Goal: Entertainment & Leisure: Consume media (video, audio)

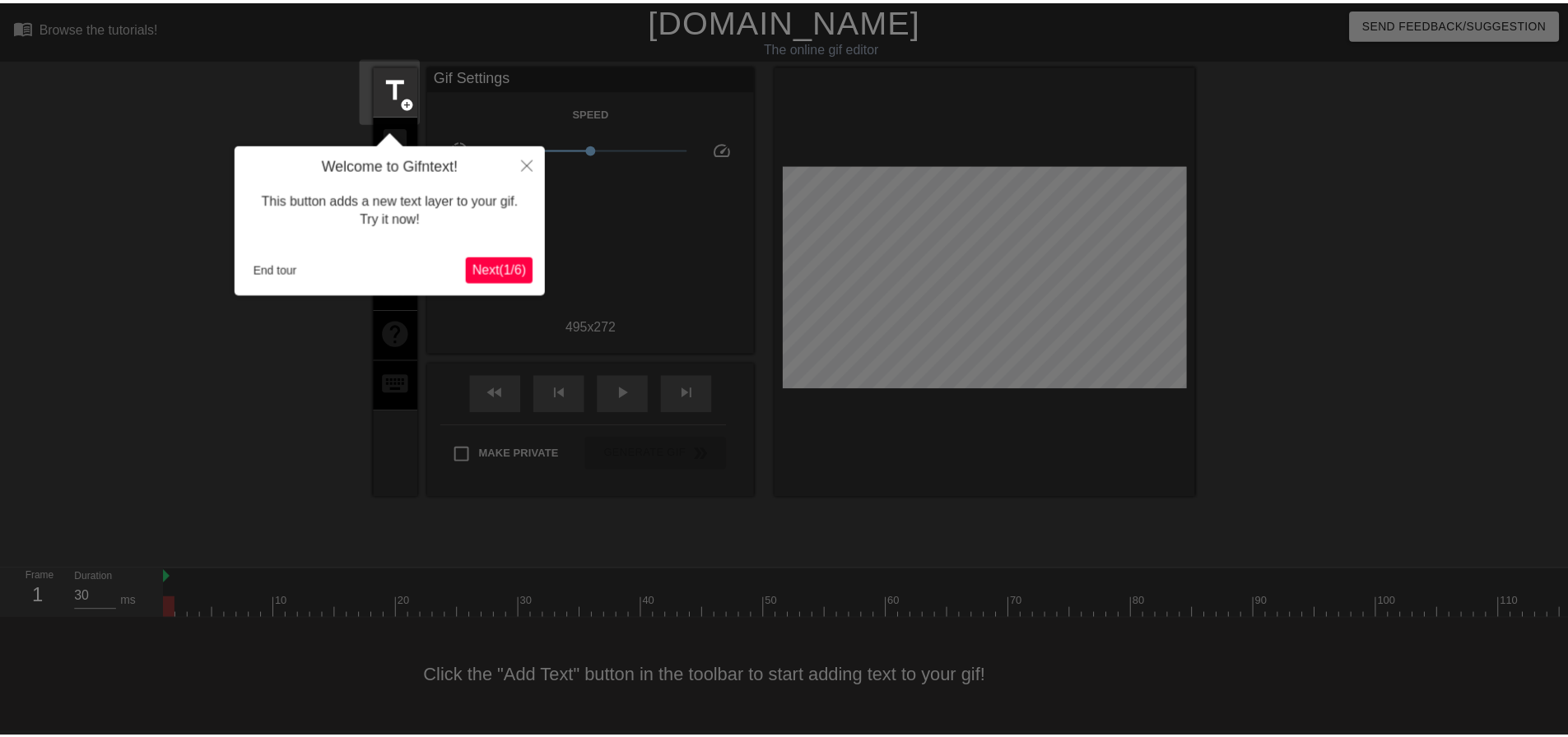
scroll to position [8, 0]
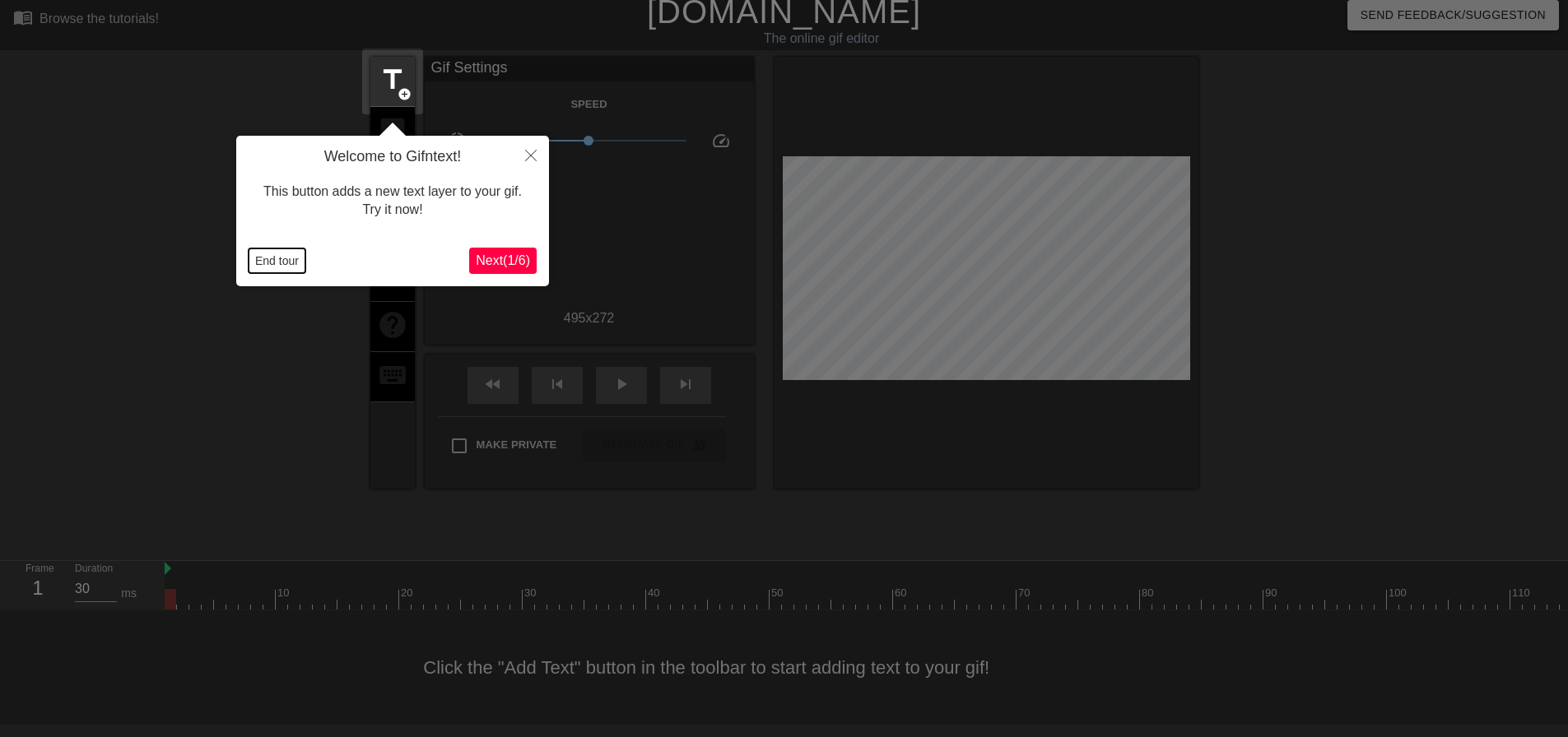
click at [281, 251] on button "End tour" at bounding box center [277, 260] width 56 height 24
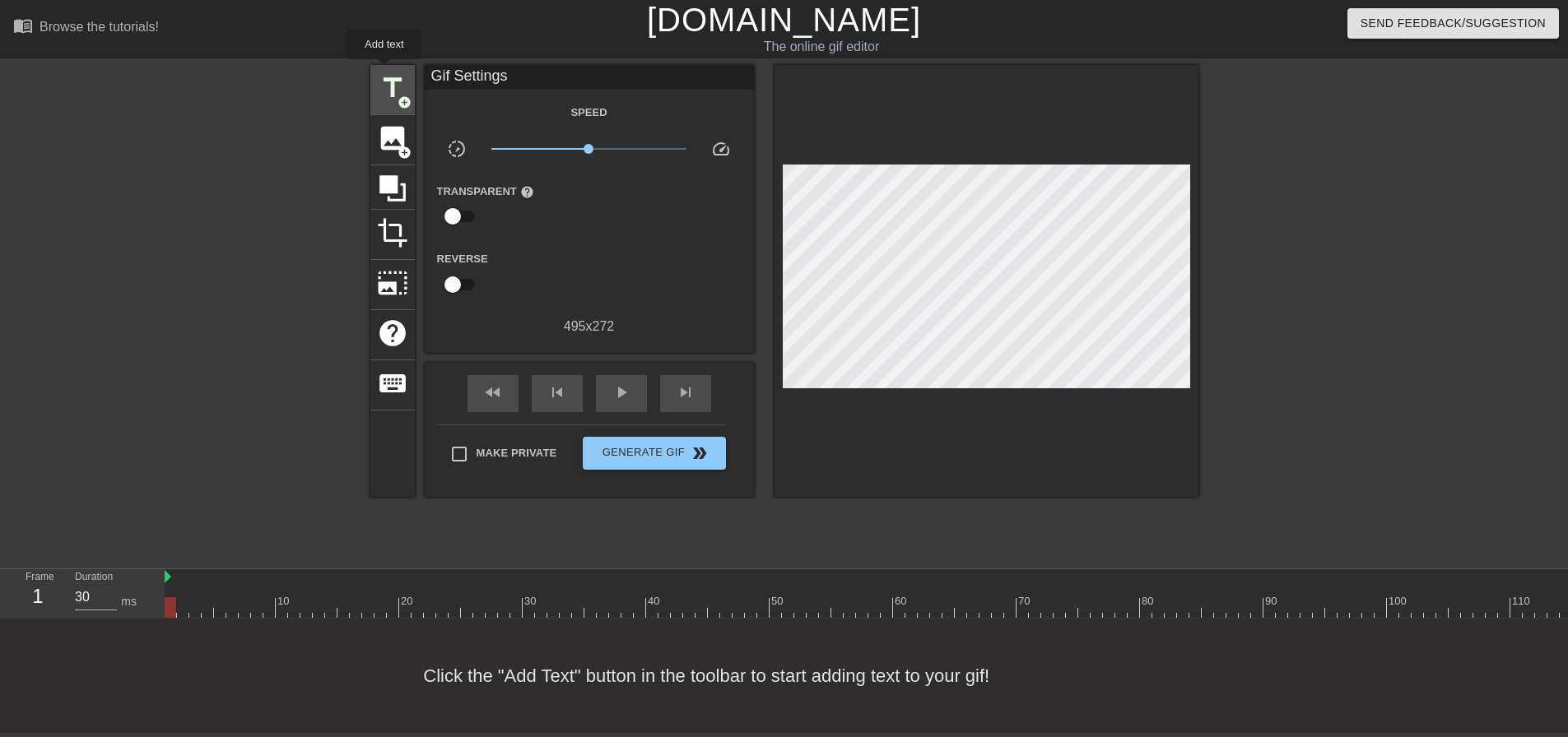
click at [385, 73] on span "title" at bounding box center [392, 88] width 31 height 31
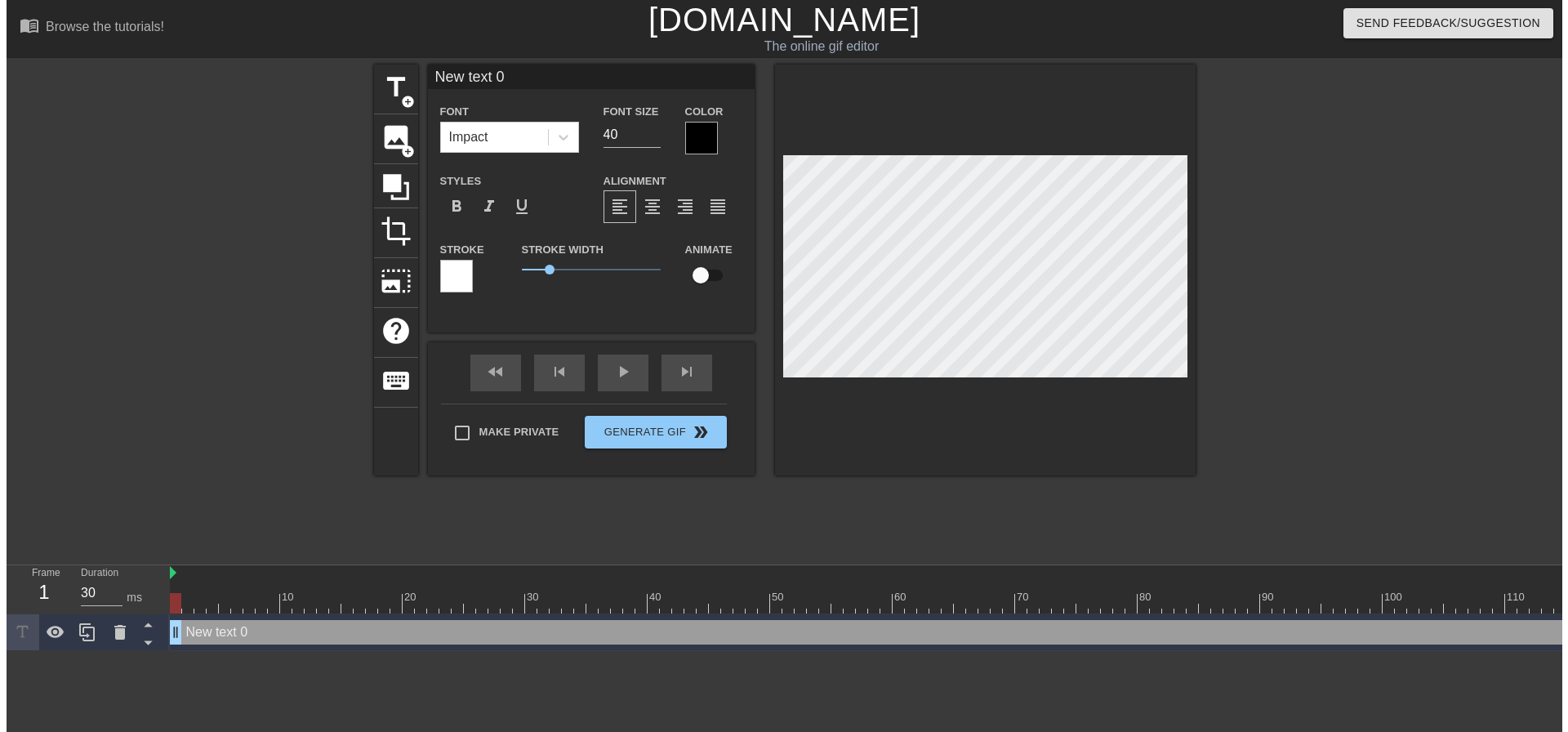
scroll to position [0, 0]
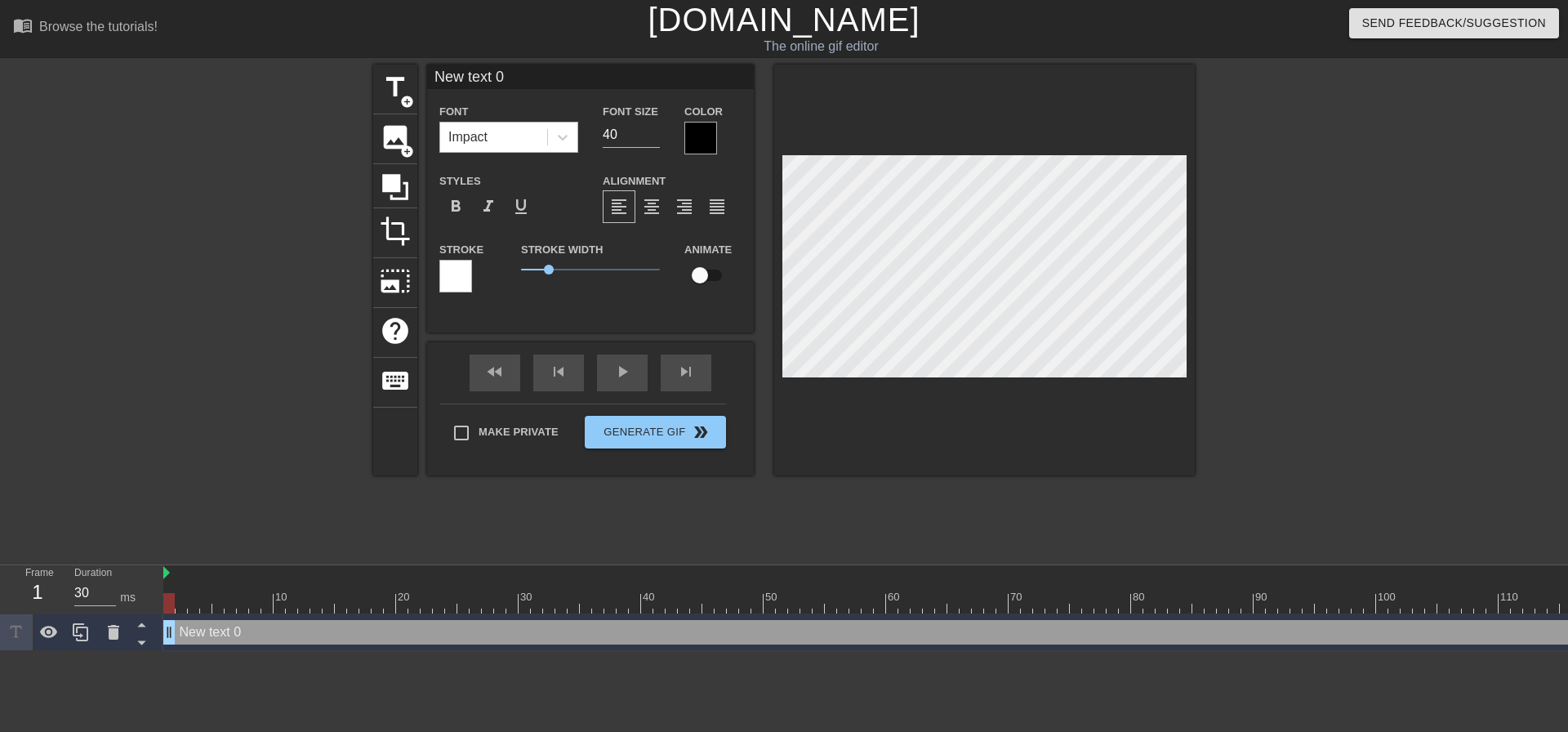
click at [521, 122] on div "Impact" at bounding box center [494, 137] width 107 height 29
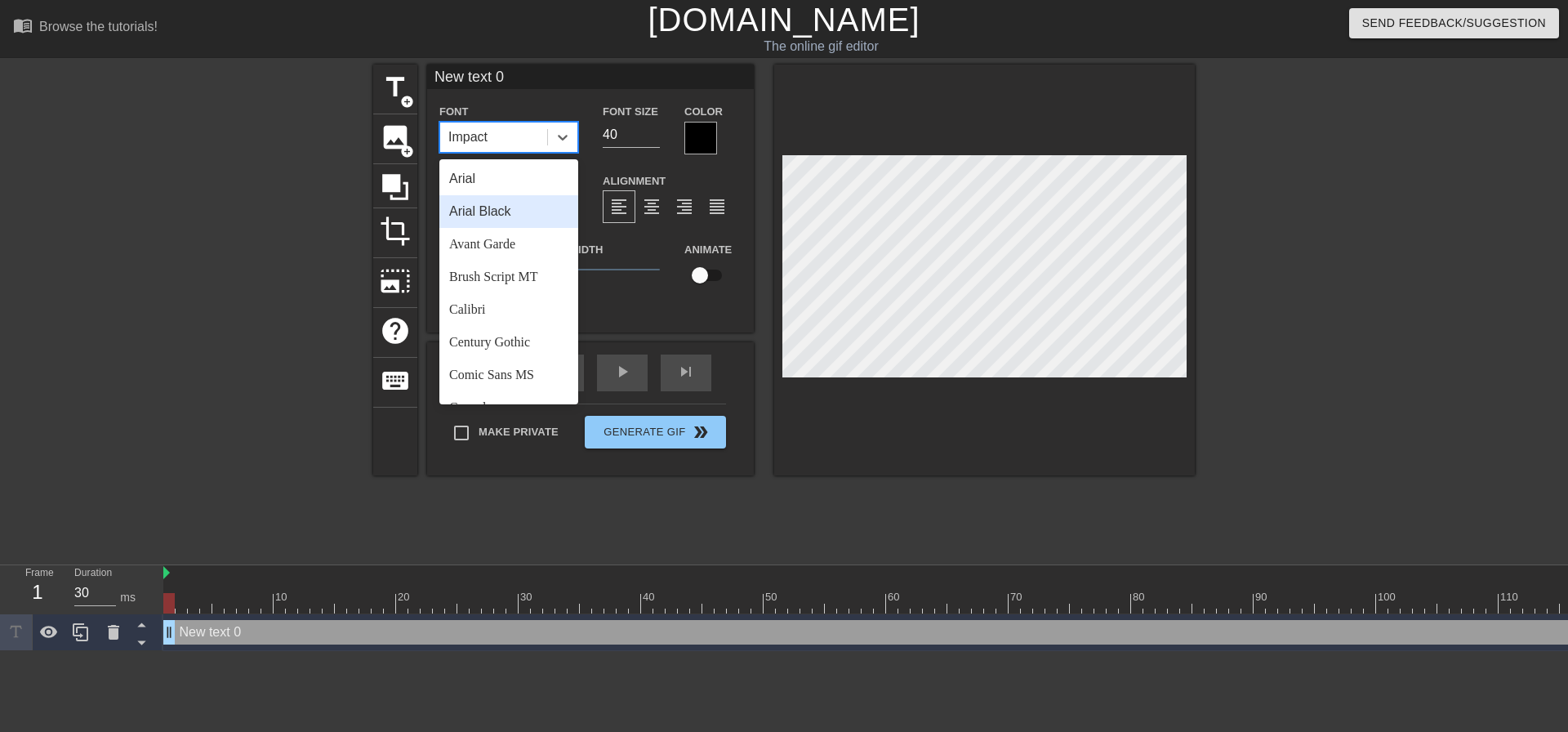
click at [520, 216] on div "Arial Black" at bounding box center [509, 211] width 139 height 33
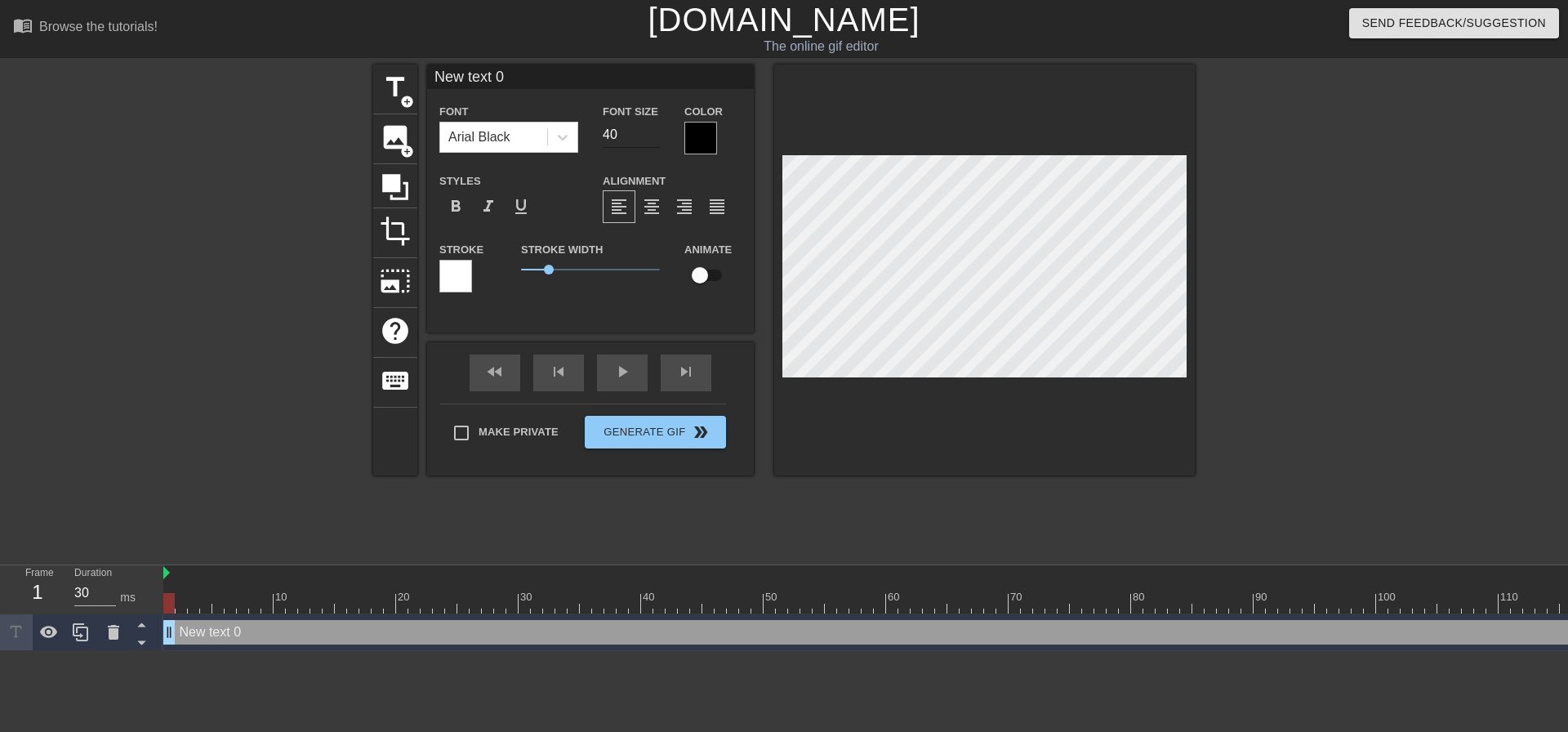
click at [625, 139] on div "Font Size 40" at bounding box center [631, 127] width 82 height 53
drag, startPoint x: 628, startPoint y: 129, endPoint x: 372, endPoint y: 136, distance: 256.1
click at [376, 136] on div "title add_circle image add_circle crop photo_size_select_large help keyboard Ne…" at bounding box center [784, 270] width 822 height 411
type input "20"
click at [647, 201] on span "format_align_center" at bounding box center [652, 206] width 19 height 19
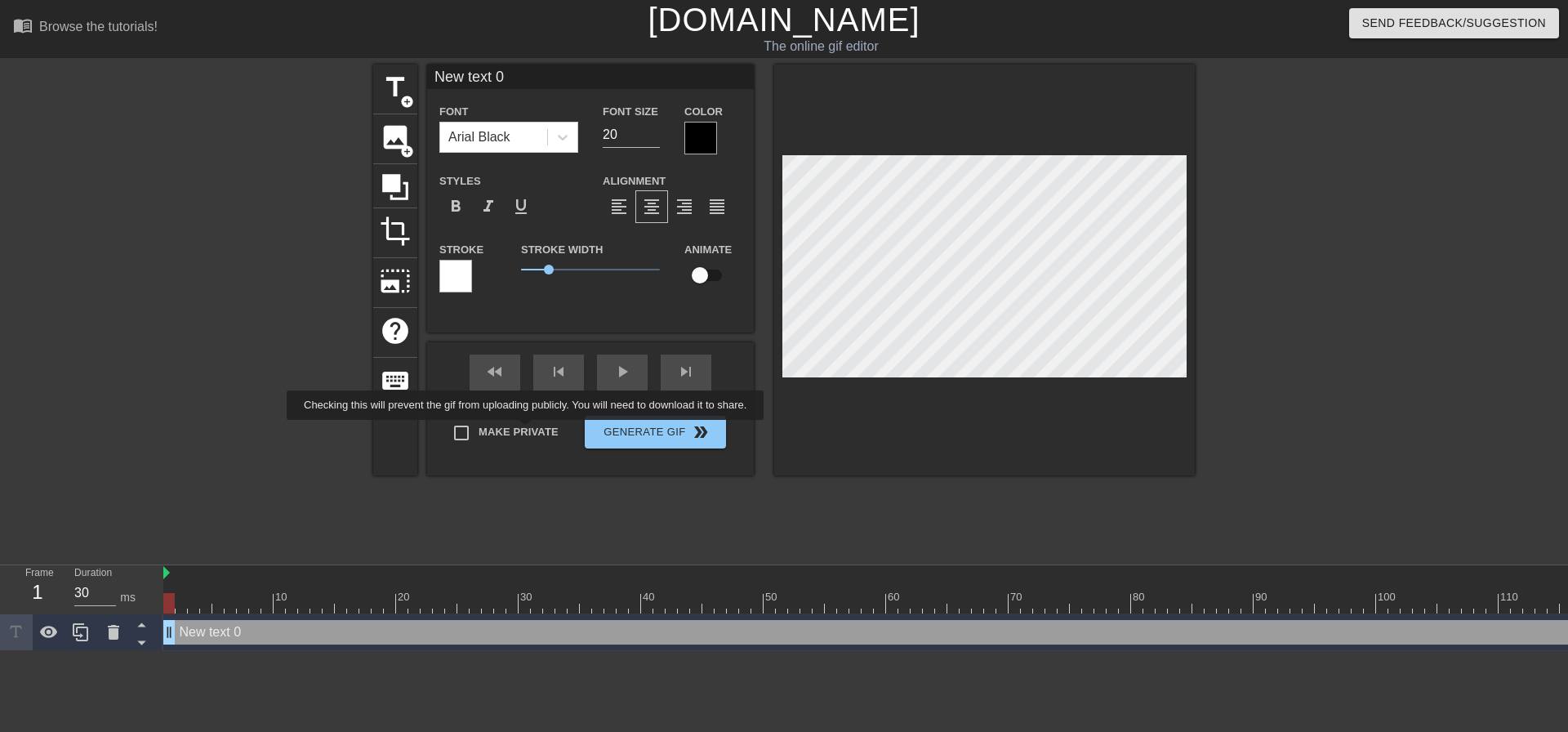
click at [527, 434] on label "Make Private" at bounding box center [501, 433] width 115 height 35
click at [478, 434] on input "Make Private" at bounding box center [462, 433] width 35 height 35
checkbox input "true"
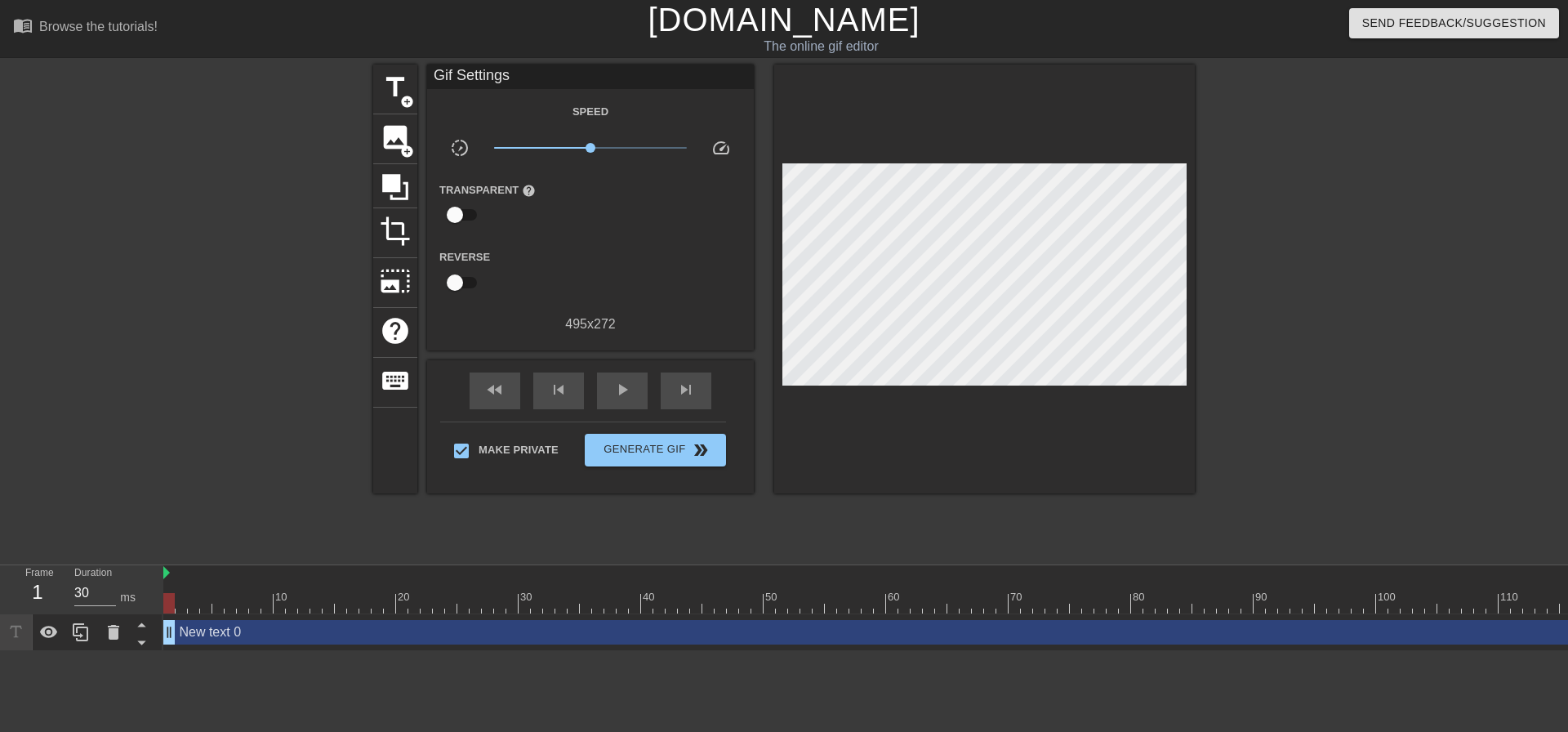
drag, startPoint x: 176, startPoint y: 599, endPoint x: 3, endPoint y: 610, distance: 173.3
click at [0, 617] on div "Frame 1 Duration 30 ms 10 20 30 40 50 60 70 80 90 100 110 120 130 140 150 New t…" at bounding box center [784, 608] width 1568 height 86
click at [619, 394] on span "play_arrow" at bounding box center [622, 390] width 19 height 19
click at [623, 382] on span "pause" at bounding box center [622, 390] width 19 height 19
type input "30"
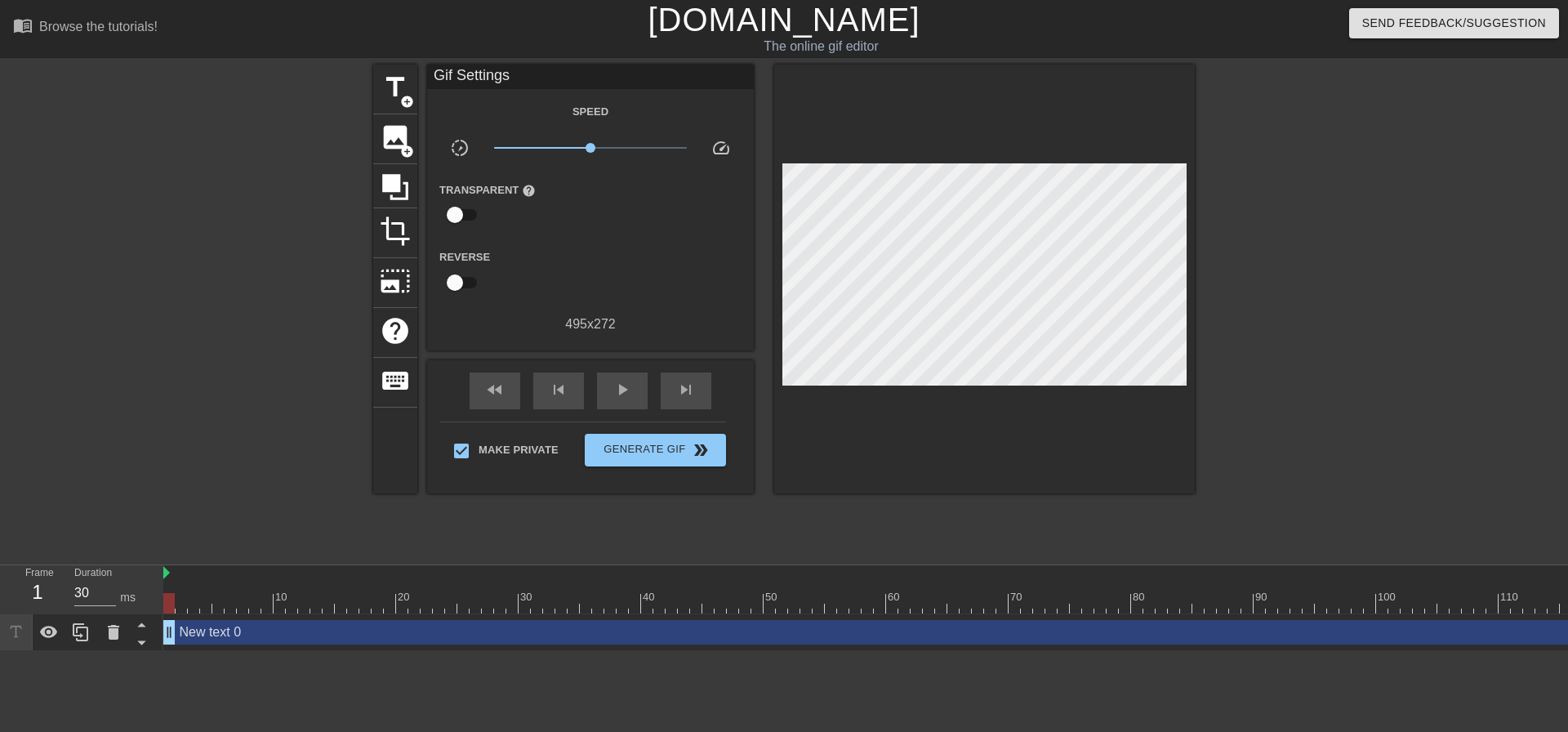
drag, startPoint x: 933, startPoint y: 601, endPoint x: 35, endPoint y: 444, distance: 911.6
click at [0, 500] on div "menu_book Browse the tutorials! Gifntext.com The online gif editor Send Feedbac…" at bounding box center [784, 325] width 1568 height 651
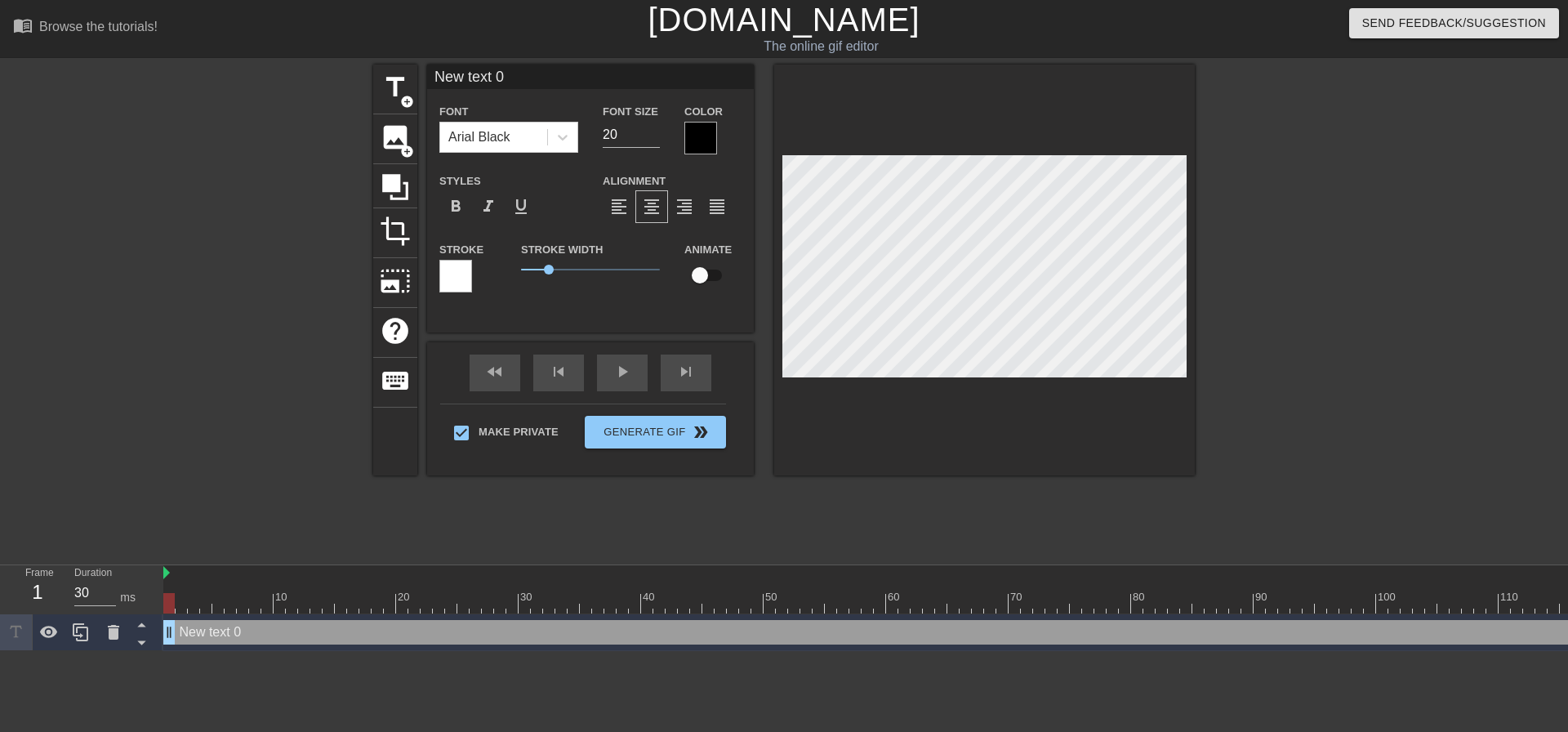
scroll to position [3, 2]
type input "M"
type textarea "M"
type input "Mo"
type textarea "Mo"
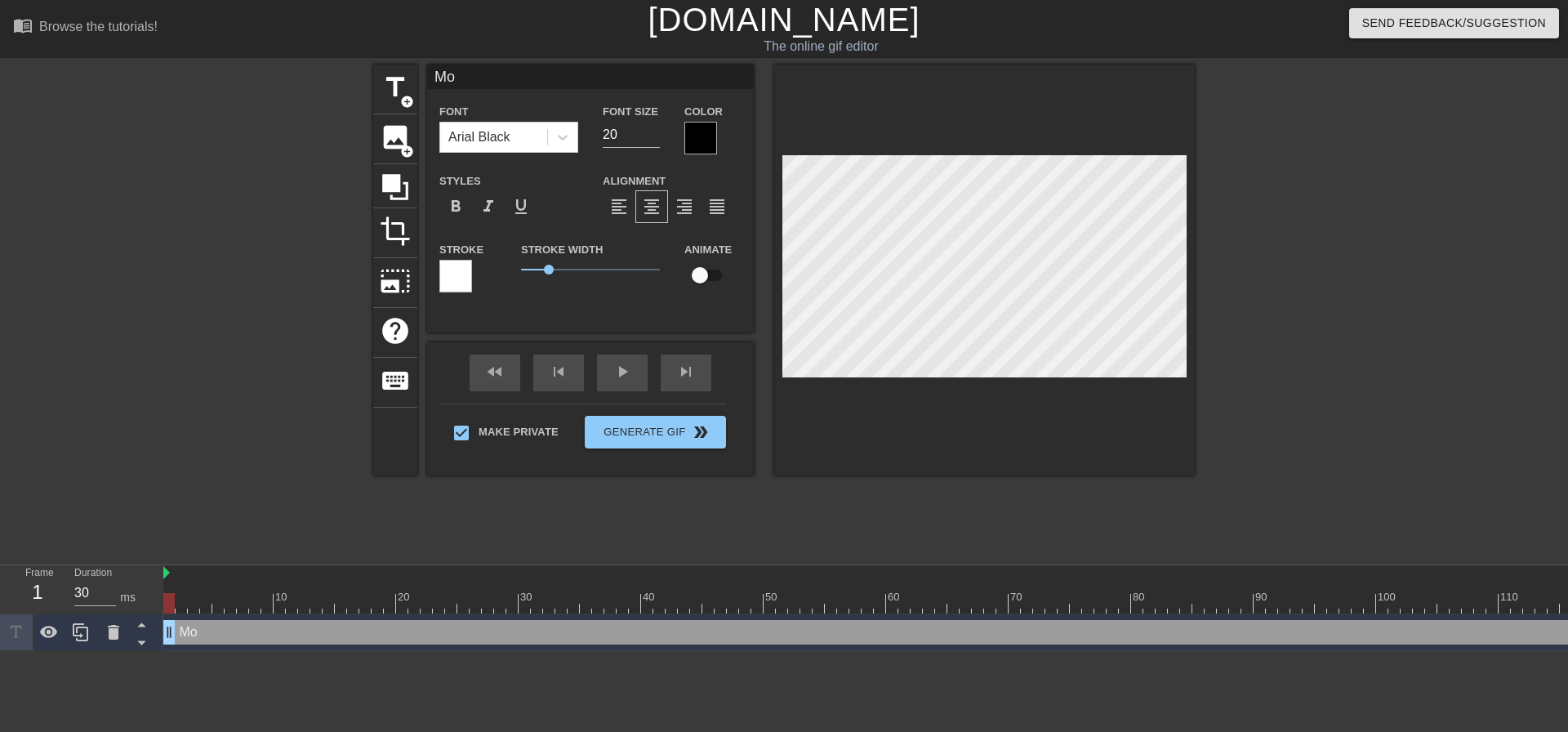
type input "Mom"
type textarea "Mom"
type input "Mom"
type textarea "Mom"
type input "Mom i"
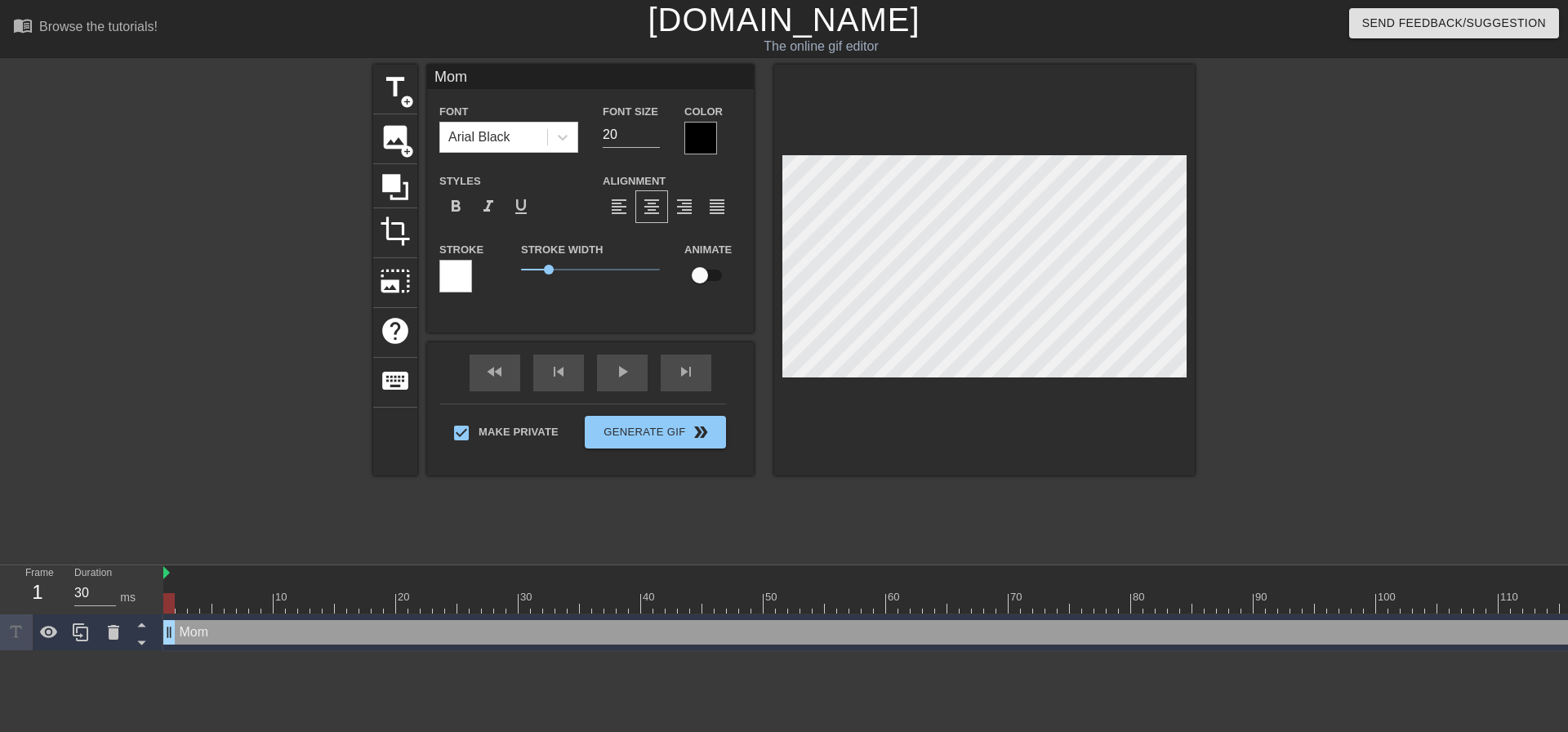
type textarea "Mom i"
type input "Mom is"
type textarea "Mom is"
type input "Mom is"
type textarea "Mom is"
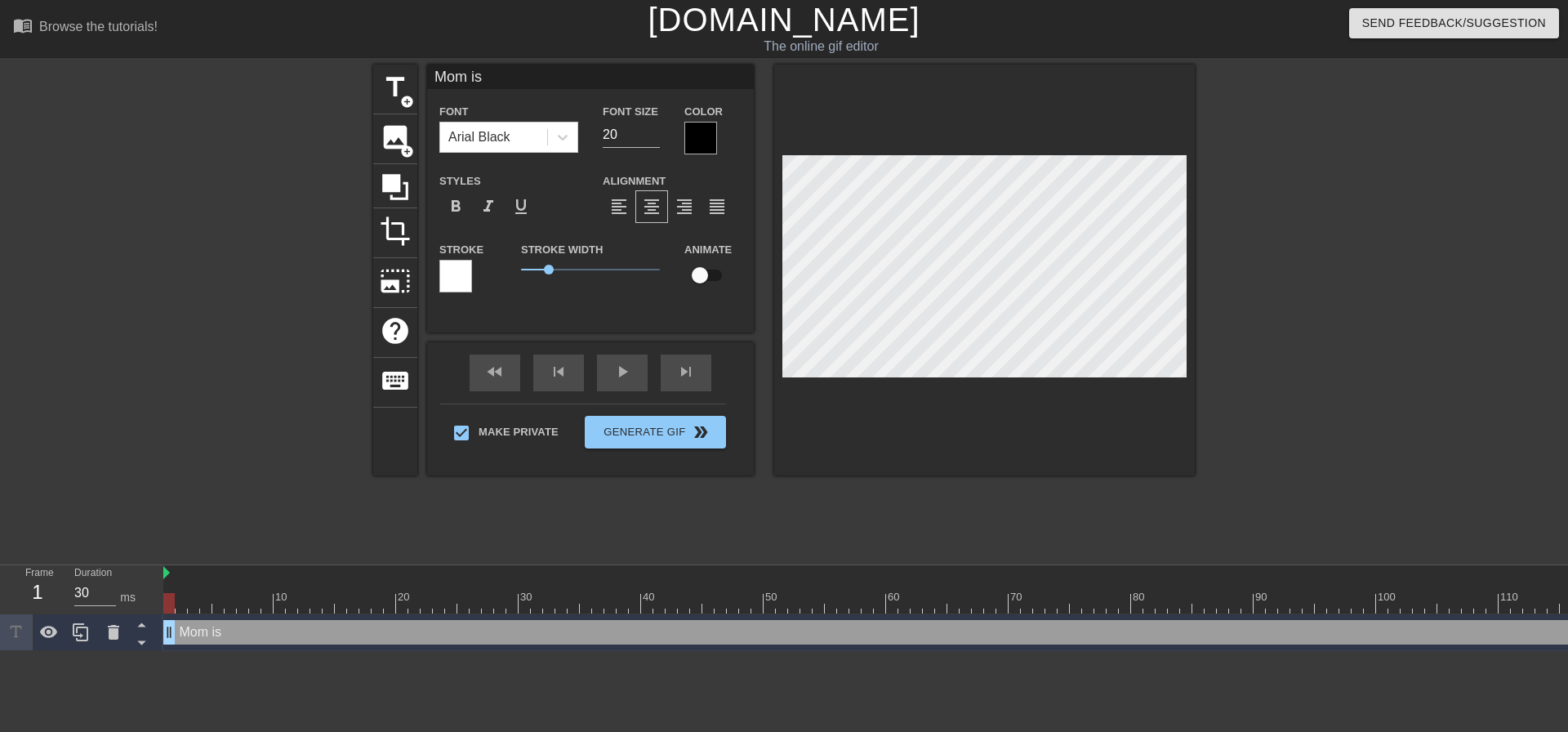
type input "Mom is n"
type textarea "Mom is n"
type input "Mom is no"
type textarea "Mom is no"
type input "Mom is not"
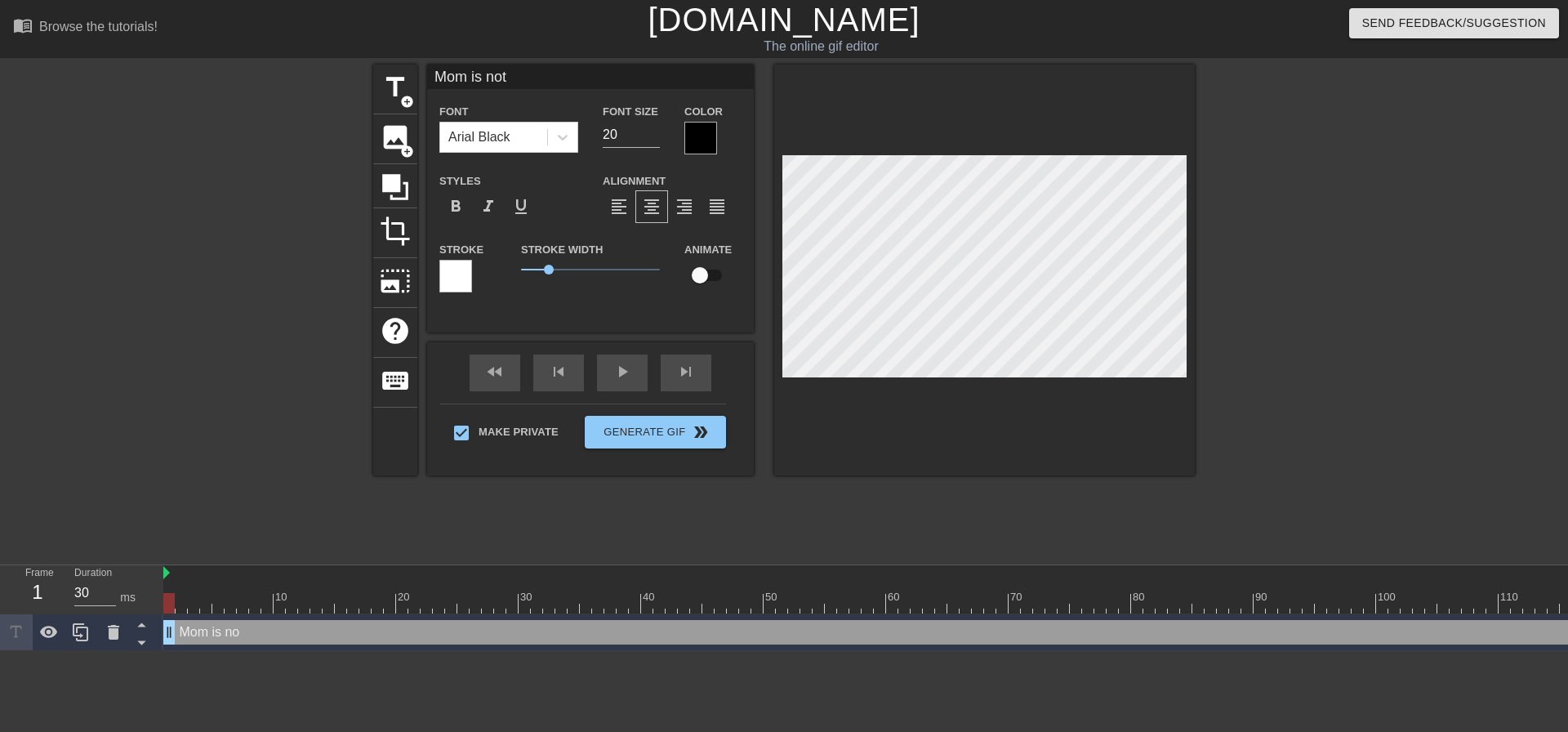
type textarea "Mom is noth"
type input "Mom is nothi"
type textarea "Mom is nothi"
type input "Mom is nothin"
type textarea "Mom is nothing"
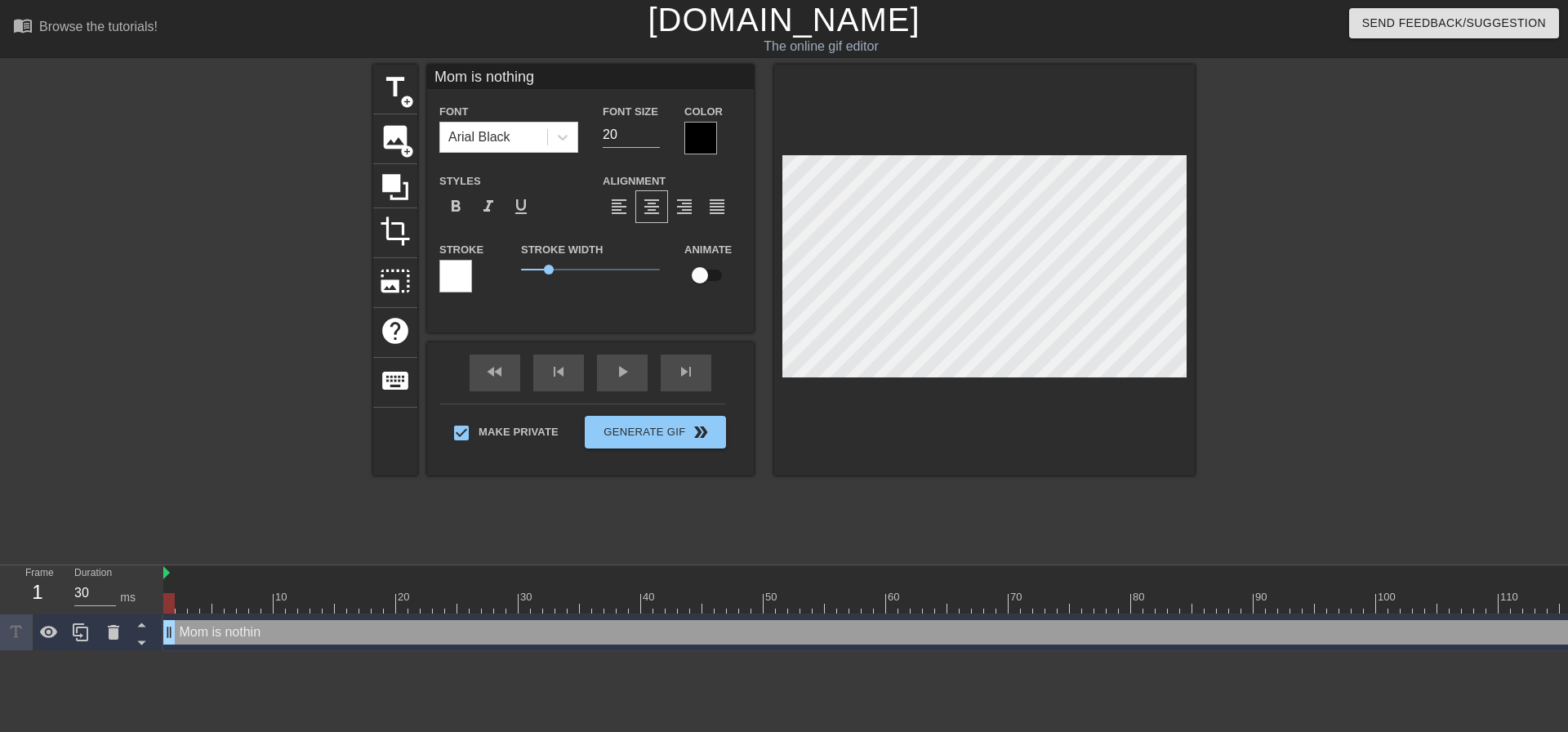
type input "Mom is nothing"
type textarea "Mom is nothing"
type input "Mom is nothing b"
type textarea "Mom is nothing b"
type input "Mom is nothing bu"
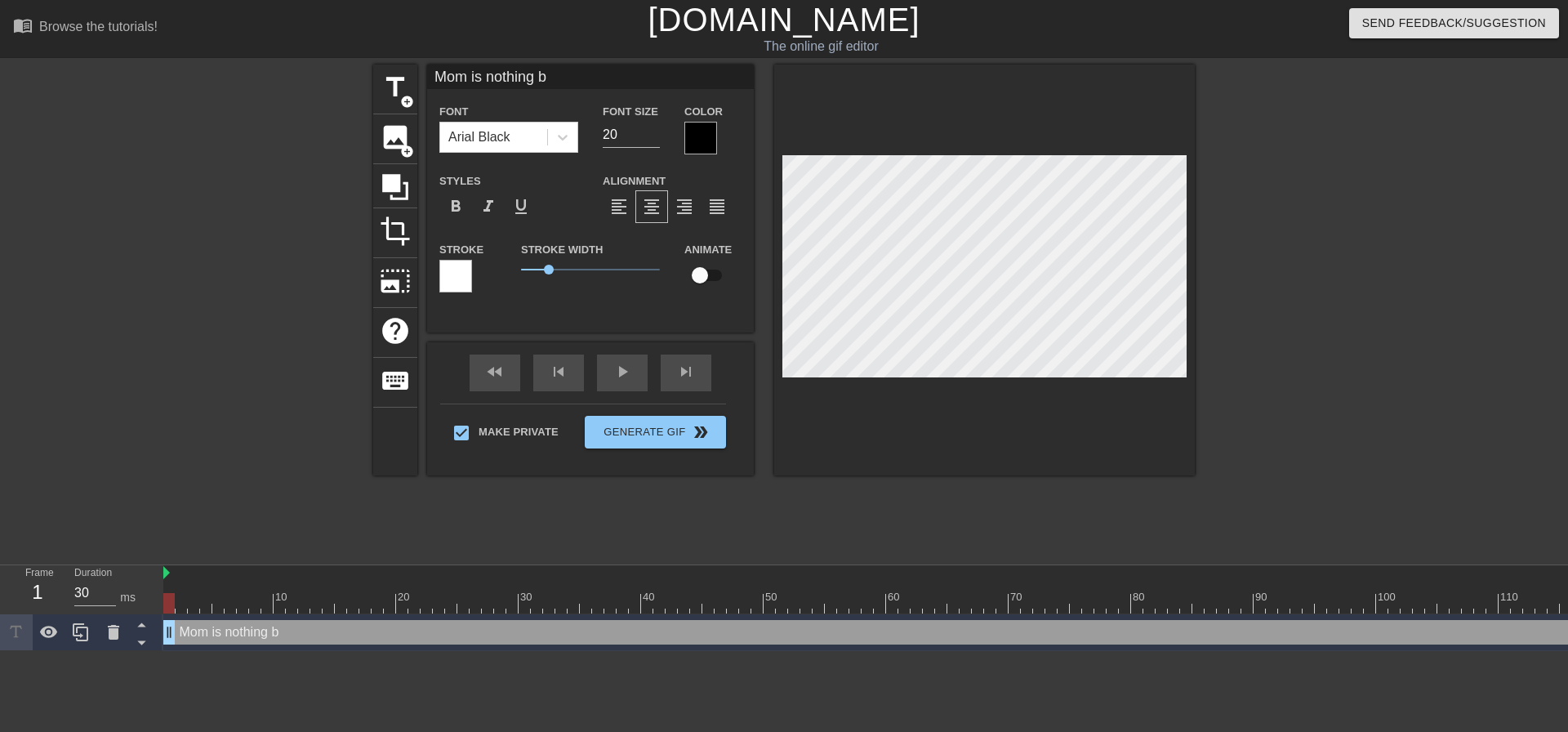
type textarea "Mom is nothing bu"
type input "Mom is nothing but"
type textarea "Mom is nothing but"
type input "Mom is nothing but"
type textarea "Mom is nothing but"
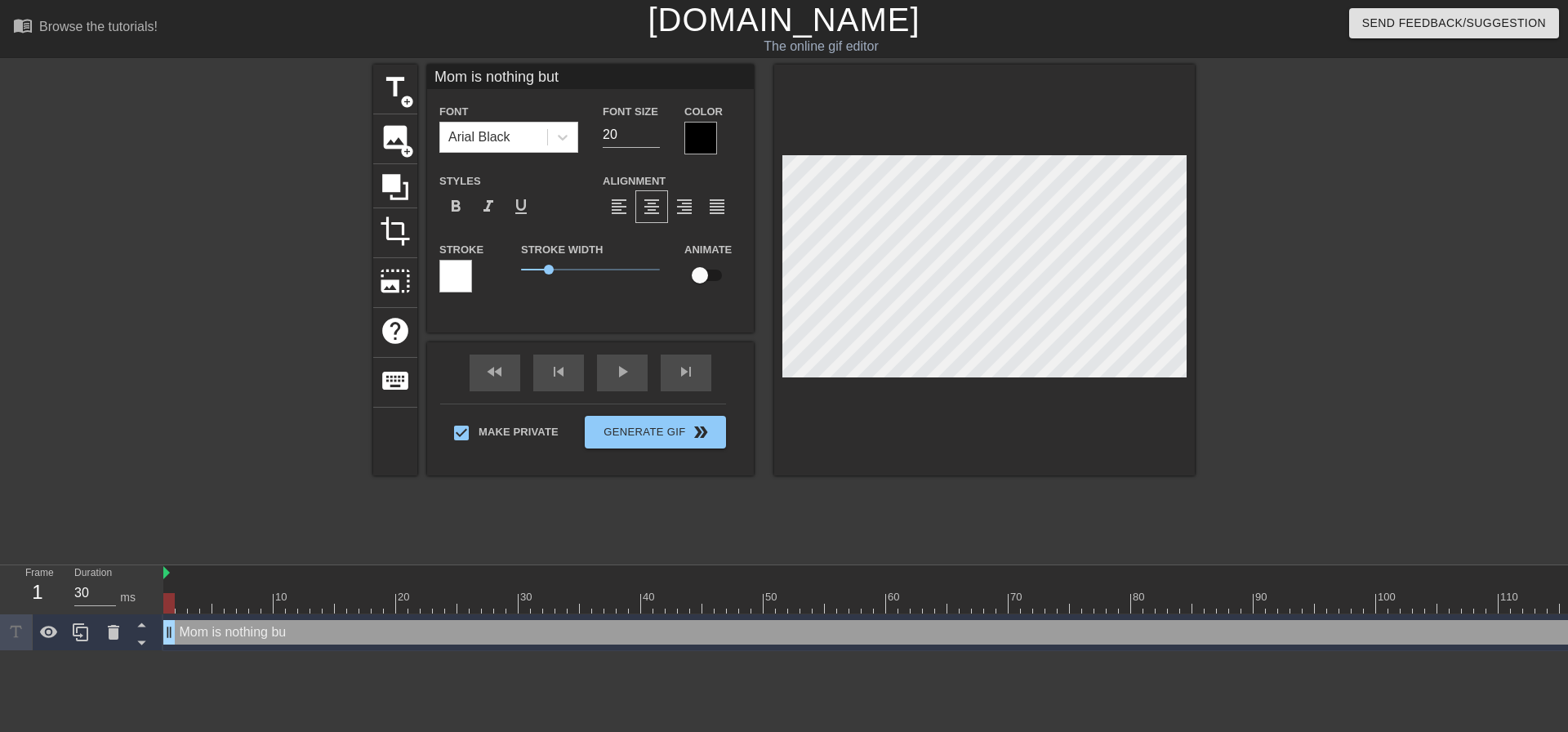
scroll to position [3, 8]
type input "Mom is nothing but a"
type textarea "Mom is nothing but a"
type input "Mom is nothing but a"
type textarea "Mom is nothing but a"
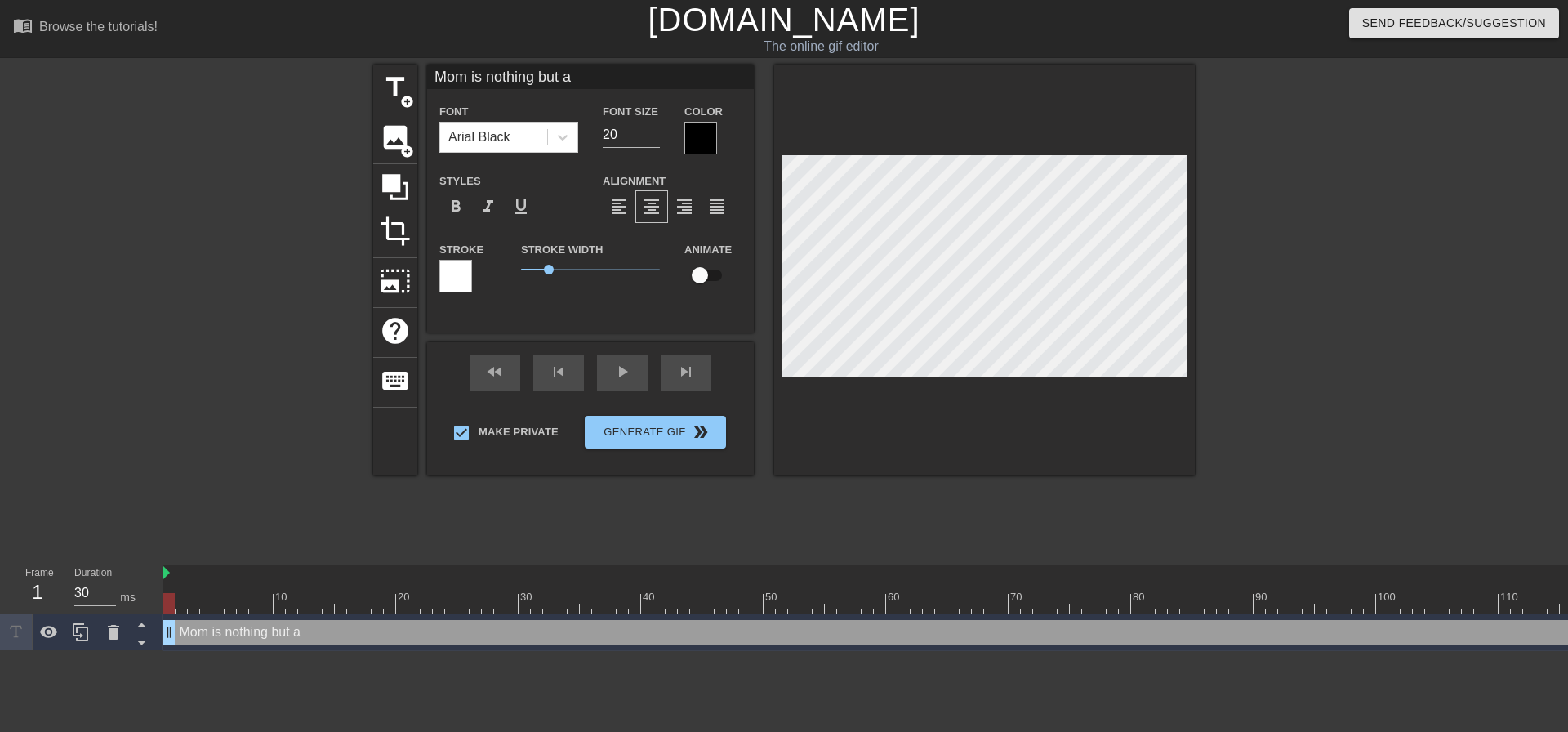
type input "Mom is nothing but a p"
type textarea "Mom is nothing but a p"
type input "Mom is nothing but a pi"
type textarea "Mom is nothing but a pi"
type input "Mom is nothing but a pie"
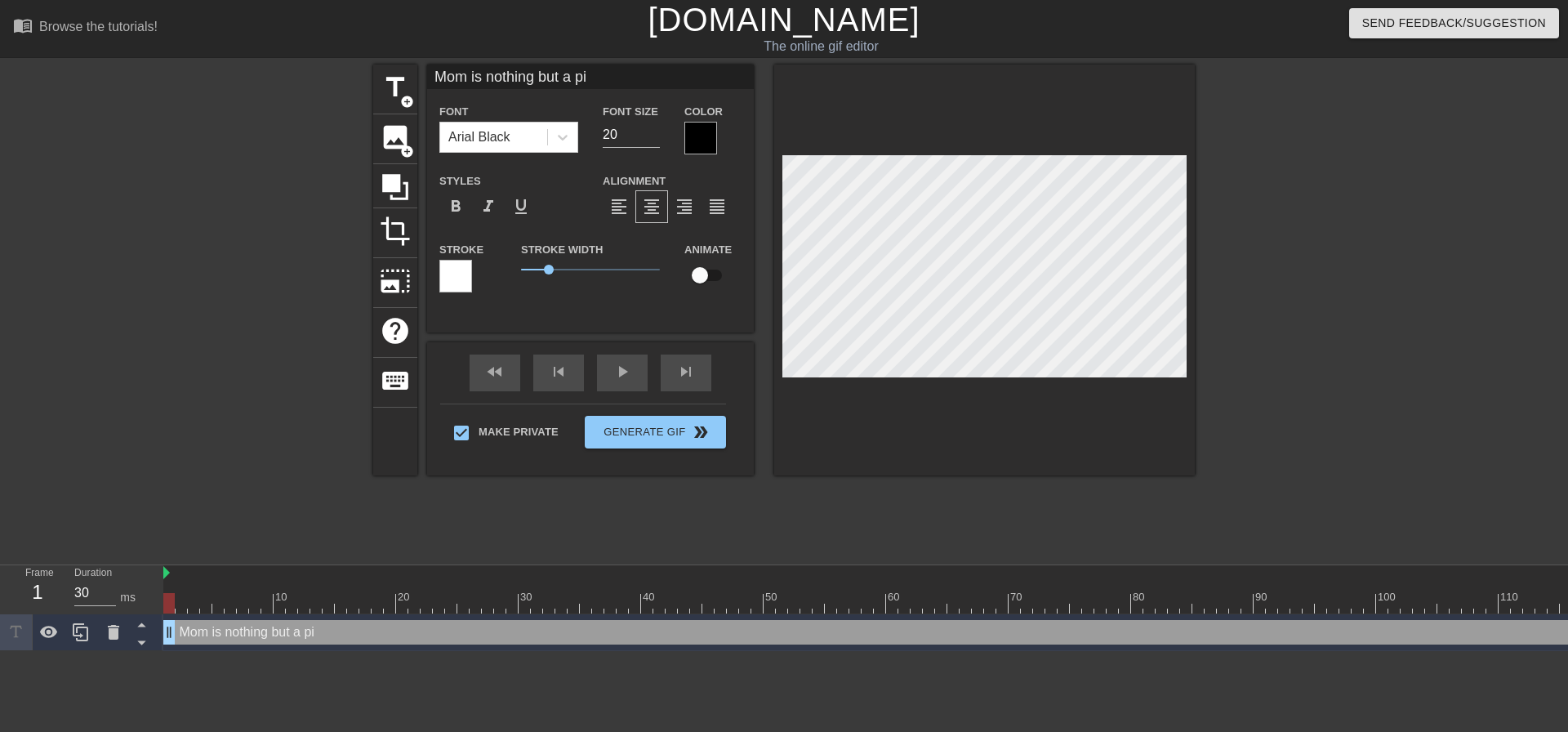
type textarea "Mom is nothing but a pie"
type input "Mom is nothing but a piev"
type textarea "Mom is nothing but a piev"
type input "Mom is nothing but a pie"
type textarea "Mom is nothing but a pie"
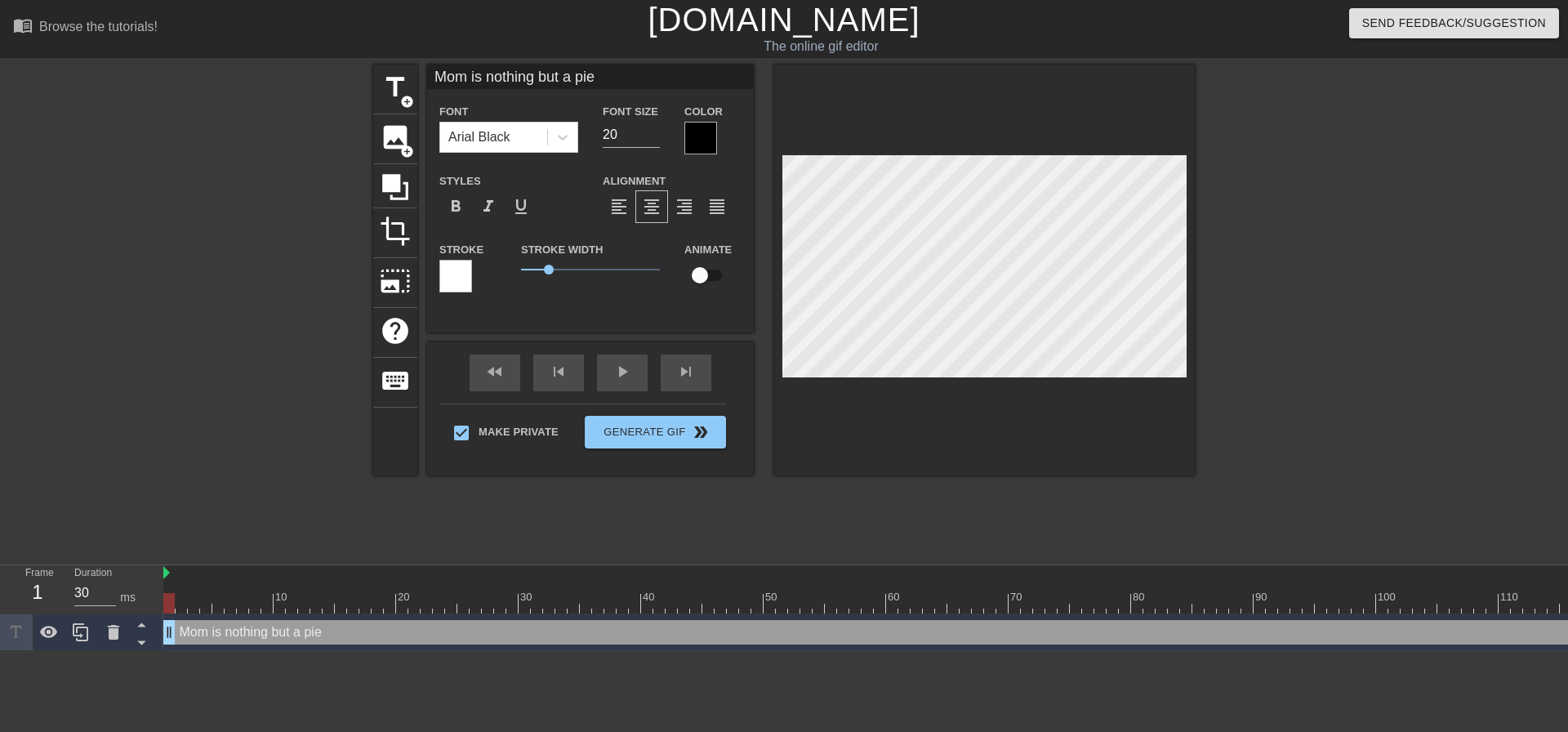
type input "Mom is nothing but a piec"
type textarea "Mom is nothing but a piec"
type input "Mom is nothing but a piece"
type textarea "Mom is nothing but a piece"
type input "Mom is nothing but a piece o"
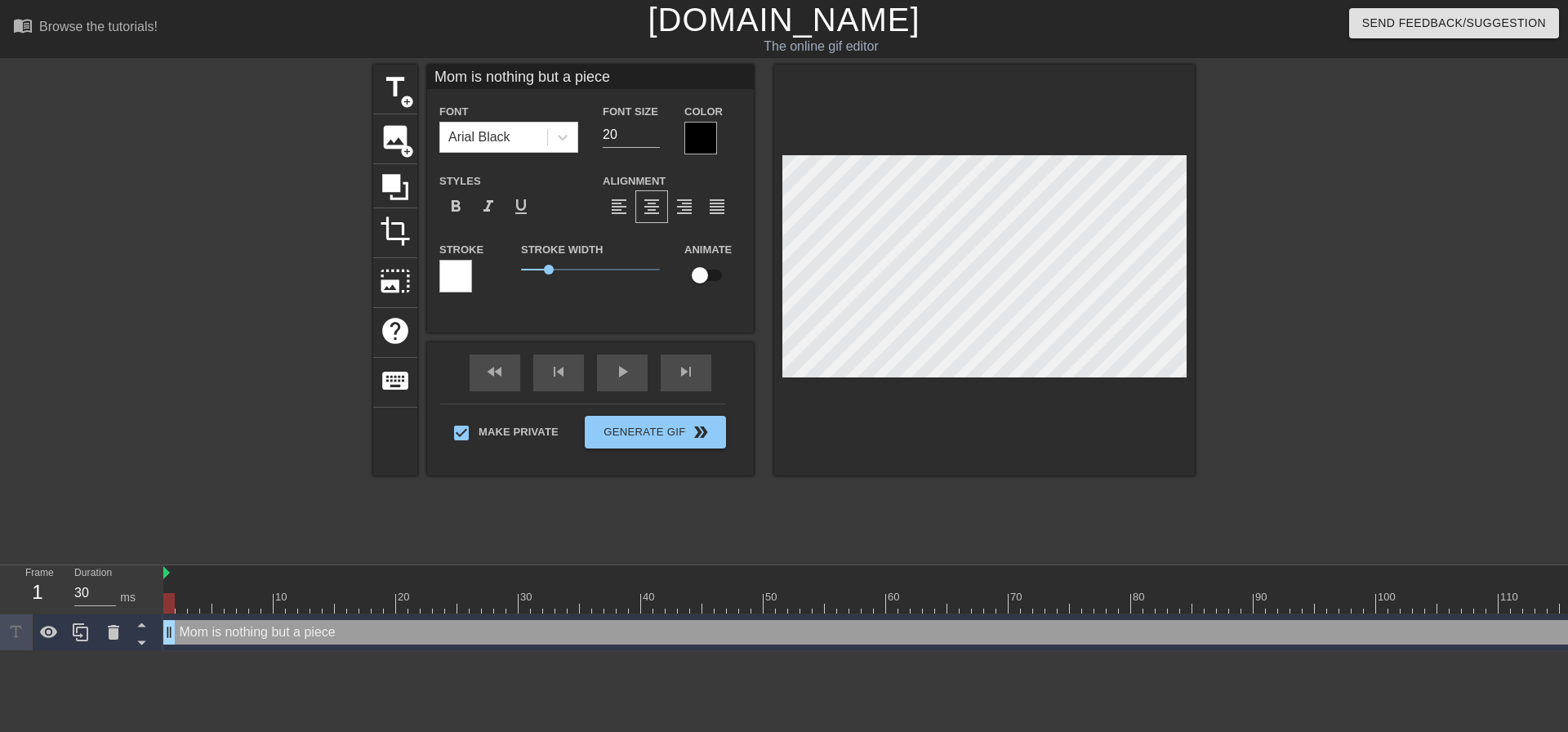
type textarea "Mom is nothing but a piece o"
type input "Mom is nothing but a piece of"
type textarea "Mom is nothing but a piece of"
type input "Mom is nothing but a piece of"
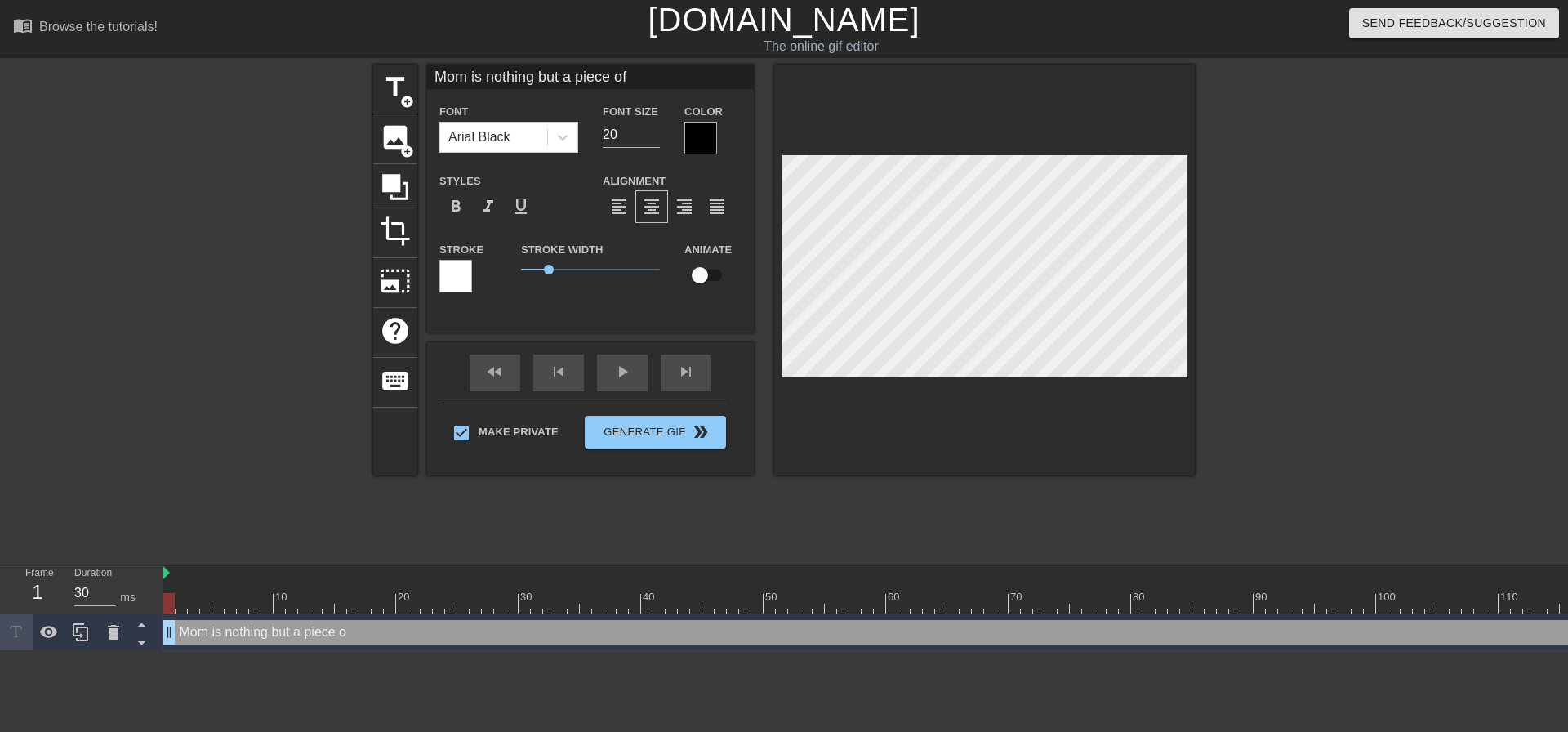
type textarea "Mom is nothing but a piece of"
type input "Mom is nothing but a piece of"
type textarea "Mom is nothing but a piece of"
type input "Mom is nothing but a piece of f"
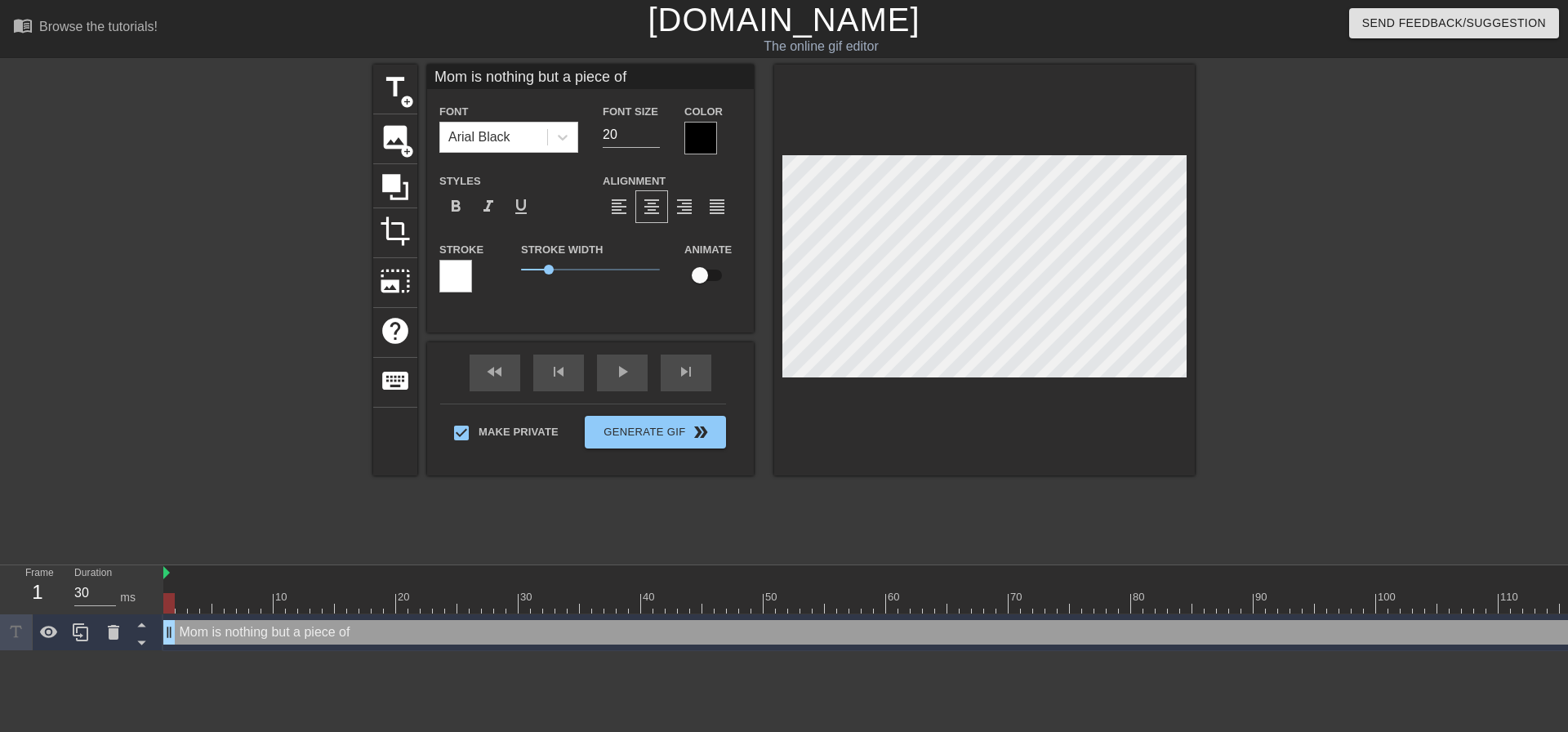
type textarea "Mom is nothing but a piece of f"
type input "Mom is nothing but a piece of fu"
type textarea "Mom is nothing but a piece of fu"
type input "Mom is nothing but a piece of fuc"
type textarea "Mom is nothing but a piece of fuc"
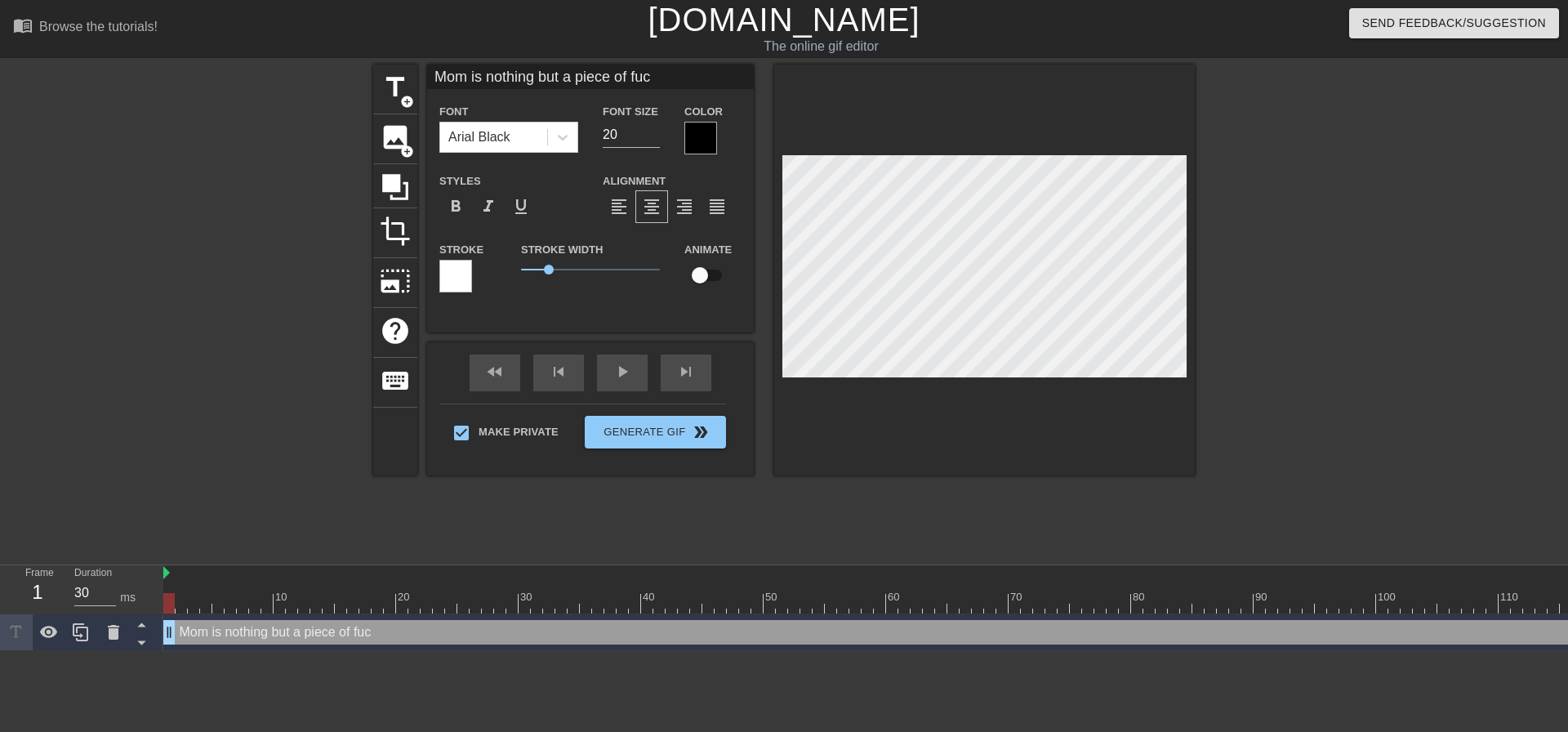
type input "Mom is nothing but a piece of fuck"
type textarea "Mom is nothing but a piece of fuck"
type input "Mom is nothing but a piece of fuckm"
type textarea "Mom is nothing but a piece of fuckm"
type input "Mom is nothing but a piece of fuckme"
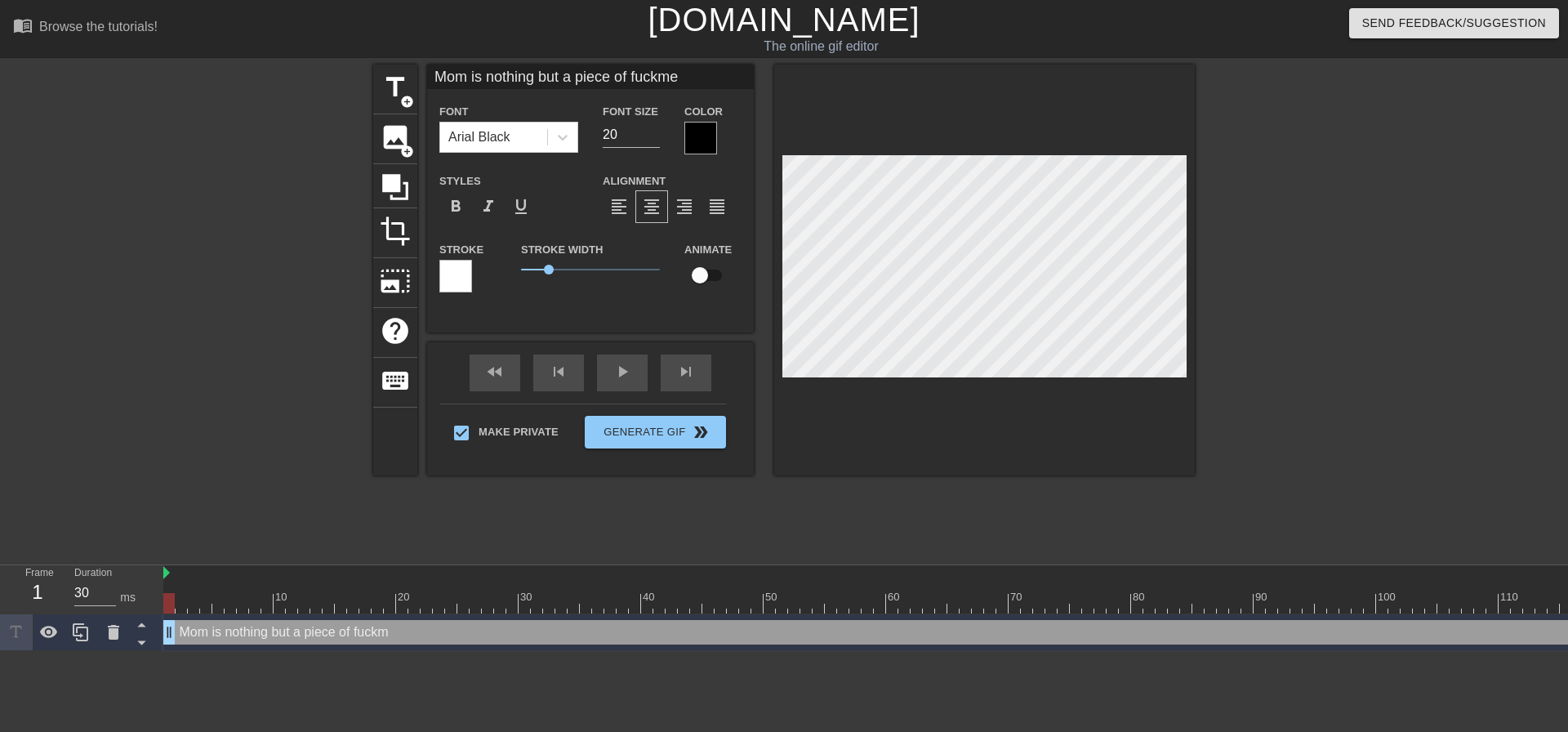
type textarea "Mom is nothing but a piece of fuckme"
type input "Mom is nothing but a piece of fuckmea"
type textarea "Mom is nothing but a piece of fuckmea"
type input "Mom is nothing but a piece of fuckmeat"
type textarea "Mom is nothing but a piece of fuckmeat"
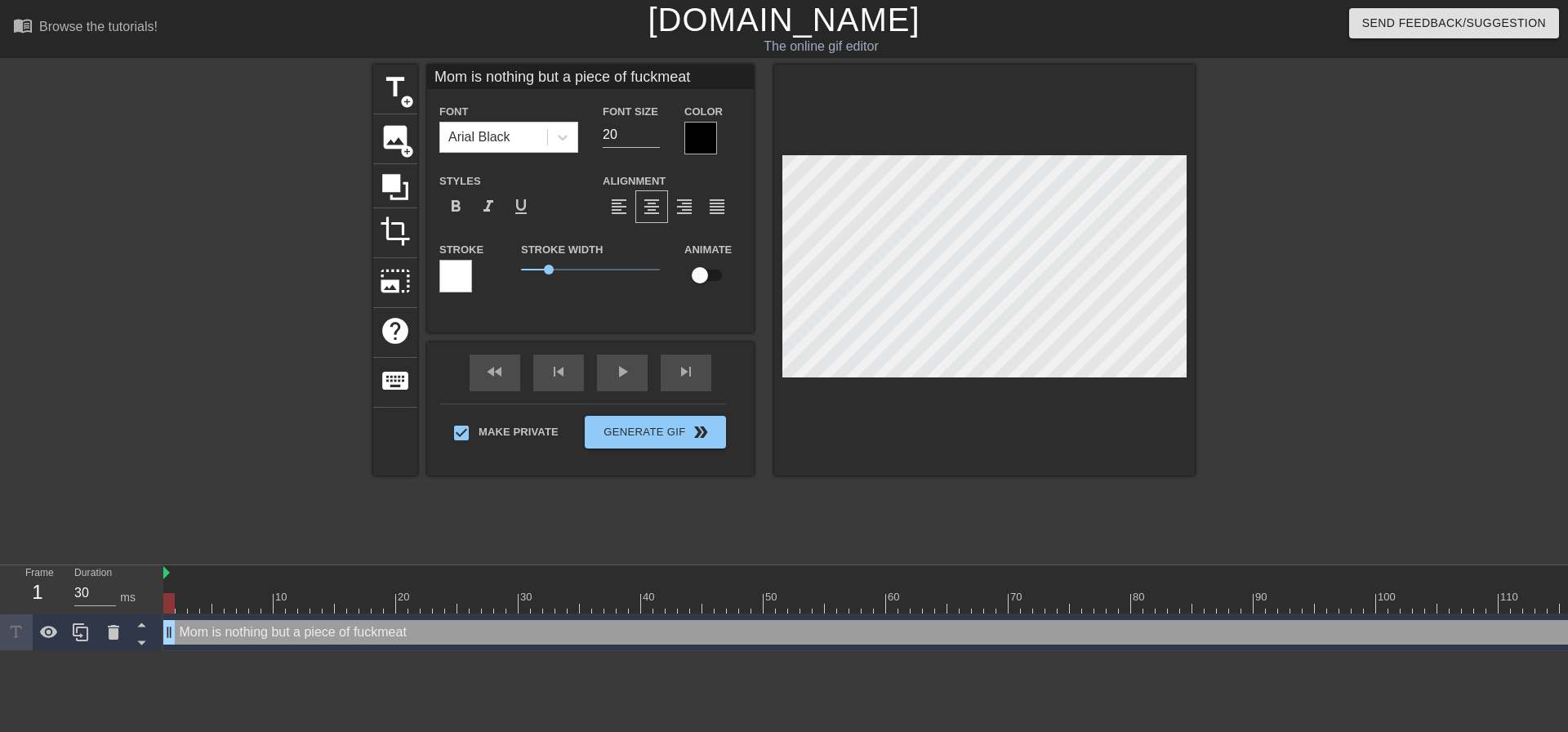
type input "Mom is nothing but a piece of fuckmeat f"
type textarea "Mom is nothing but a piece of fuckmeat f"
type input "Mom is nothing but a piece of fuckmeat fo"
type textarea "Mom is nothing but a piece of fuckmeat for"
type input "Mom is nothing but a piece of fuckmeat for"
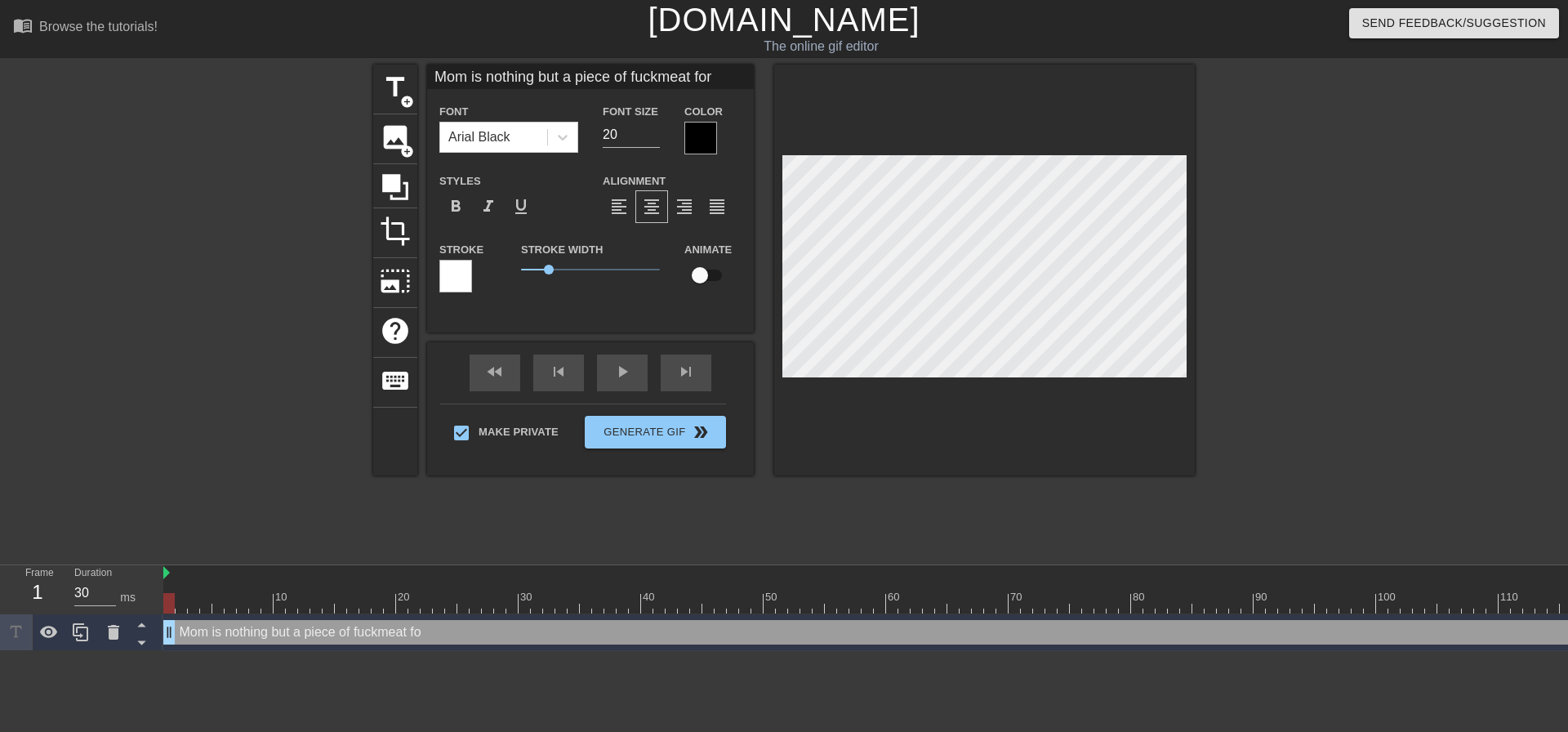
type textarea "Mom is nothing but a piece of fuckmeat for"
type input "Mom is nothing but a piece of fuckmeat for m"
type textarea "Mom is nothing but a piece of fuckmeat for m"
type input "Mom is nothing but a piece of fuckmeat for me"
type textarea "Mom is nothing but a piece of fuckmeat for me"
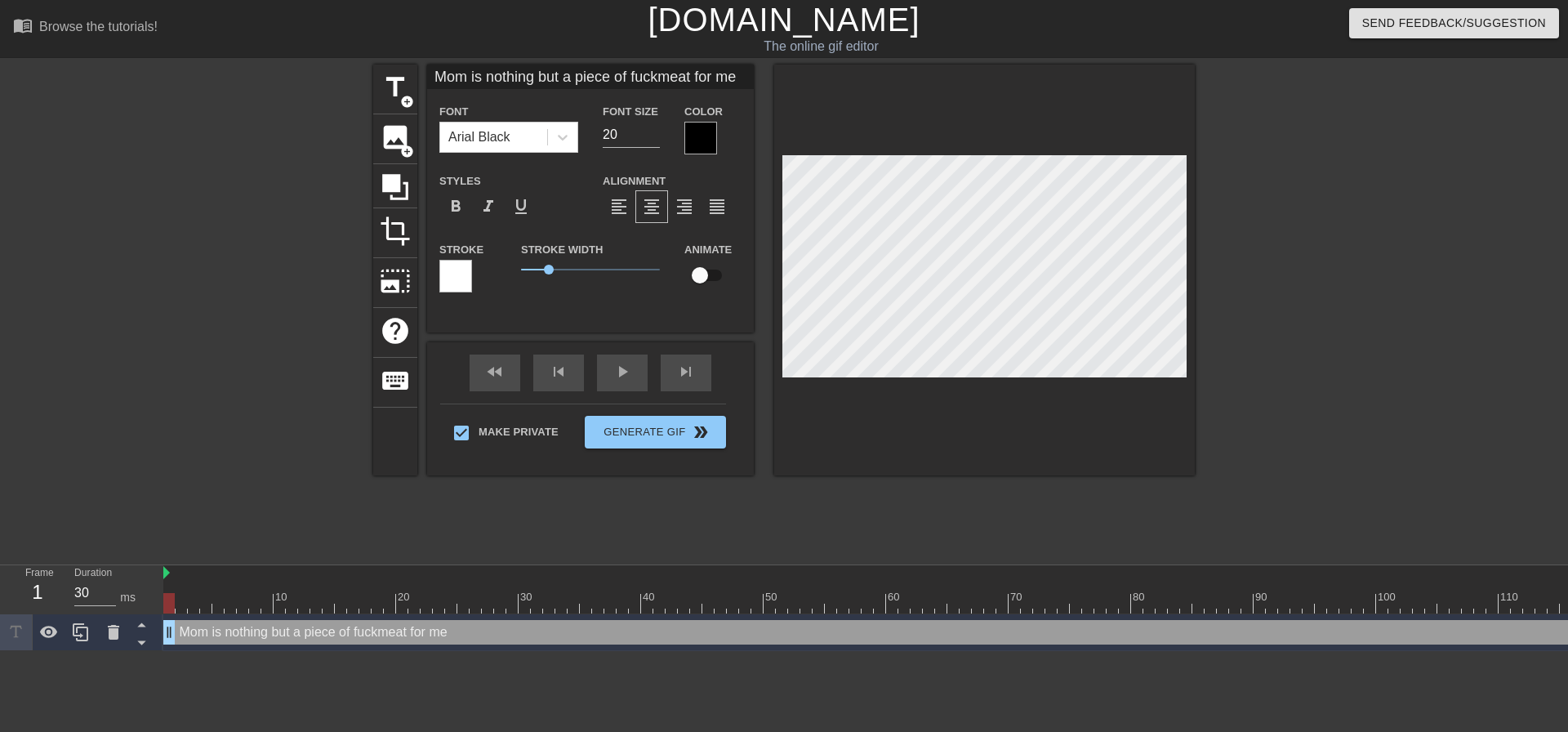
type input "Mom is nothing but a piece of fuckmeat for me"
type textarea "Mom is nothing but a piece of fuckmeat for me"
type input "Mom is nothing but a piece of fuckmeat for me t"
type textarea "Mom is nothing but a piece of fuckmeat for me to"
type input "Mom is nothing but a piece of fuckmeat for me to"
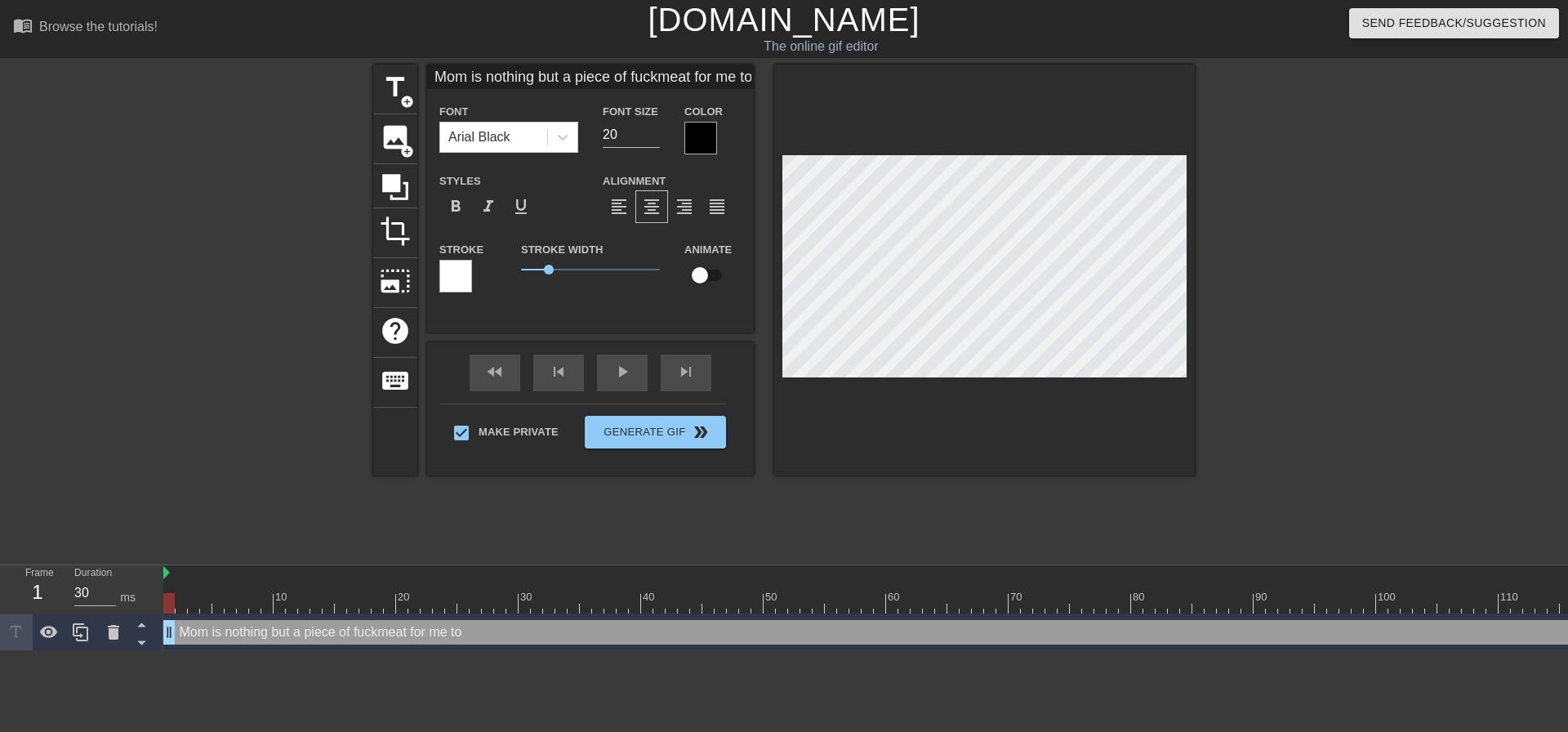
type textarea "Mom is nothing but a piece of fuckmeat for me to"
type input "Mom is nothing but a piece of fuckmeat for me to a"
type textarea "Mom is nothing but a piece of fuckmeat for me to a"
type input "Mom is nothing but a piece of fuckmeat for me to ab"
type textarea "Mom is nothing but a piece of fuckmeat for me to ab"
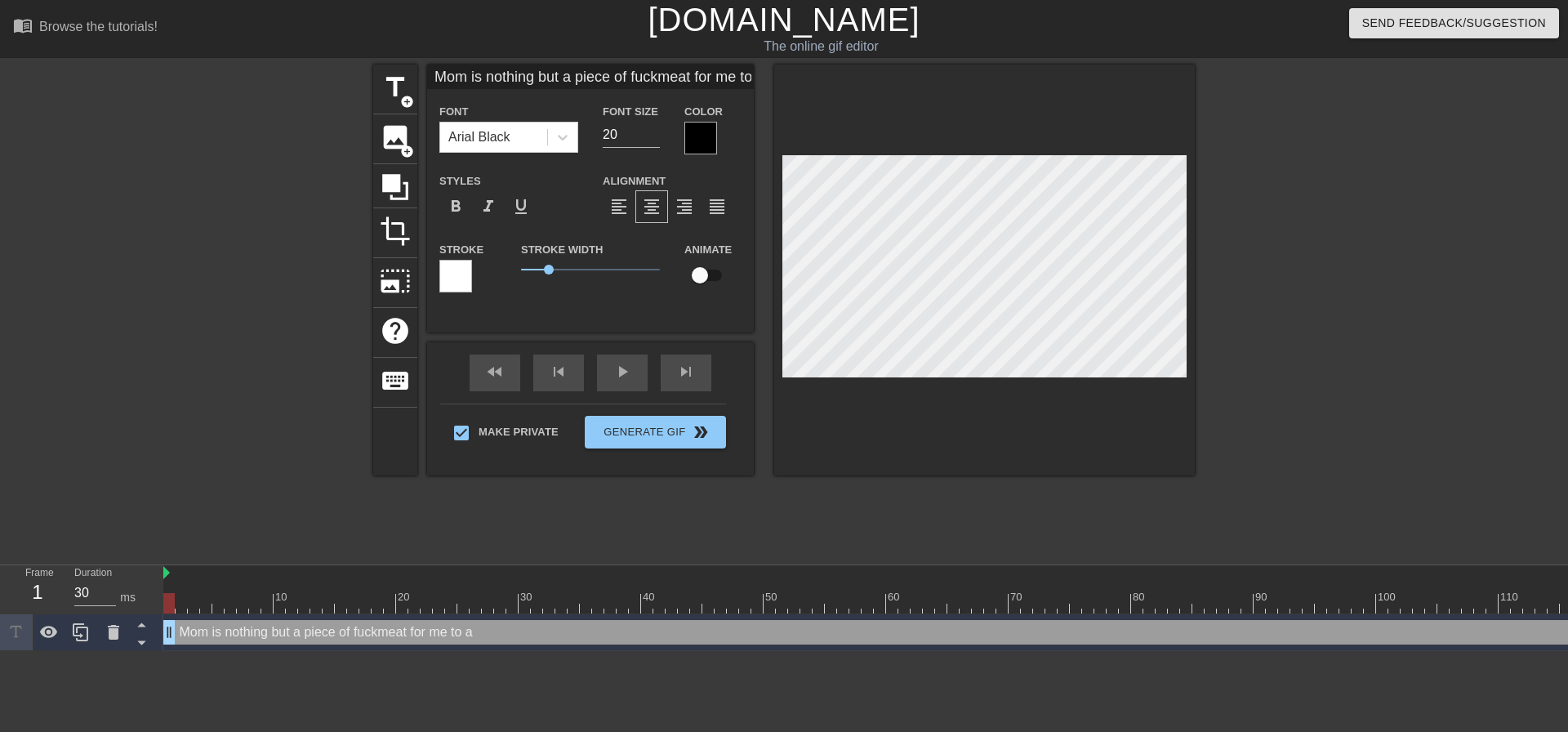
type input "Mom is nothing but a piece of fuckmeat for me to abu"
type textarea "Mom is nothing but a piece of fuckmeat for me to abu"
type input "Mom is nothing but a piece of fuckmeat for me to abus"
type textarea "Mom is nothing but a piece of fuckmeat for me to abus"
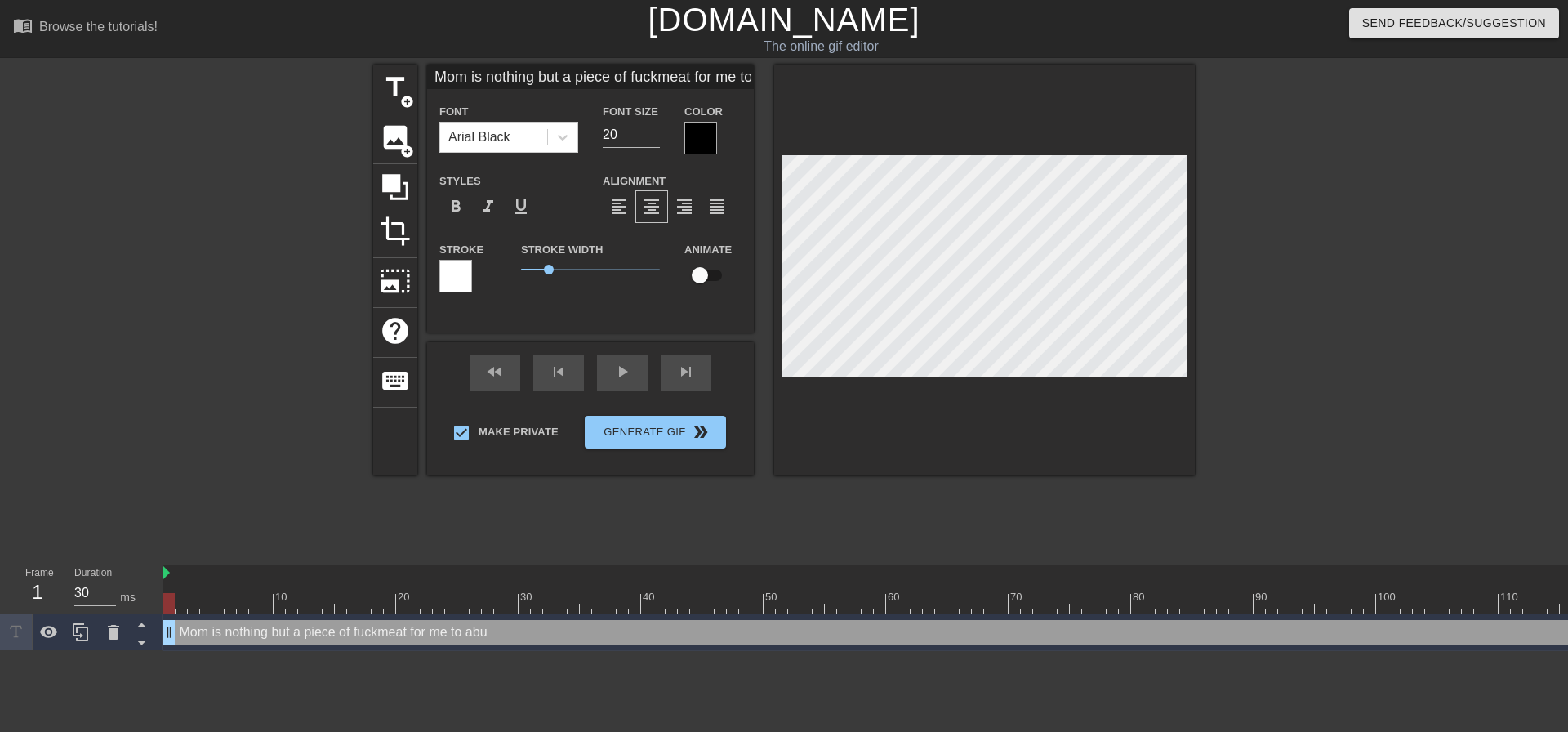
type input "Mom is nothing but a piece of fuckmeat for me to abuse"
type textarea "Mom is nothing but a piece of fuckmeat for me to abuse"
type input "Mom is nothing but a piece of fuckmeat for me to abuse."
type textarea "Mom is nothing but a piece of fuckmeat for me to abuse."
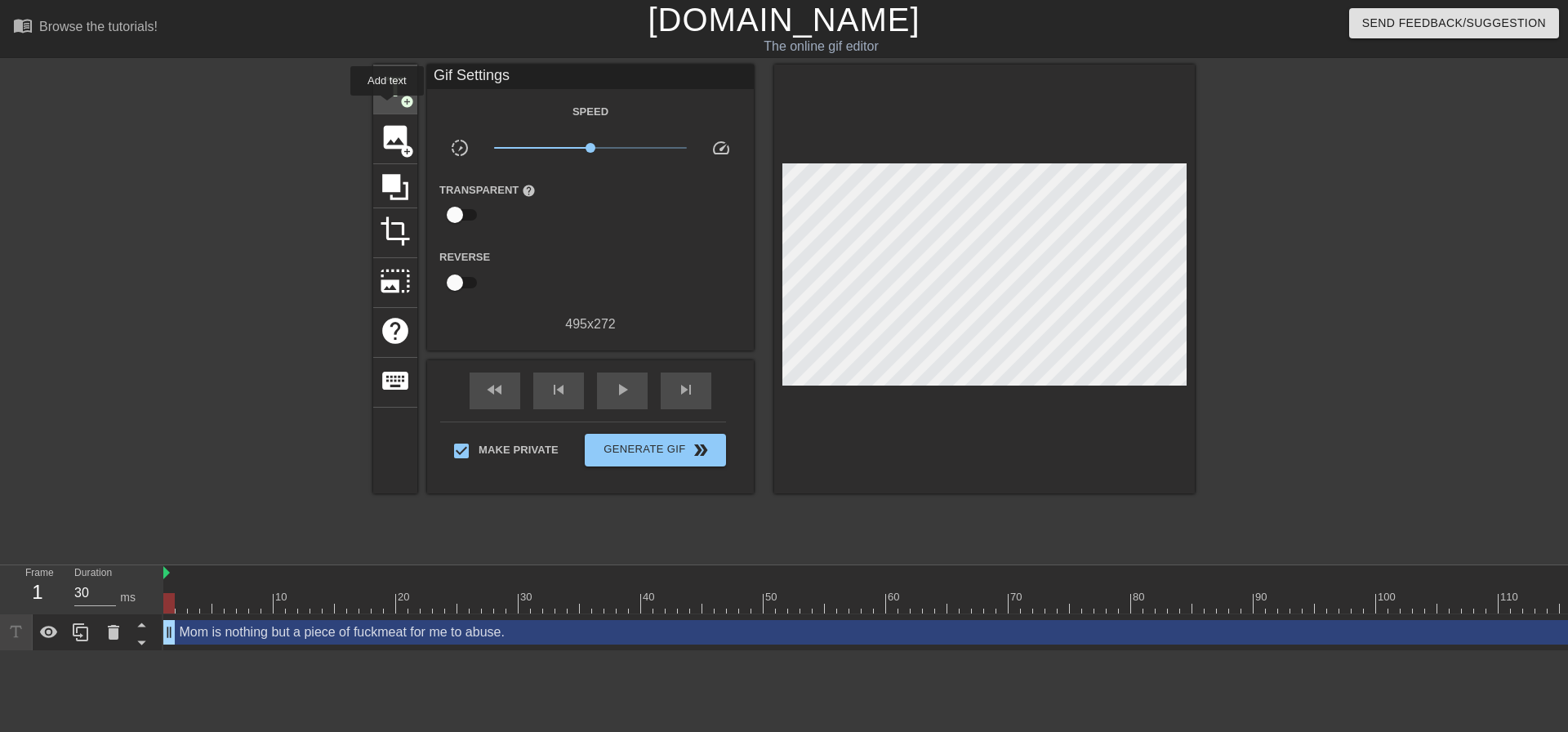
click at [389, 92] on span "title" at bounding box center [395, 88] width 31 height 31
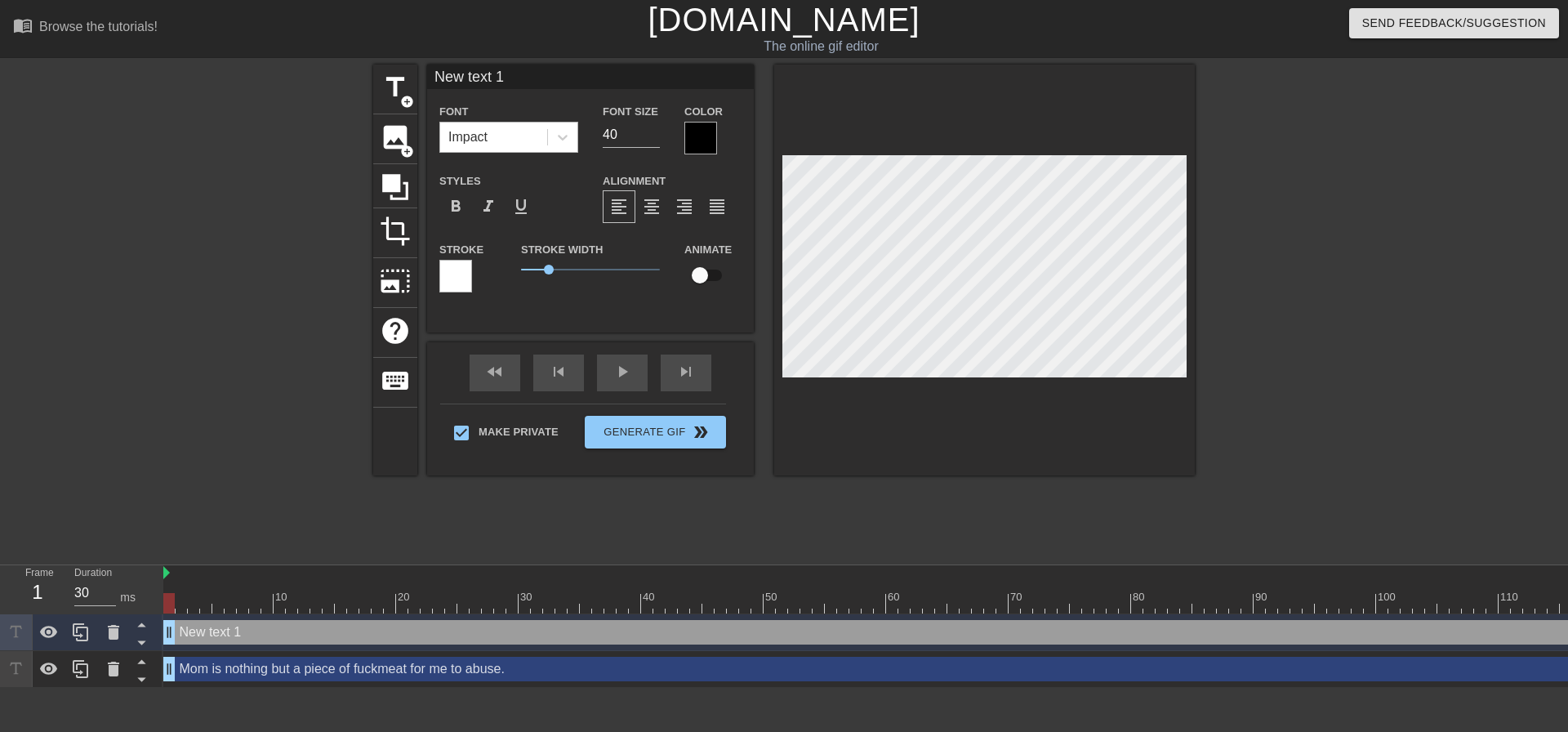
click at [478, 136] on div "Impact" at bounding box center [468, 137] width 40 height 19
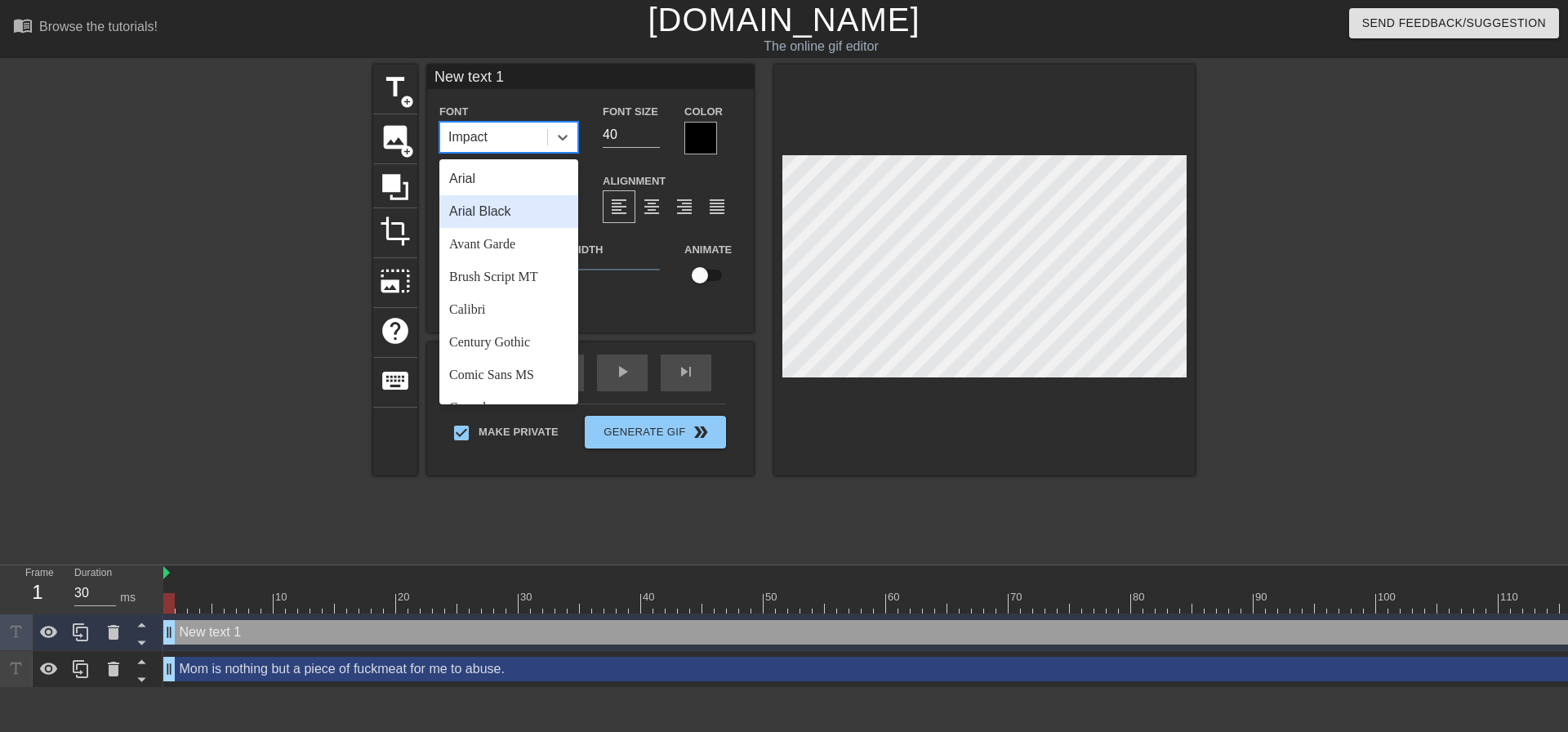
click at [527, 219] on div "Arial Black" at bounding box center [509, 211] width 139 height 33
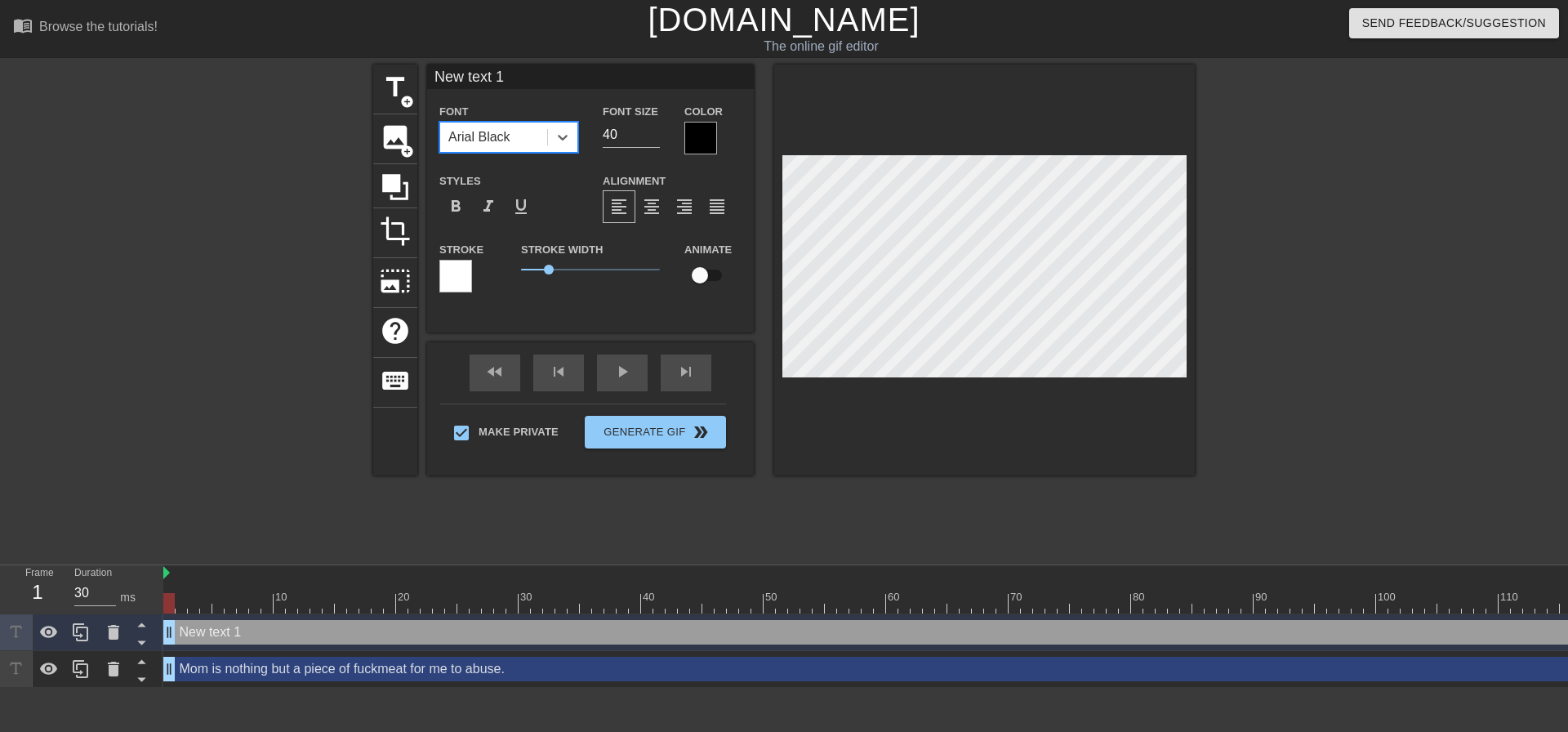
click at [538, 133] on div "Font option Arial Black, selected. 0 results available. Select is focused ,type…" at bounding box center [590, 127] width 327 height 53
type input "20"
click at [657, 204] on span "format_align_center" at bounding box center [652, 206] width 19 height 19
type input "S"
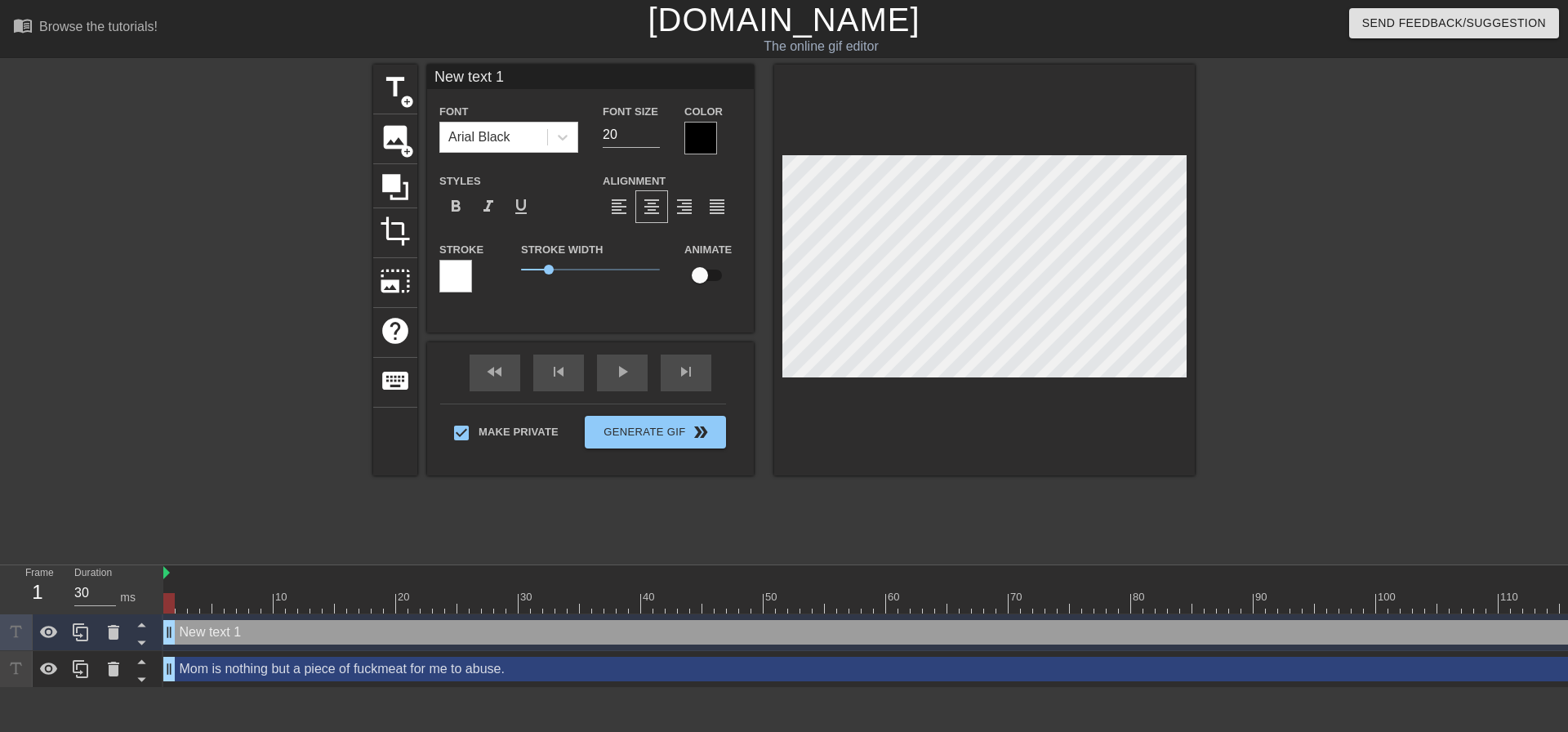
type textarea "S"
type input "Sh"
type textarea "She"
type input "She"
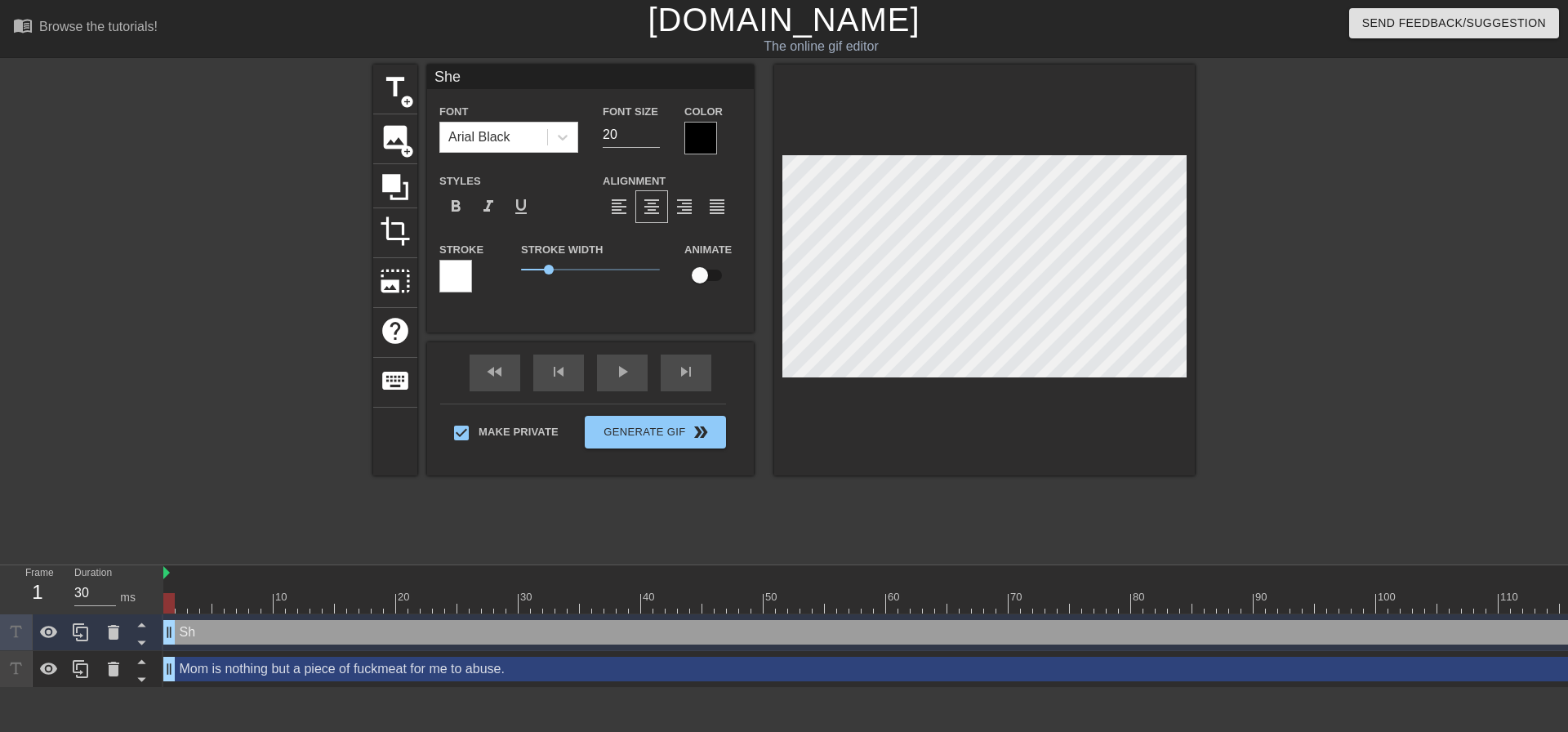
type textarea "She"
type input "She l"
type textarea "She l"
type input "She lo"
type textarea "She lo"
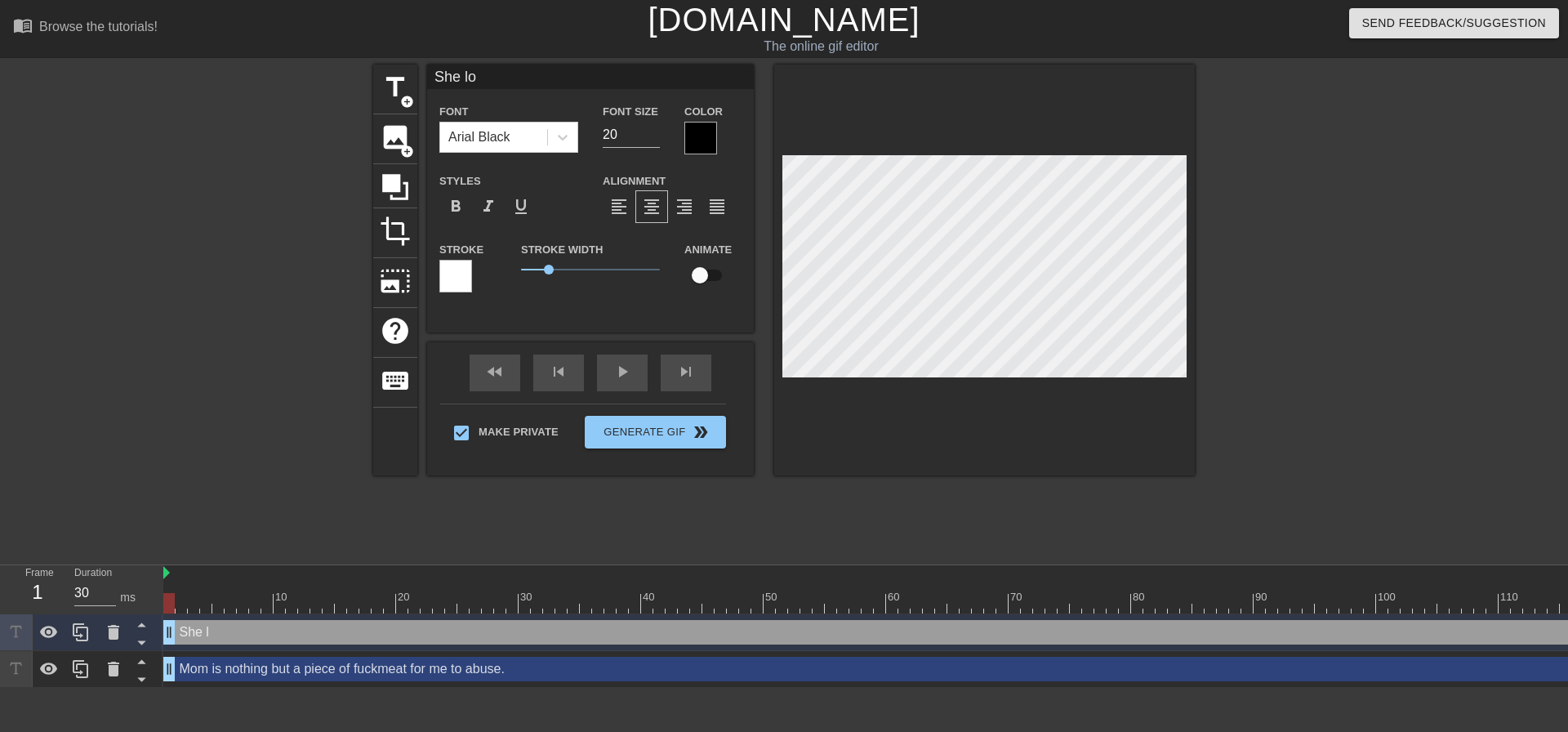
type input "She lov"
type textarea "She lov"
type input "She love"
type textarea "She love"
type input "She loves"
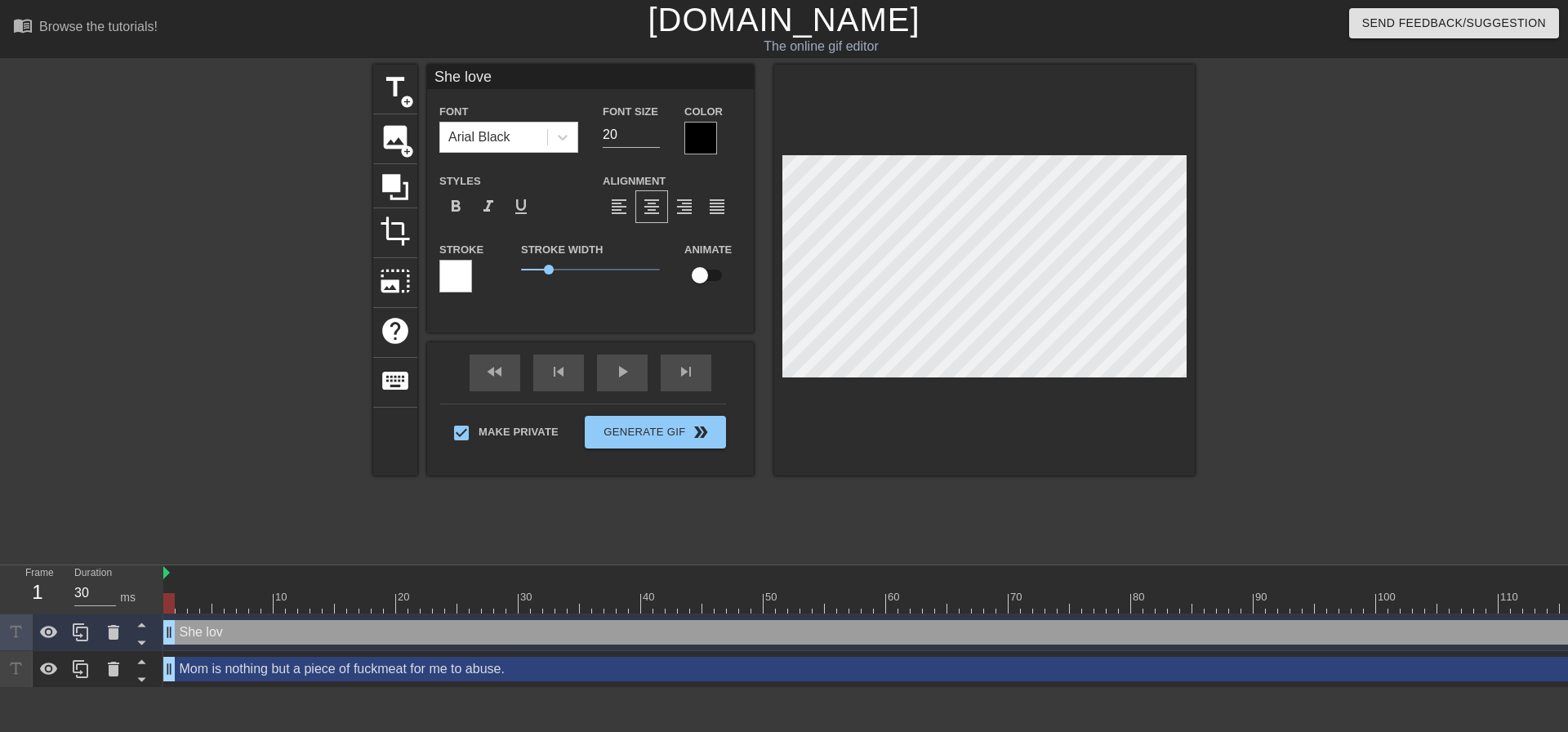
type textarea "She loves"
type input "She loves"
type textarea "She loves"
type input "She loves i"
type textarea "She loves i"
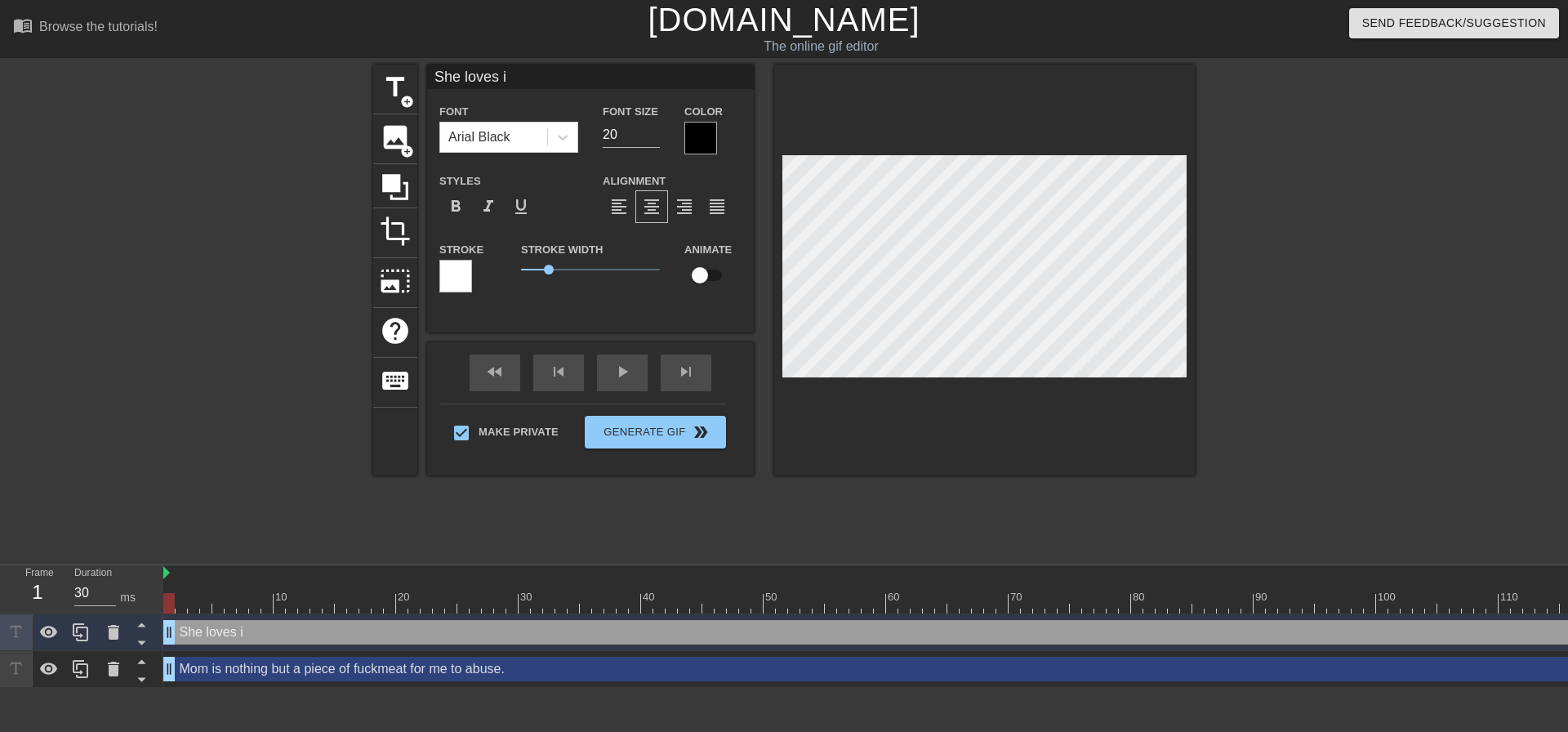
type input "She loves it"
type textarea "She loves it"
type input "She loves it"
type textarea "She loves it"
type input "She loves it m"
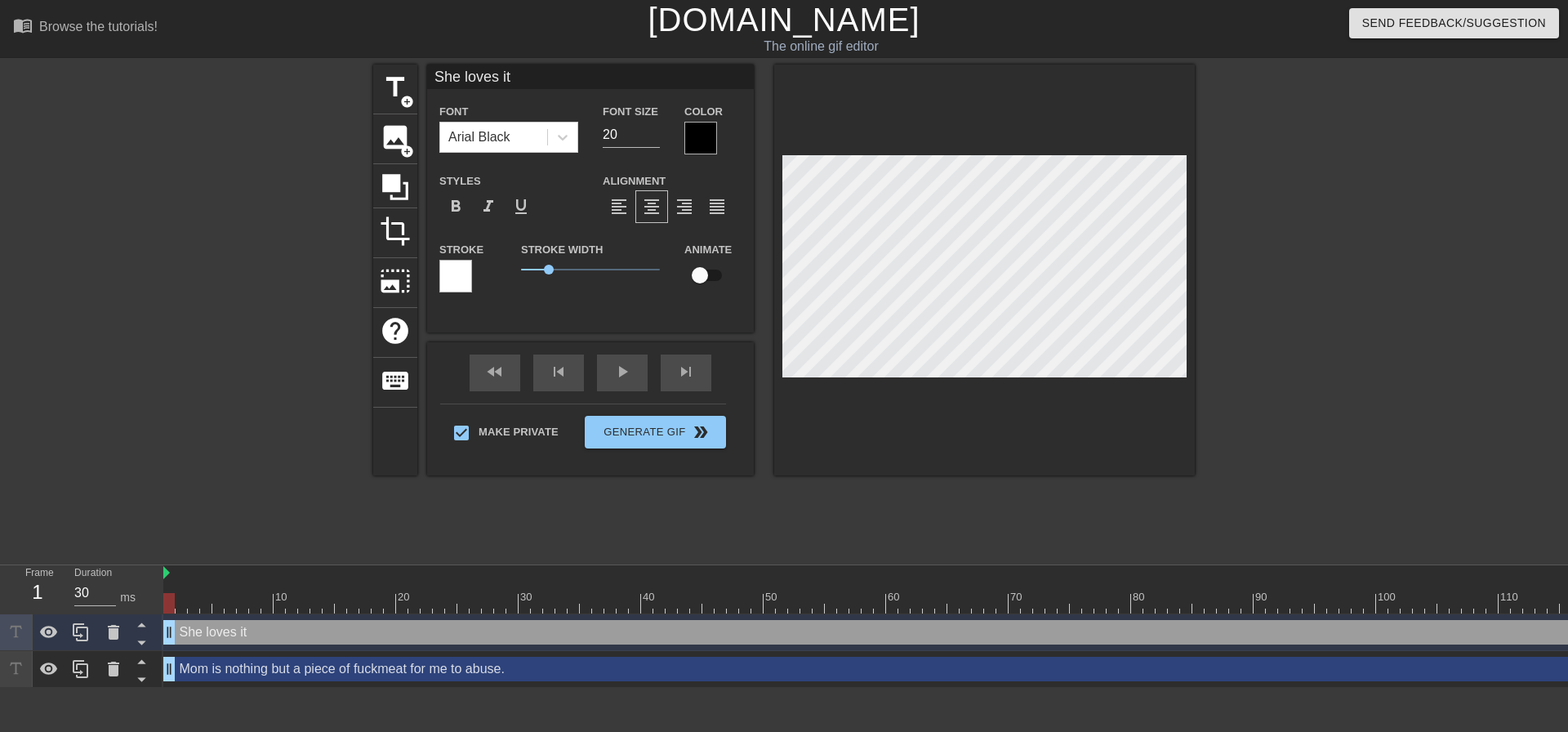
type textarea "She loves it m"
type input "She loves it mo"
type textarea "She loves it mo"
type input "She loves it mor"
type textarea "She loves it mor"
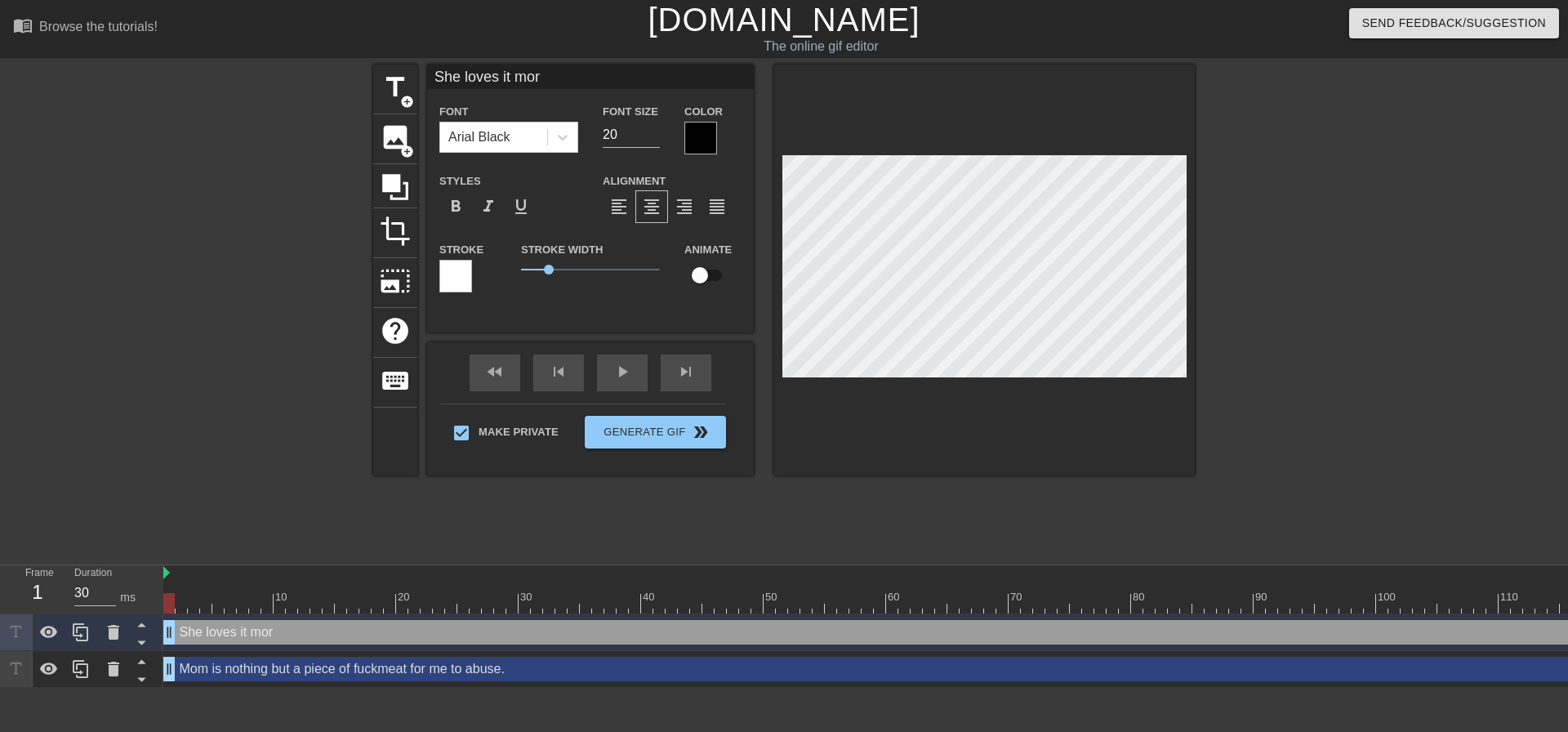
type input "She loves it more"
type textarea "She loves it more"
type input "She loves it more"
type textarea "She loves it more"
type input "She loves it more t"
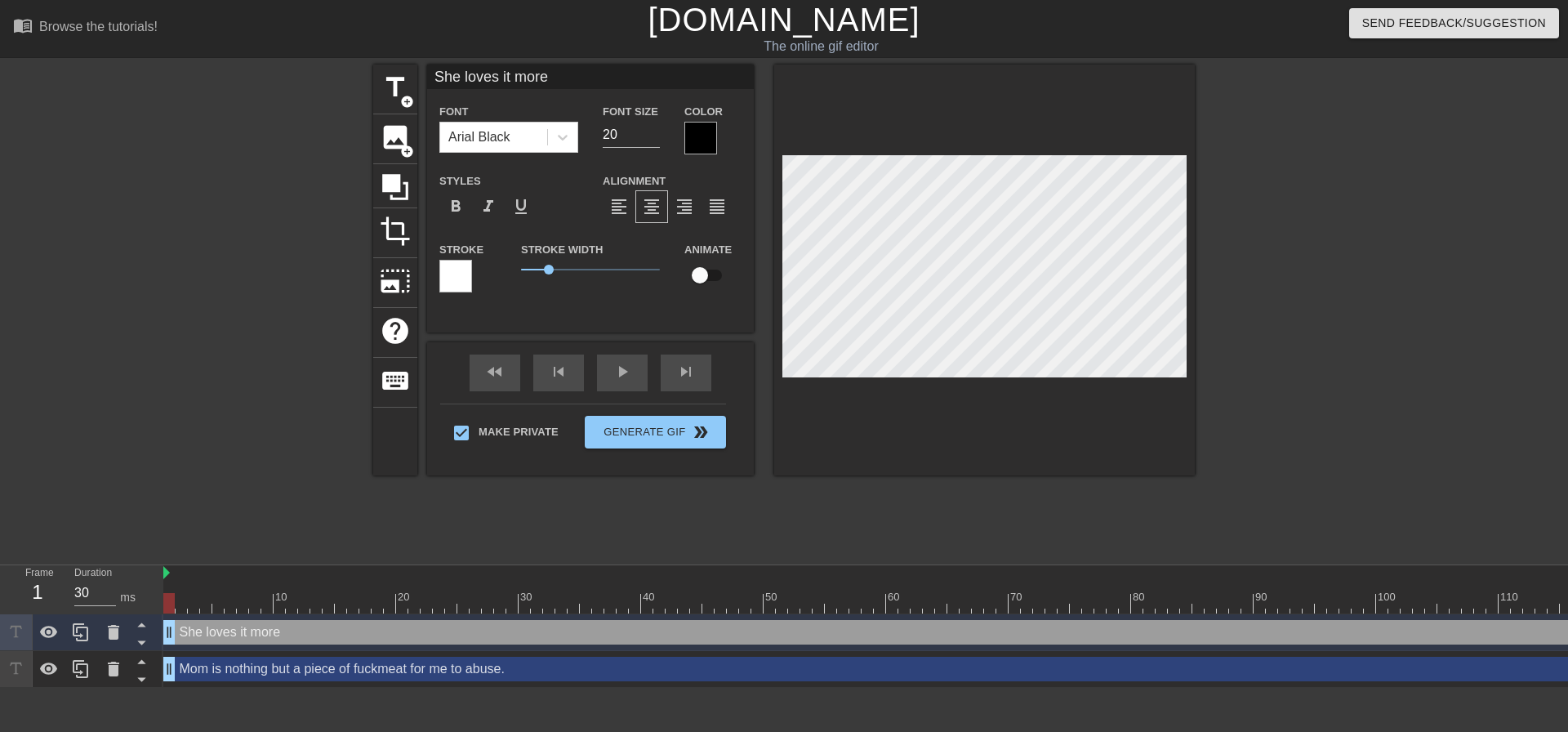
type textarea "She loves it more t"
type input "She loves it more th"
type textarea "She loves it more th"
type input "She loves it more tha"
type textarea "She loves it more tha"
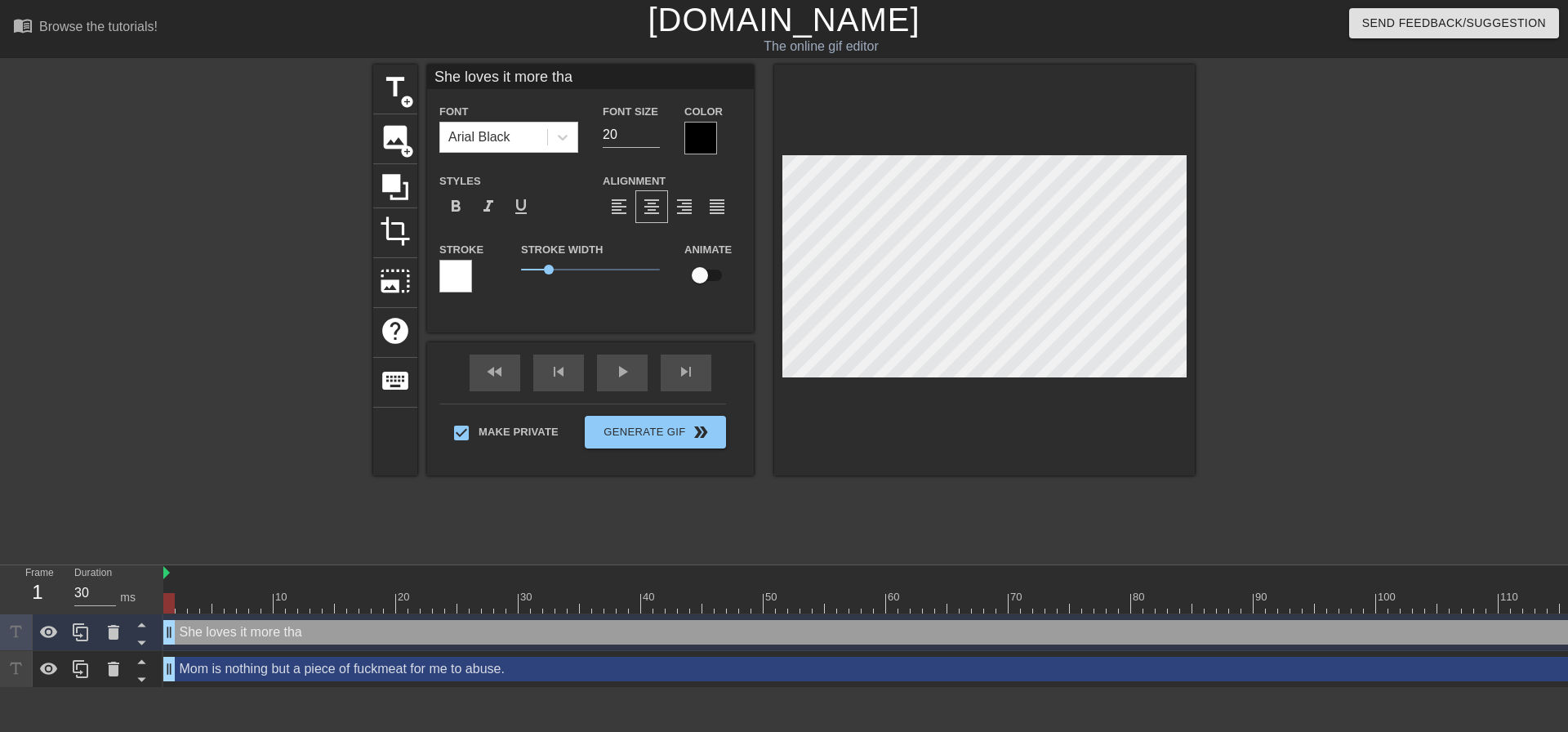
type input "She loves it more than"
type textarea "She loves it more than"
type input "She loves it more than"
type textarea "She loves it more than"
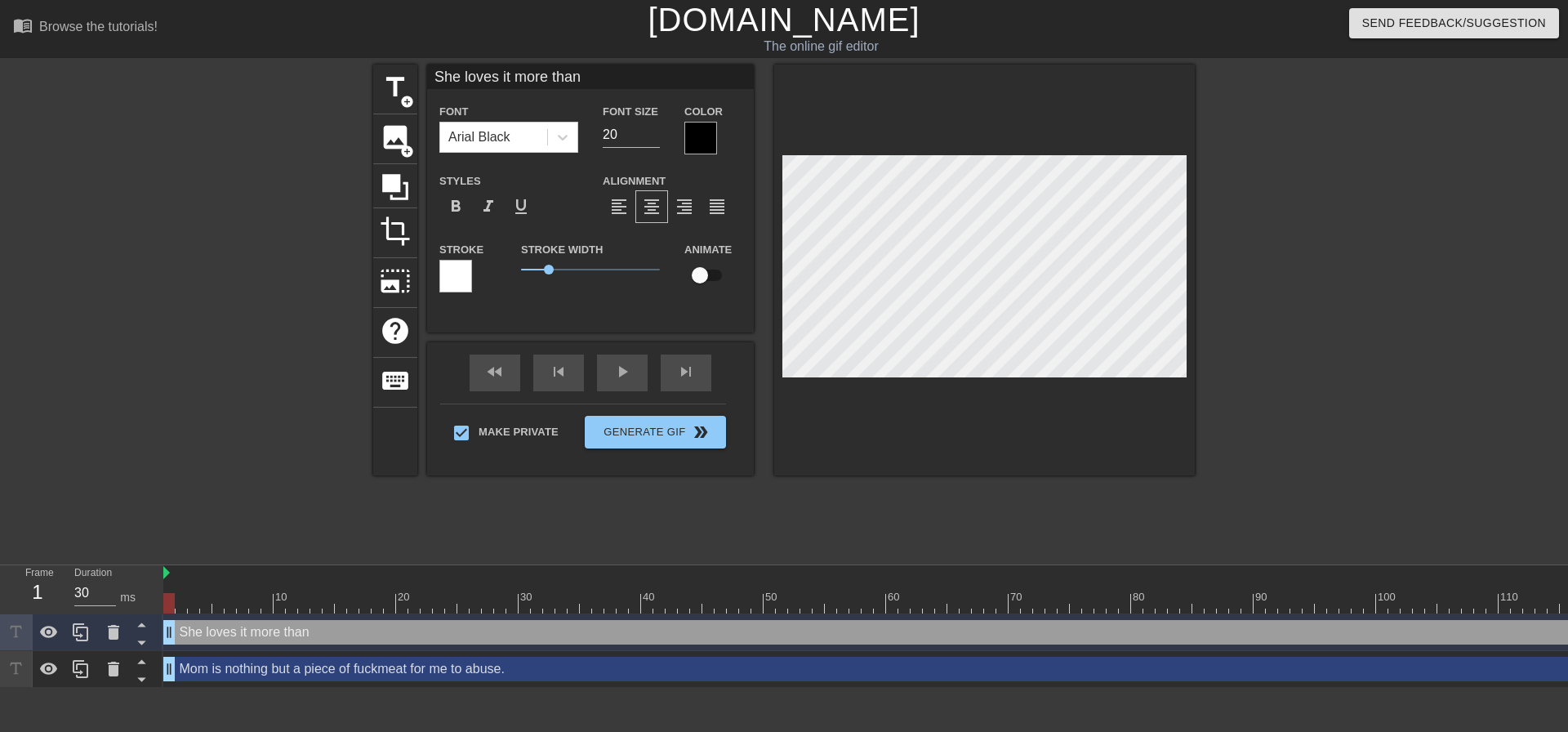
type input "She loves it more than a"
type textarea "She loves it more than a"
type input "She loves it more than an"
type textarea "She loves it more than an"
type input "She loves it more than ant"
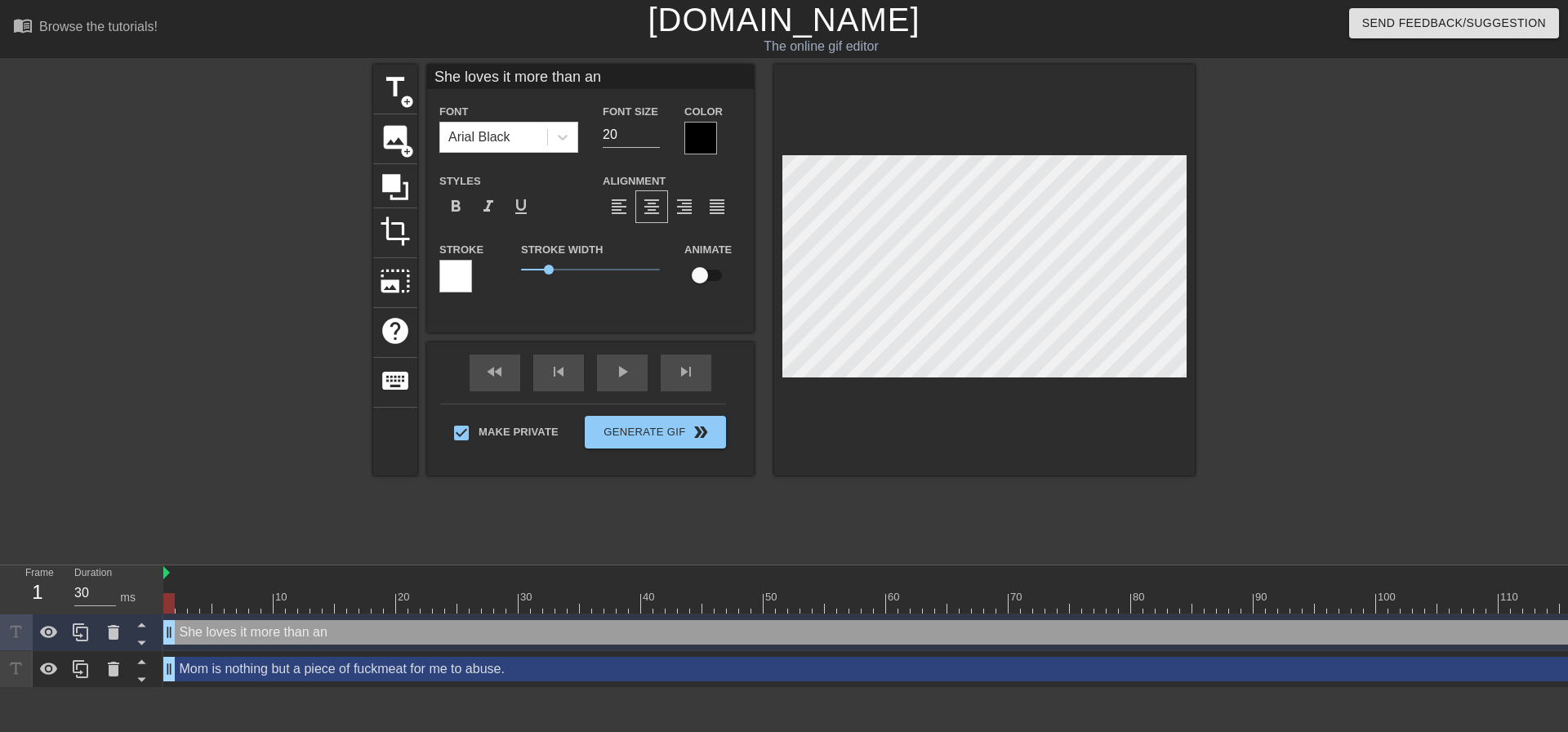
type textarea "She loves it more than ant"
type input "She loves it more than an"
type textarea "She loves it more than an"
type input "She loves it more than any"
type textarea "She loves it more than any"
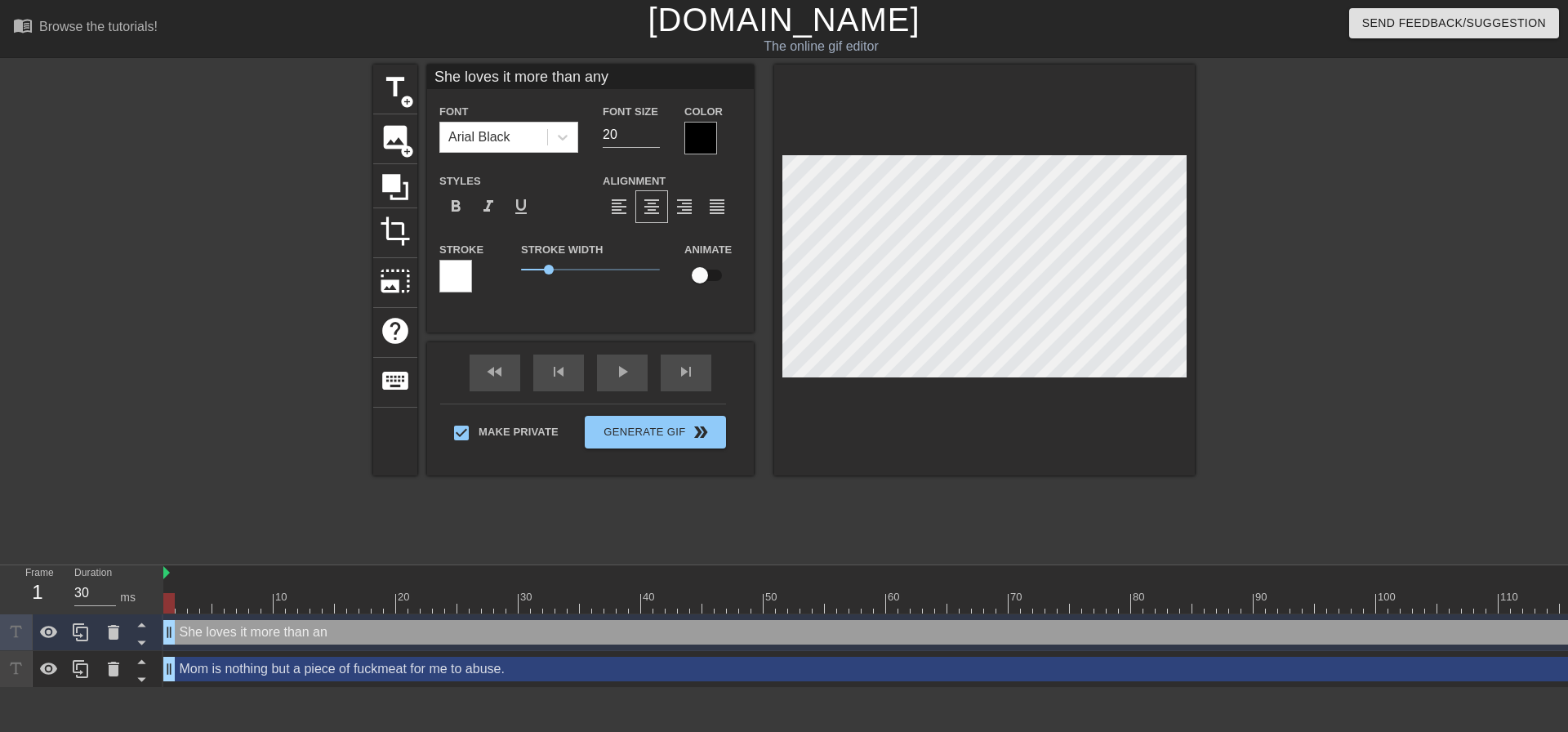
type input "She loves it more than anyt"
type textarea "She loves it more than anyt"
type input "She loves it more than anyth"
type textarea "She loves it more than anyth"
type input "She loves it more than anythi"
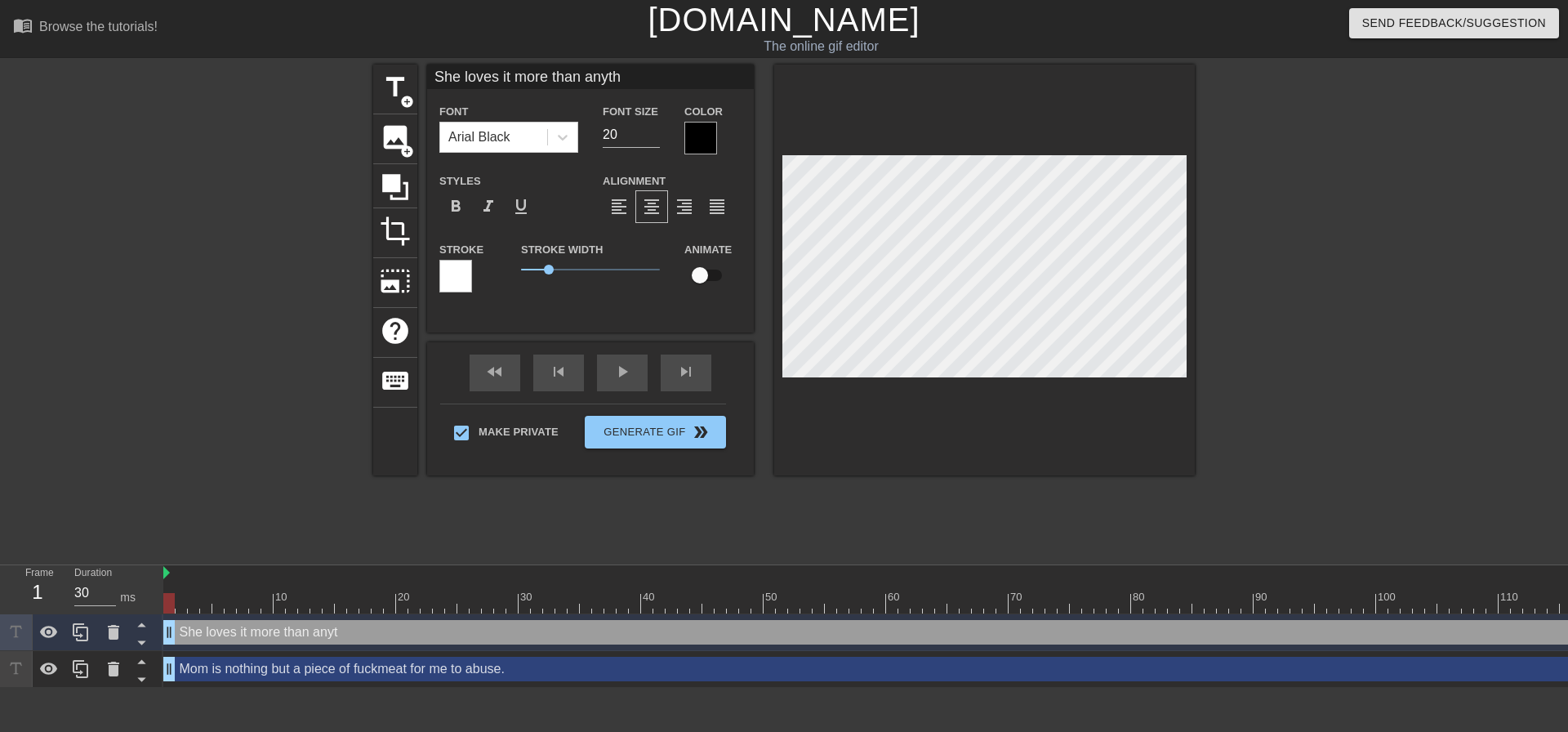
type textarea "She loves it more than anythi"
type input "She loves it more than anythin"
type textarea "She loves it more than anythin"
type input "She loves it more than anything"
type textarea "She loves it more than anything"
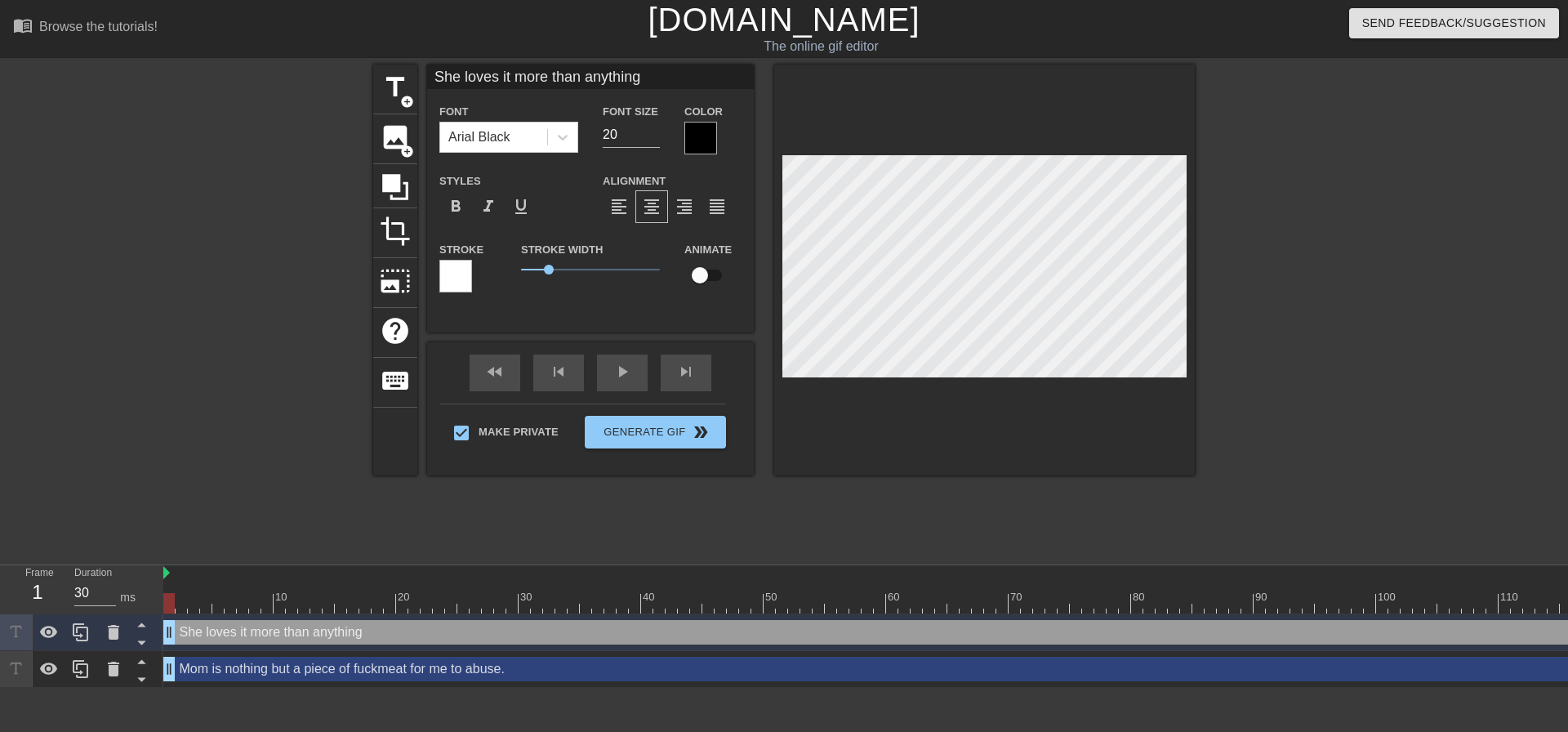
scroll to position [3, 12]
click at [1006, 387] on div at bounding box center [985, 270] width 420 height 411
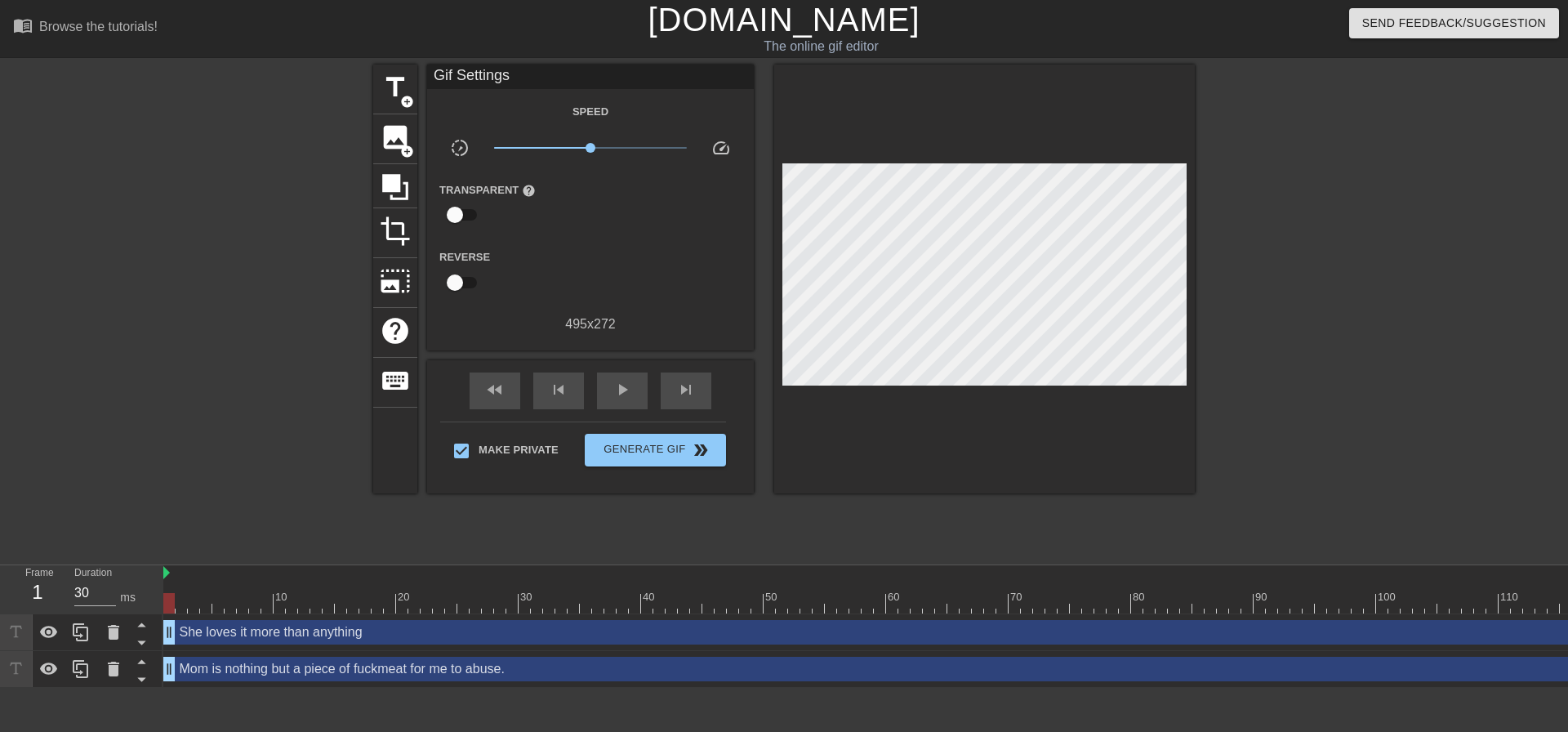
drag, startPoint x: 1442, startPoint y: 293, endPoint x: 1248, endPoint y: 321, distance: 196.0
click at [1406, 296] on div at bounding box center [1338, 310] width 245 height 490
click at [708, 447] on span "double_arrow" at bounding box center [701, 450] width 19 height 19
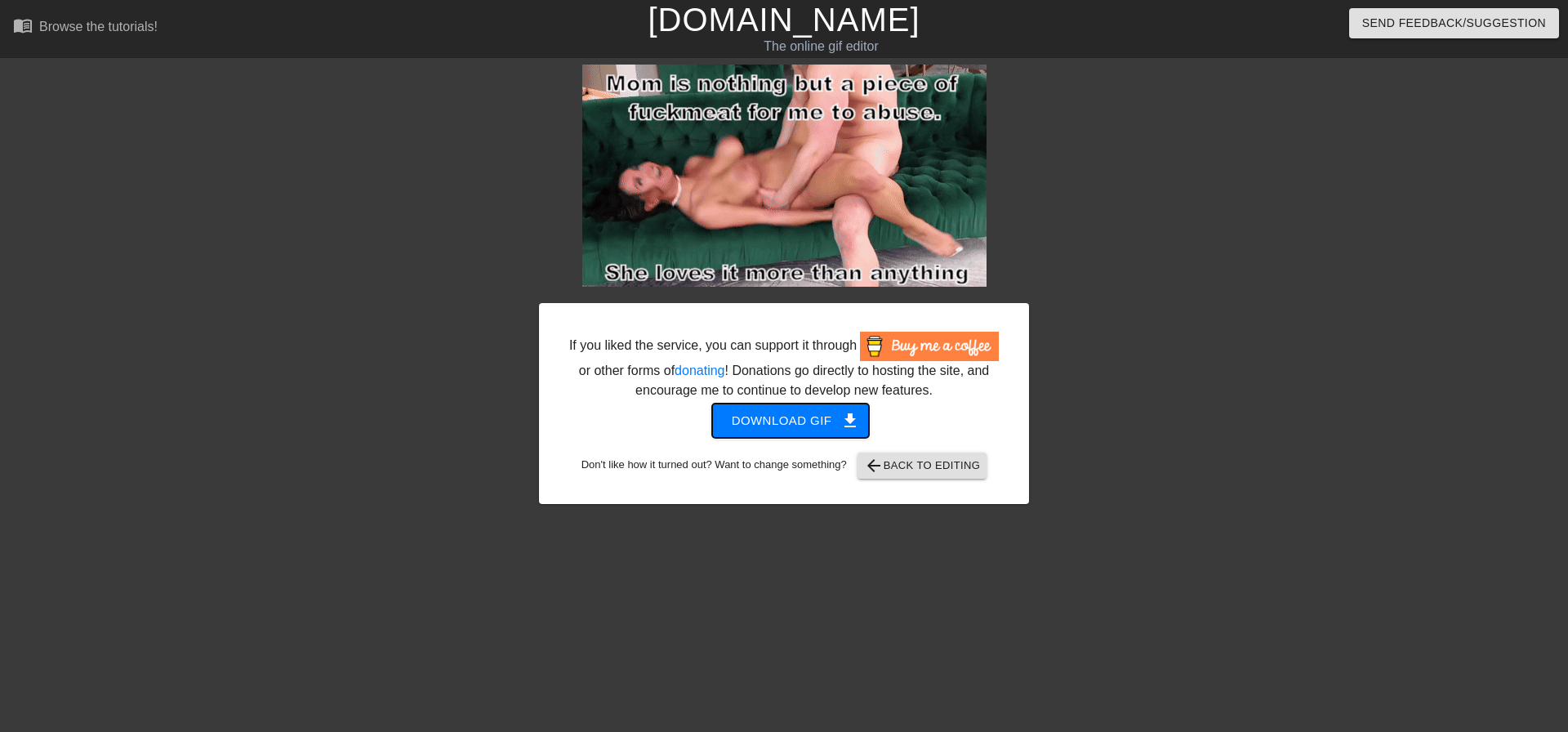
click at [770, 430] on span "Download gif get_app" at bounding box center [791, 420] width 119 height 21
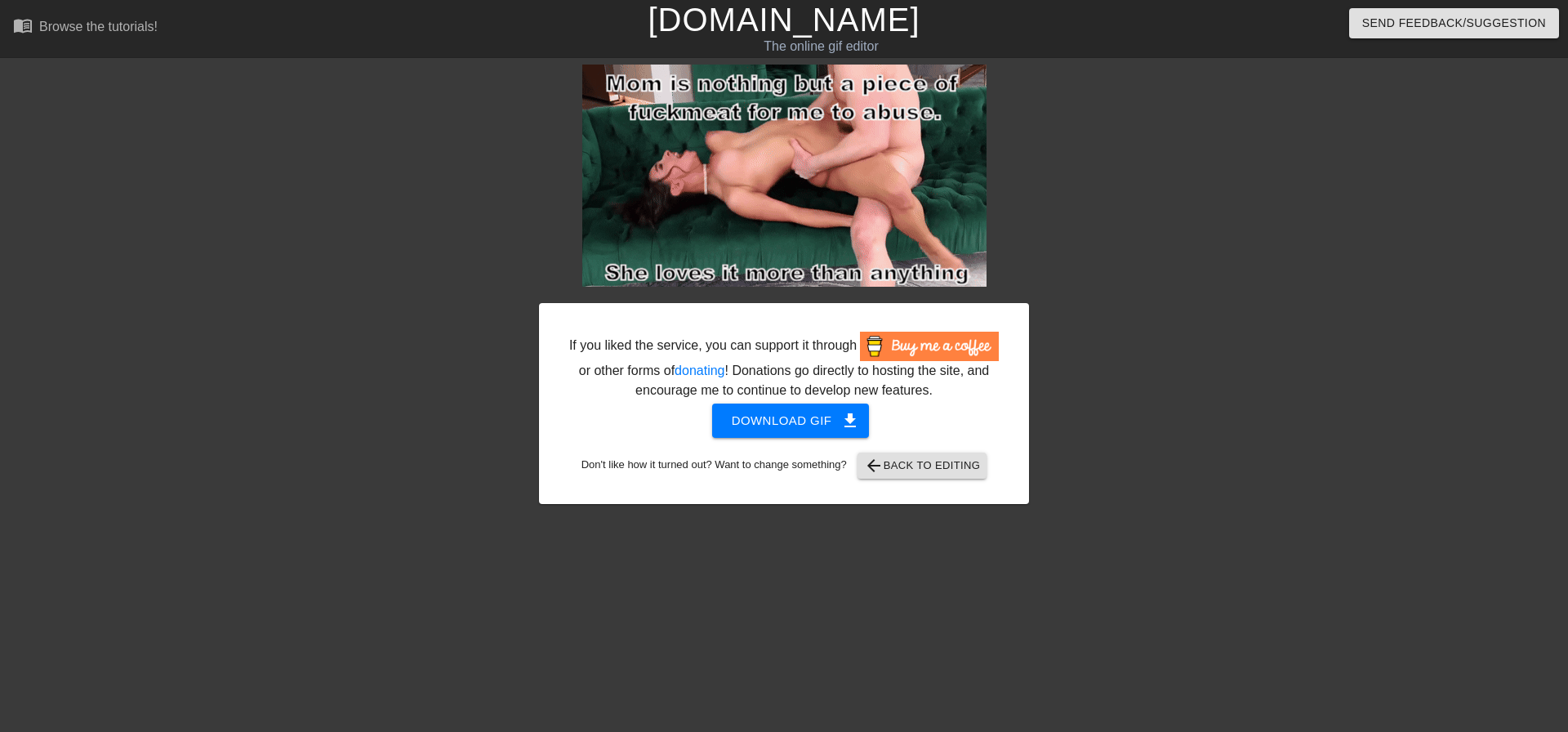
click at [1179, 375] on div at bounding box center [1172, 310] width 245 height 490
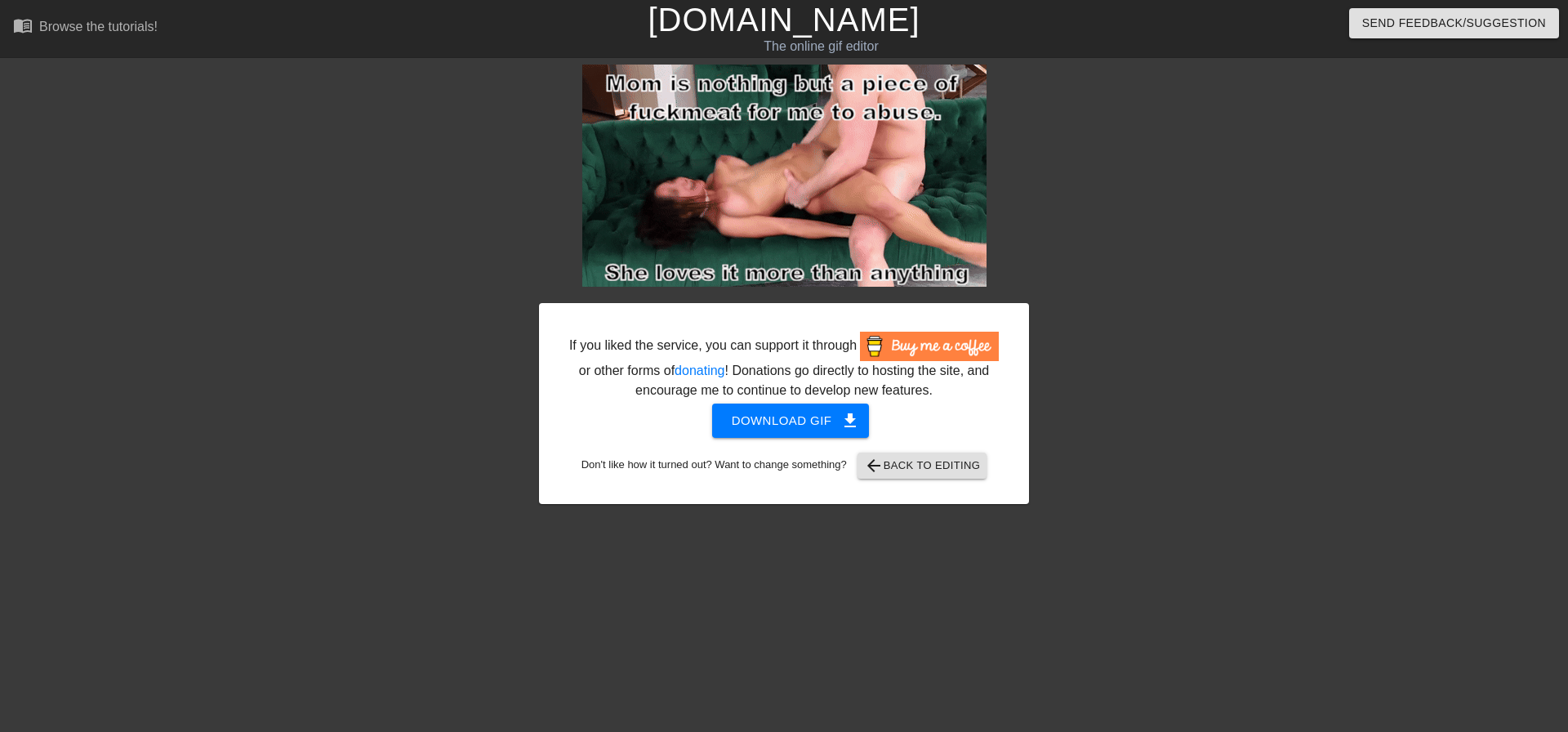
click at [1215, 344] on div at bounding box center [1172, 310] width 245 height 490
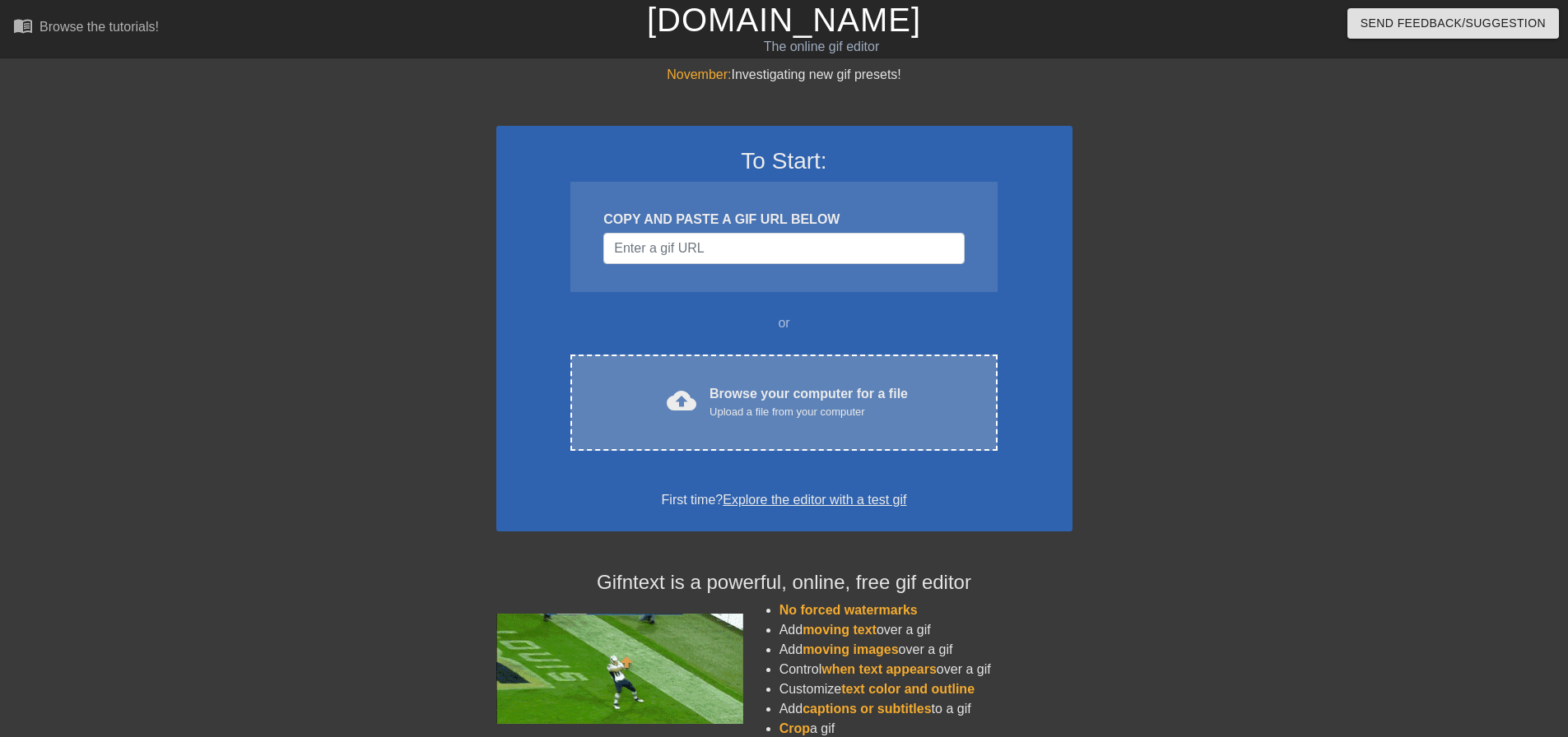
click at [781, 368] on div "cloud_upload Browse your computer for a file Upload a file from your computer C…" at bounding box center [783, 402] width 426 height 96
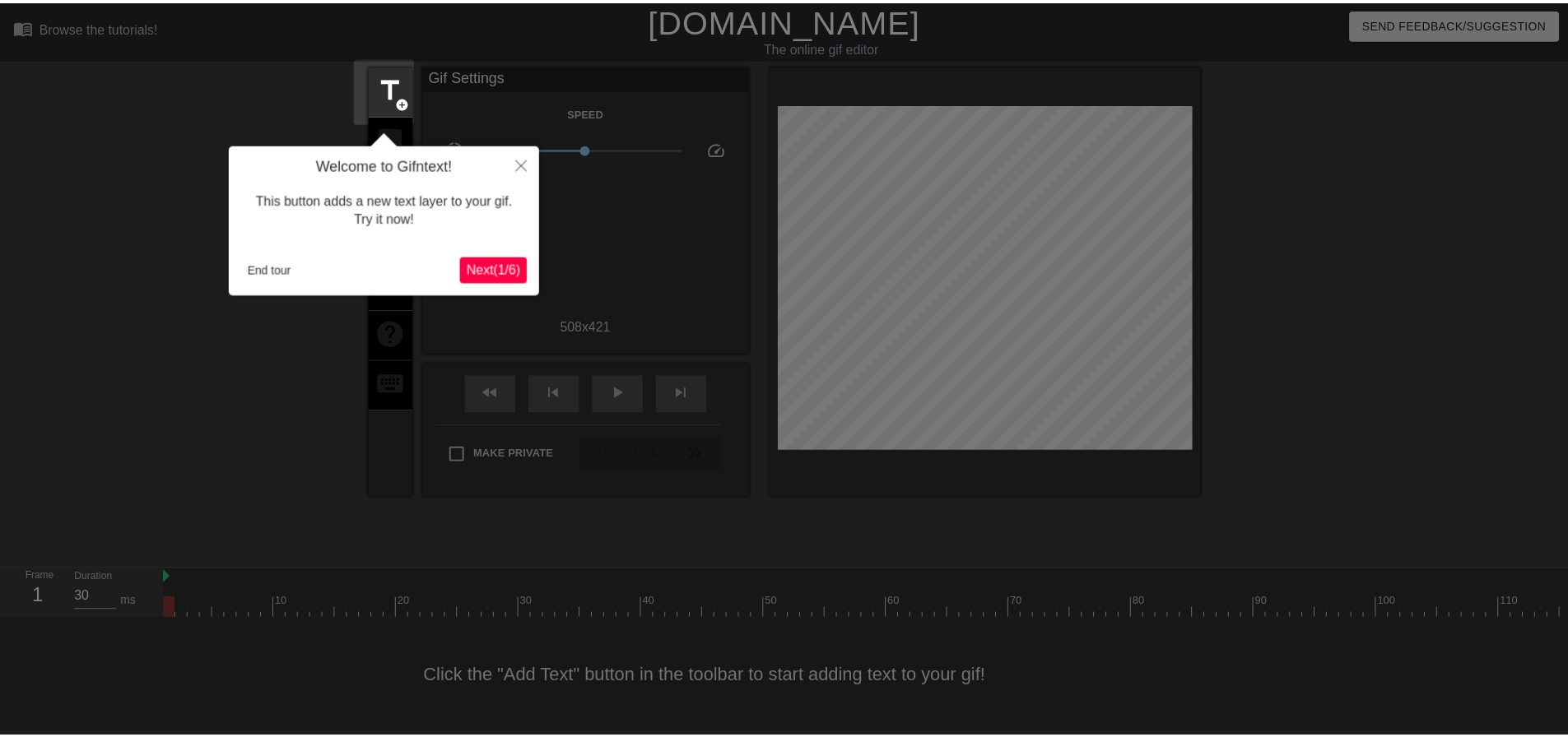
scroll to position [8, 0]
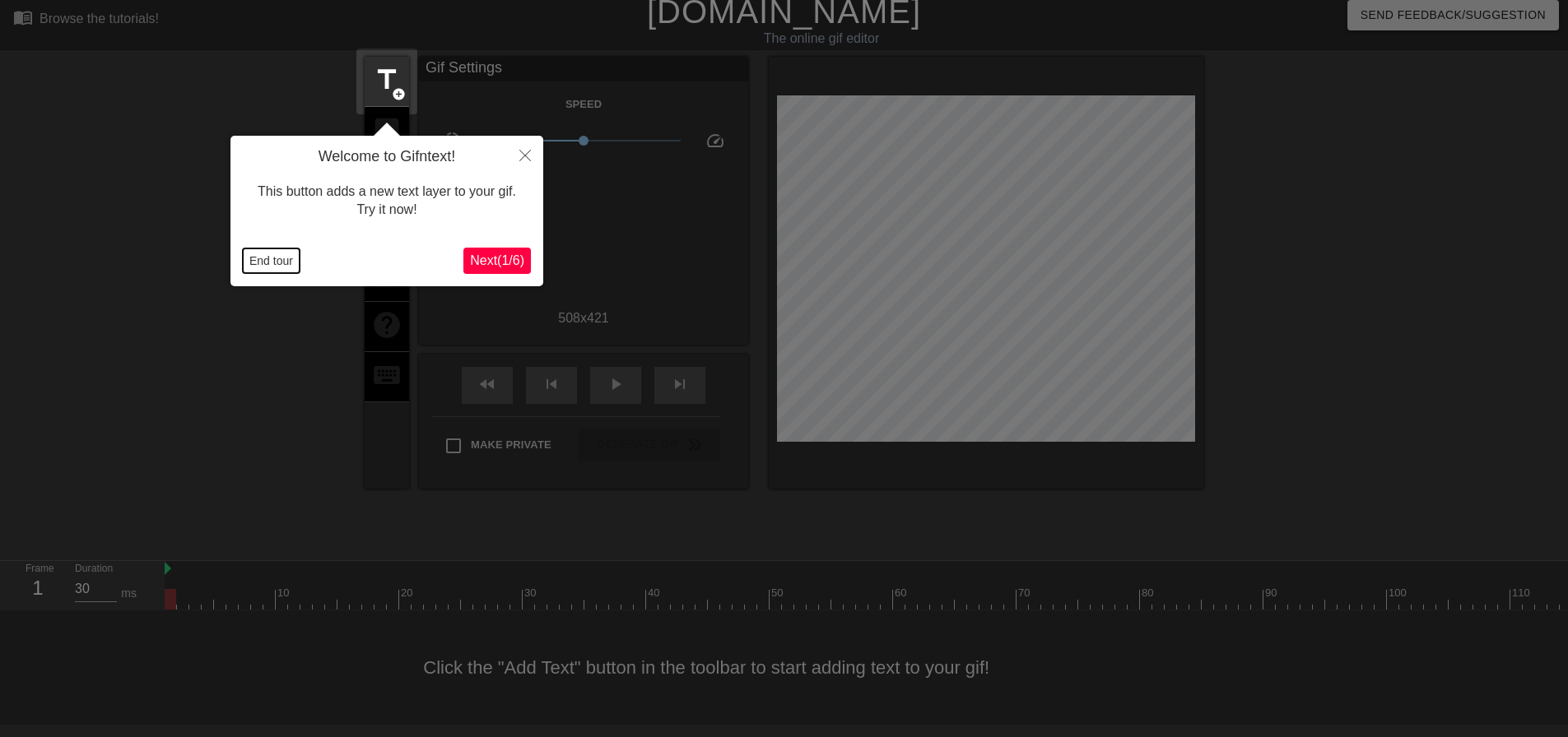
click at [278, 259] on button "End tour" at bounding box center [271, 260] width 56 height 24
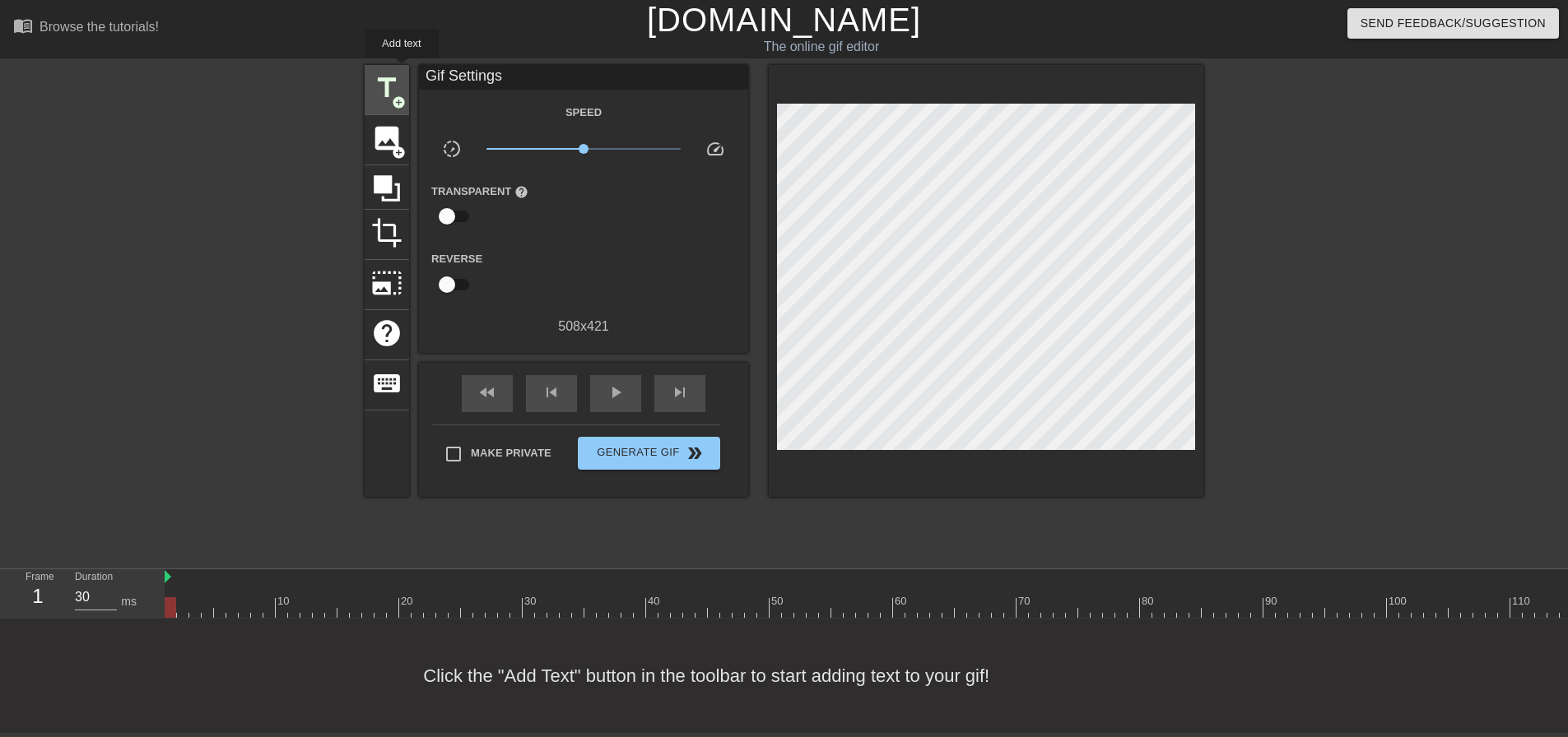
click at [401, 73] on span "title" at bounding box center [387, 88] width 31 height 31
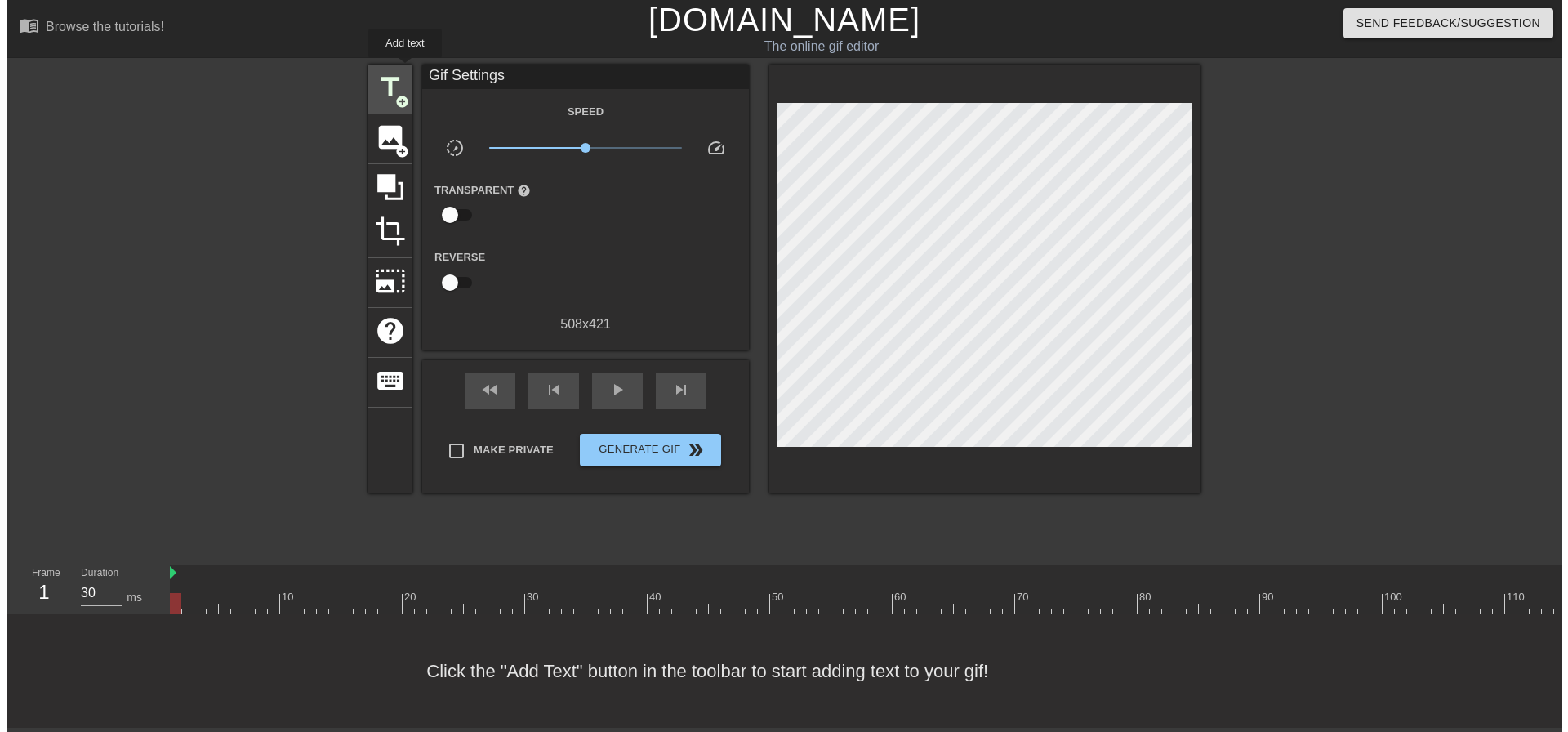
scroll to position [0, 0]
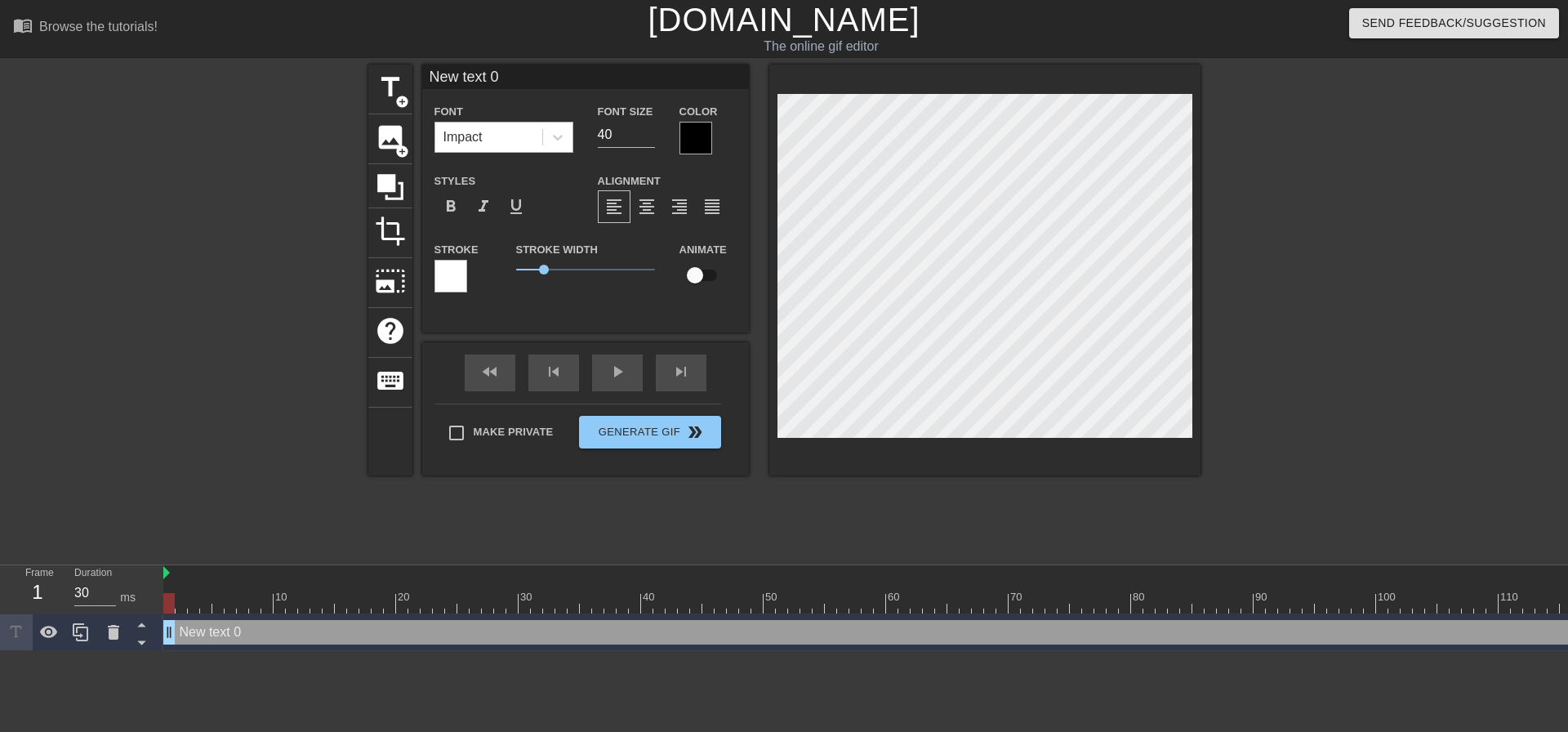
click at [527, 138] on div "Impact" at bounding box center [489, 137] width 107 height 29
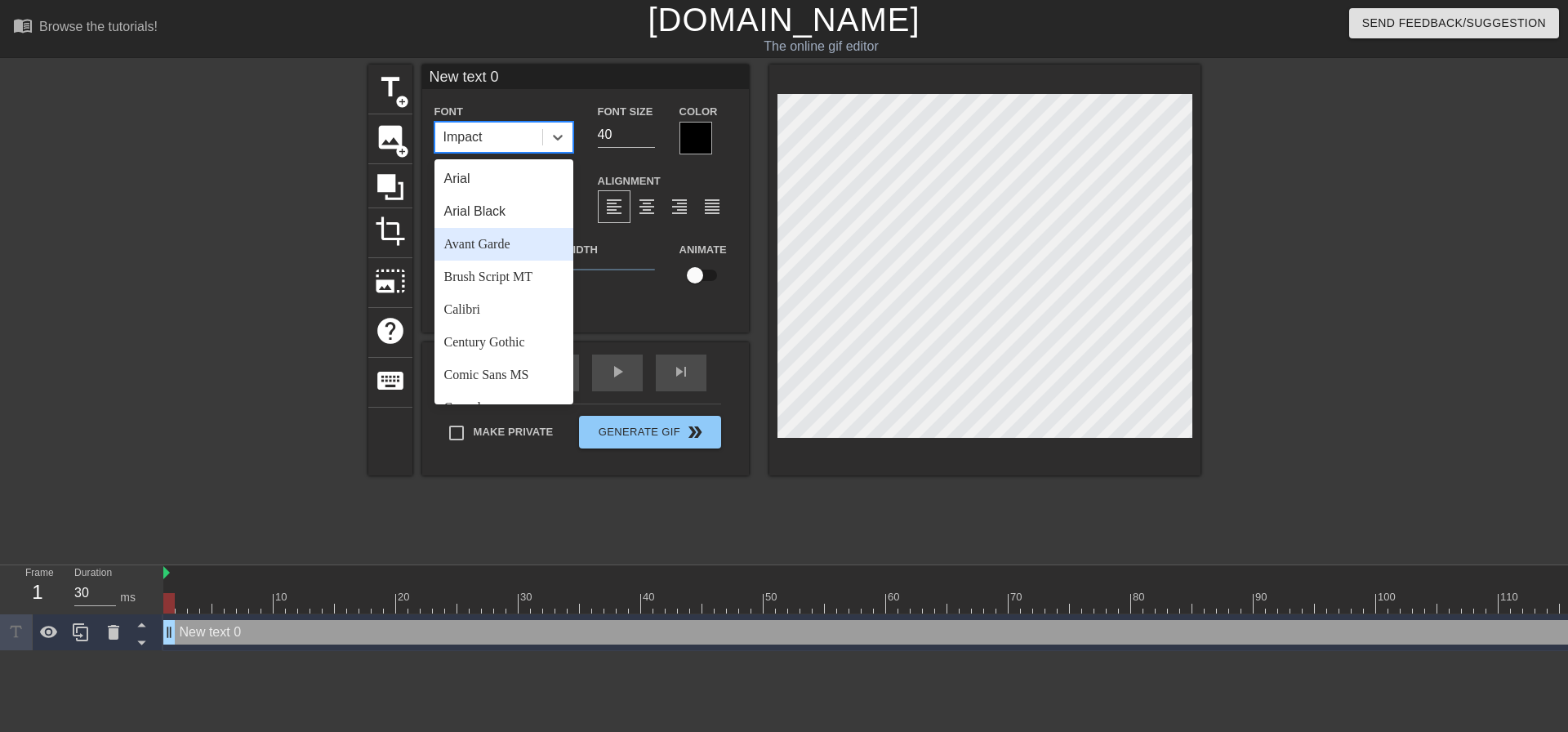
click at [491, 230] on div "Avant Garde" at bounding box center [504, 244] width 139 height 33
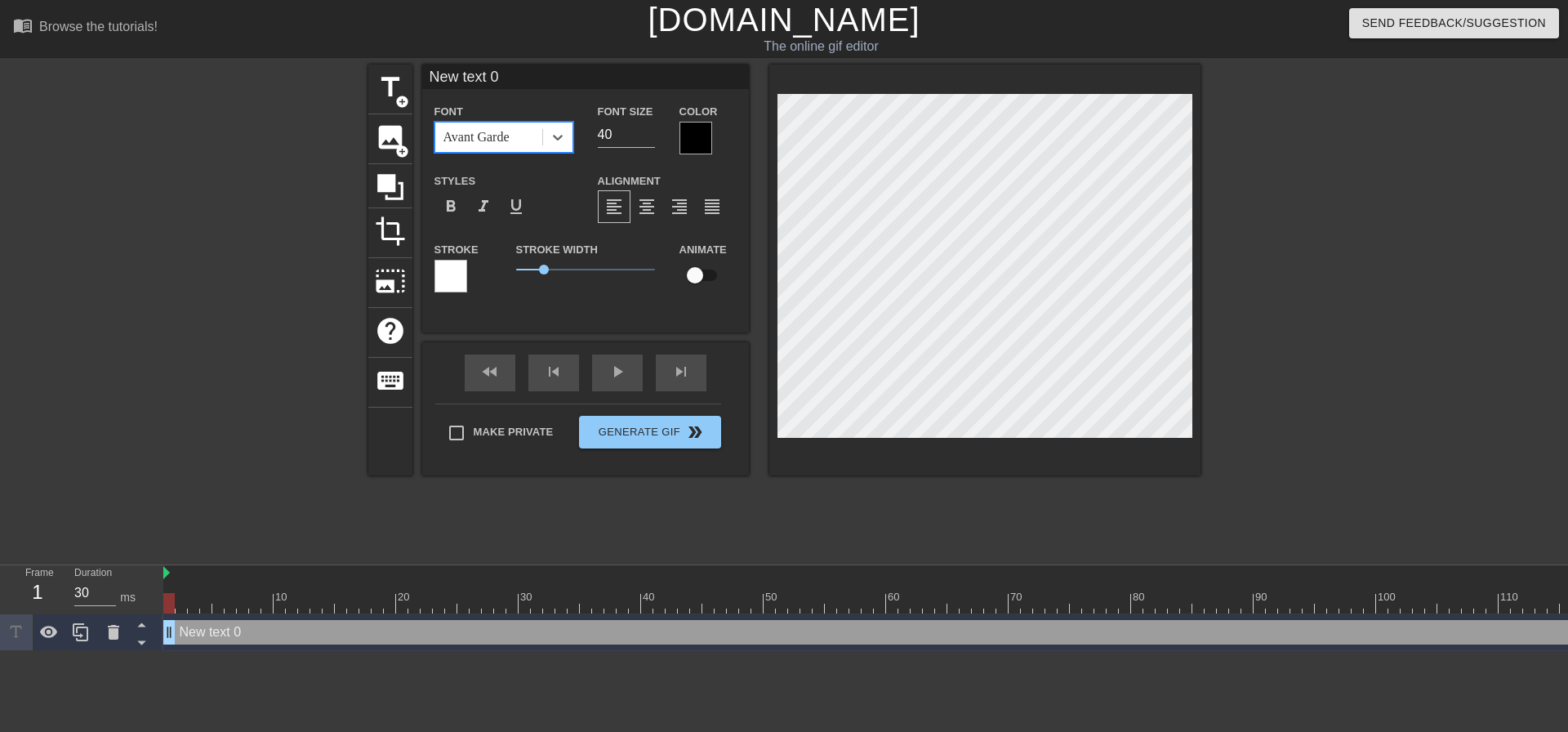
click at [480, 137] on div "Avant Garde" at bounding box center [476, 137] width 67 height 19
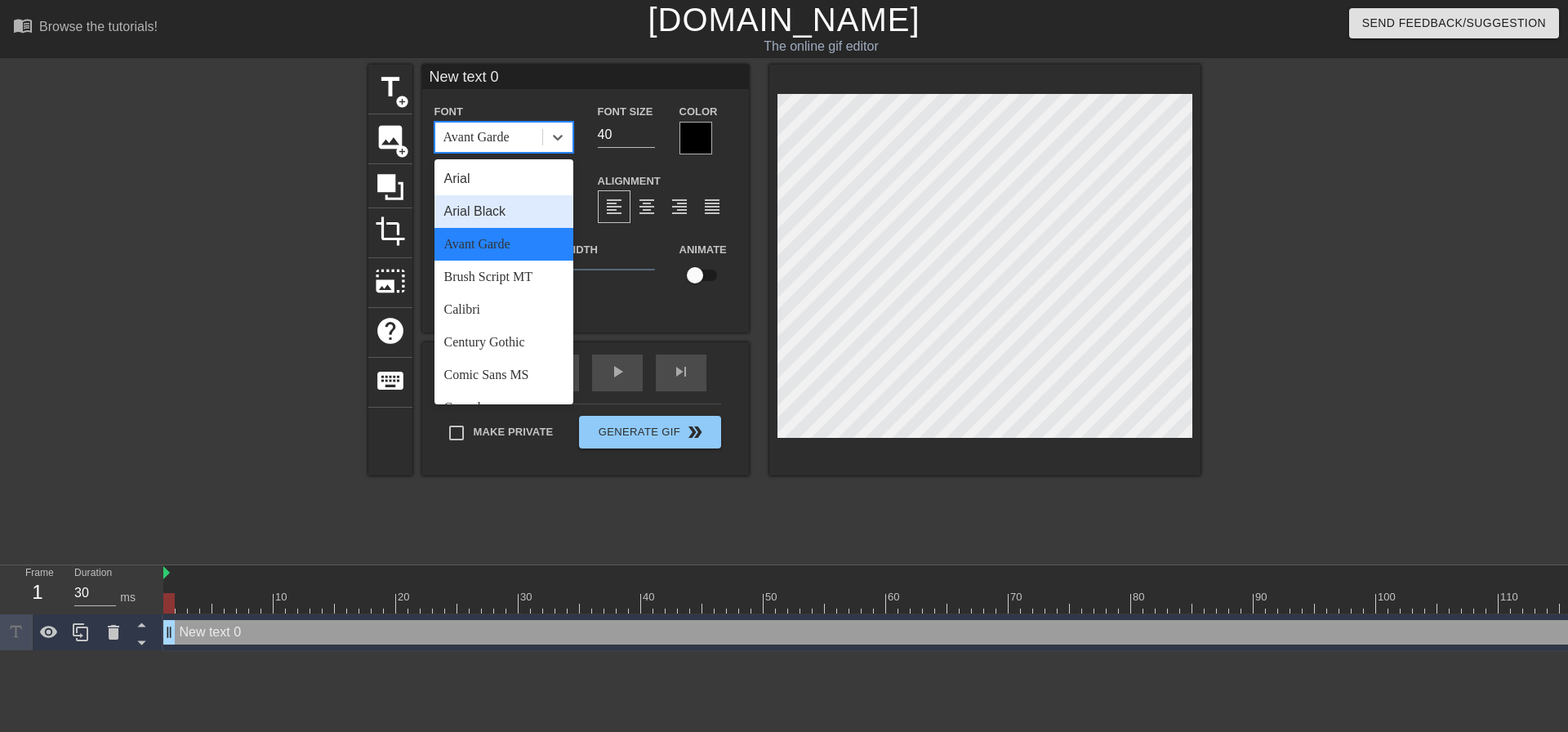
click at [487, 207] on div "Arial Black" at bounding box center [504, 211] width 139 height 33
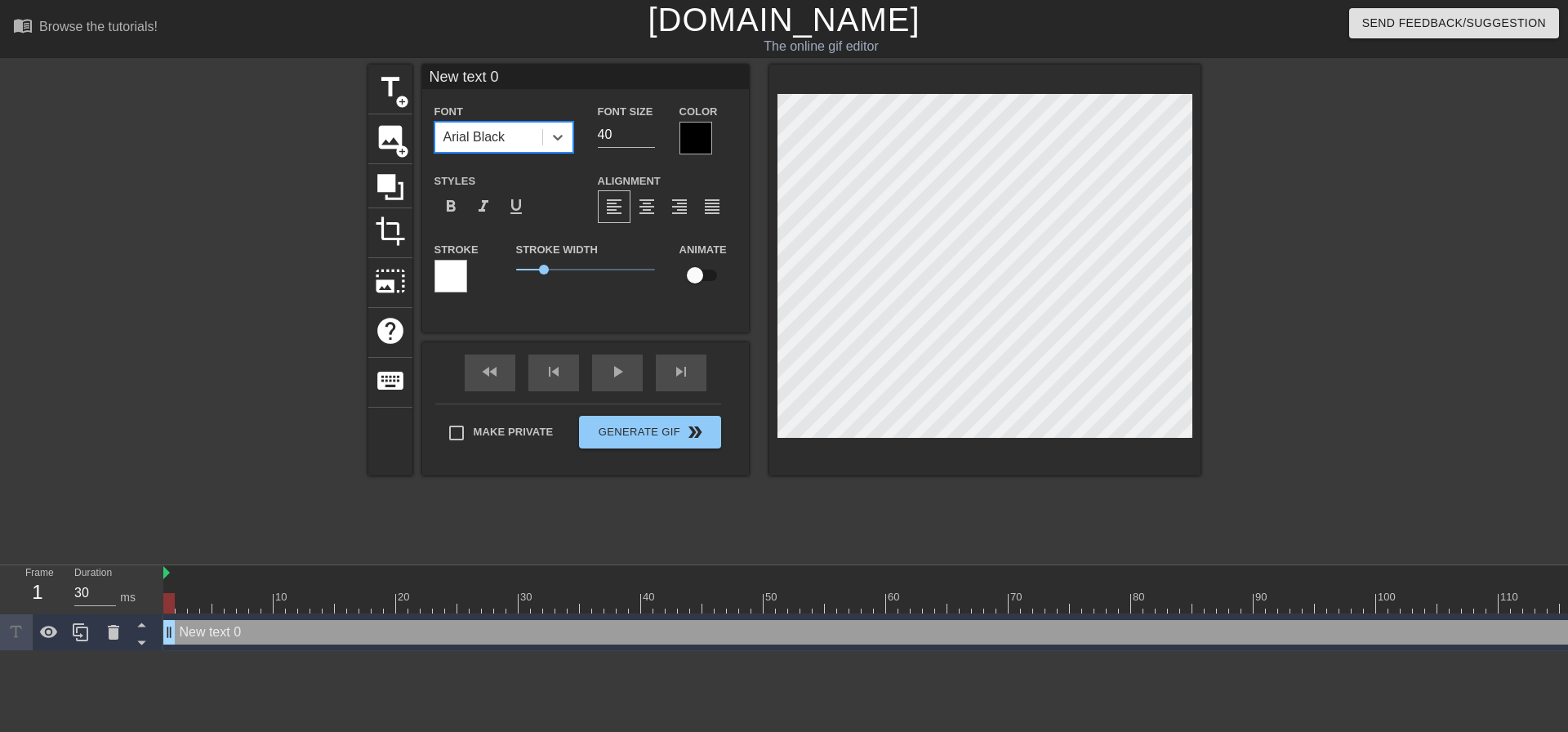
click at [624, 119] on label "Font Size" at bounding box center [626, 112] width 56 height 16
drag, startPoint x: 621, startPoint y: 125, endPoint x: 482, endPoint y: 120, distance: 139.1
click at [482, 120] on div "Font Arial Black Font Size 40 Color" at bounding box center [585, 127] width 327 height 53
type input "20"
click at [654, 207] on span "format_align_center" at bounding box center [647, 206] width 19 height 19
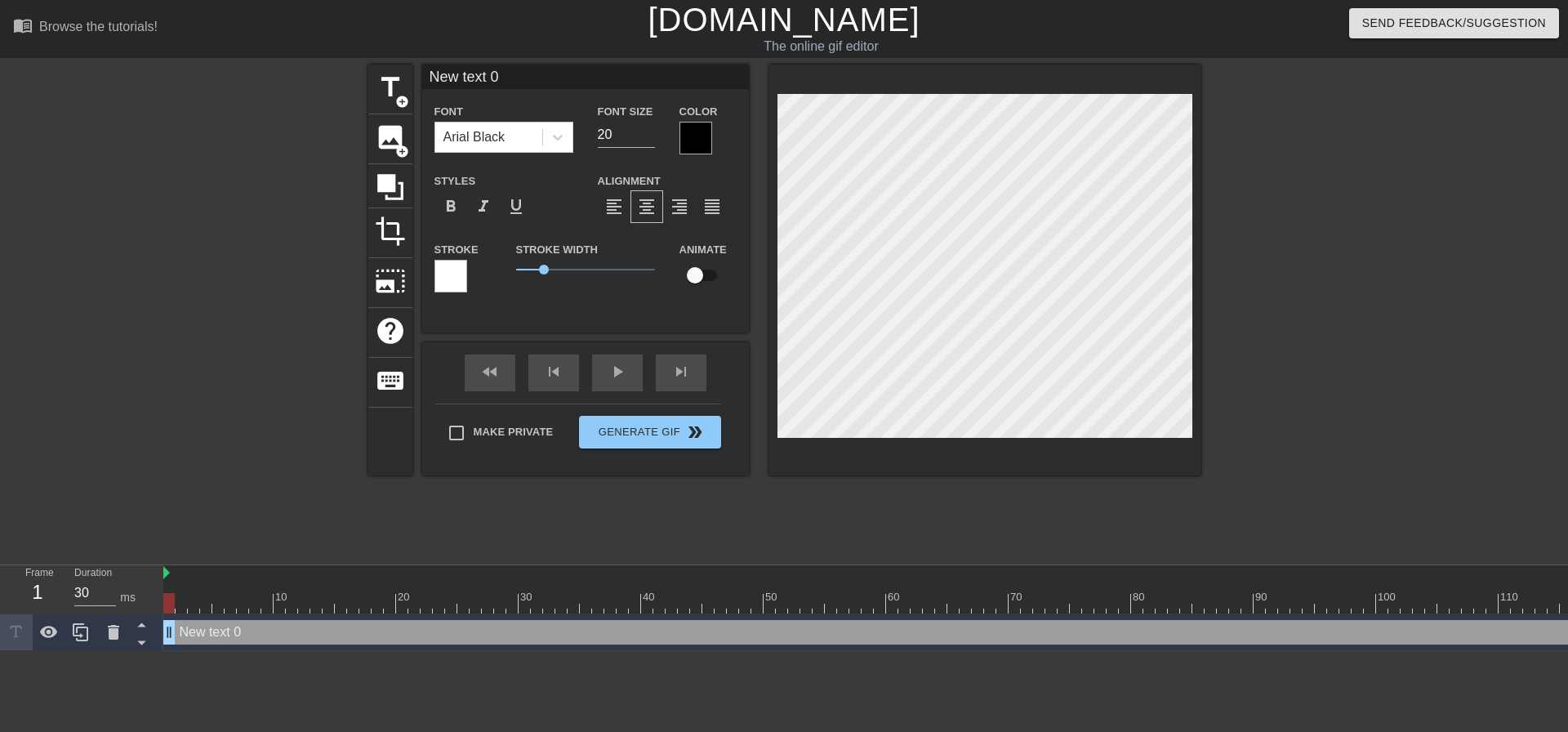
click at [1481, 240] on div "title add_circle image add_circle crop photo_size_select_large help keyboard Ne…" at bounding box center [784, 310] width 1568 height 490
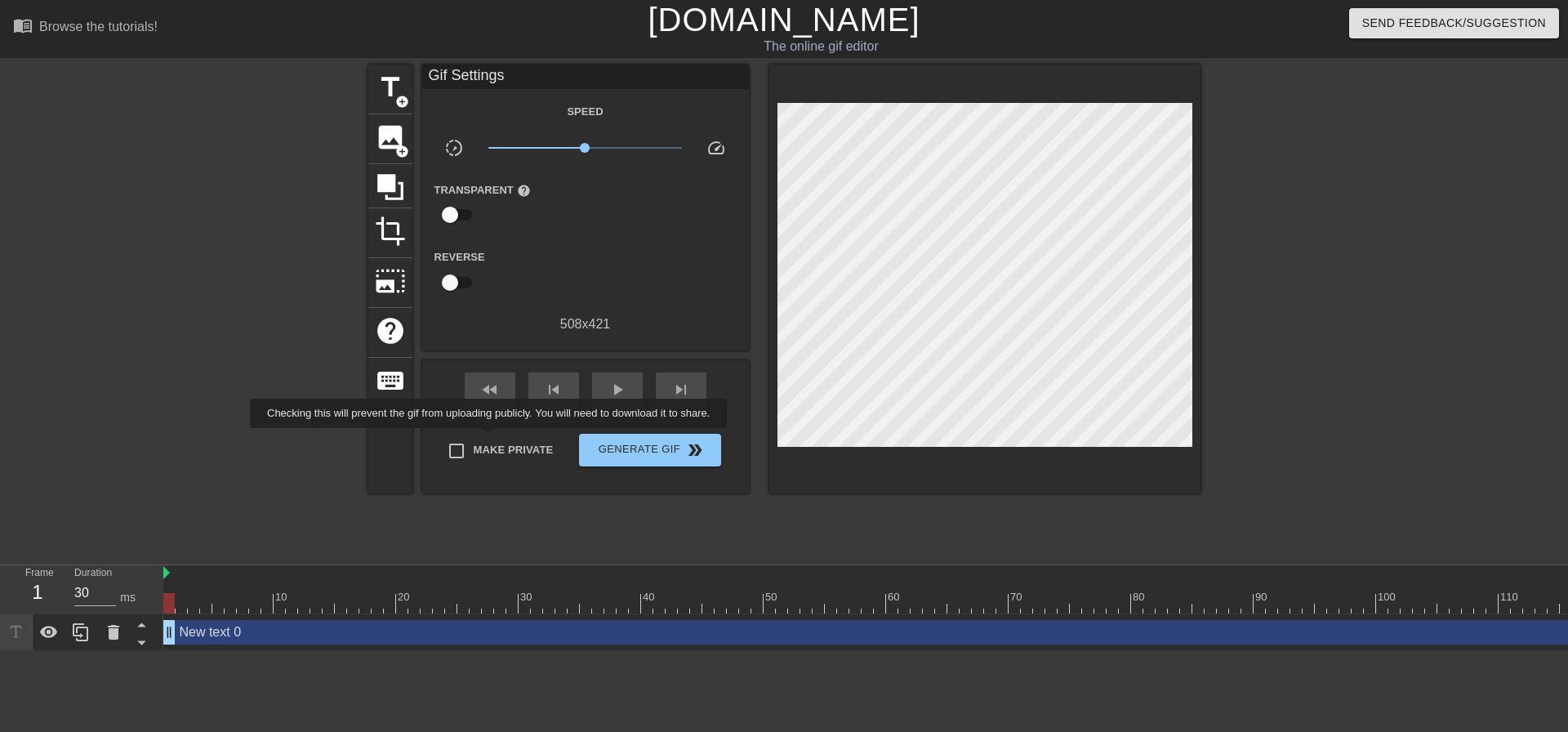
click at [481, 451] on span "Make Private" at bounding box center [513, 449] width 80 height 16
click at [473, 451] on input "Make Private" at bounding box center [457, 451] width 35 height 35
checkbox input "true"
type input "30"
drag, startPoint x: 174, startPoint y: 599, endPoint x: 735, endPoint y: 345, distance: 615.8
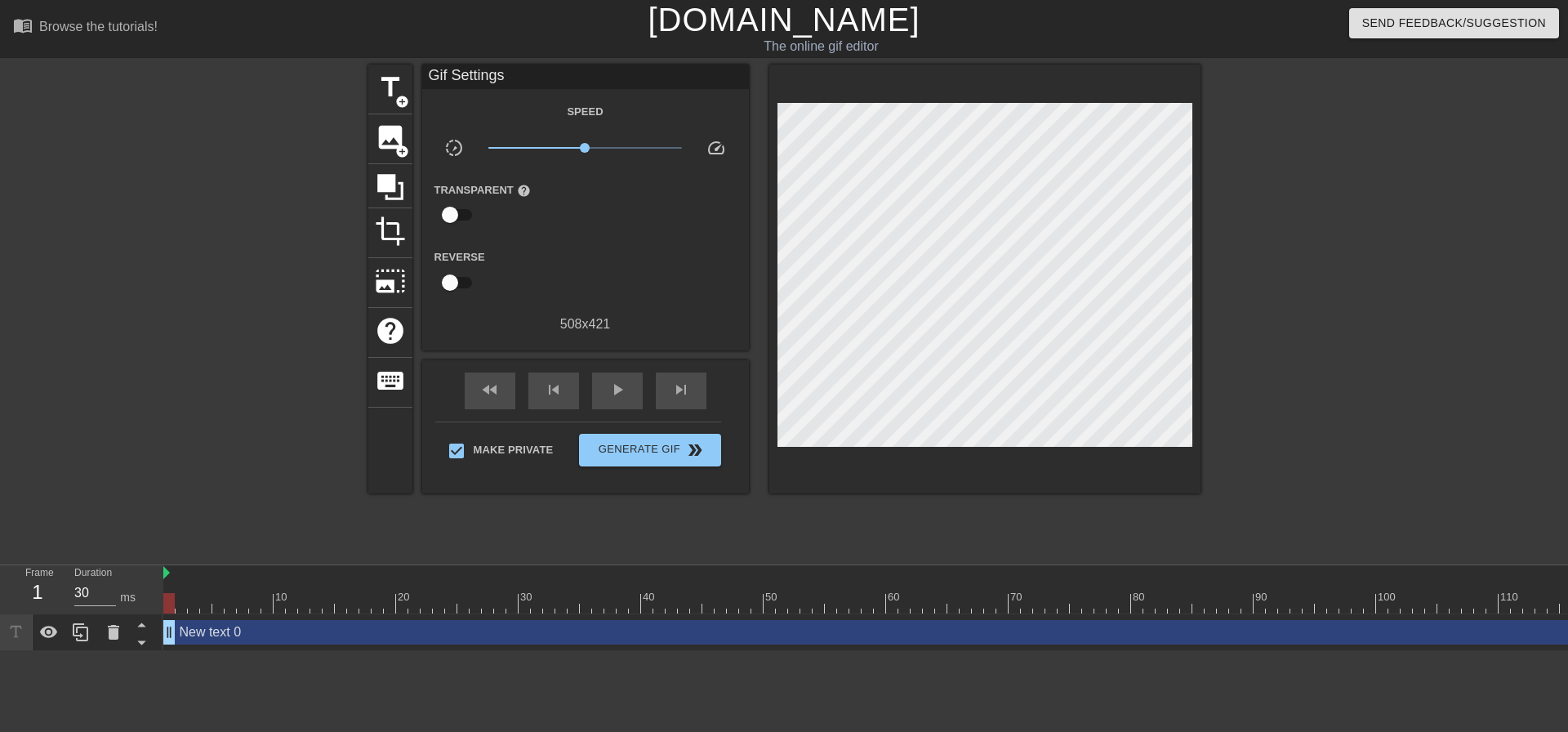
click at [0, 487] on div "menu_book Browse the tutorials! Gifntext.com The online gif editor Send Feedbac…" at bounding box center [784, 325] width 1568 height 651
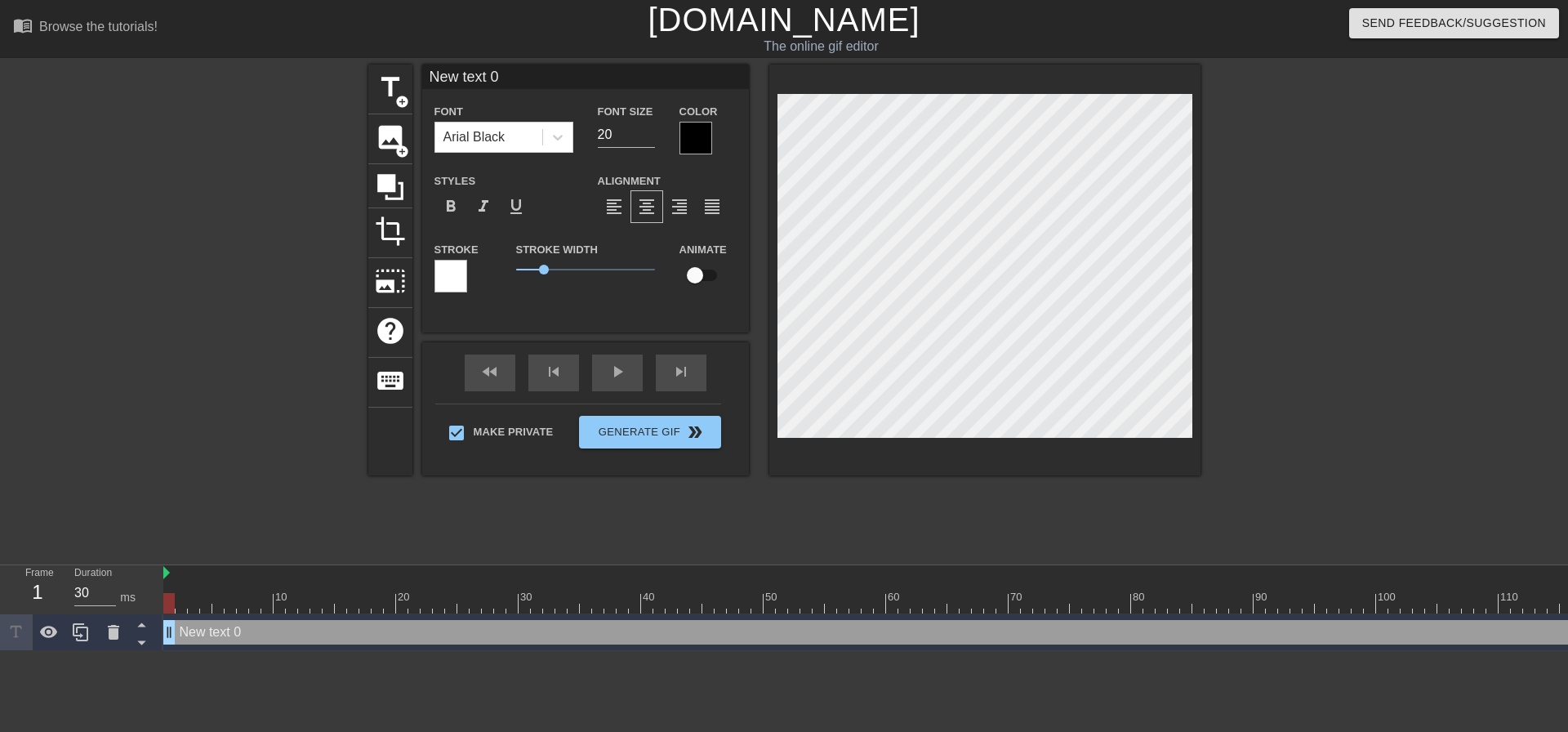
scroll to position [2, 3]
type input "A"
type textarea "A"
type input "Af"
type textarea "Af"
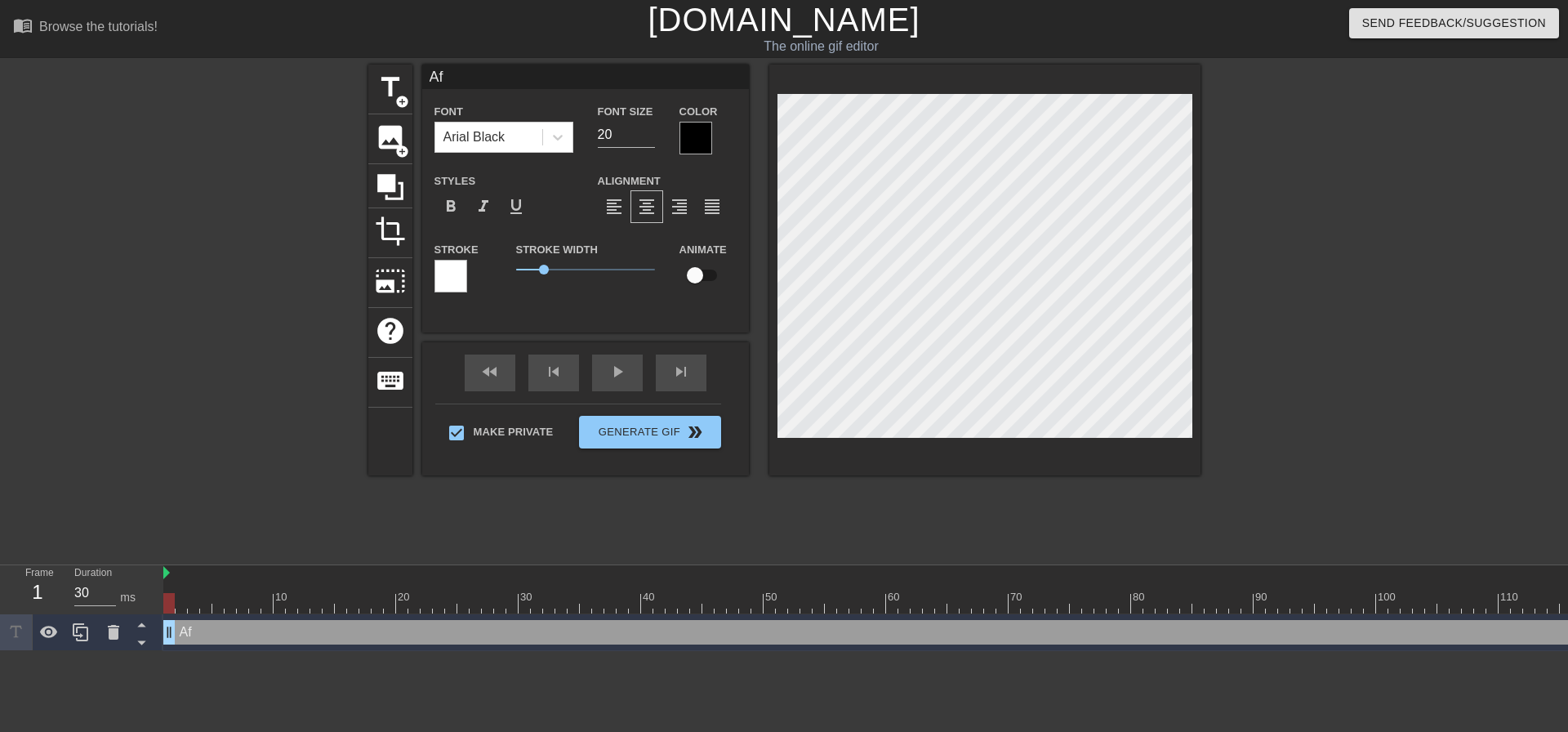
type input "Aft"
type textarea "Aft"
type input "Afte"
type textarea "Afte"
type input "After"
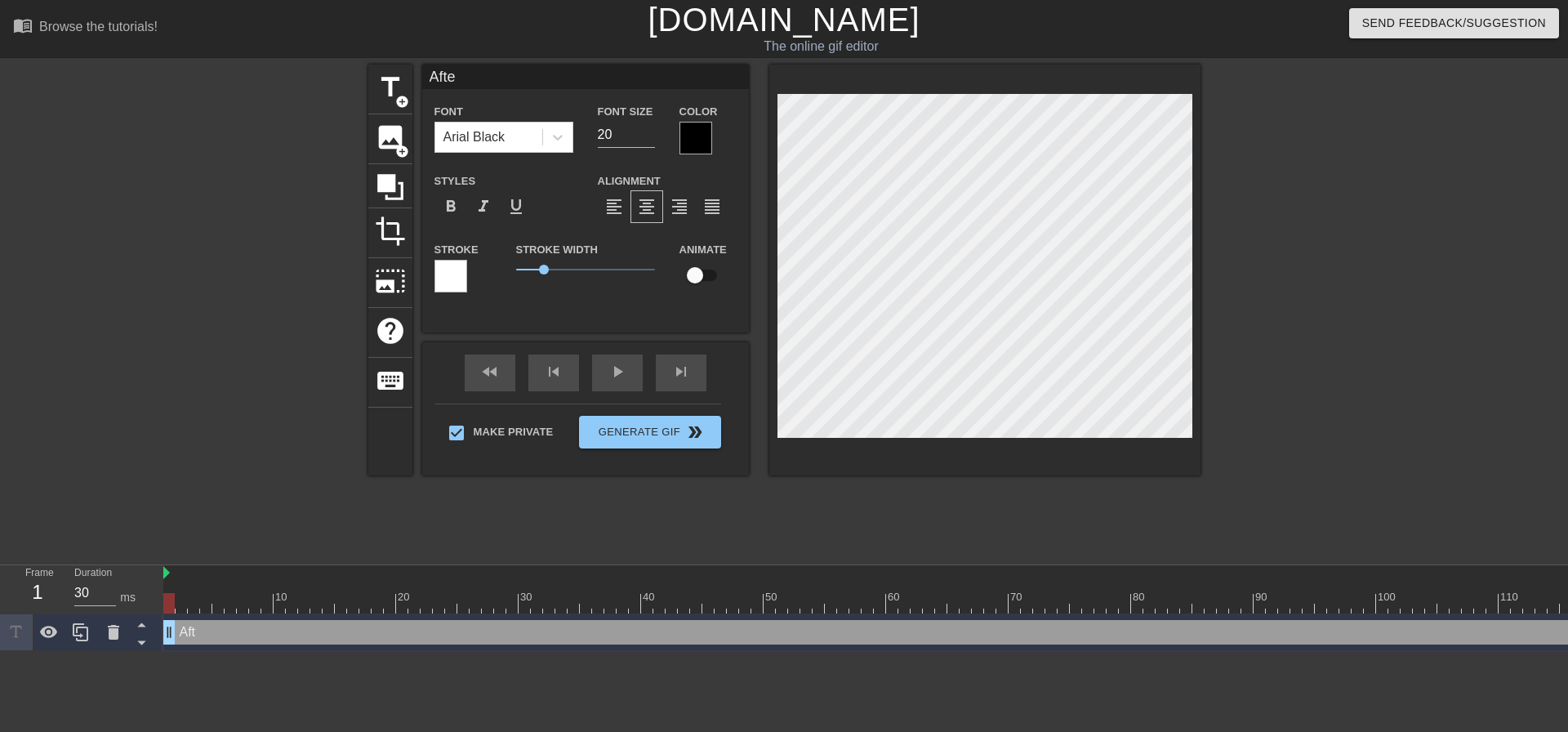
type textarea "After"
type input "After"
type textarea "After"
type input "After a"
type textarea "After a"
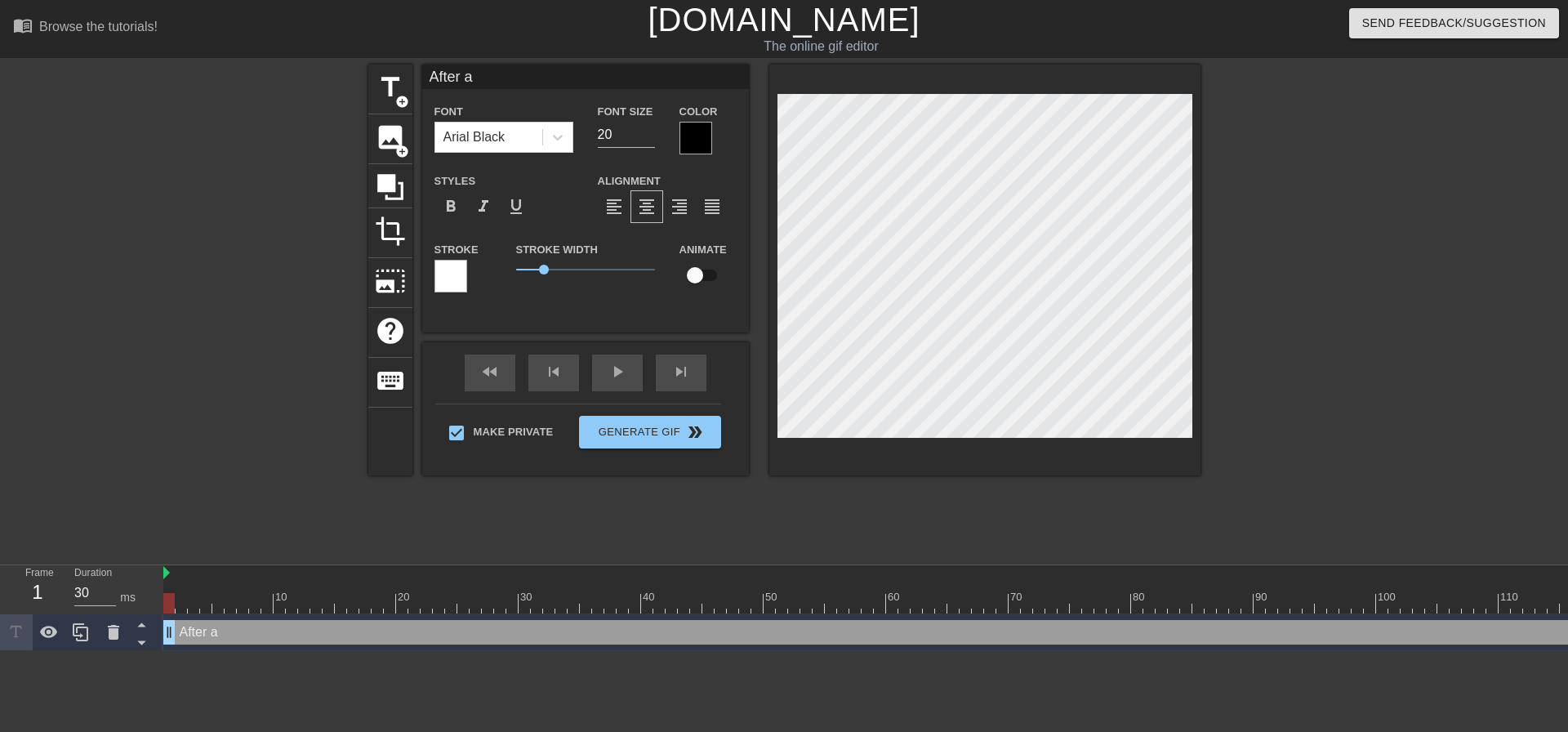
type input "After an"
type textarea "After an"
type input "After an"
type textarea "After an"
type input "After an h"
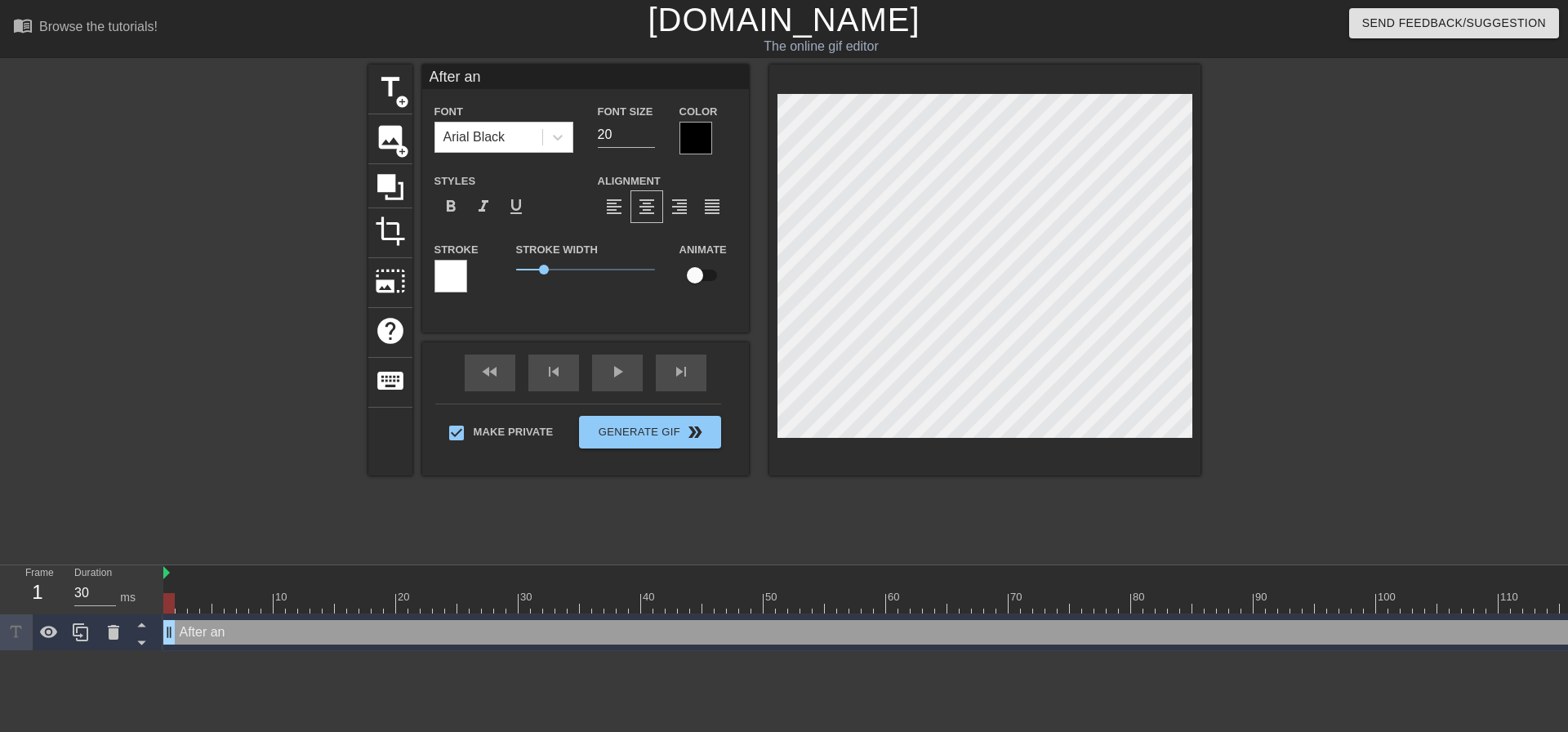
type textarea "After an h"
type input "After an ho"
type textarea "After an ho"
type input "After an hoi"
type textarea "After an hoi"
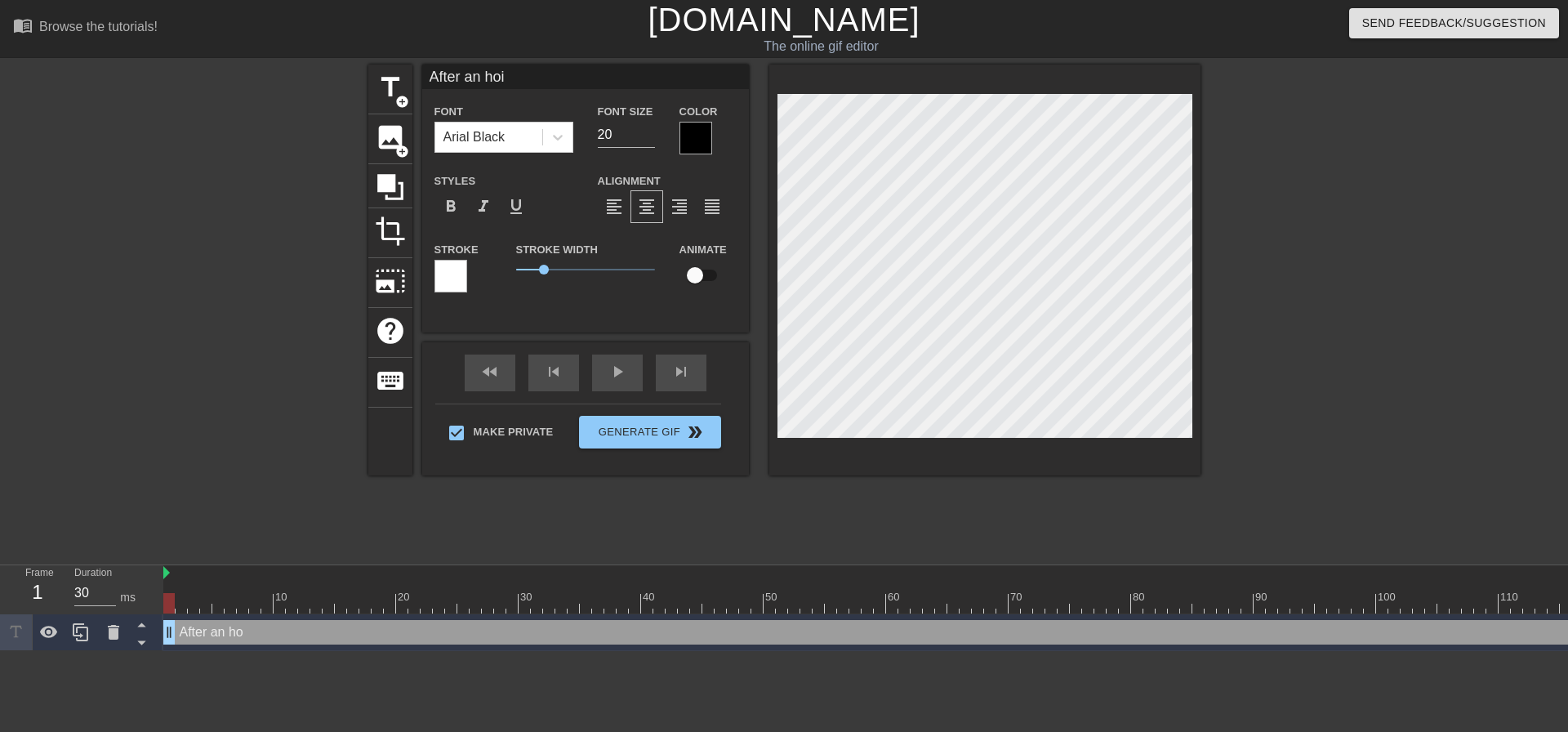
scroll to position [2, 5]
type input "After an ho"
type textarea "After an ho"
type input "After an hou"
type textarea "After an hou"
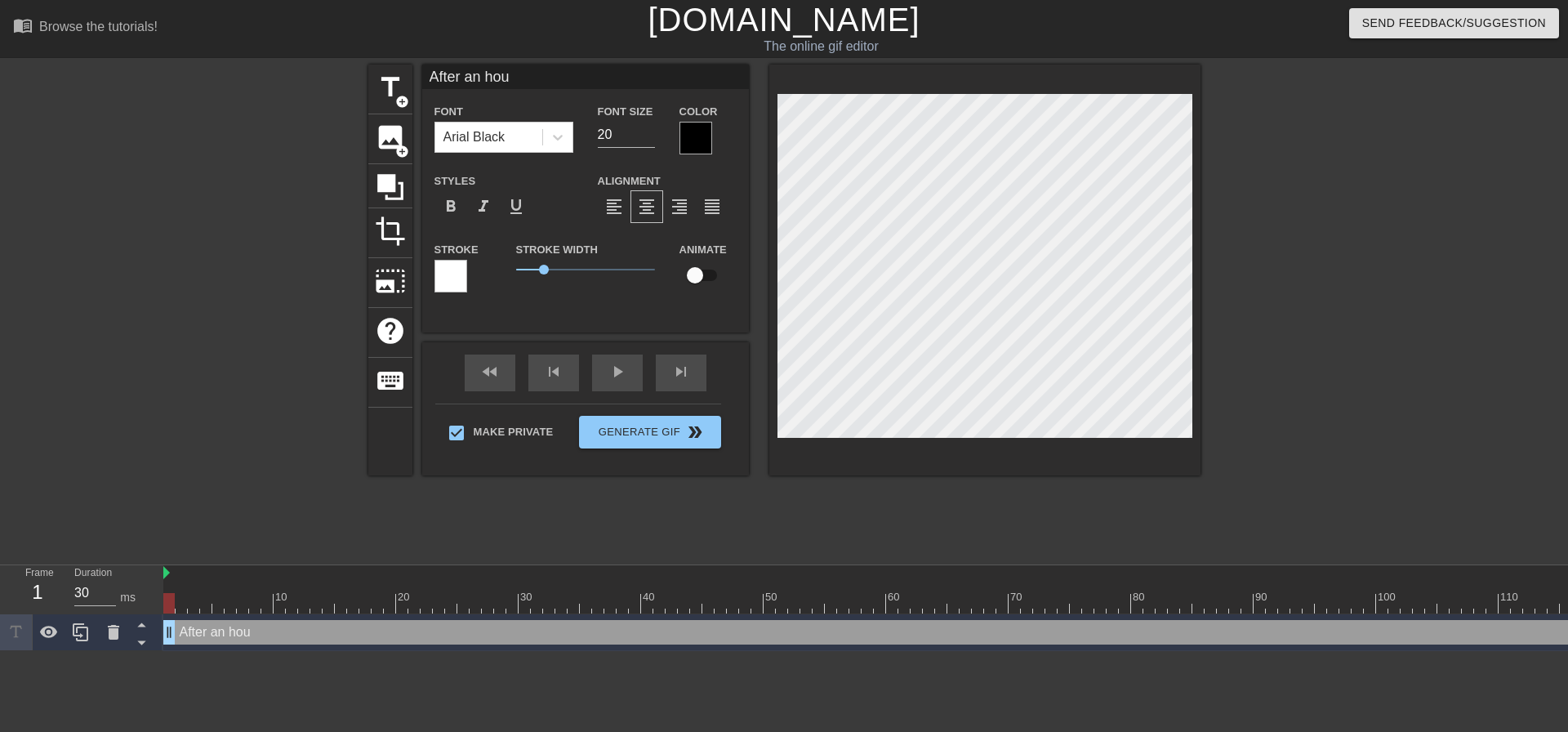
type input "After an hour"
type textarea "After an hour"
type input "After an hour"
type textarea "After an hour"
type input "After an hour s"
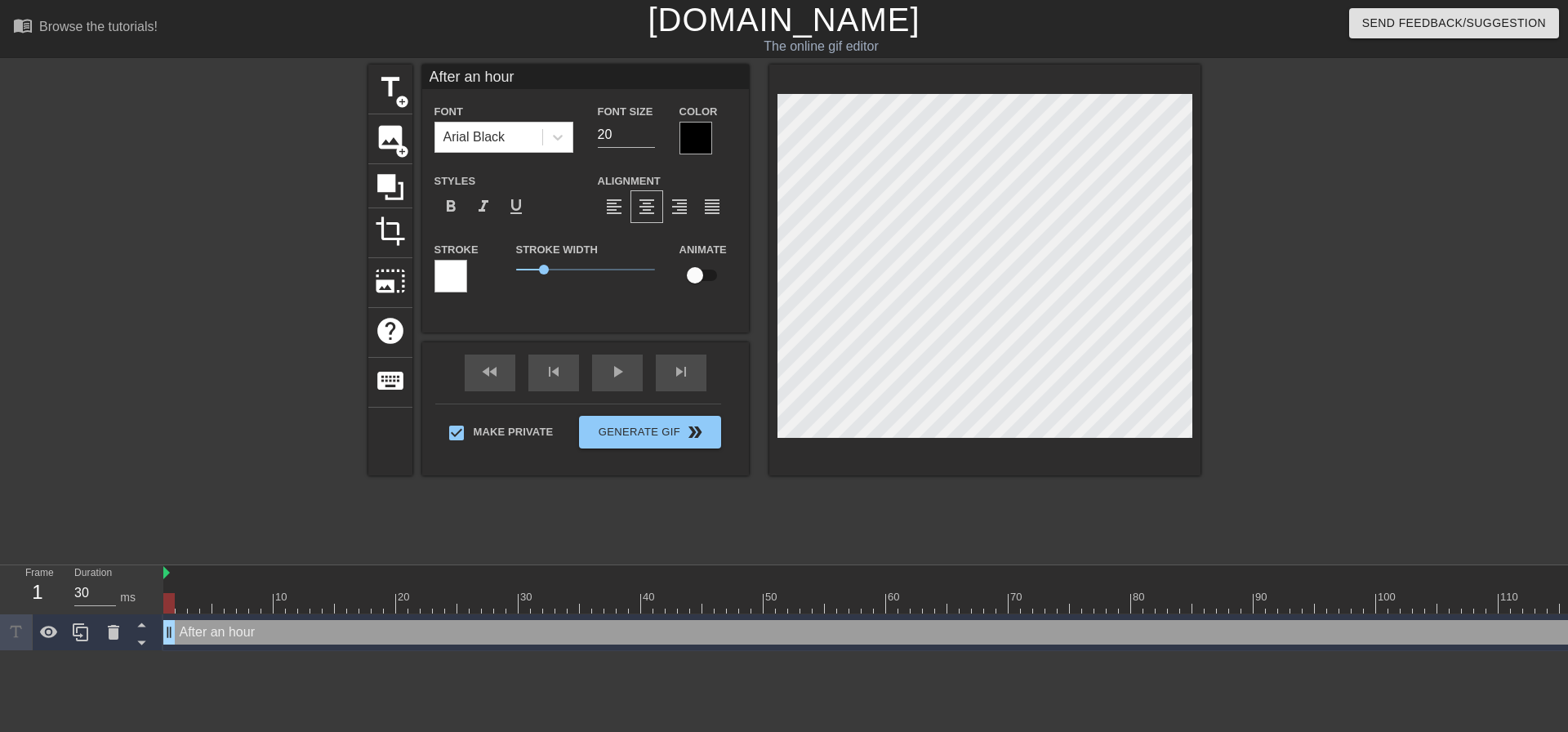
type textarea "After an hour s"
type input "After an hour st"
type textarea "After an hour st"
type input "After an hour str"
type textarea "After an hour str"
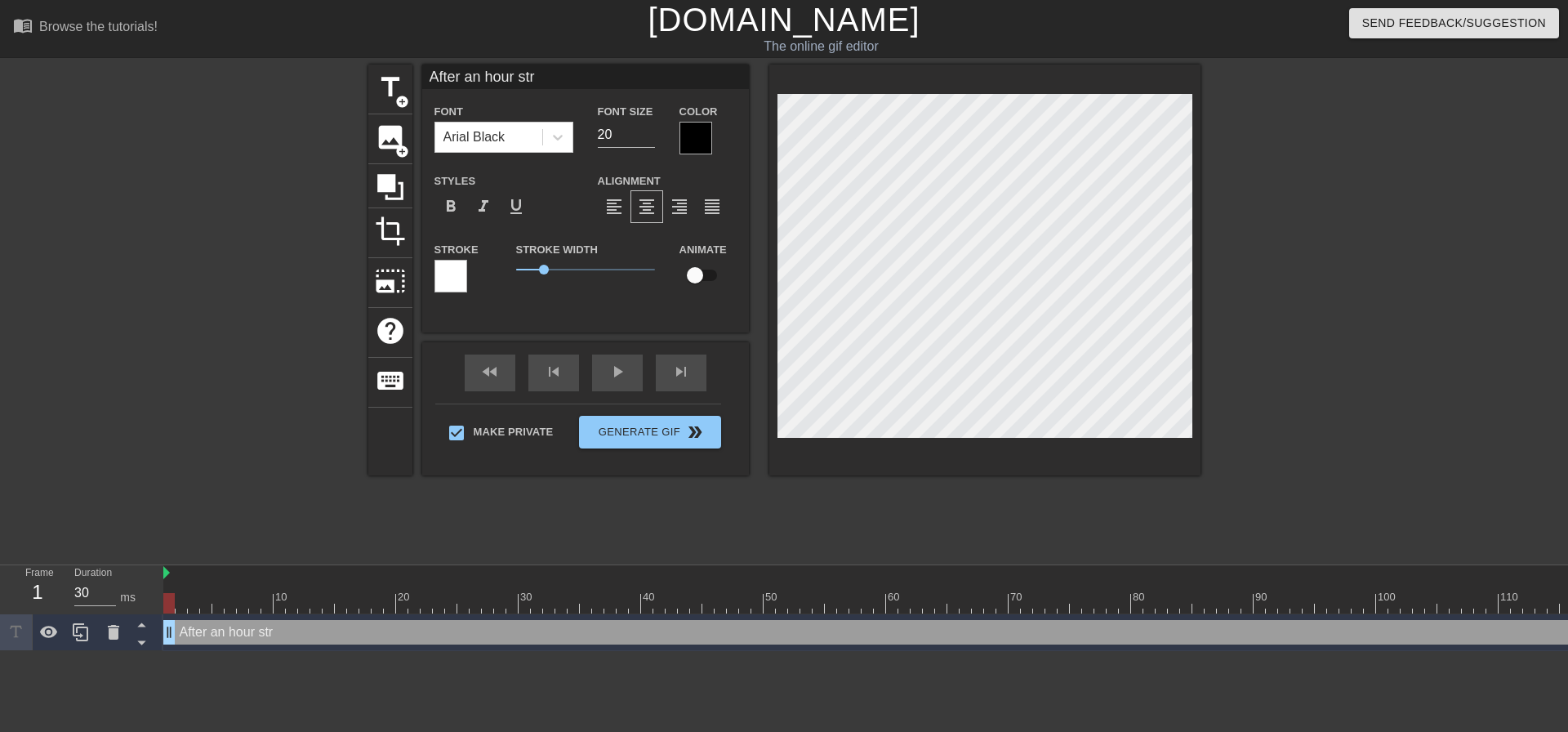
type input "After an hour stra"
type textarea "After an hour stra"
type input "After an hour strai"
type textarea "After an hour strai"
type input "After an hour straig"
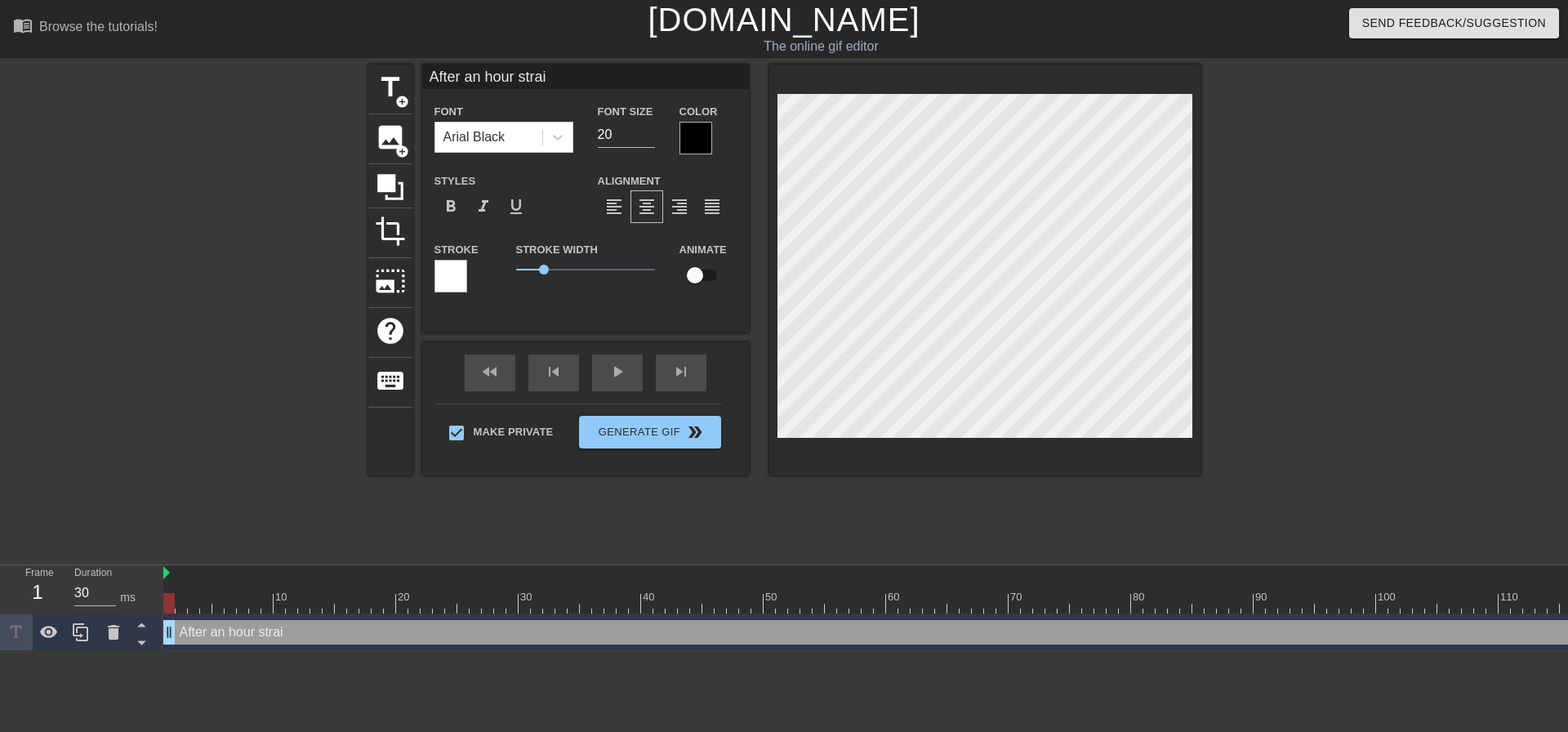
type textarea "After an hour straig"
type input "After an hour straigh"
type textarea "After an hour straigh"
type input "After an hour straight"
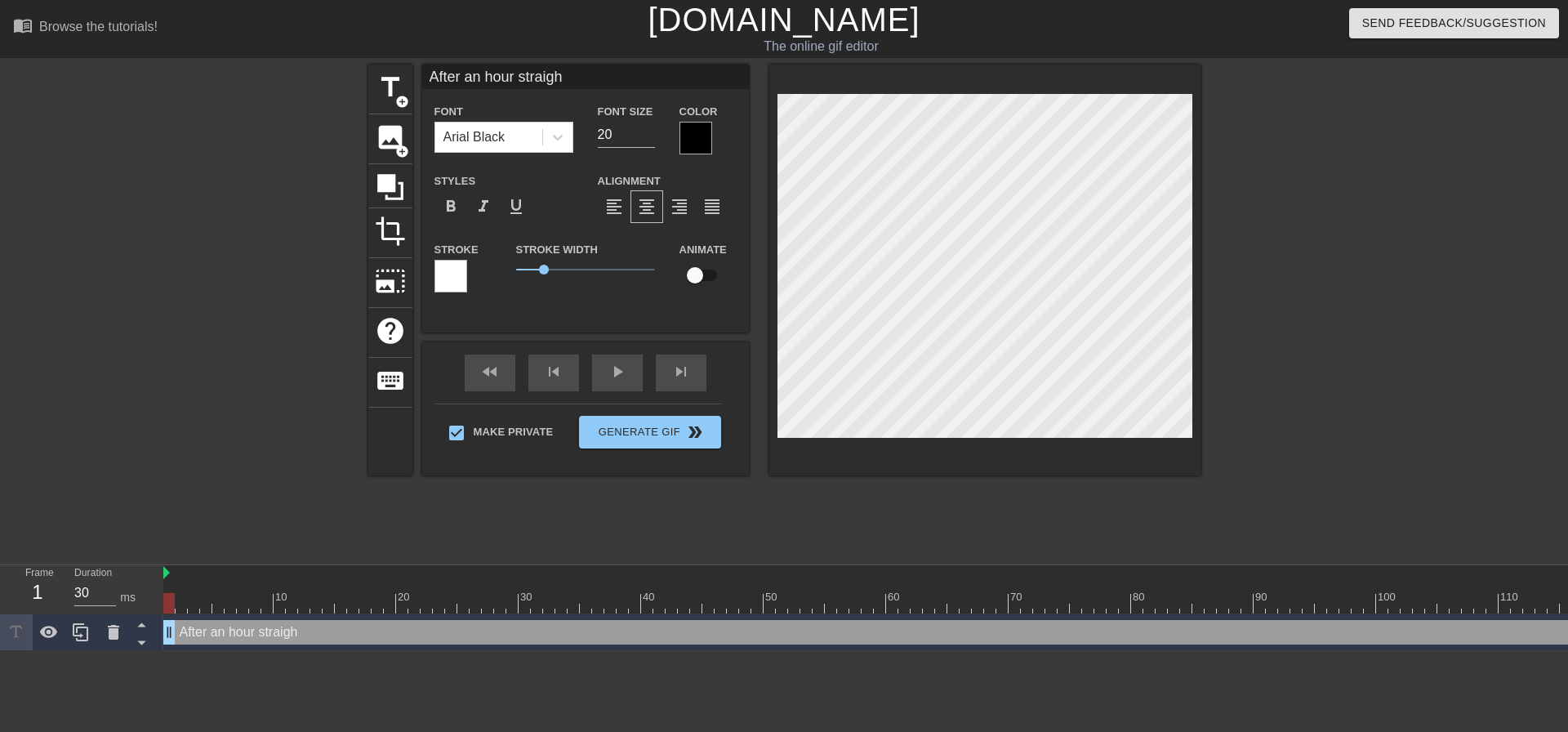
type textarea "After an hour straight"
type input "After an hour straight,"
type textarea "After an hour straight,"
type input "After an hour straight,"
type textarea "After an hour straight,"
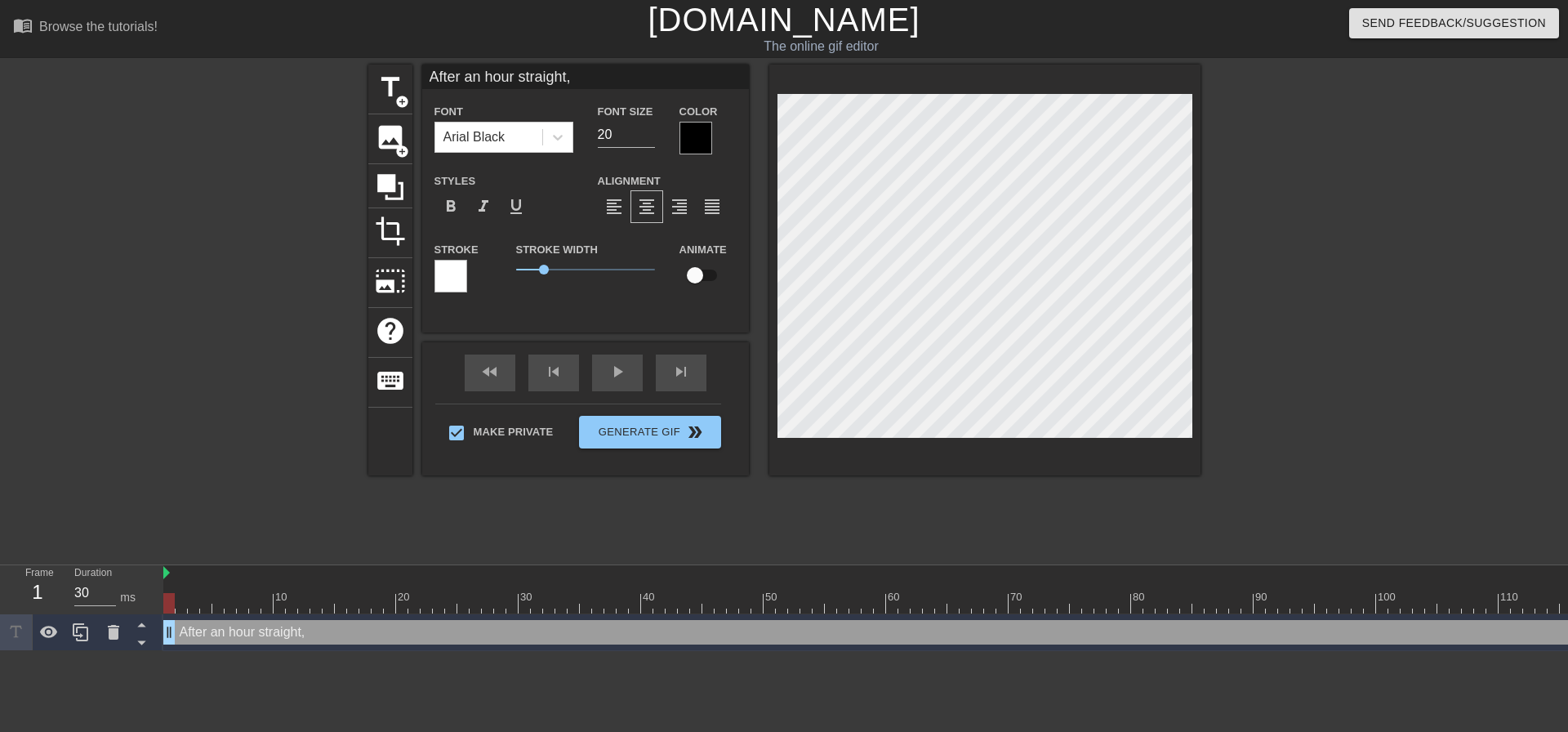
type input "After an hour straight, i"
type textarea "After an hour straight, i"
type input "After an hour straight,"
type textarea "After an hour straight,"
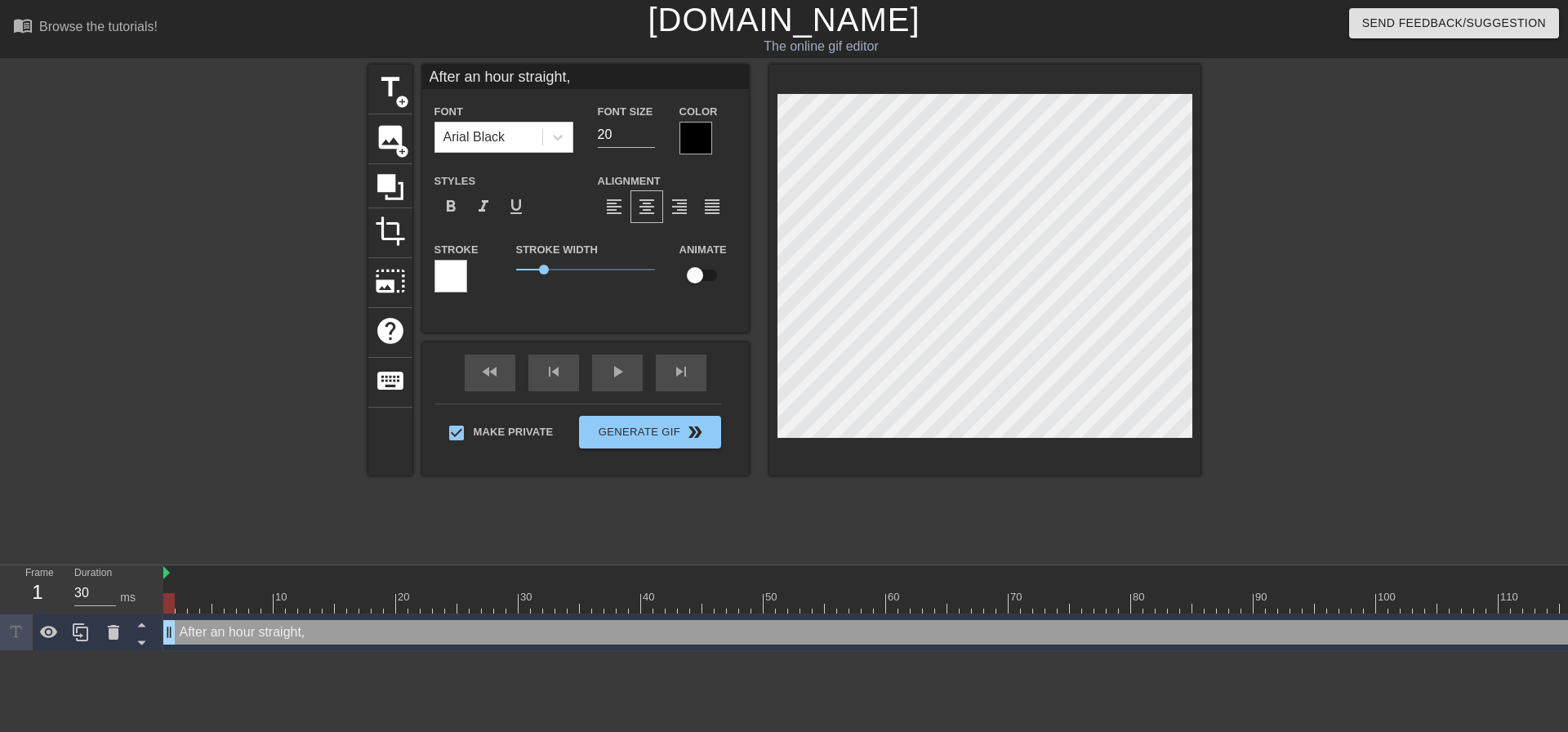
type input "After an hour straight,"
type textarea "After an hour straight,"
type input "After an hour straight,"
type textarea "After an hour straight,"
type input "After an hour straight,"
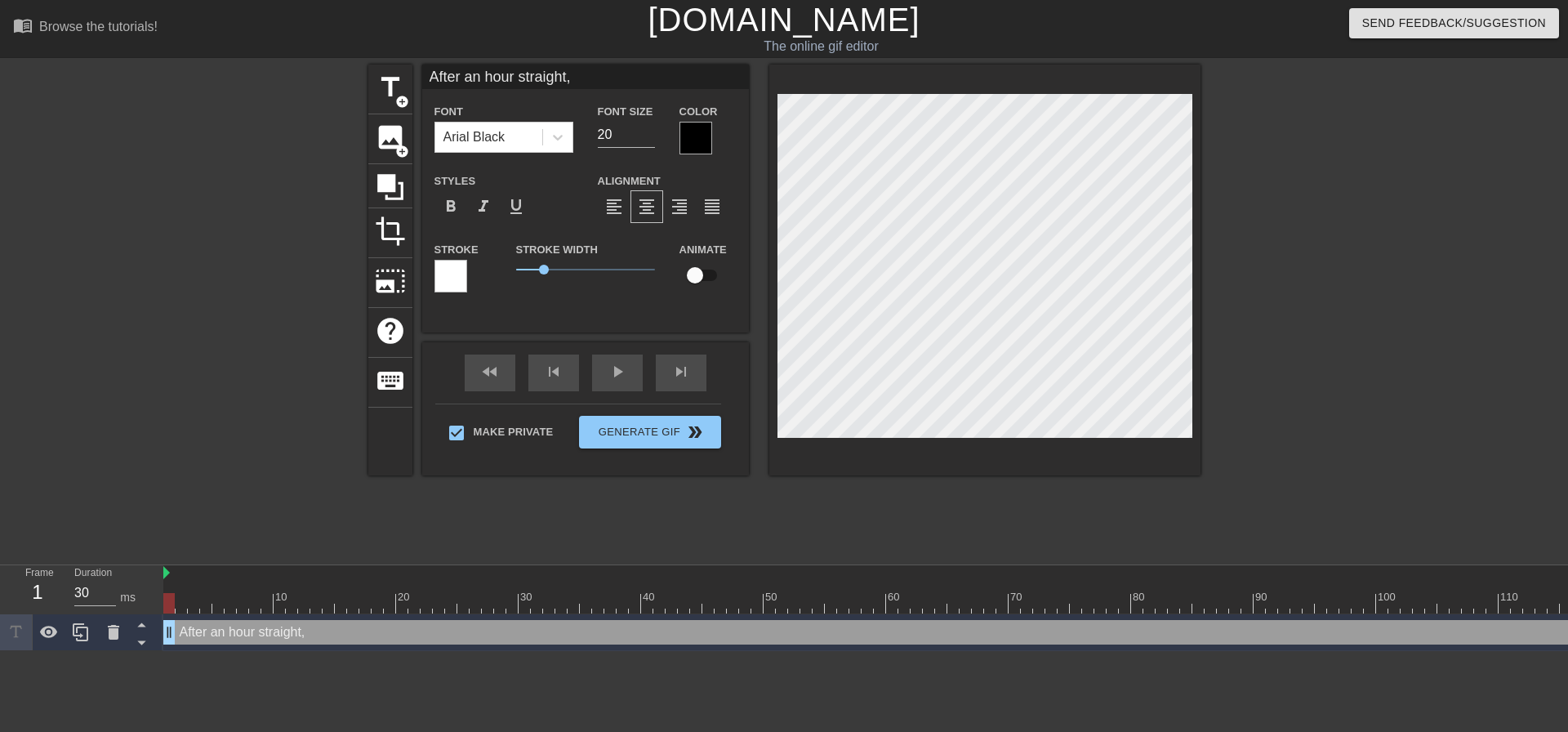
type textarea "After an hour straight,"
type input "After an hour straight"
type textarea "After an hour straight"
type input "After an hour straight"
type textarea "After an hour straight"
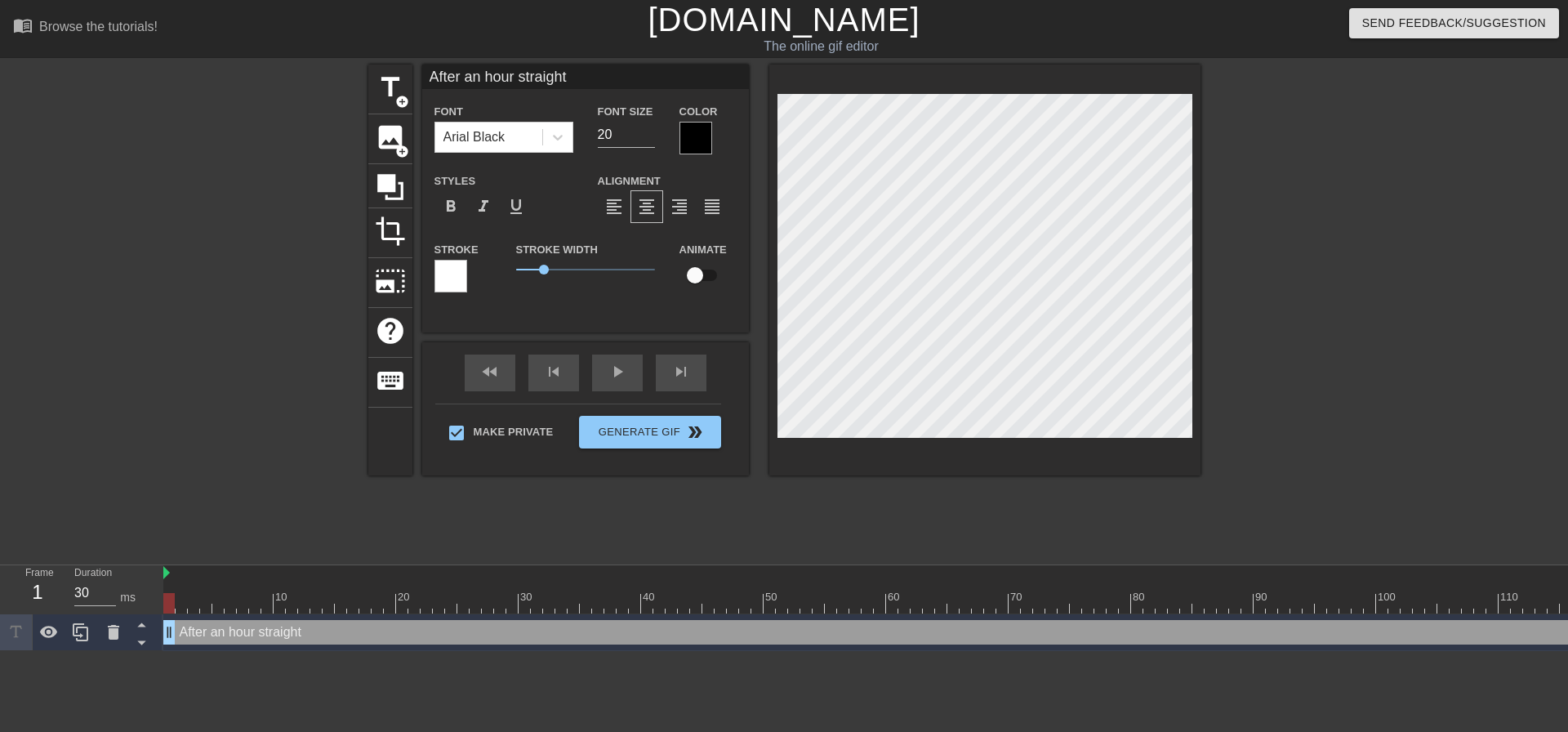
type input "After an hour straight o"
type textarea "After an hour straight o"
type input "After an hour straight of"
type textarea "After an hour straight of"
type input "After an hour straight of"
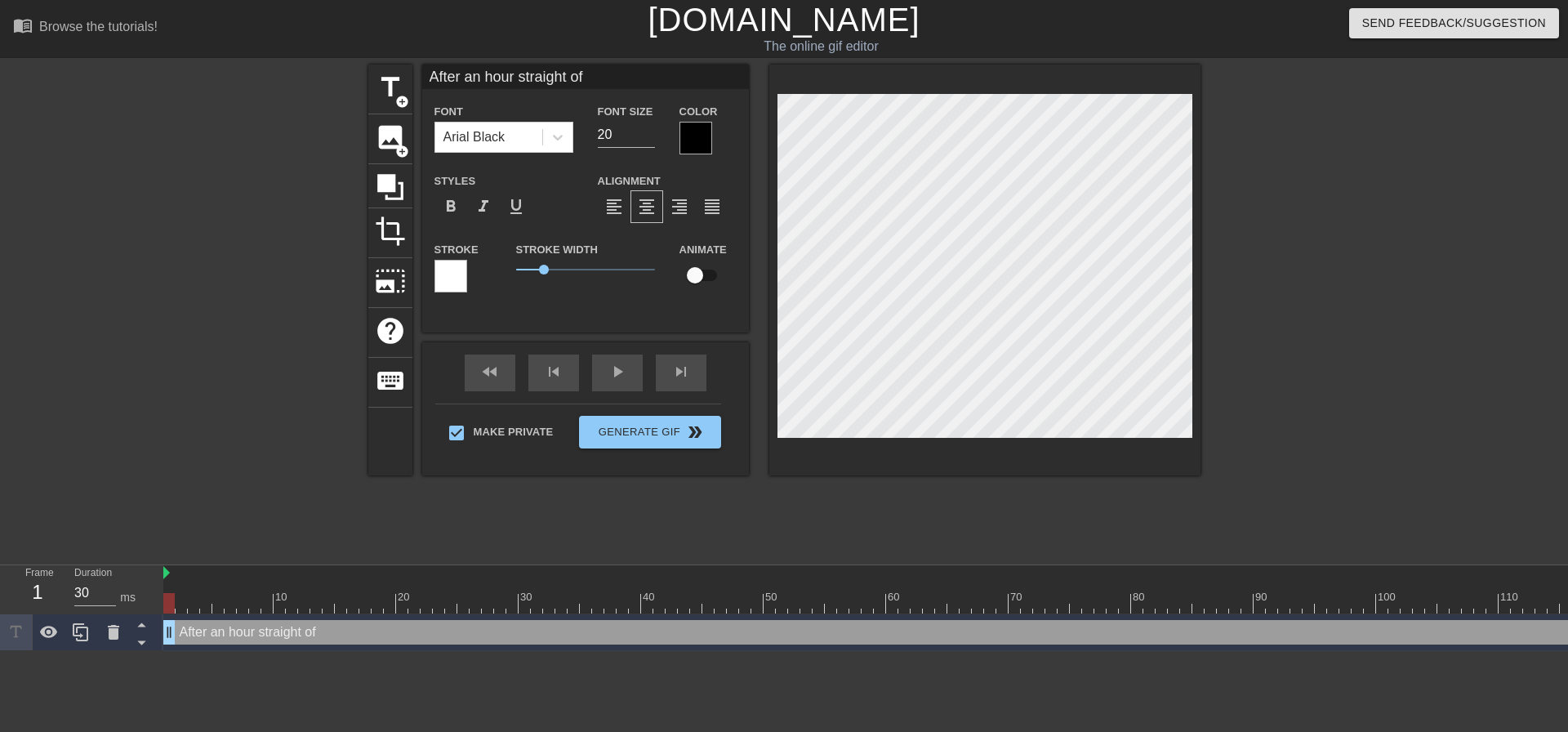
type textarea "After an hour straight of"
type input "After an hour straight of D"
type textarea "After an hour straight of D"
type input "After an hour straight of Da"
type textarea "After an hour straight of Da"
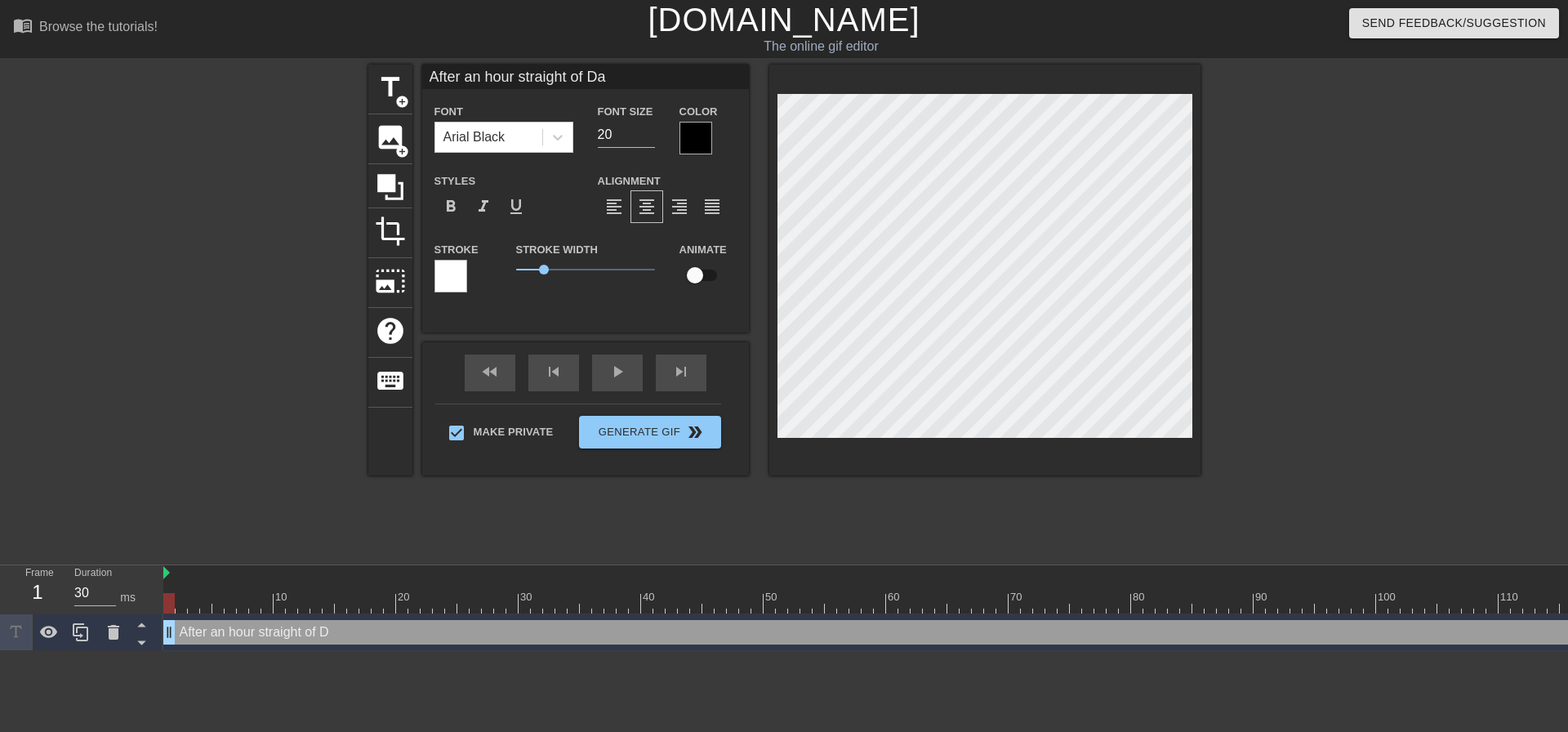
scroll to position [2, 11]
type input "After an hour straight of Dad"
type textarea "After an hour straight of Dad"
type input "After an hour straight of Dadd"
type textarea "After an hour straight of Dadd"
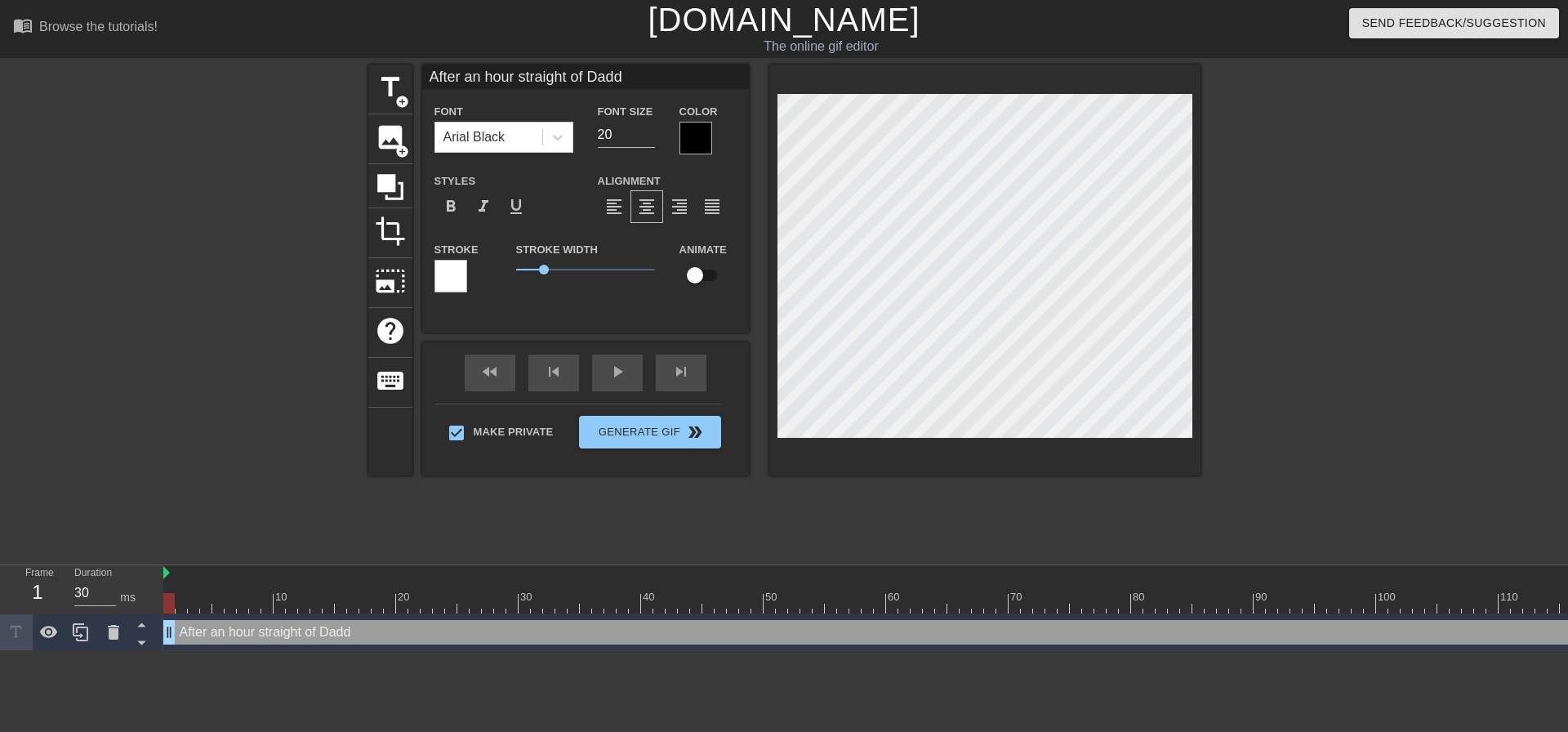
type input "After an hour straight of Daddy"
type textarea "After an hour straight of Daddy"
type input "After an hour straight of Dadd"
type textarea "After an hour straight of Dadd"
type input "After an hour straight of Daddi"
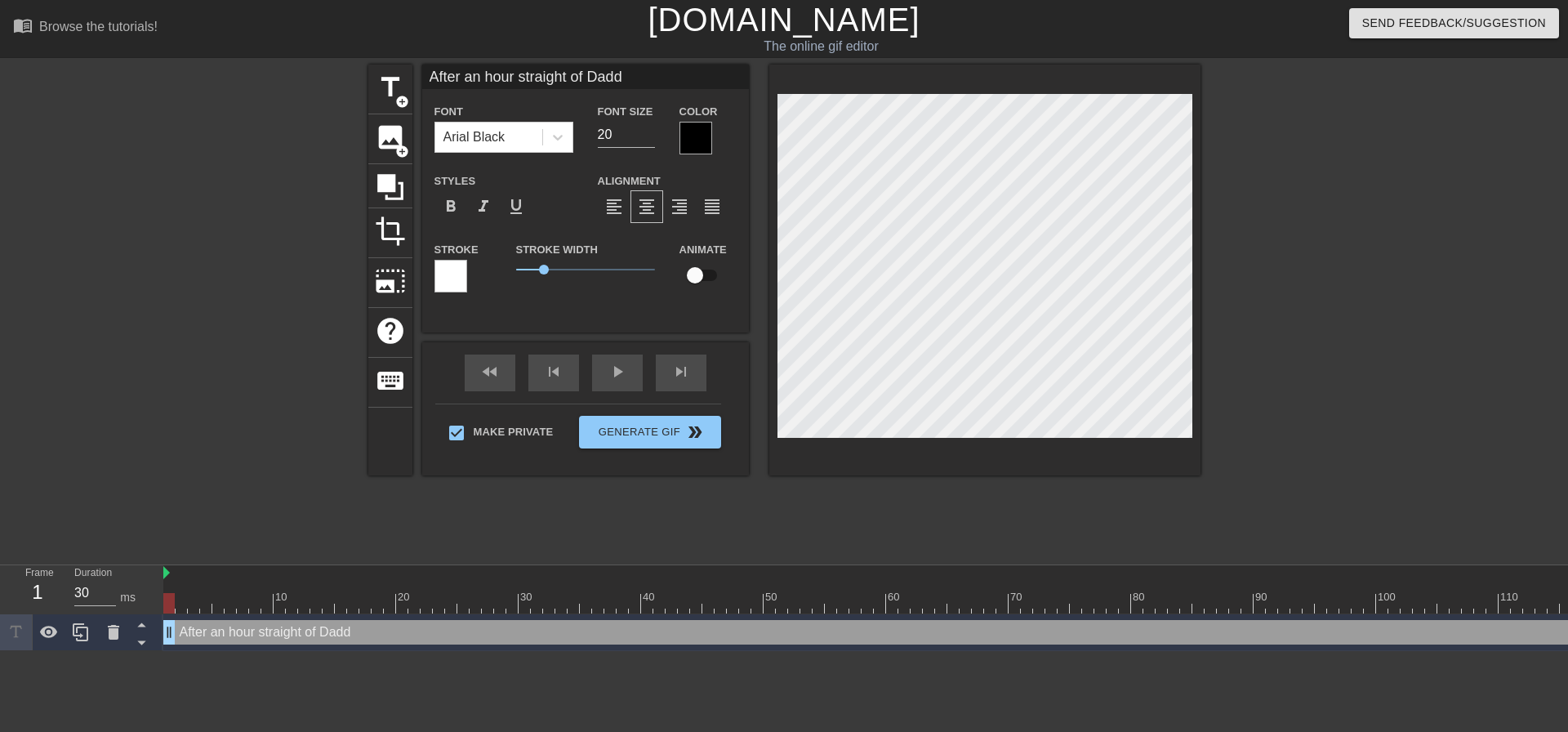
type textarea "After an hour straight of Daddi"
type input "After an hour straight of Daddie"
type textarea "After an hour straight of Daddie"
type input "After an hour straight of Daddies"
type textarea "After an hour straight of Daddies"
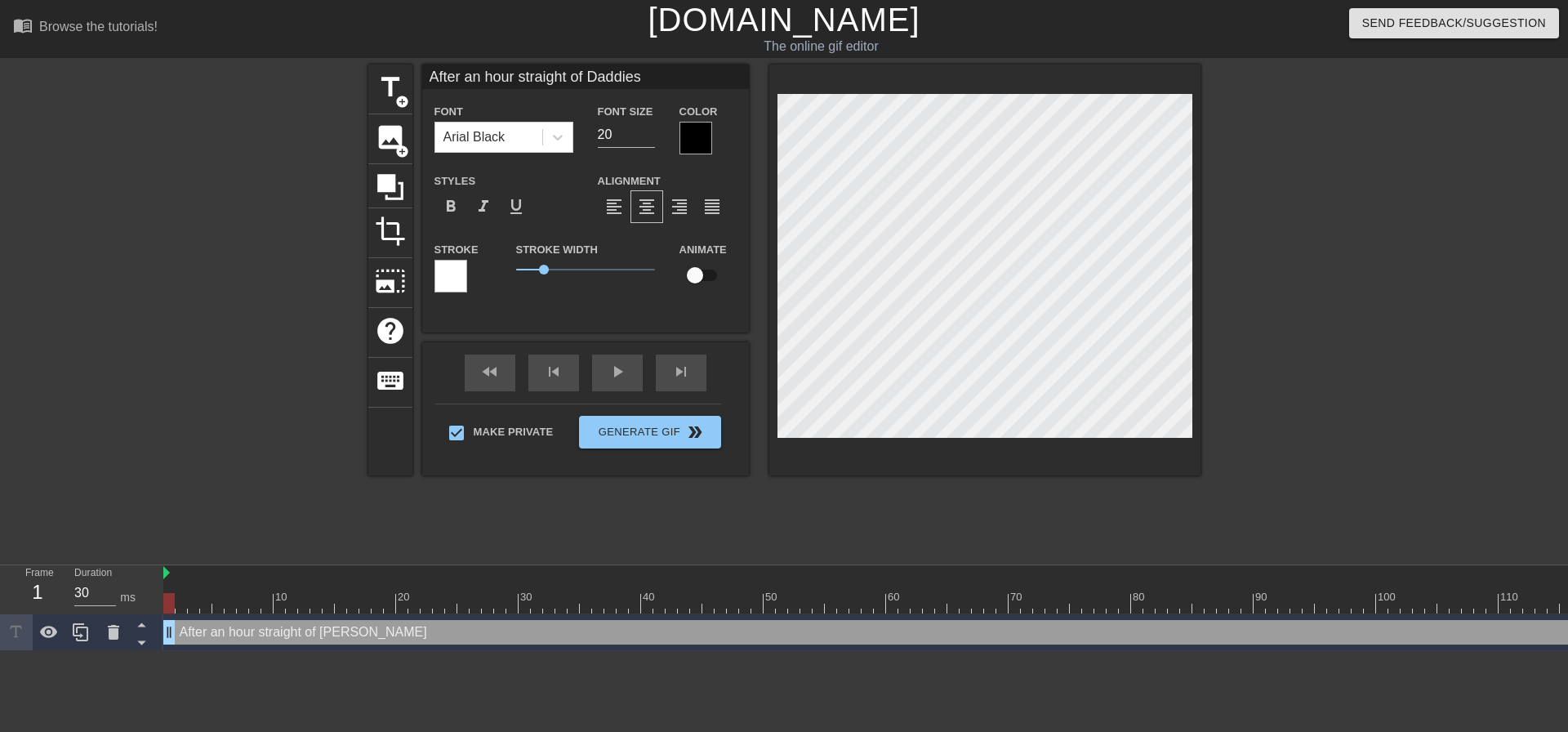
type input "After an hour straight of Daddies"
type textarea "After an hour straight of Daddies"
type input "After an hour straight of Daddies f"
type textarea "After an hour straight of Daddies f"
type input "After an hour straight of Daddies fu"
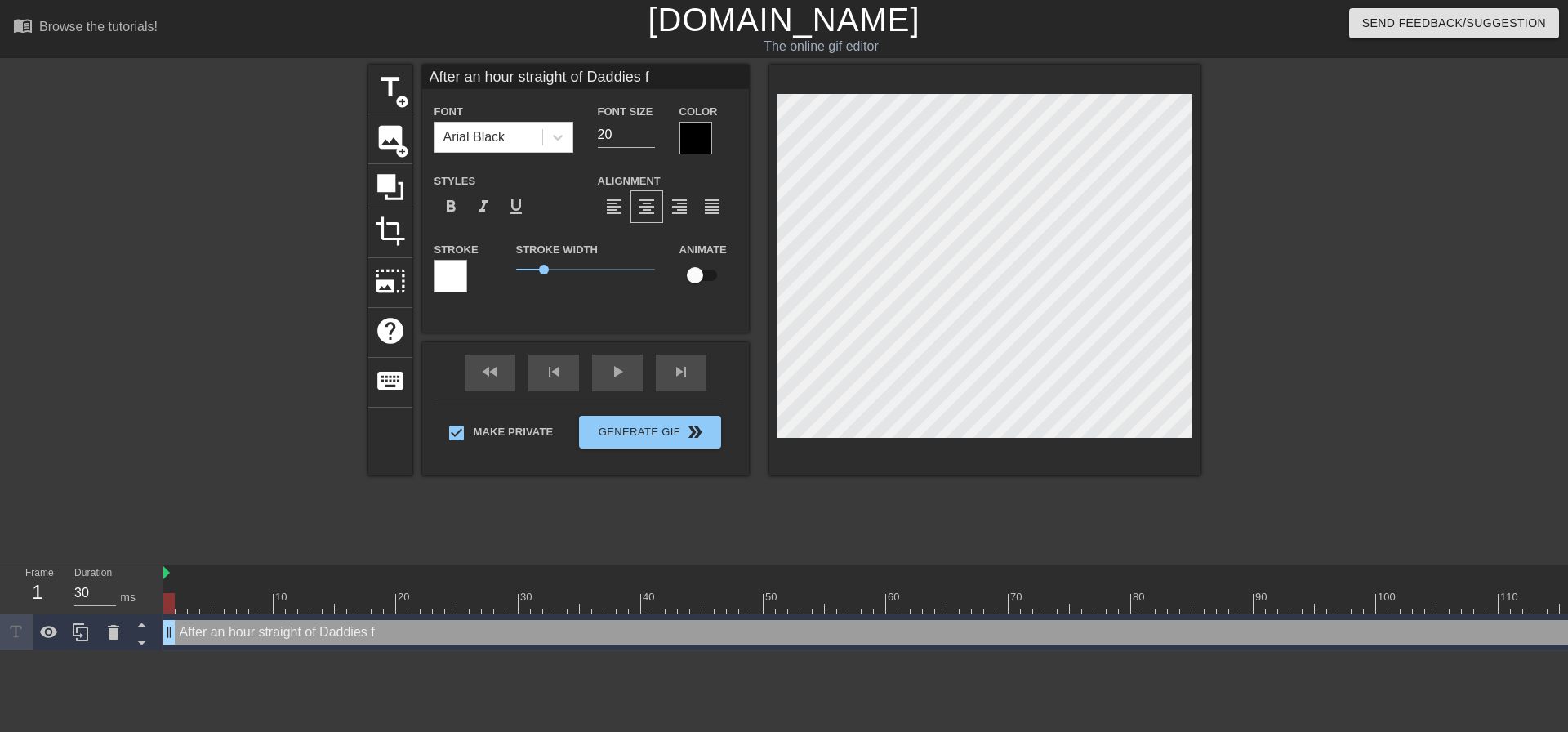
type textarea "After an hour straight of Daddies fu"
type input "After an hour straight of Daddies fuc"
type textarea "After an hour straight of Daddies fuc"
type input "After an hour straight of Daddies fuck"
type textarea "After an hour straight of Daddies fuck"
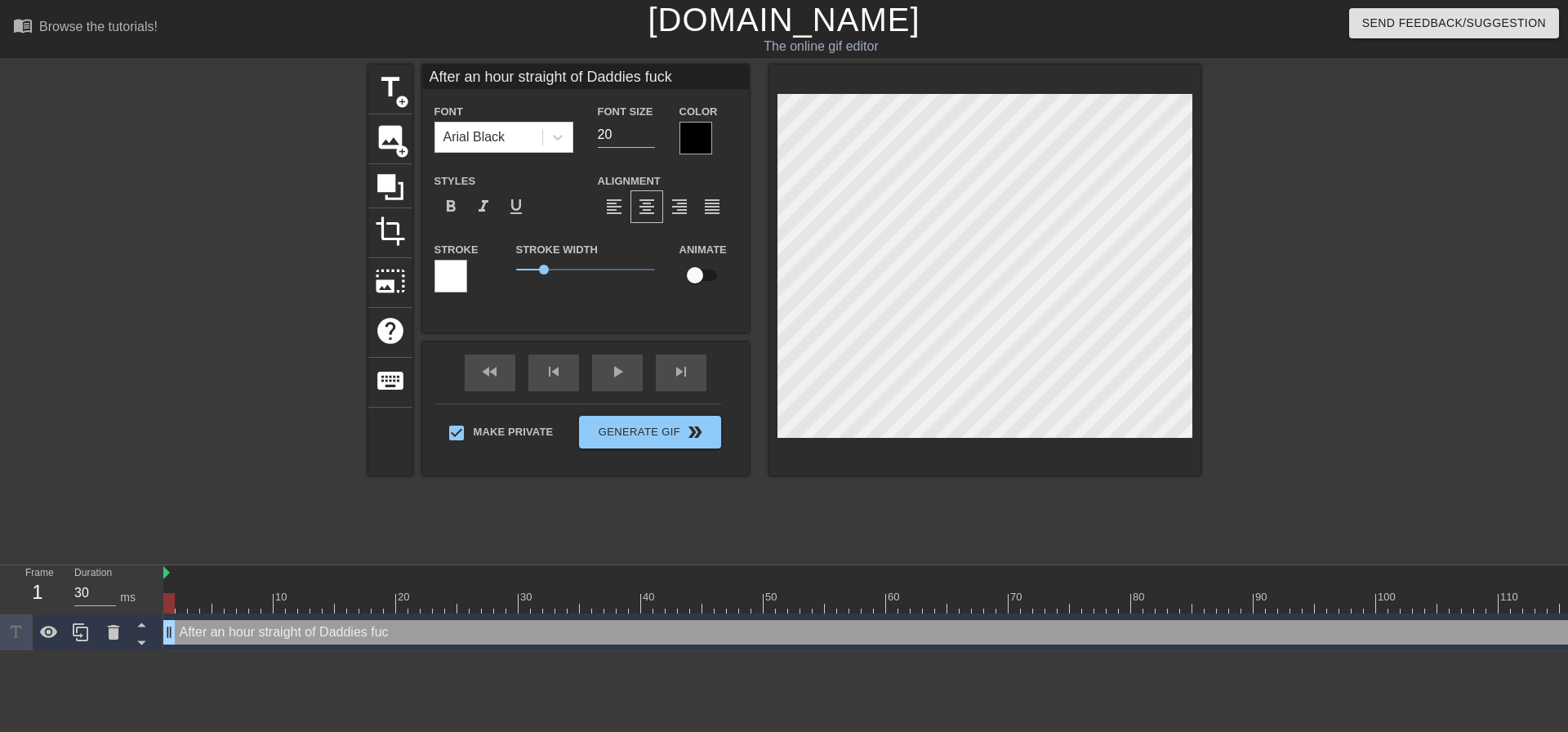
type input "After an hour straight of Daddies fucko"
type textarea "After an hour straight of Daddies fucko"
type input "After an hour straight of Daddies fucko="
type textarea "After an hour straight of Daddies fucko="
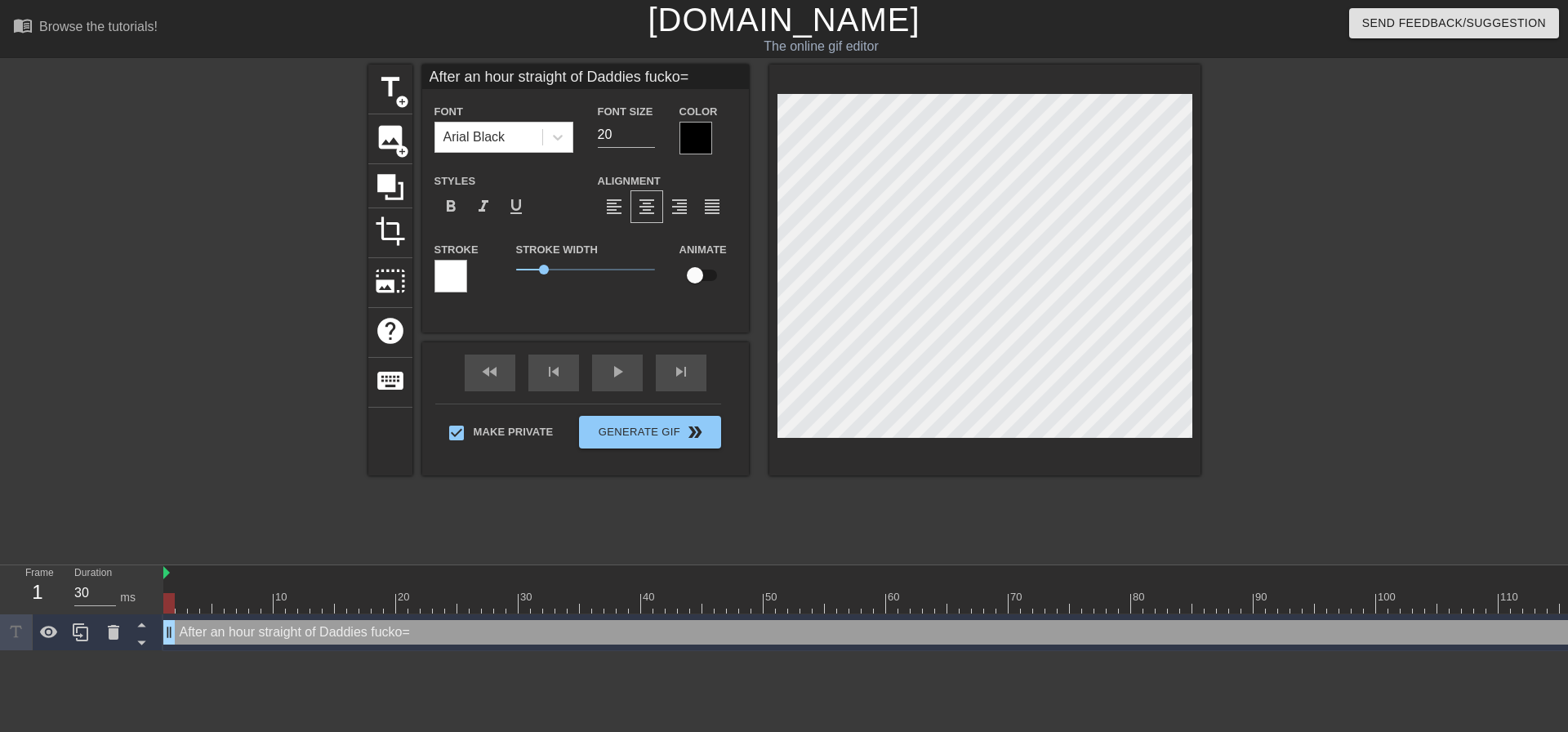
type input "After an hour straight of Daddies fucko"
type textarea "After an hour straight of Daddies fucko"
type input "After an hour straight of Daddies fuck"
type textarea "After an hour straight of Daddies fuck"
type input "After an hour straight of Daddies fucki"
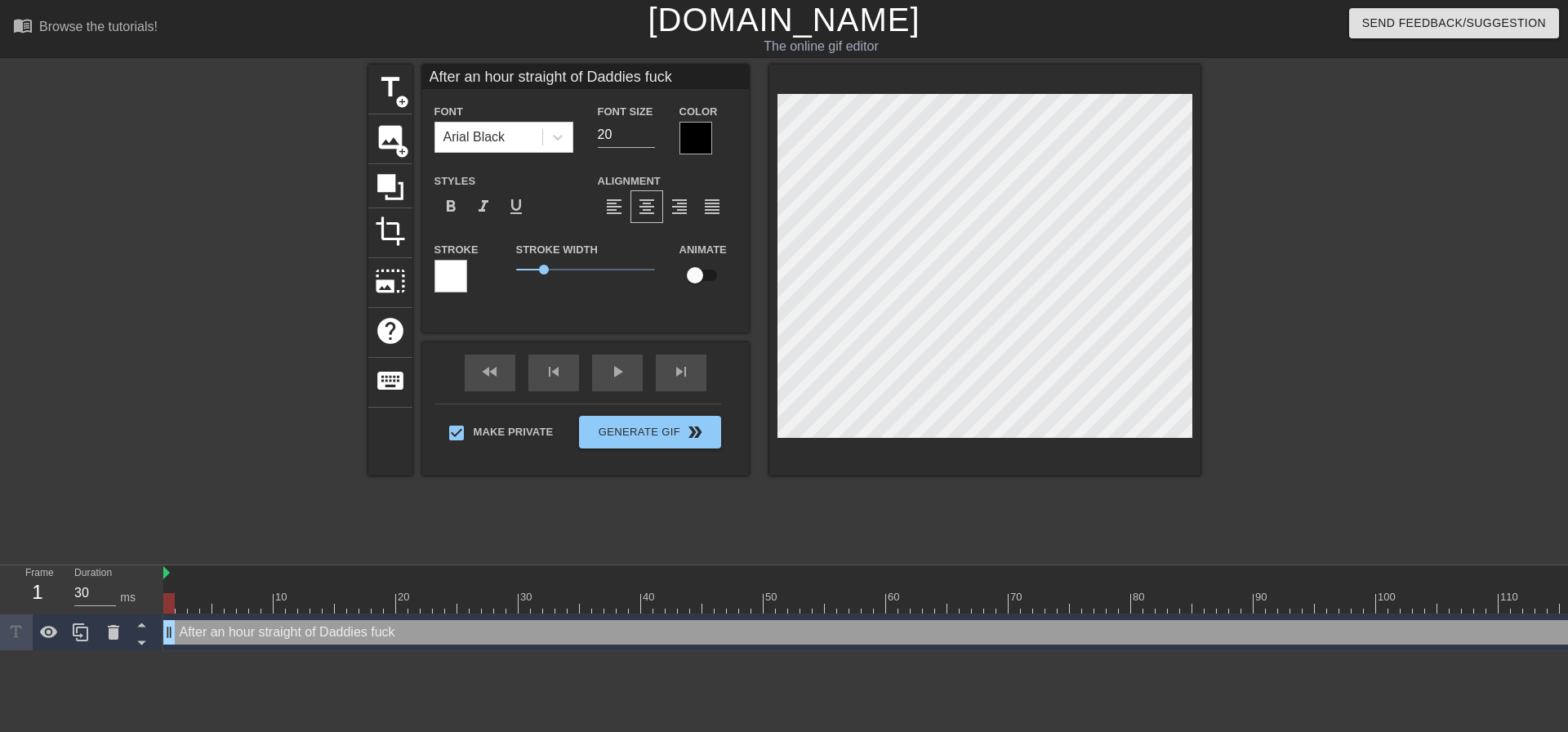
type textarea "After an hour straight of Daddies fucki"
type input "After an hour straight of Daddies fuckig"
type textarea "After an hour straight of Daddies fuckig"
type input "After an hour straight of Daddies fuckign"
type textarea "After an hour straight of Daddies fuckign"
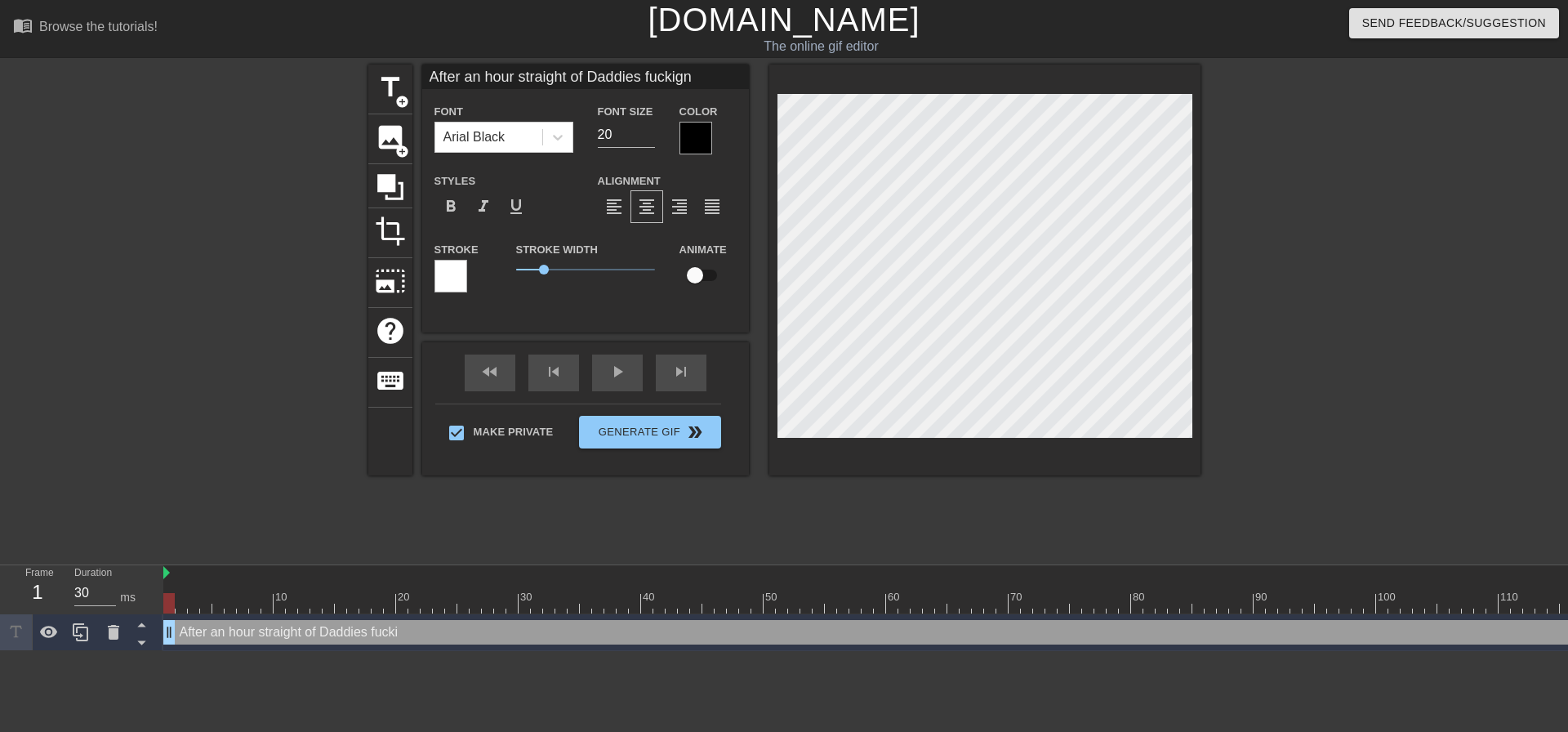
scroll to position [2, 15]
type input "After an hour straight of Daddies fuckig"
type textarea "After an hour straight of Daddies fuckig"
type input "After an hour straight of Daddies fucki"
type textarea "After an hour straight of Daddies fucki"
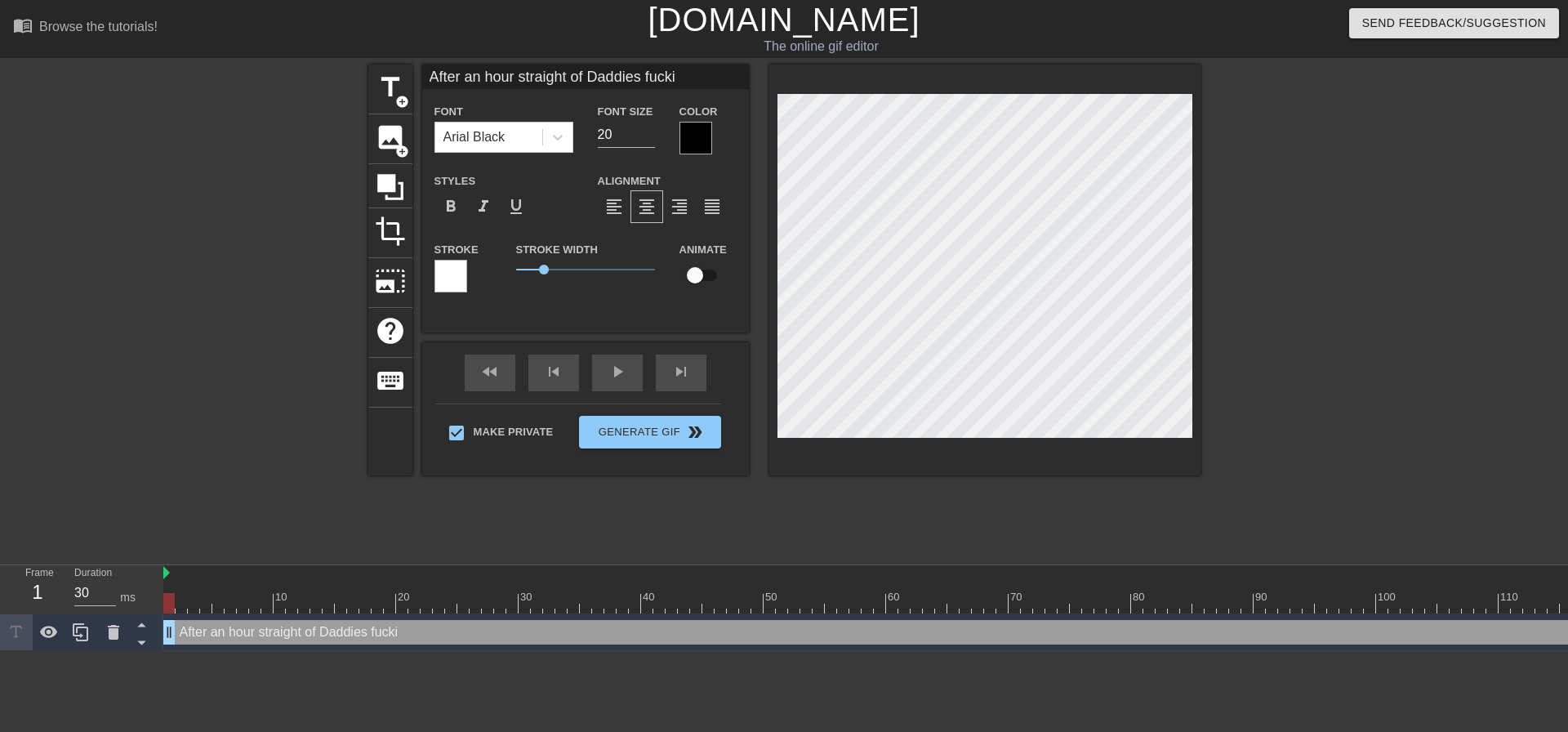
type input "After an hour straight of Daddies fuckin"
type textarea "After an hour straight of Daddies fuckin"
type input "After an hour straight of Daddies fucking"
type textarea "After an hour straight of Daddies fucking,"
type input "After an hour straight of Daddies fucking,"
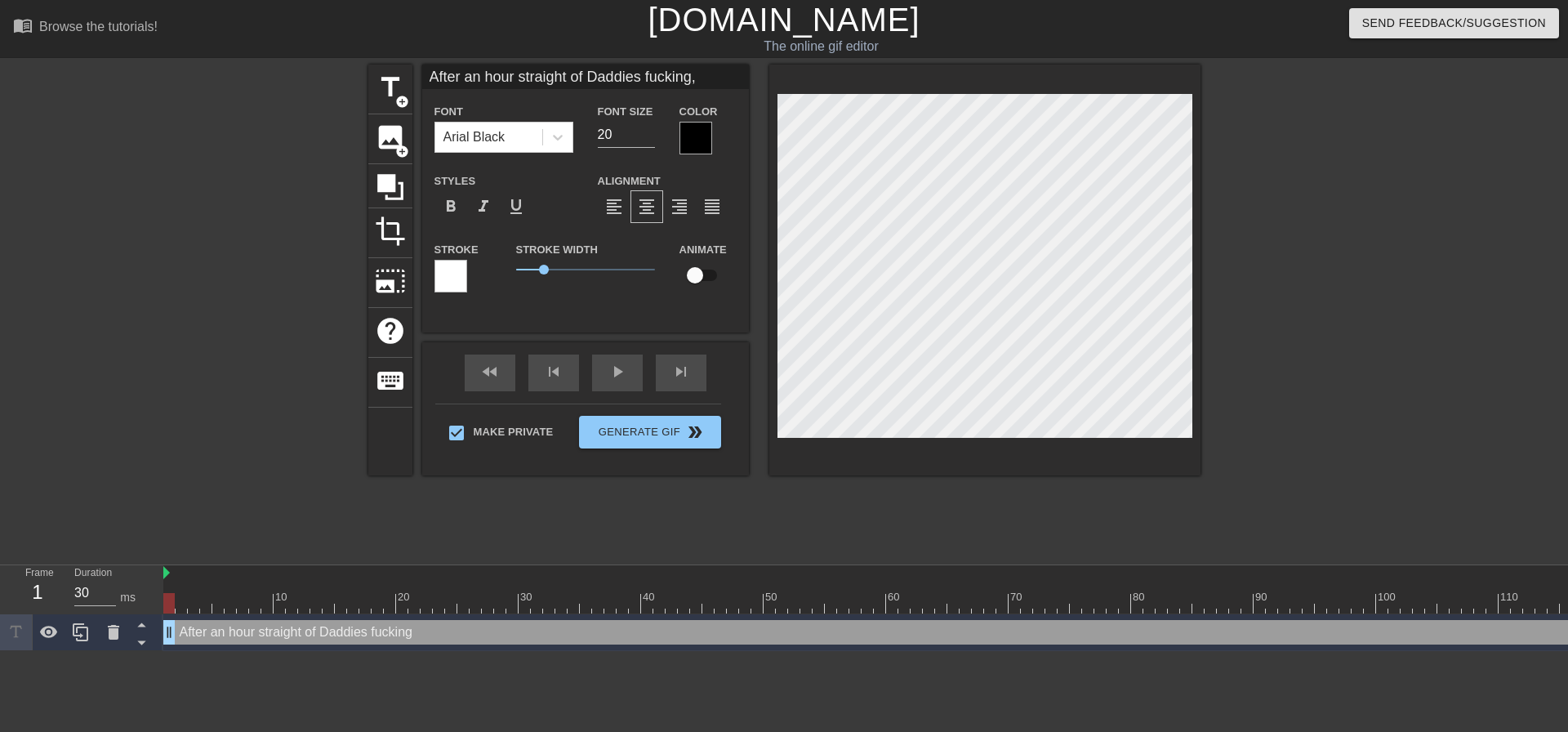
type textarea "After an hour straight of Daddies fucking,"
type input "After an hour straight of Daddies fucking,"
type textarea "After an hour straight of Daddies fucking,"
type input "After an hour straight of Daddies fucking,"
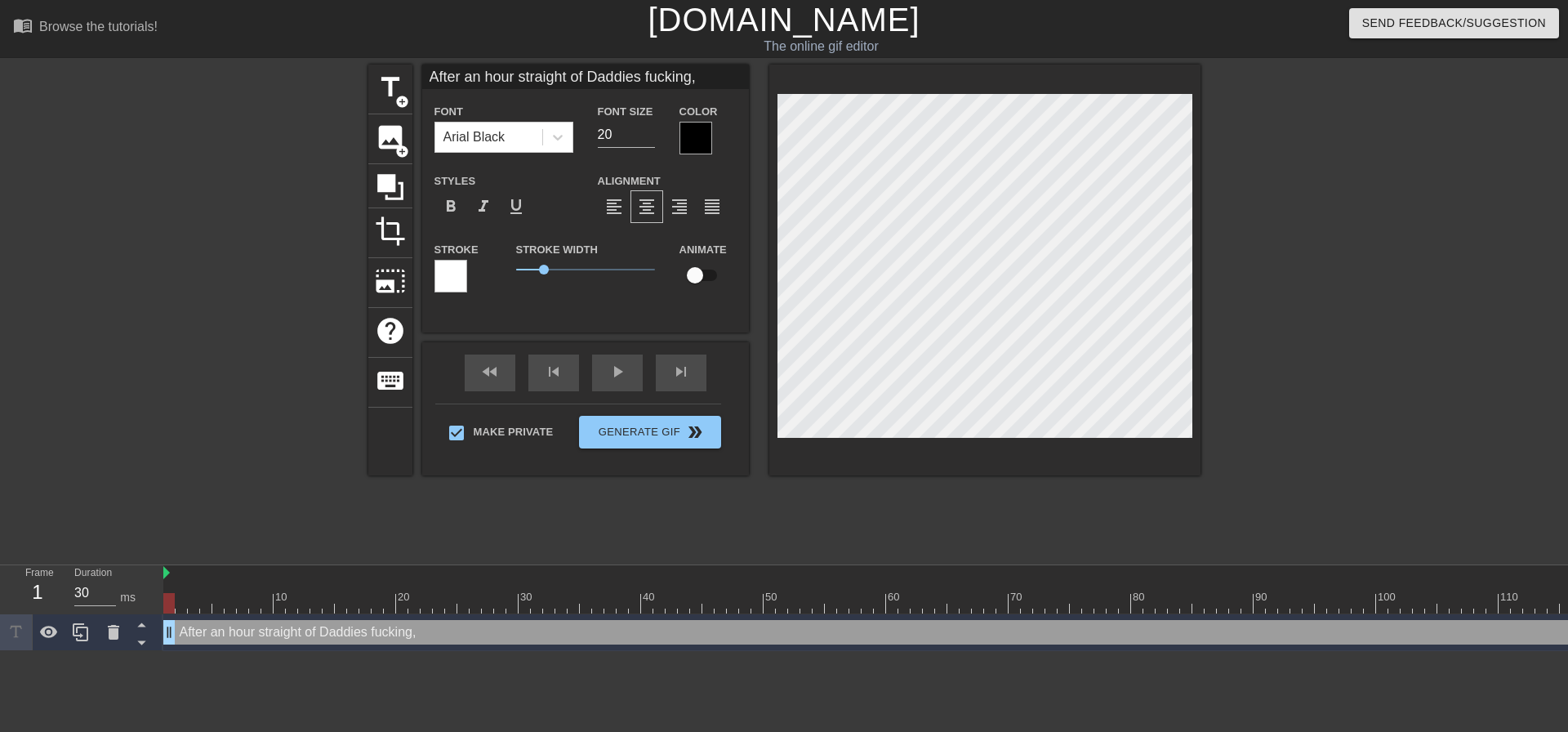
type textarea "After an hour straight of Daddies fucking,"
type input "After an hour straight of Daddies fucking"
type textarea "After an hour straight of Daddies fucking"
type input "After an hour straight of Daddies fucking,"
type textarea "After an hour straight of Daddies fucking,"
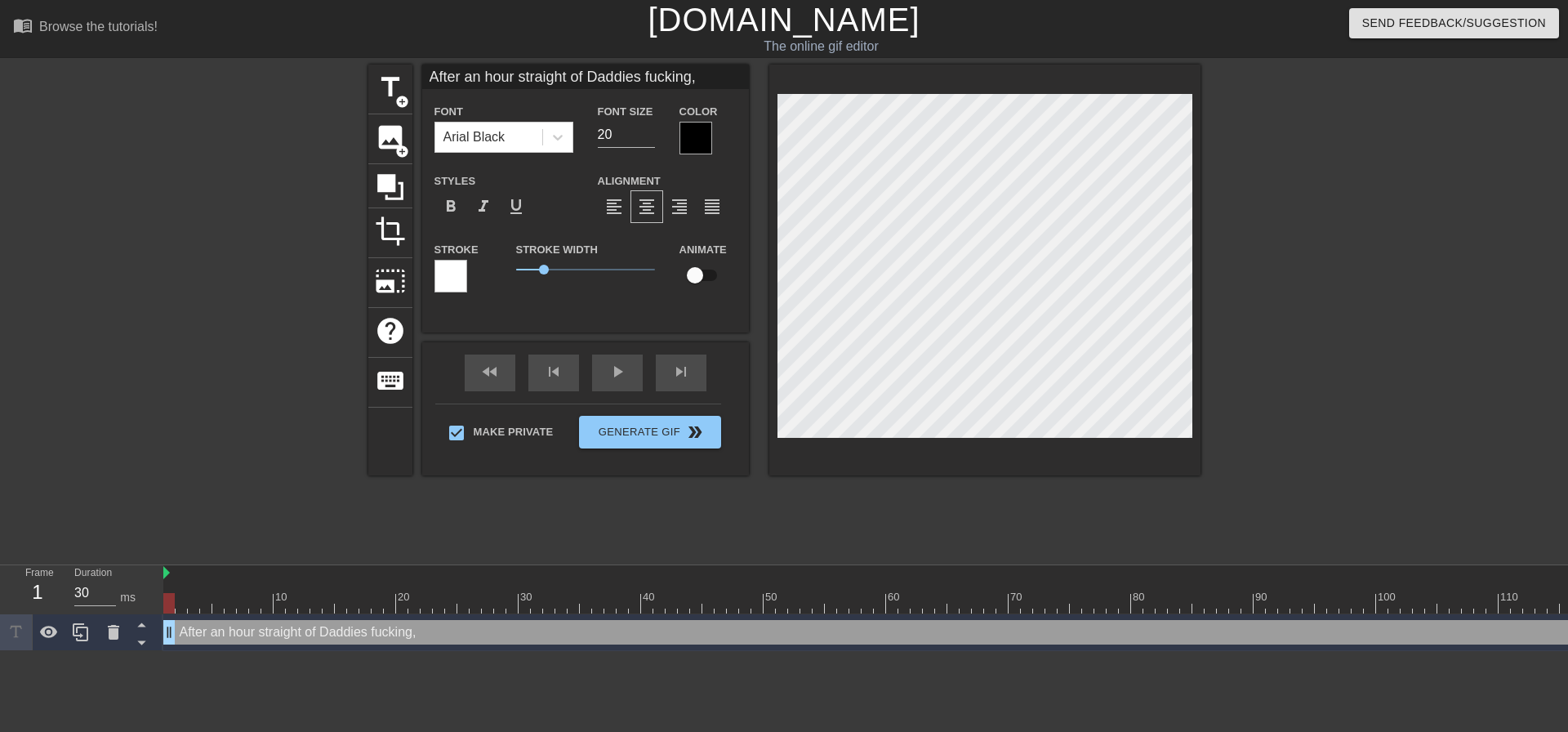
type input "After an hour straight of Daddies fucking"
type textarea "After an hour straight of Daddies fucking"
type input "After an hour straight of Daddies fucking,"
type textarea "After an hour straight of Daddies fucking,"
type input "After an hour straight of Daddies fucking"
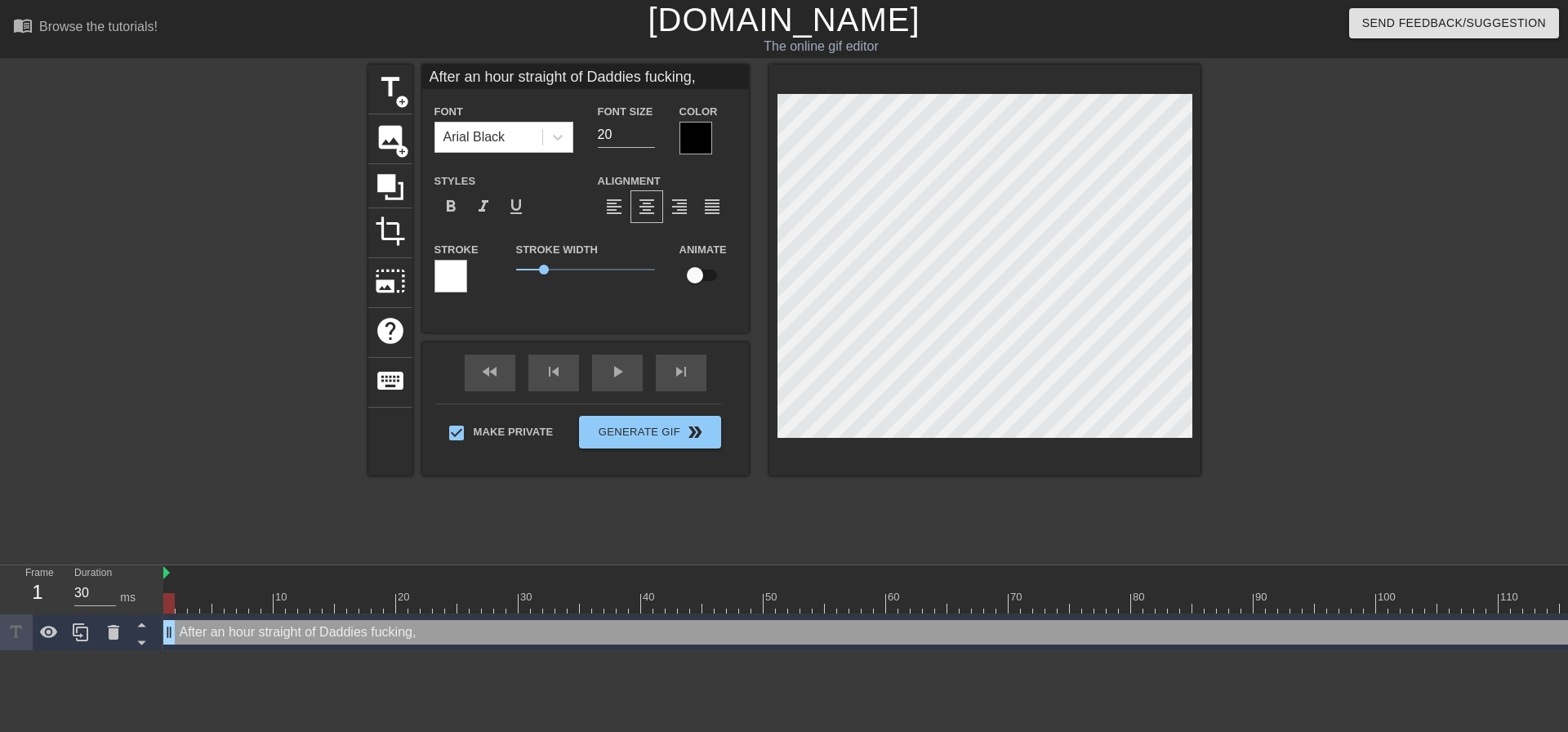
type textarea "After an hour straight of Daddies fucking"
type input "After an hour straight of Daddies fucking"
type textarea "After an hour straight of Daddies fucking"
type input "After an hour straight of Daddies fuckingI"
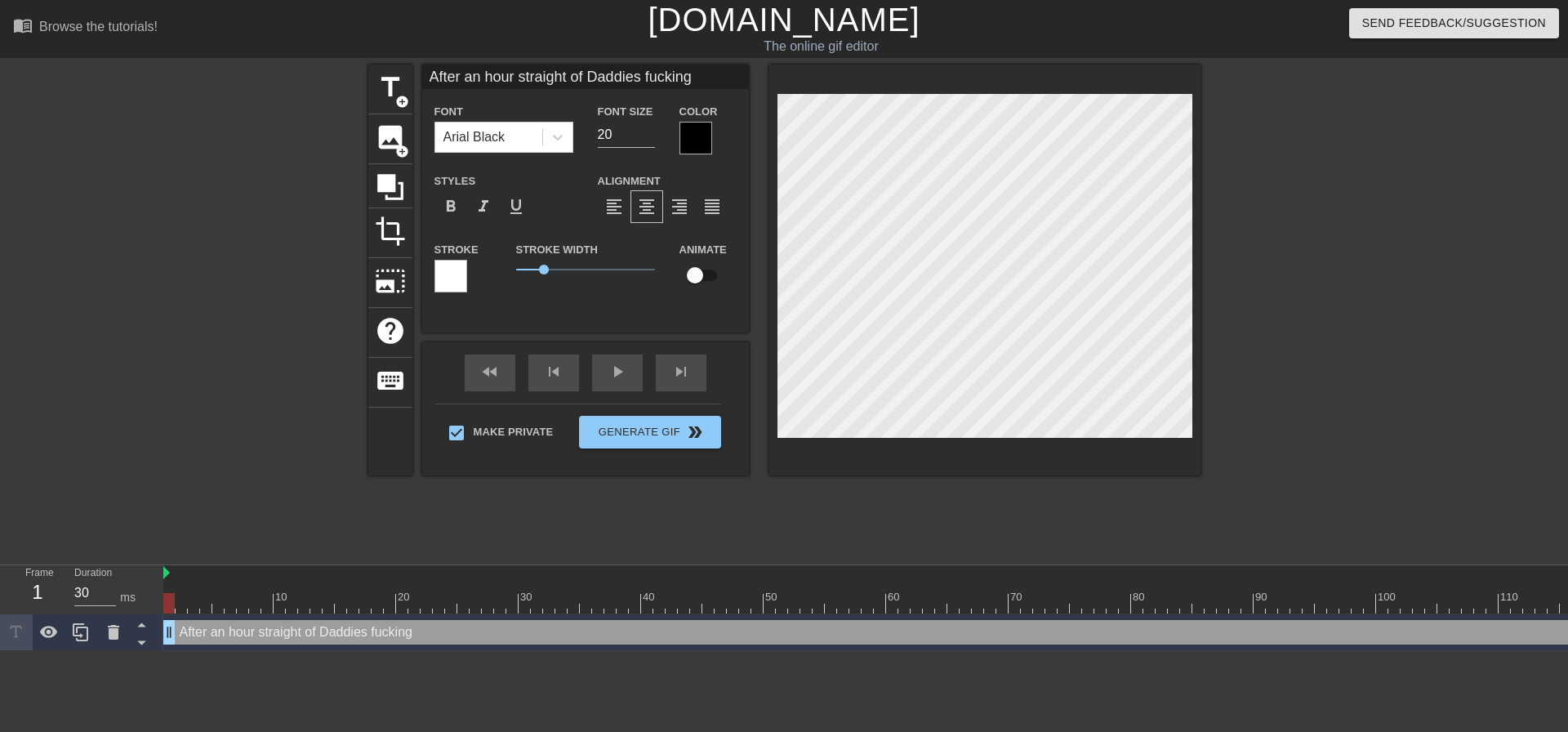
type textarea "After an hour straight of Daddies fucking I"
type input "After an hour straight of Daddies fuckingI"
type textarea "After an hour straight of Daddies fucking I"
type input "After an hour straight of Daddies fuckingI l"
type textarea "After an hour straight of Daddies fucking I l"
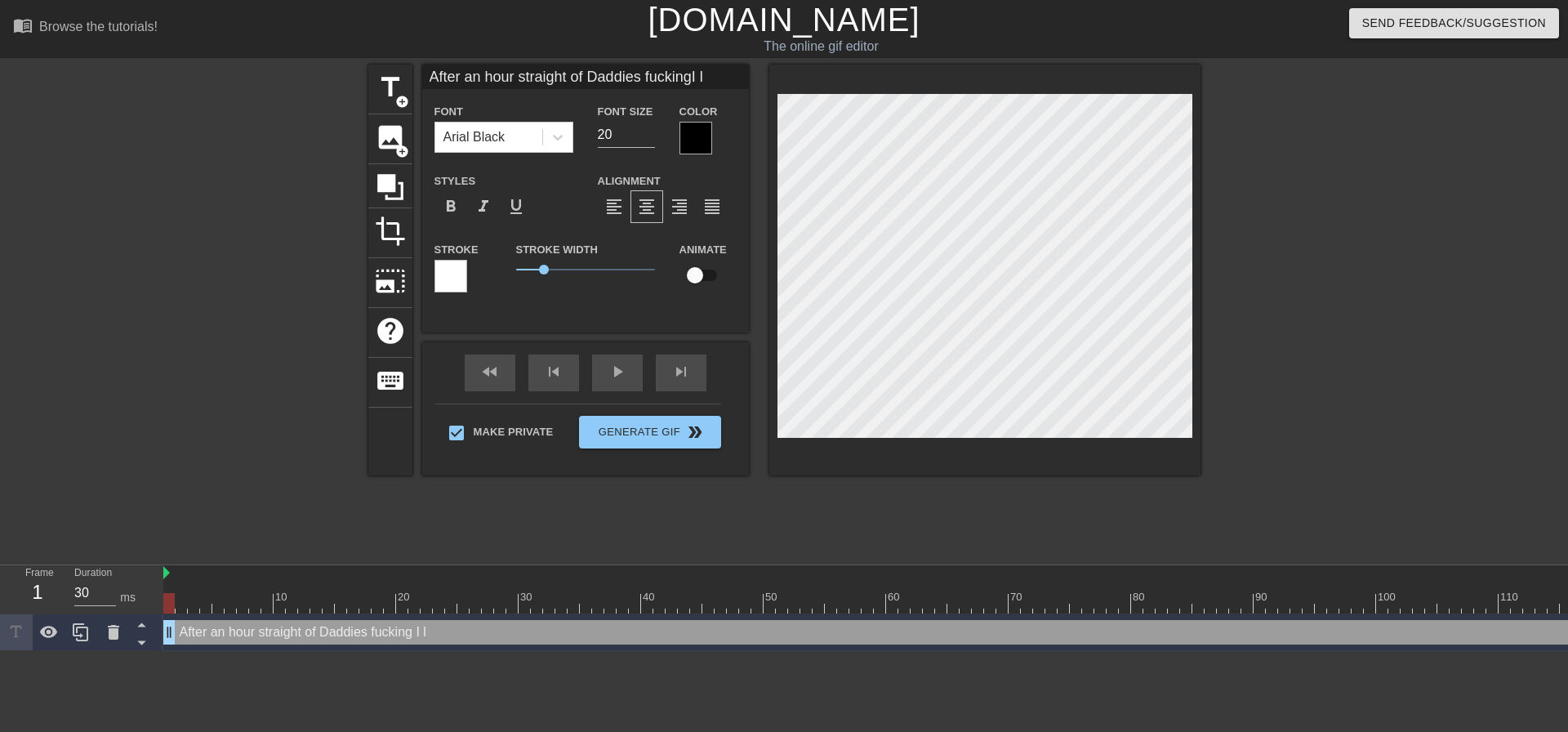
type input "After an hour straight of Daddies fuckingI lo"
type textarea "After an hour straight of Daddies fucking I lo"
type input "After an hour straight of Daddies fuckingI loo"
type textarea "After an hour straight of Daddies fucking I loo"
type input "After an hour straight of Daddies fuckingI lo"
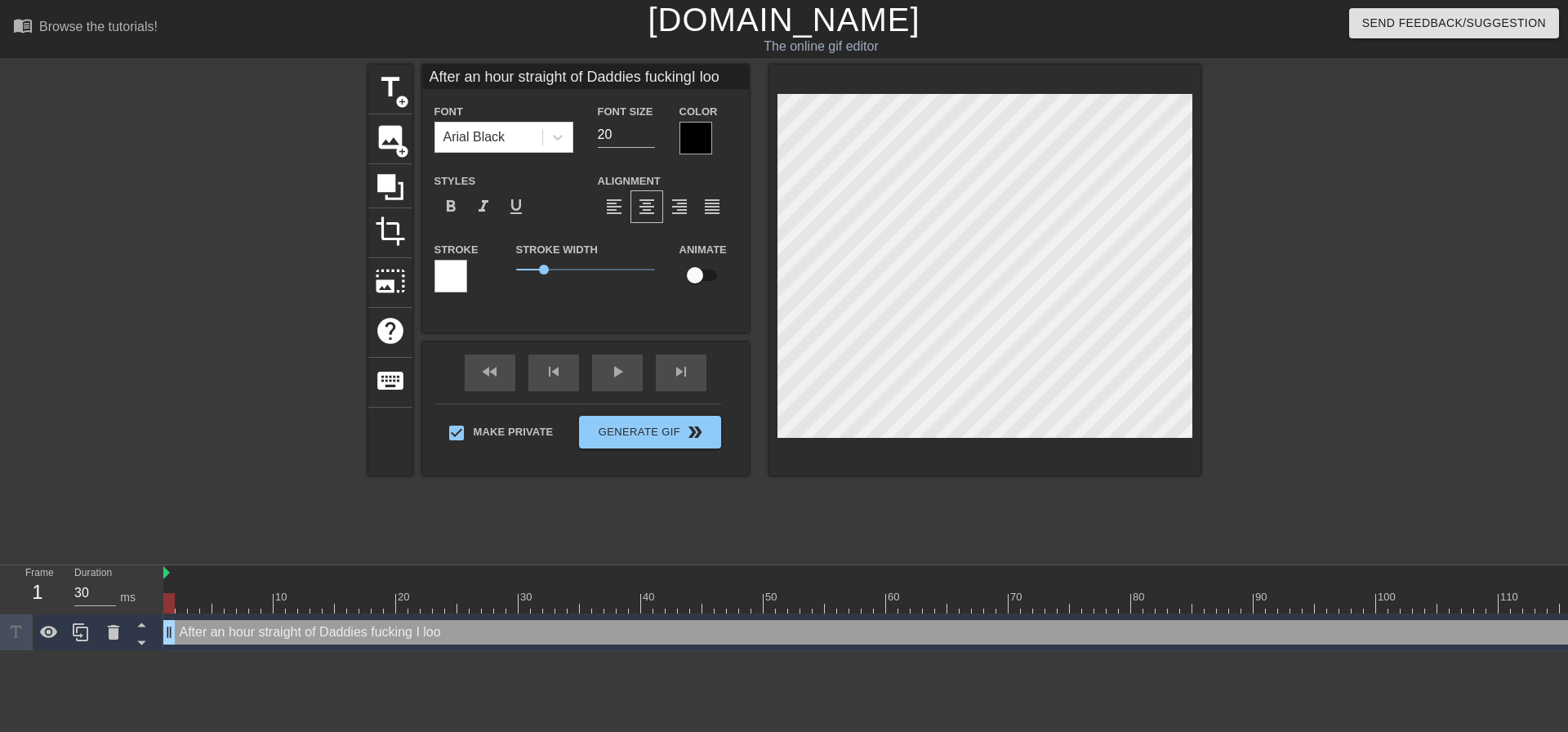
type textarea "After an hour straight of Daddies fucking I lo"
type input "After an hour straight of Daddies fuckingI los"
type textarea "After an hour straight of Daddies fucking I los"
type input "After an hour straight of Daddies fuckingI lost"
type textarea "After an hour straight of Daddies fucking I lost"
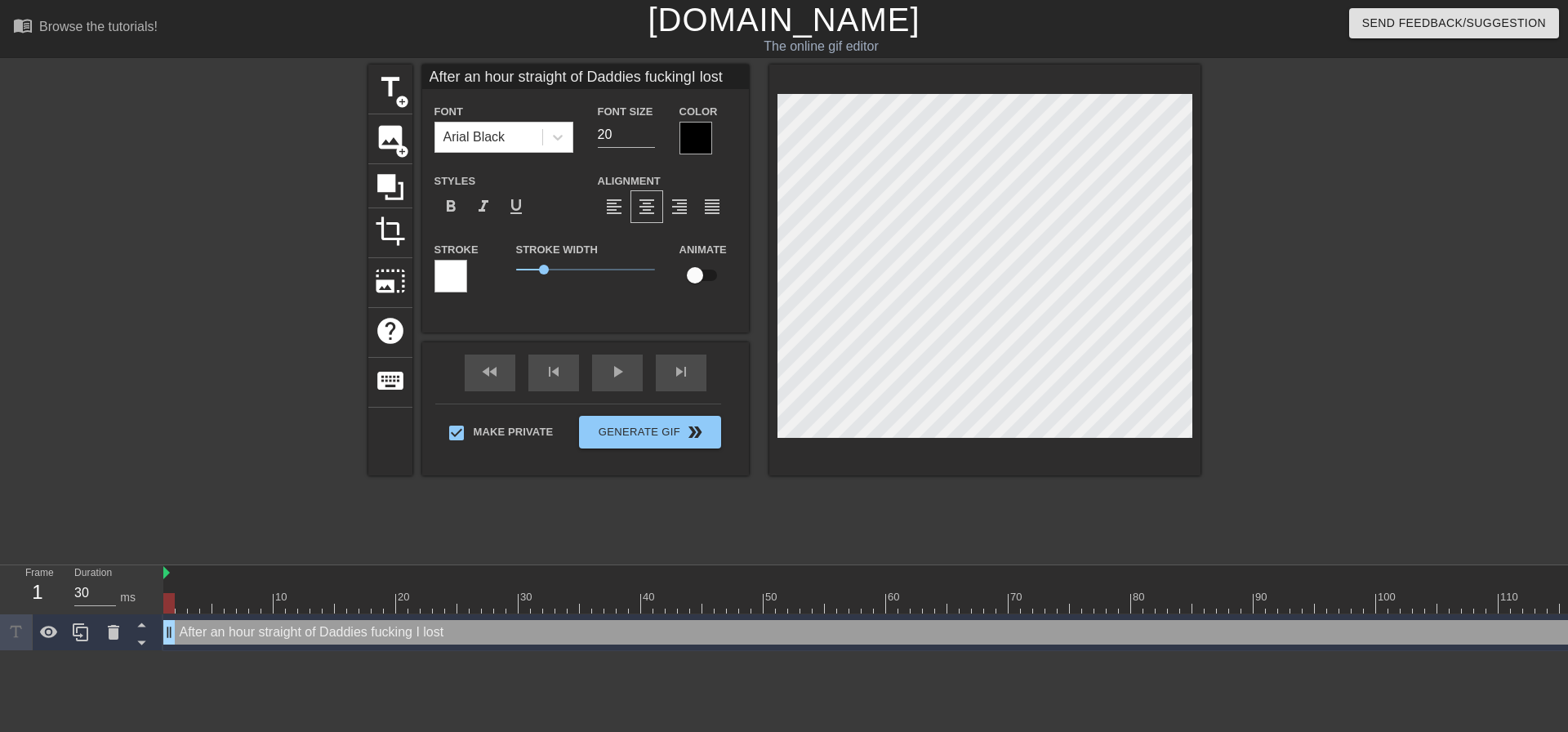
type input "After an hour straight of Daddies fuckingI lost m"
type textarea "After an hour straight of Daddies fucking I lost my"
type input "After an hour straight of Daddies fuckingI lost mys"
type textarea "After an hour straight of Daddies fucking I lost mys"
type input "After an hour straight of Daddies fuckingI lost myse"
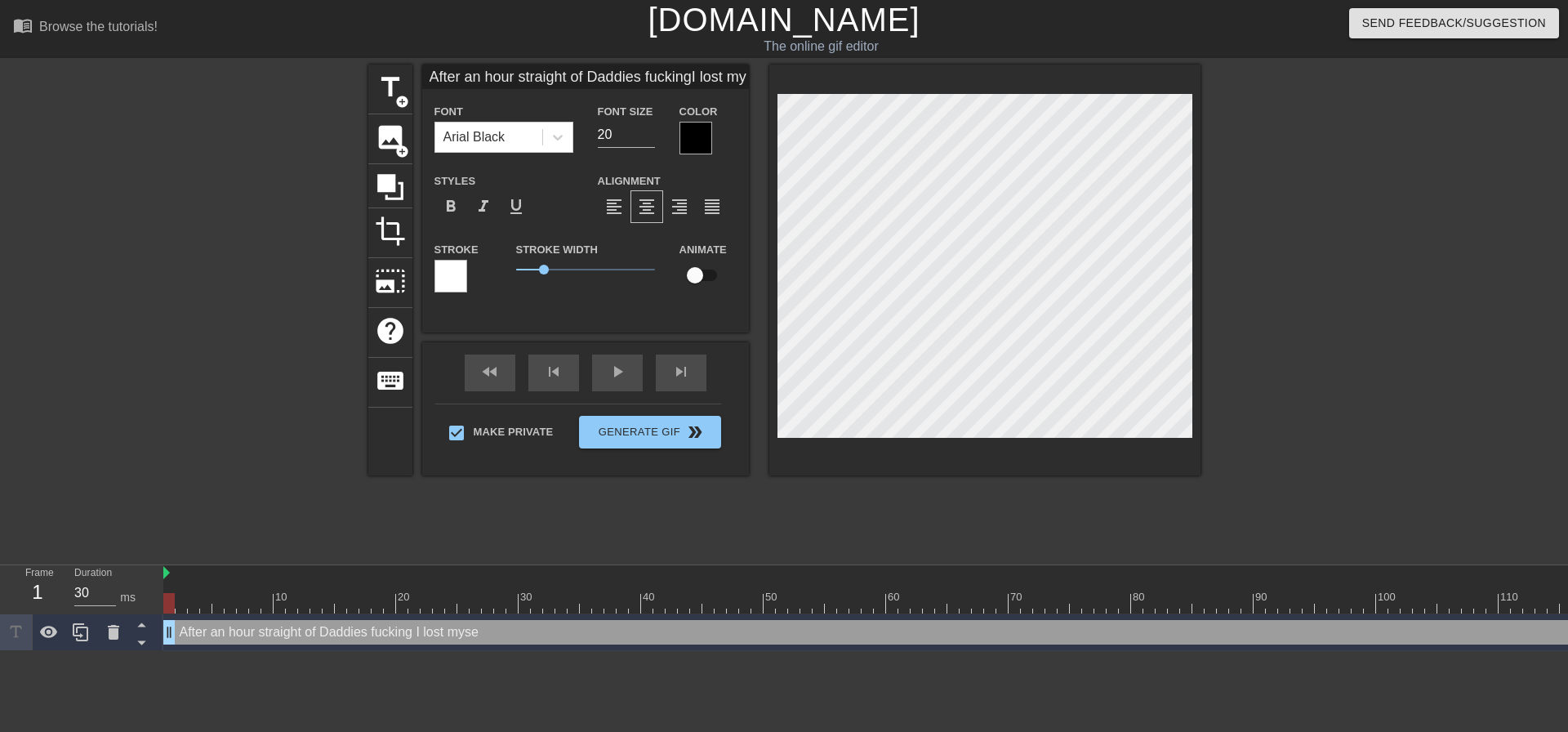
type textarea "After an hour straight of Daddies fucking I lost mysel"
type input "After an hour straight of Daddies fuckingI lost myself"
type textarea "After an hour straight of Daddies fucking I lost myself"
type input "After an hour straight of Daddies fuckingI lost myself"
type textarea "After an hour straight of Daddies fucking I lost myself"
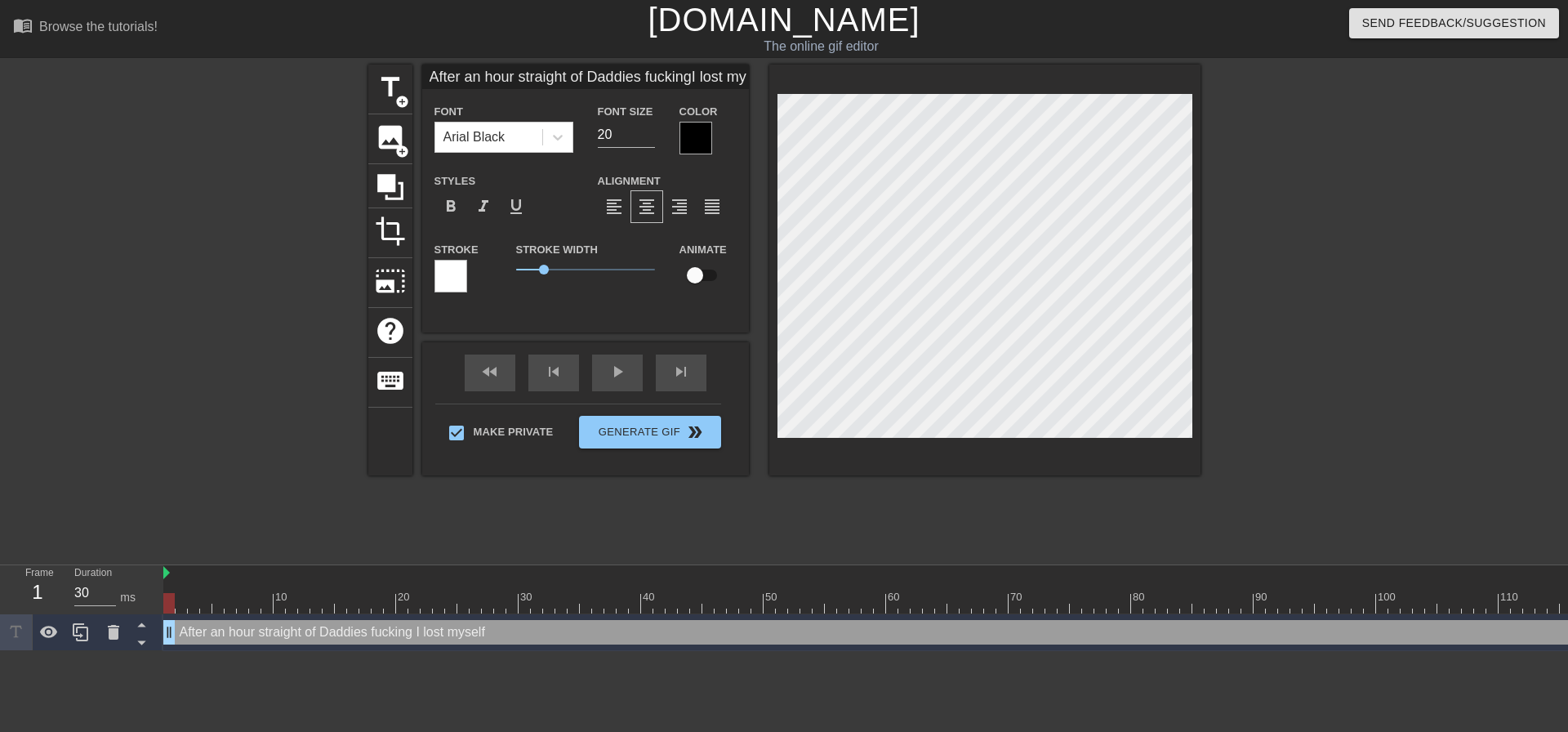
type input "After an hour straight of Daddies fuckingI lost myself c"
type textarea "After an hour straight of Daddies fucking I lost myself c"
type input "After an hour straight of Daddies fuckingI lost myself co"
type textarea "After an hour straight of Daddies fucking I lost myself co"
type input "After an hour straight of Daddies fuckingI lost myself com"
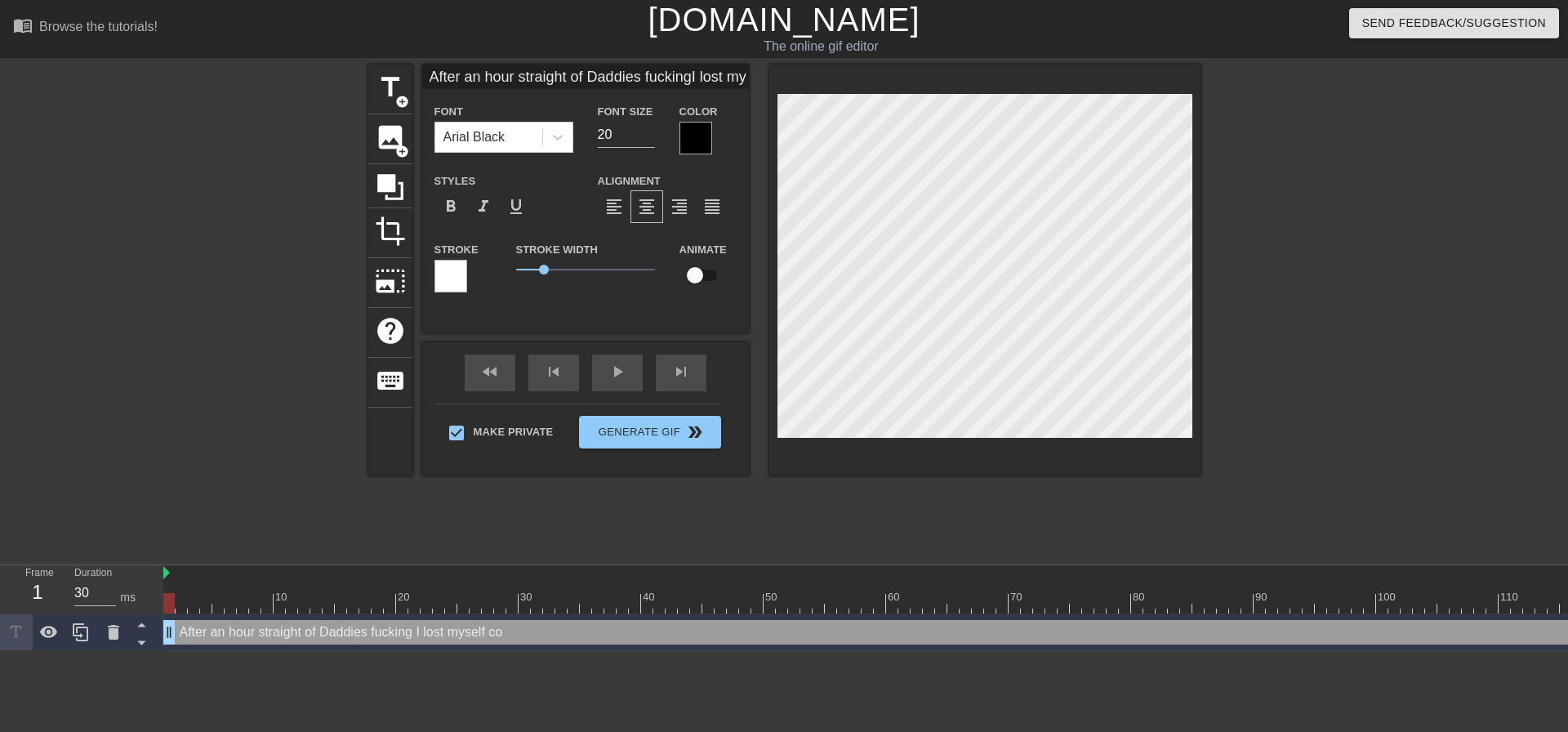
type textarea "After an hour straight of Daddies fucking I lost myself com"
type input "After an hour straight of Daddies fuckingI lost myself comp"
type textarea "After an hour straight of Daddies fucking I lost myself comp"
type input "After an hour straight of Daddies fuckingI lost myself compk"
type textarea "After an hour straight of Daddies fucking I lost myself compk"
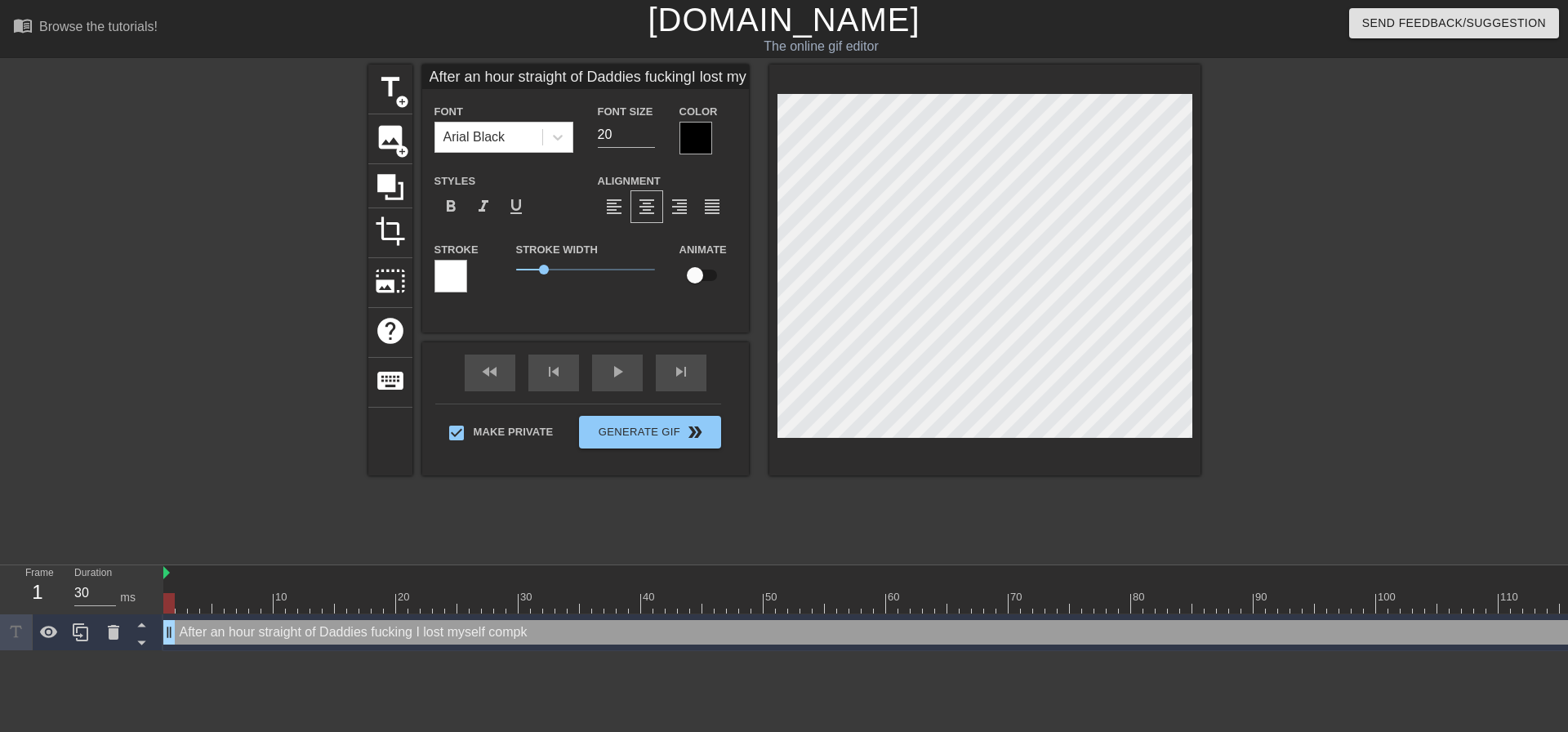
type input "After an hour straight of Daddies fuckingI lost myself compke"
type textarea "After an hour straight of Daddies fucking I lost myself compke"
type input "After an hour straight of Daddies fuckingI lost myself compk"
type textarea "After an hour straight of Daddies fucking I lost myself compk"
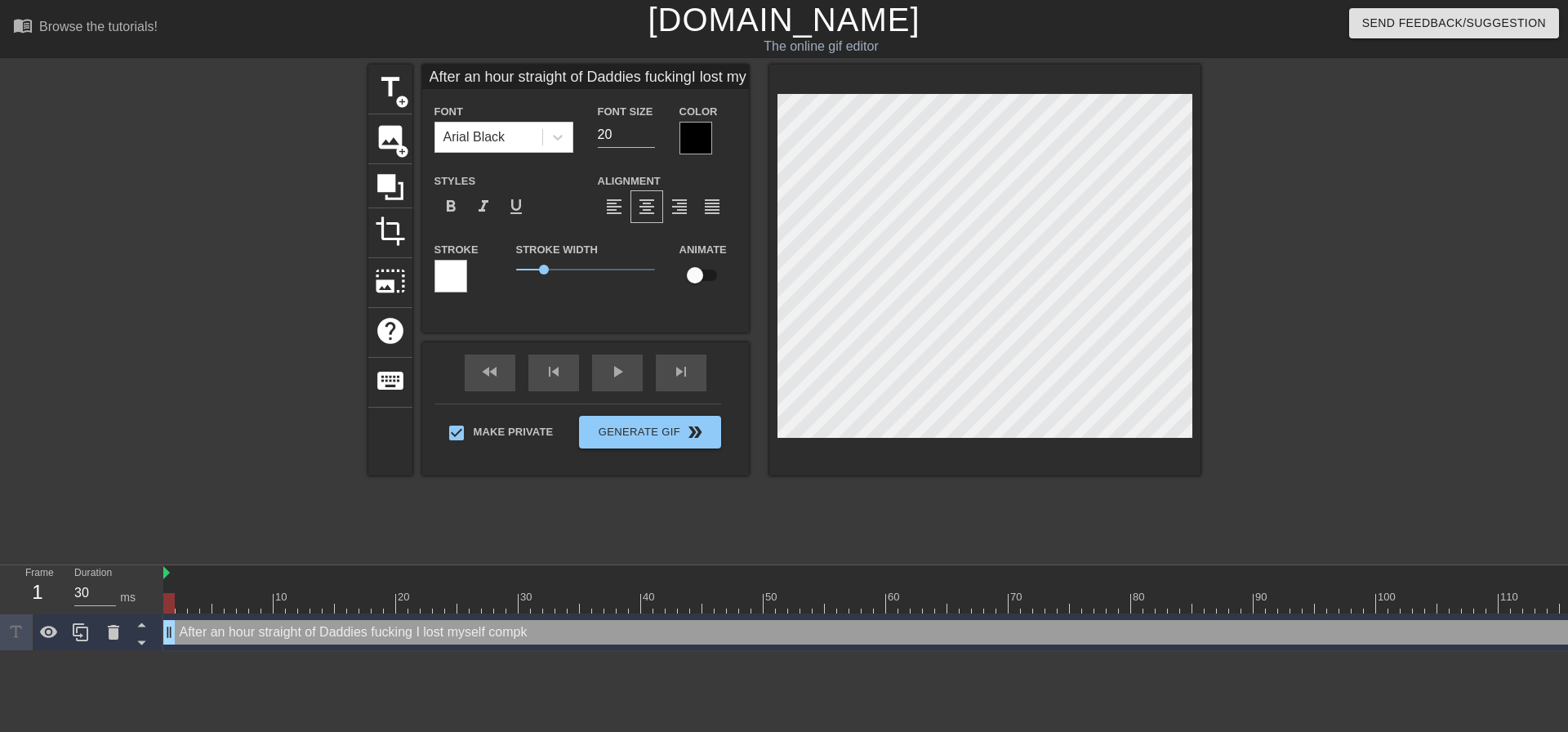
type input "After an hour straight of Daddies fuckingI lost myself comp"
type textarea "After an hour straight of Daddies fucking I lost myself comp"
type input "After an hour straight of Daddies fuckingI lost myself compl"
type textarea "After an hour straight of Daddies fucking I lost myself compl"
type input "After an hour straight of Daddies fuckingI lost myself comple"
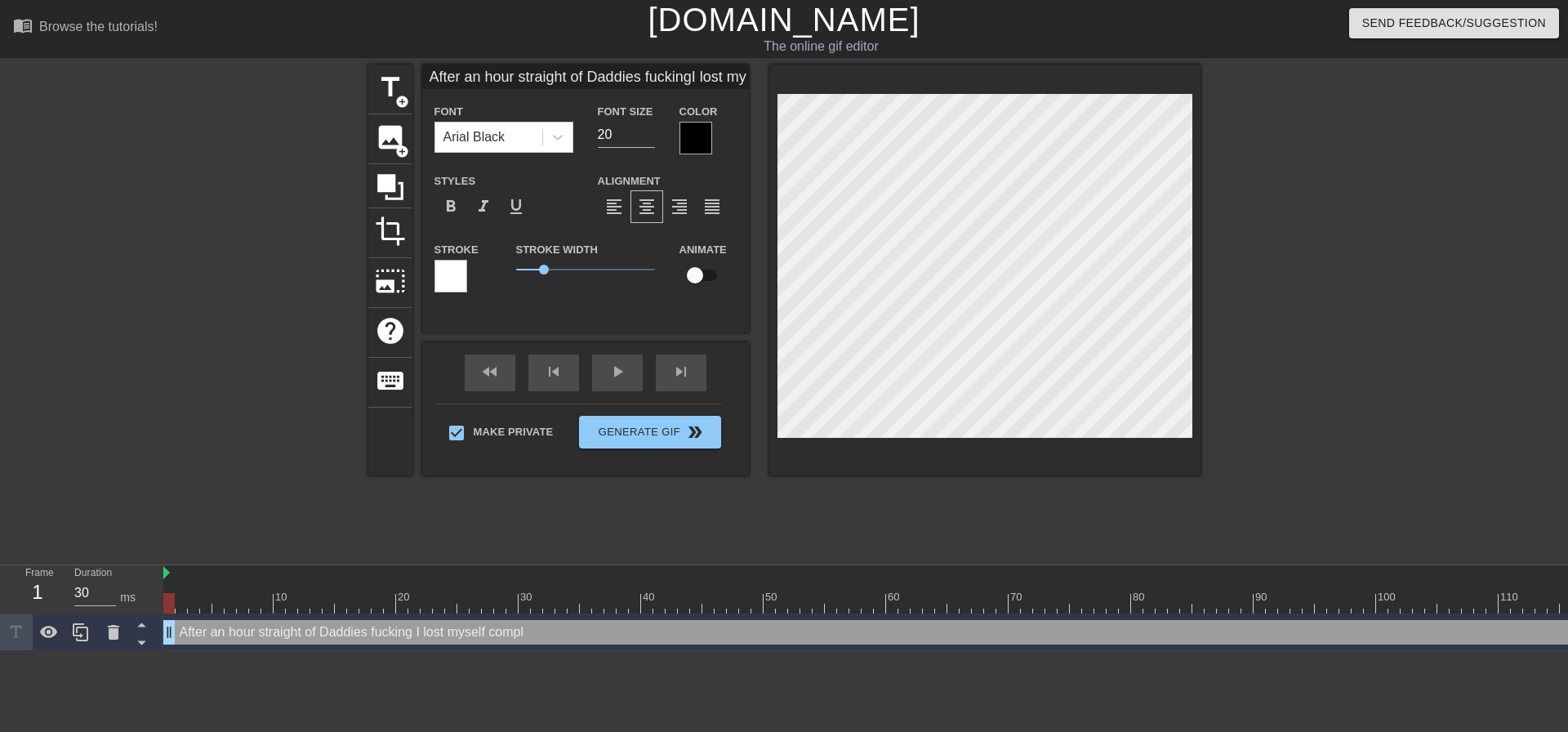
type textarea "After an hour straight of Daddies fucking I lost myself comple"
type input "After an hour straight of Daddies fuckingI lost myself complet"
type textarea "After an hour straight of Daddies fucking I lost myself complet"
type input "After an hour straight of Daddies fuckingI lost myself complete"
type textarea "After an hour straight of Daddies fucking I lost myself complete"
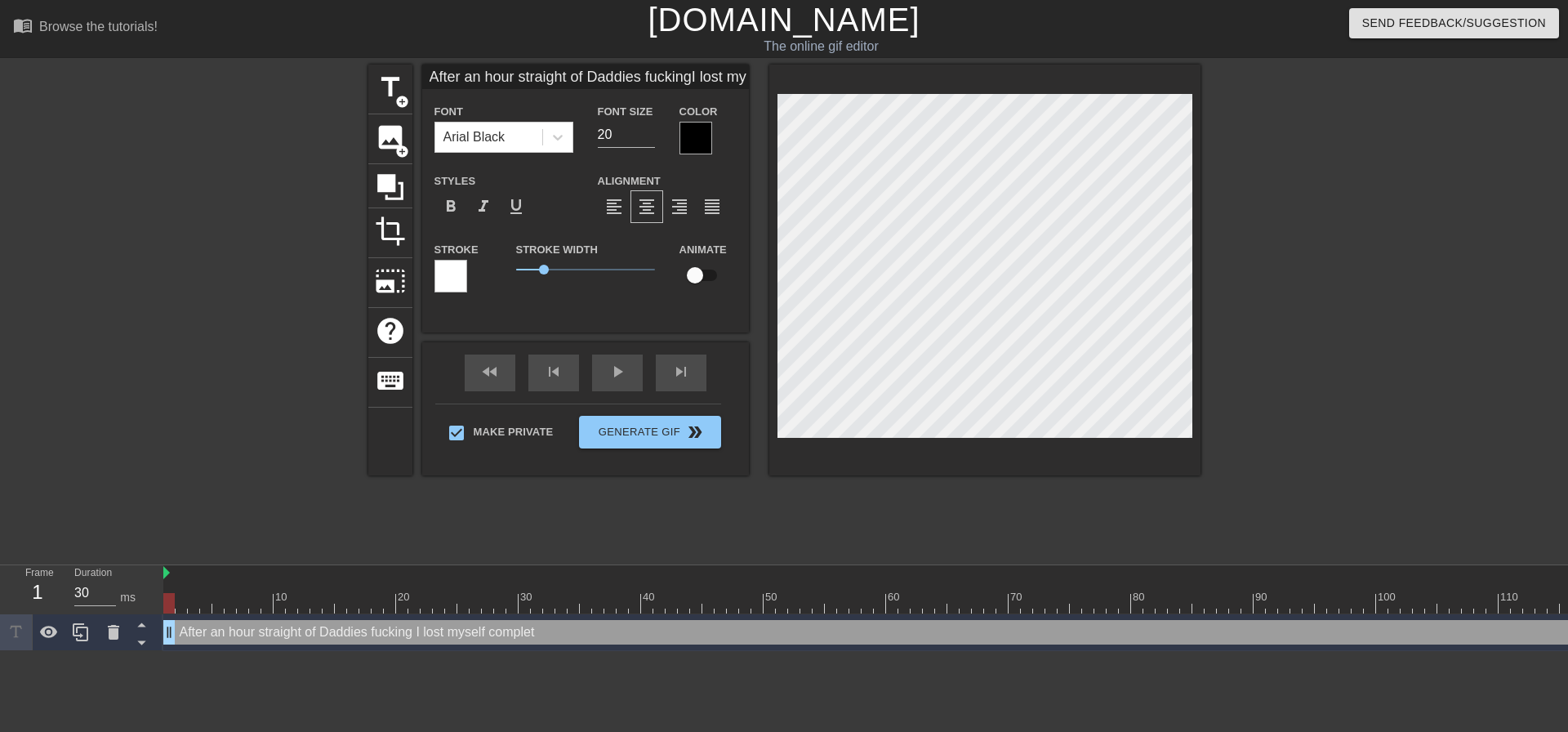
type input "After an hour straight of Daddies fuckingI lost myself completel"
type textarea "After an hour straight of Daddies fucking I lost myself completel"
type input "After an hour straight of Daddies fuckingI lost myself completely"
type textarea "After an hour straight of Daddies fucking I lost myself completely"
type input "After an hour straight of Daddies fuckingI lost myself completely"
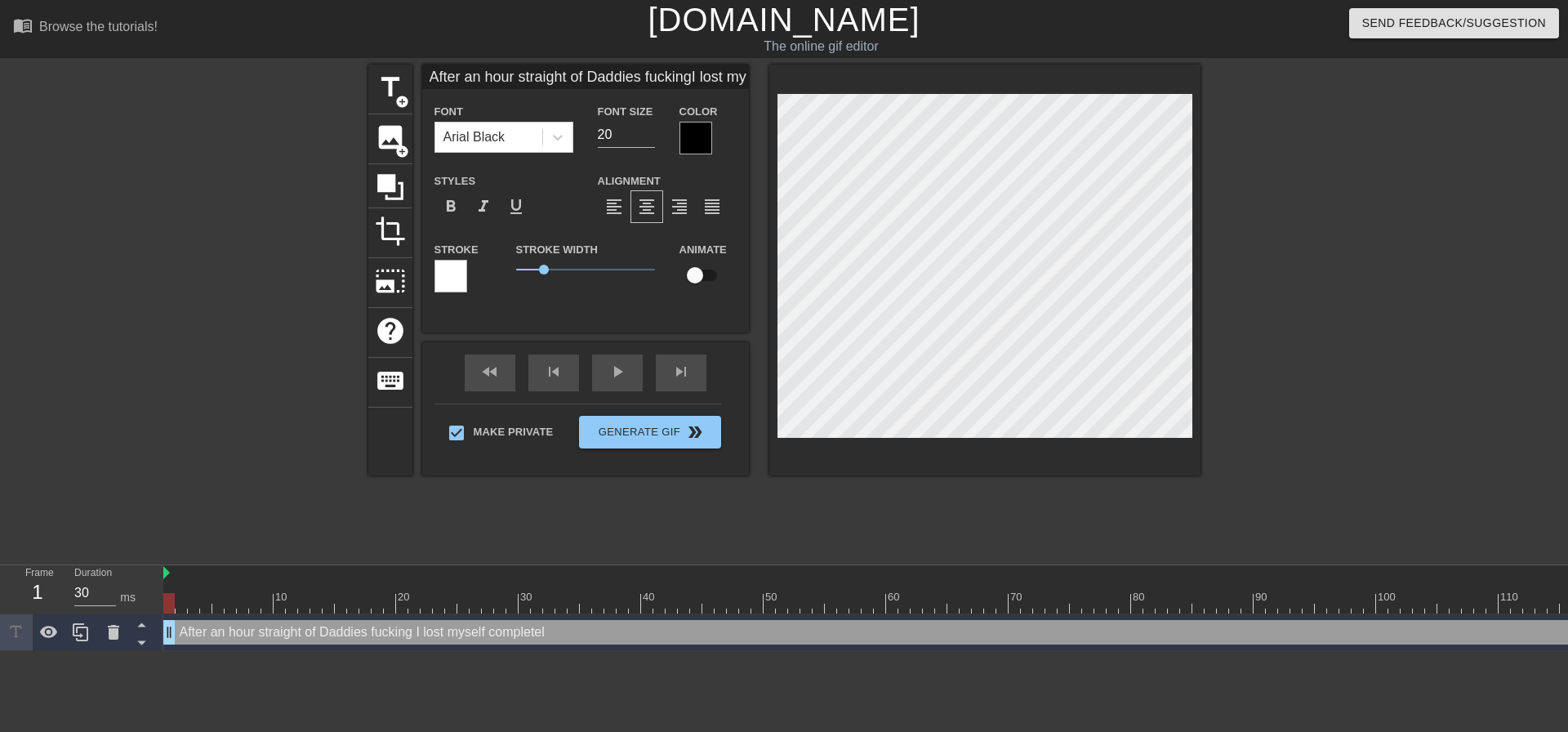
type textarea "After an hour straight of Daddies fucking I lost myself completely"
type input "After an hour straight of Daddies fuckingI lost myself completely"
click at [1230, 291] on div at bounding box center [1343, 310] width 245 height 490
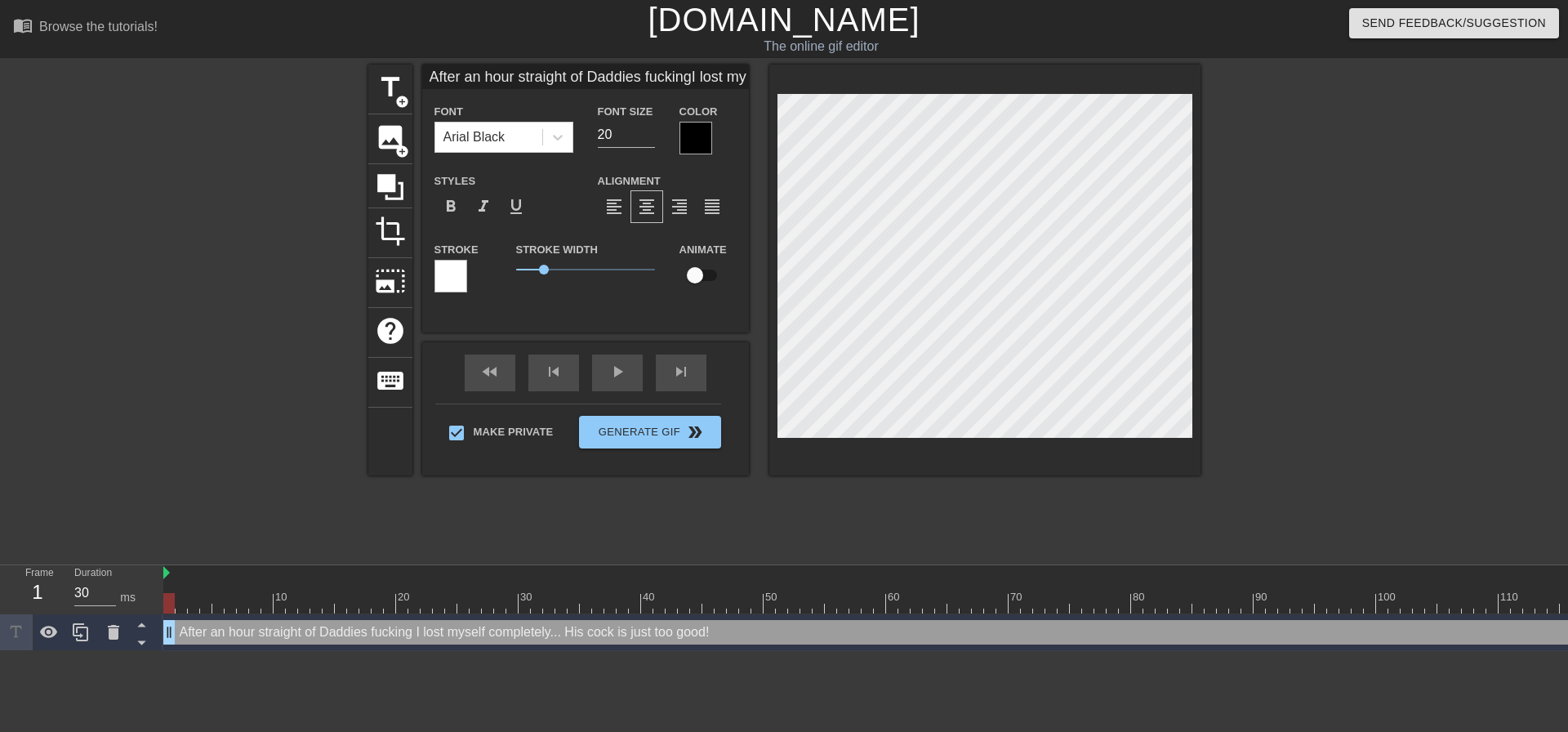
click at [1175, 447] on div at bounding box center [985, 270] width 431 height 411
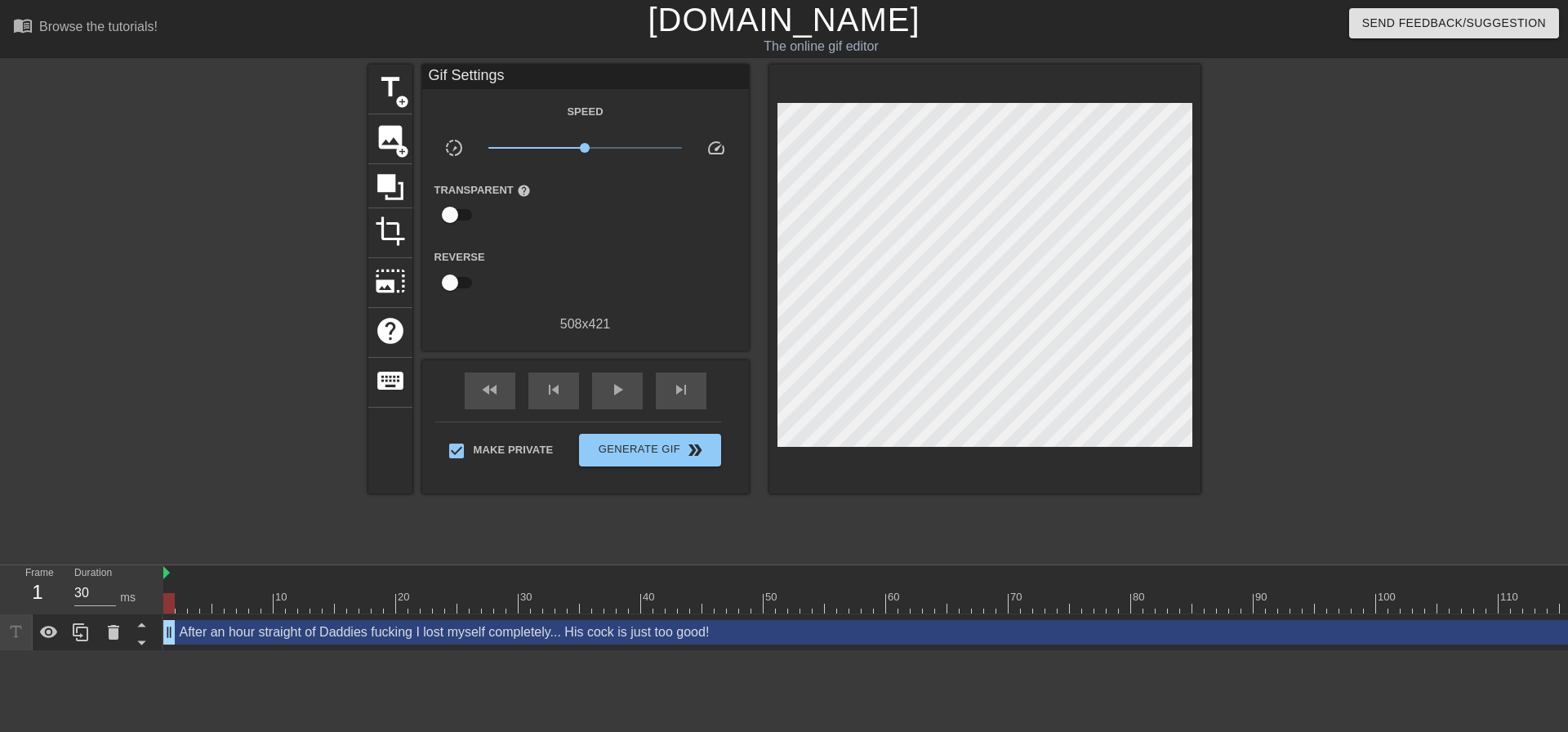
click at [1335, 305] on div at bounding box center [1343, 310] width 245 height 490
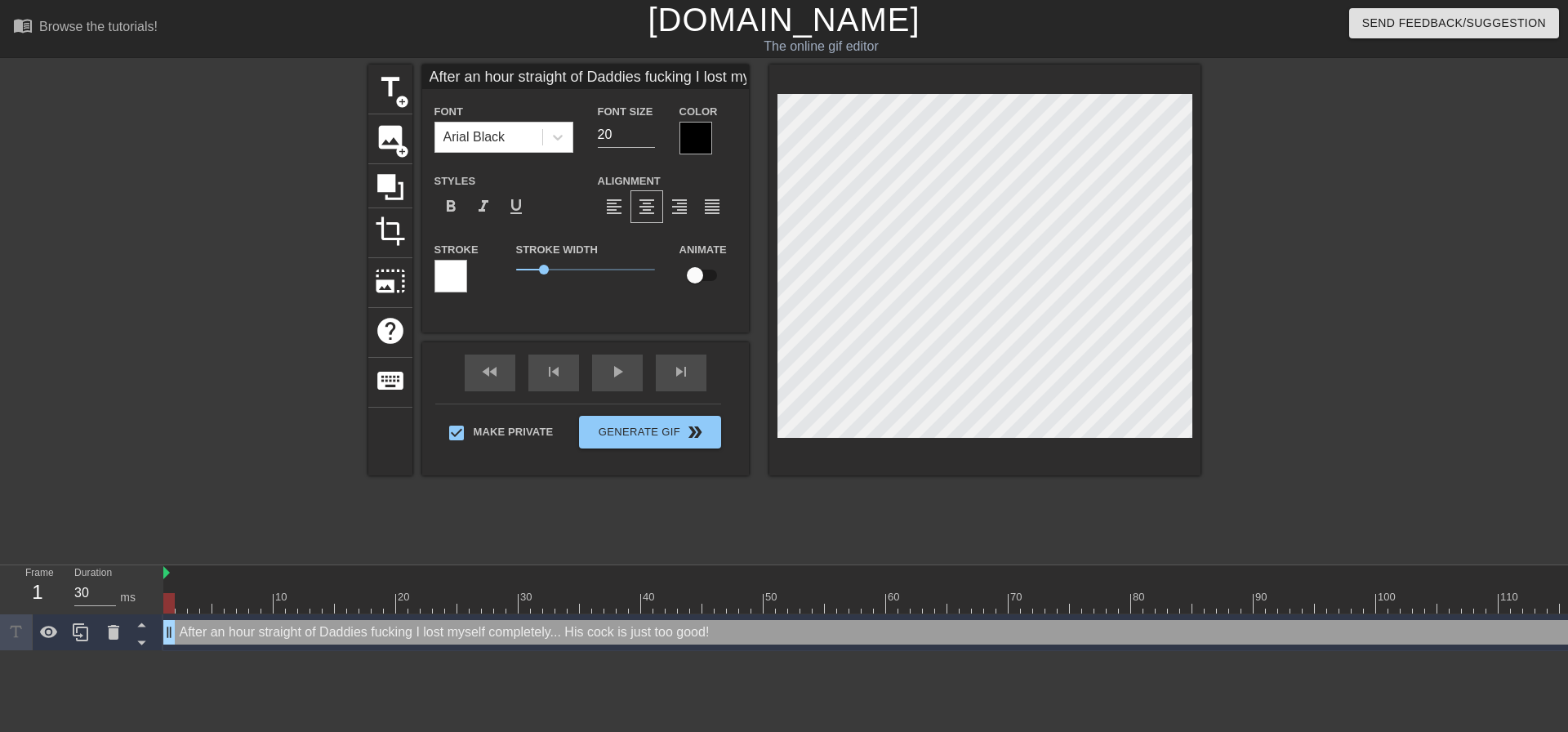
scroll to position [14, 7]
click at [1290, 311] on div at bounding box center [1343, 310] width 245 height 490
click at [1185, 441] on div at bounding box center [985, 270] width 431 height 411
click at [1324, 366] on div at bounding box center [1343, 310] width 245 height 490
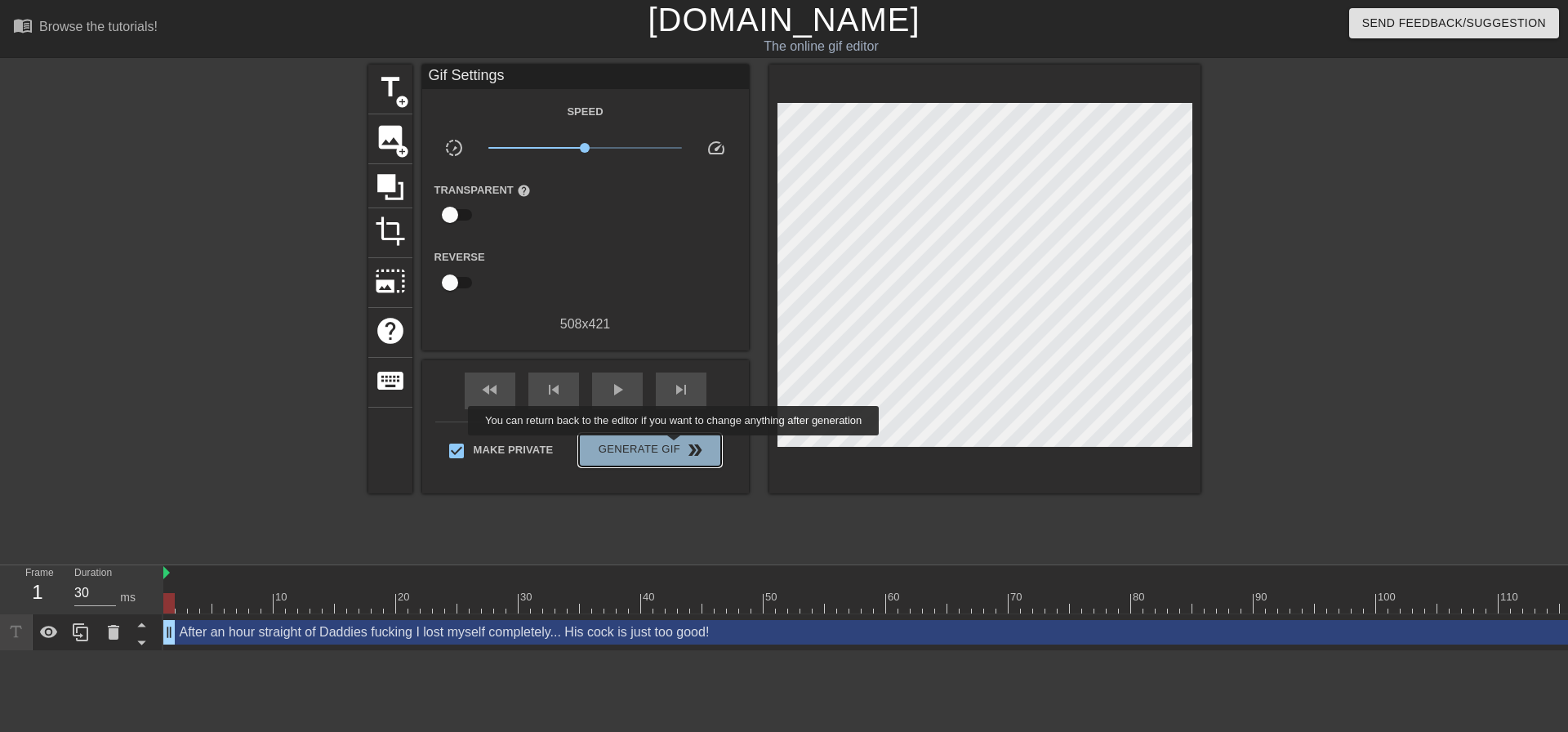
click at [676, 447] on span "Generate Gif double_arrow" at bounding box center [649, 450] width 128 height 19
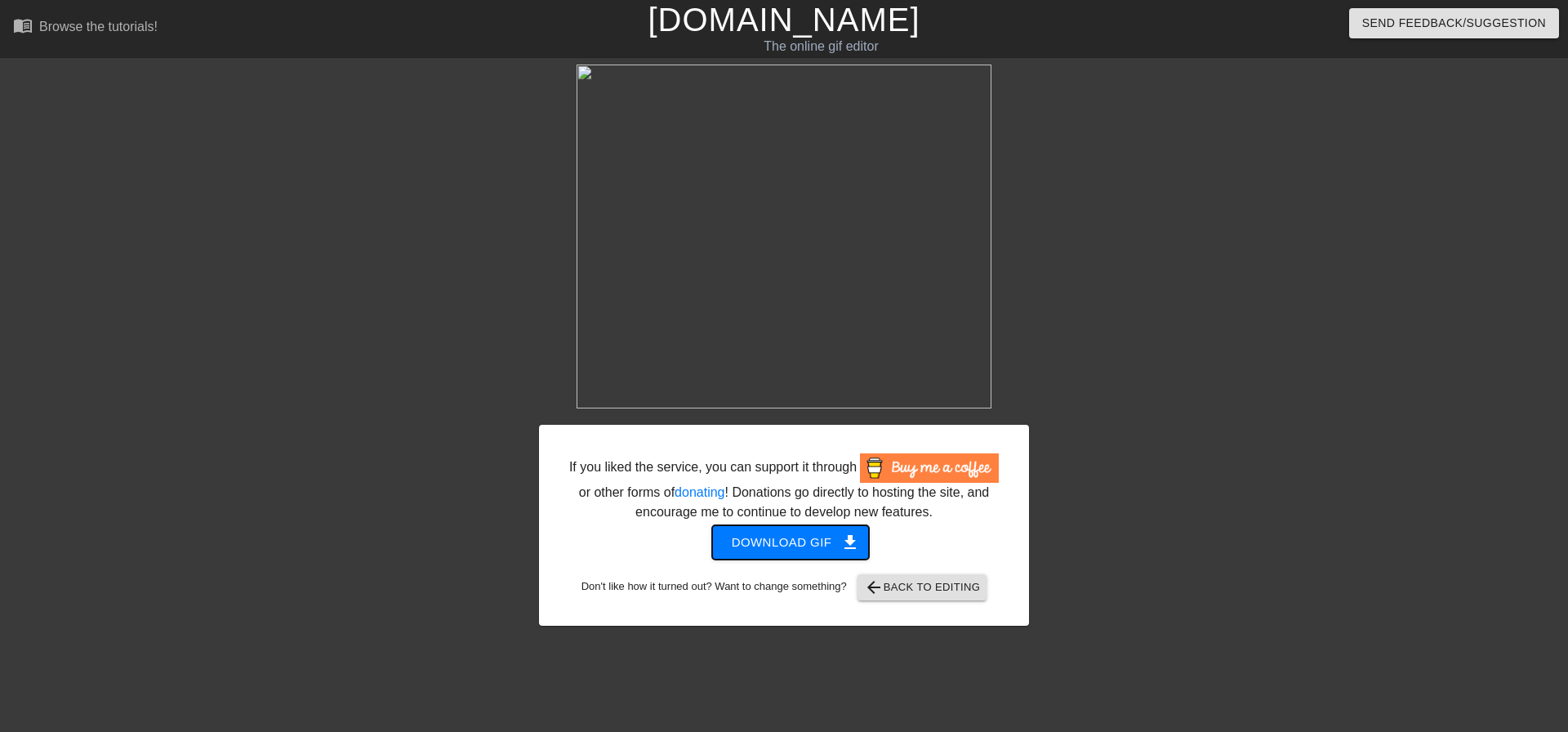
click at [852, 539] on span "get_app" at bounding box center [851, 542] width 19 height 19
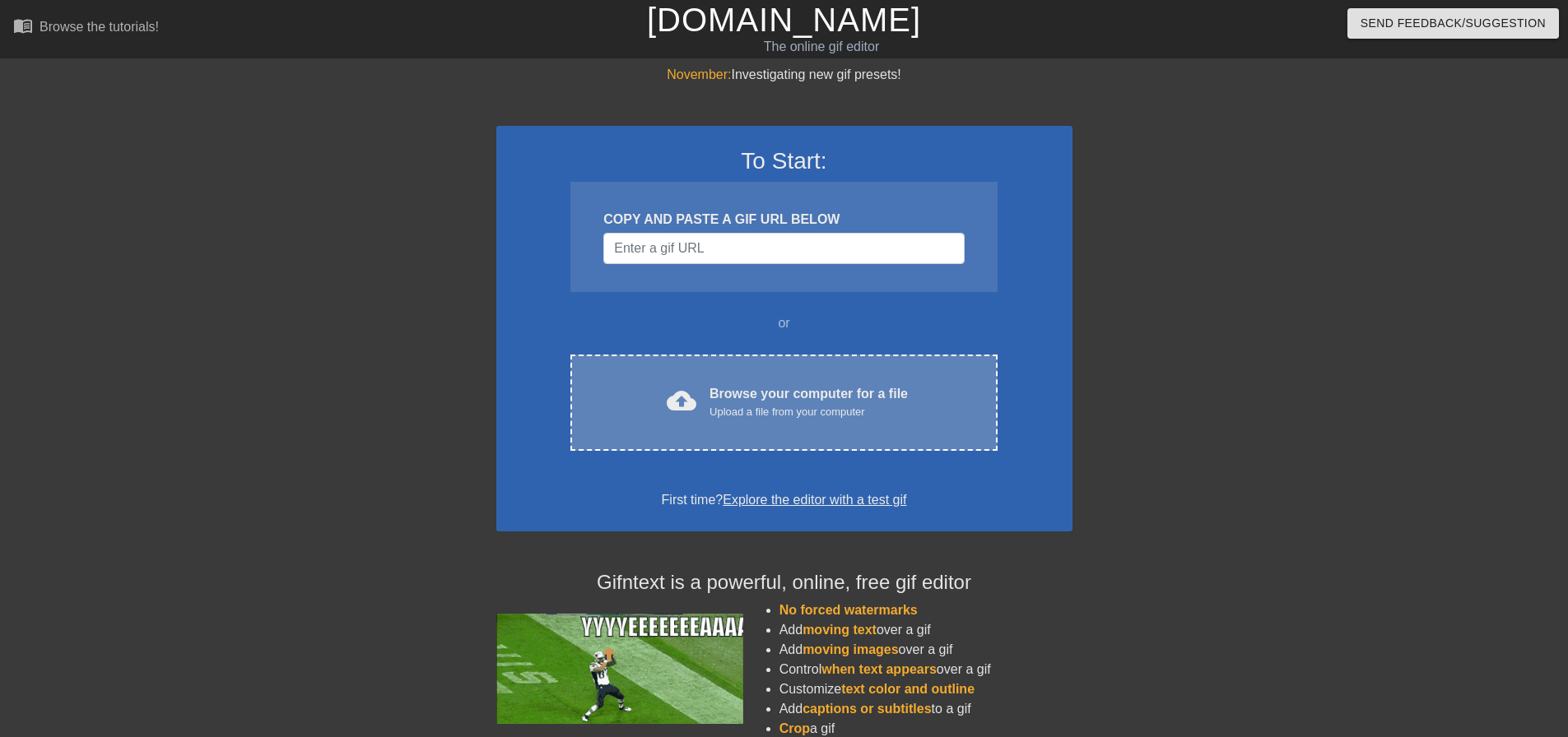
click at [835, 418] on div "Upload a file from your computer" at bounding box center [808, 412] width 198 height 17
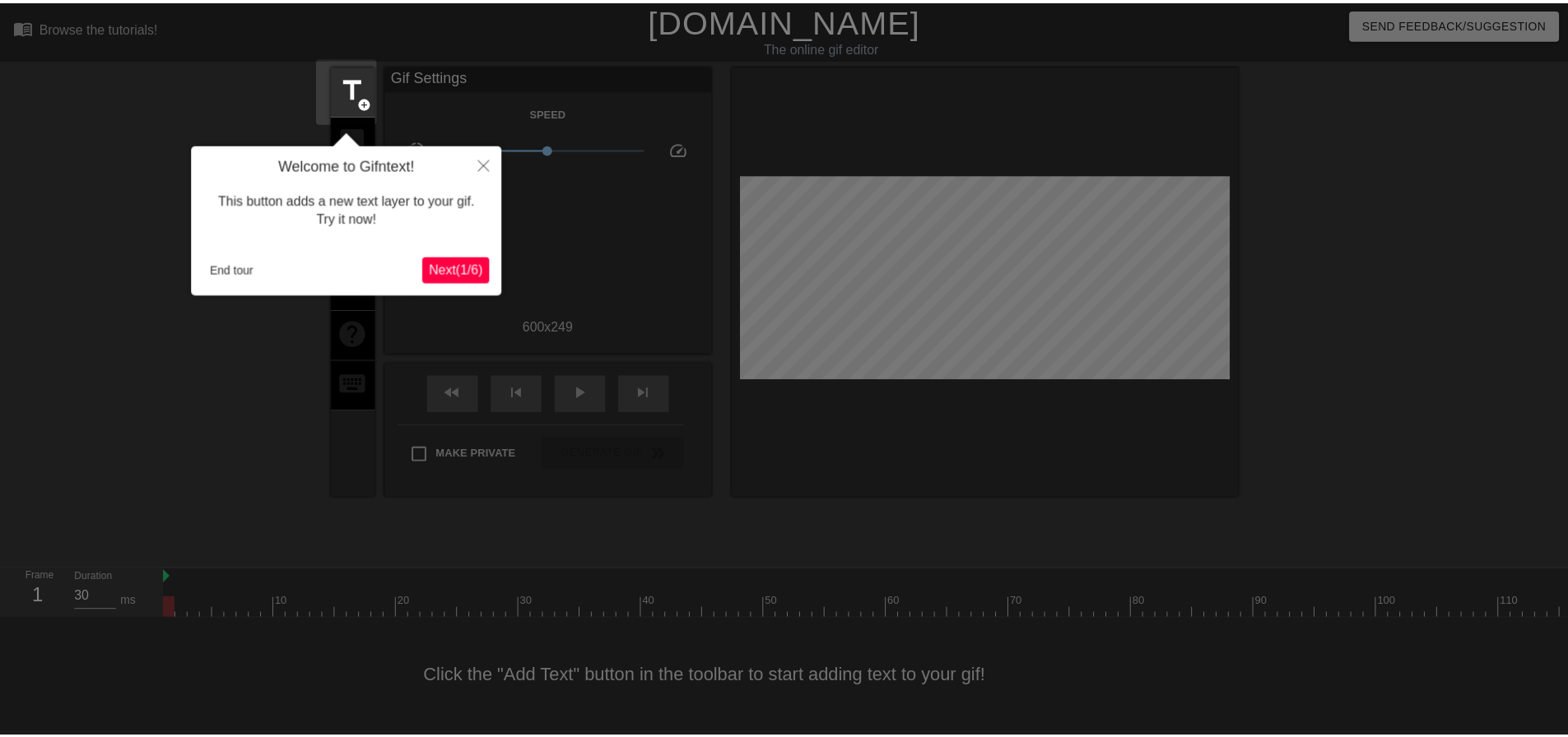
scroll to position [8, 0]
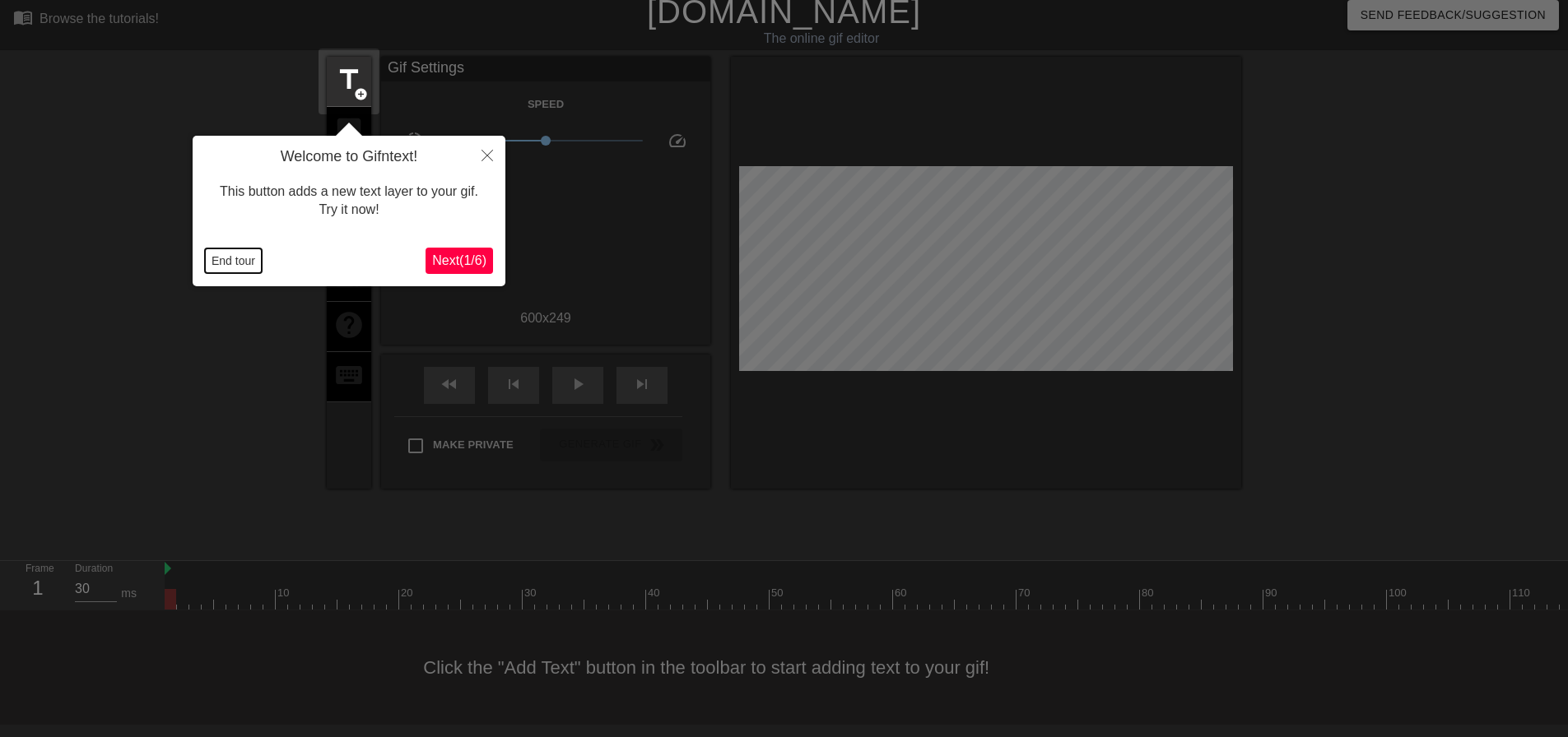
click at [209, 260] on button "End tour" at bounding box center [233, 260] width 56 height 24
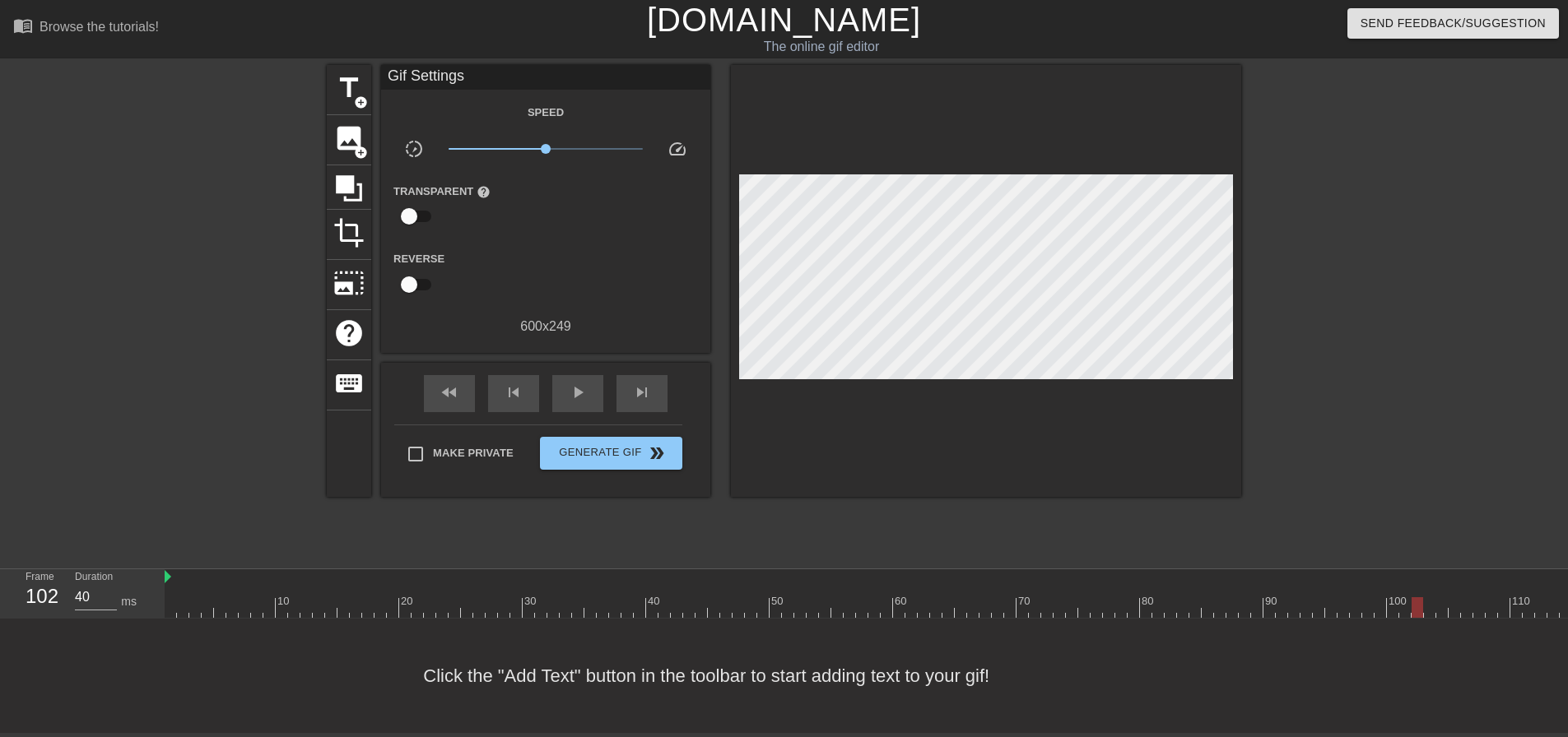
type input "30"
drag, startPoint x: 168, startPoint y: 594, endPoint x: 554, endPoint y: 117, distance: 613.6
click at [0, 327] on div "menu_book Browse the tutorials! Gifntext.com The online gif editor Send Feedbac…" at bounding box center [784, 366] width 1568 height 733
click at [332, 78] on div "title add_circle" at bounding box center [349, 90] width 45 height 50
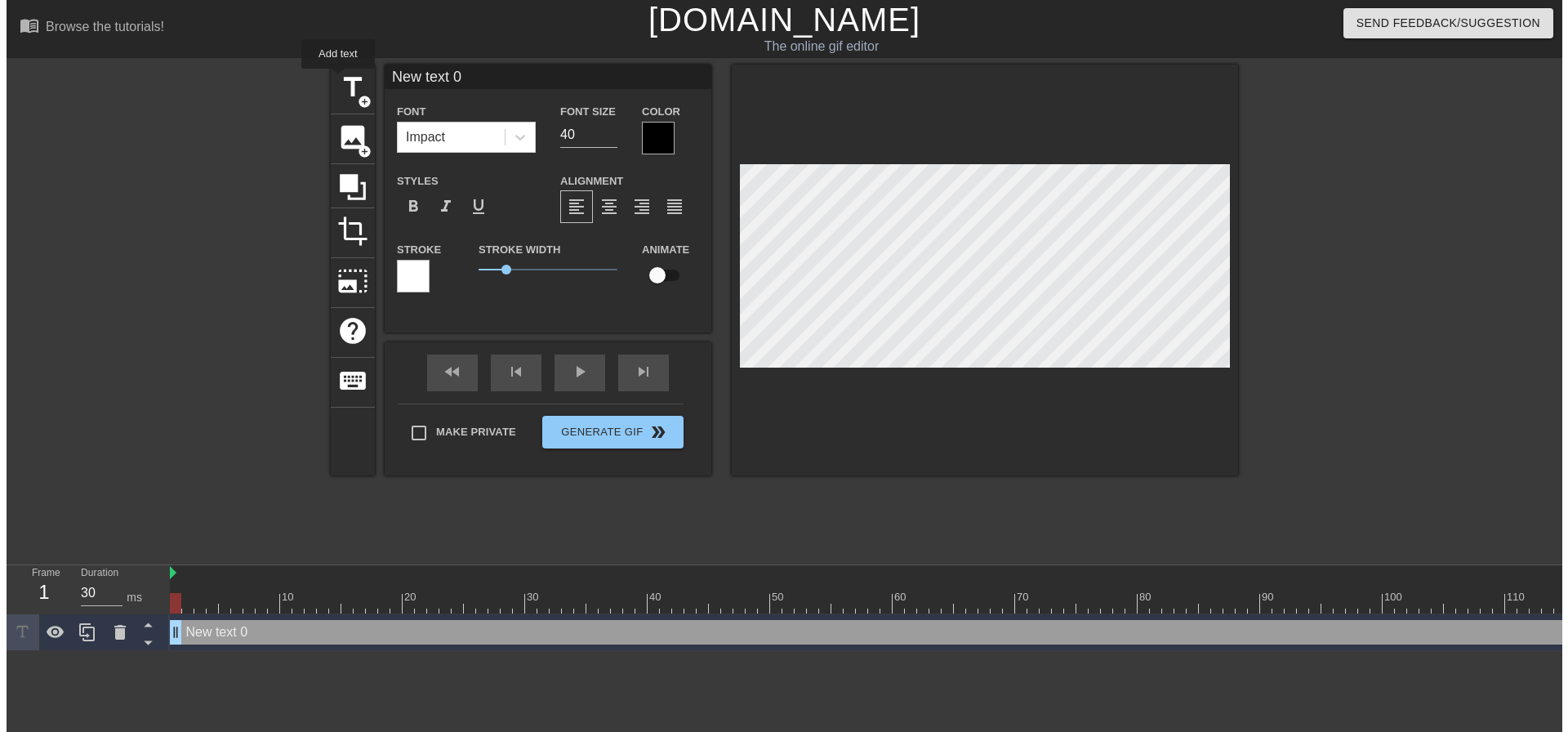
scroll to position [0, 0]
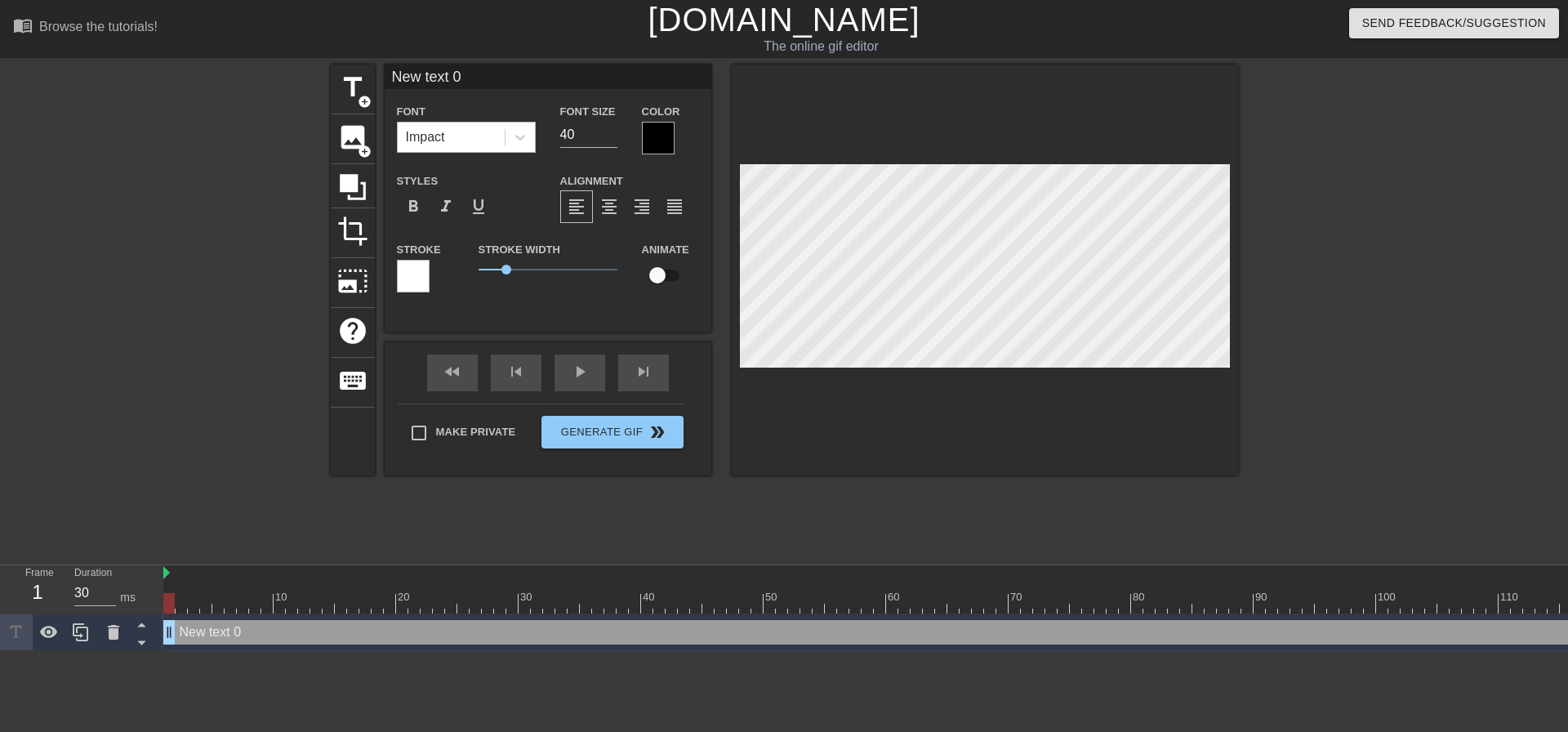
click at [459, 129] on div "Impact" at bounding box center [451, 137] width 107 height 29
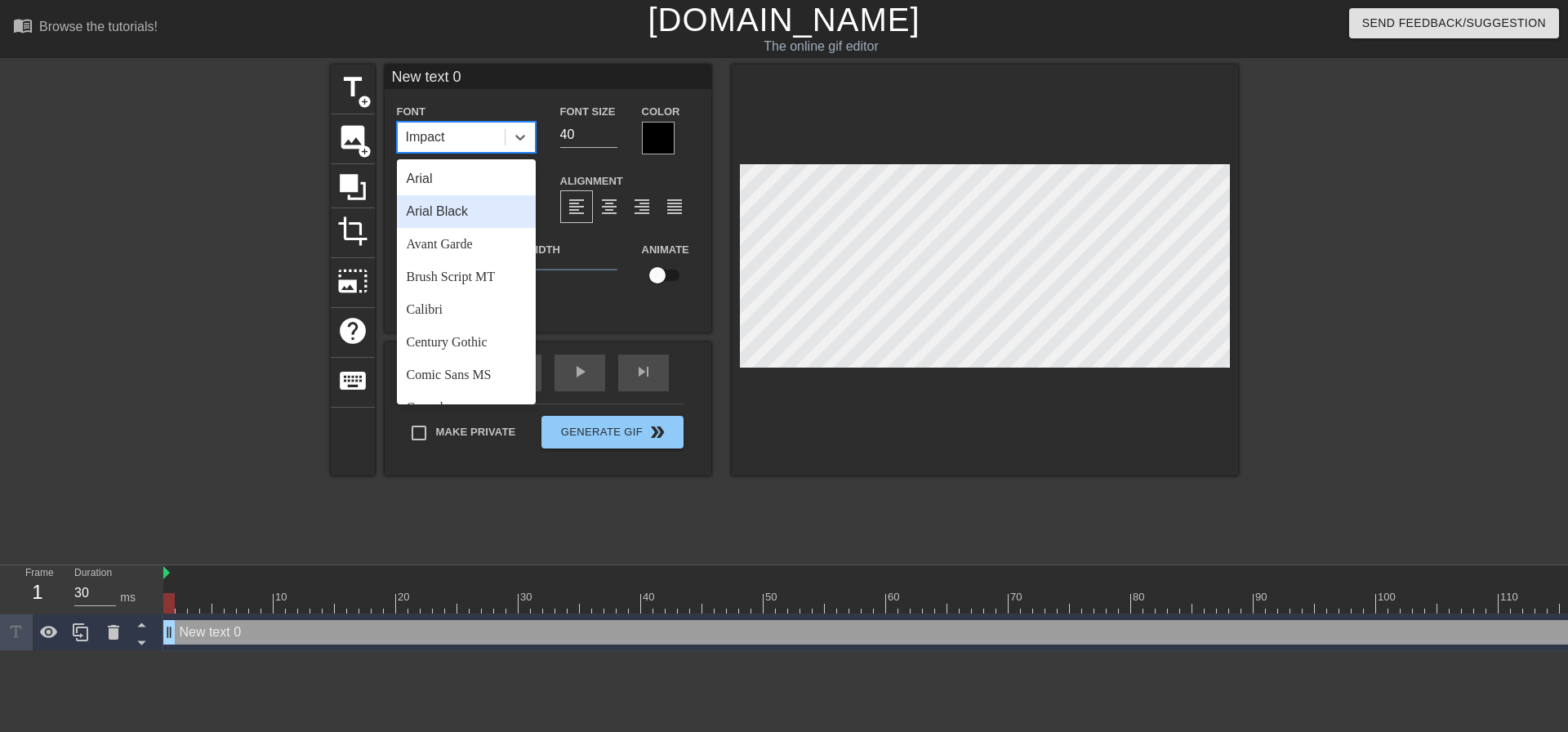
click at [478, 217] on div "Arial Black" at bounding box center [467, 211] width 139 height 33
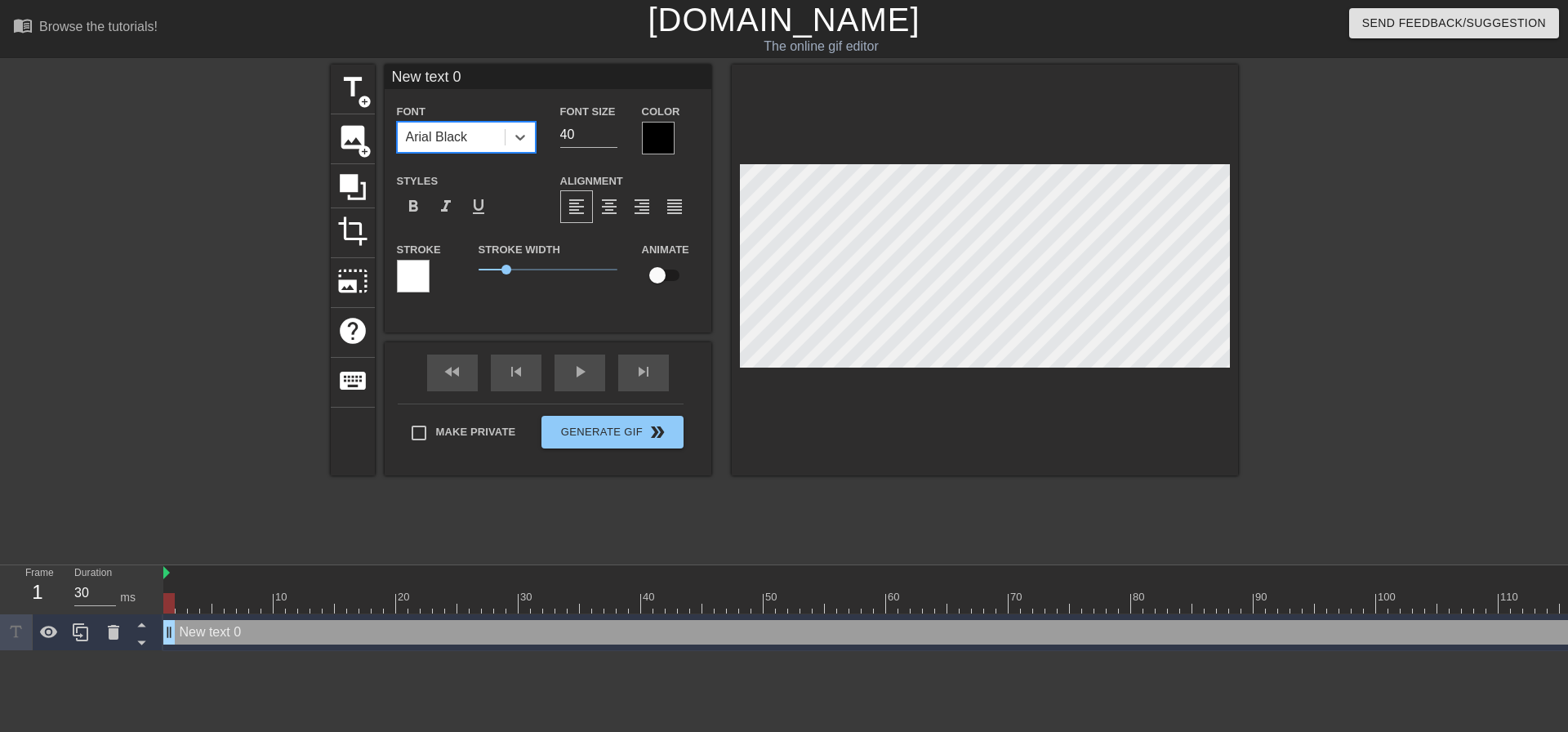
drag, startPoint x: 588, startPoint y: 132, endPoint x: 431, endPoint y: 154, distance: 158.5
click at [465, 150] on div "Font option Arial Black, selected. 0 results available. Select is focused ,type…" at bounding box center [548, 127] width 327 height 53
type input "20"
click at [624, 204] on div "format_align_center" at bounding box center [609, 206] width 33 height 33
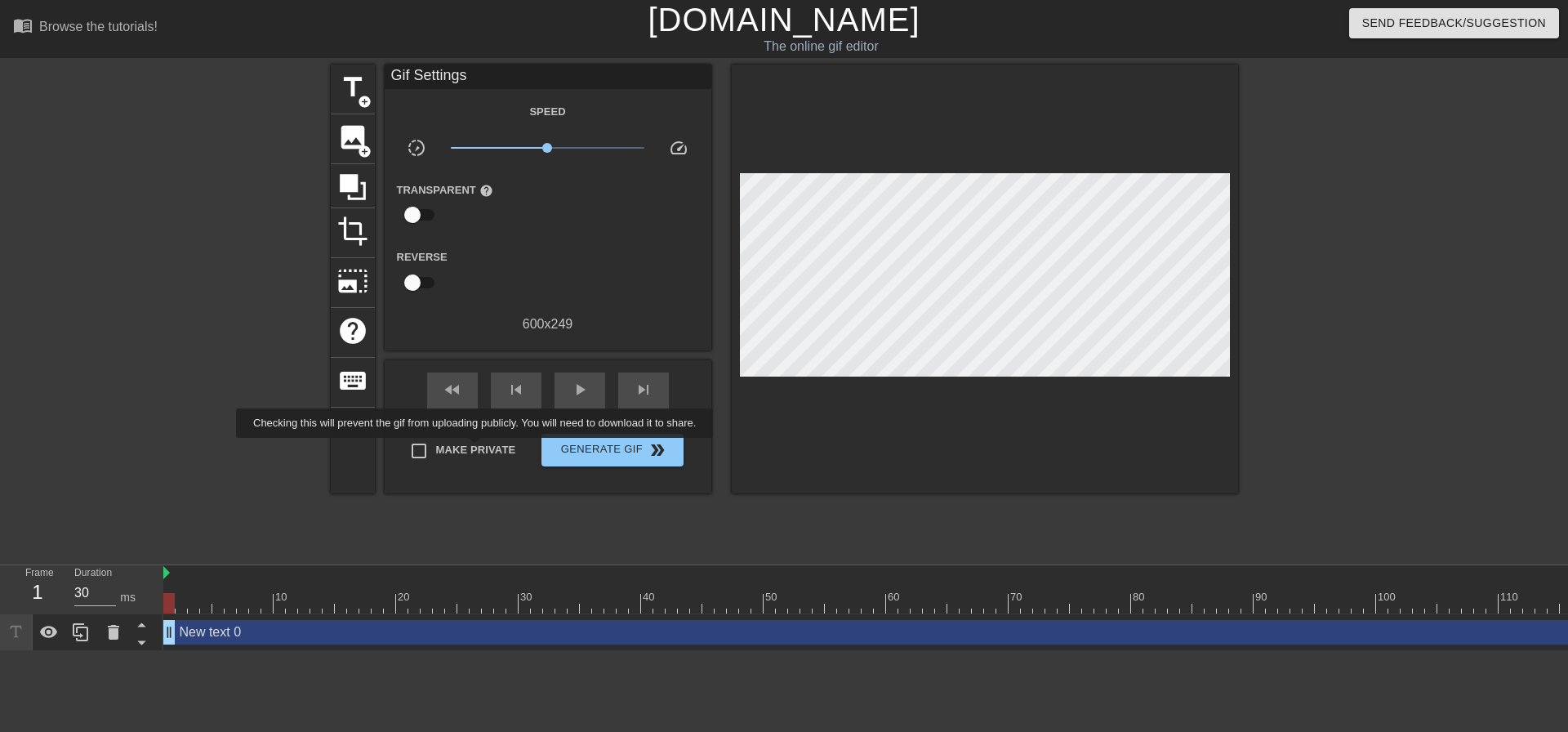
click at [478, 449] on div "Make Private" at bounding box center [470, 454] width 119 height 41
click at [444, 442] on span "Make Private" at bounding box center [475, 449] width 80 height 16
click at [436, 440] on input "Make Private" at bounding box center [419, 451] width 35 height 35
checkbox input "true"
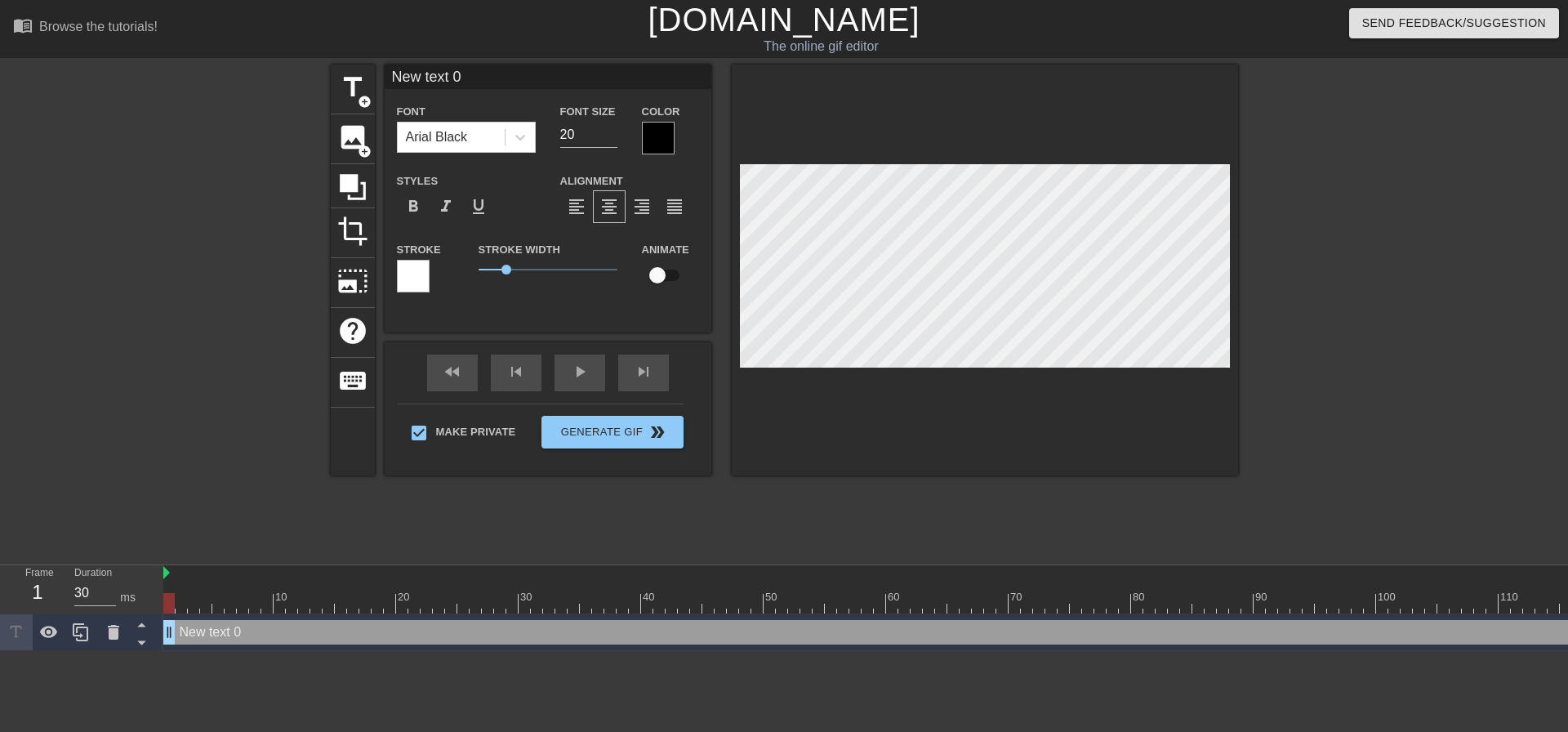
scroll to position [3, 3]
type input "A"
type textarea "A"
type input "Ah"
type textarea "Ah"
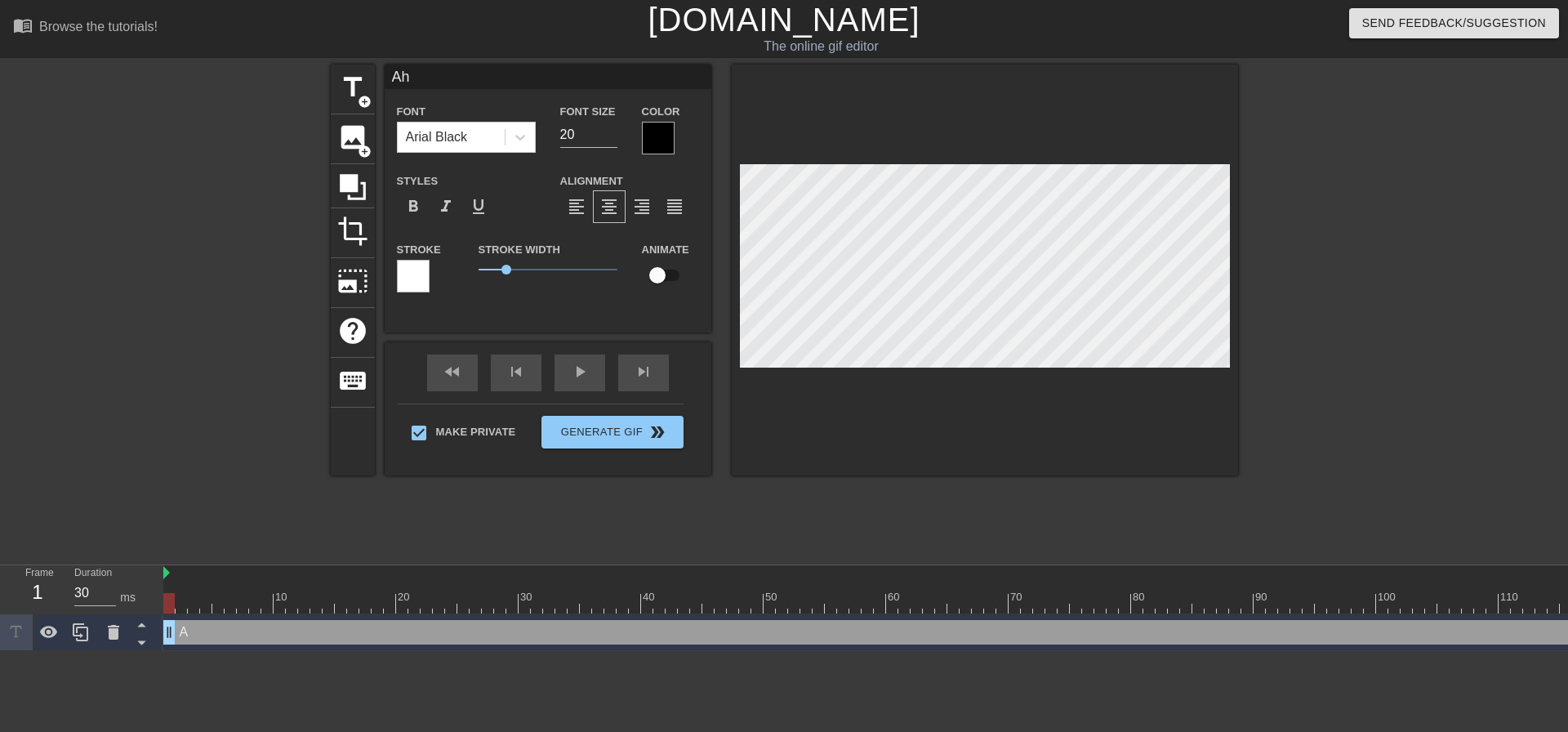
type input "Ahh"
type textarea "Ahh"
type input "Ahhh"
type textarea "Ahhh"
type input "Ahh"
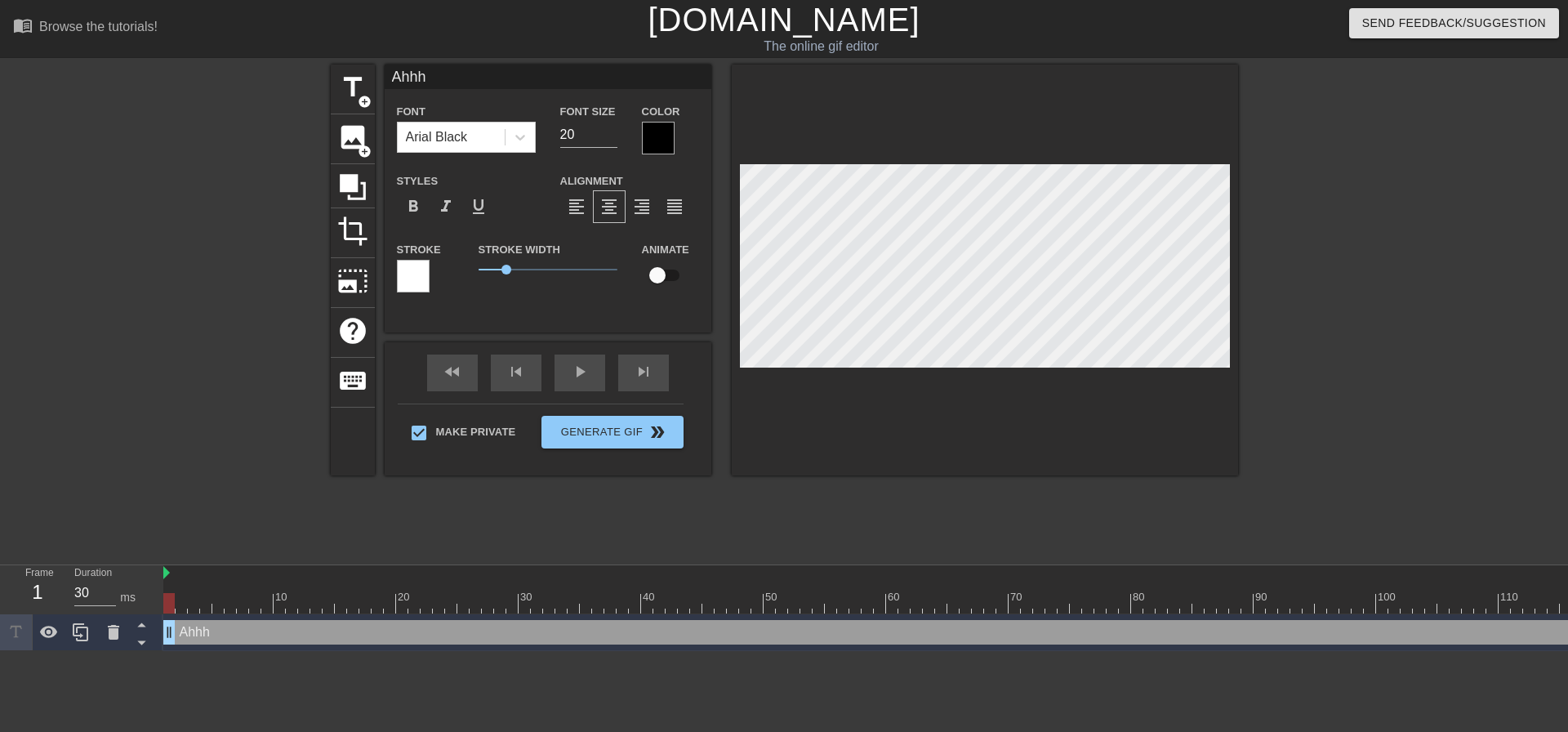
type textarea "Ahh"
type input "Ah"
type textarea "Ah"
type input "A"
type textarea "A"
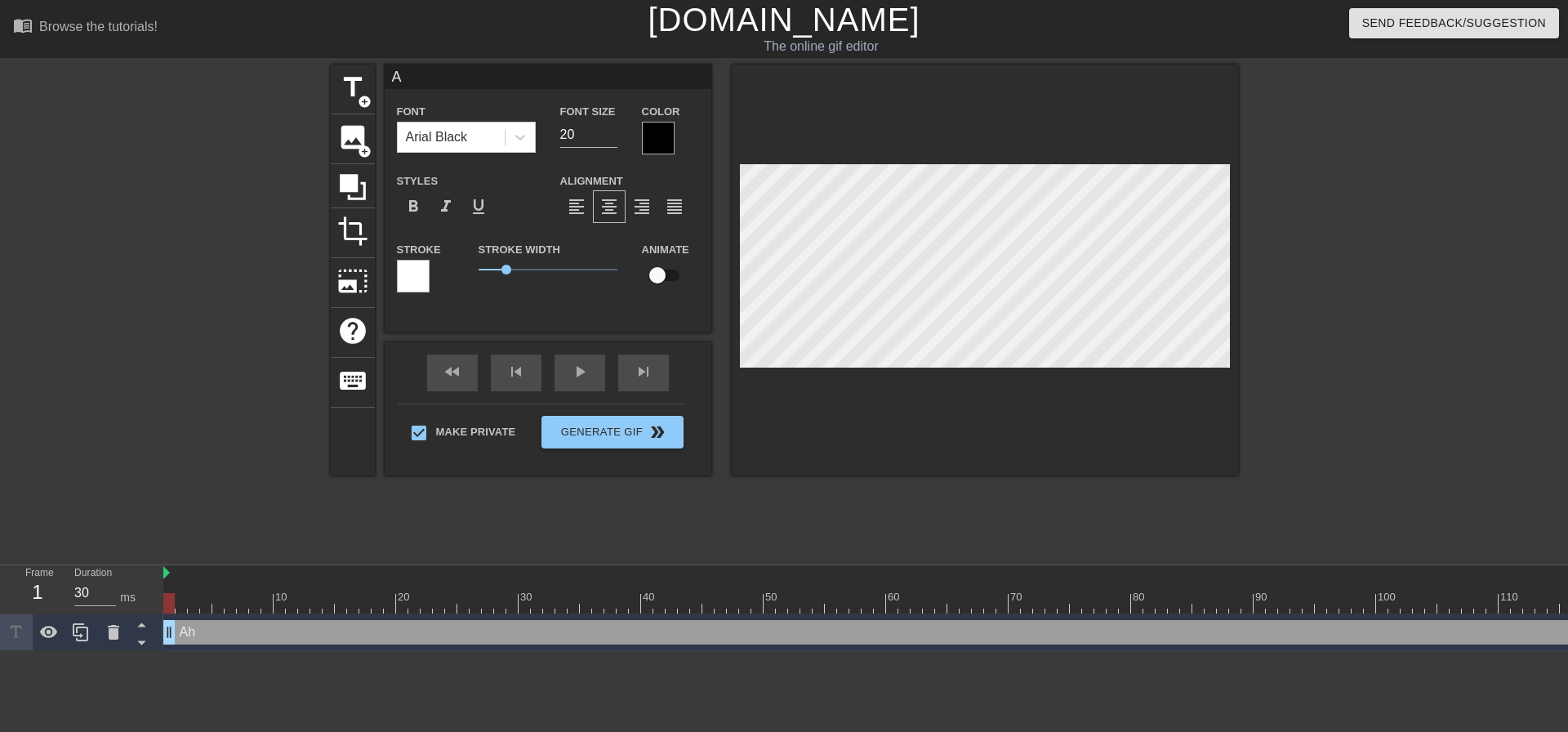
type input "Ag"
type textarea "Ag"
type input "Agh"
type textarea "Agh"
type input "Aghh"
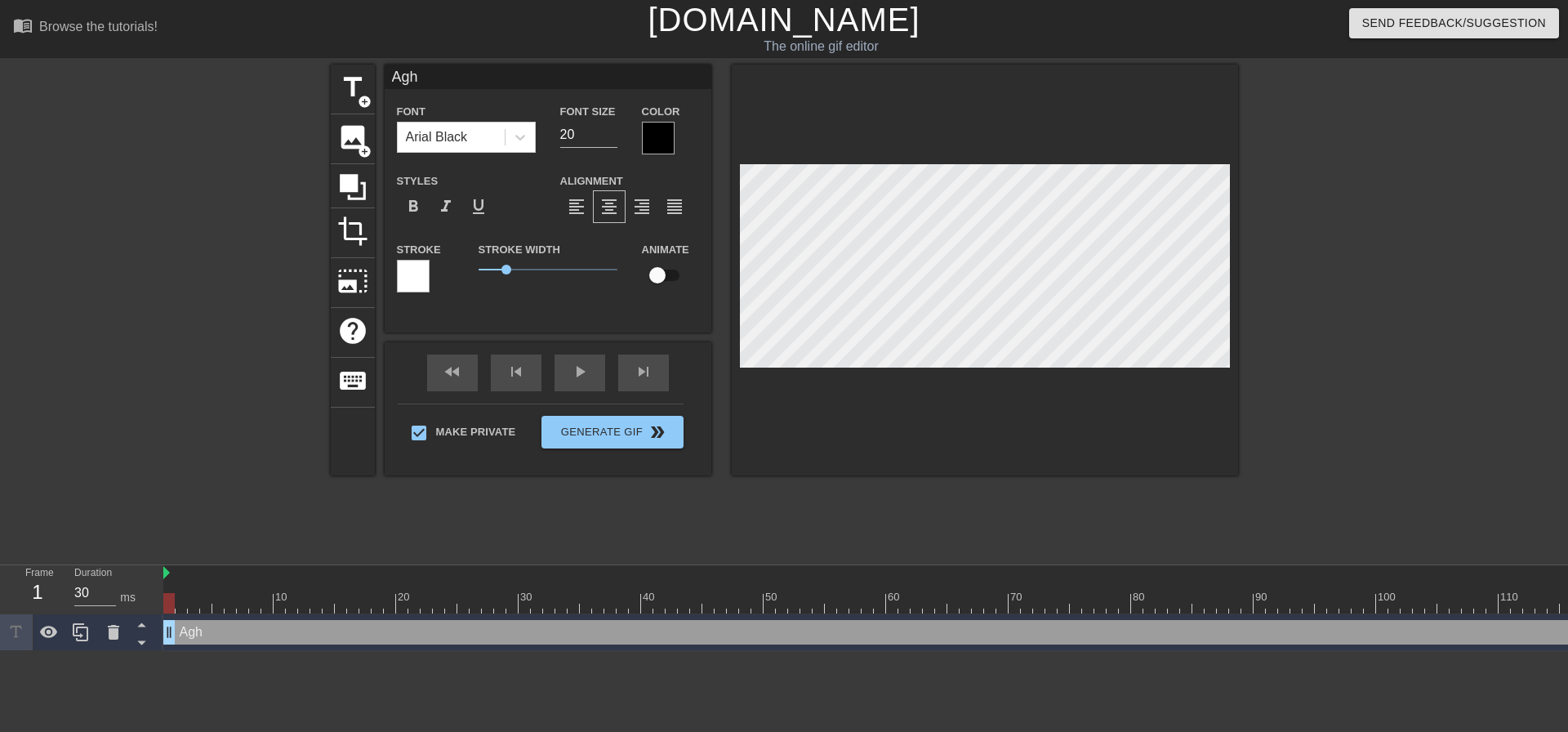
type textarea "Aghh"
type input "Aghh."
type textarea "Aghh."
type input "Aghh.."
type textarea "Aghh.."
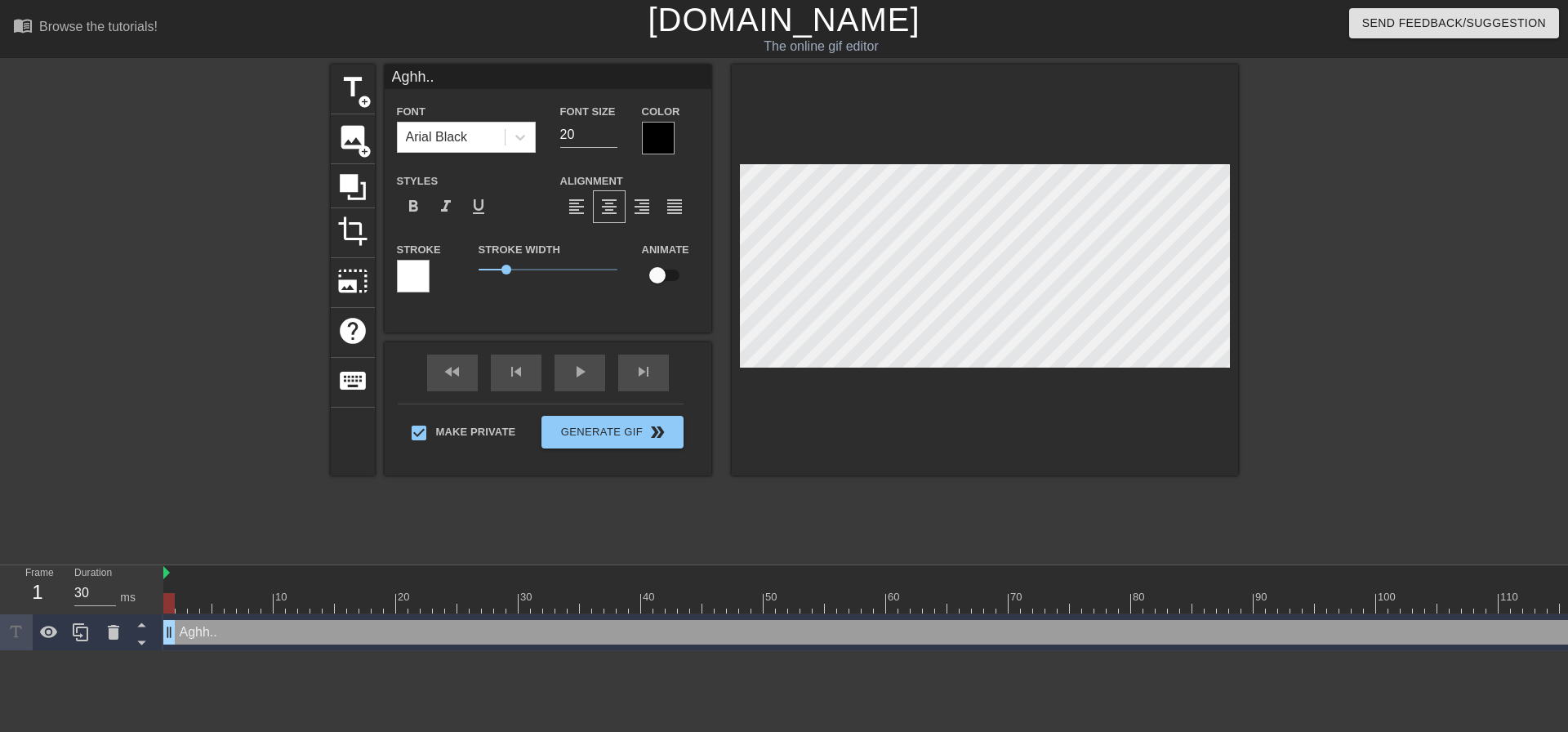
type input "Aghh..f"
type textarea "Aghh..f"
type input "Aghh..fu"
type textarea "Aghh..fu"
type input "Aghh..fuc"
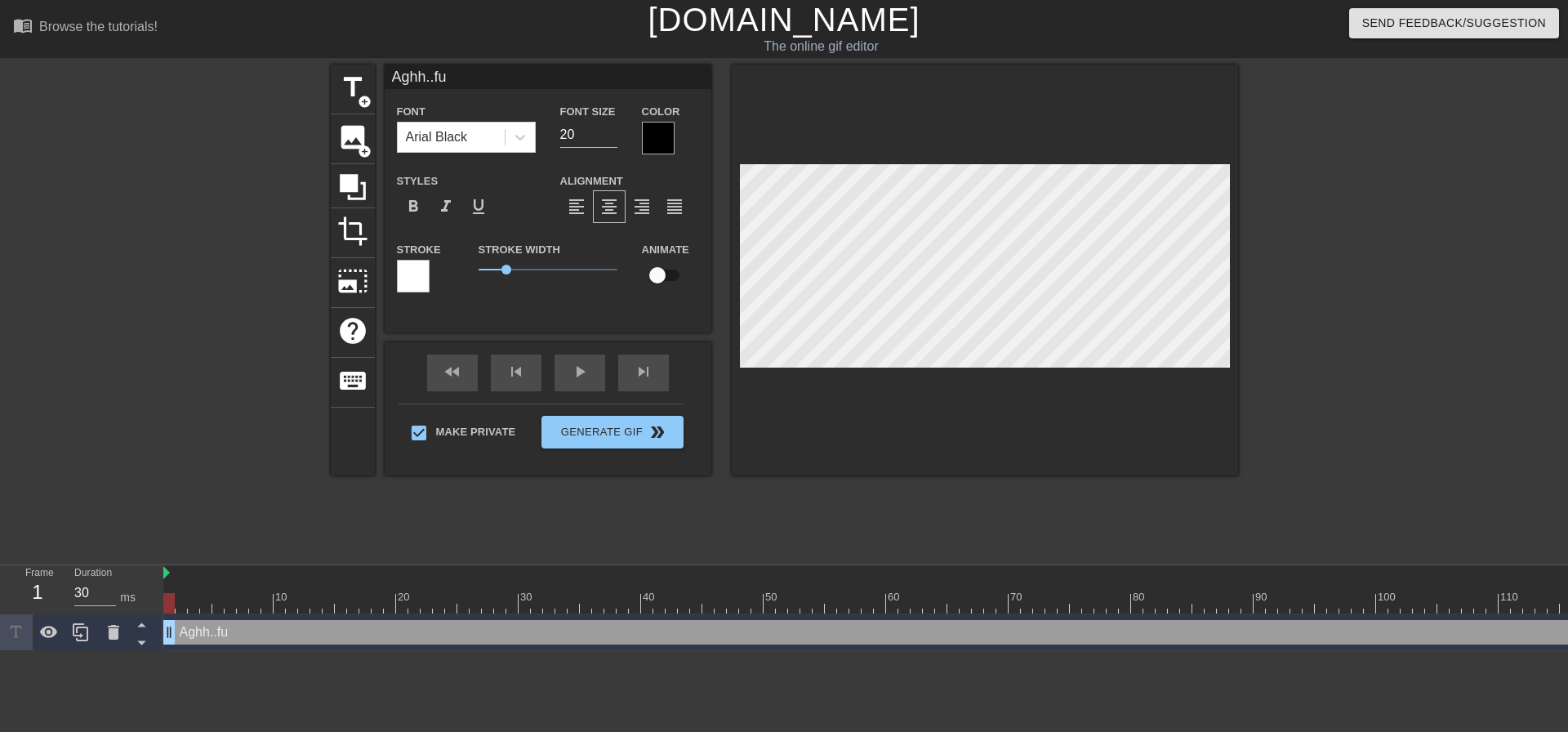
type textarea "Aghh..fuc"
type input "Aghh..fuck"
type textarea "Aghh..fuck"
type input "Aghh..fuck"
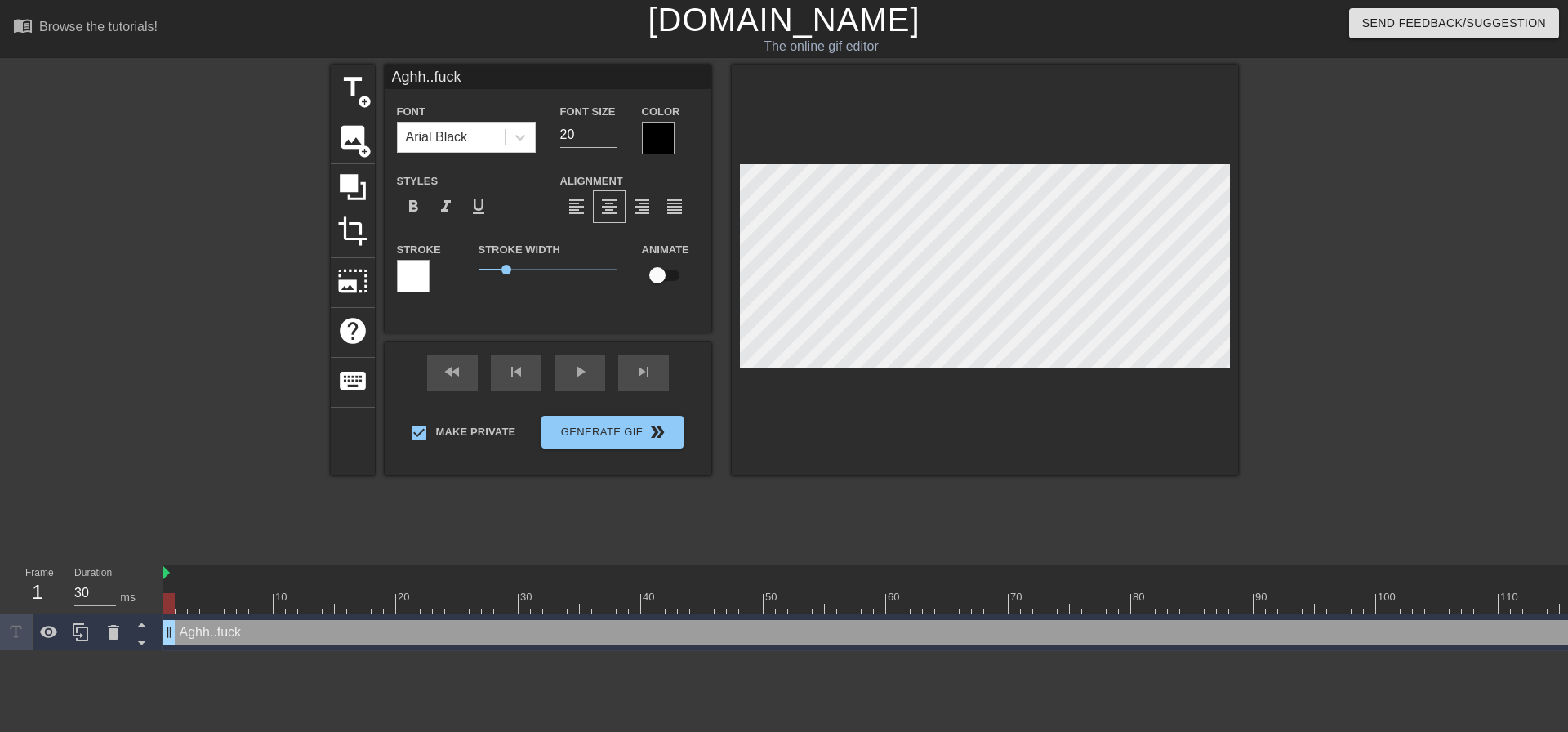
type textarea "Aghh..fuck"
type input "Aghh..fuck b"
type textarea "Aghh..fuck b"
type input "Aghh..fuck ba"
type textarea "Aghh..fuck ba"
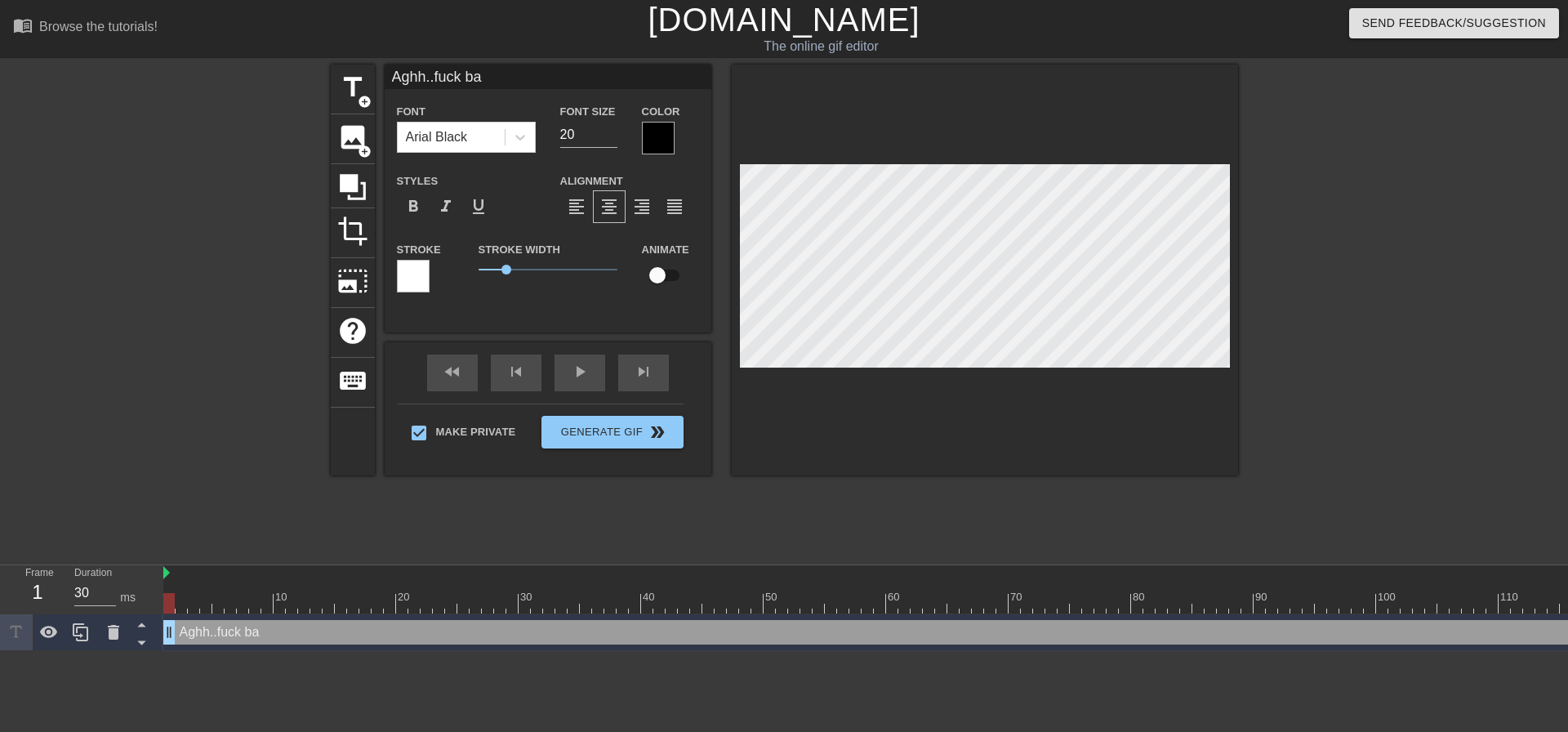
type input "Aghh..fuck bab"
type textarea "Aghh..fuck bab"
type input "Aghh..fuck baby"
type textarea "Aghh..fuck baby"
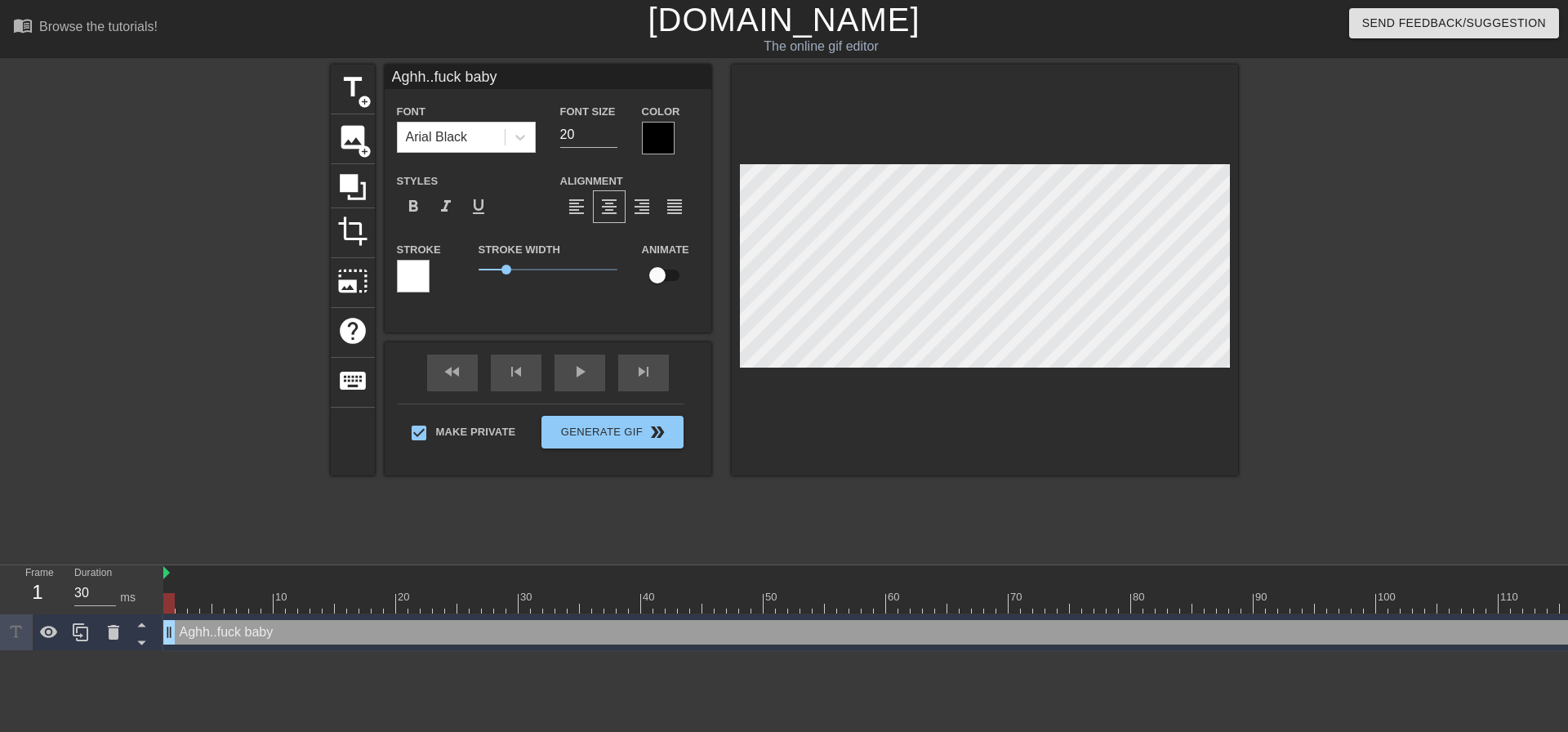
type input "Aghh..fuck baby."
type textarea "Aghh..fuck baby."
type input "Aghh..fuck baby.."
type textarea "Aghh..fuck baby.."
type input "Aghh..fuck baby..."
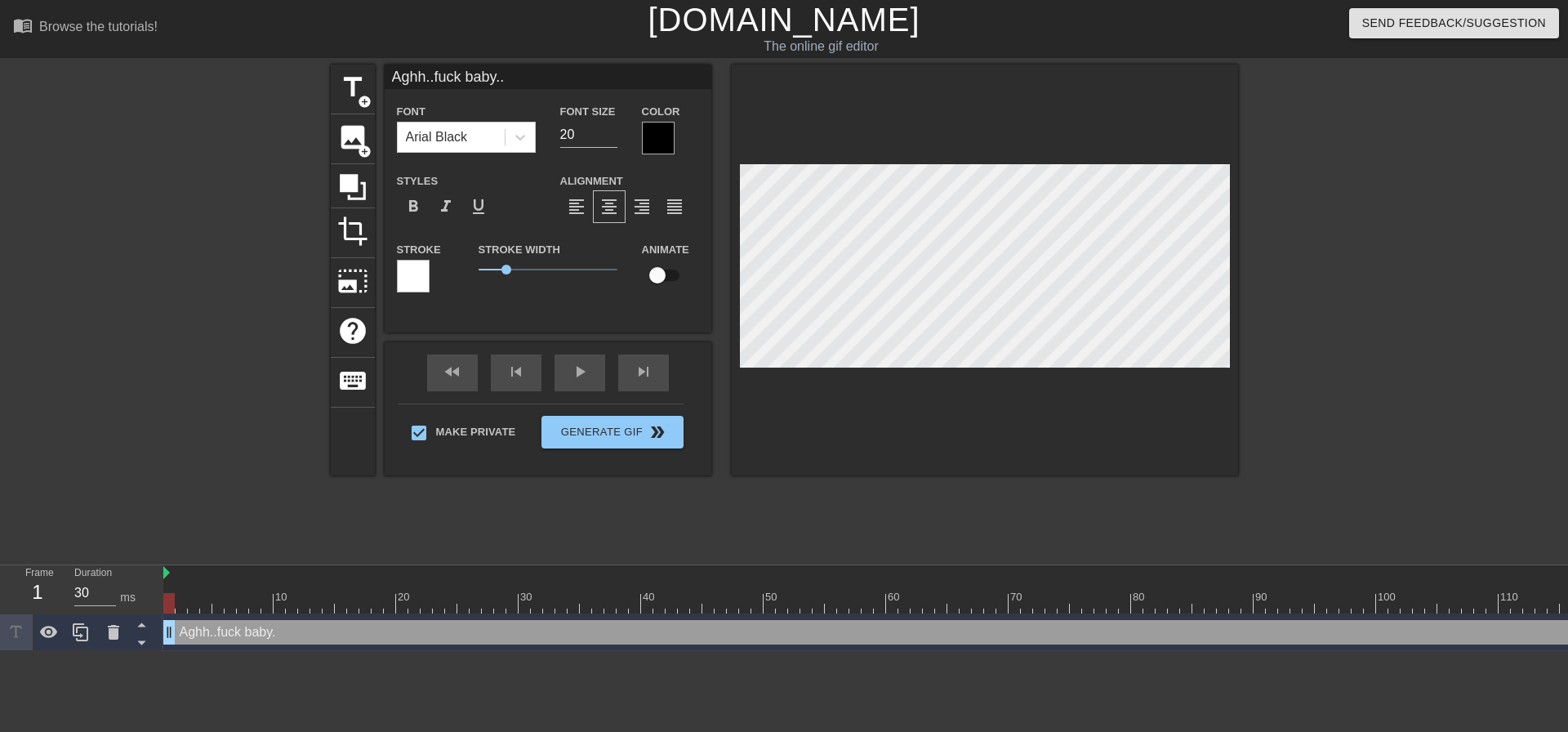
type textarea "Aghh..fuck baby..."
type input "Aghh..fuck baby...D"
type textarea "Aghh..fuck baby...D"
type input "Aghh..fuck baby...Da"
type textarea "Aghh..fuck baby...Da"
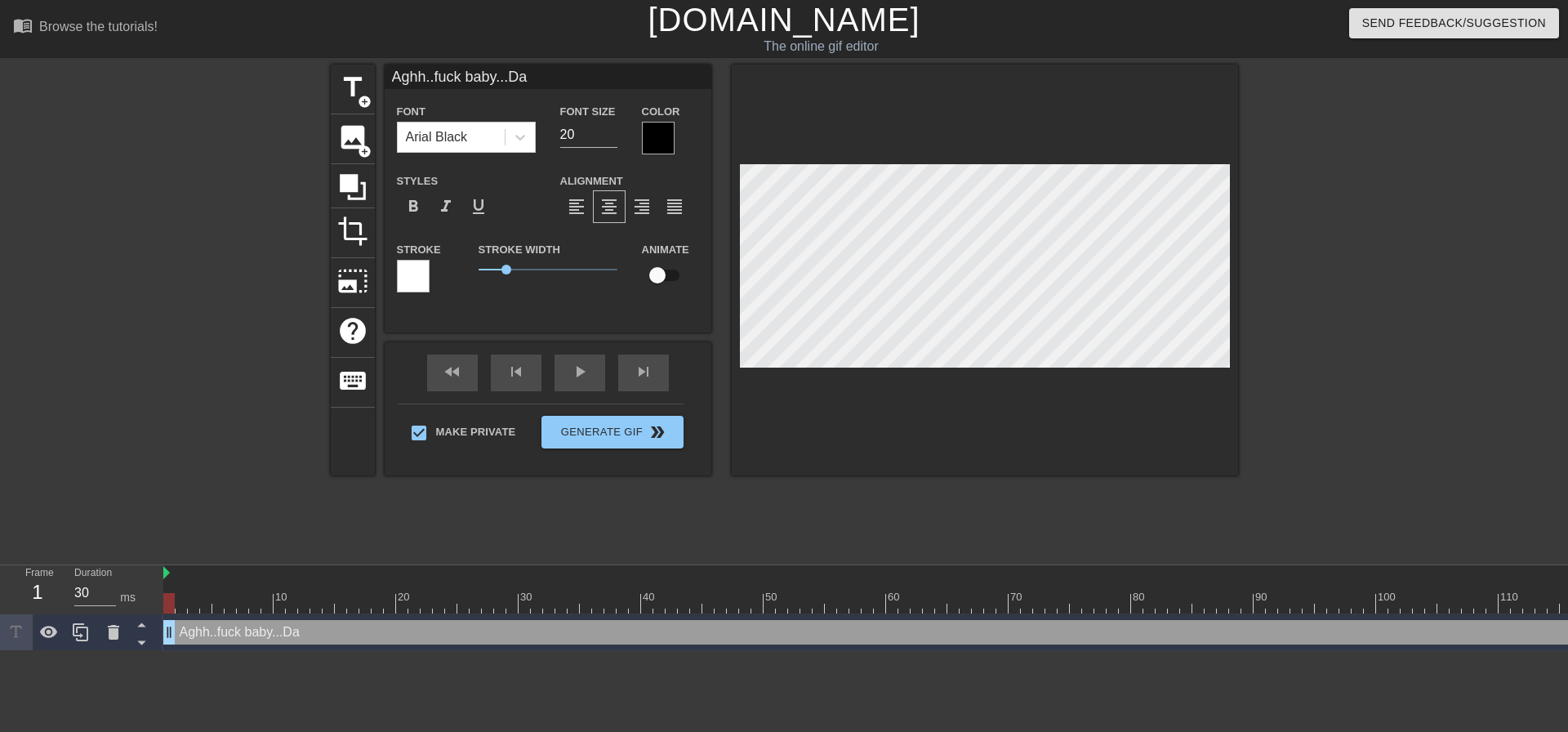
type input "Aghh..fuck baby...Dad"
type textarea "Aghh..fuck baby...Dad"
type input "Aghh..fuck baby...Dadd"
type textarea "Aghh..fuck baby...Dadd"
type input "Aghh..fuck baby...Daddy"
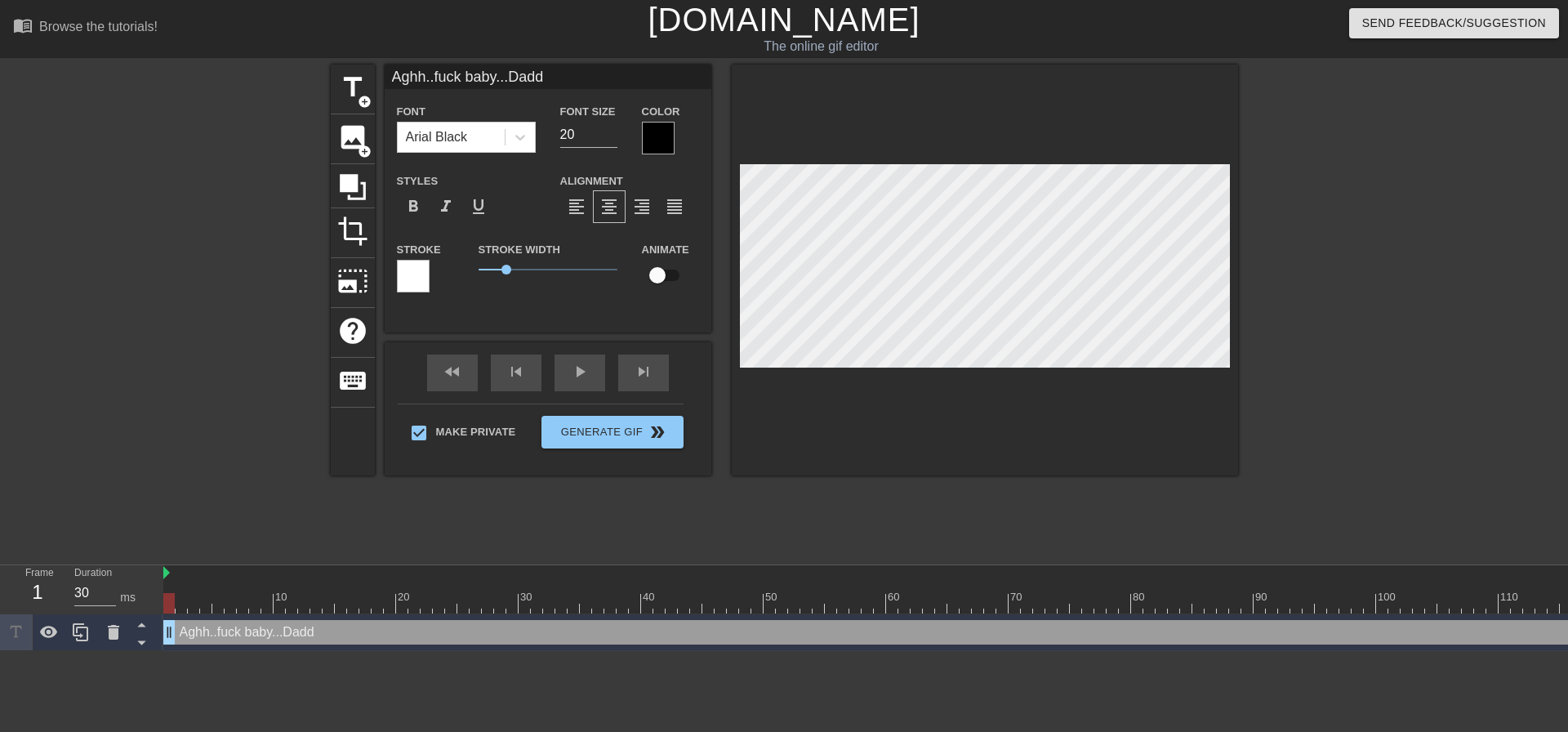
type textarea "Aghh..fuck baby...Daddy"
type input "Aghh..fuck baby...Daddy"
type textarea "Aghh..fuck baby...Daddy"
type input "Aghh..fuck baby...Daddy i"
type textarea "Aghh..fuck baby...Daddy i"
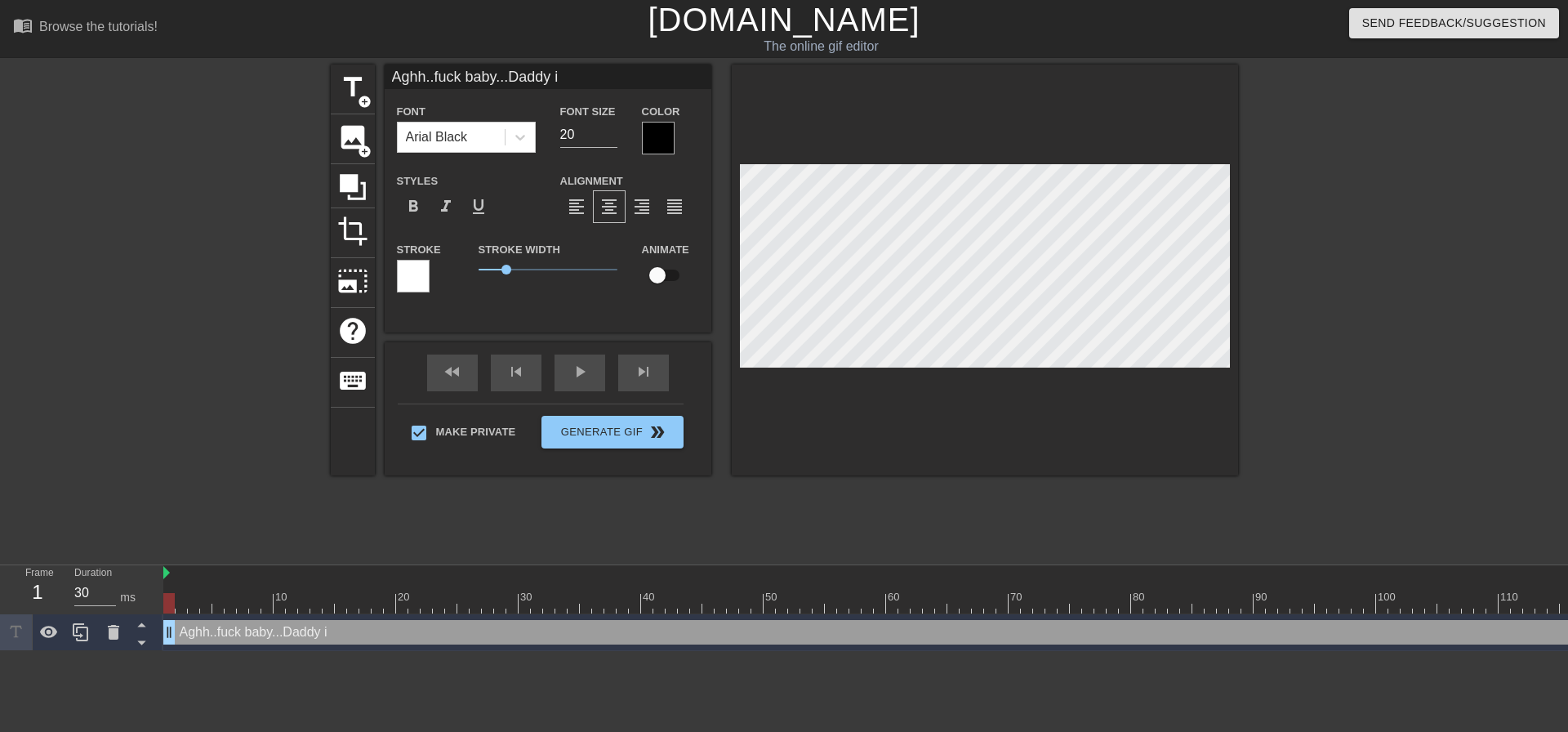
type input "Aghh..fuck baby...Daddy is"
type textarea "Aghh..fuck baby...Daddy is"
type input "Aghh..fuck baby...Daddy is"
type textarea "Aghh..fuck baby...Daddy is"
type input "Aghh..fuck baby...Daddy is a"
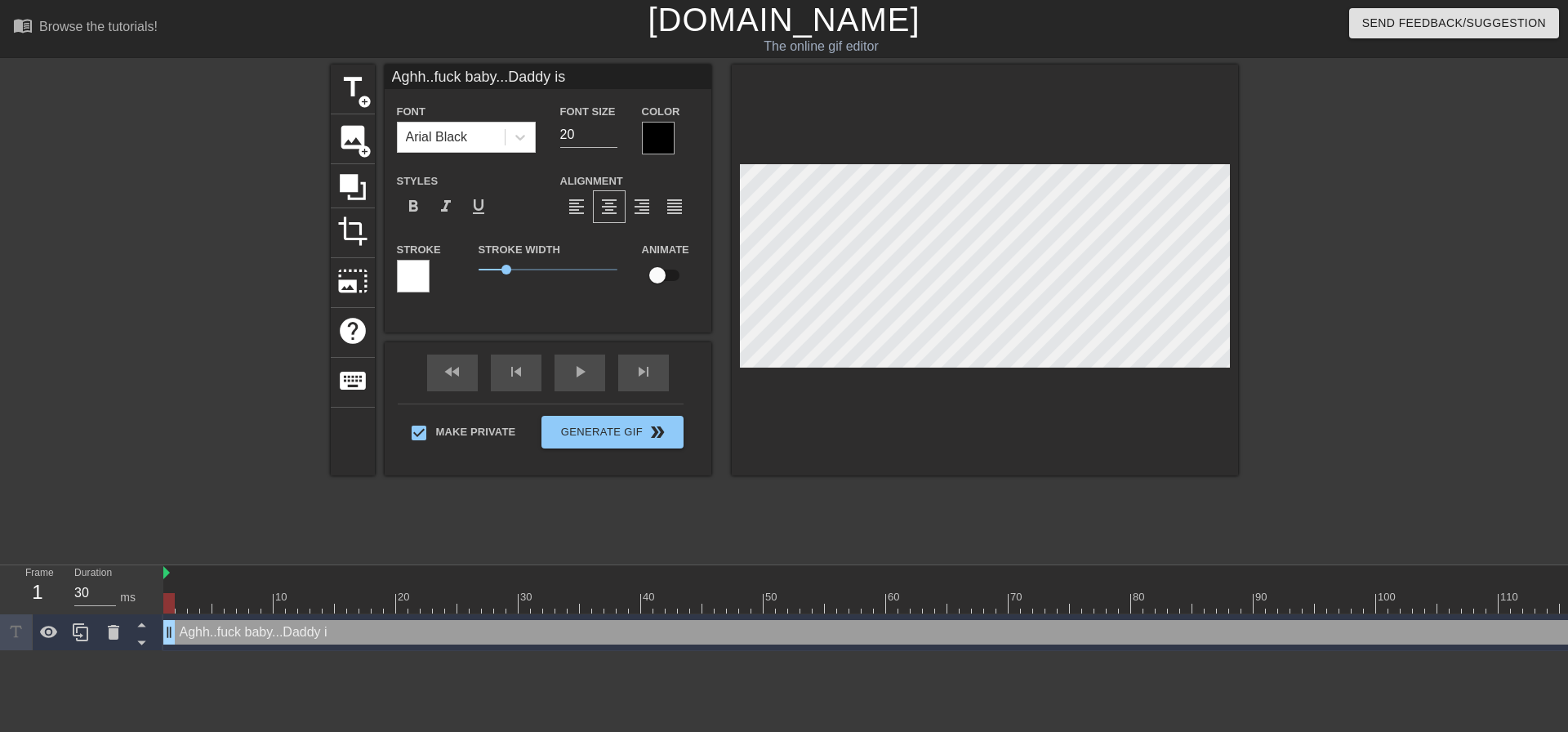
type textarea "Aghh..fuck baby...Daddy is a"
type input "Aghh..fuck baby...Daddy is al"
type textarea "Aghh..fuck baby...Daddy is al"
type input "Aghh..fuck baby...Daddy is alm"
type textarea "Aghh..fuck baby...Daddy is alm"
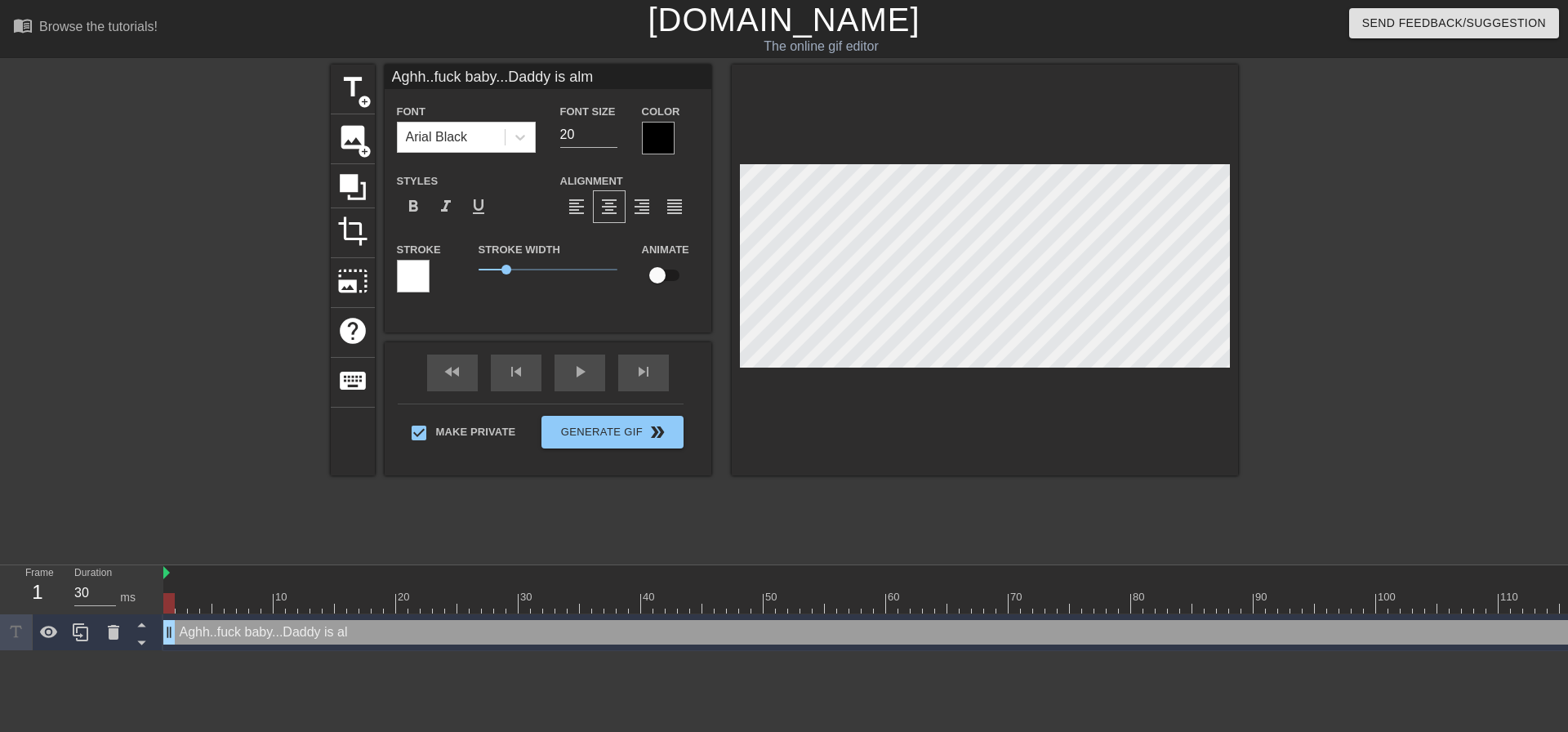
type input "Aghh..fuck baby...Daddy is almo"
type textarea "Aghh..fuck baby...Daddy is almo"
type input "Aghh..fuck baby...Daddy is almos"
type textarea "Aghh..fuck baby...Daddy is almos"
type input "Aghh..fuck baby...Daddy is almost"
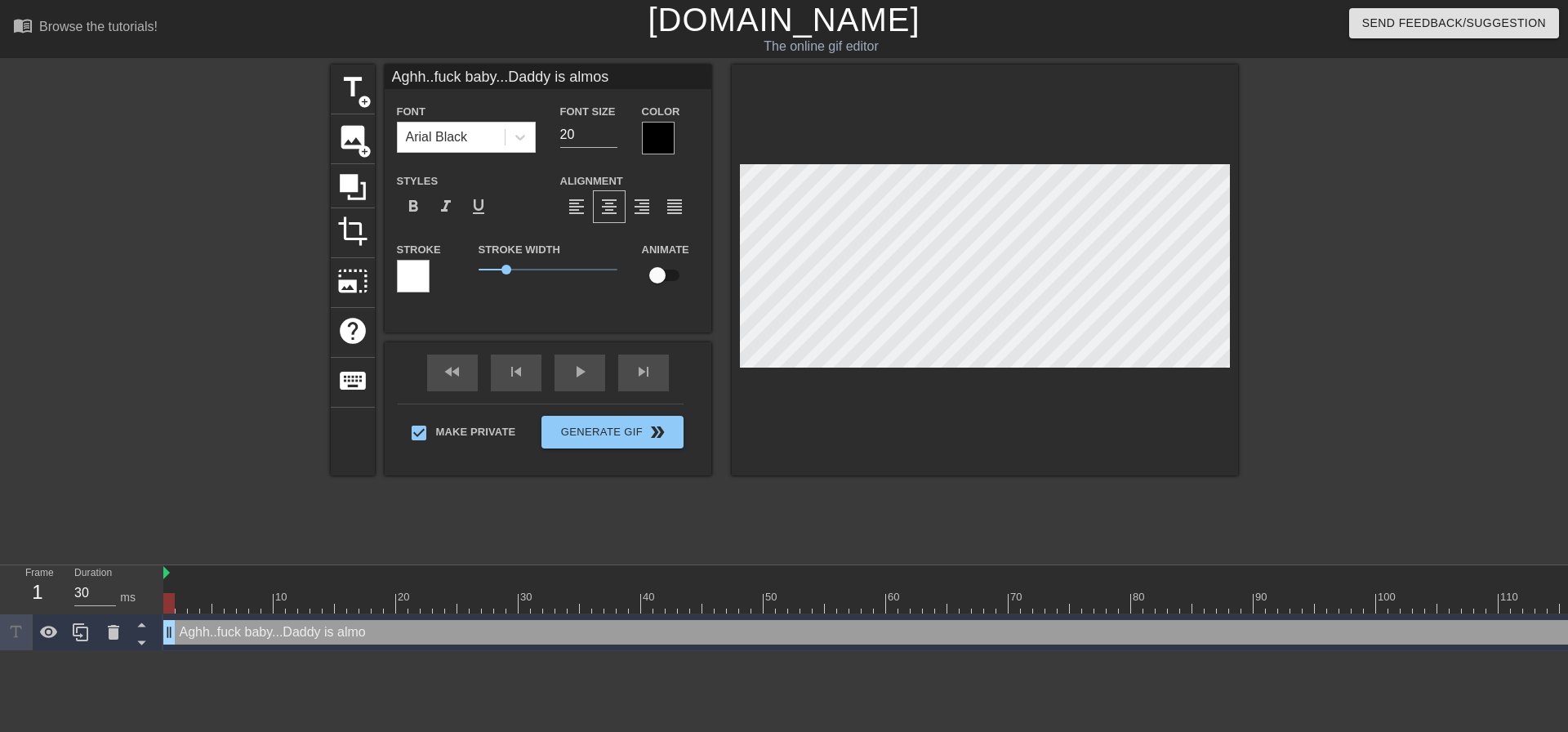
type textarea "Aghh..fuck baby...Daddy is almost"
type input "Aghh..fuck baby...Daddy is almost"
type textarea "Aghh..fuck baby...Daddy is almost"
type input "Aghh..fuck baby...Daddy is almost d"
type textarea "Aghh..fuck baby...Daddy is almost d"
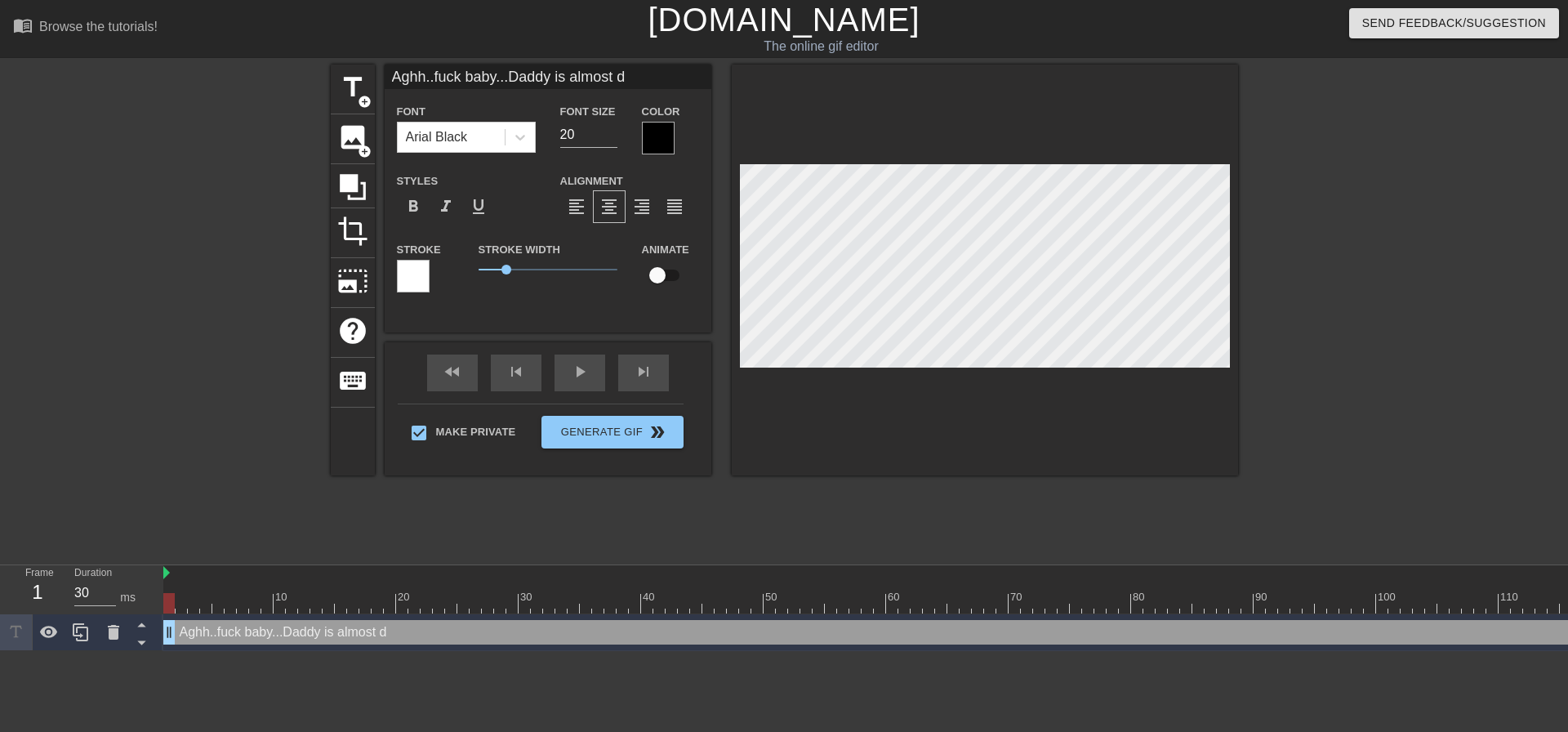
type input "Aghh..fuck baby...Daddy is almost do"
type textarea "Aghh..fuck baby...Daddy is almost do"
type input "Aghh..fuck baby...Daddy is almost don"
type textarea "Aghh..fuck baby...Daddy is almost don"
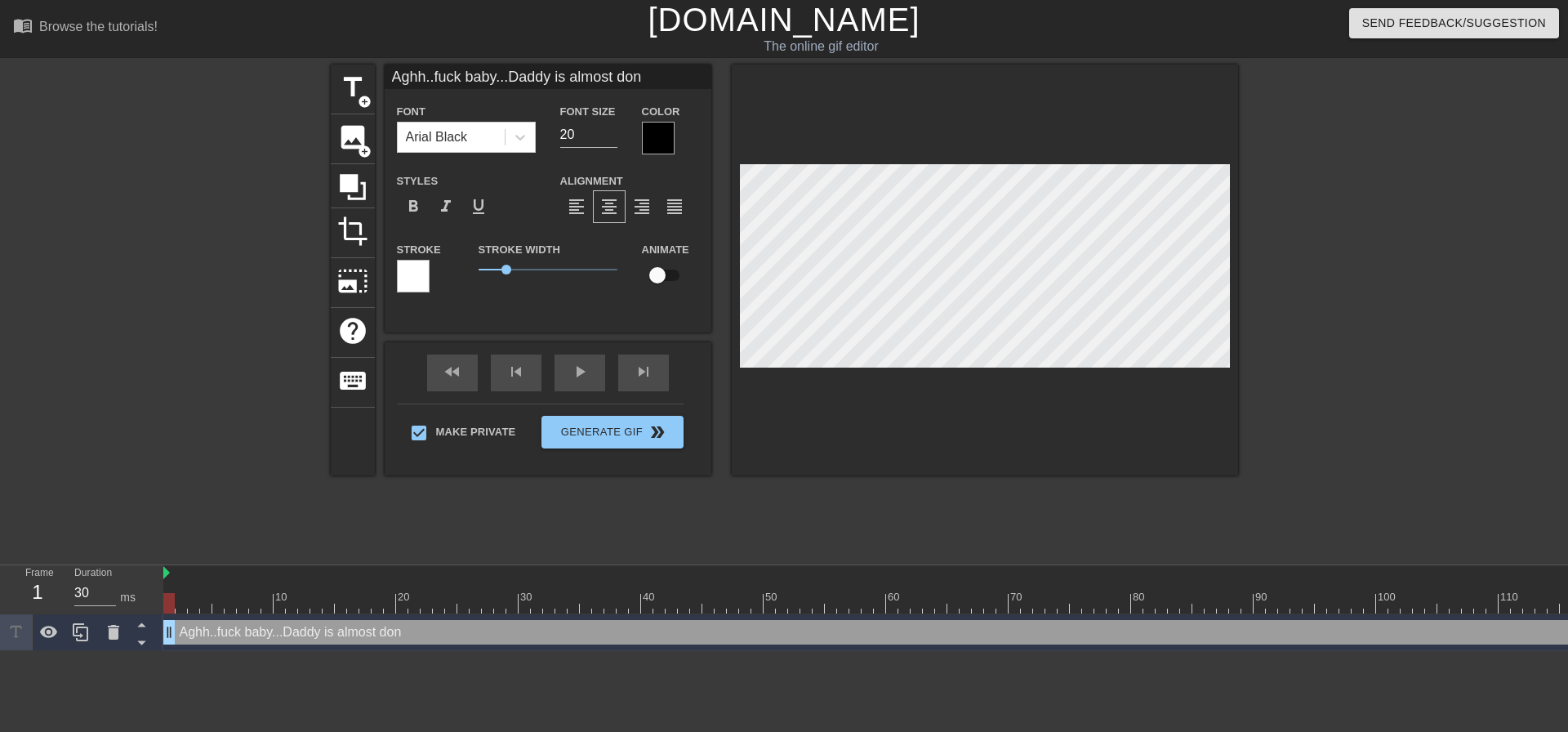
type input "Aghh..fuck baby...Daddy is almost done"
type textarea "Aghh..fuck baby...Daddy is almost done"
type input "Aghh..fuck baby...Daddy is almost done,"
type textarea "Aghh..fuck baby...Daddy is almost done,"
type input "Aghh..fuck baby...Daddy is almost done"
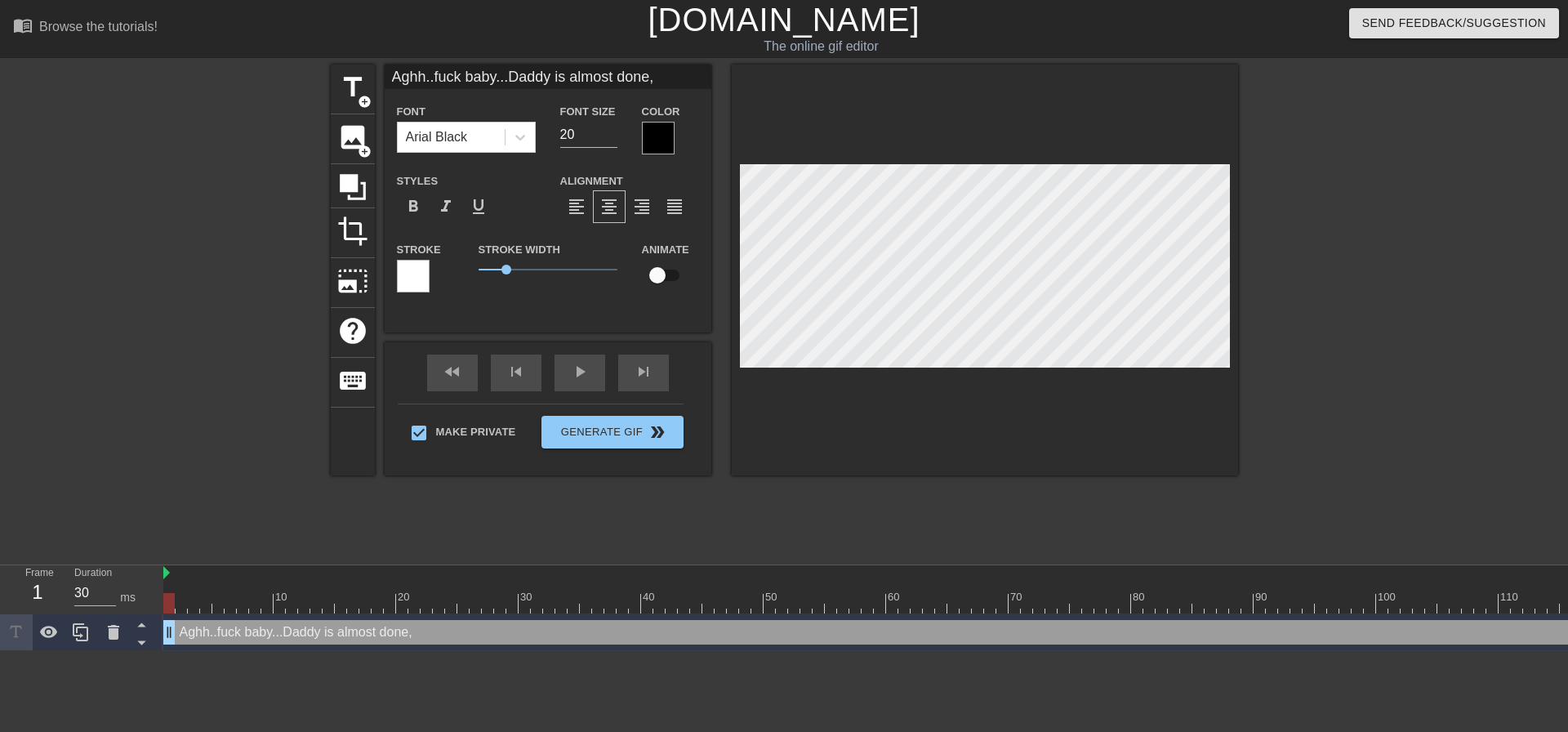
type textarea "Aghh..fuck baby...Daddy is almost done"
type input "Aghh..fuck baby...Daddy is almost done."
type textarea "Aghh..fuck baby...Daddy is almost done."
type input "Aghh..fuck baby...Daddy is almost done.."
type textarea "Aghh..fuck baby...Daddy is almost done.."
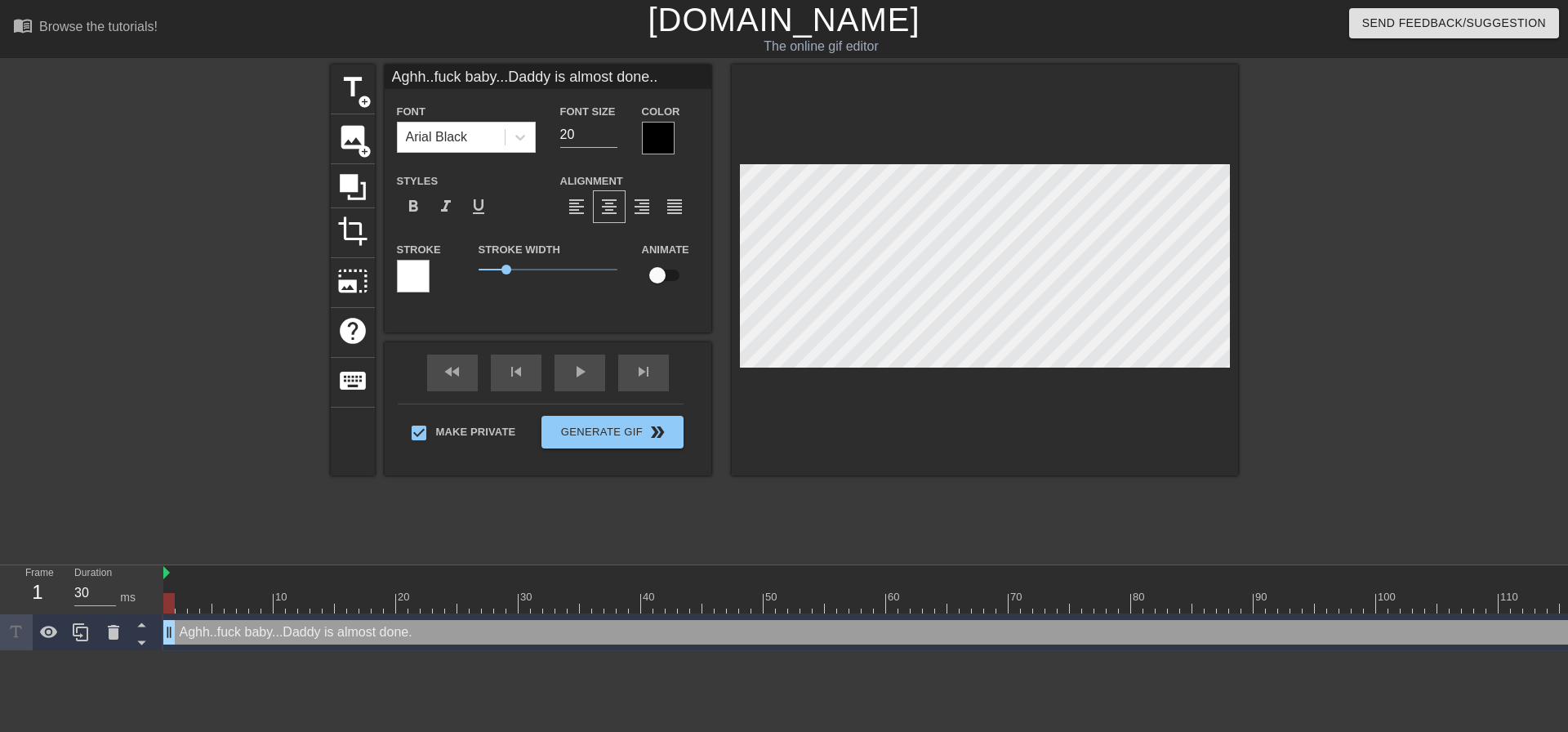
scroll to position [3, 14]
type input "Aghh..fuck baby...Daddy is almost done..."
type textarea "Aghh..fuck baby...Daddy is almost done..."
type input "Aghh..fuck baby...Daddy is almost done...T"
type textarea "Aghh..fuck baby...Daddy is almost done...T"
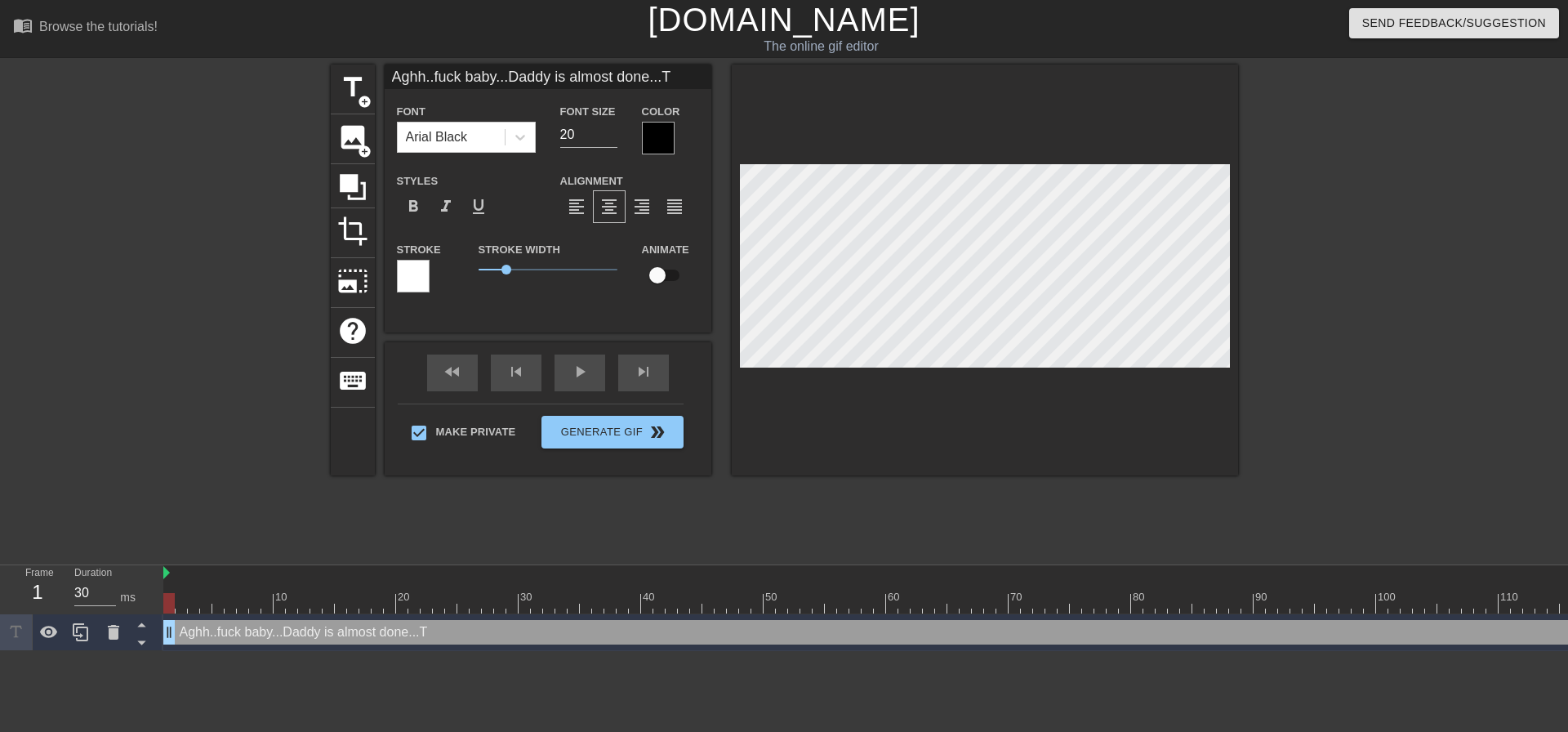
type input "Aghh..fuck baby...Daddy is almost done...Th"
type textarea "Aghh..fuck baby...Daddy is almost done...Th"
type input "Aghh..fuck baby...Daddy is almost done...The"
type textarea "Aghh..fuck baby...Daddy is almost done...The"
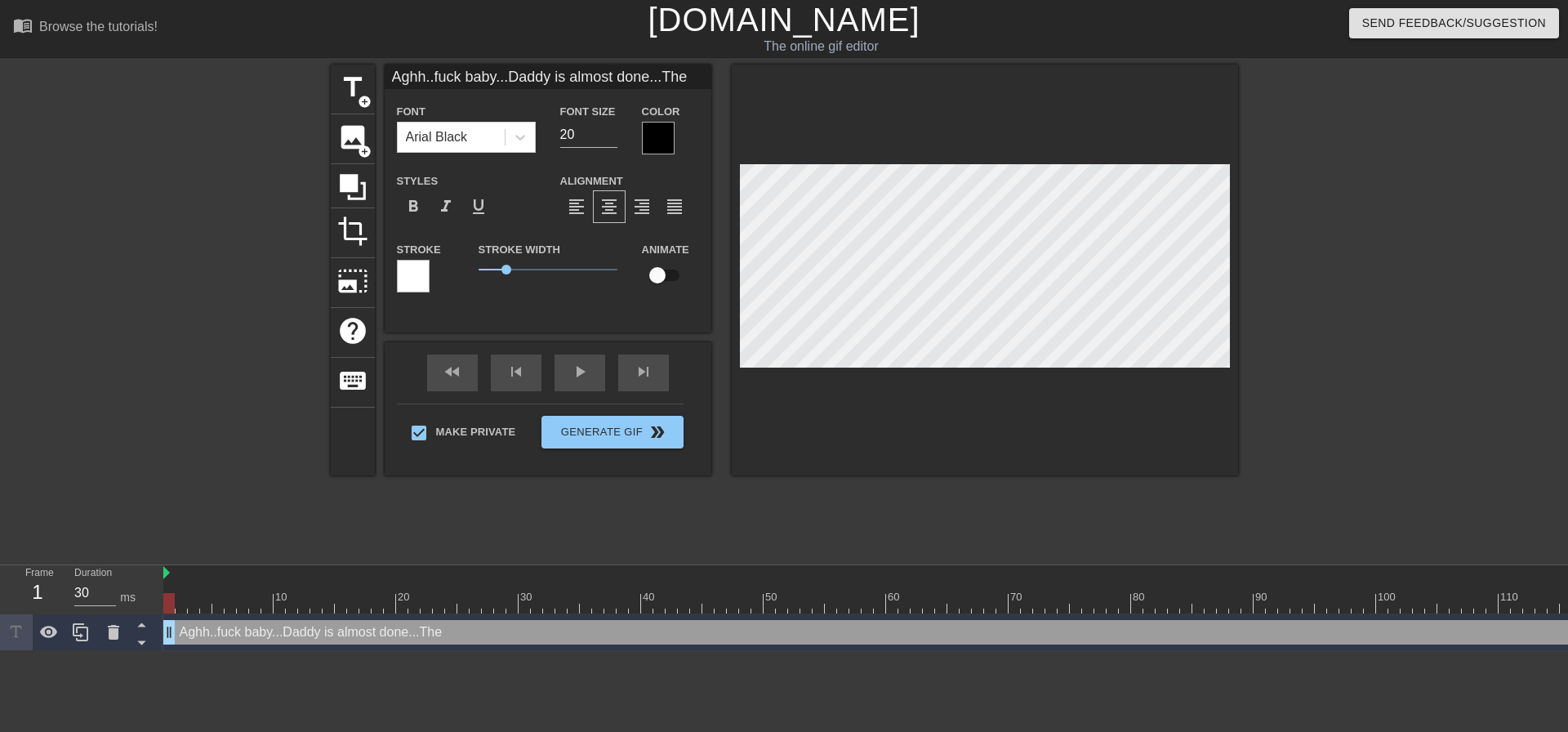
type input "Aghh..fuck baby...Daddy is almost done...Them"
type textarea "Aghh..fuck baby...Daddy is almost done...Them"
type input "Aghh..fuck baby...Daddy is almost done...Them"
type textarea "Aghh..fuck baby...Daddy is almost done...Them"
type input "Aghh..fuck baby...Daddy is almost done...Them i"
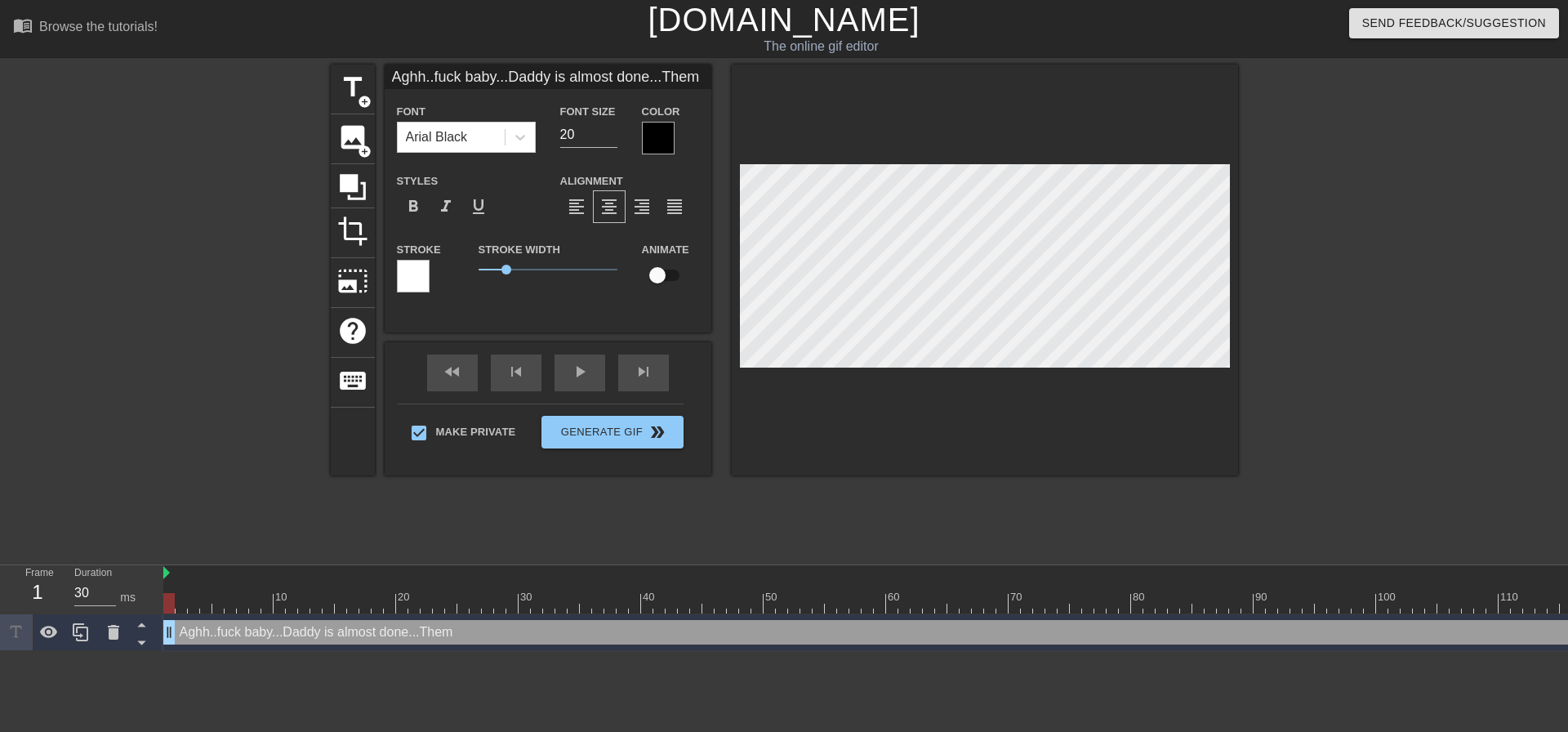
type textarea "Aghh..fuck baby...Daddy is almost done...Them i"
type input "Aghh..fuck baby...Daddy is almost done...Them"
type textarea "Aghh..fuck baby...Daddy is almost done...Them"
type input "Aghh..fuck baby...Daddy is almost done...Them"
type textarea "Aghh..fuck baby...Daddy is almost done...Them"
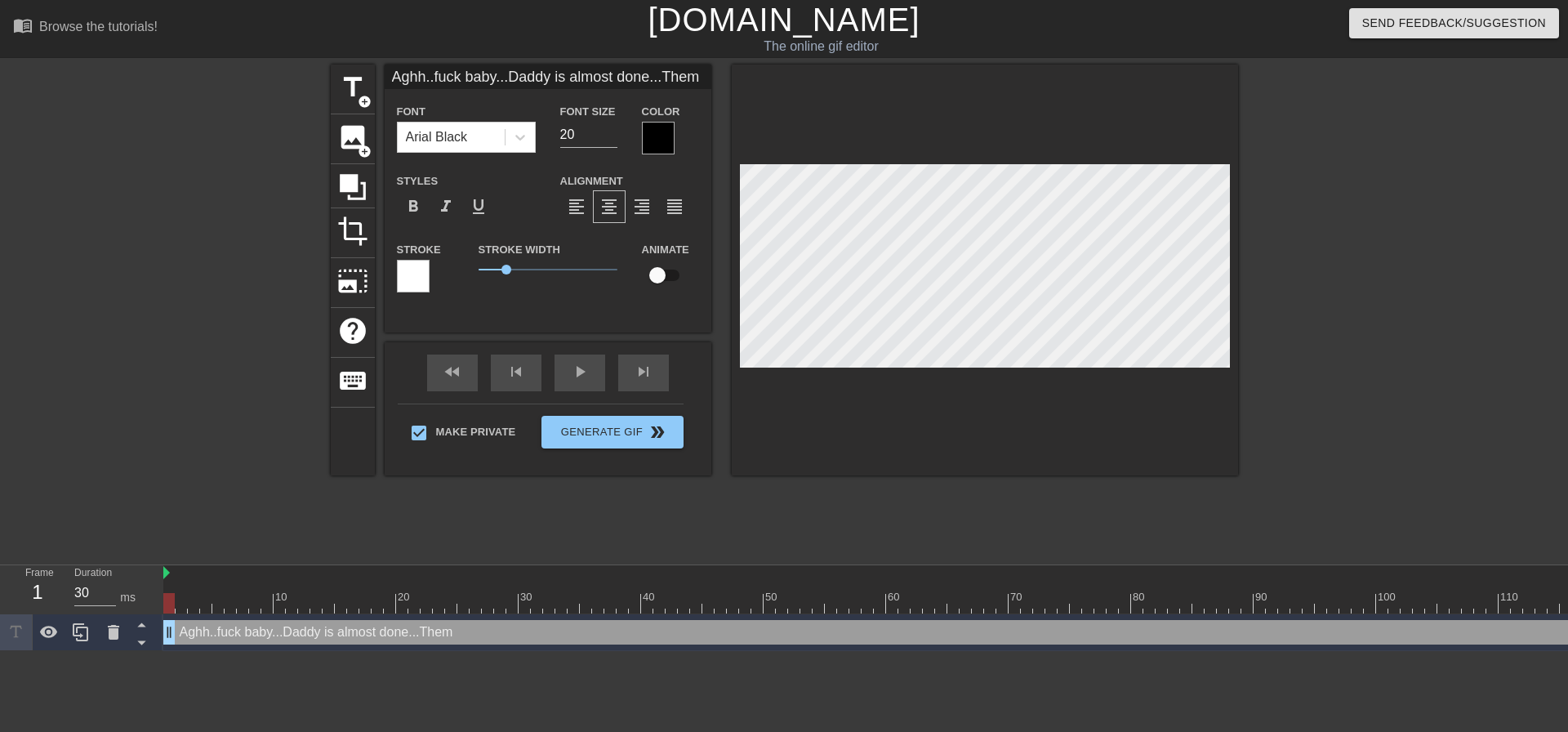
type input "Aghh..fuck baby...Daddy is almost done...The"
type textarea "Aghh..fuck baby...Daddy is almost done...The"
type input "Aghh..fuck baby...Daddy is almost done...Th"
type textarea "Aghh..fuck baby...Daddy is almost done...Th"
type input "Aghh..fuck baby...Daddy is almost done...T"
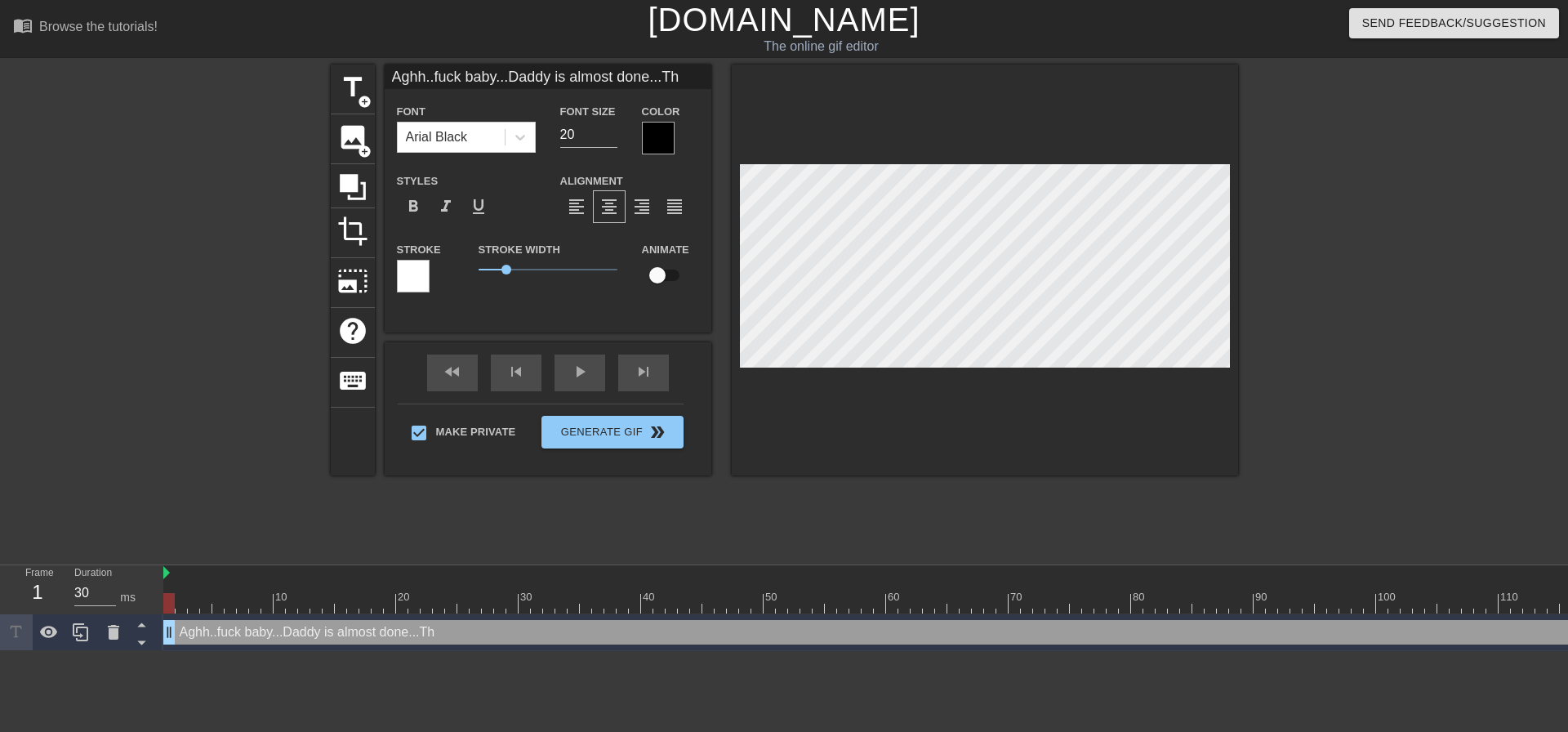
type textarea "Aghh..fuck baby...Daddy is almost done...T"
type input "Aghh..fuck baby...Daddy is almost done..."
type textarea "Aghh..fuck baby...Daddy is almost done..."
type input "Aghh..fuck baby...Daddy is almost done..."
type textarea "Aghh..fuck baby...Daddy is almost done..."
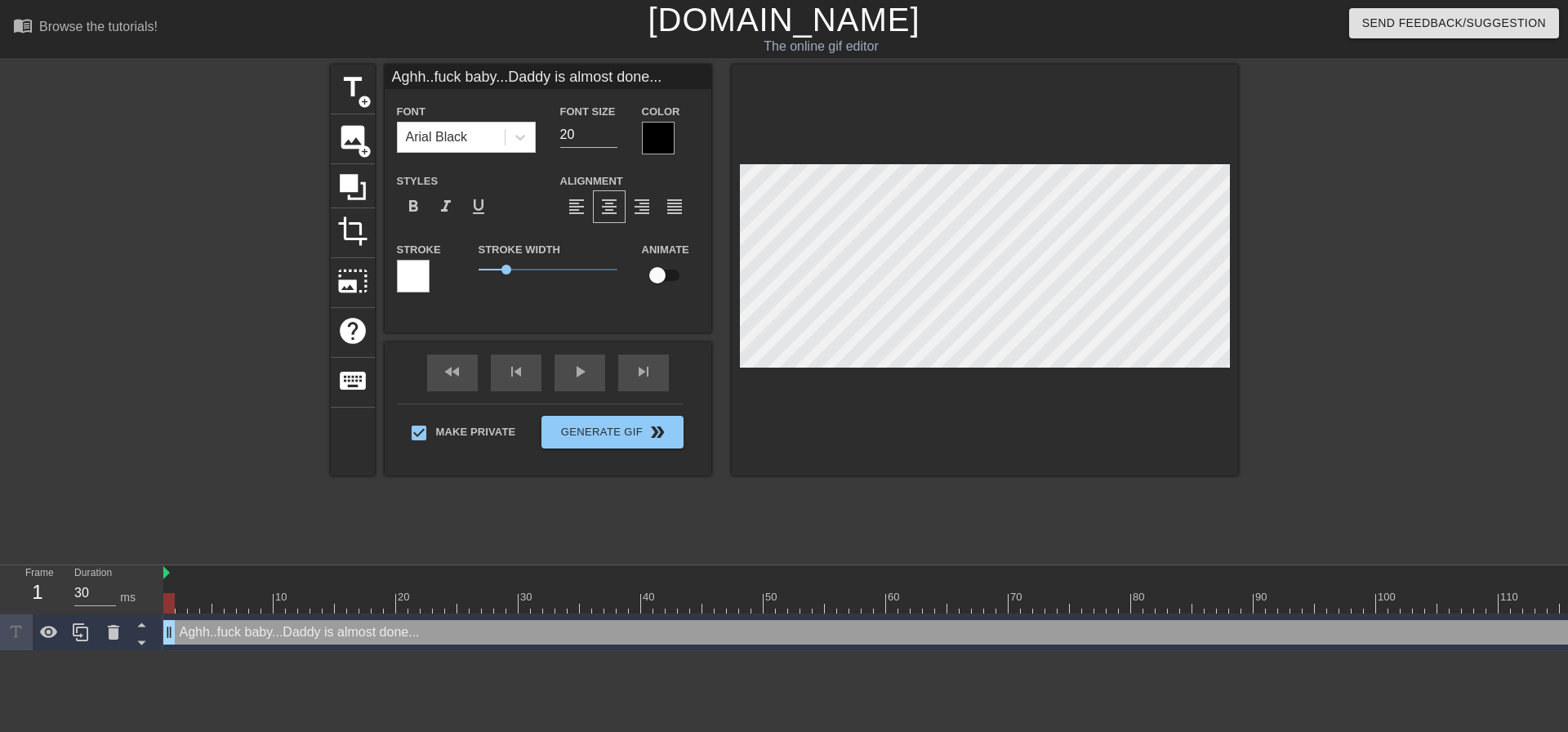
scroll to position [3, 2]
type input "Aghh..fuck baby...Daddy is almost done..."
type textarea "Aghh..fuck baby...Daddy is almost done..."
type input "Aghh..fuck baby...Daddy is almost done..."
type textarea "Aghh..fuck baby...Daddy is almost done..."
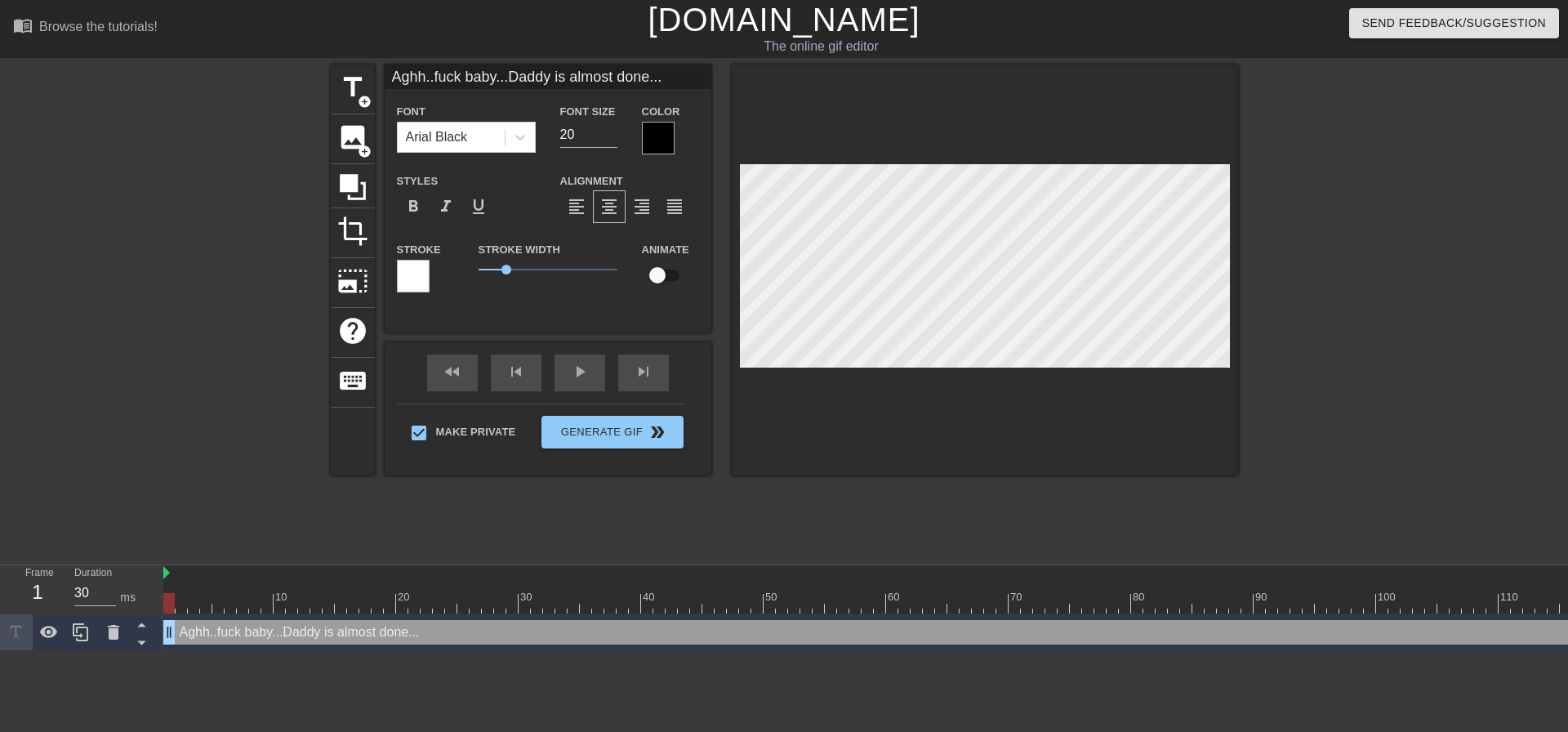
type input "Aghh..fuck baby...Daddy is almost done...i"
type textarea "Aghh..fuck baby...Daddy is almost done... i"
type input "Aghh..fuck baby...Daddy is almost done..."
type textarea "Aghh..fuck baby...Daddy is almost done..."
type input "Aghh..fuck baby...Daddy is almost done...I"
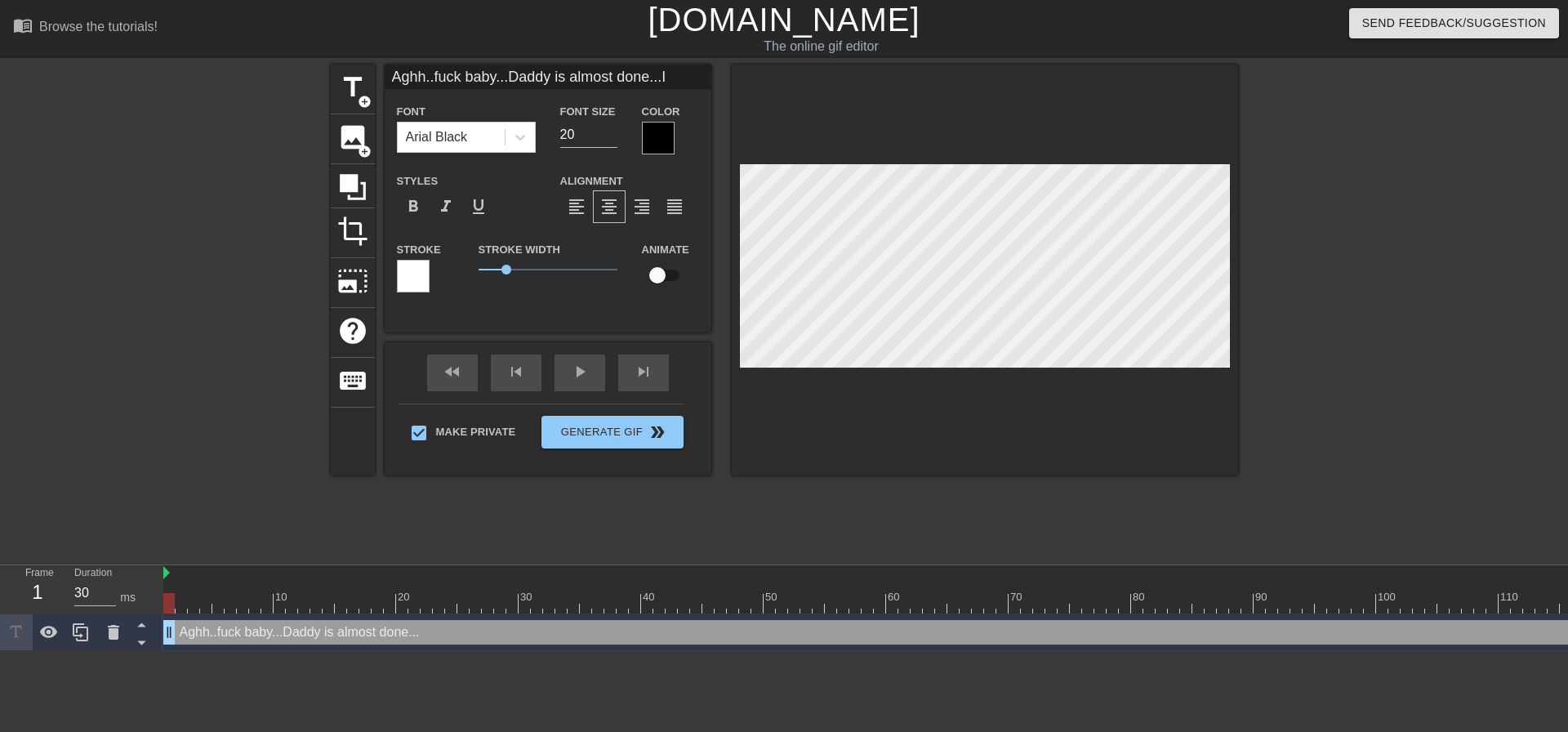
type textarea "Aghh..fuck baby...Daddy is almost done... I"
type input "Aghh..fuck baby...Daddy is almost done...I"
type textarea "Aghh..fuck baby...Daddy is almost done... I"
type input "Aghh..fuck baby...Daddy is almost done...I"
type textarea "Aghh..fuck baby...Daddy is almost done... I"
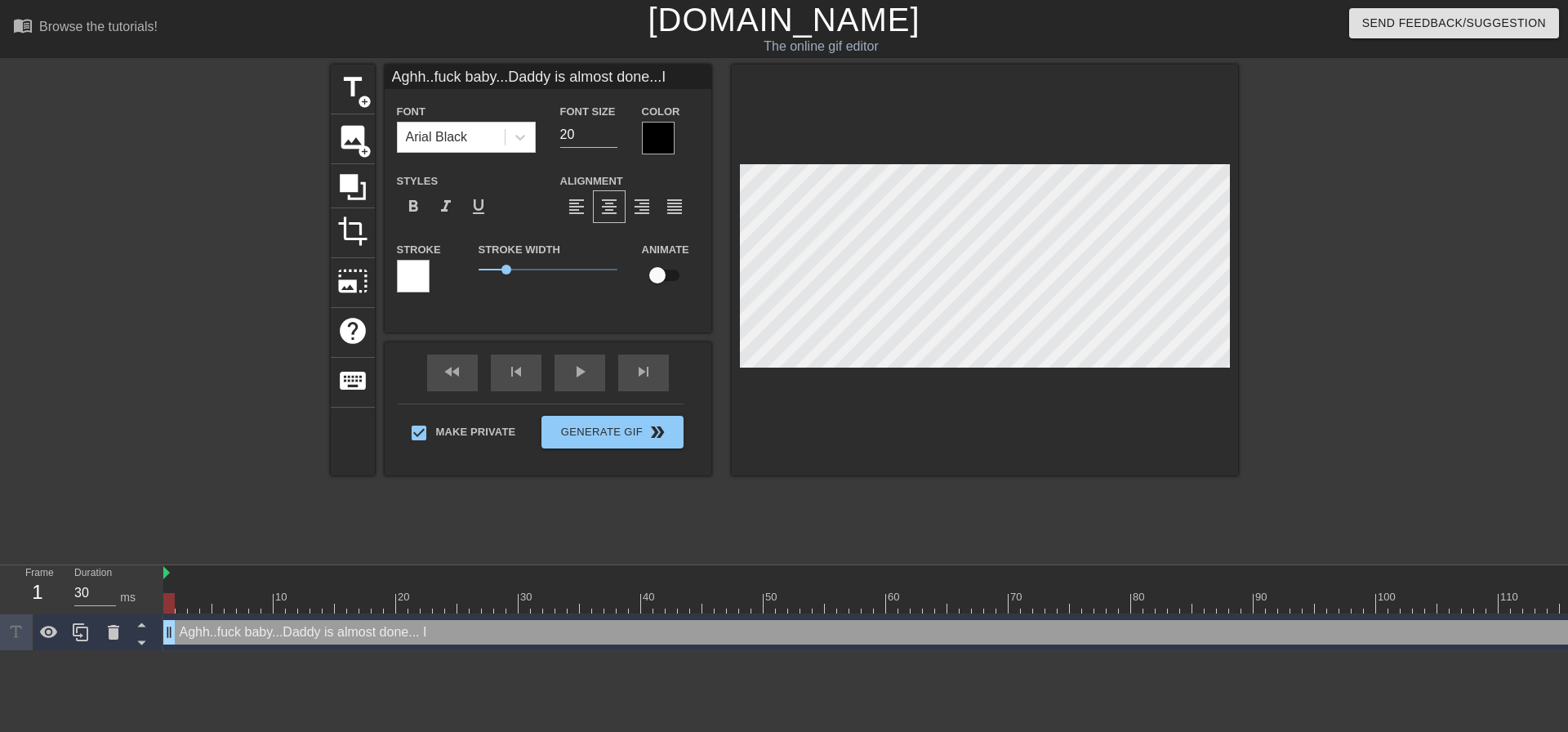
type input "Aghh..fuck baby...Daddy is almost done..."
type textarea "Aghh..fuck baby...Daddy is almost done..."
type input "Aghh..fuck baby...Daddy is almost done...A"
type textarea "Aghh..fuck baby...Daddy is almost done... A"
type input "Aghh..fuck baby...Daddy is almost done...Ah"
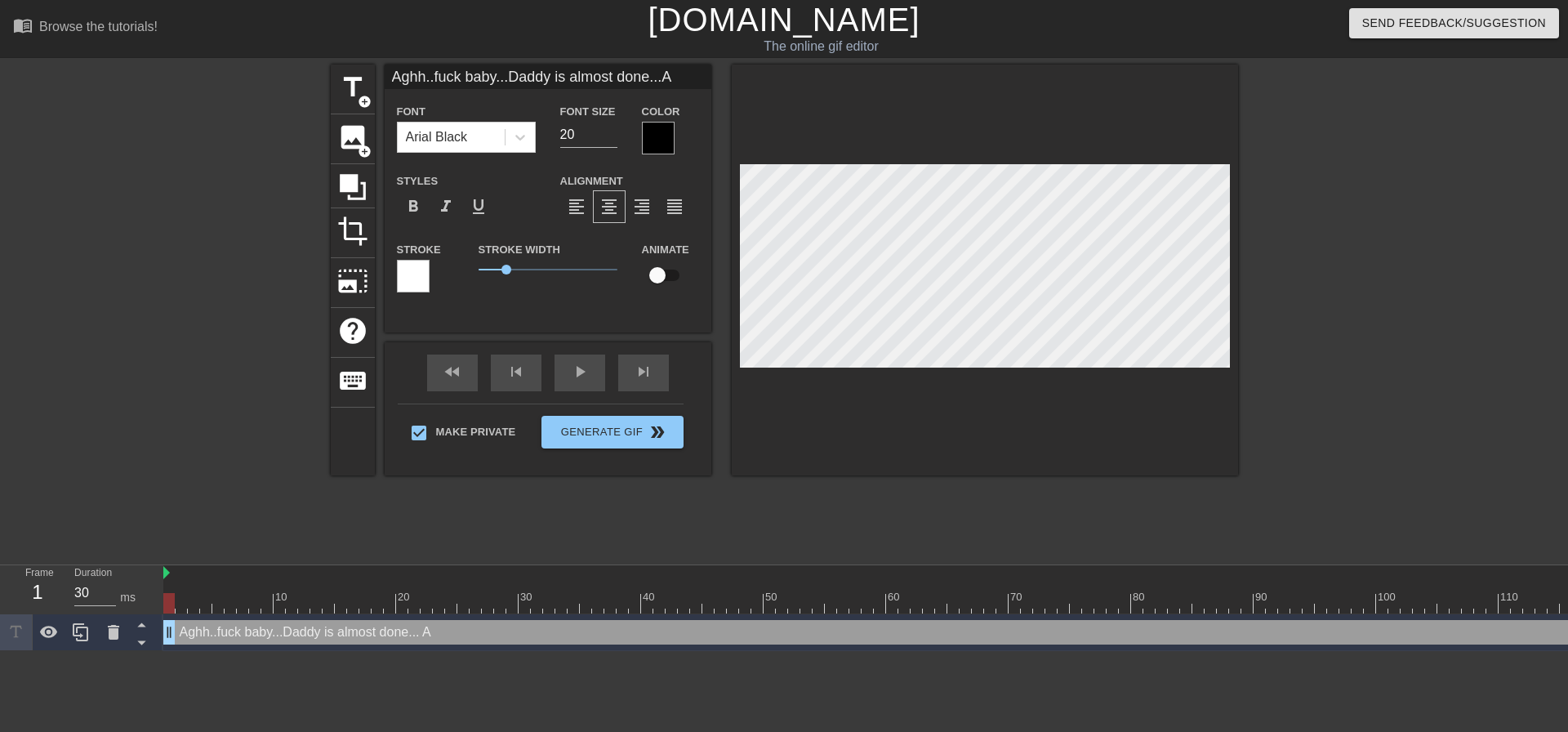
type textarea "Aghh..fuck baby...Daddy is almost done... Ah"
type input "Aghh..fuck baby...Daddy is almost done...Ahh"
type textarea "Aghh..fuck baby...Daddy is almost done... Ahh"
type input "Aghh..fuck baby...Daddy is almost done...Ahhh"
type textarea "Aghh..fuck baby...Daddy is almost done... Ahhh"
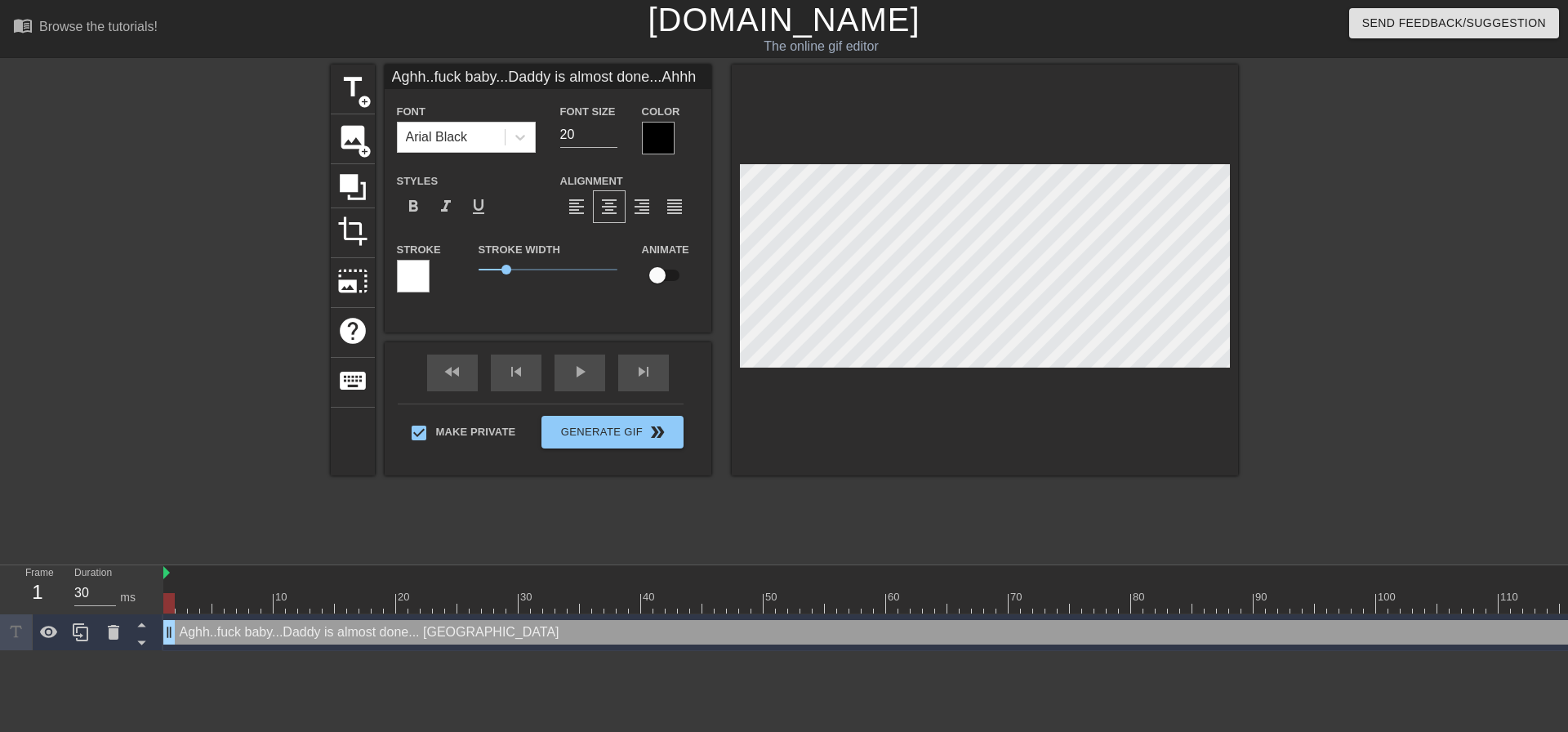
scroll to position [3, 3]
type input "Aghh..fuck baby...Daddy is almost done...Ahhh"
type textarea "Aghh..fuck baby...Daddy is almost done... Ahhh"
type input "Aghh..fuck baby...Daddy is almost done...Ahhh y"
type textarea "Aghh..fuck baby...Daddy is almost done... Ahhh y"
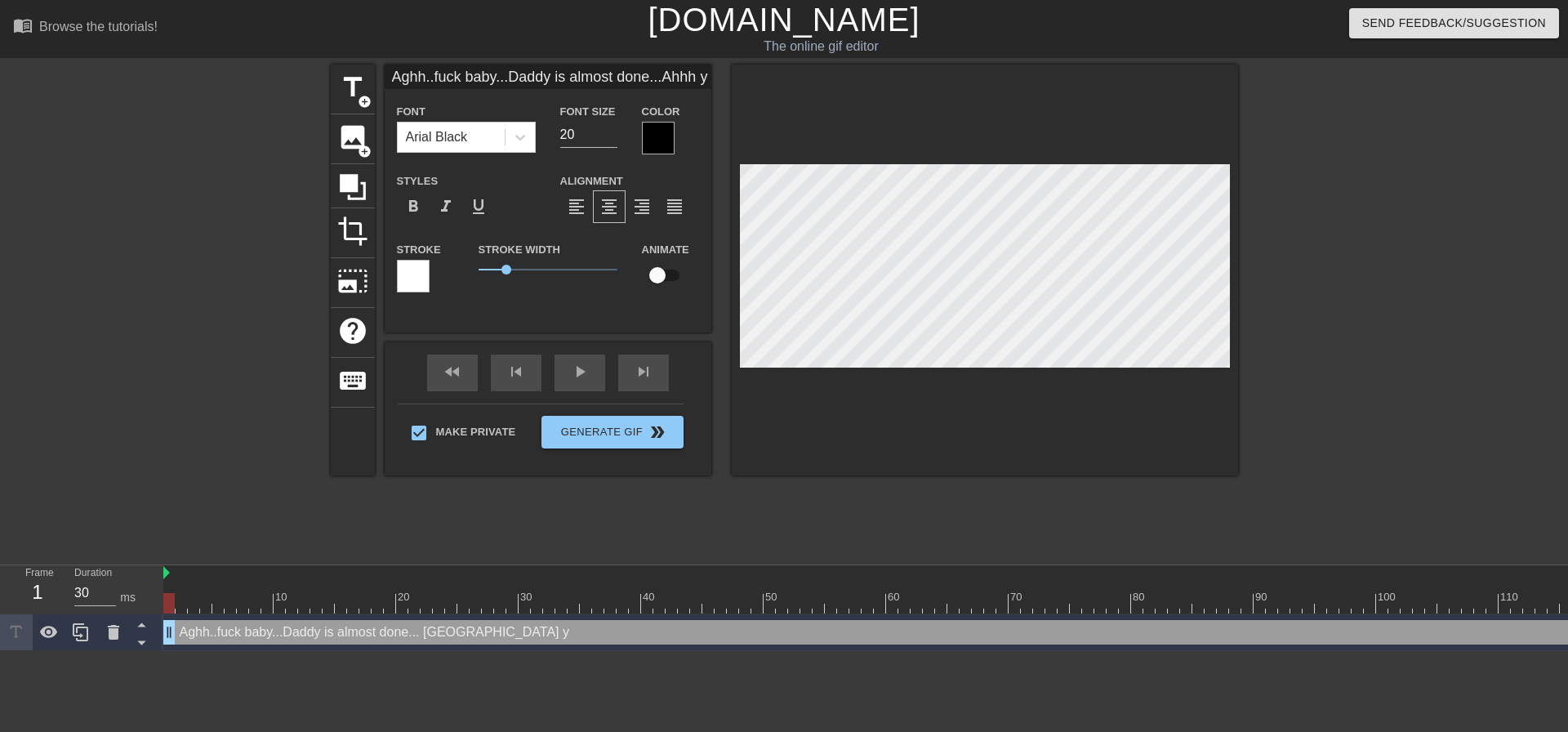
type input "Aghh..fuck baby...Daddy is almost done...Ahhh ye"
type textarea "Aghh..fuck baby...Daddy is almost done... Ahhh ye"
type input "Aghh..fuck baby...Daddy is almost done...Ahhh yea"
type textarea "Aghh..fuck baby...Daddy is almost done... Ahhh yea"
type input "Aghh..fuck baby...Daddy is almost done...Ahhh yeah"
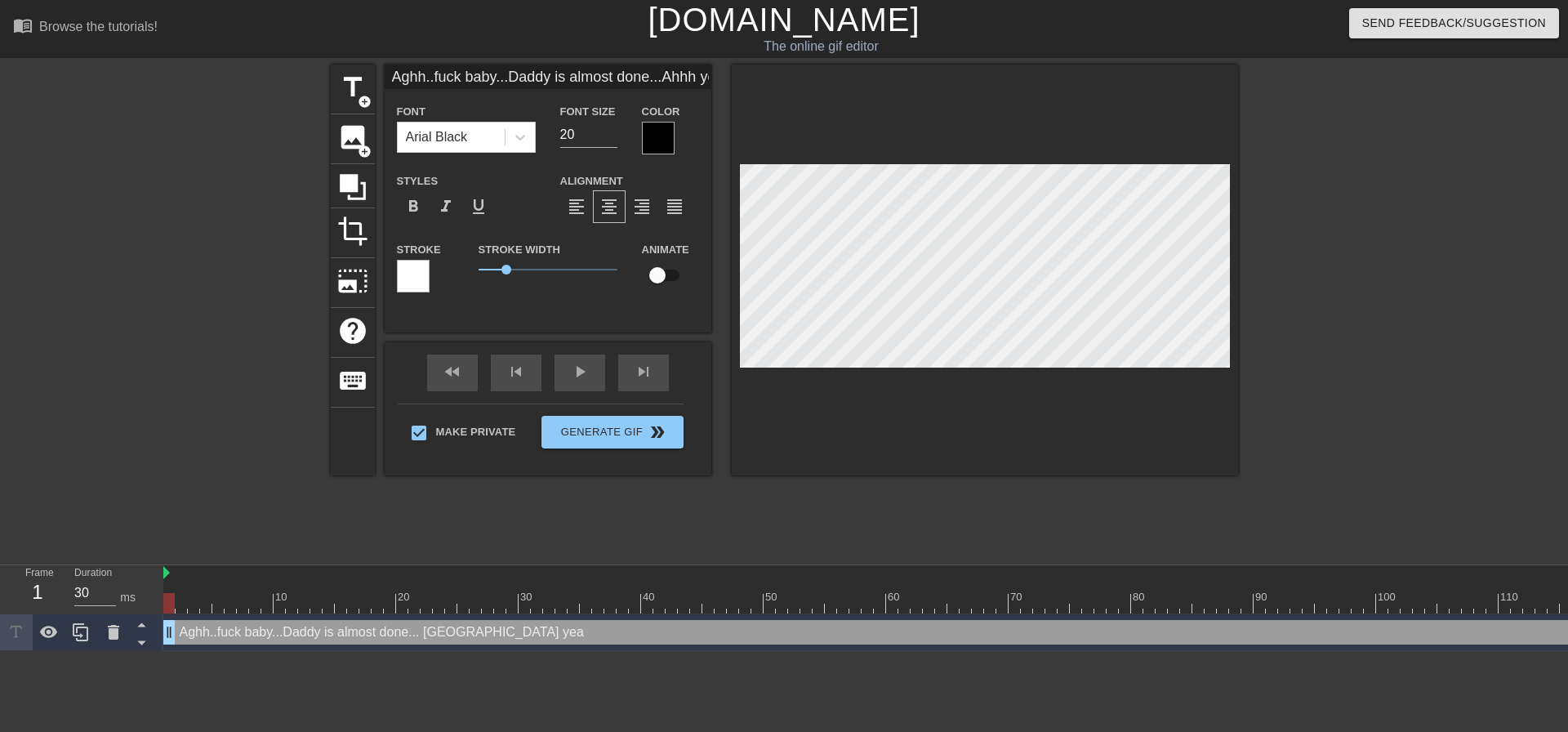
type textarea "Aghh..fuck baby...Daddy is almost done... Ahhh yeah"
type input "Aghh..fuck baby...Daddy is almost done...Ahhh yeah"
type textarea "Aghh..fuck baby...Daddy is almost done... Ahhh yeah"
type input "Aghh..fuck baby...Daddy is almost done...Ahhh yeah t"
type textarea "Aghh..fuck baby...Daddy is almost done... Ahhh yeah t"
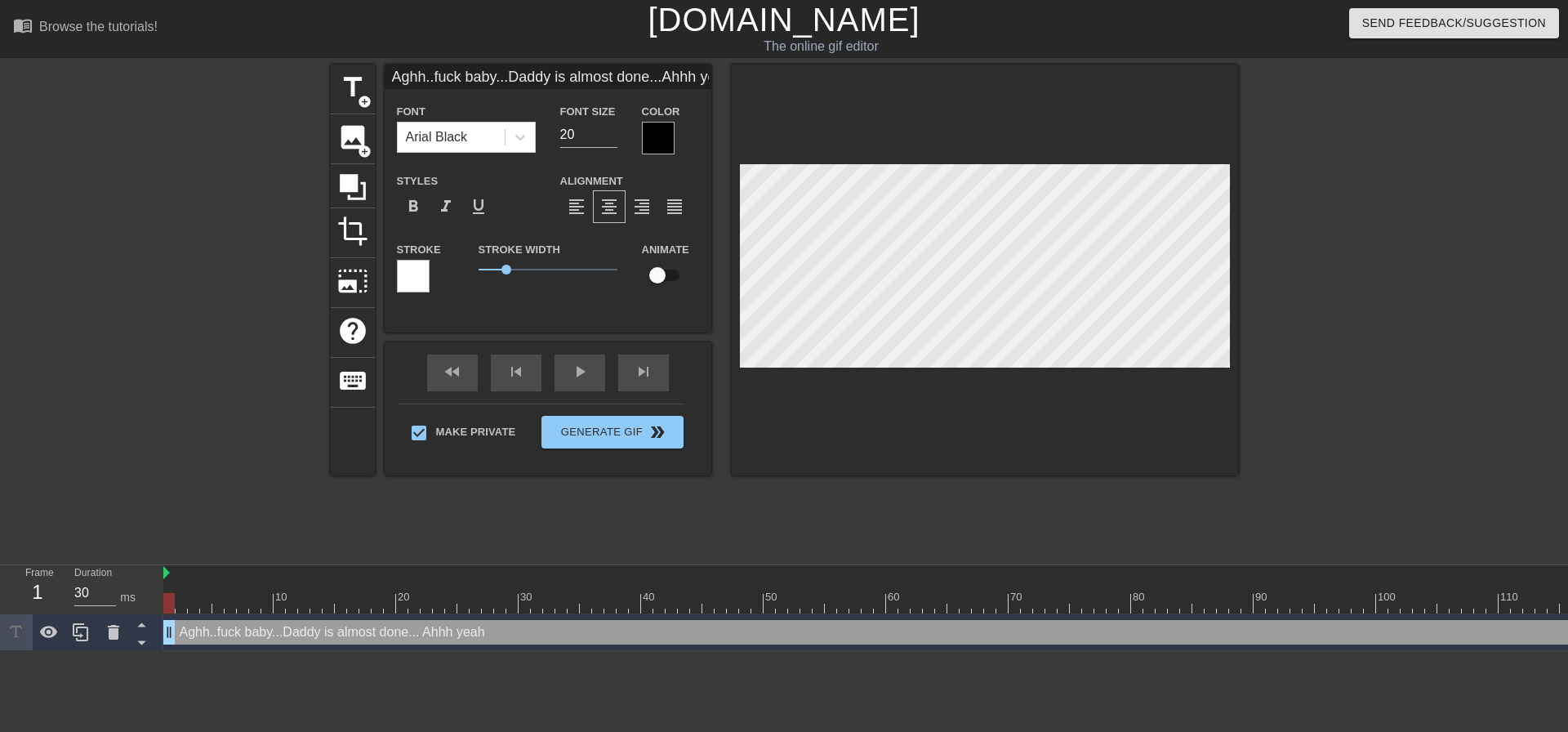
type input "Aghh..fuck baby...Daddy is almost done...Ahhh yeah th"
type textarea "Aghh..fuck baby...Daddy is almost done... Ahhh yeah th"
type input "Aghh..fuck baby...Daddy is almost done...Ahhh yeah thi"
type textarea "Aghh..fuck baby...Daddy is almost done... Ahhh yeah thi"
type input "Aghh..fuck baby...Daddy is almost done...Ahhh yeah this"
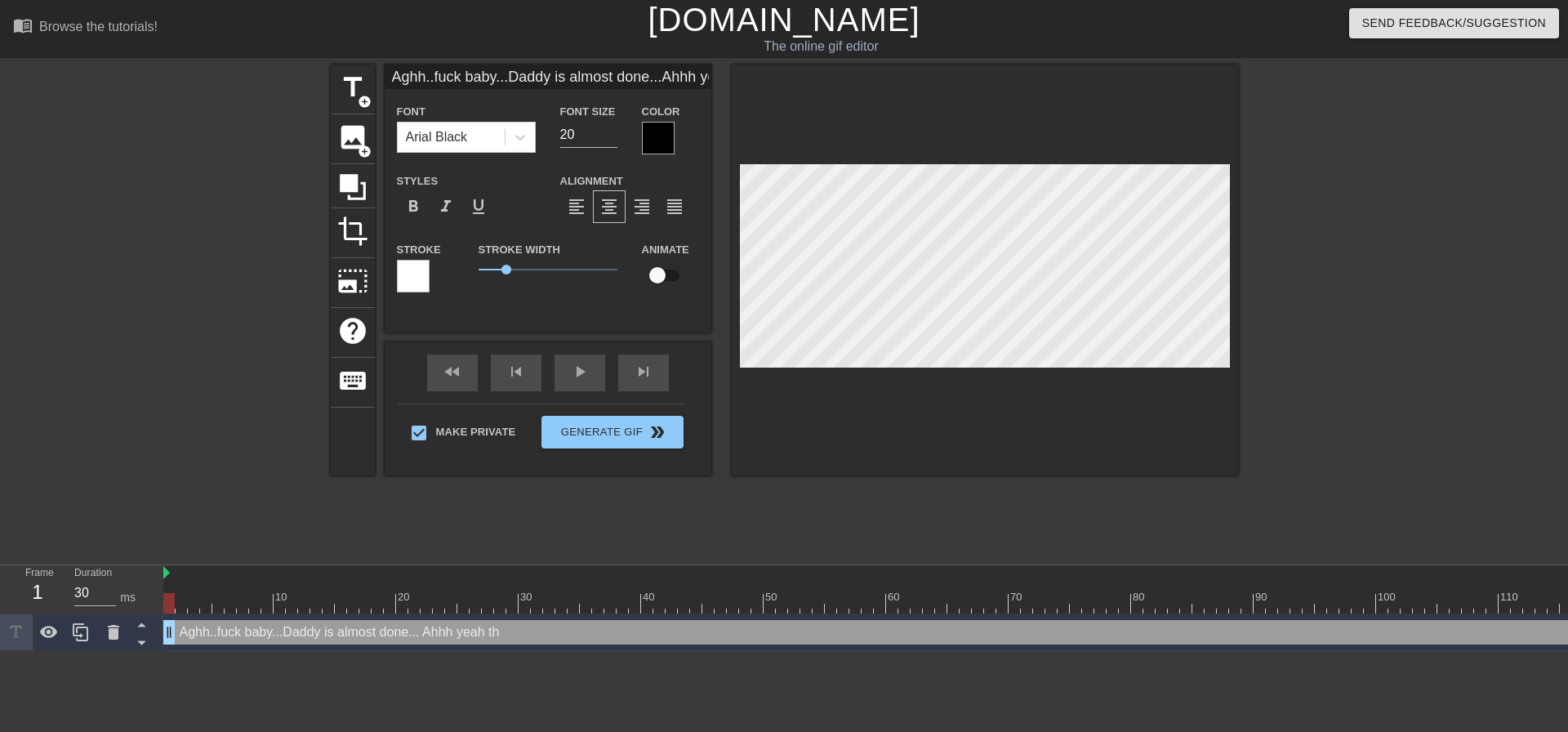
type textarea "Aghh..fuck baby...Daddy is almost done... Ahhh yeah this"
type input "Aghh..fuck baby...Daddy is almost done...Ahhh yeah this"
type textarea "Aghh..fuck baby...Daddy is almost done... Ahhh yeah this"
type input "Aghh..fuck baby...Daddy is almost done...Ahhh yeah this t"
type textarea "Aghh..fuck baby...Daddy is almost done... Ahhh yeah this t"
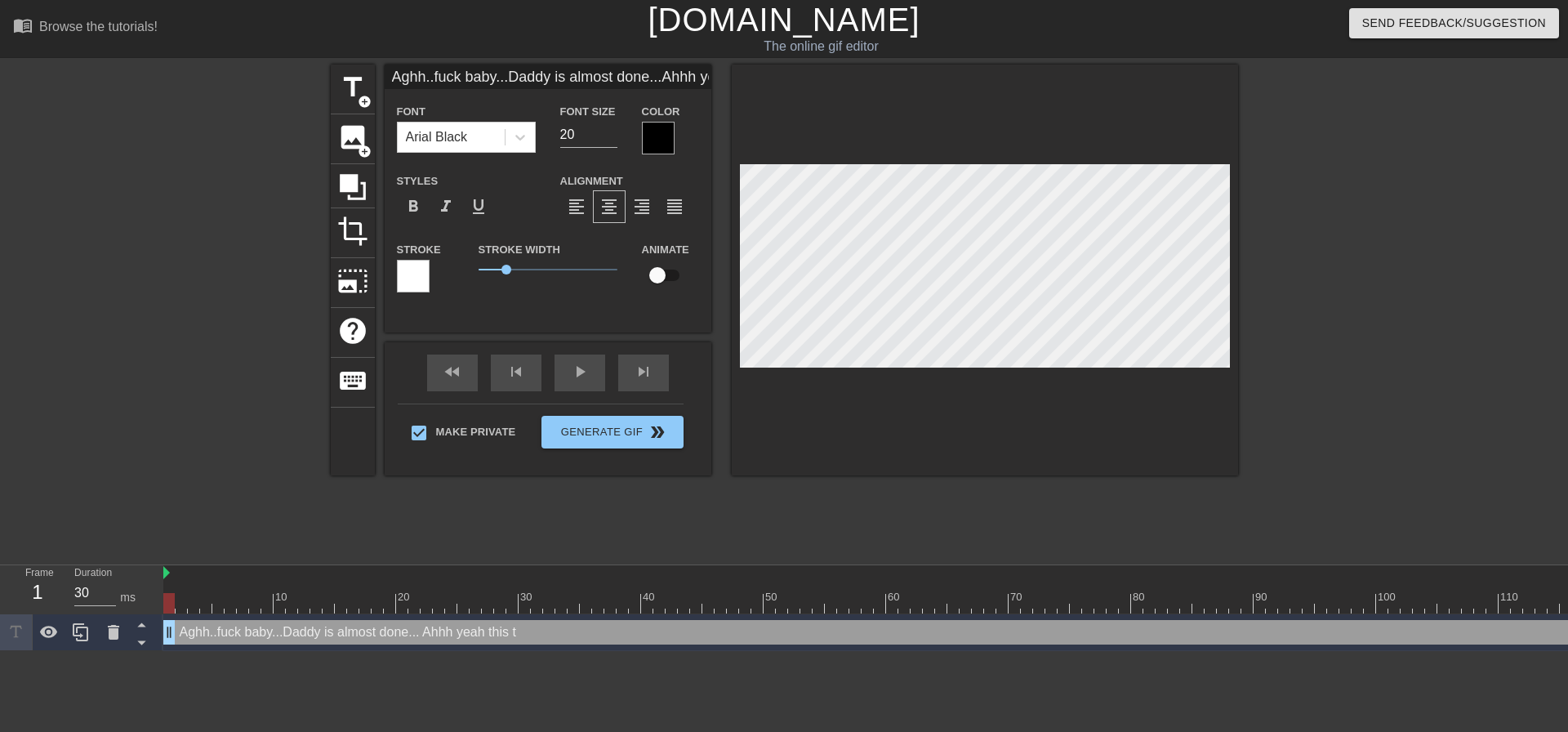
type input "Aghh..fuck baby...Daddy is almost done...Ahhh yeah this ti"
type textarea "Aghh..fuck baby...Daddy is almost done... Ahhh yeah this ti"
type input "Aghh..fuck baby...Daddy is almost done...Ahhh yeah this tig"
type textarea "Aghh..fuck baby...Daddy is almost done... Ahhh yeah this tigh"
type input "Aghh..fuck baby...Daddy is almost done...Ahhh yeah this tight"
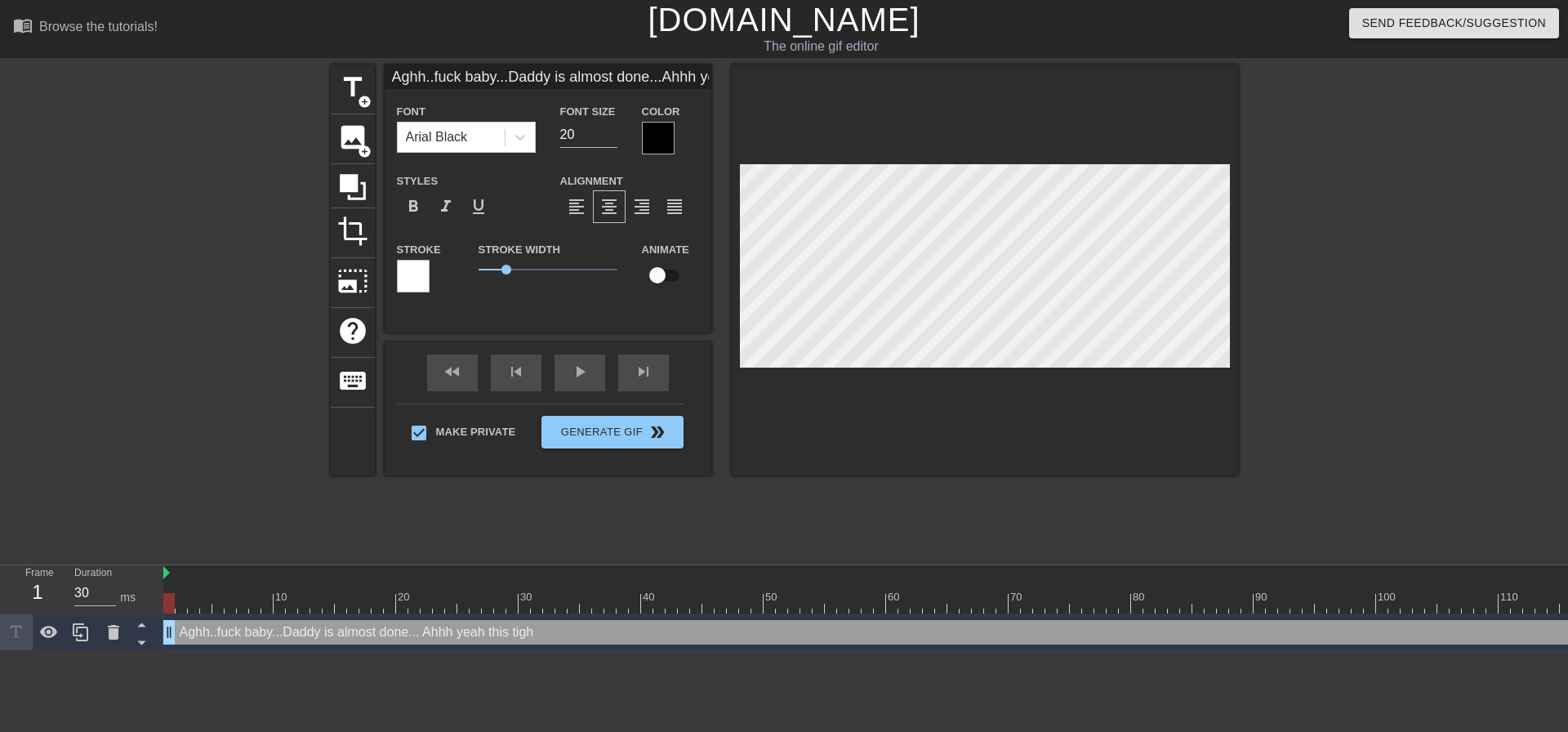
type textarea "Aghh..fuck baby...Daddy is almost done... Ahhh yeah this tight"
type input "Aghh..fuck baby...Daddy is almost done...Ahhh yeah this tight"
type textarea "Aghh..fuck baby...Daddy is almost done... Ahhh yeah this tight o"
type input "Aghh..fuck baby...Daddy is almost done...Ahhh yeah this tight op"
type textarea "Aghh..fuck baby...Daddy is almost done... Ahhh yeah this tight op"
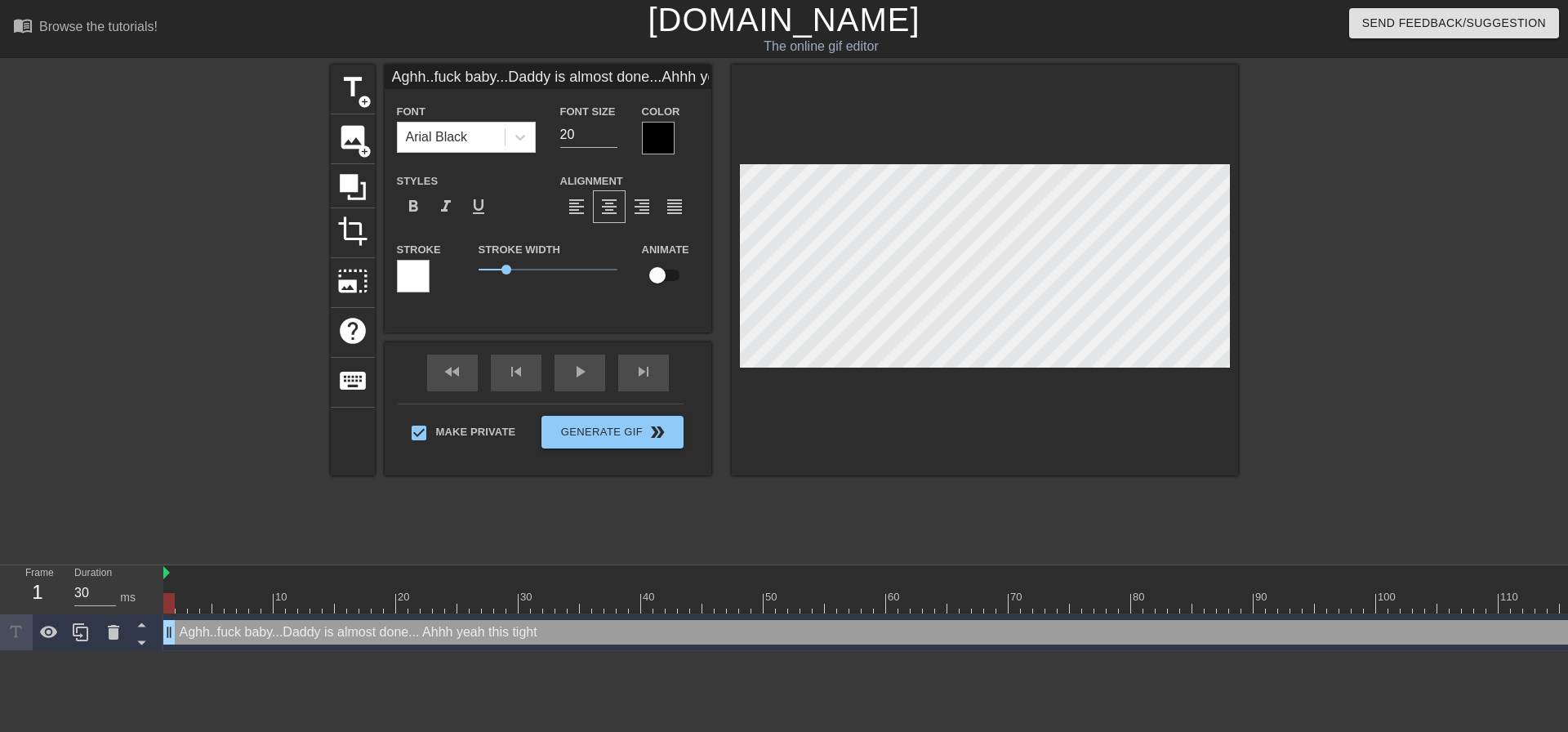
scroll to position [3, 9]
type input "Aghh..fuck baby...Daddy is almost done...Ahhh yeah this tight o"
type textarea "Aghh..fuck baby...Daddy is almost done... Ahhh yeah this tight o"
type input "Aghh..fuck baby...Daddy is almost done...Ahhh yeah this tight"
type textarea "Aghh..fuck baby...Daddy is almost done... Ahhh yeah this tight"
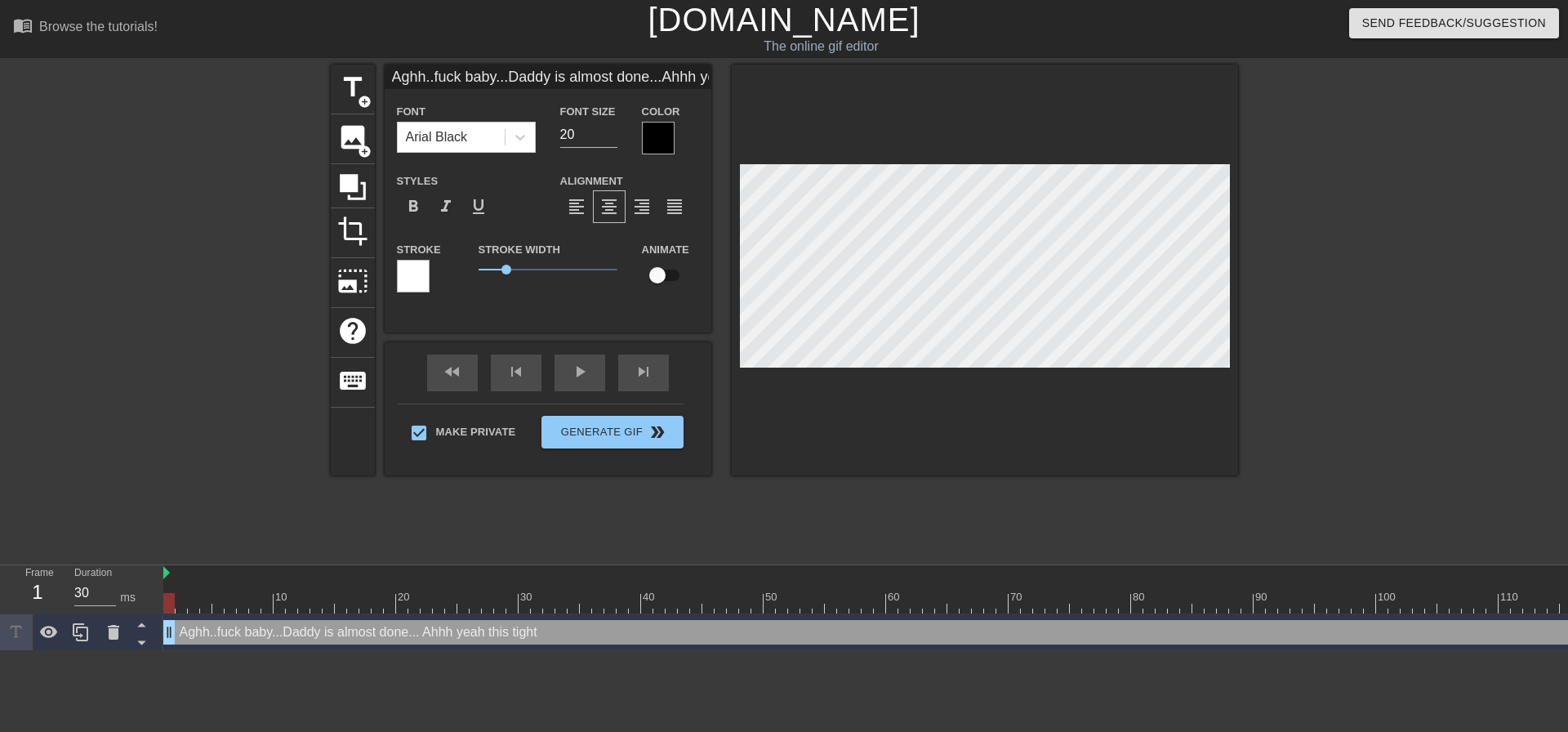
type input "Aghh..fuck baby...Daddy is almost done...Ahhh yeah this tight p"
type textarea "Aghh..fuck baby...Daddy is almost done... Ahhh yeah this tight p"
type input "Aghh..fuck baby...Daddy is almost done...Ahhh yeah this tight pu"
type textarea "Aghh..fuck baby...Daddy is almost done... Ahhh yeah this tight pu"
type input "Aghh..fuck baby...Daddy is almost done...Ahhh yeah this tight pus"
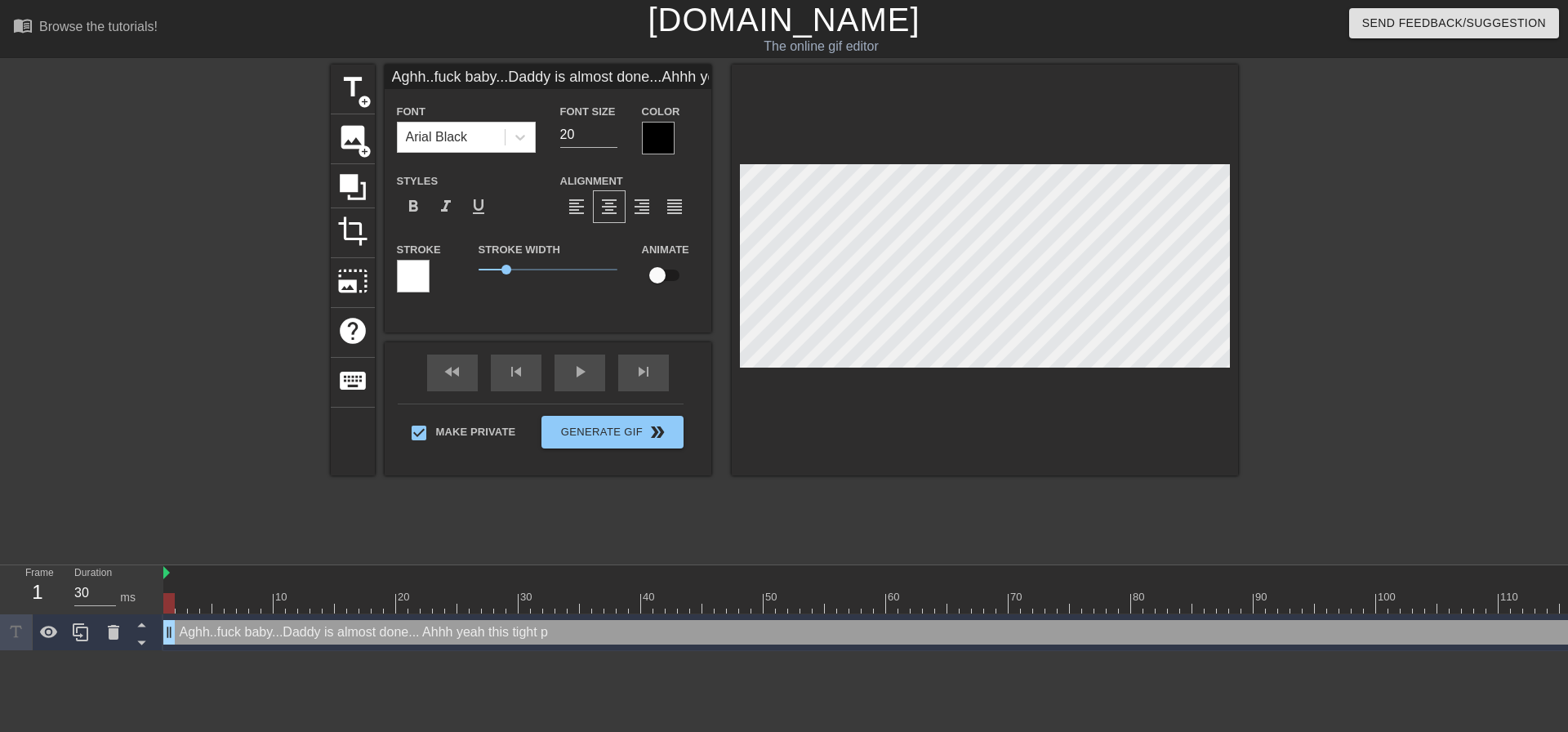
type textarea "Aghh..fuck baby...Daddy is almost done... Ahhh yeah this tight pus"
type input "Aghh..fuck baby...Daddy is almost done...Ahhh yeah this tight puss"
type textarea "Aghh..fuck baby...Daddy is almost done... Ahhh yeah this tight puss"
type input "Aghh..fuck baby...Daddy is almost done...Ahhh yeah this tight pussy"
type textarea "Aghh..fuck baby...Daddy is almost done... Ahhh yeah this tight pussy"
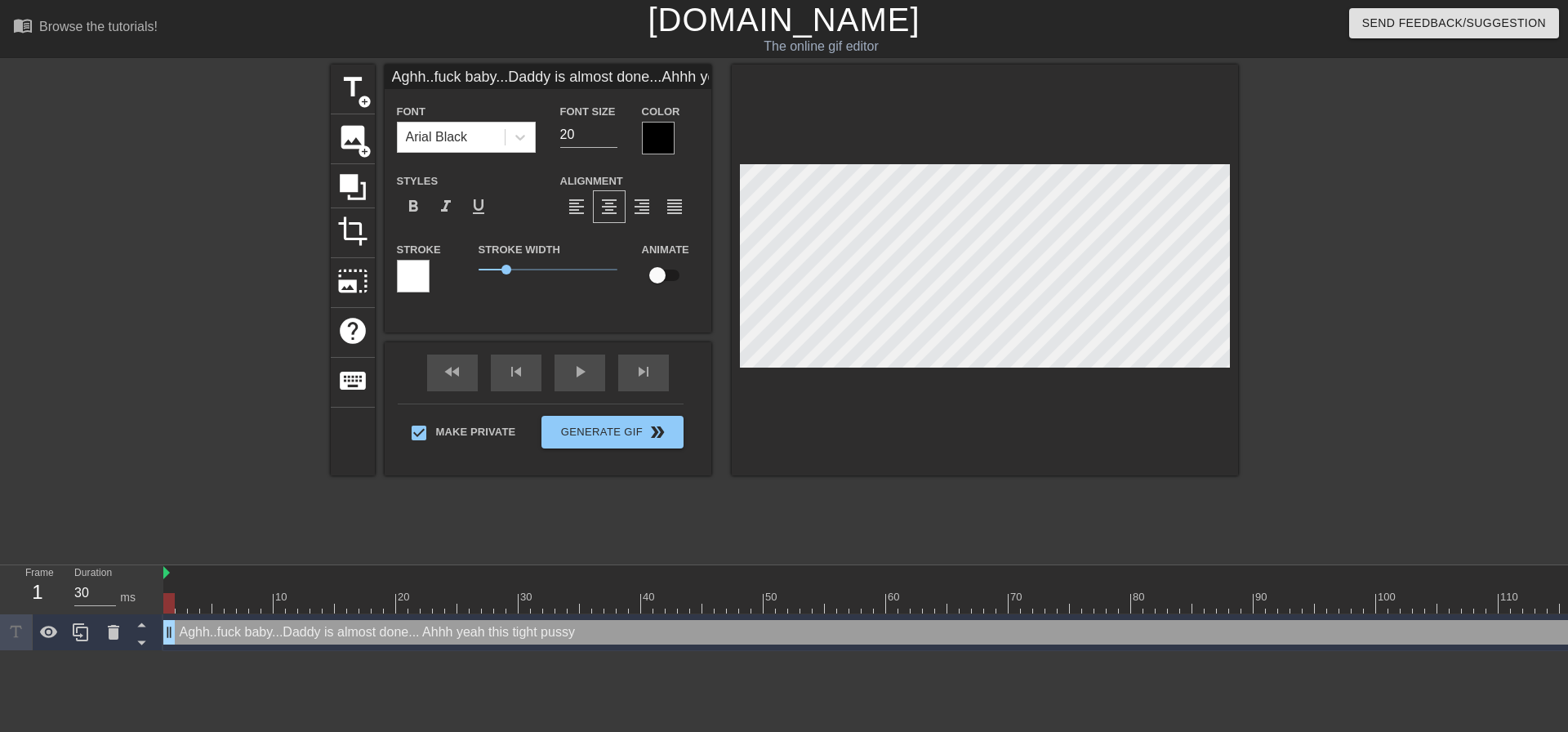
type input "Aghh..fuck baby...Daddy is almost done...Ahhh yeah this tight pussy"
click at [1354, 276] on div at bounding box center [1381, 310] width 245 height 490
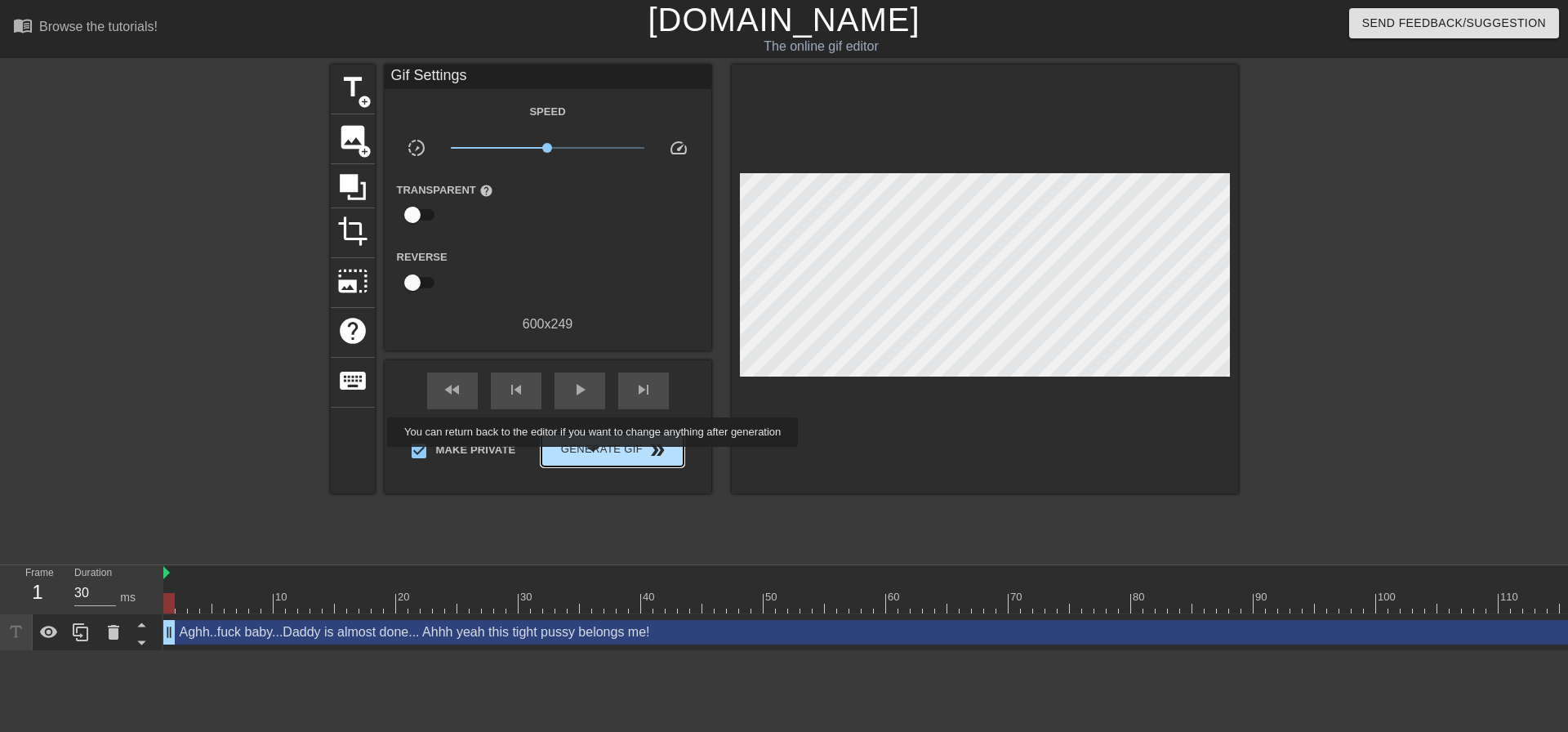
click at [592, 457] on span "Generate Gif double_arrow" at bounding box center [611, 450] width 128 height 19
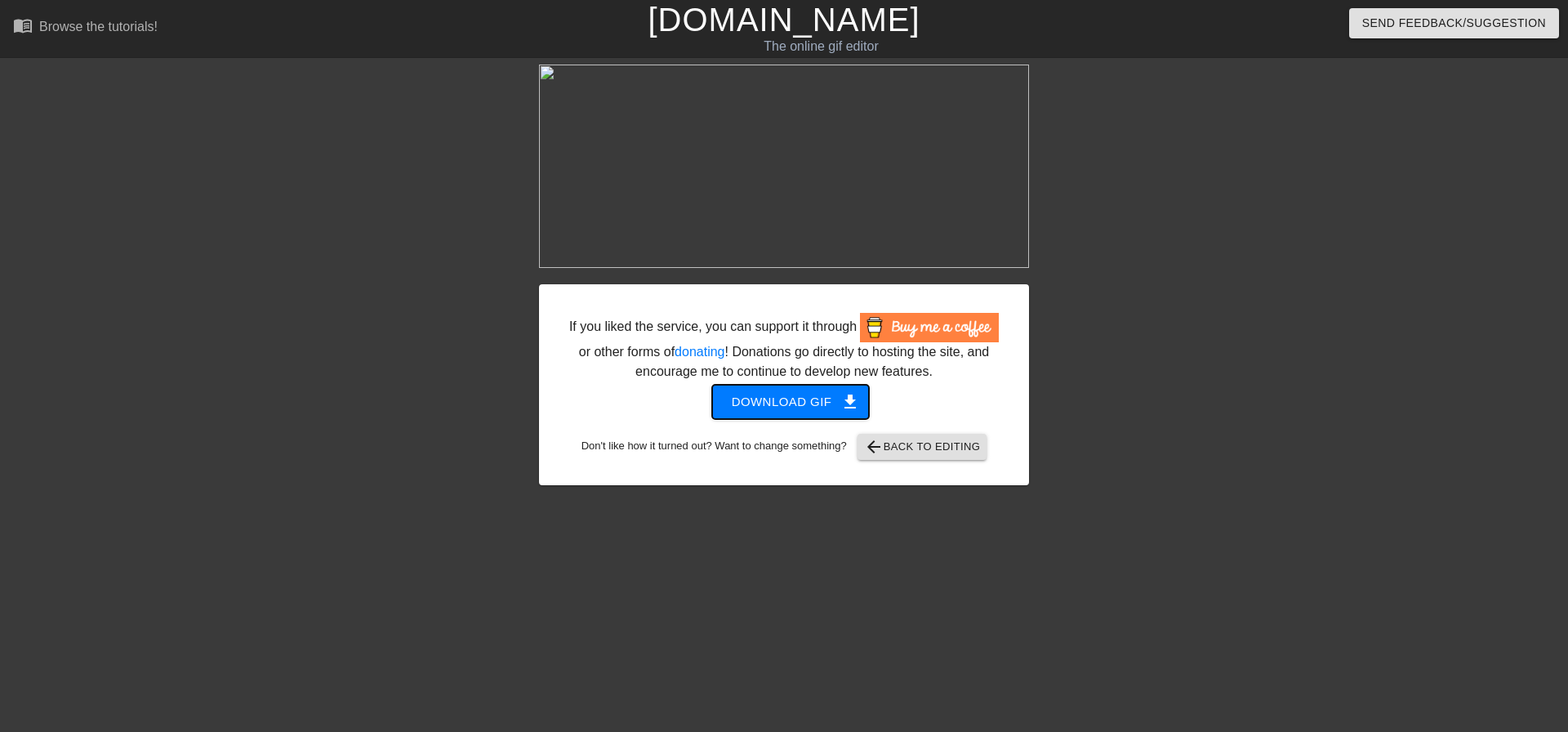
click at [811, 403] on span "Download gif get_app" at bounding box center [791, 402] width 119 height 21
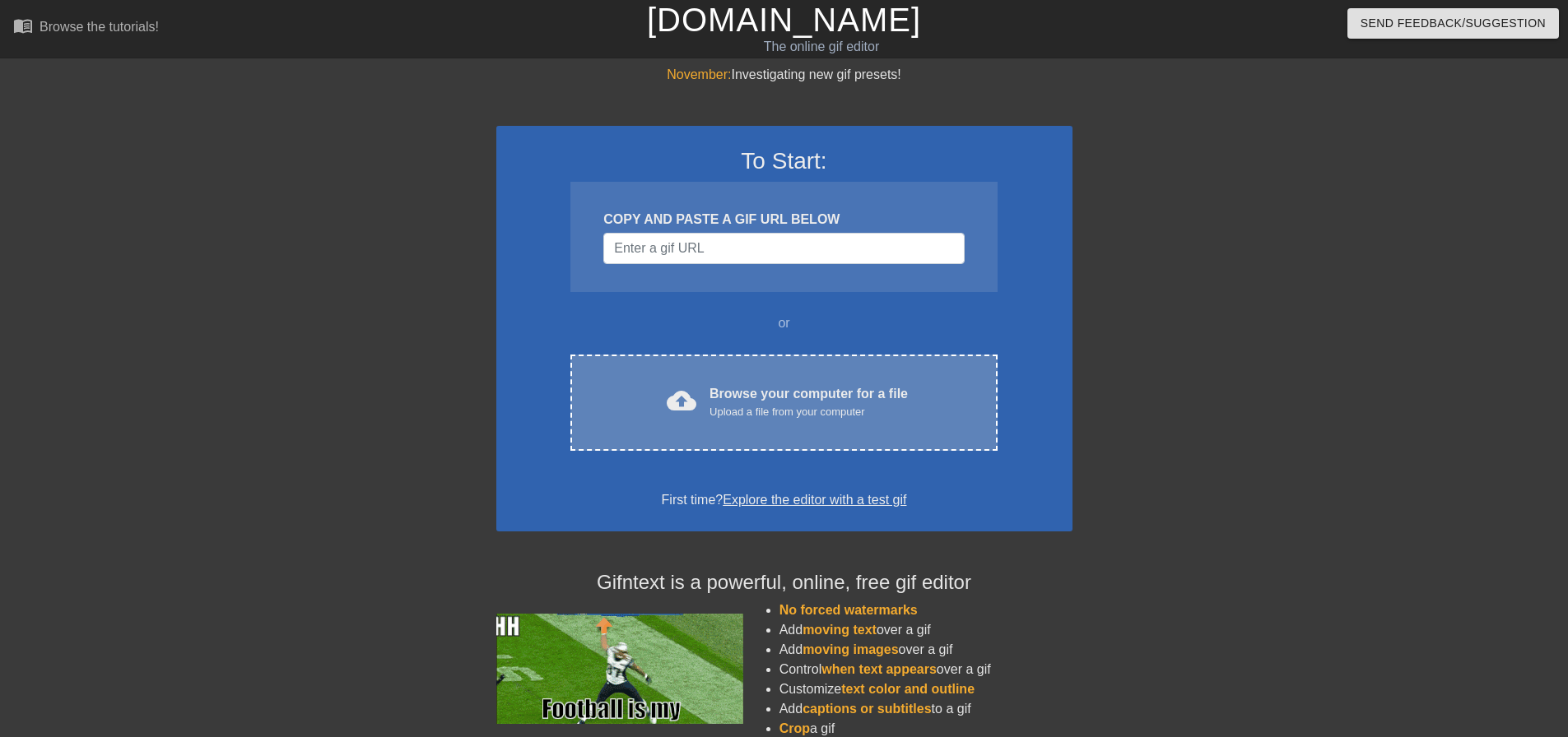
click at [895, 366] on div "cloud_upload Browse your computer for a file Upload a file from your computer C…" at bounding box center [783, 402] width 426 height 96
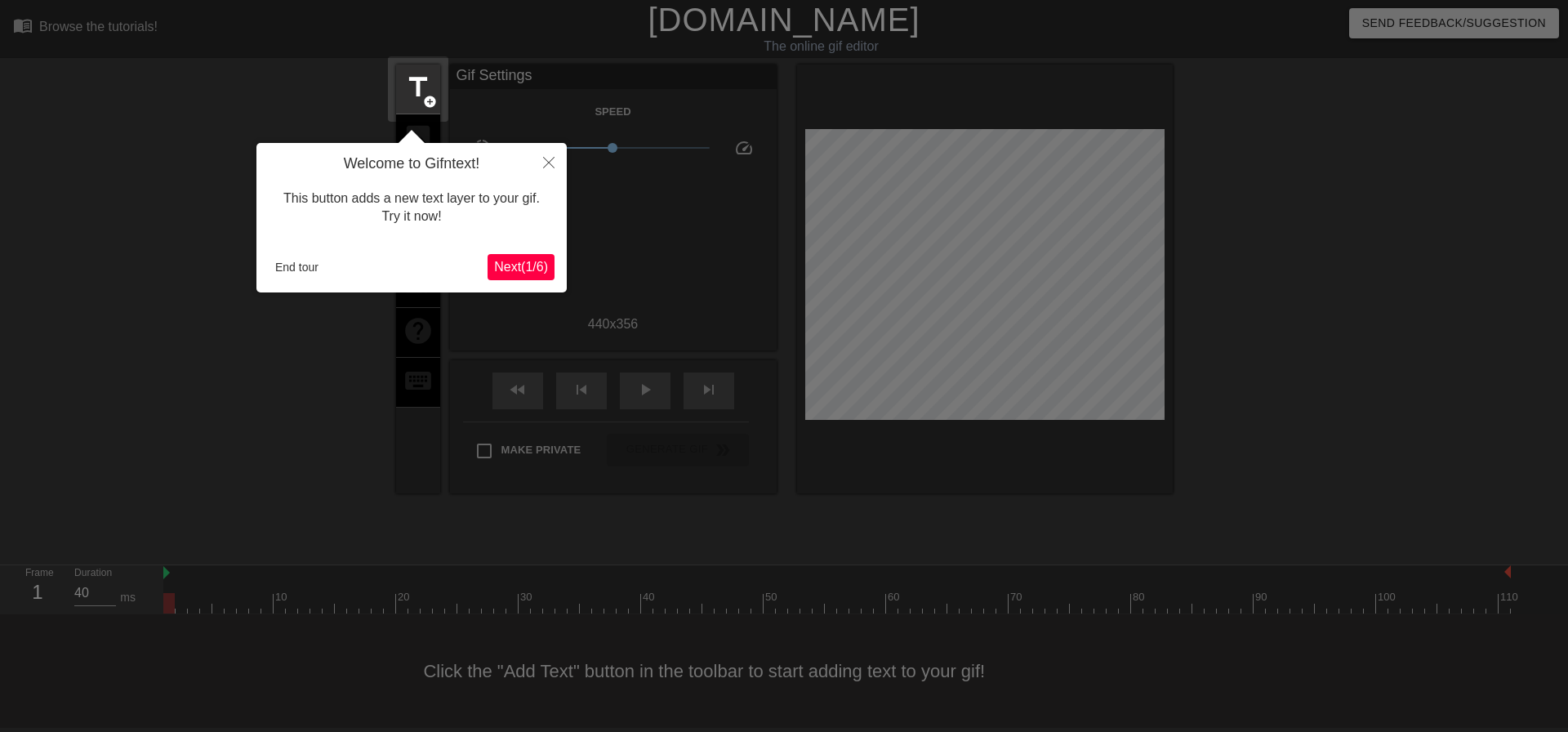
click at [298, 258] on div "Welcome to Gifntext! This button adds a new text layer to your gif. Try it now!…" at bounding box center [412, 217] width 311 height 149
click at [278, 271] on button "End tour" at bounding box center [297, 266] width 56 height 24
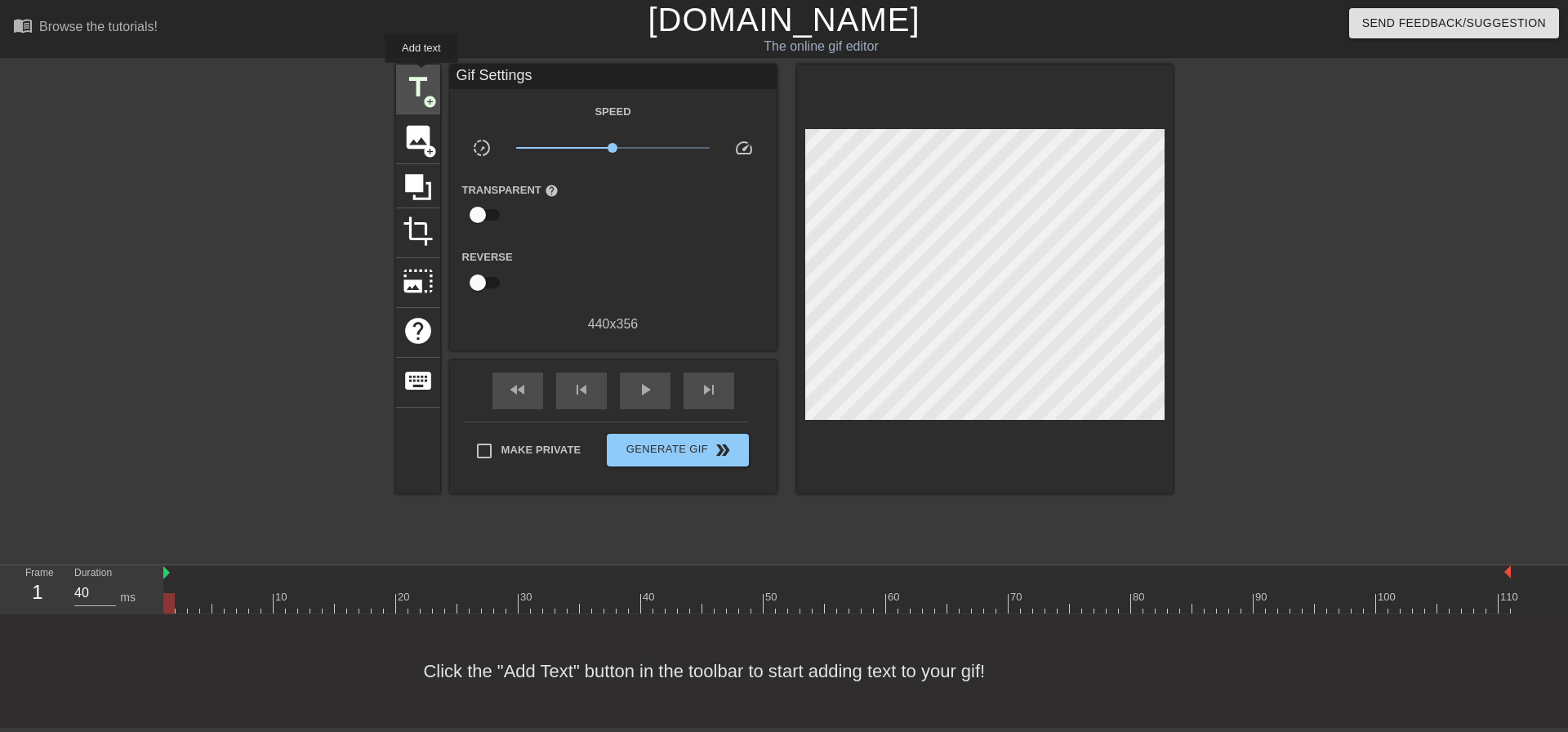
click at [421, 74] on span "title" at bounding box center [419, 88] width 31 height 31
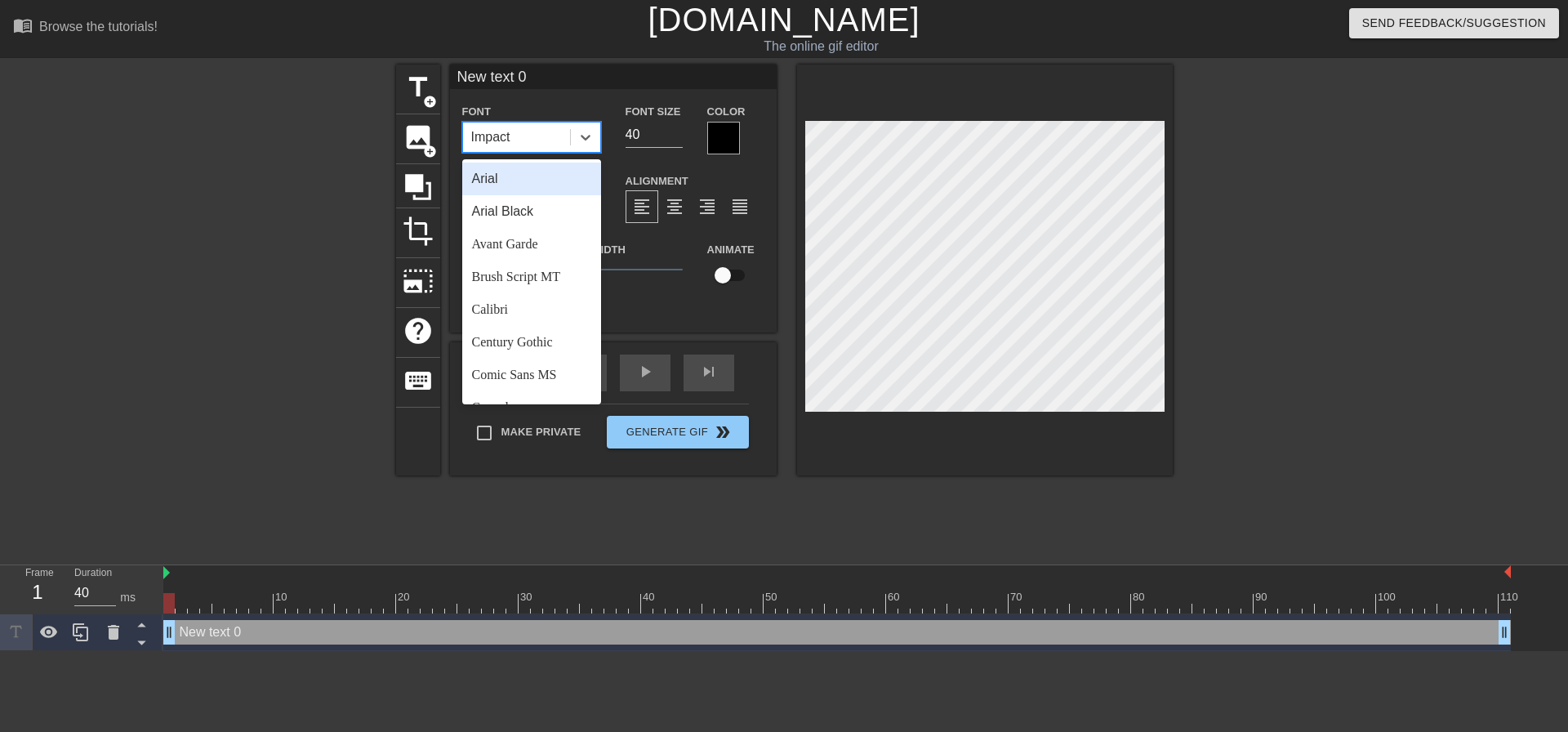
drag, startPoint x: 471, startPoint y: 123, endPoint x: 500, endPoint y: 135, distance: 31.4
click at [473, 125] on div "Impact" at bounding box center [516, 137] width 107 height 29
click at [534, 208] on div "Arial Black" at bounding box center [531, 211] width 139 height 33
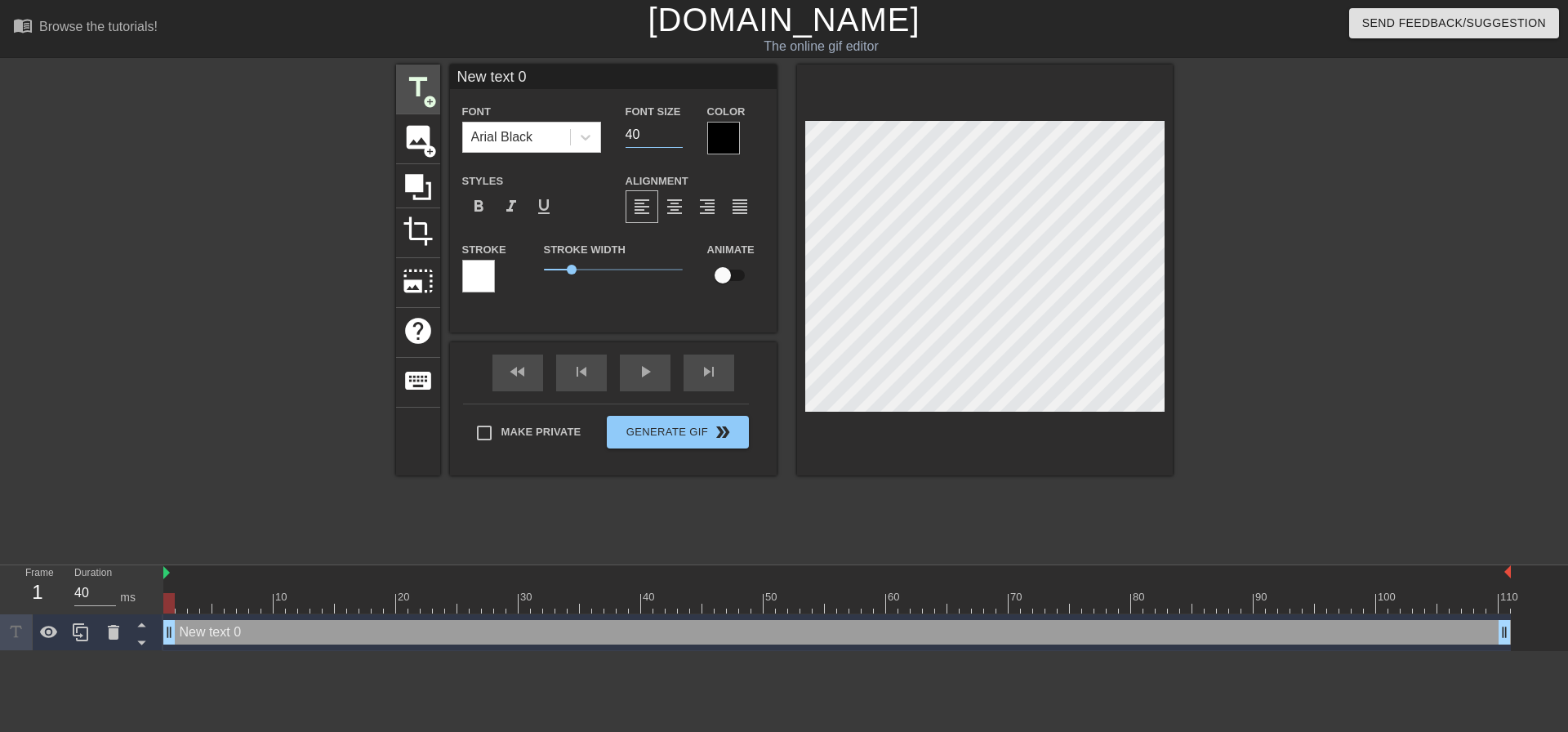
drag, startPoint x: 659, startPoint y: 131, endPoint x: 425, endPoint y: 100, distance: 236.0
click at [451, 121] on div "Font Arial Black Font Size 40 Color" at bounding box center [613, 127] width 327 height 53
type input "20"
click at [677, 210] on span "format_align_center" at bounding box center [675, 206] width 19 height 19
click at [516, 414] on div "fast_rewind skip_previous play_arrow skip_next Make Private Generate Gif double…" at bounding box center [613, 409] width 327 height 133
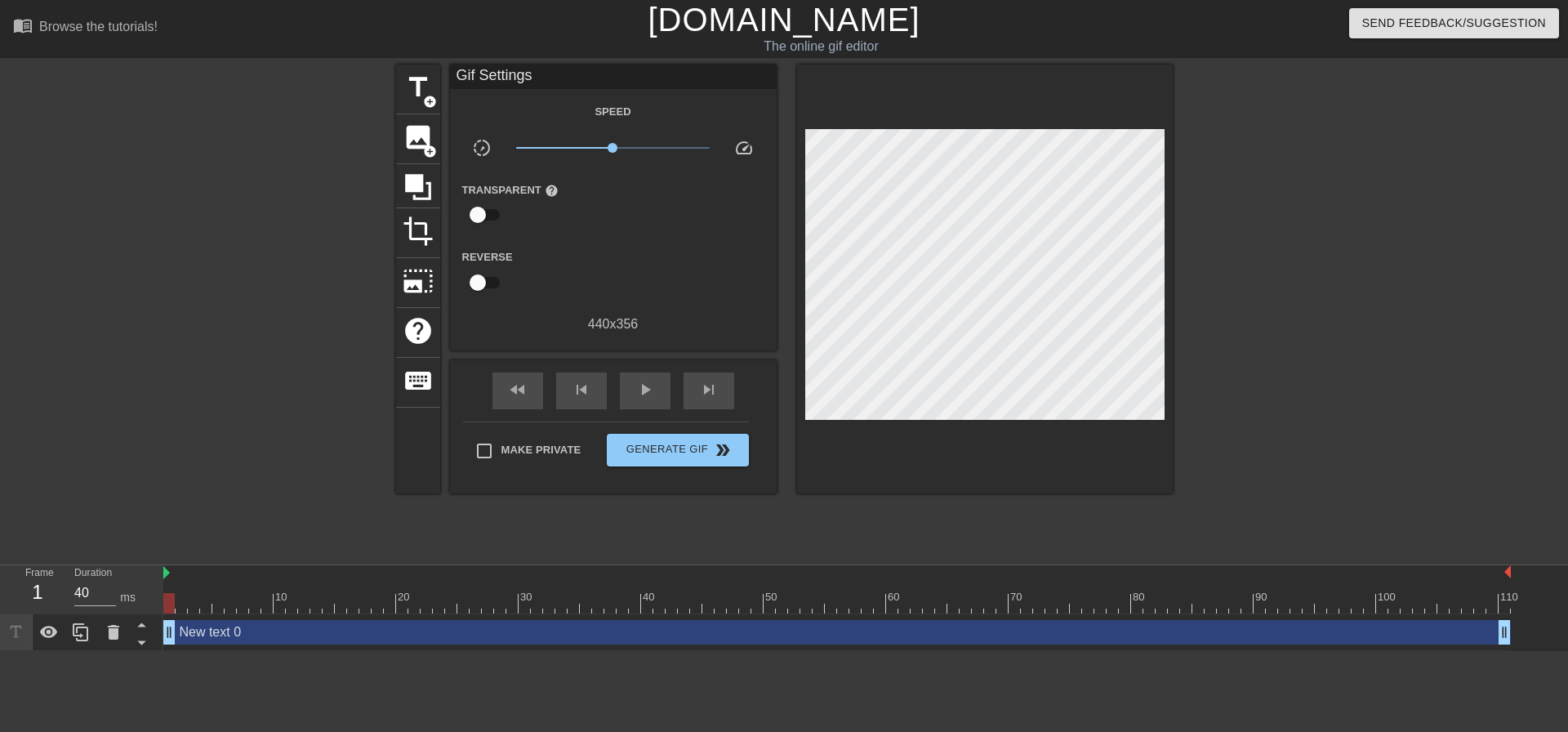
click at [519, 442] on span "Make Private" at bounding box center [541, 449] width 80 height 16
click at [501, 440] on input "Make Private" at bounding box center [485, 451] width 35 height 35
checkbox input "true"
drag, startPoint x: 174, startPoint y: 596, endPoint x: 107, endPoint y: 543, distance: 85.4
click at [131, 598] on div "Frame 7 Duration 40 ms 10 20 30 40 50 60 70 80 90 100 110 New text 0 drag_handl…" at bounding box center [784, 608] width 1568 height 86
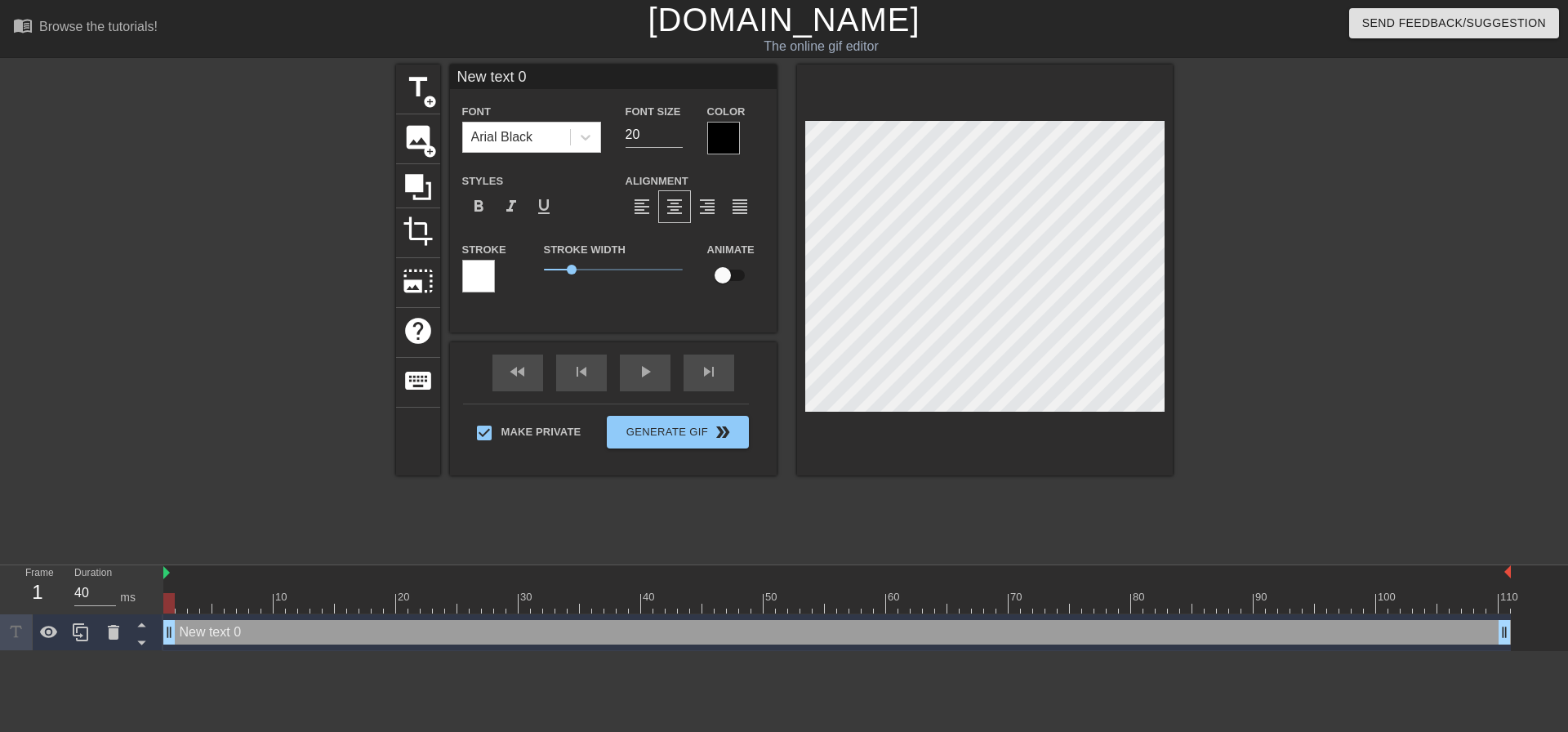
scroll to position [3, 2]
type input "A"
type textarea "A"
type input "Ah"
type textarea "Ah"
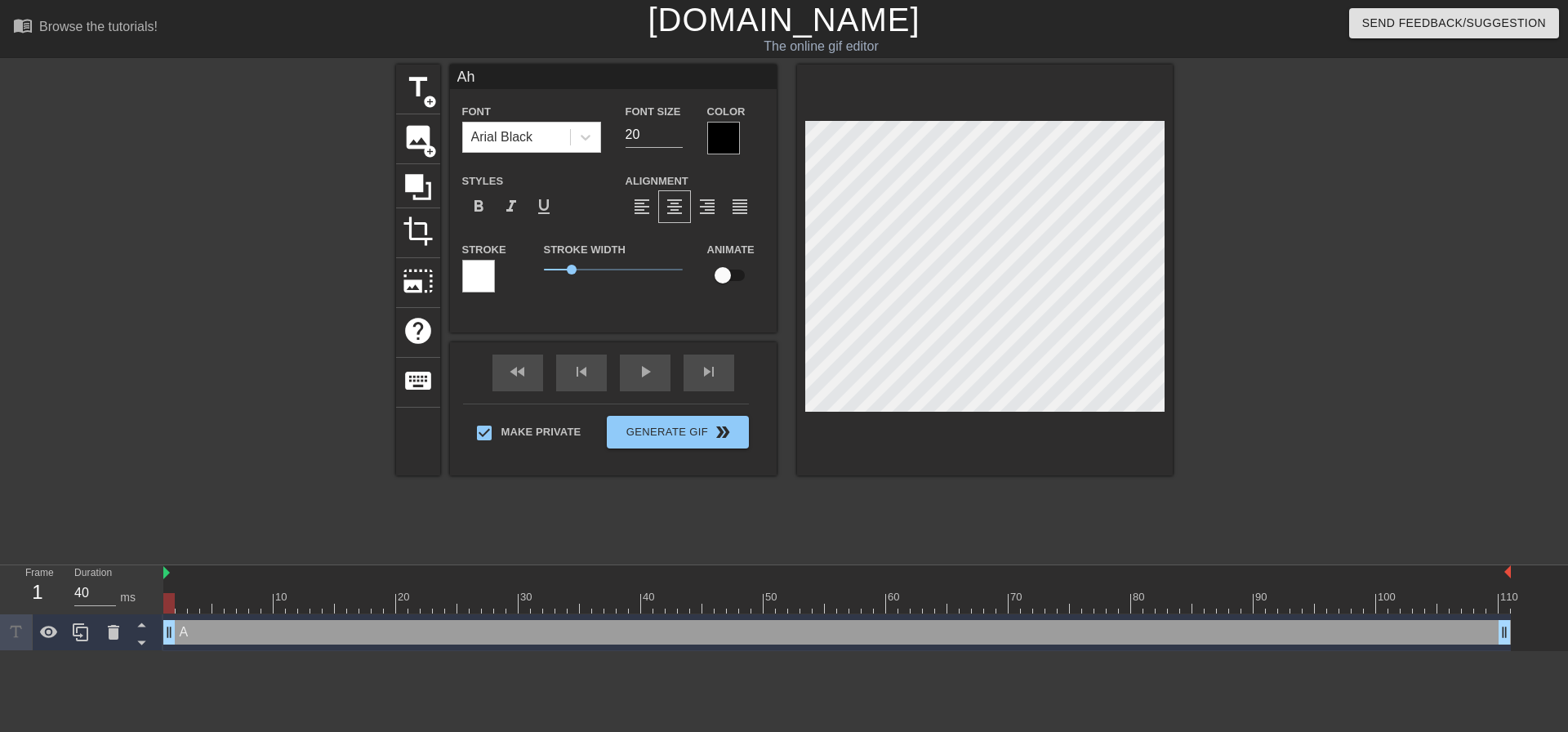
type input "Ahh"
type textarea "Ahh"
type input "Ahh y"
type textarea "Ahh ye"
type input "Ahh yes"
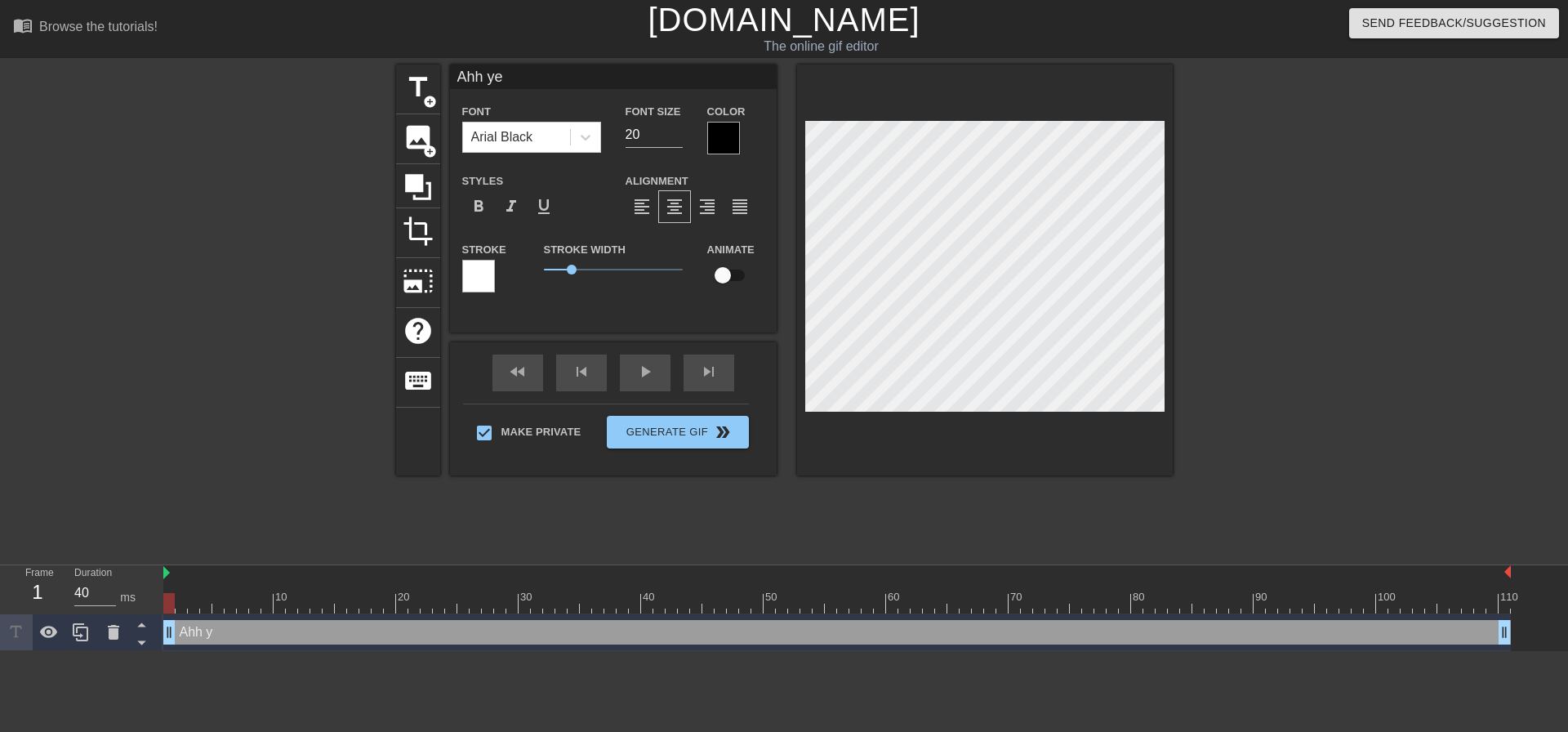
type textarea "Ahh yes"
type input "Ahh yes"
type textarea "Ahh yes"
type input "Ahh yes d"
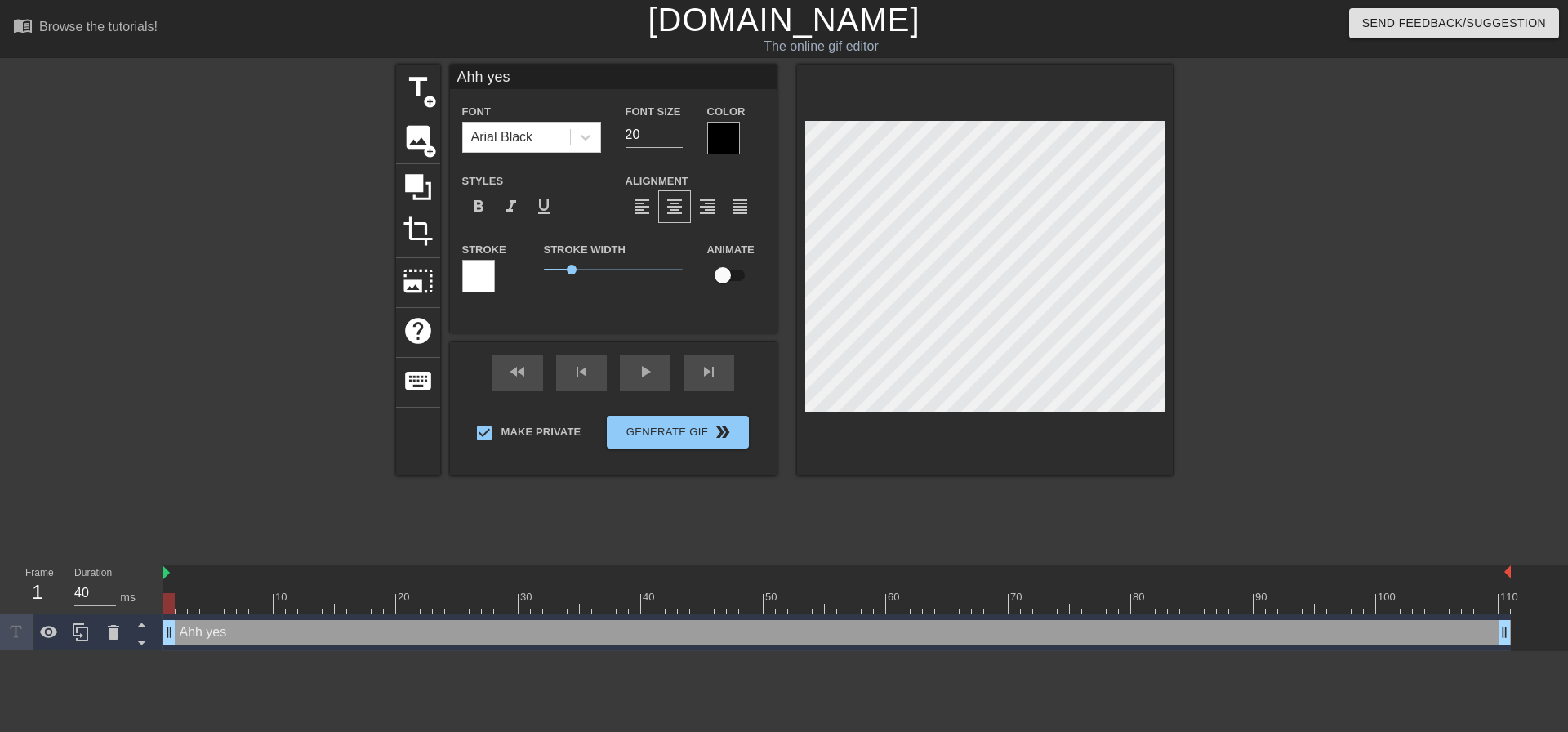
type textarea "Ahh yes d"
type input "Ahh yes"
type textarea "Ahh yes"
type input "Ahh yes D"
type textarea "Ahh yes D"
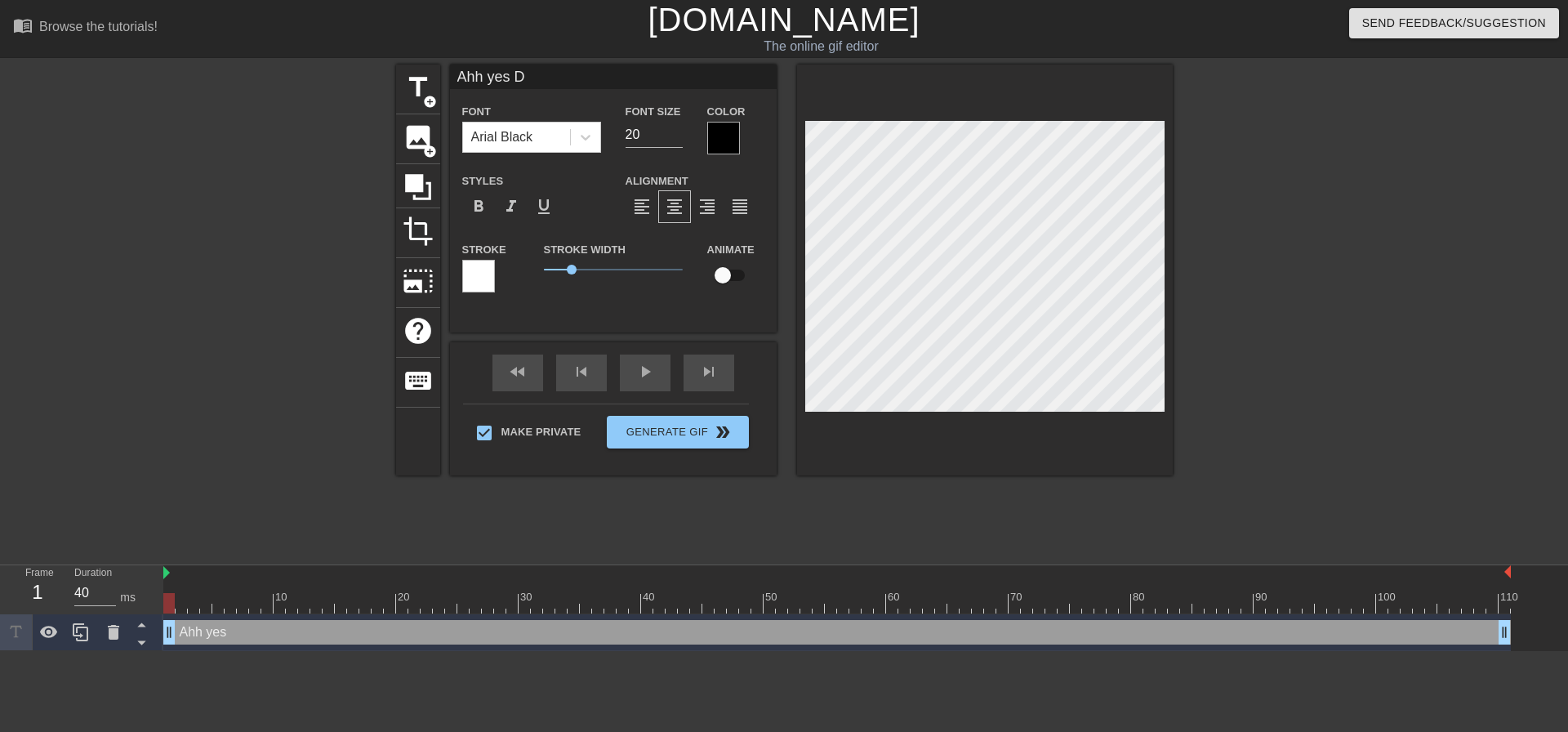
type input "Ahh yes Da"
type textarea "Ahh yes Da"
type input "Ahh yes Dad"
type textarea "Ahh yes Dad"
type input "Ahh yes Dady"
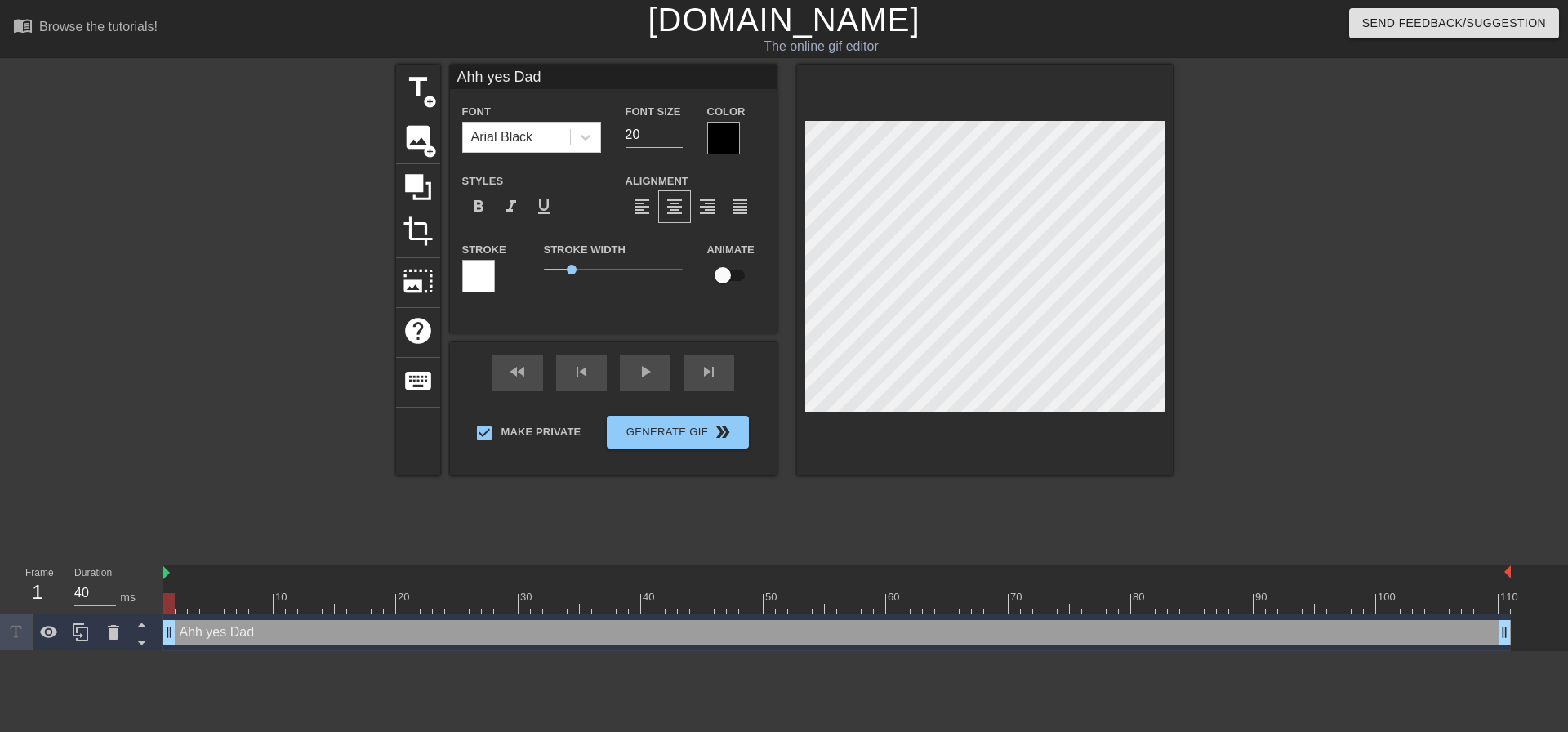
type textarea "Ahh yes Dady"
type input "Ahh yes Dad"
type textarea "Ahh yes Dad"
type input "Ahh yes Dadd"
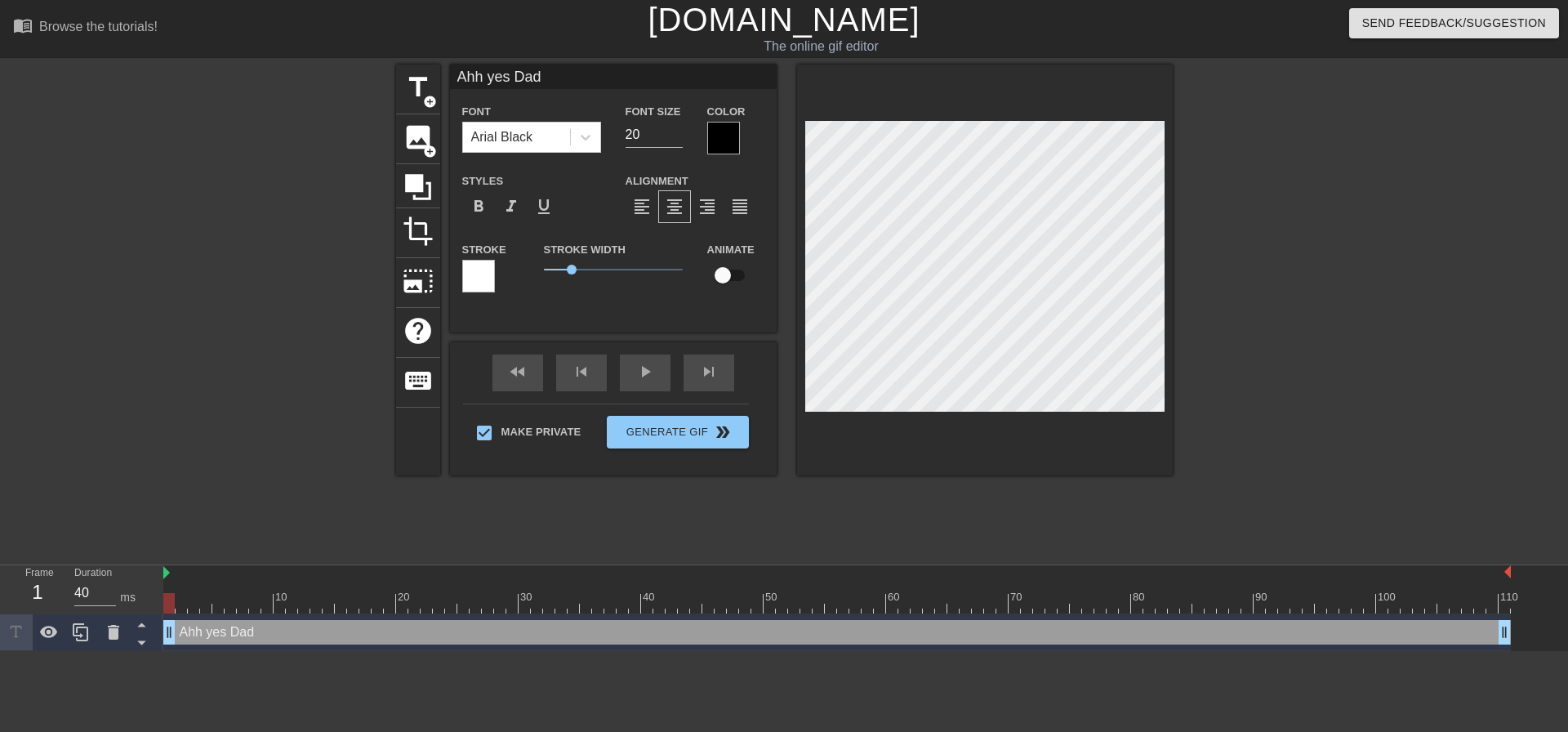
type textarea "Ahh yes Dadd"
type input "Ahh yes Daddy"
type textarea "Ahh yes Daddy"
type input "Ahh yes Daddy."
type textarea "Ahh yes Daddy."
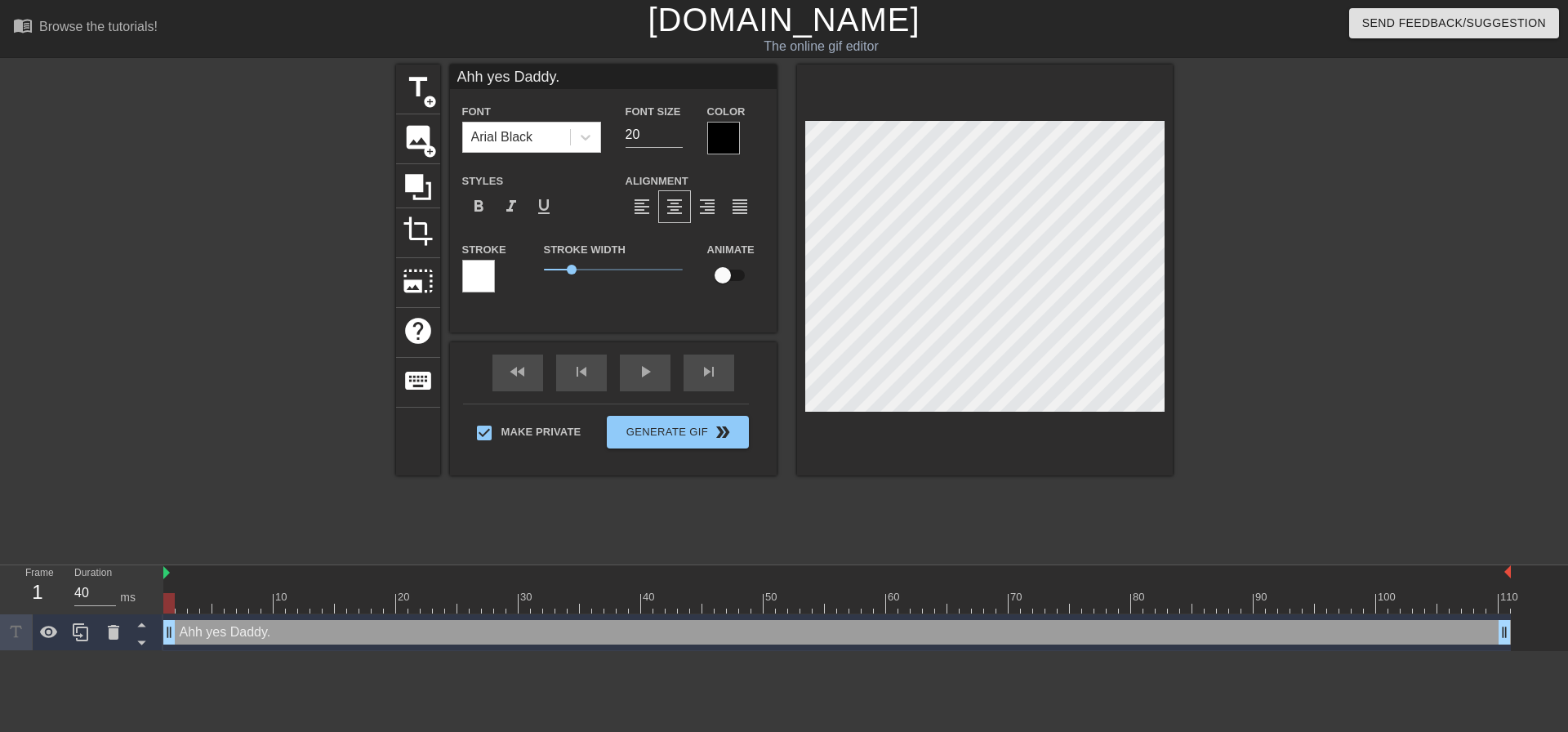
type input "Ahh yes Daddy.."
type textarea "Ahh yes Daddy.."
type input "Ahh yes Daddy..."
type textarea "Ahh yes Daddy..."
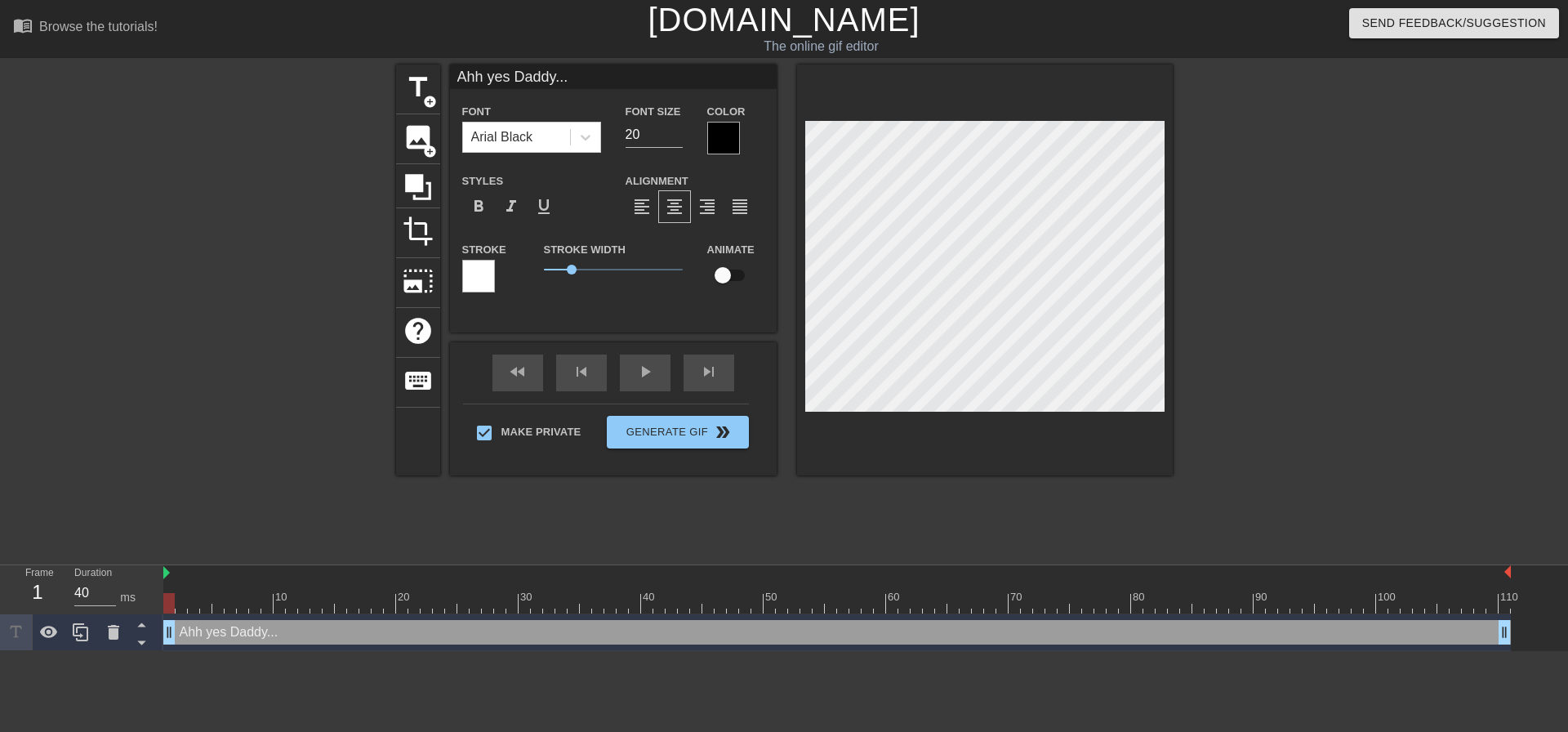
type input "Ahh yes Daddy...k"
type textarea "Ahh yes Daddy...k"
type input "Ahh yes Daddy...ke"
type textarea "Ahh yes Daddy...ke"
type input "Ahh yes Daddy...[PERSON_NAME]"
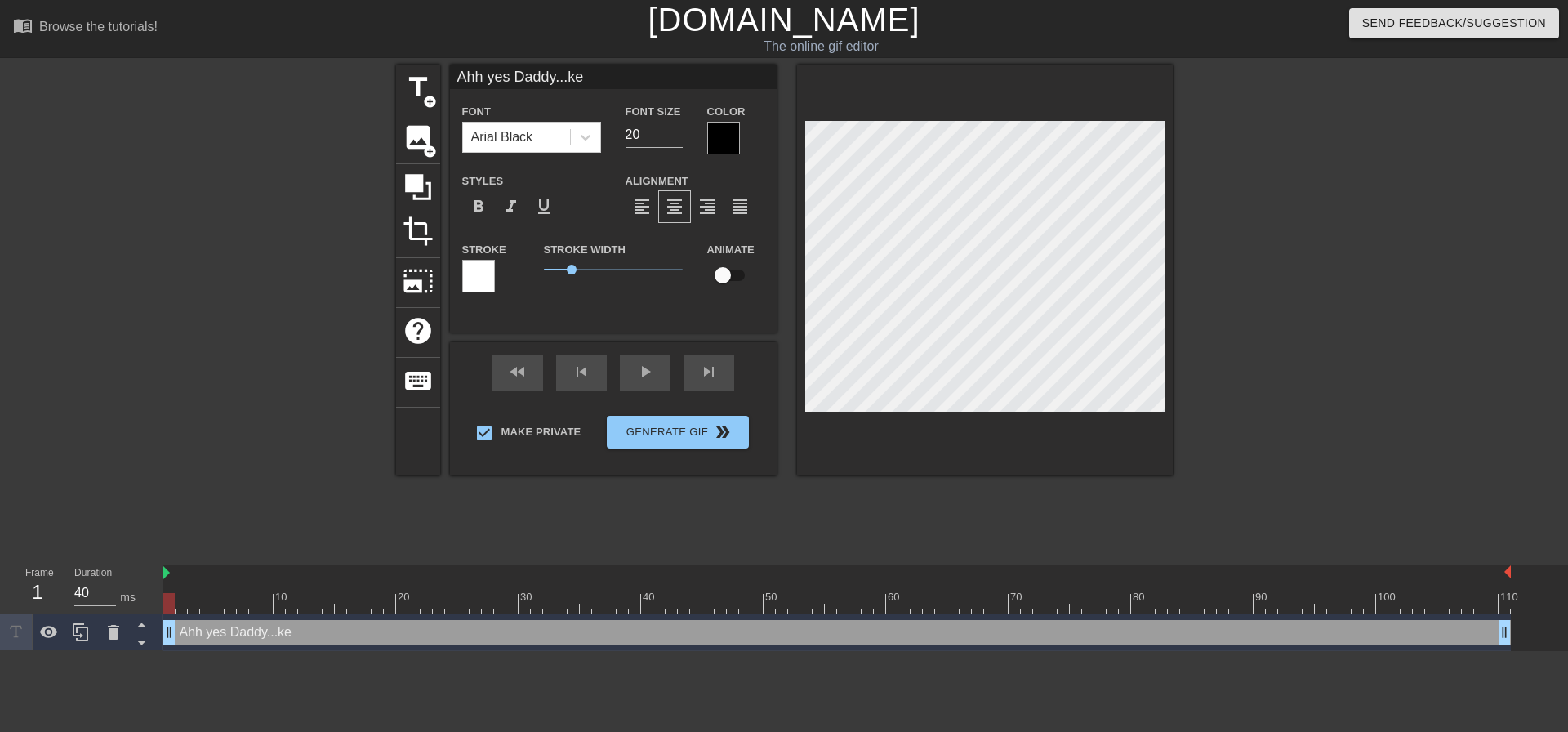
type textarea "Ahh yes Daddy...[PERSON_NAME]"
type input "Ahh yes Daddy...keep"
type textarea "Ahh yes Daddy...keep"
type input "Ahh yes Daddy...keepg"
type textarea "Ahh yes Daddy...keepg"
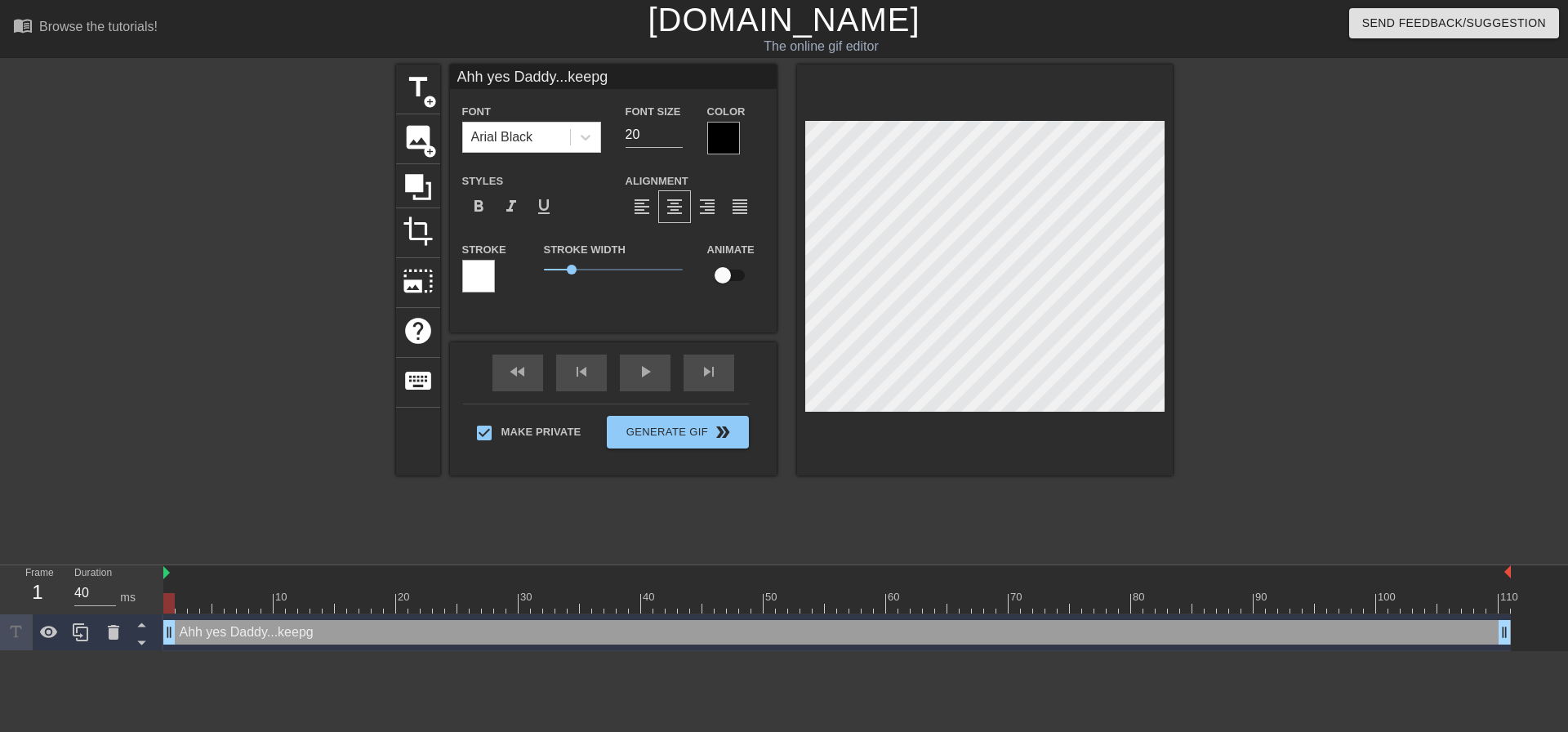
type input "Ahh yes Daddy...keep"
type textarea "Ahh yes Daddy...keep"
type input "Ahh yes Daddy...keep"
type textarea "Ahh yes Daddy...keep g"
type input "Ahh yes Daddy...keep go"
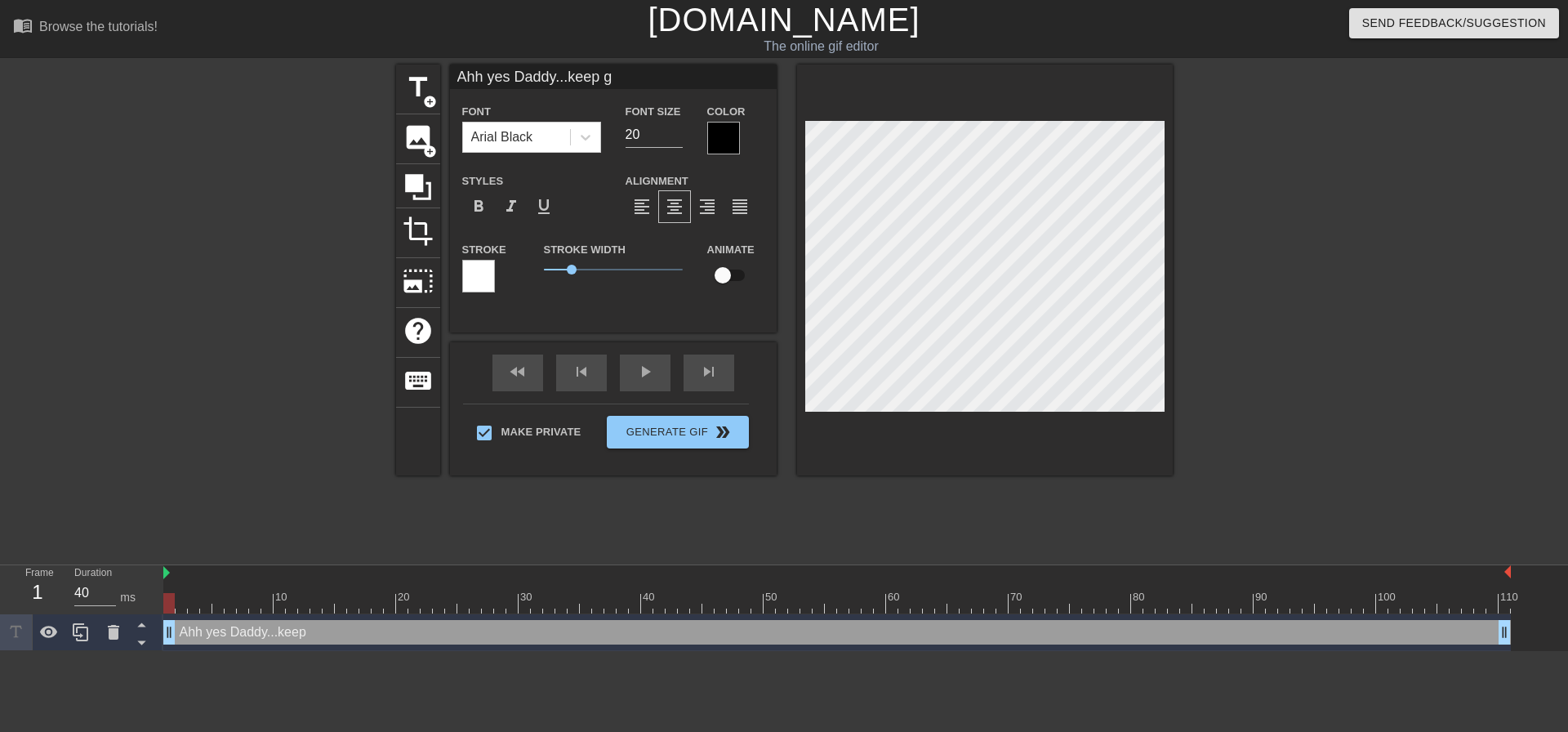
type textarea "Ahh yes Daddy...keep go"
type input "Ahh yes Daddy...keep goi"
type textarea "Ahh yes Daddy...keep goi"
type input "Ahh yes Daddy...keep goin"
type textarea "Ahh yes Daddy...keep goin"
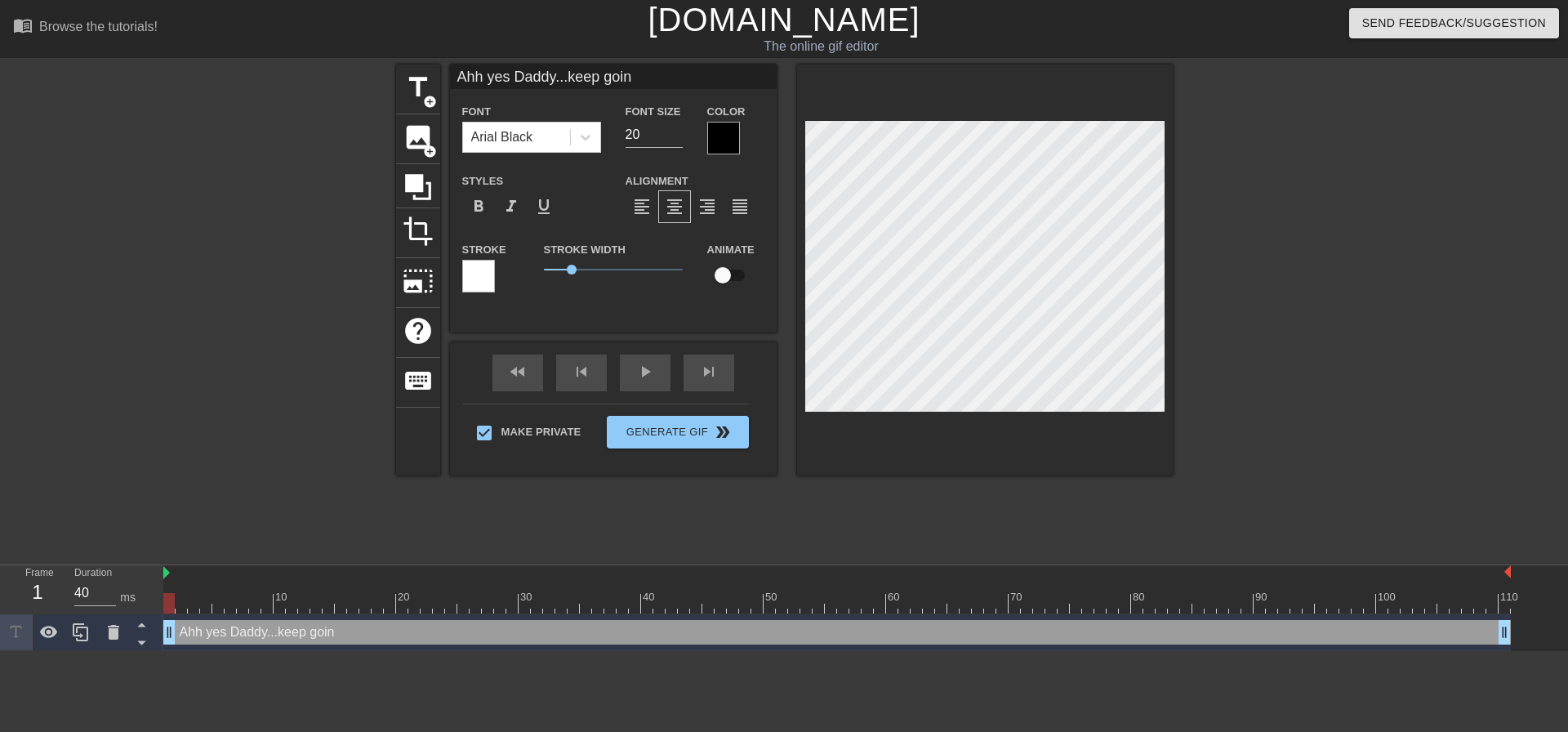
type input "Ahh yes Daddy...keep going"
type textarea "Ahh yes Daddy...keep going"
type input "Ahh yes Daddy...keep going,"
type textarea "Ahh yes Daddy...keep going,"
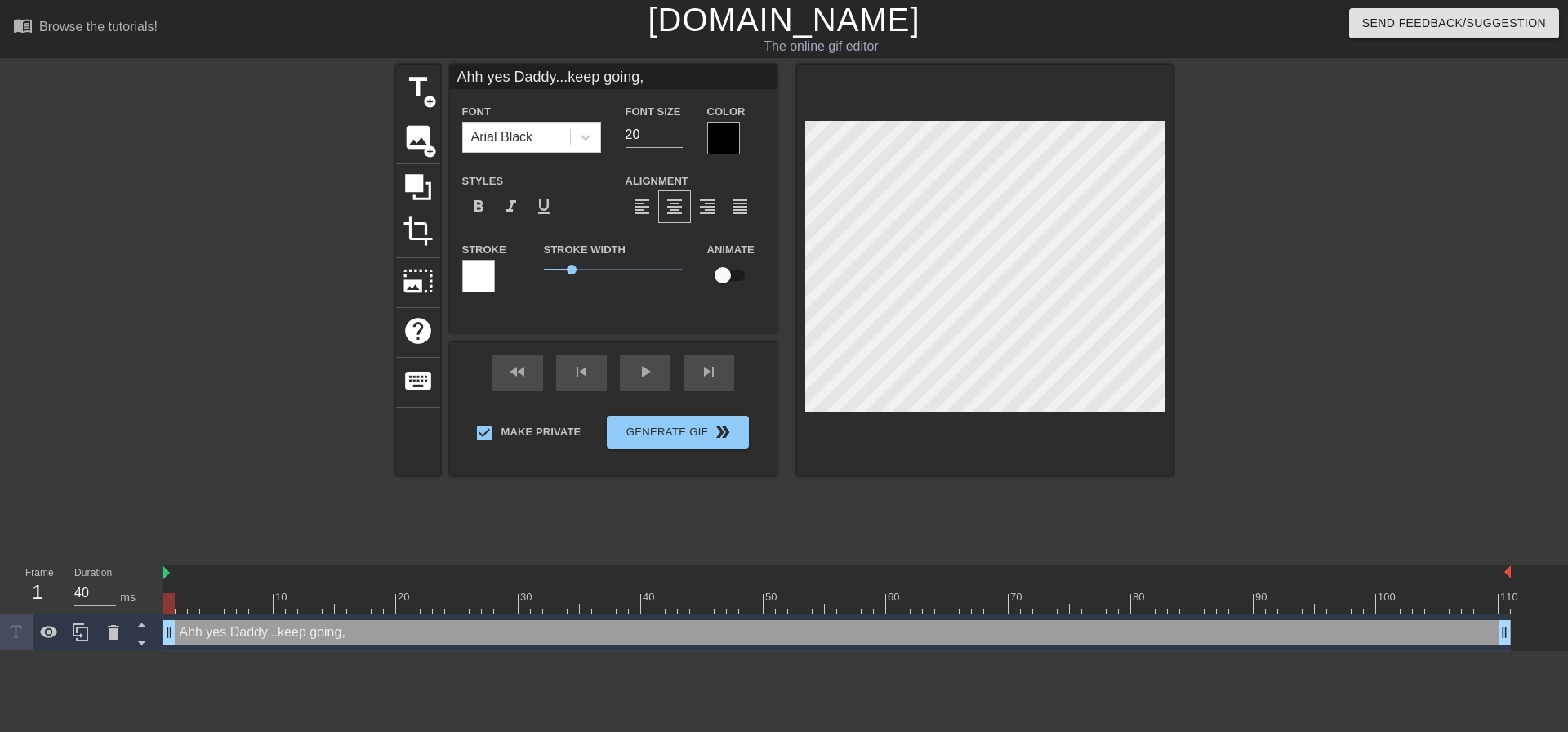
type input "Ahh yes Daddy...keep going,,"
type textarea "Ahh yes Daddy...keep going,,"
type input "Ahh yes Daddy...keep going,,,"
type textarea "Ahh yes Daddy...keep going,,,"
type input "Ahh yes Daddy...keep going,,"
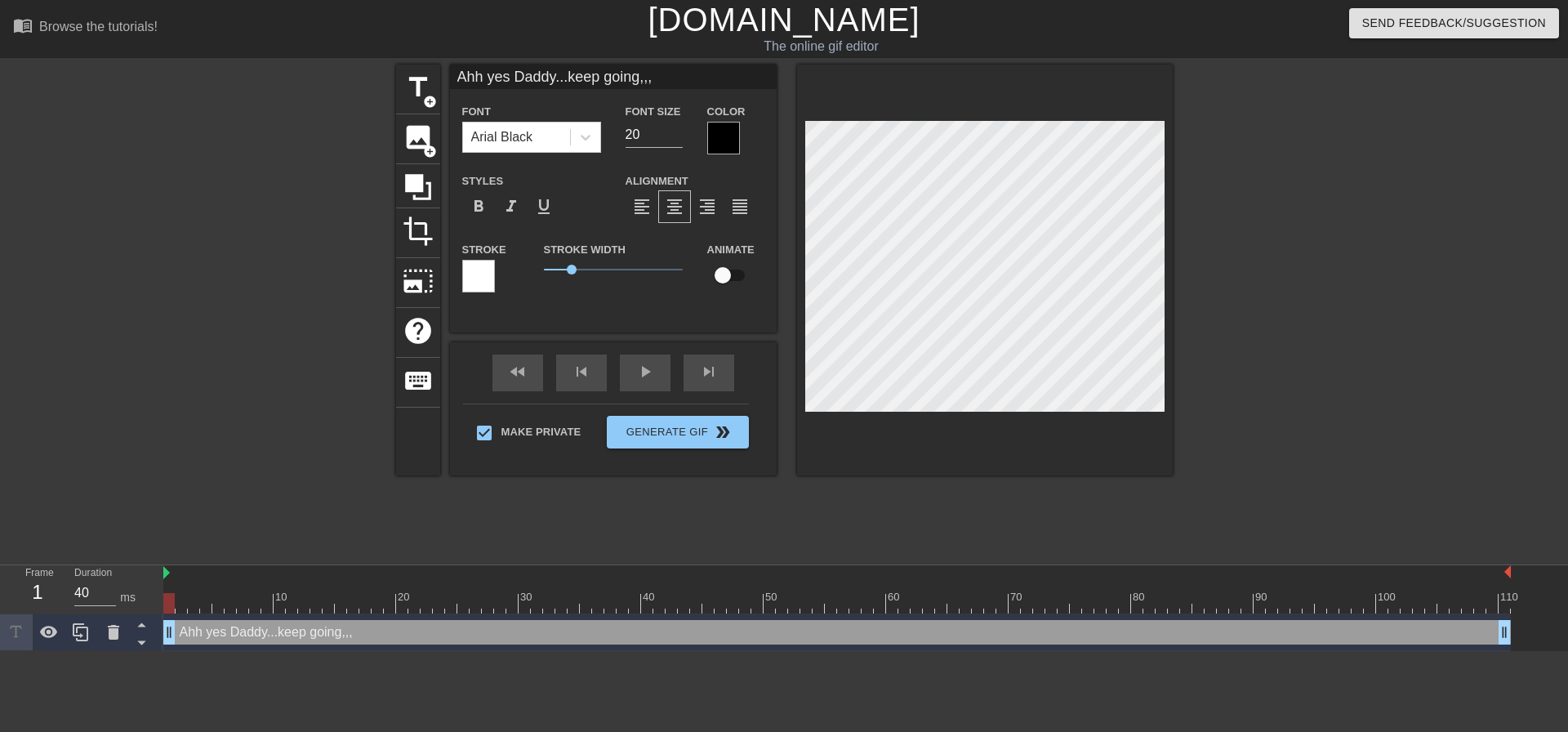
type textarea "Ahh yes Daddy...keep going,,"
type input "Ahh yes Daddy...keep going,"
type textarea "Ahh yes Daddy...keep going,"
type input "Ahh yes Daddy...keep going"
type textarea "Ahh yes Daddy...keep going"
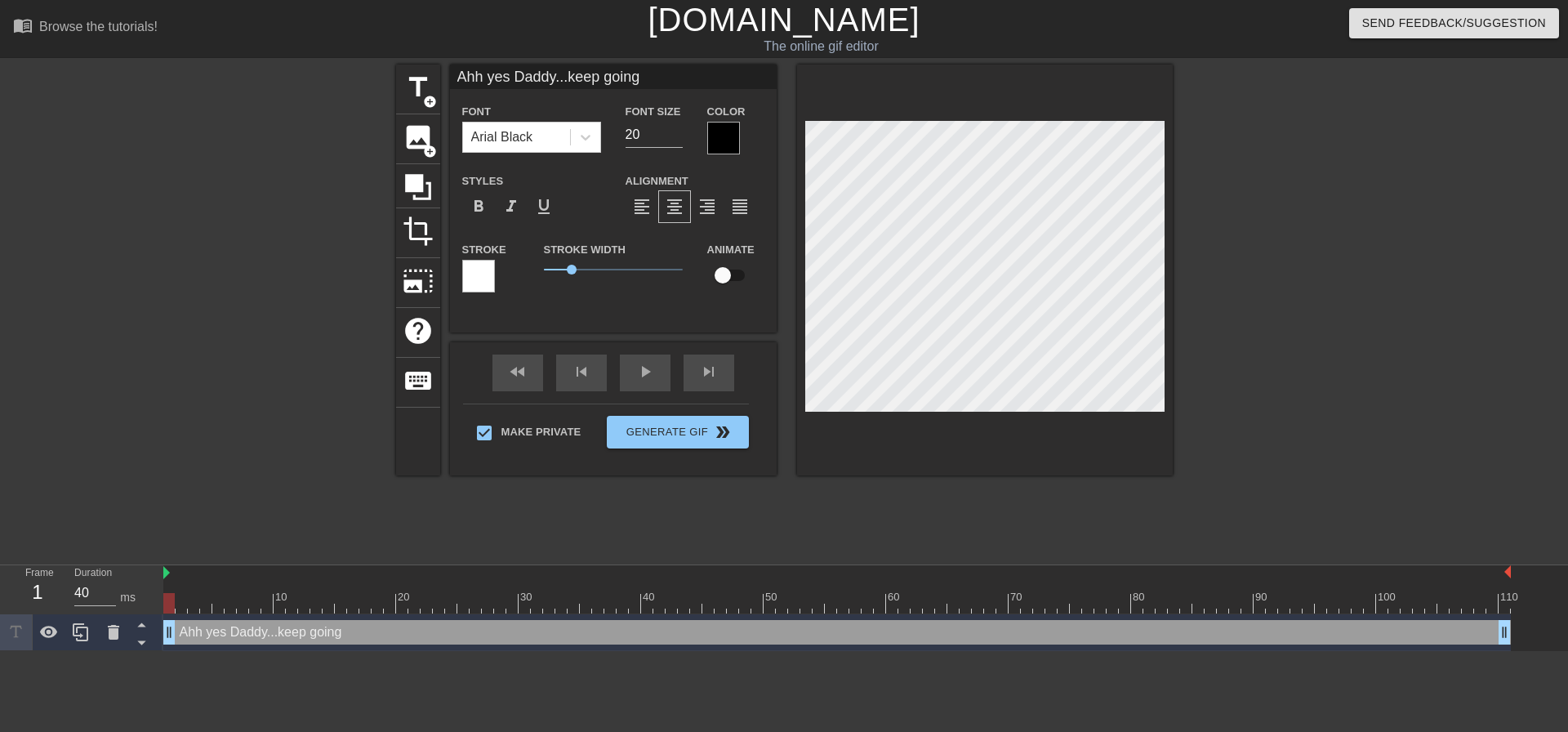
type input "Ahh yes Daddy...keep going."
type textarea "Ahh yes Daddy...keep going."
type input "Ahh yes Daddy...keep going.."
type textarea "Ahh yes Daddy...keep going.."
type input "Ahh yes Daddy...keep going..."
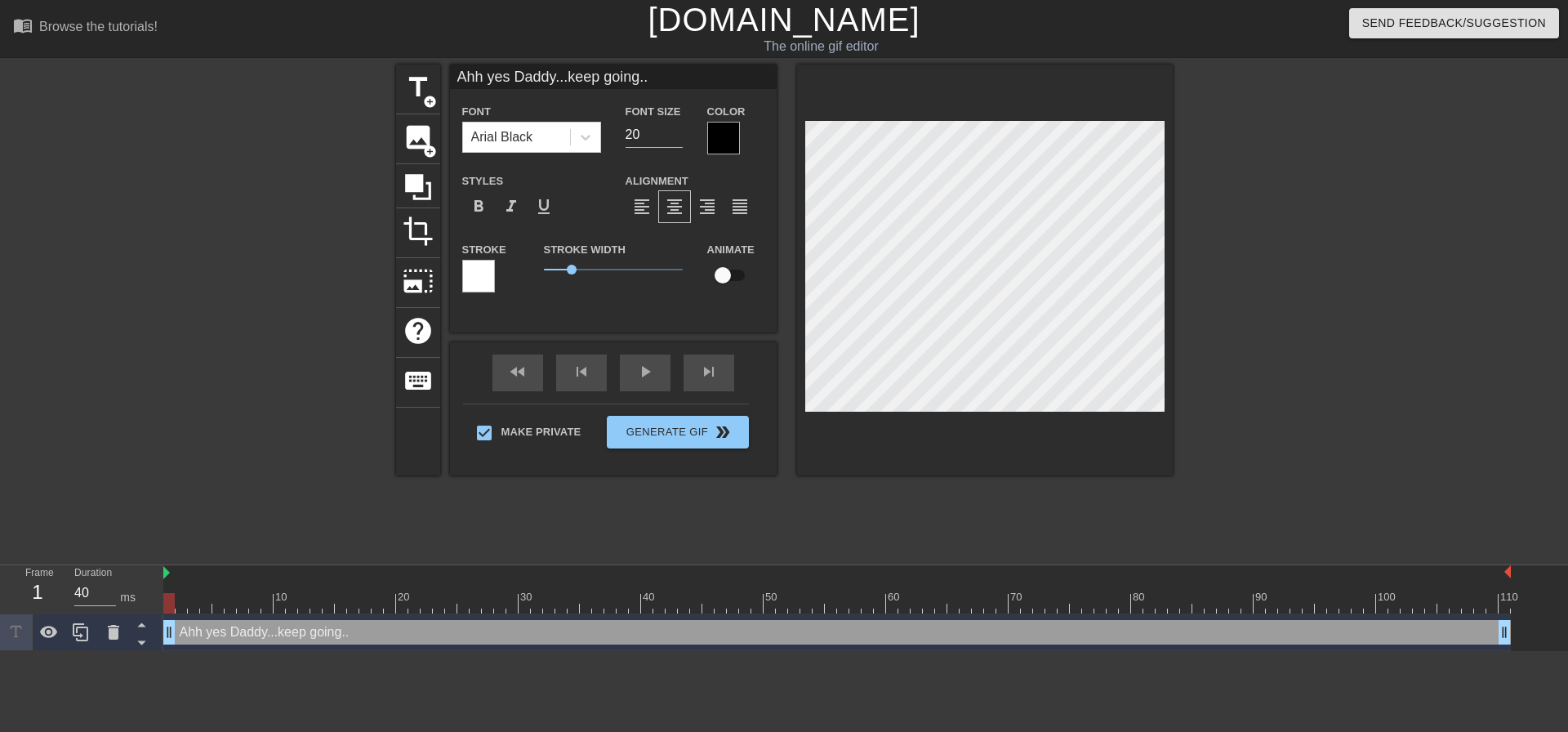
type textarea "Ahh yes Daddy...keep going..."
type input "Ahh yes Daddy...keep going...c"
type textarea "Ahh yes Daddy...keep going...c"
type input "Ahh yes Daddy...keep going...cu"
type textarea "Ahh yes Daddy...keep going...cu"
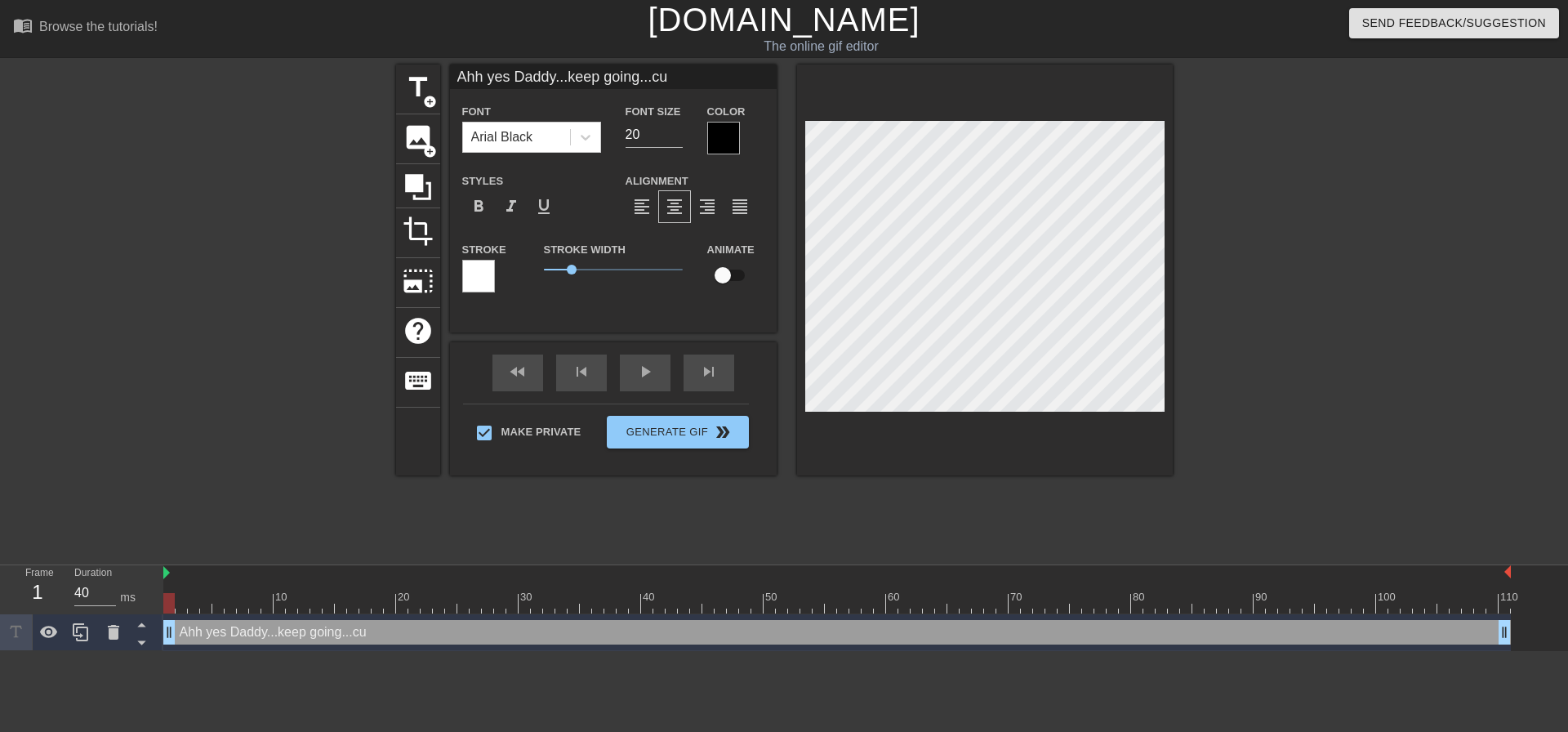
type input "Ahh yes Daddy...keep going...cum"
type textarea "Ahh yes Daddy...keep going...cum"
type input "Ahh yes Daddy...keep going...cum"
type textarea "Ahh yes Daddy...keep going...cum"
type input "Ahh yes Daddy...keep going...cum i"
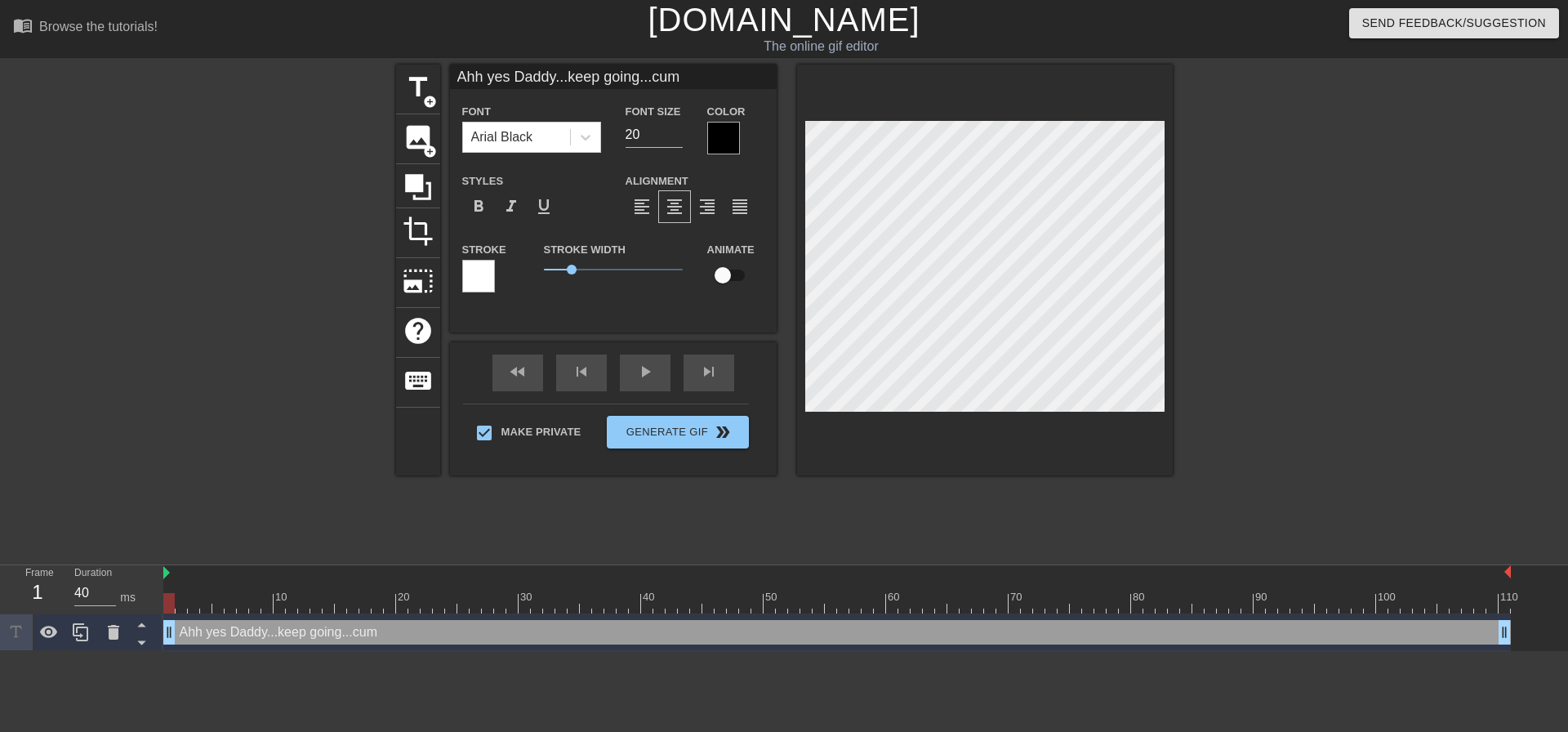
type textarea "Ahh yes Daddy...keep going...cum i"
type input "Ahh yes Daddy...keep going...cum in"
type textarea "Ahh yes Daddy...keep going...cum in"
type input "Ahh yes Daddy...keep going...cum ins"
type textarea "Ahh yes Daddy...keep going...cum ins"
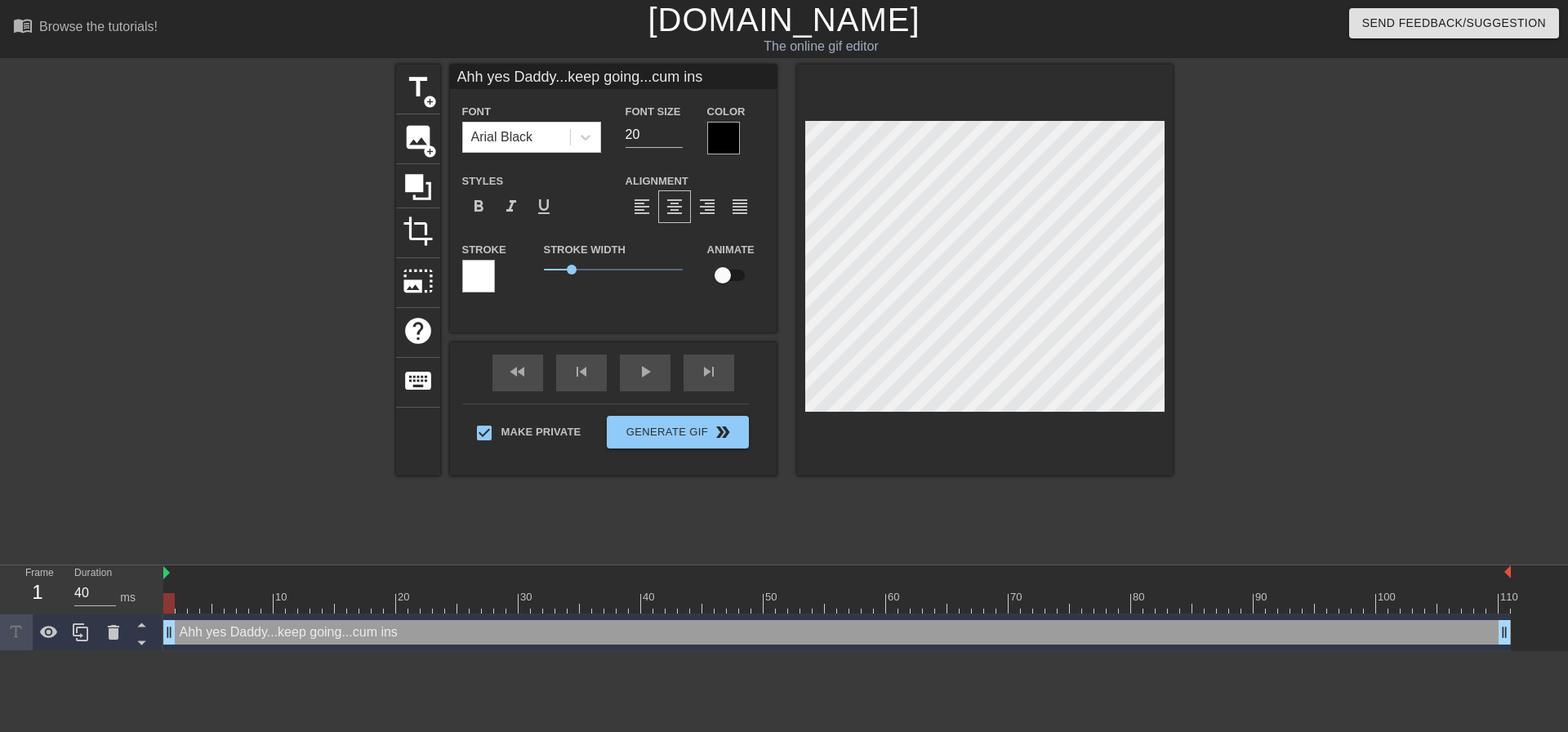
type input "Ahh yes Daddy...keep going...cum insi"
type textarea "Ahh yes Daddy...keep going...cum insi"
type input "Ahh yes Daddy...keep going...cum insid"
type textarea "Ahh yes Daddy...keep going...cum insid"
type input "Ahh yes Daddy...keep going...cum inside"
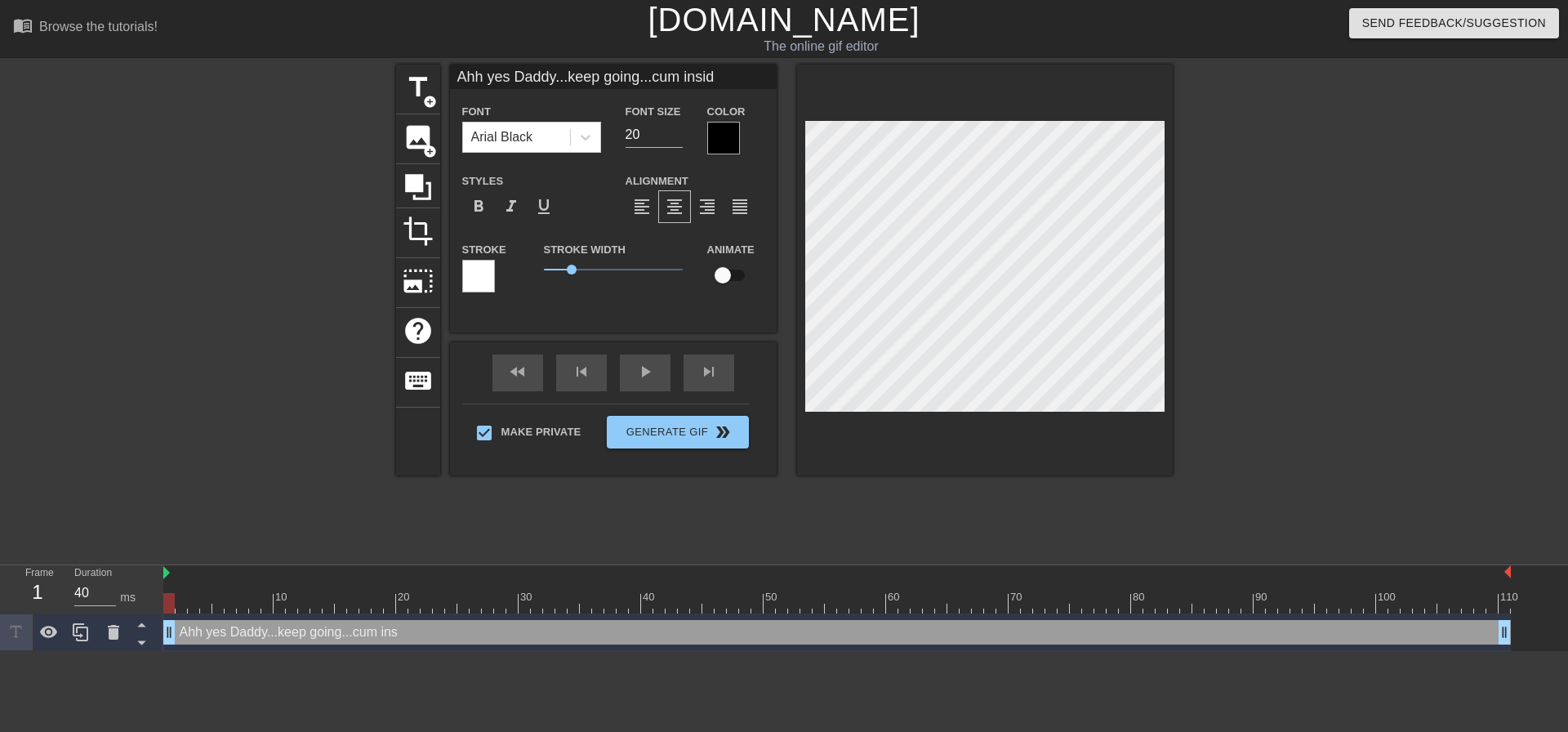
type textarea "Ahh yes Daddy...keep going...cum inside"
type input "Ahh yes Daddy...keep going...cum inside"
type textarea "Ahh yes Daddy...keep going...cum inside"
type input "Ahh yes Daddy...keep going...cum inside m"
type textarea "Ahh yes Daddy...keep going...cum inside m"
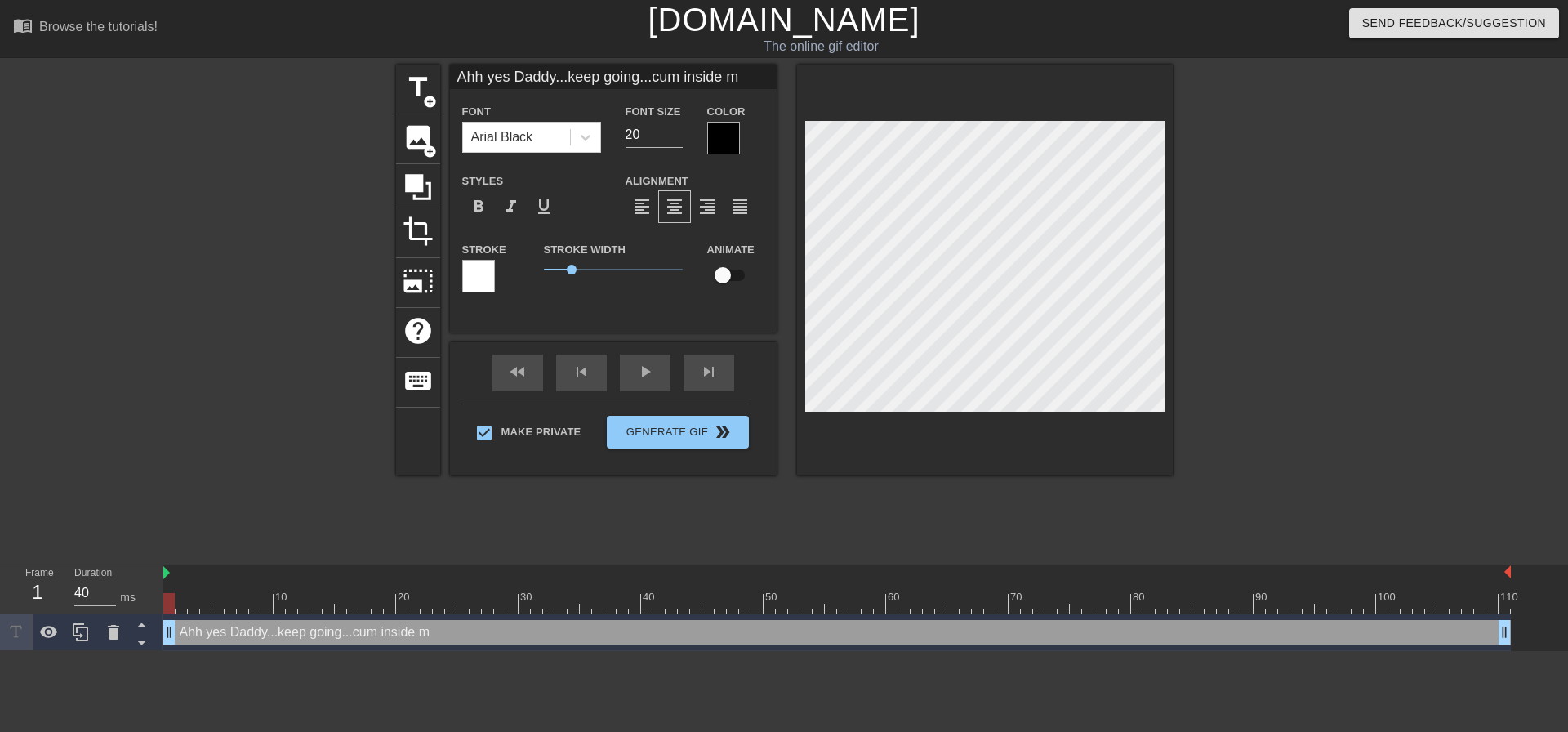
type input "Ahh yes Daddy...keep going...cum inside me"
type textarea "Ahh yes Daddy...keep going...cum inside me"
type input "Ahh yes Daddy...keep going...cum inside me"
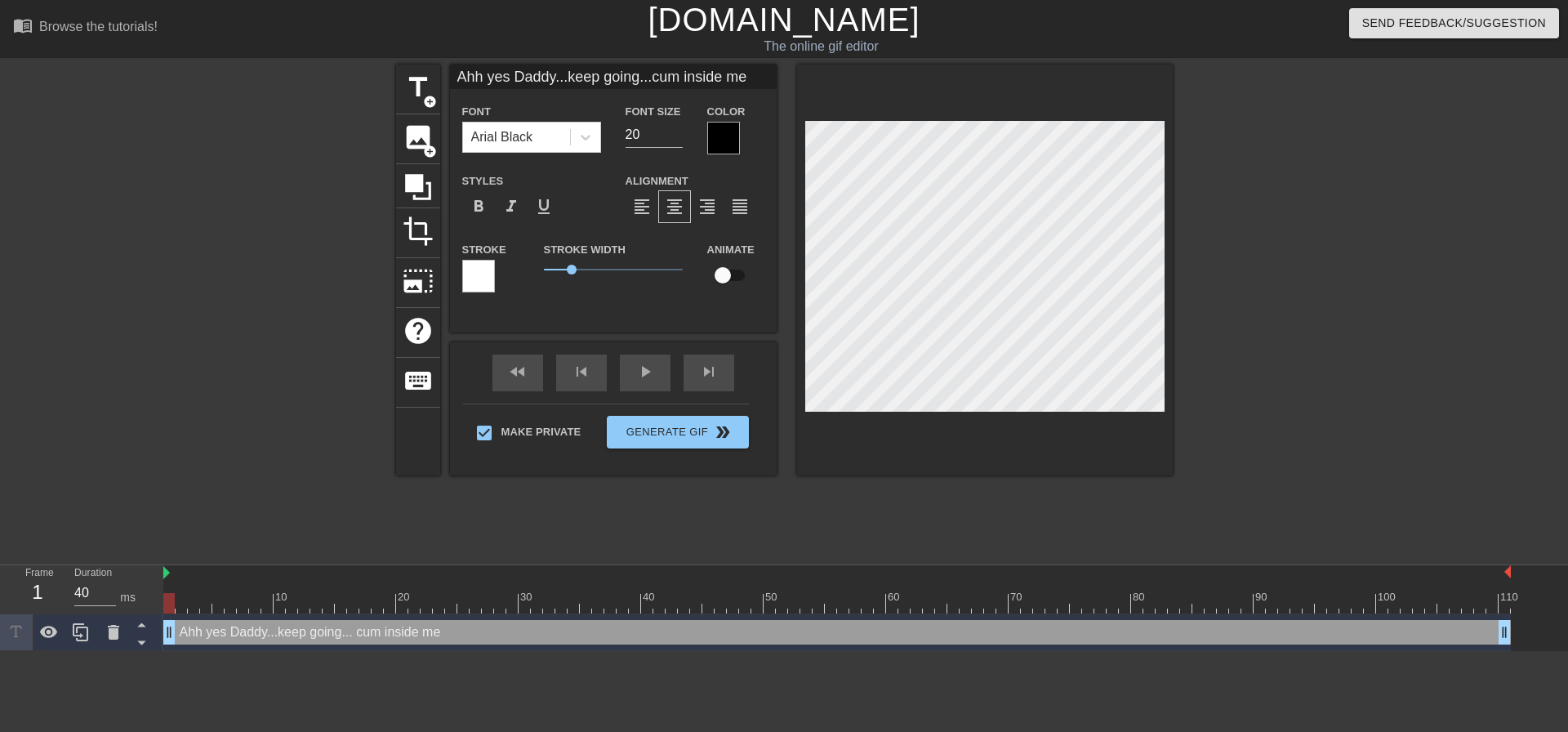
type textarea "Ahh yes Daddy...keep going... cum inside me"
type input "Ahh yes Daddy...keep going...cum inside me!"
type textarea "Ahh yes Daddy...keep going... cum inside me !"
type input "Ahh yes Daddy...keep going...cum inside me"
type textarea "Ahh yes Daddy...keep going... cum inside me"
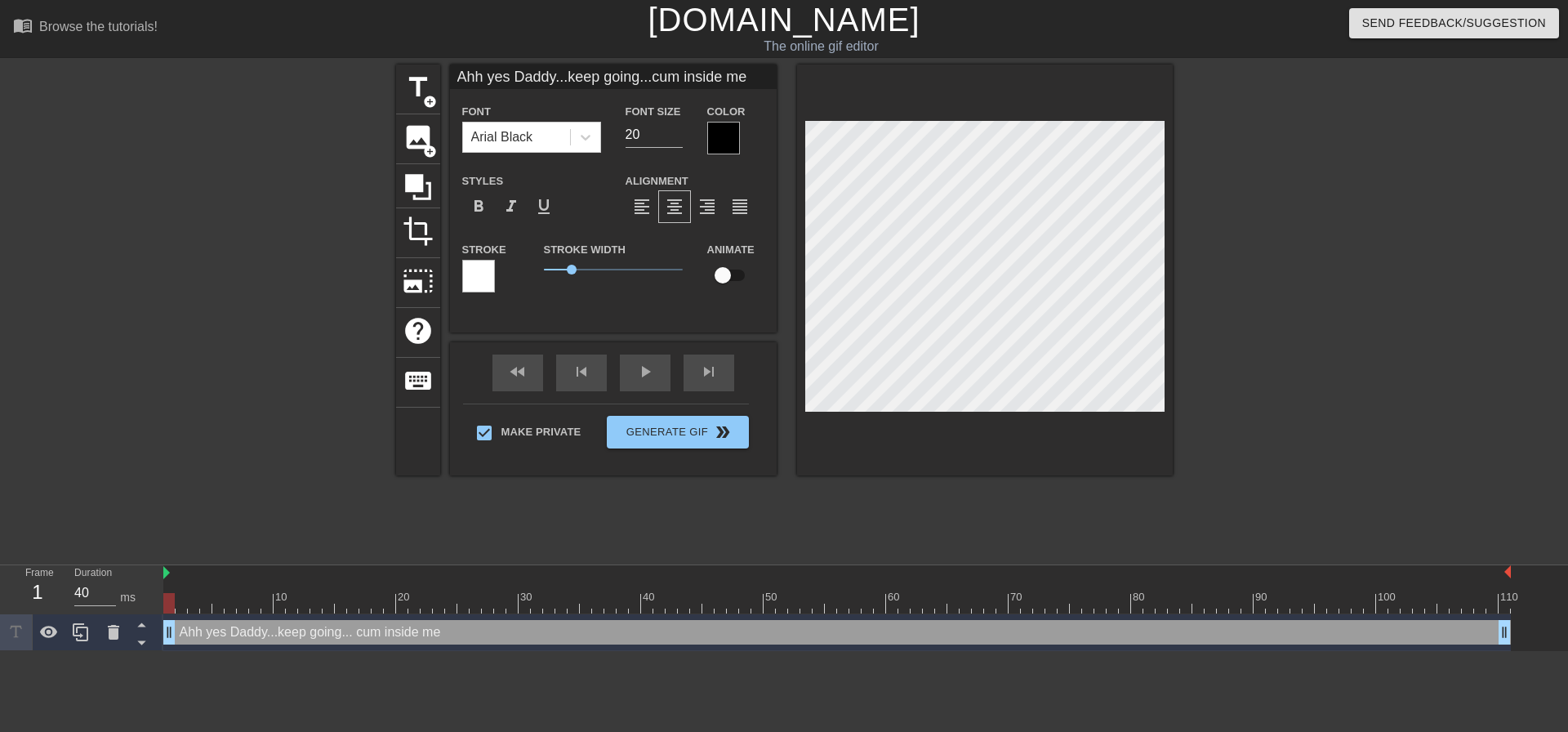
type input "Ahh yes Daddy...keep going...cum inside me"
type textarea "Ahh yes Daddy...keep going... cum inside me"
type input "Ahh yes Daddy...keep going...cum inside me."
type textarea "Ahh yes Daddy...keep going... cum inside me."
type input "Ahh yes Daddy...keep going...cum inside me.."
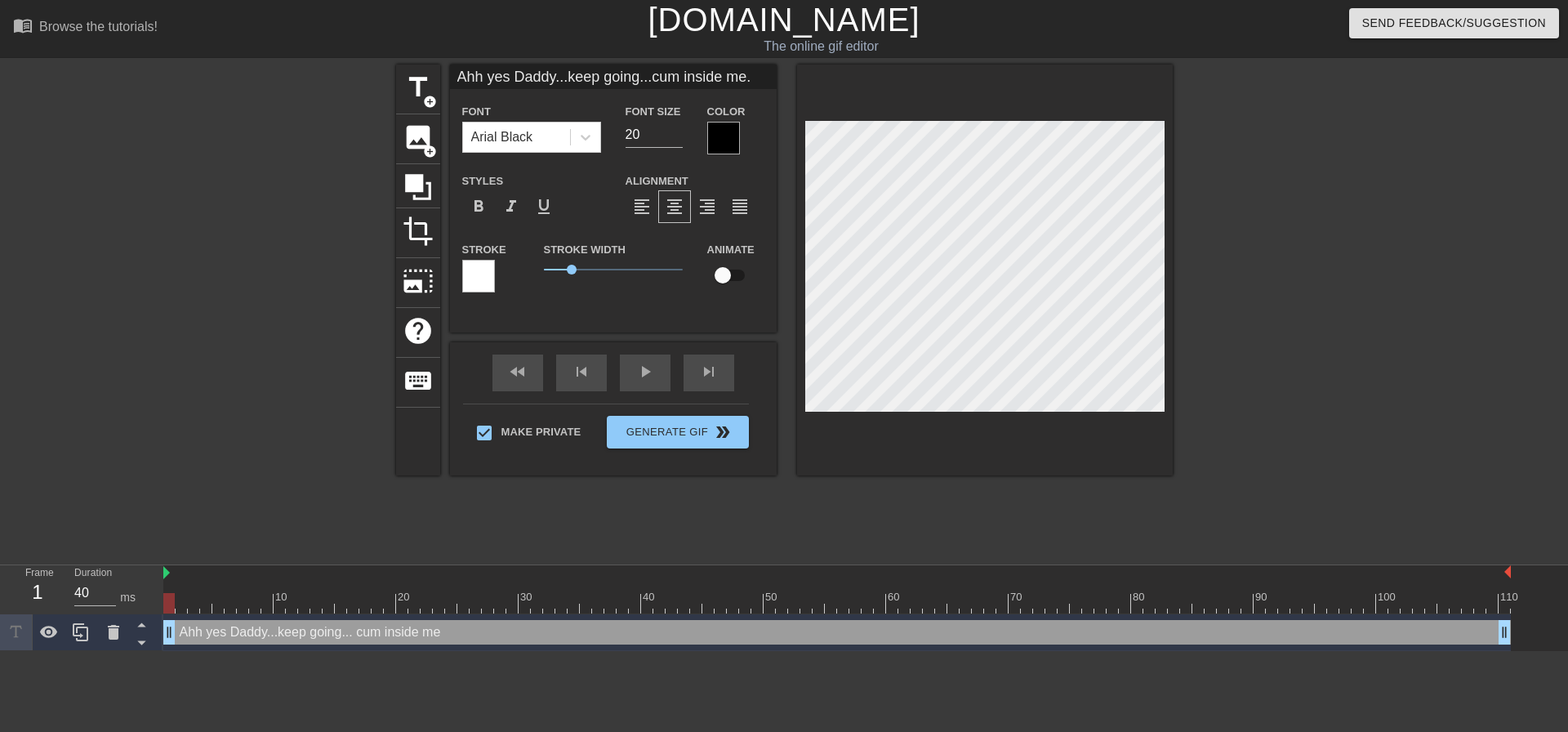
type textarea "Ahh yes Daddy...keep going... cum inside me.."
type input "Ahh yes Daddy...keep going...cum inside me..."
type textarea "Ahh yes Daddy...keep going... cum inside me..."
type input "Ahh yes Daddy...keep going...cum inside me...f"
type textarea "Ahh yes Daddy...keep going... cum inside me...f"
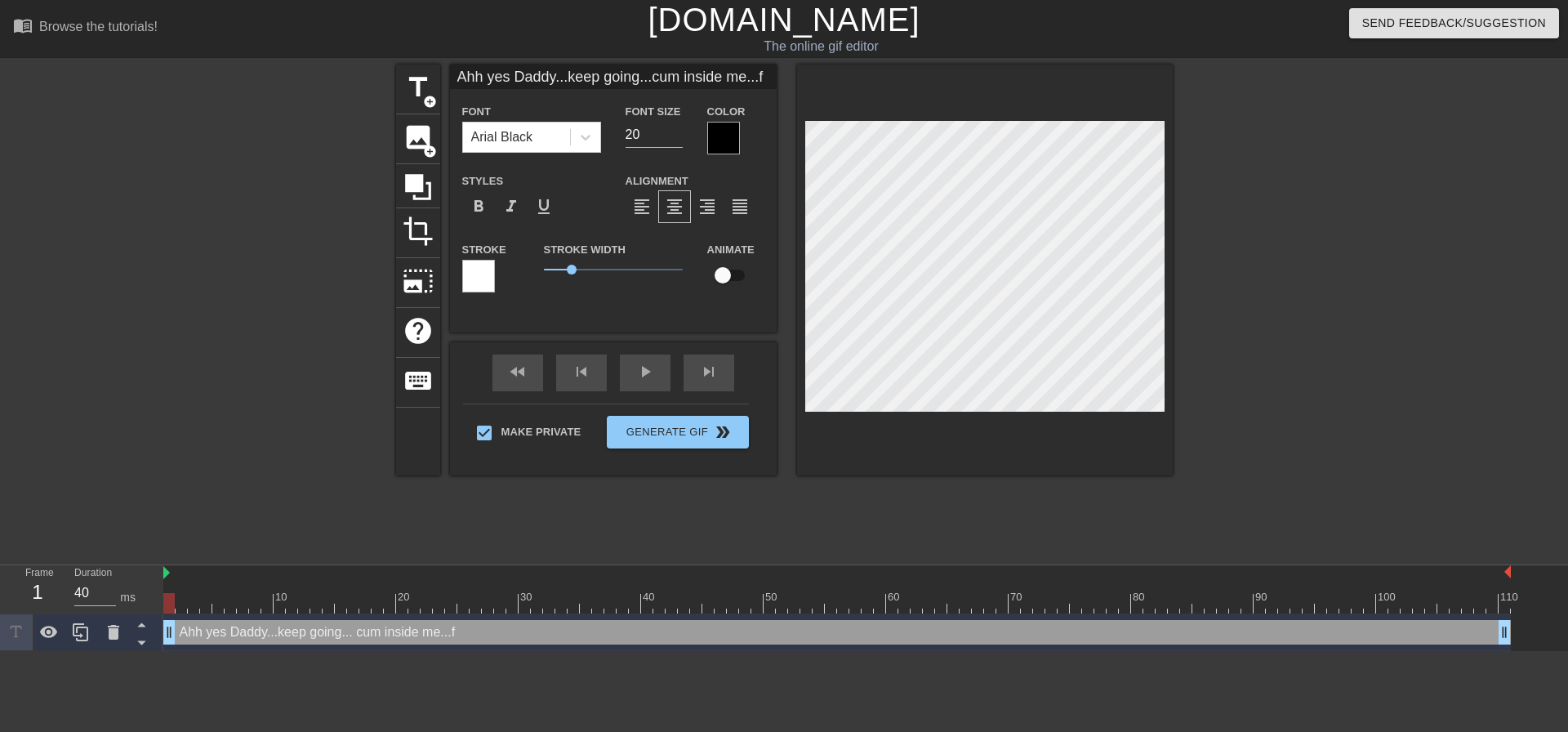
type input "Ahh yes Daddy...keep going...cum inside me...fi"
type textarea "Ahh yes Daddy...keep going... cum inside me...fi"
type input "Ahh yes Daddy...keep going...cum inside me...fil"
type textarea "Ahh yes Daddy...keep going... cum inside me...fil"
type input "Ahh yes Daddy...keep going...cum inside me...fill"
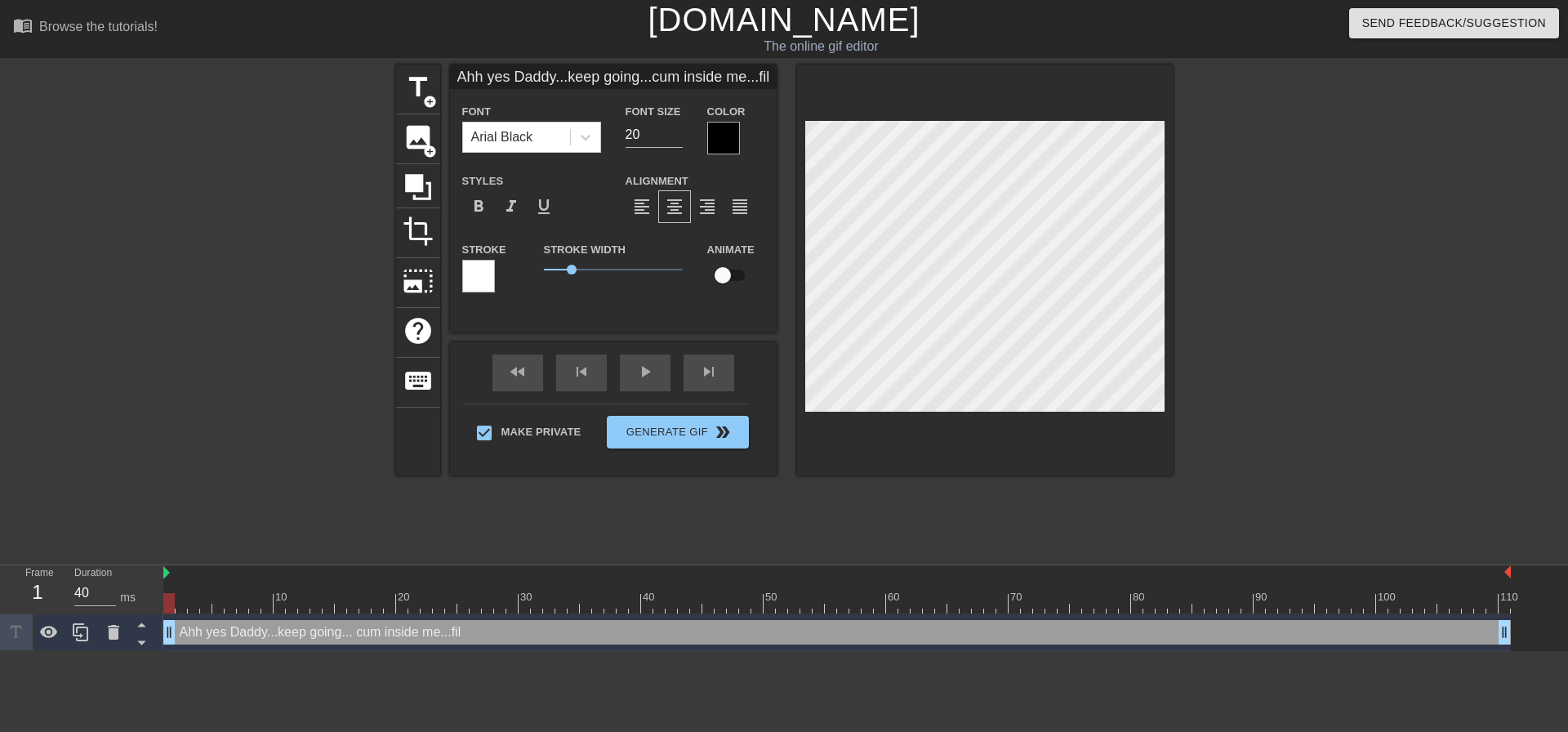
type textarea "Ahh yes Daddy...keep going... cum inside me...fill"
type input "Ahh yes Daddy...keep going...cum inside me...fill"
type textarea "Ahh yes Daddy...keep going... cum inside me...fill"
type input "Ahh yes Daddy...keep going...cum inside me...fill m"
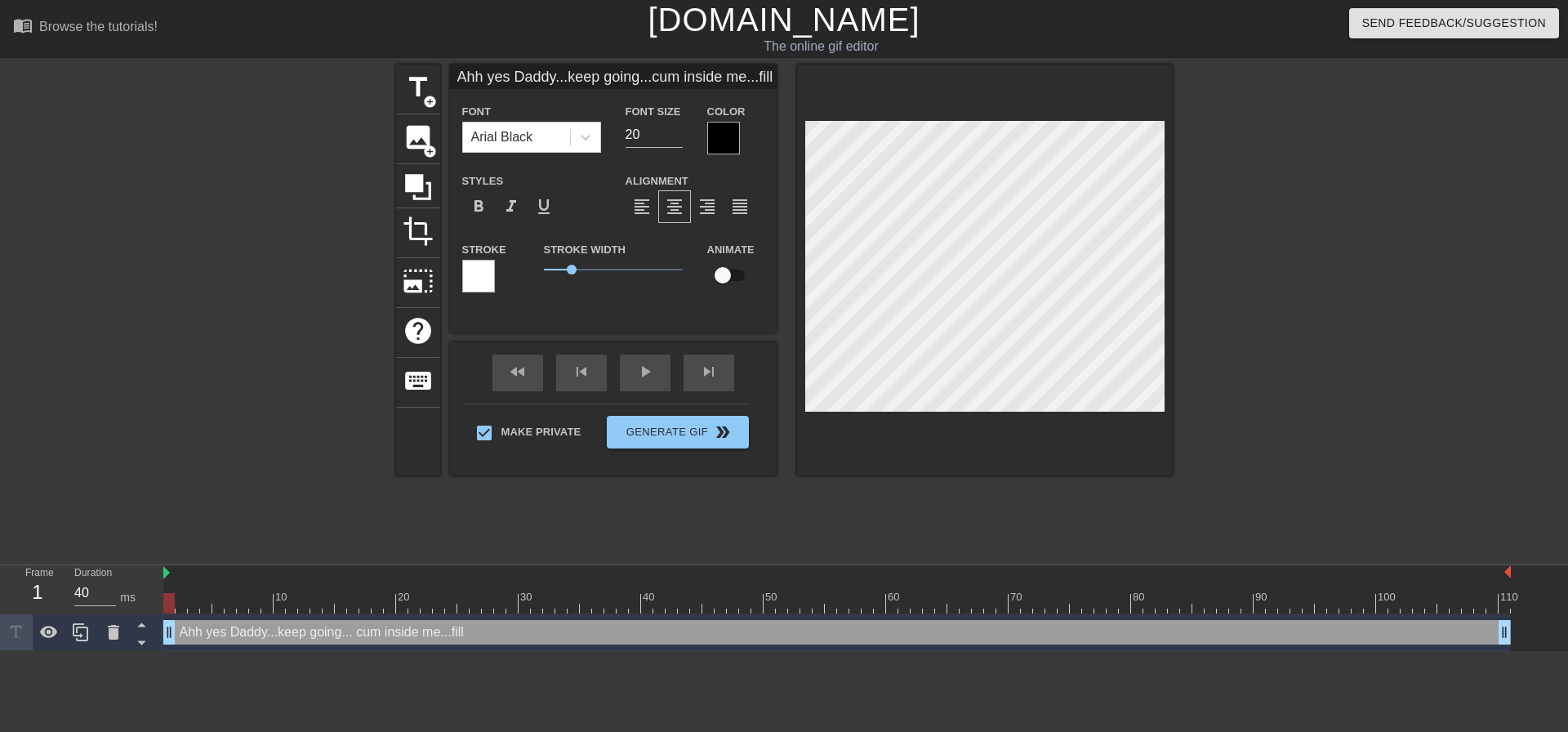
type textarea "Ahh yes Daddy...keep going... cum inside me...fill m"
type input "Ahh yes Daddy...keep going...cum inside me...fill my"
type textarea "Ahh yes Daddy...keep going... cum inside me...fill my"
type input "Ahh yes Daddy...keep going...cum inside me...fill my"
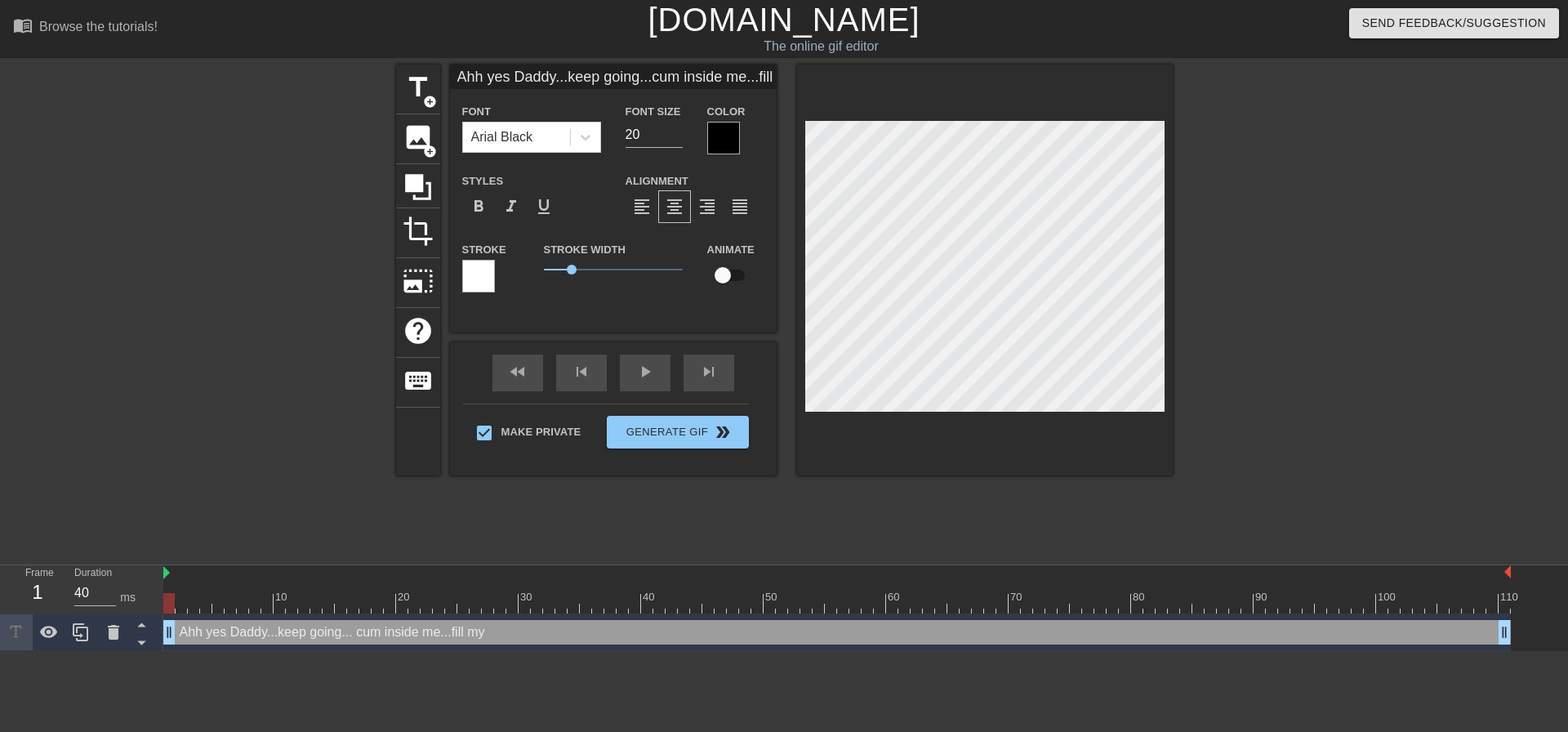
type textarea "Ahh yes Daddy...keep going... cum inside me...fill my"
type input "Ahh yes Daddy...keep going...cum inside me...fill my l"
type textarea "Ahh yes Daddy...keep going... cum inside me...fill my l"
type input "Ahh yes Daddy...keep going...cum inside me...fill my li"
type textarea "Ahh yes Daddy...keep going... cum inside me...fill my li"
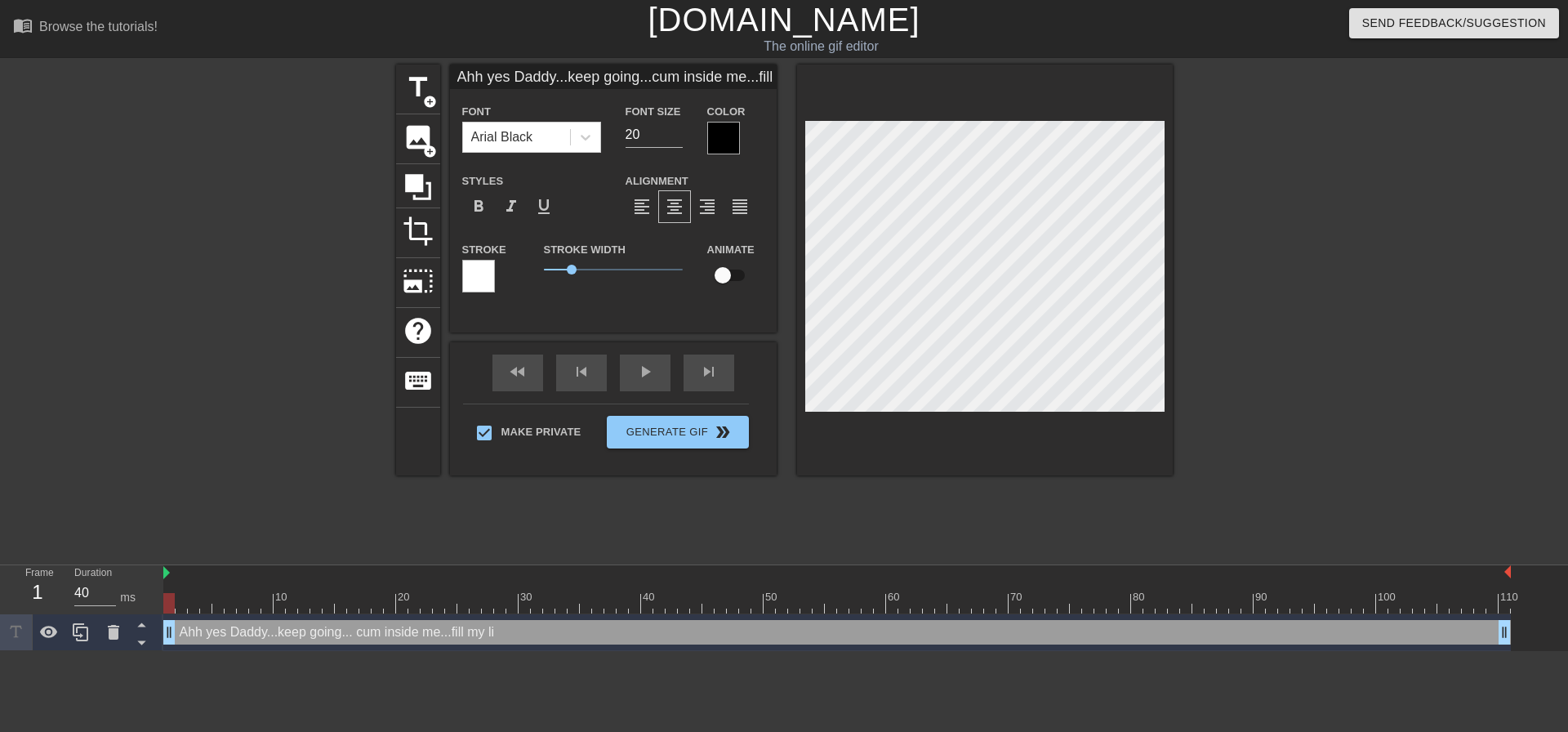
type input "Ahh yes Daddy...keep going...cum inside me...fill my lit"
type textarea "Ahh yes Daddy...keep going... cum inside me...fill my lit"
type input "Ahh yes Daddy...keep going...cum inside me...fill my litt"
type textarea "Ahh yes Daddy...keep going... cum inside me...fill my littl"
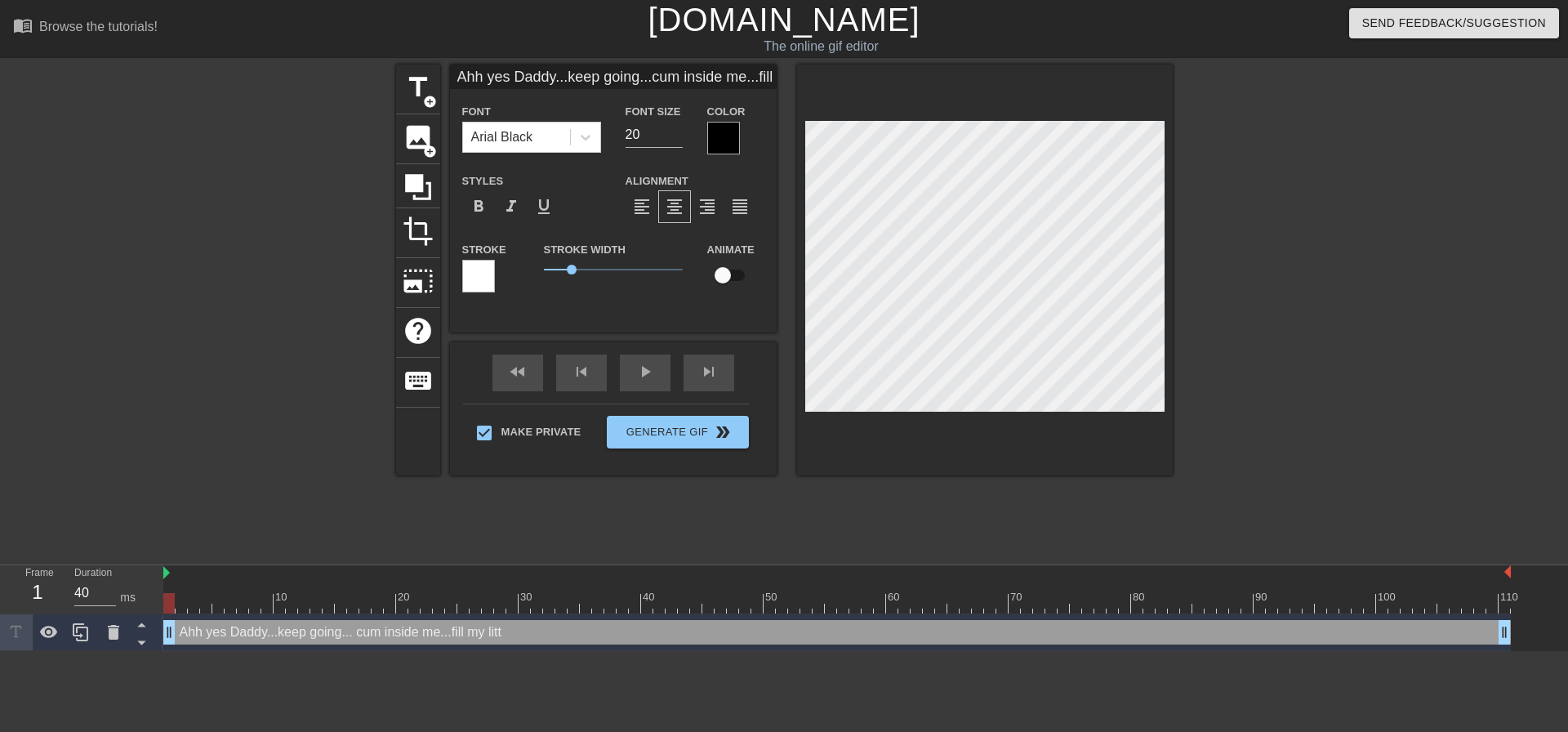
type input "Ahh yes Daddy...keep going...cum inside me...fill my little"
type textarea "Ahh yes Daddy...keep going... cum inside me...fill my little"
type input "Ahh yes Daddy...keep going...cum inside me...fill my little"
type textarea "Ahh yes Daddy...keep going... cum inside me...fill my little o"
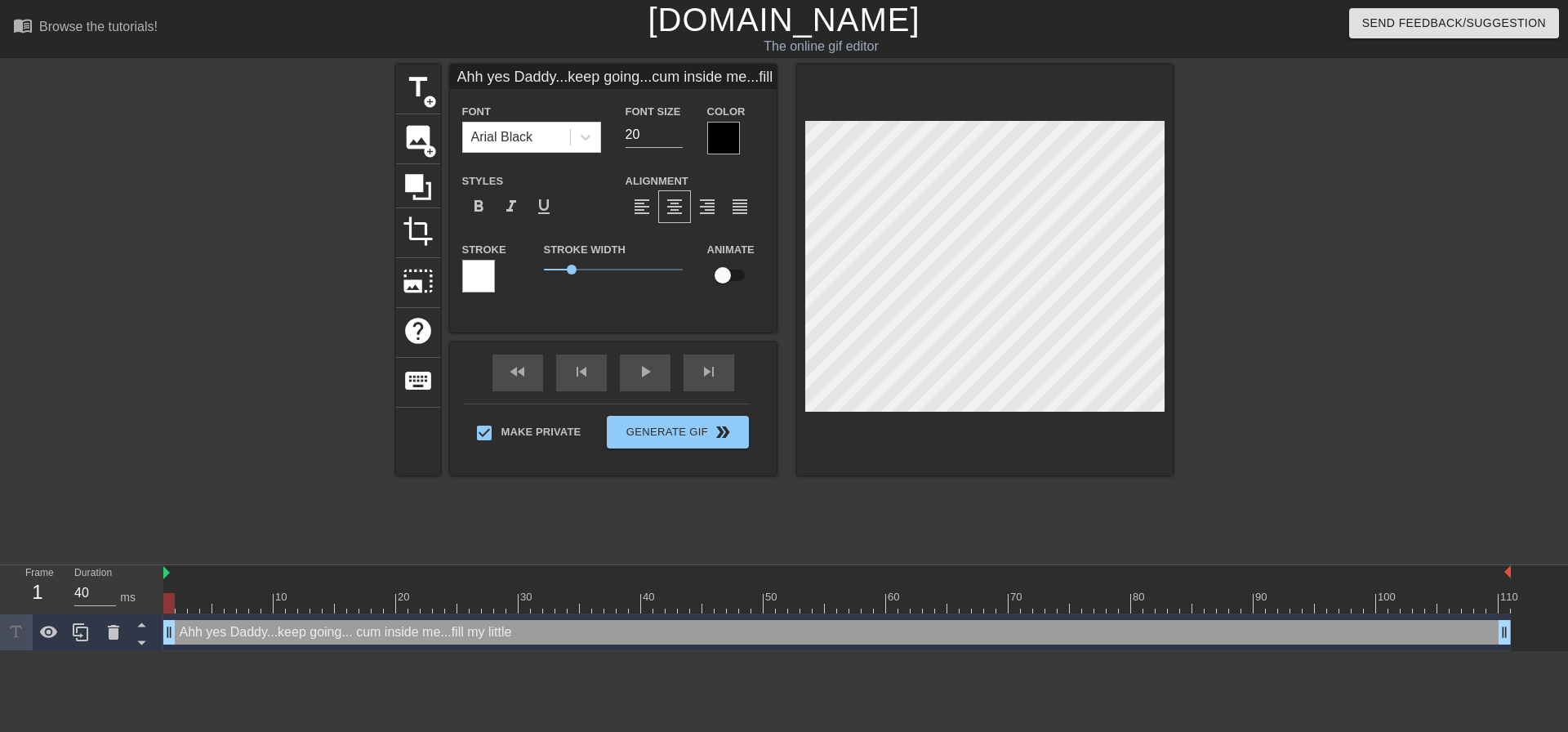
type input "Ahh yes Daddy...keep going...cum inside me...fill my littleop"
type textarea "Ahh yes Daddy...keep going... cum inside me...fill my little op"
type input "Ahh yes Daddy...keep going...cum inside me...fill my littleo"
type textarea "Ahh yes Daddy...keep going... cum inside me...fill my little o"
type input "Ahh yes Daddy...keep going...cum inside me...fill my little"
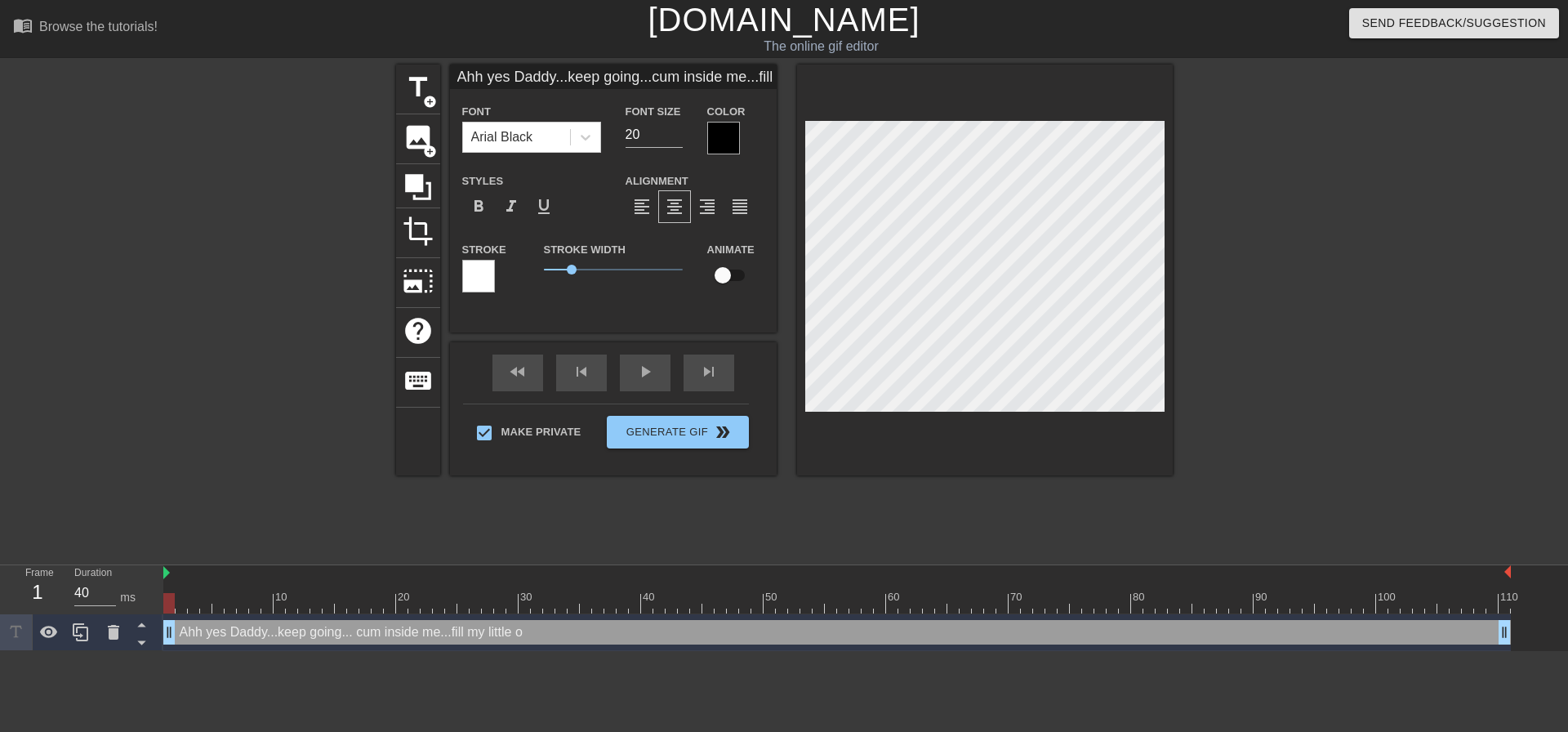
type textarea "Ahh yes Daddy...keep going... cum inside me...fill my little"
type input "Ahh yes Daddy...keep going...cum inside me...fill my littlep"
type textarea "Ahh yes Daddy...keep going... cum inside me...fill my little p"
type input "Ahh yes Daddy...keep going...cum inside me...fill my littlepu"
type textarea "Ahh yes Daddy...keep going... cum inside me...fill my little pu"
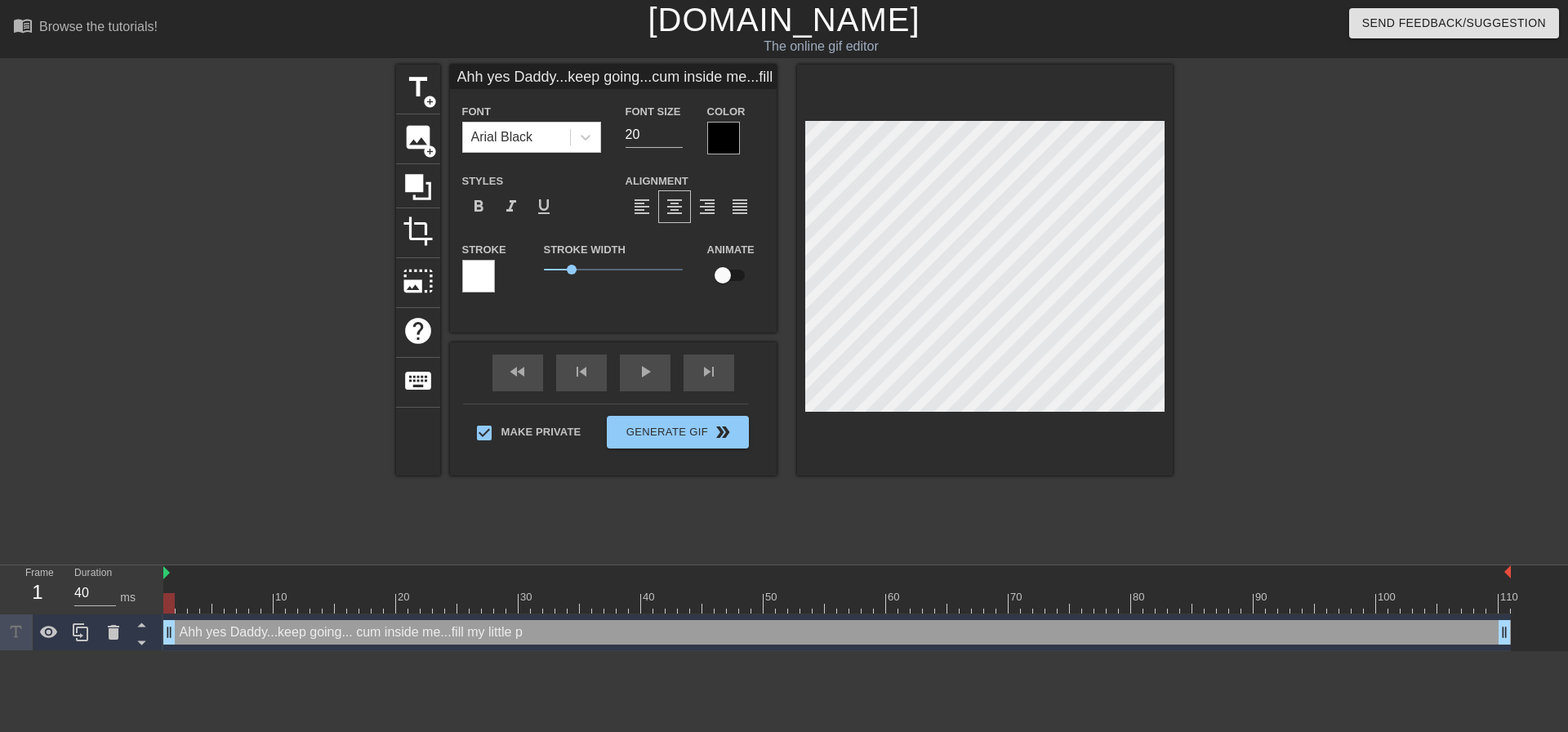
type input "Ahh yes Daddy...keep going...cum inside me...fill my littlepus"
type textarea "Ahh yes Daddy...keep going... cum inside me...fill my little pus"
type input "Ahh yes Daddy...keep going...cum inside me...fill my littlepuss"
type textarea "Ahh yes Daddy...keep going... cum inside me...fill my little puss"
type input "Ahh yes Daddy...keep going...cum inside me...fill my littlepussy"
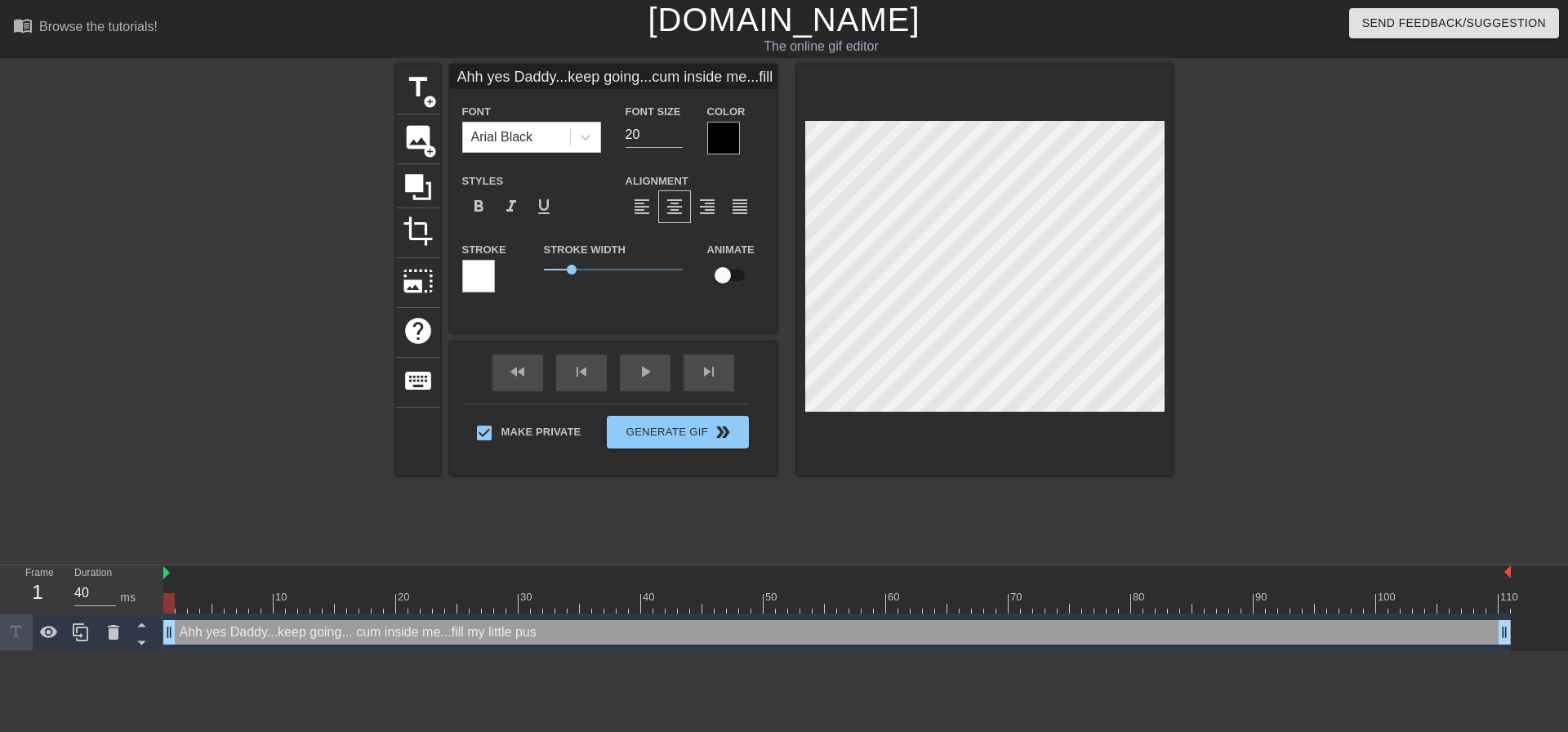
type textarea "Ahh yes Daddy...keep going... cum inside me...fill my little pussy"
type input "Ahh yes Daddy...keep going...cum inside me...fill my littlepussy"
type textarea "Ahh yes Daddy...keep going... cum inside me...fill my little pussy"
type input "Ahh yes Daddy...keep going...cum inside me...fill my littlepussy u"
type textarea "Ahh yes Daddy...keep going... cum inside me...fill my little pussy u"
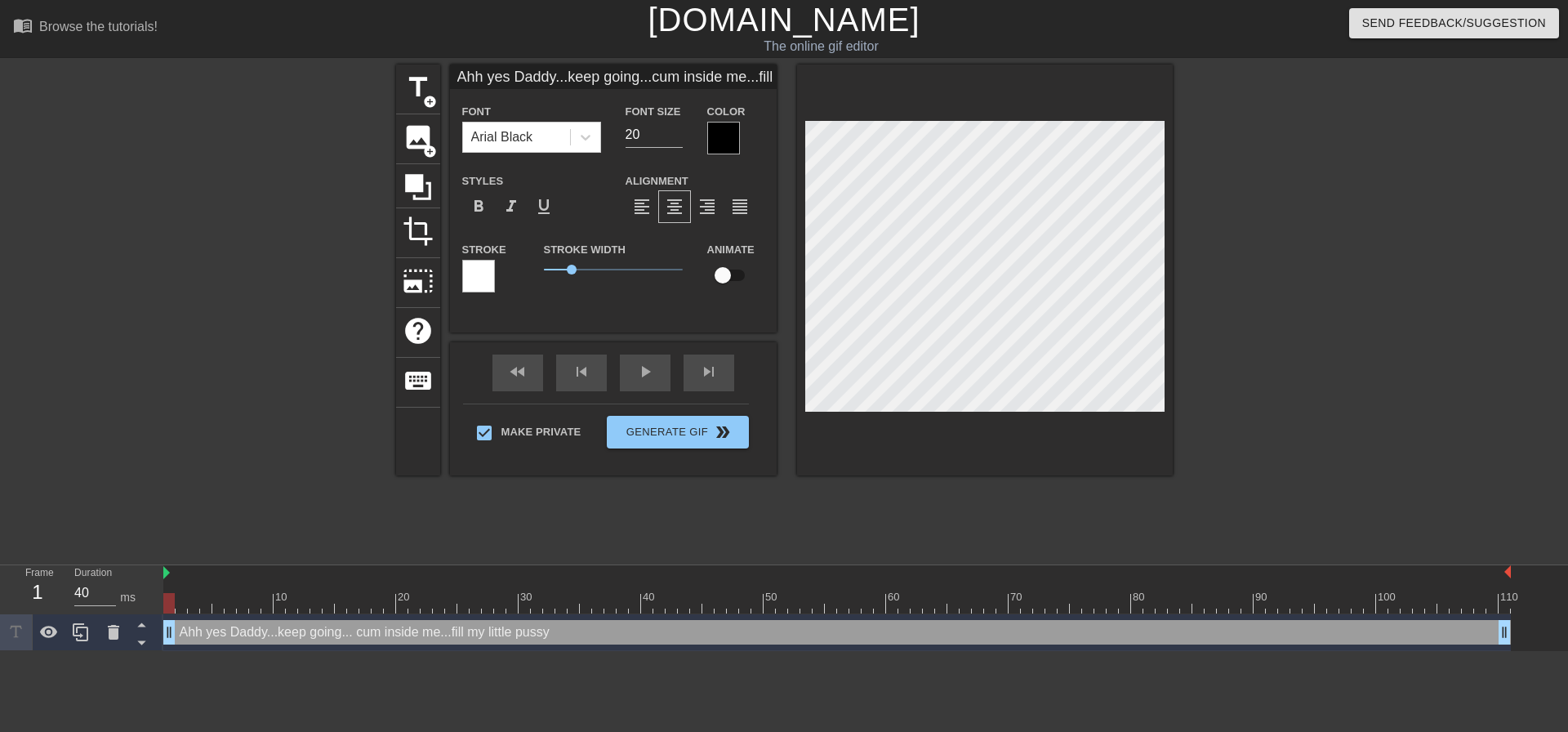
scroll to position [3, 3]
type input "Ahh yes Daddy...keep going...cum inside me...fill my littlepussy up"
type textarea "Ahh yes Daddy...keep going... cum inside me...fill my little pussy up"
type input "Ahh yes Daddy...keep going...cum inside me...fill my littlepussy up!"
type textarea "Ahh yes Daddy...keep going... cum inside me...fill my little pussy up!"
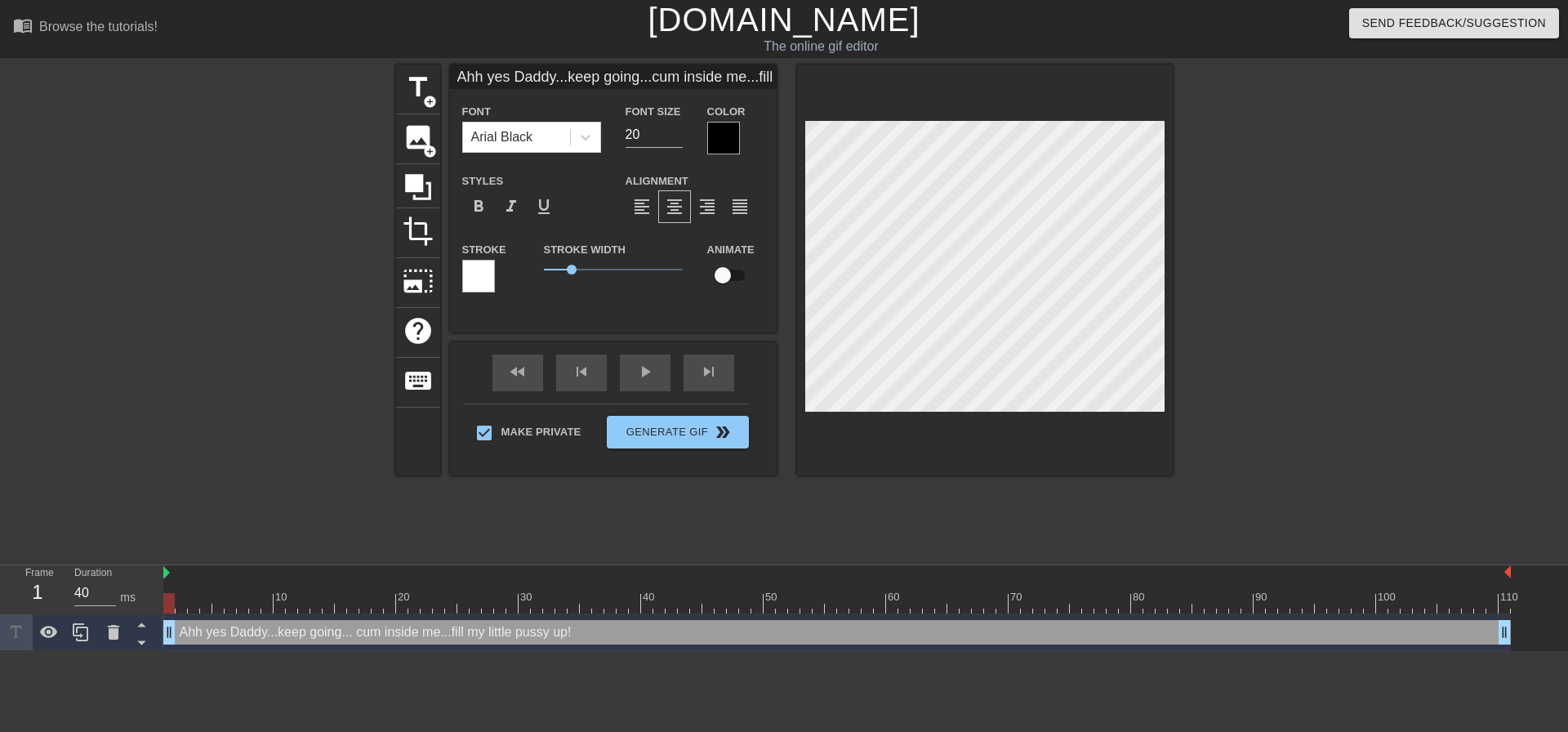
scroll to position [3, 4]
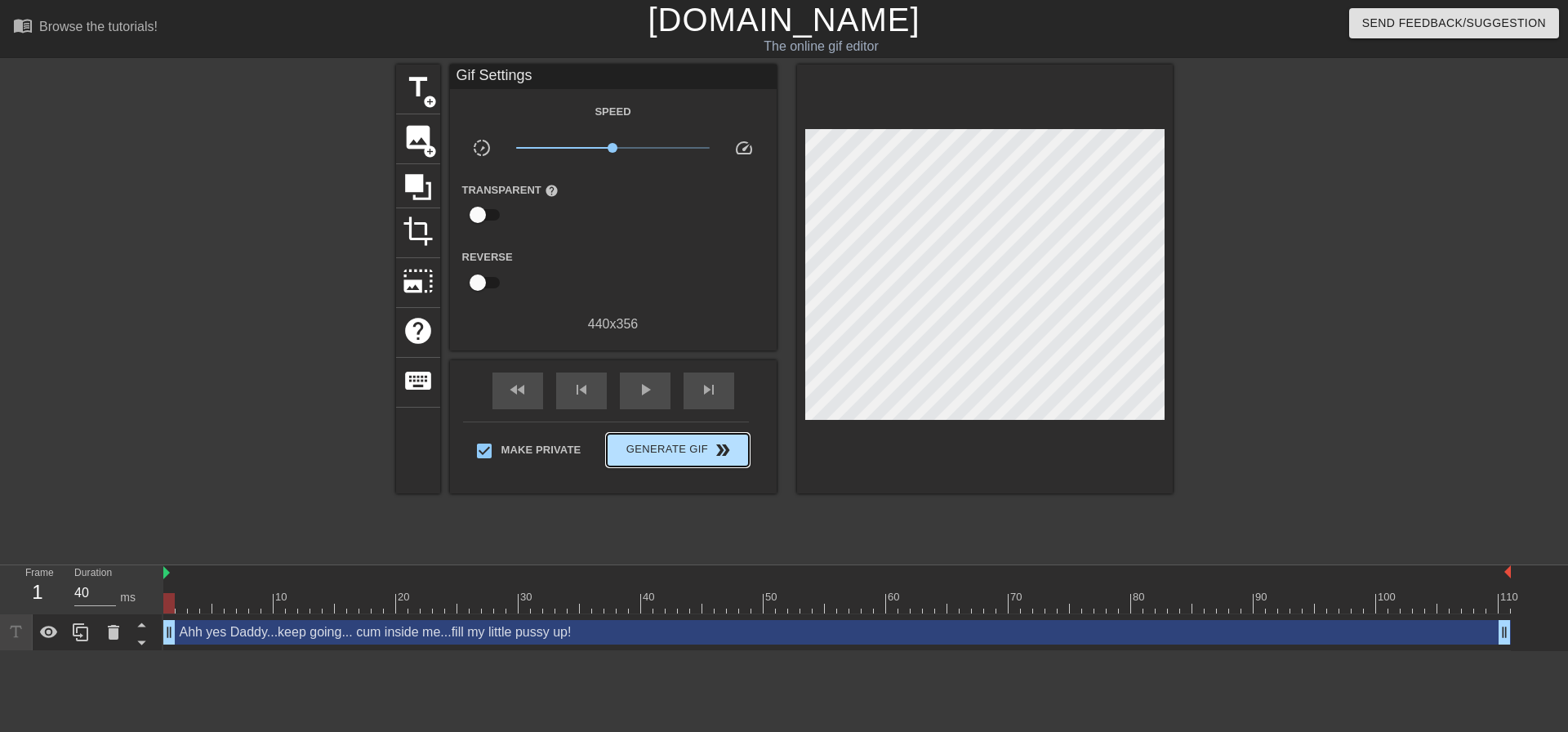
click at [657, 451] on span "Generate Gif double_arrow" at bounding box center [677, 450] width 128 height 19
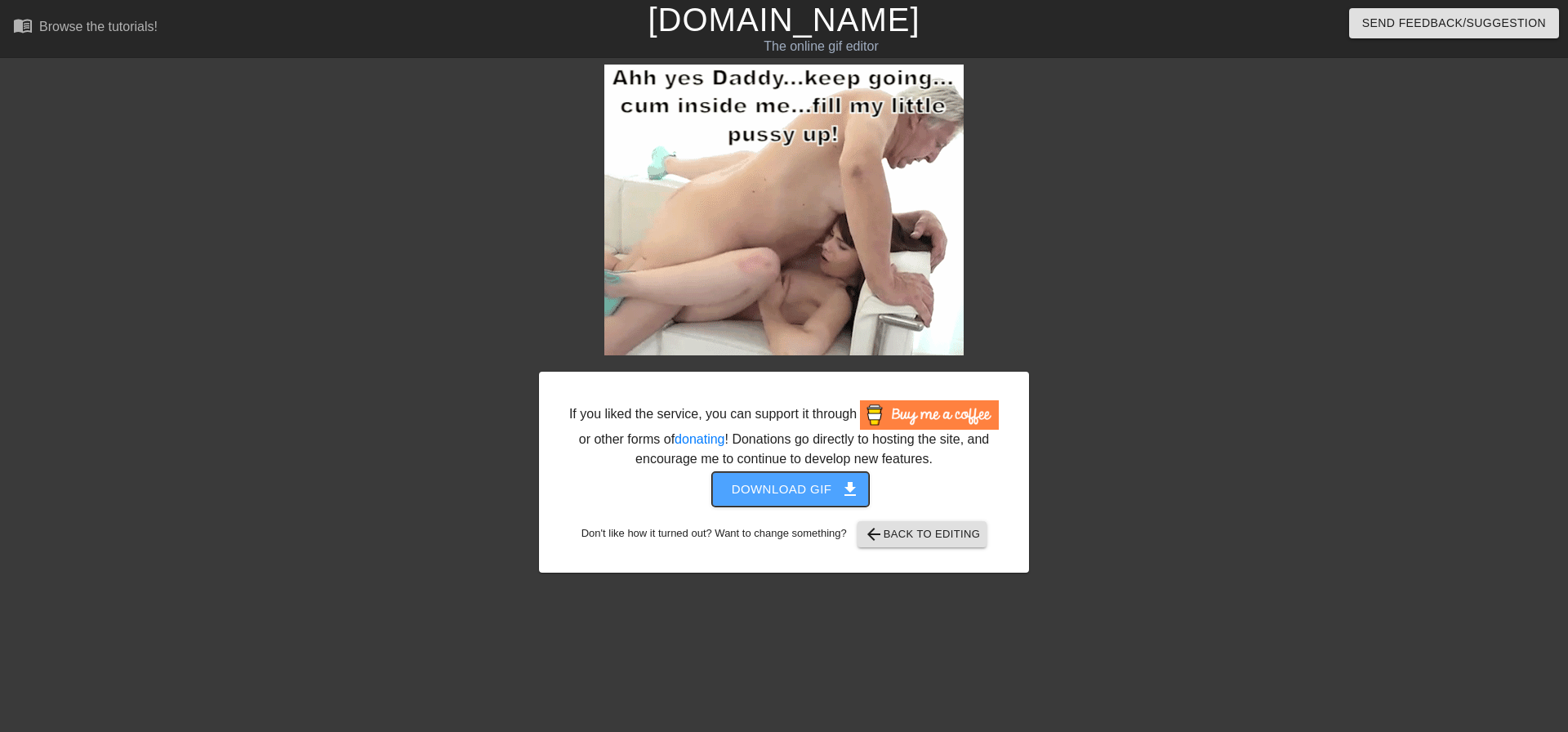
click at [821, 500] on span "Download gif get_app" at bounding box center [791, 489] width 119 height 21
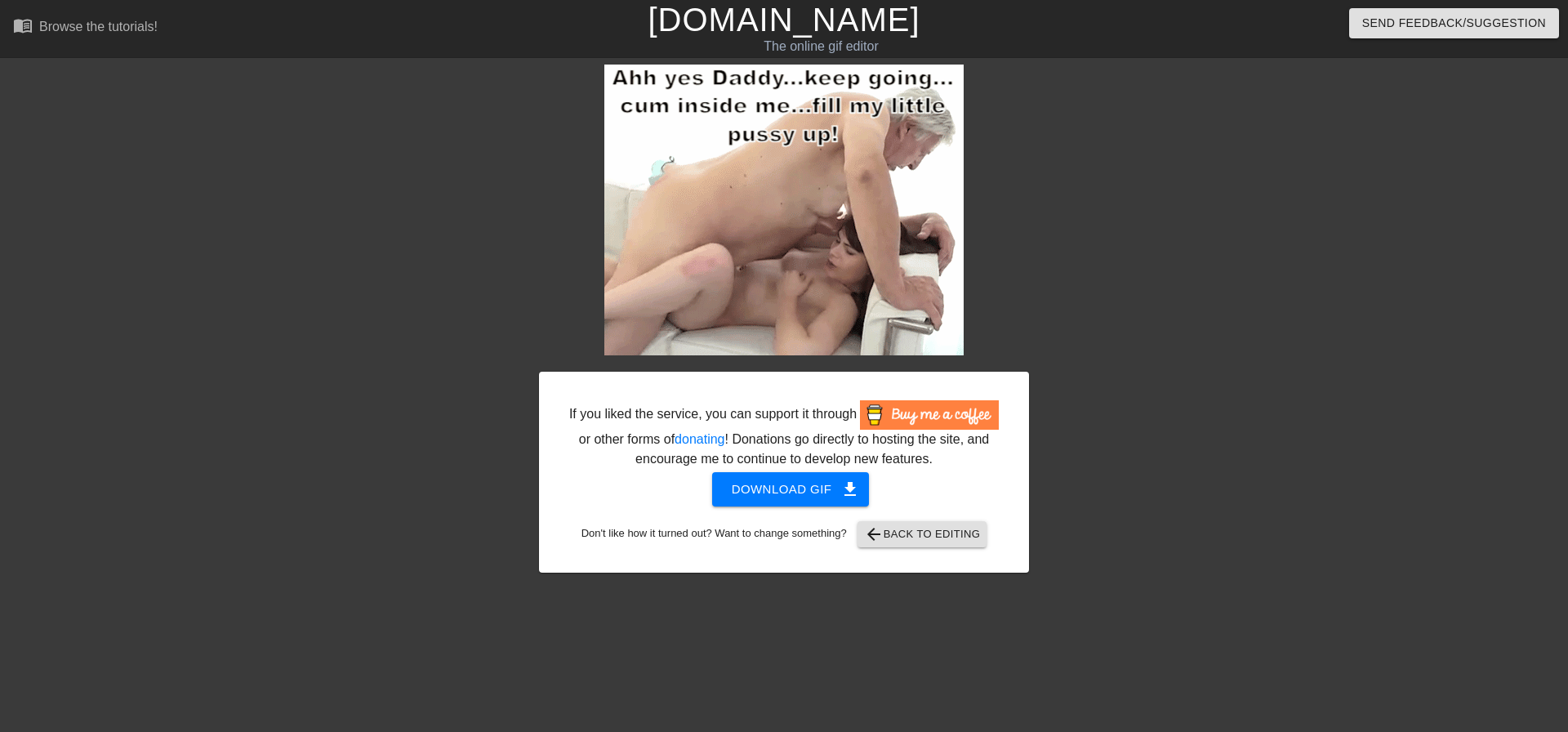
click at [1027, 327] on div "If you liked the service, you can support it through or other forms of donating…" at bounding box center [784, 318] width 490 height 508
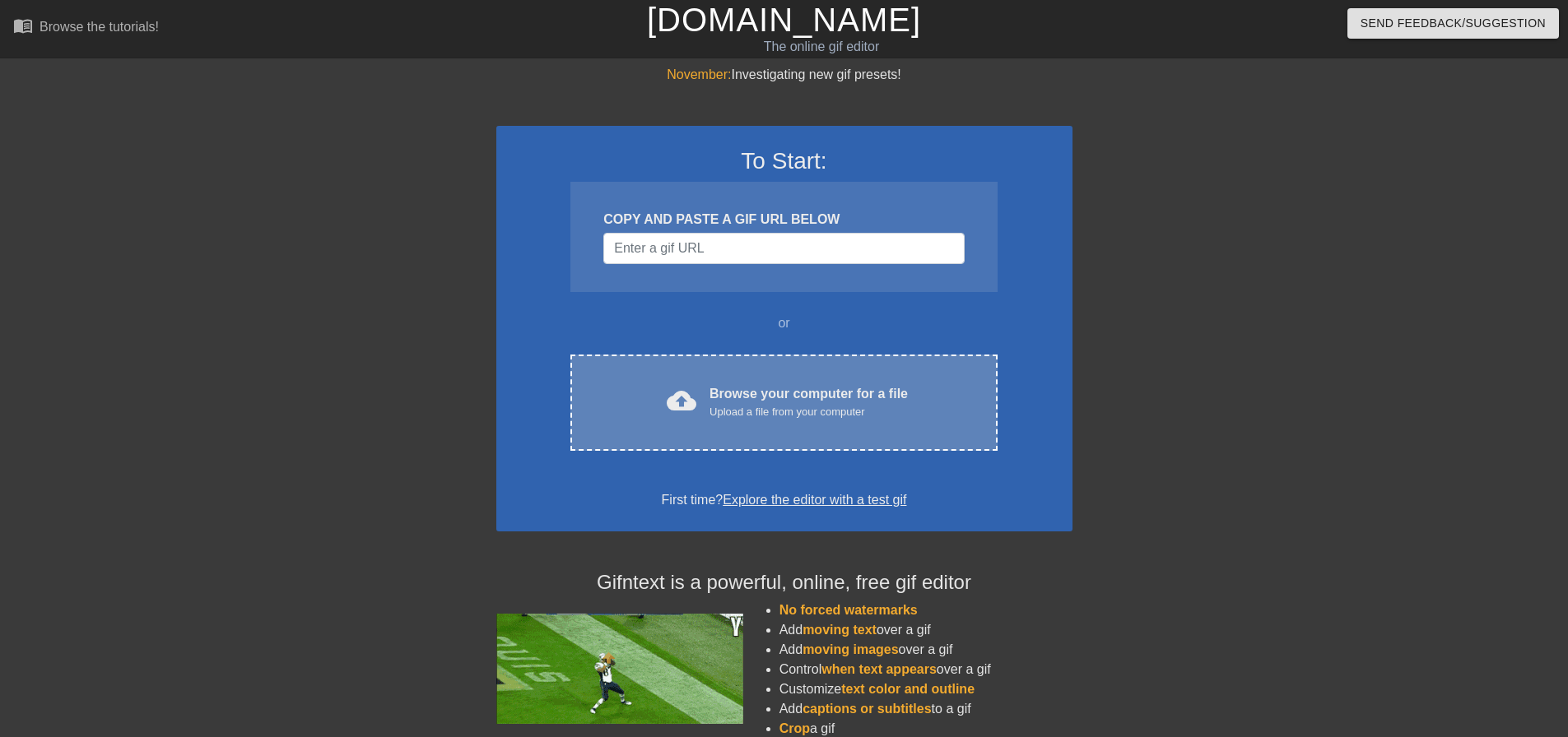
click at [684, 373] on div "cloud_upload Browse your computer for a file Upload a file from your computer C…" at bounding box center [783, 402] width 426 height 96
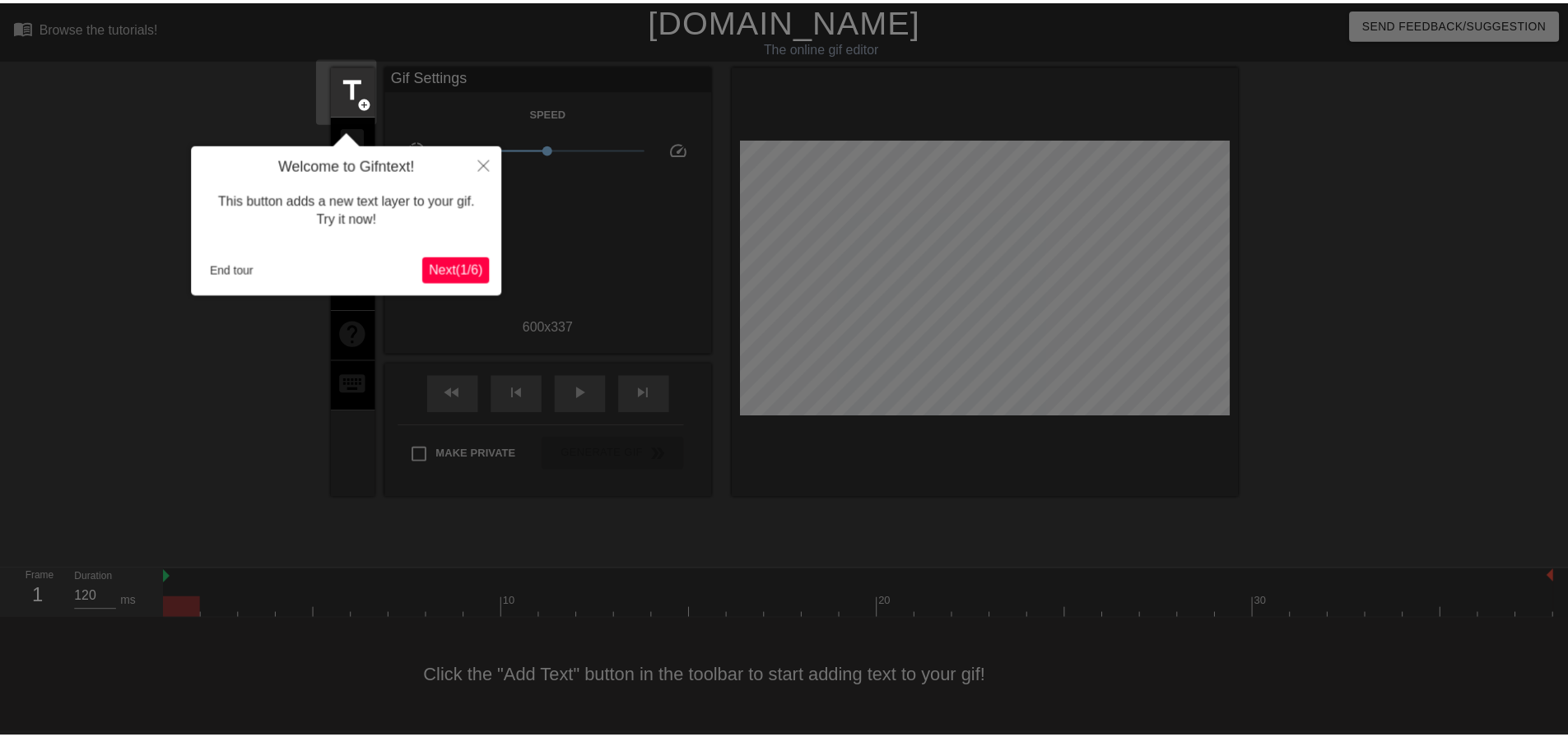
scroll to position [8, 0]
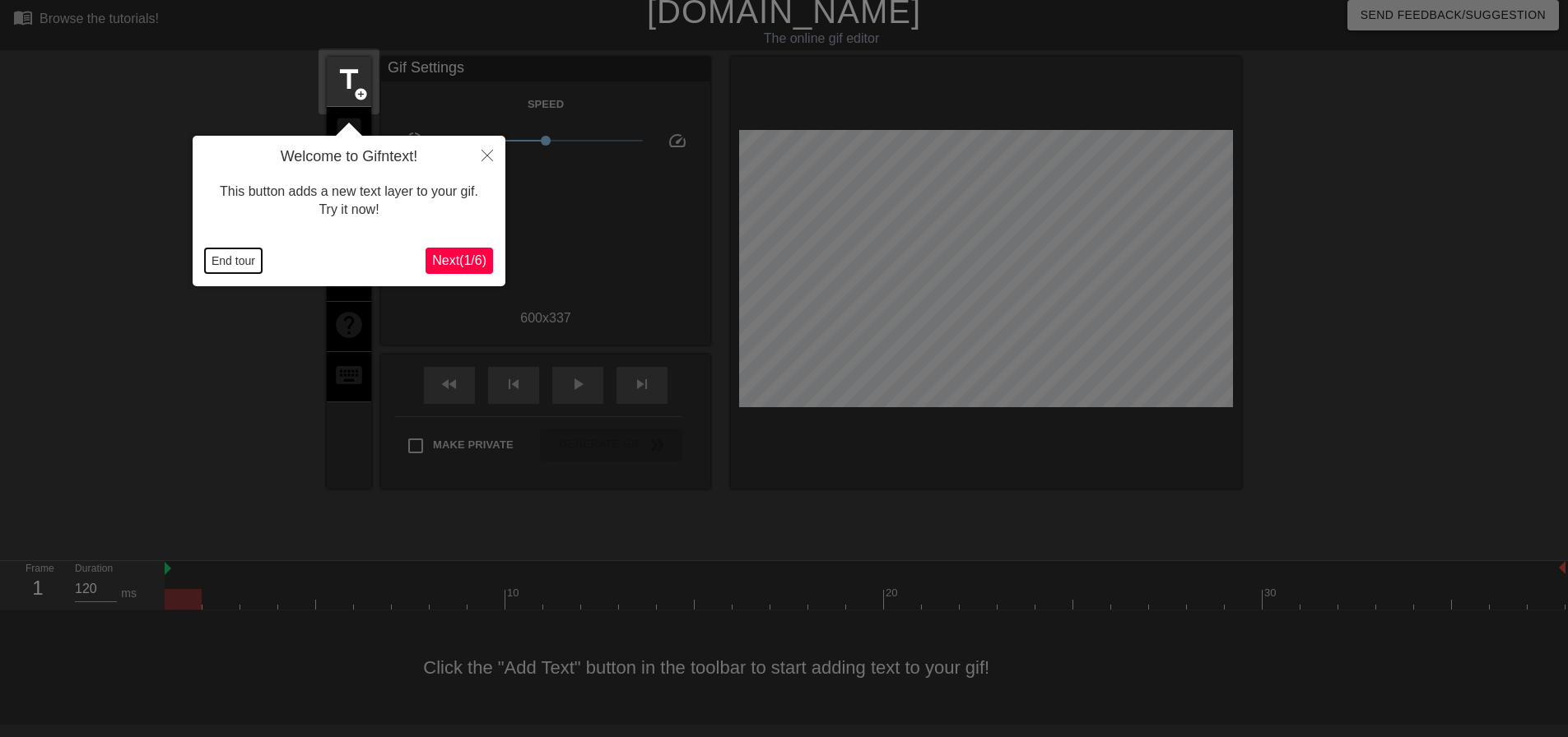
click at [237, 251] on button "End tour" at bounding box center [233, 260] width 56 height 24
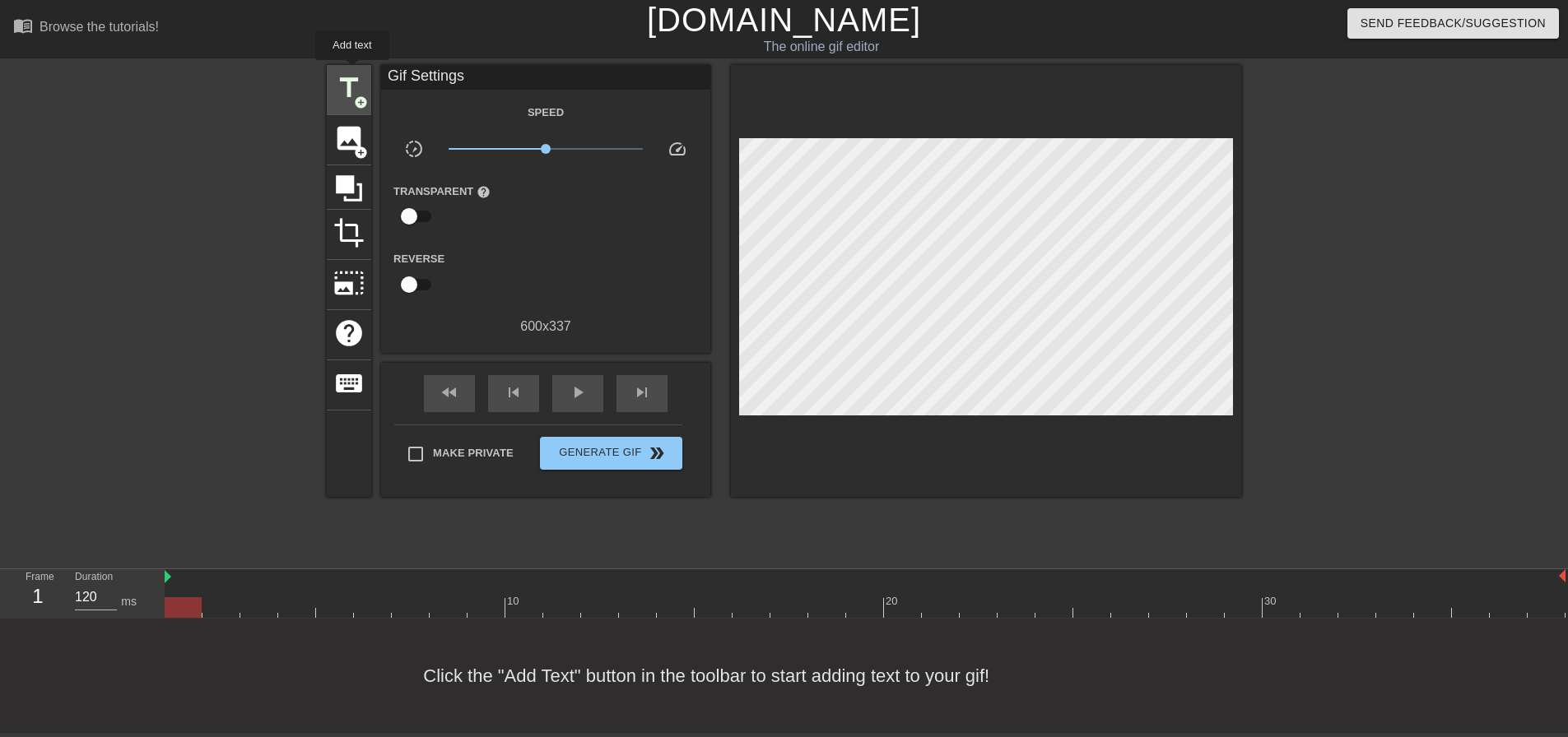
click at [353, 73] on span "title" at bounding box center [349, 88] width 31 height 31
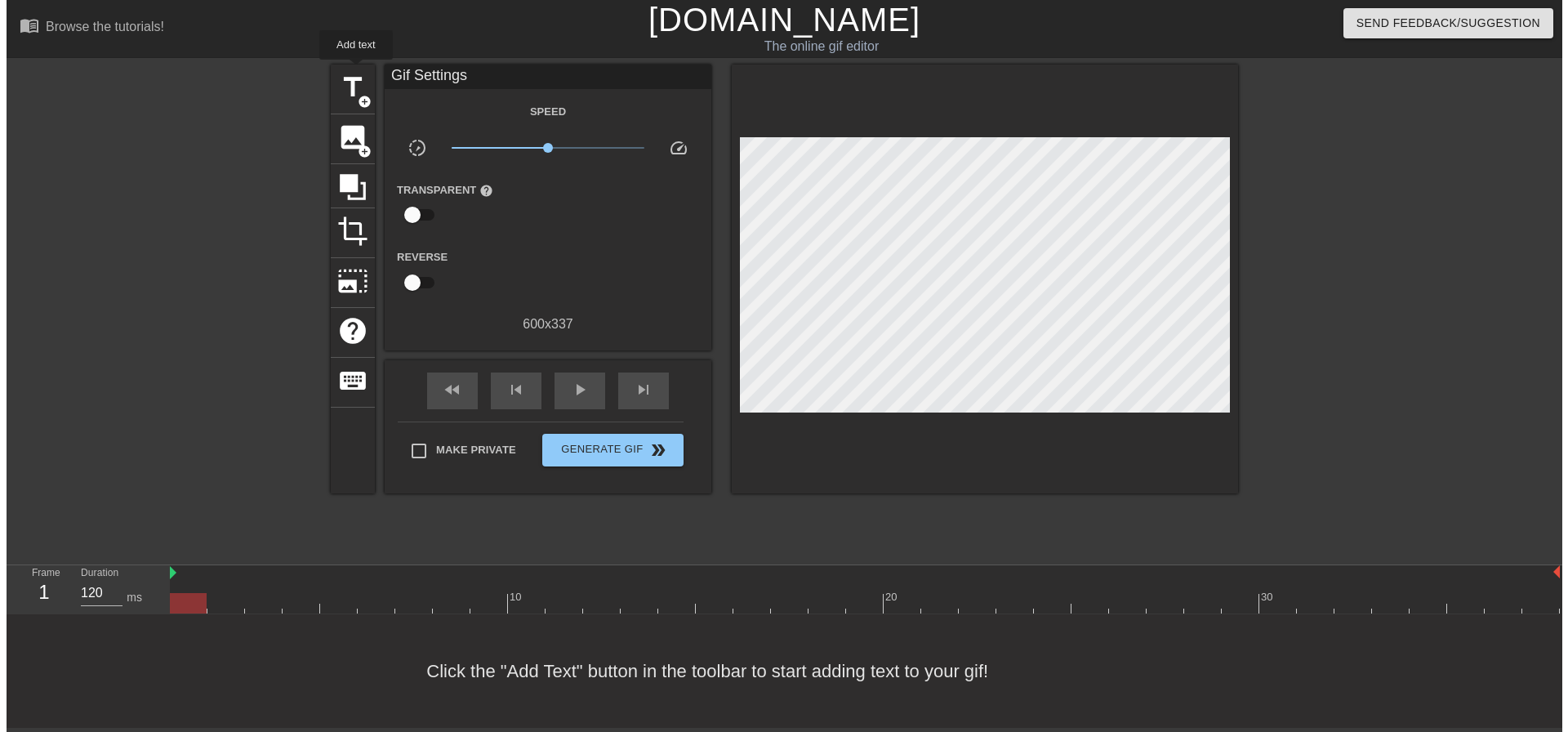
scroll to position [0, 0]
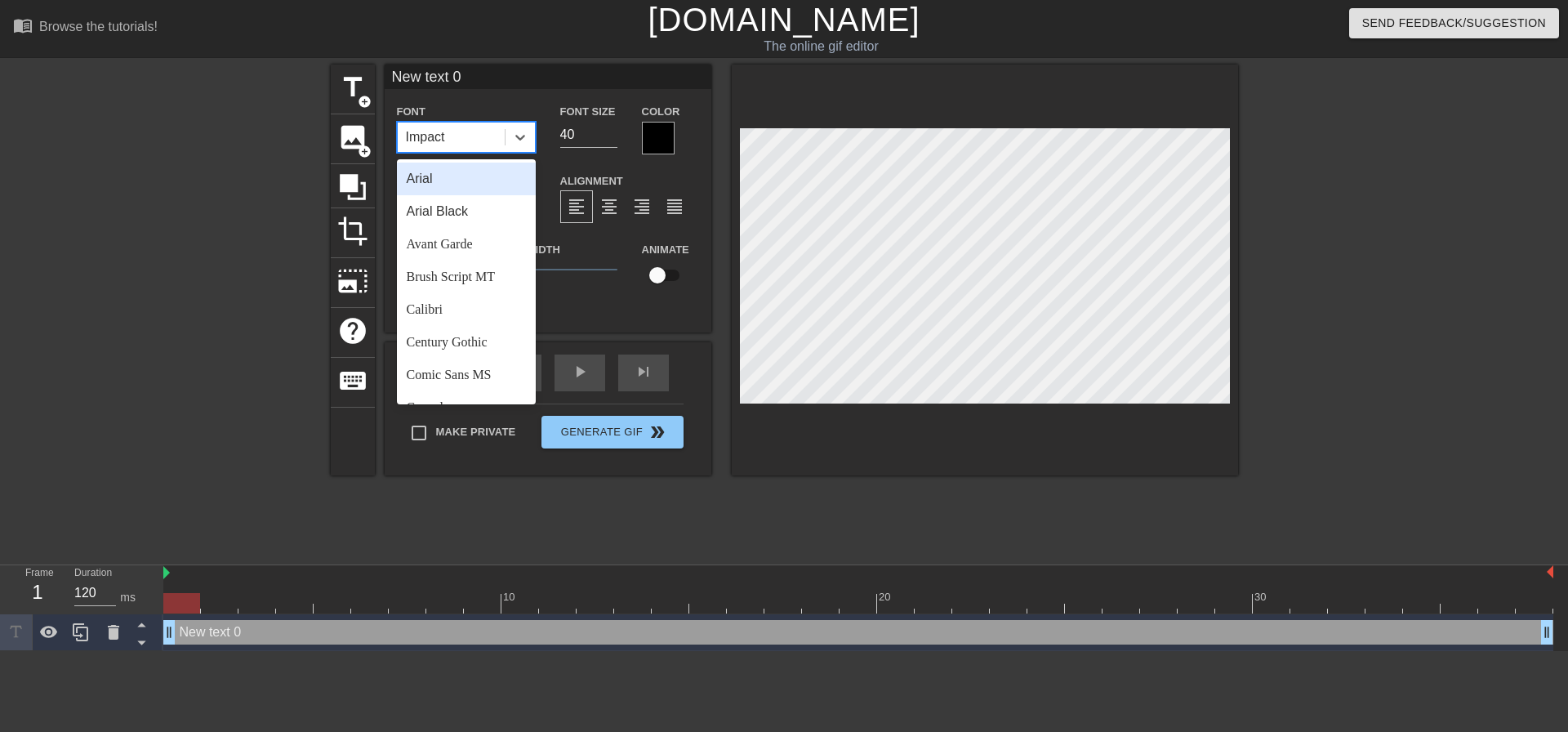
click at [470, 146] on div "Impact" at bounding box center [451, 137] width 107 height 29
click at [469, 220] on div "Arial Black" at bounding box center [467, 211] width 139 height 33
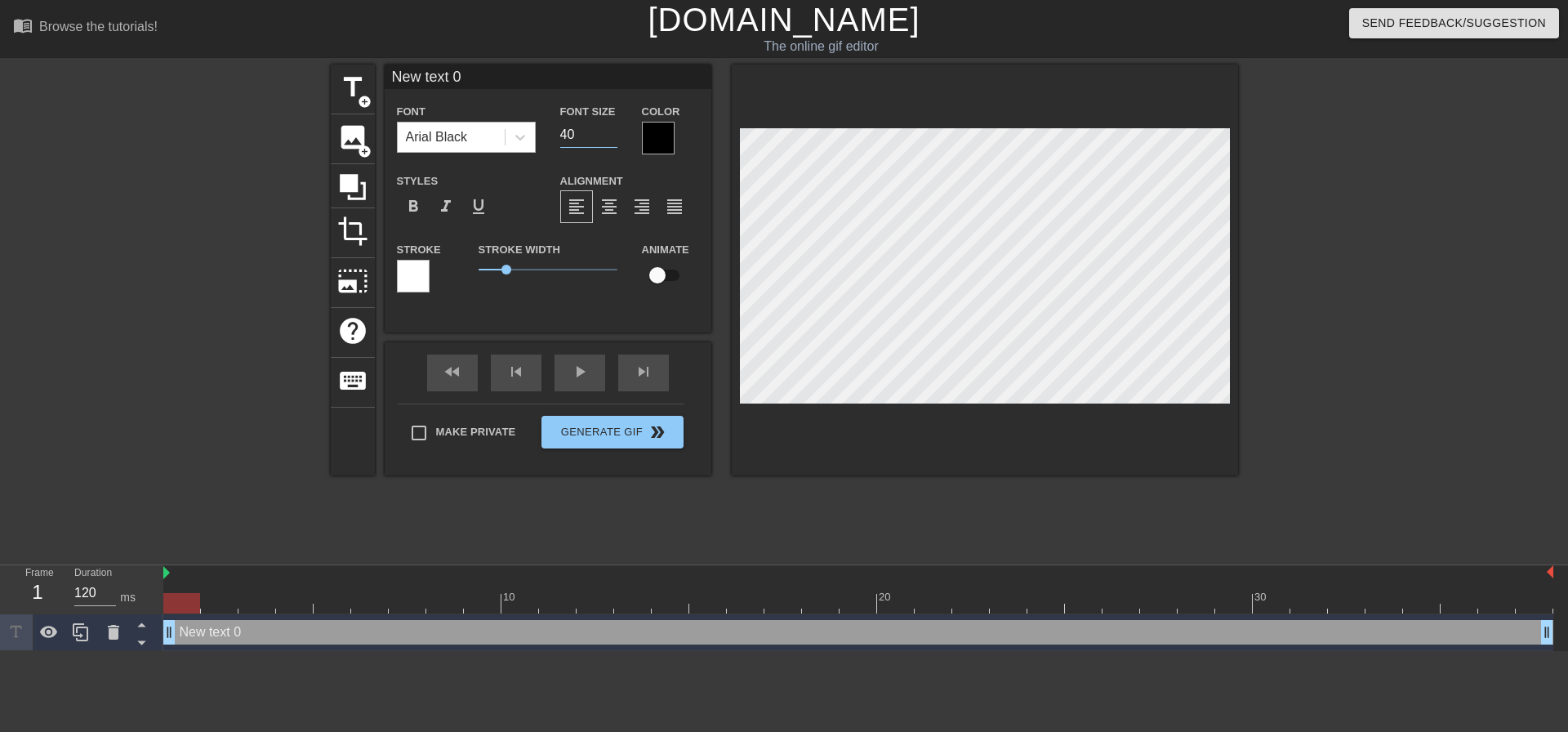
drag, startPoint x: 600, startPoint y: 131, endPoint x: 488, endPoint y: 135, distance: 112.1
click at [507, 147] on div "Font Arial Black Font Size 40 Color" at bounding box center [548, 127] width 327 height 53
type input "20"
click at [455, 441] on label "Make Private" at bounding box center [459, 433] width 115 height 35
click at [436, 441] on input "Make Private" at bounding box center [419, 433] width 35 height 35
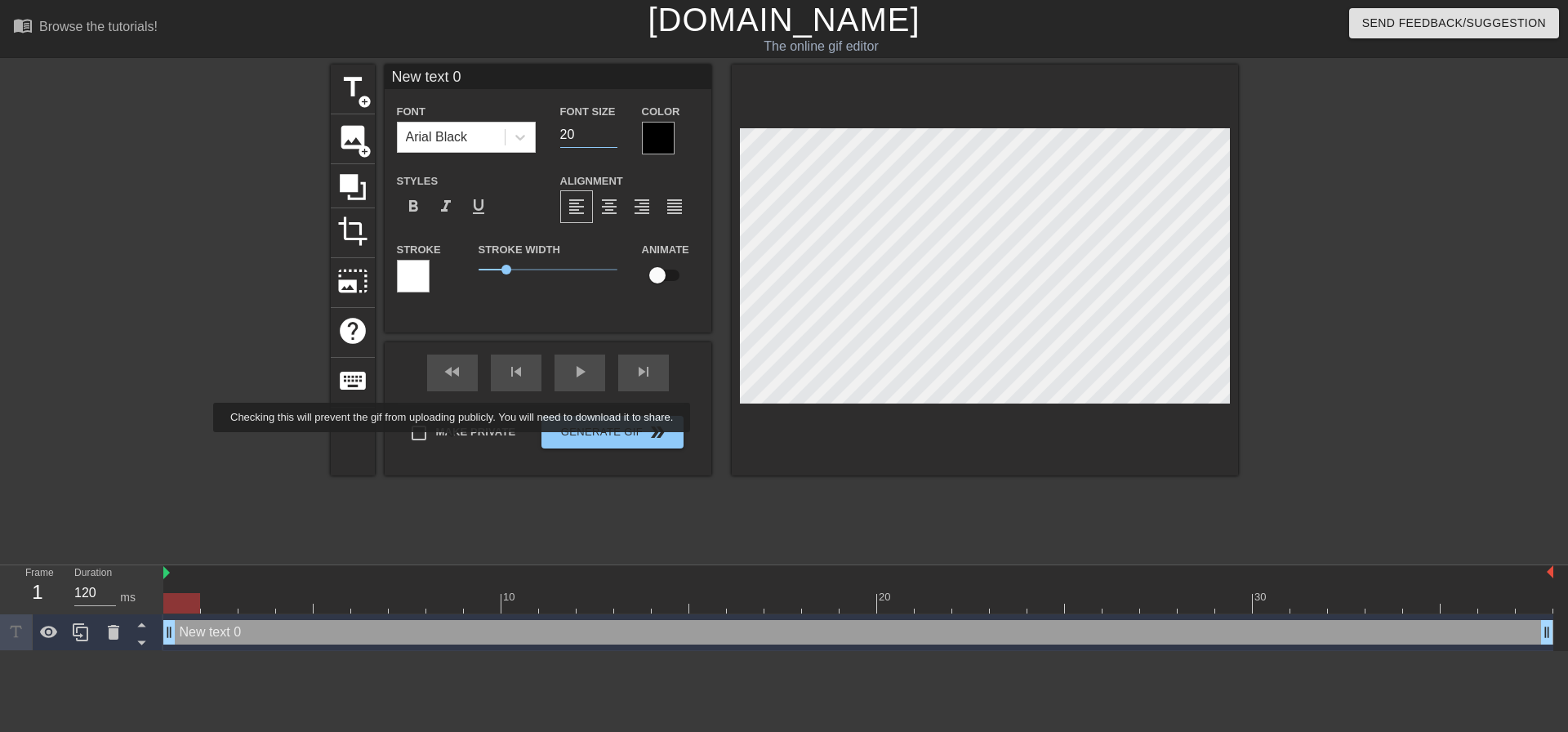
checkbox input "true"
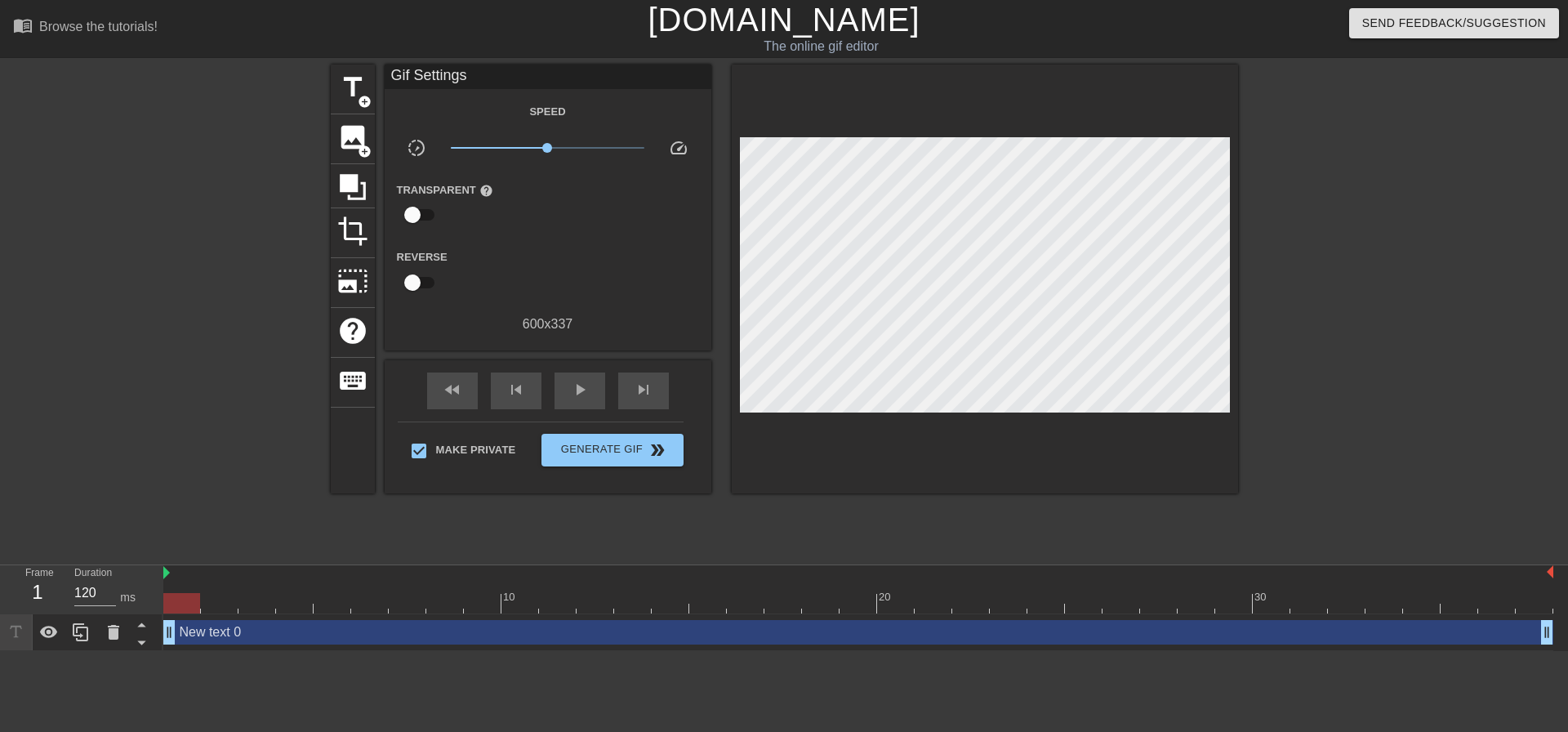
drag, startPoint x: 176, startPoint y: 607, endPoint x: 223, endPoint y: 465, distance: 149.6
click at [0, 612] on div "Frame 1 Duration 120 ms 10 20 30 New text 0 drag_handle drag_handle" at bounding box center [784, 608] width 1568 height 86
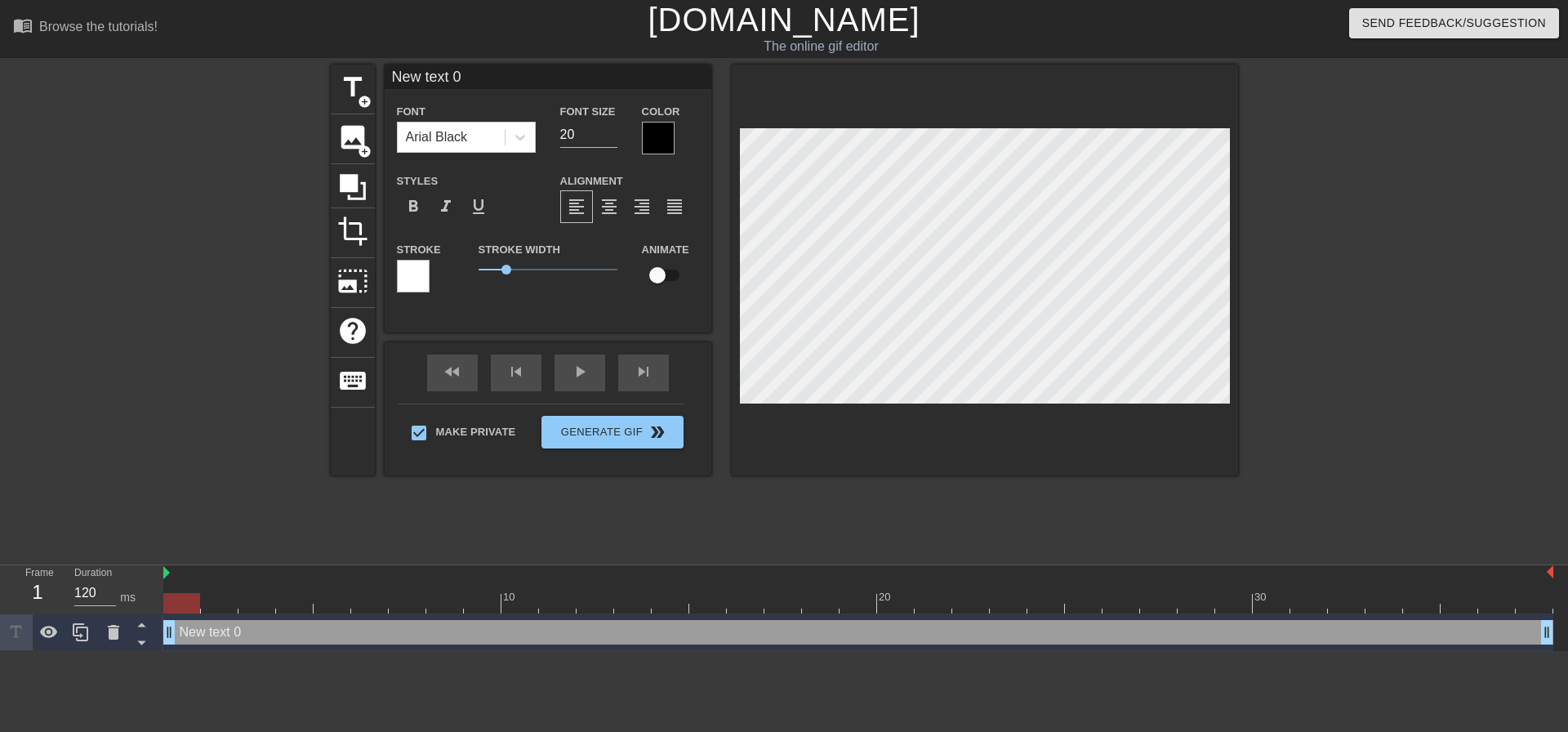
scroll to position [3, 4]
type input "M"
type textarea "M"
type input "My"
type textarea "My"
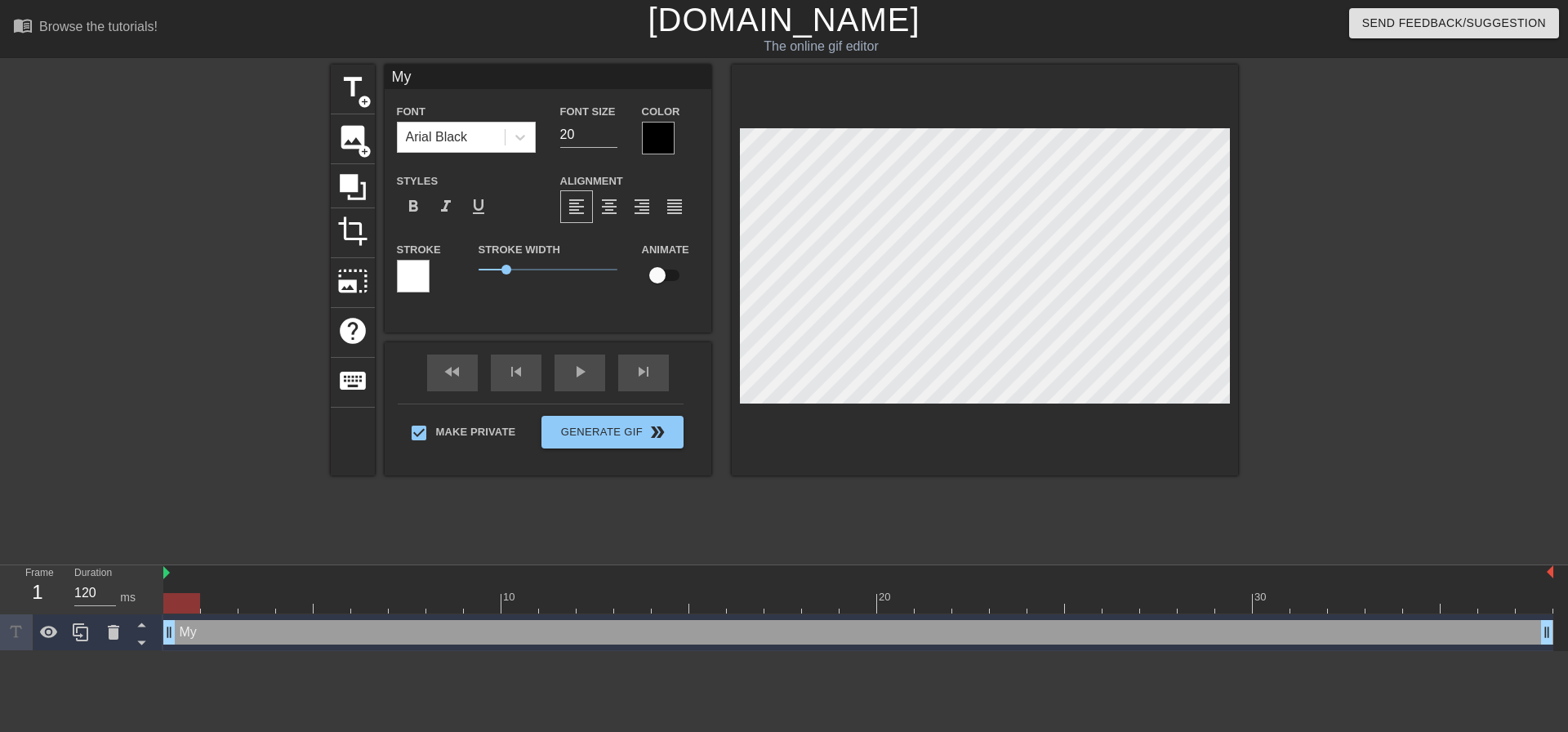
type input "My"
type textarea "My"
type input "My l"
type textarea "My l"
type input "My li"
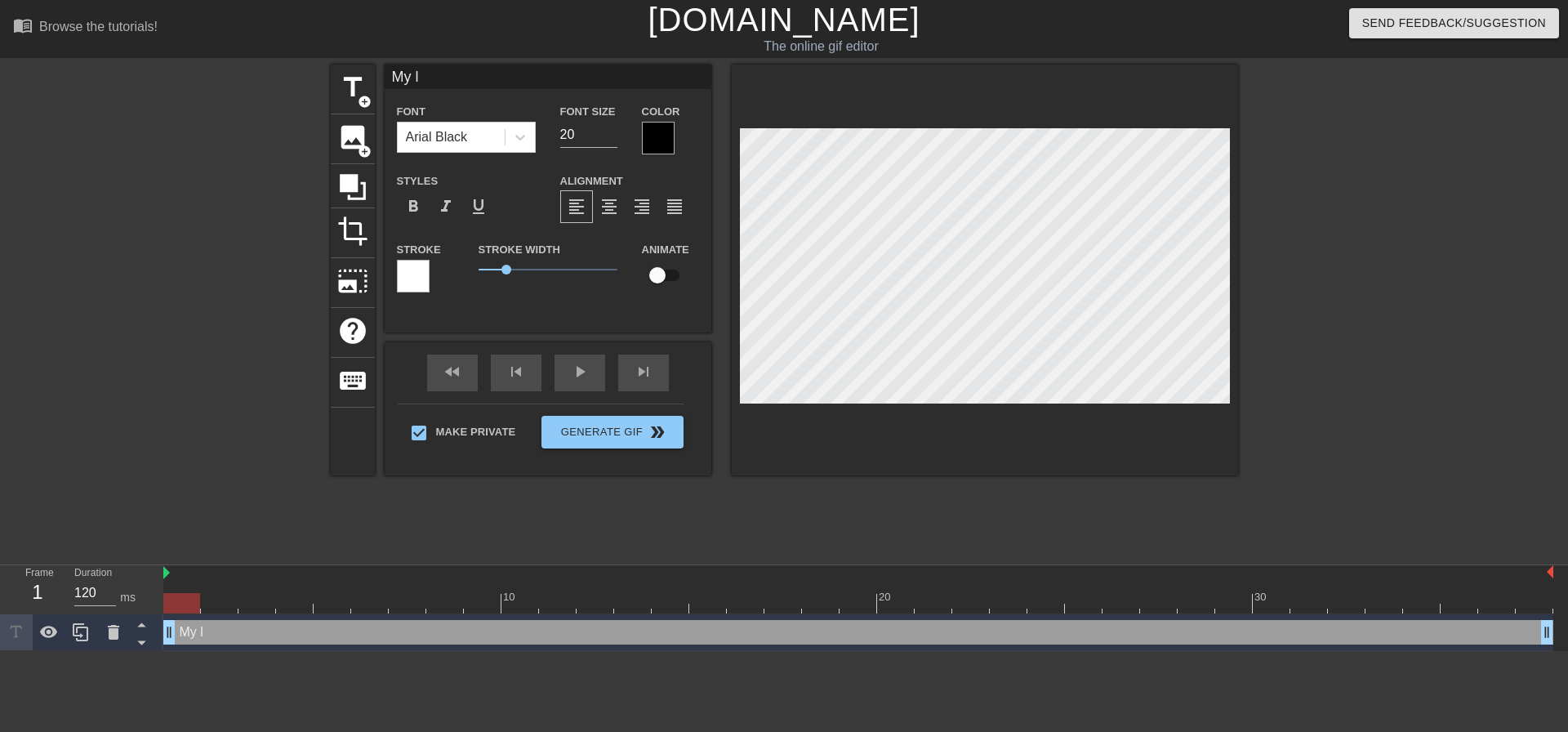
type textarea "My li"
type input "My lit"
type textarea "My lit"
type input "My litt"
type textarea "My litt"
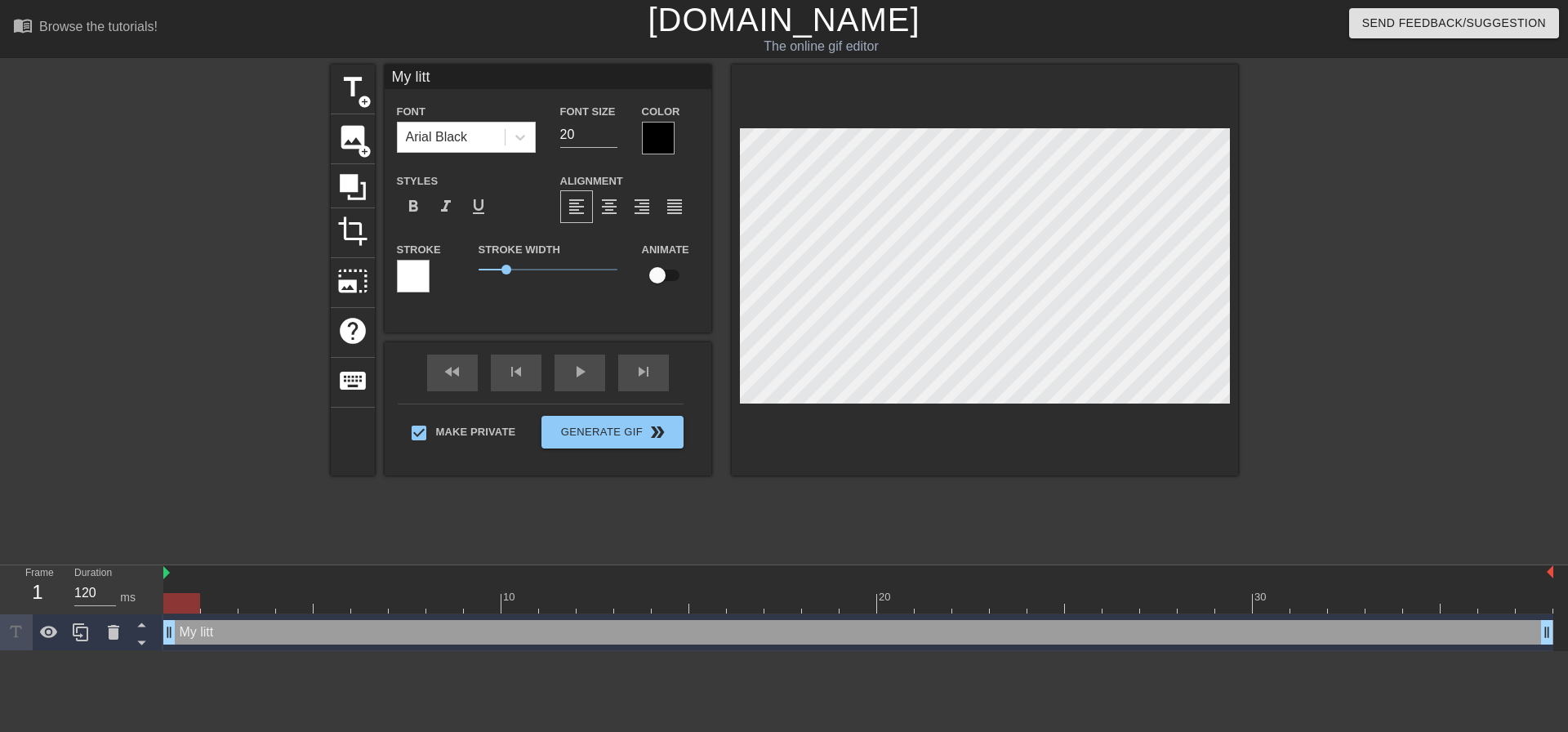
type input "My littl"
type textarea "My littl"
type input "My little"
type textarea "My little"
type input "My little g"
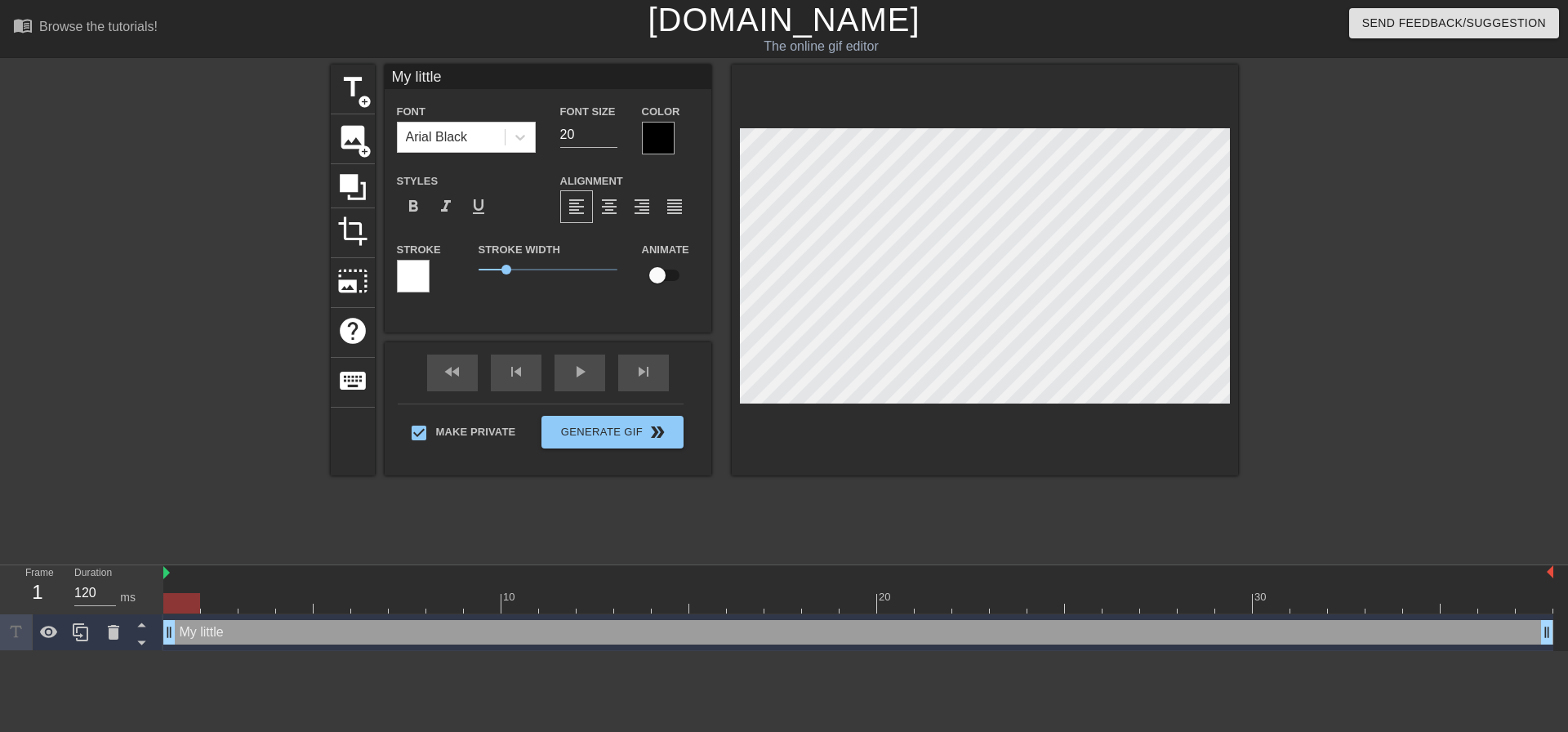
type textarea "My little g"
type input "My little gi"
type textarea "My little gir"
type input "My little girl"
type textarea "My little girl"
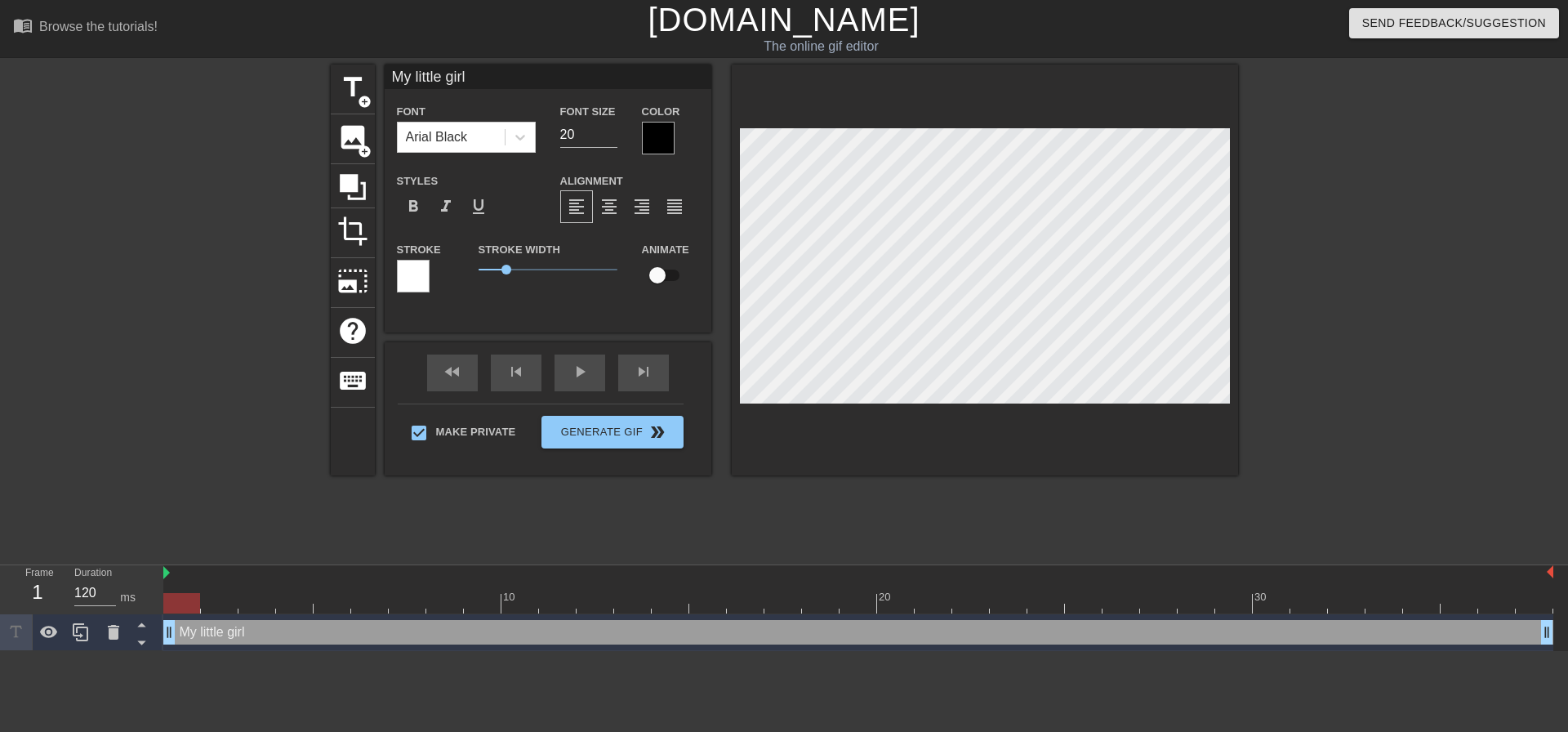
scroll to position [3, 5]
type input "My little girl"
type textarea "My little girl"
type input "My little girl s"
type textarea "My little girl s"
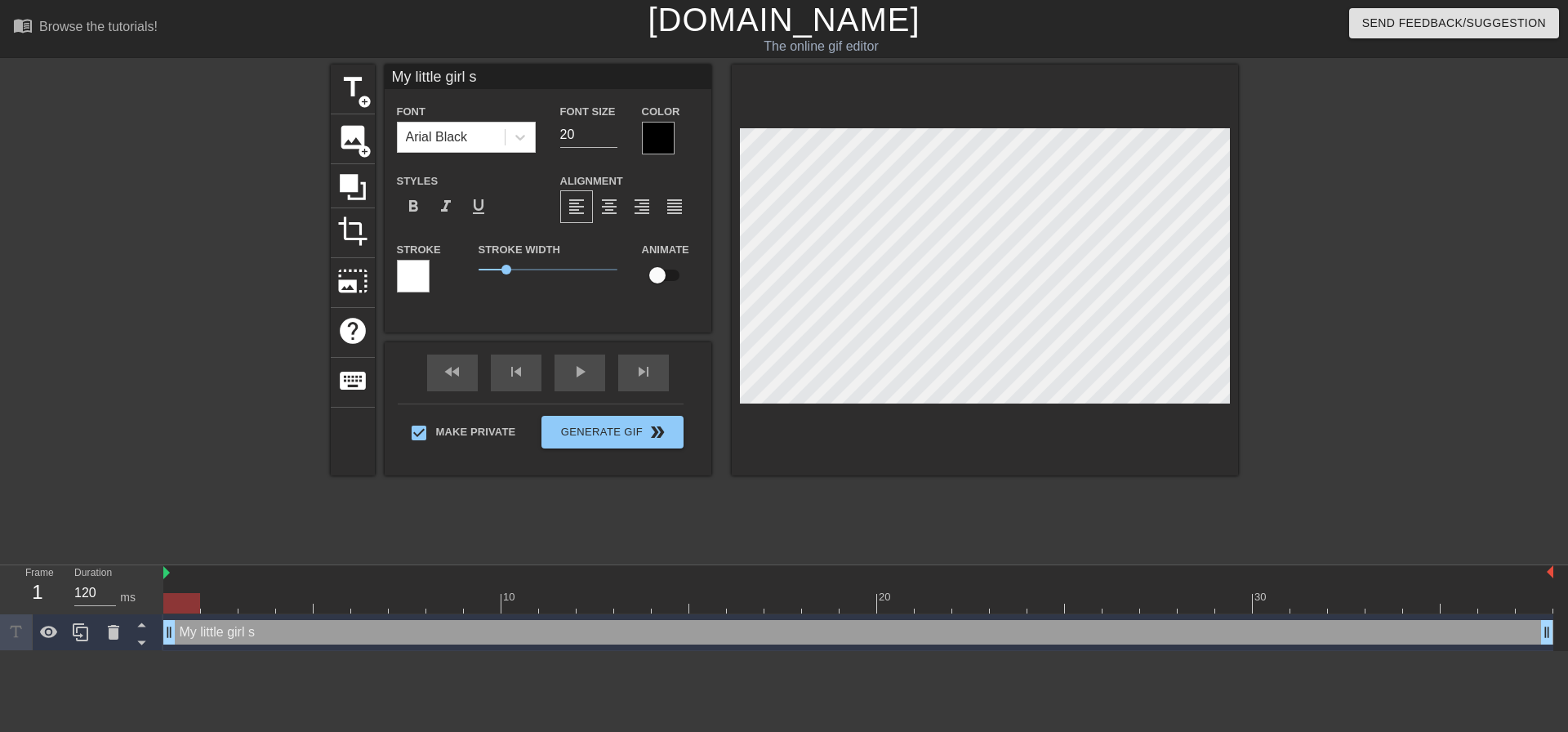
type input "My little girl sp"
type textarea "My little girl sp"
type input "My little girl spe"
type textarea "My little girl spe"
type input "My little girl spen"
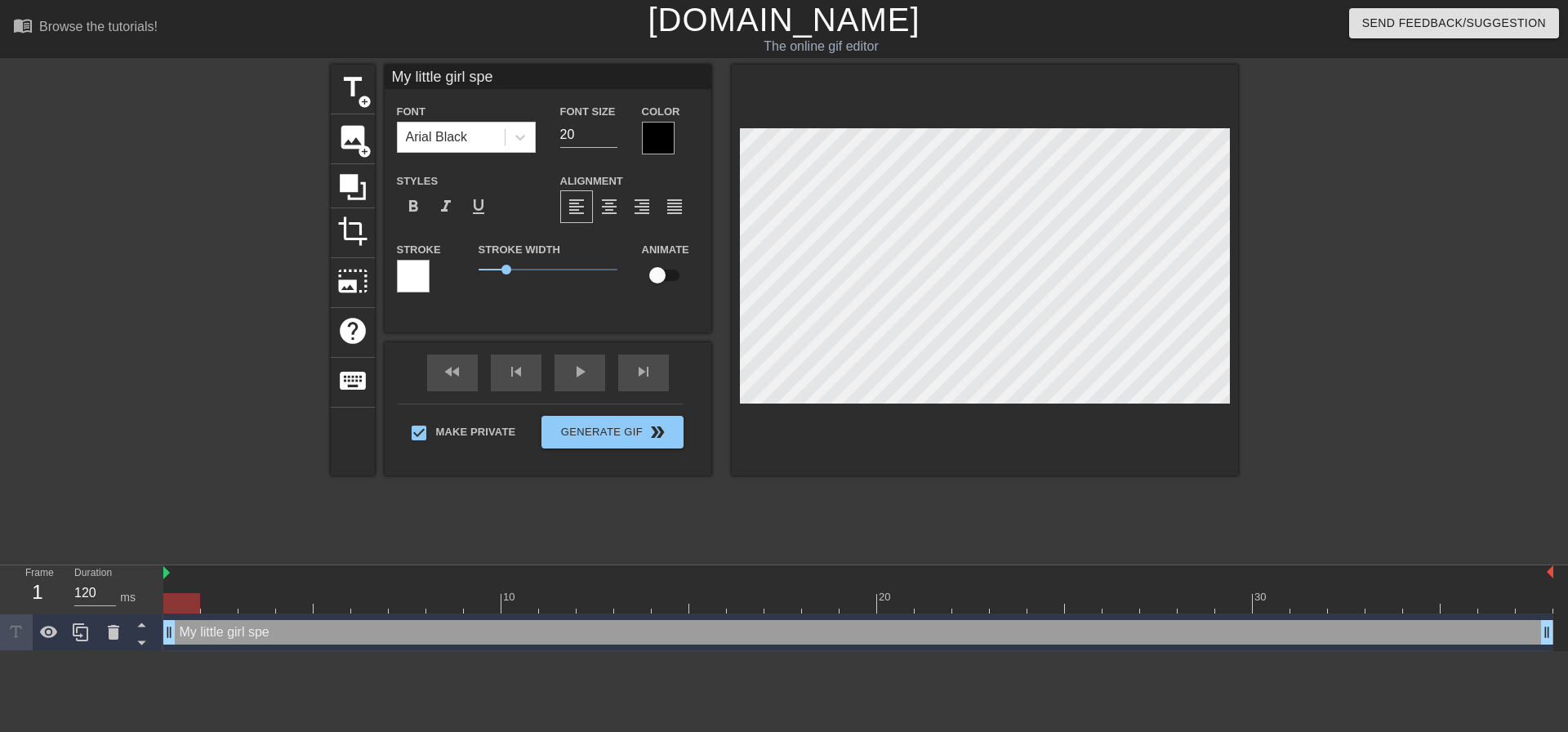
type textarea "My little girl spen"
type input "My little girl spend"
type textarea "My little girl spend"
type input "My little girl spends"
type textarea "My little girl spends"
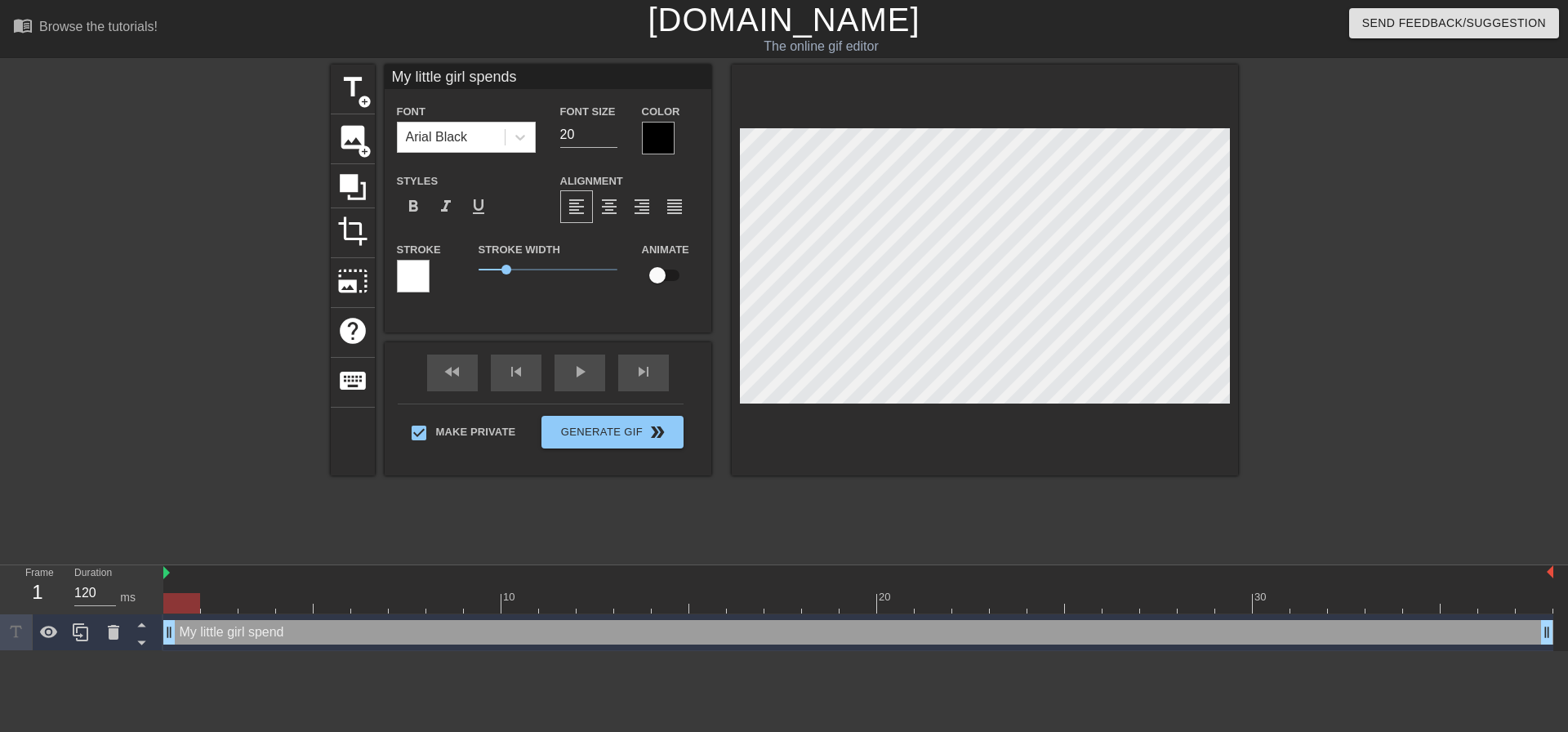
type input "My little girl spends"
type textarea "My little girl spends"
type input "My little girl spends h"
type textarea "My little girl spends h"
type input "My little girl spends he"
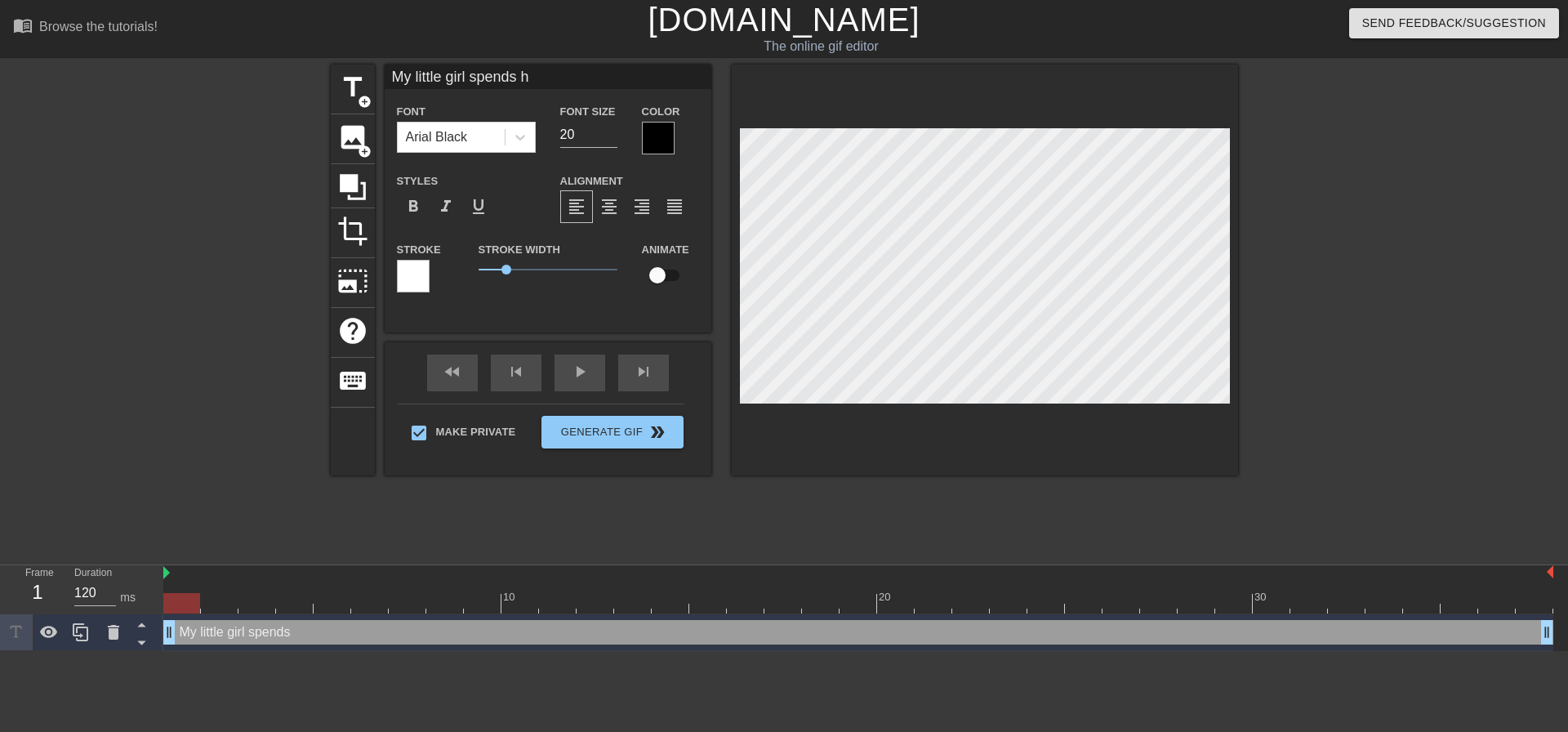
type textarea "My little girl spends he"
type input "My little girl spends her"
type textarea "My little girl spends her"
type input "My little girl spends her"
type textarea "My little girl spends her"
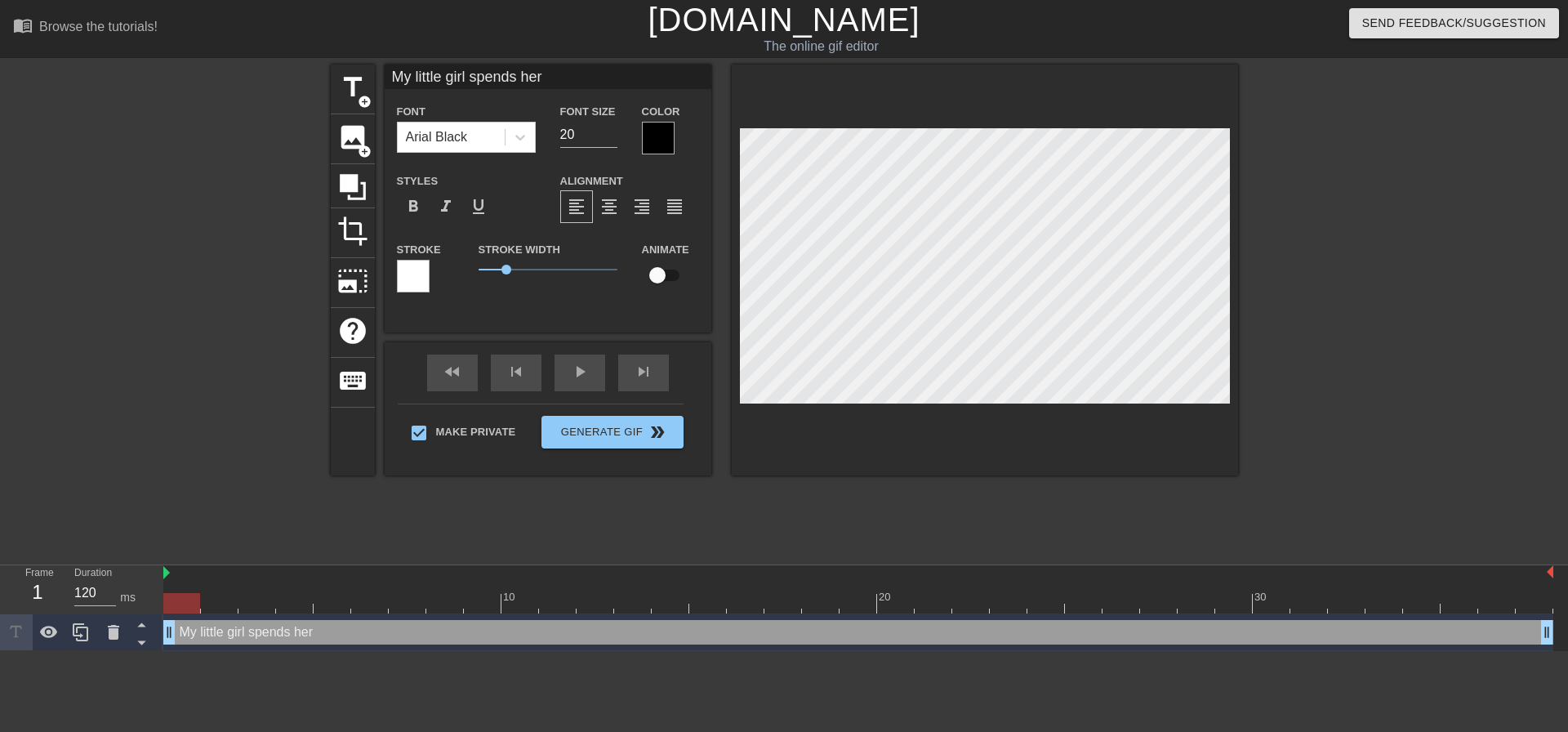
type input "My little girl spends her w"
type textarea "My little girl spends her w"
type input "My little girl spends her we"
type textarea "My little girl spends her we"
type input "My little girl spends her wee"
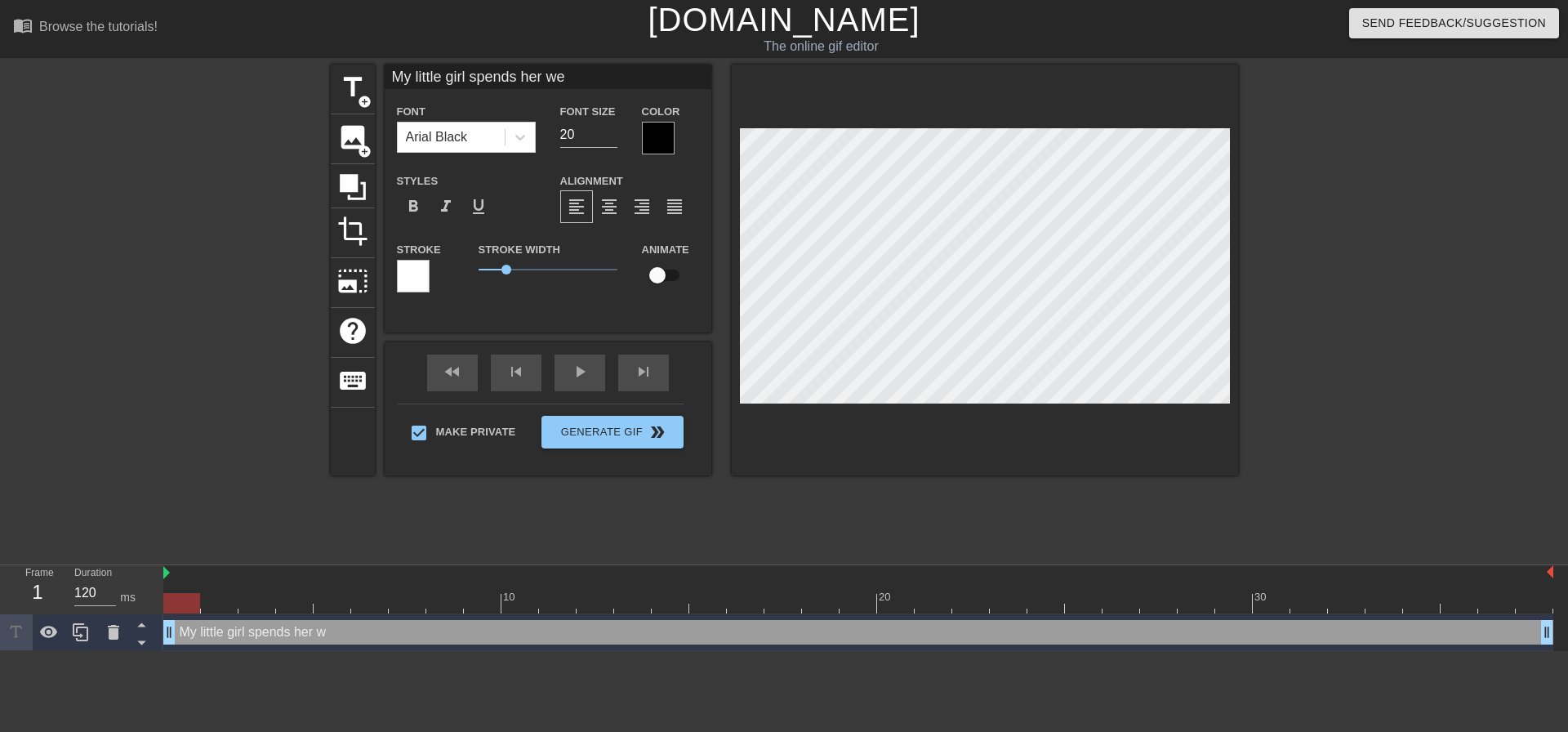
type textarea "My little girl spends her wee"
type input "My little girl spends her week"
type textarea "My little girl spends her weeke"
type input "My little girl spends her weeke"
type textarea "My little girl spends her weeken"
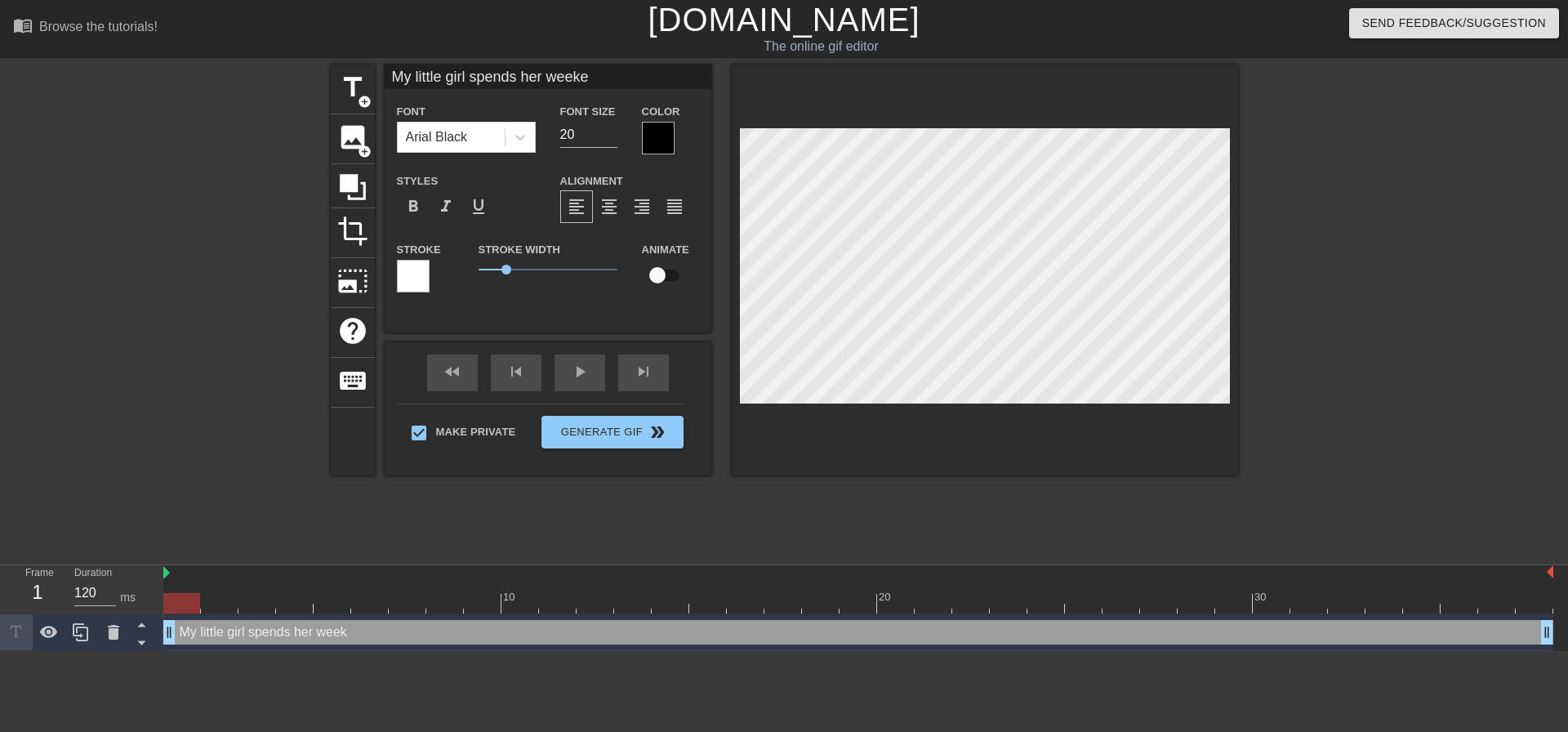
type input "My little girl spends her weeken"
type textarea "My little girl spends her weekend"
type input "My little girl spends her weekends"
type textarea "My little girl spends her weekends"
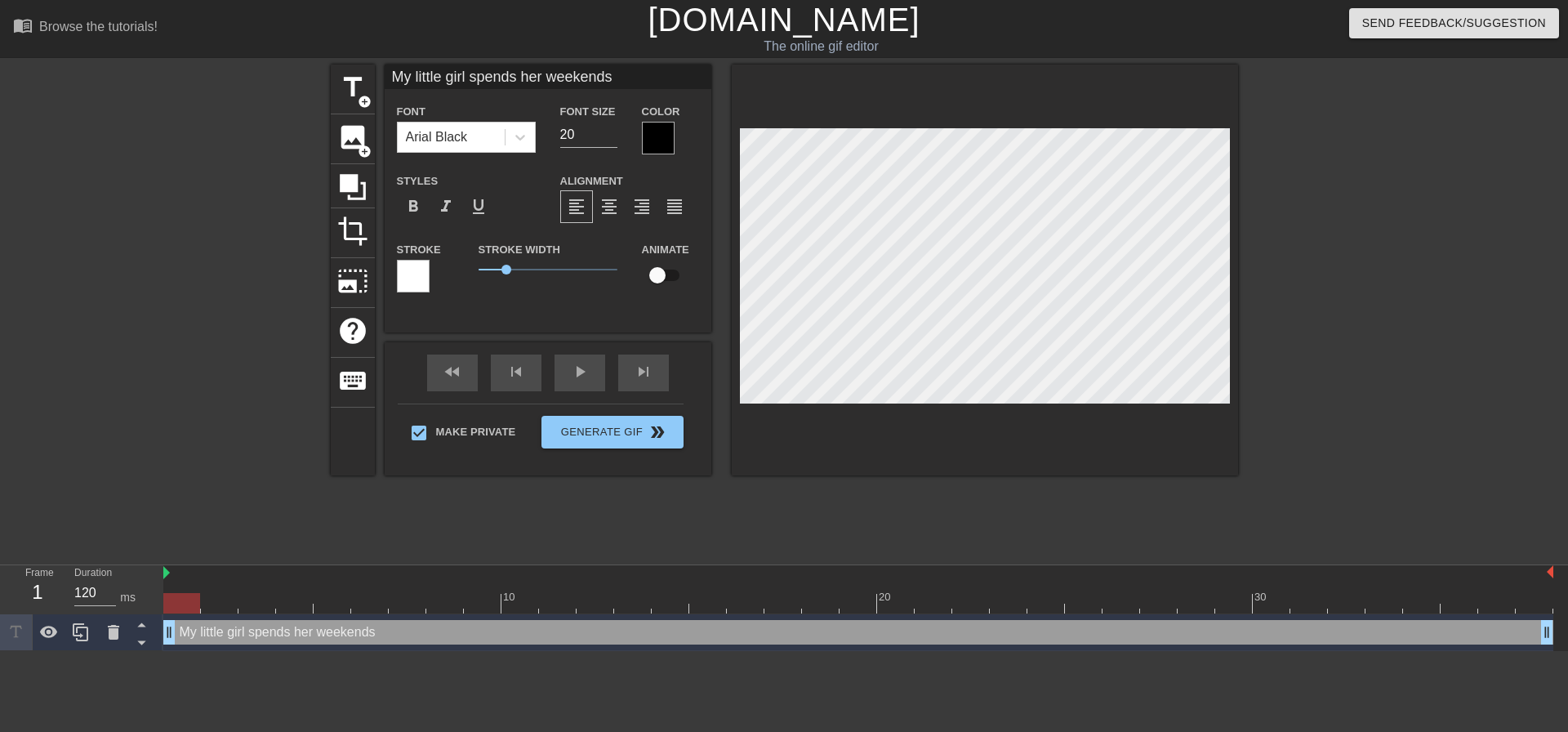
type input "My little girl spends her weekends"
type textarea "My little girl spends her weekends"
type input "My little girl spends her weekends u"
type textarea "My little girl spends her weekends u"
type input "My little girl spends her weekends un"
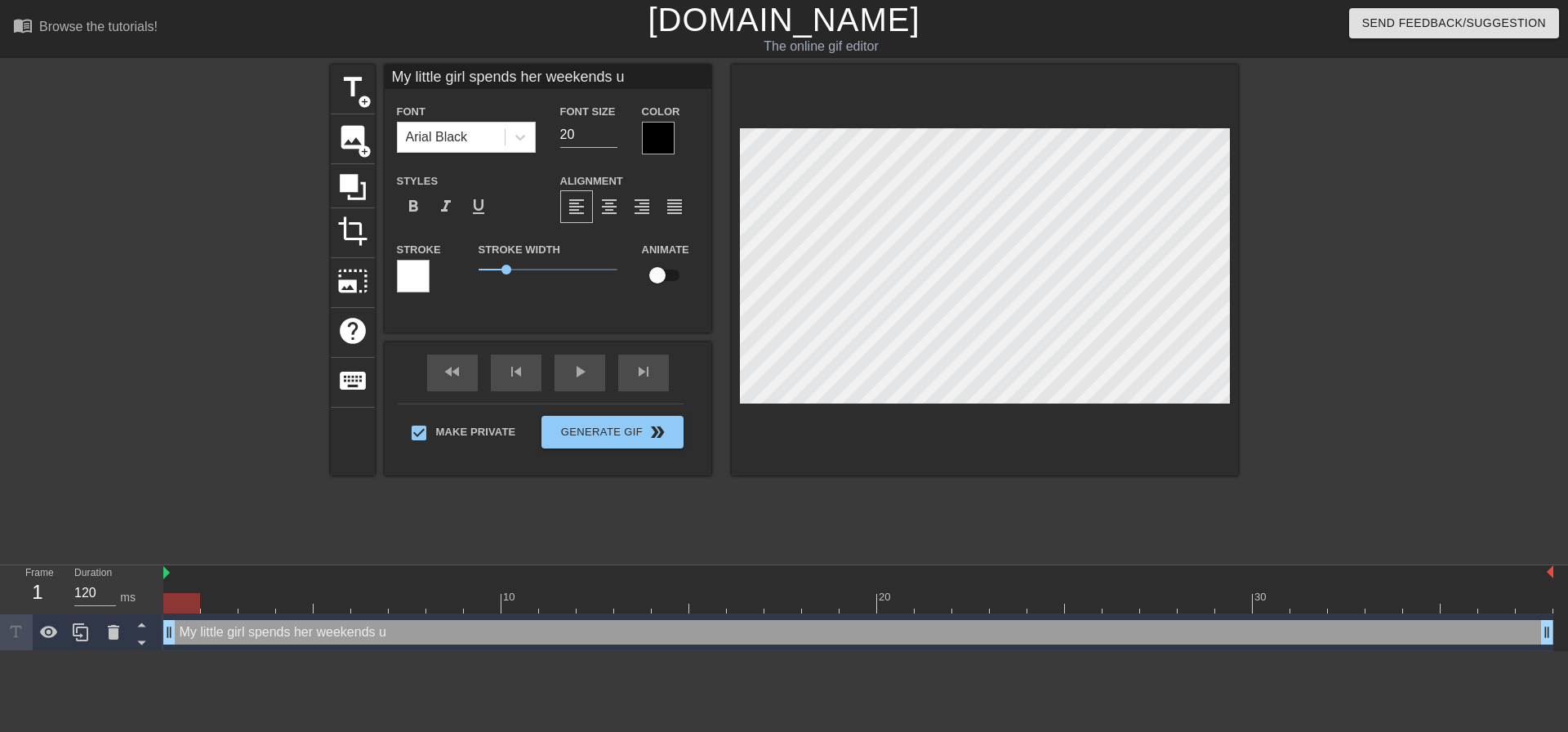
type textarea "My little girl spends her weekends un"
type input "My little girl spends her weekends unn"
type textarea "My little girl spends her weekends unn"
type input "My little girl spends her weekends unne"
type textarea "My little girl spends her weekends unne"
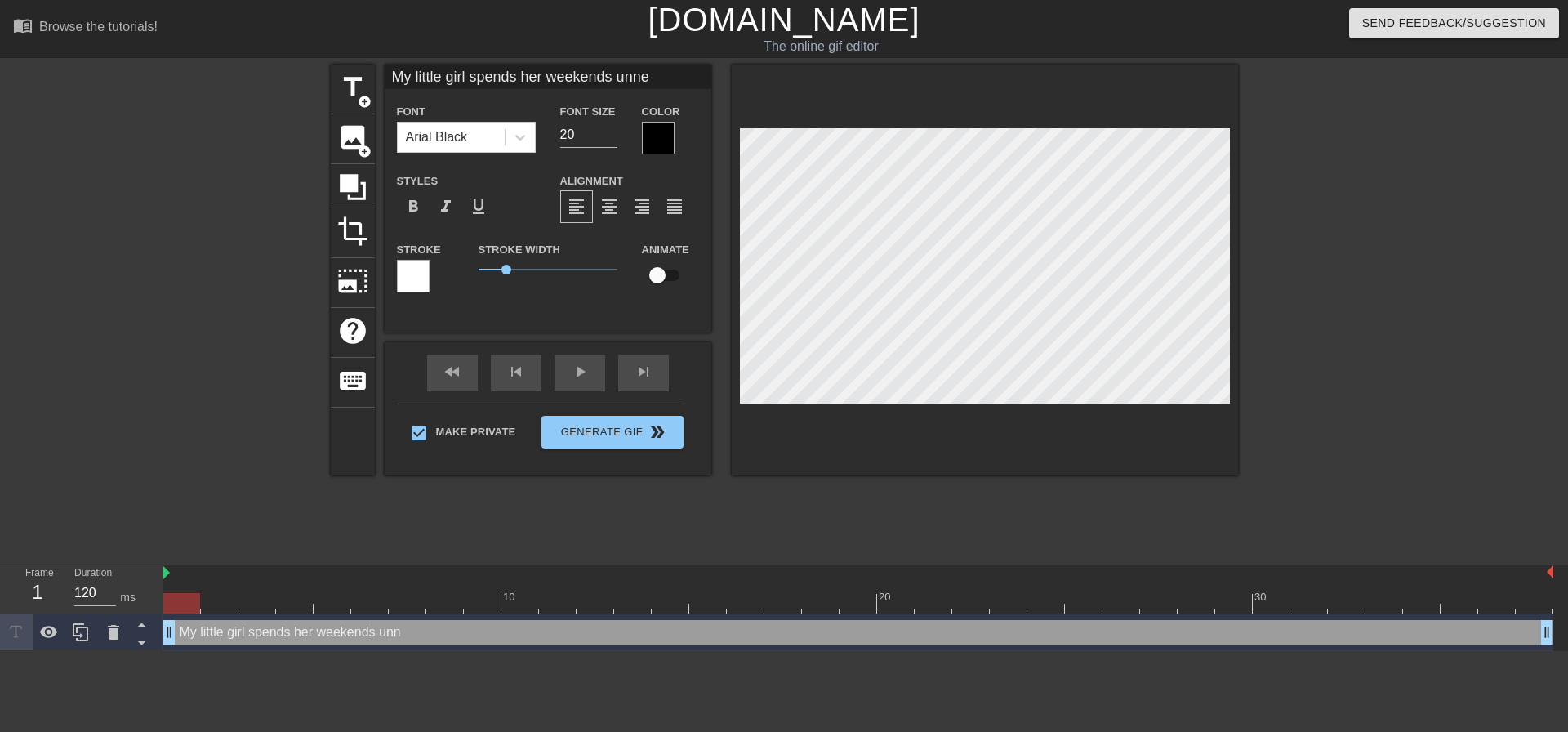
type input "My little girl spends her weekends unnea"
type textarea "My little girl spends her weekends unnea"
type input "My little girl spends her weekends unneat"
type textarea "My little girl spends her weekends unneat"
type input "My little girl spends her weekends unneath"
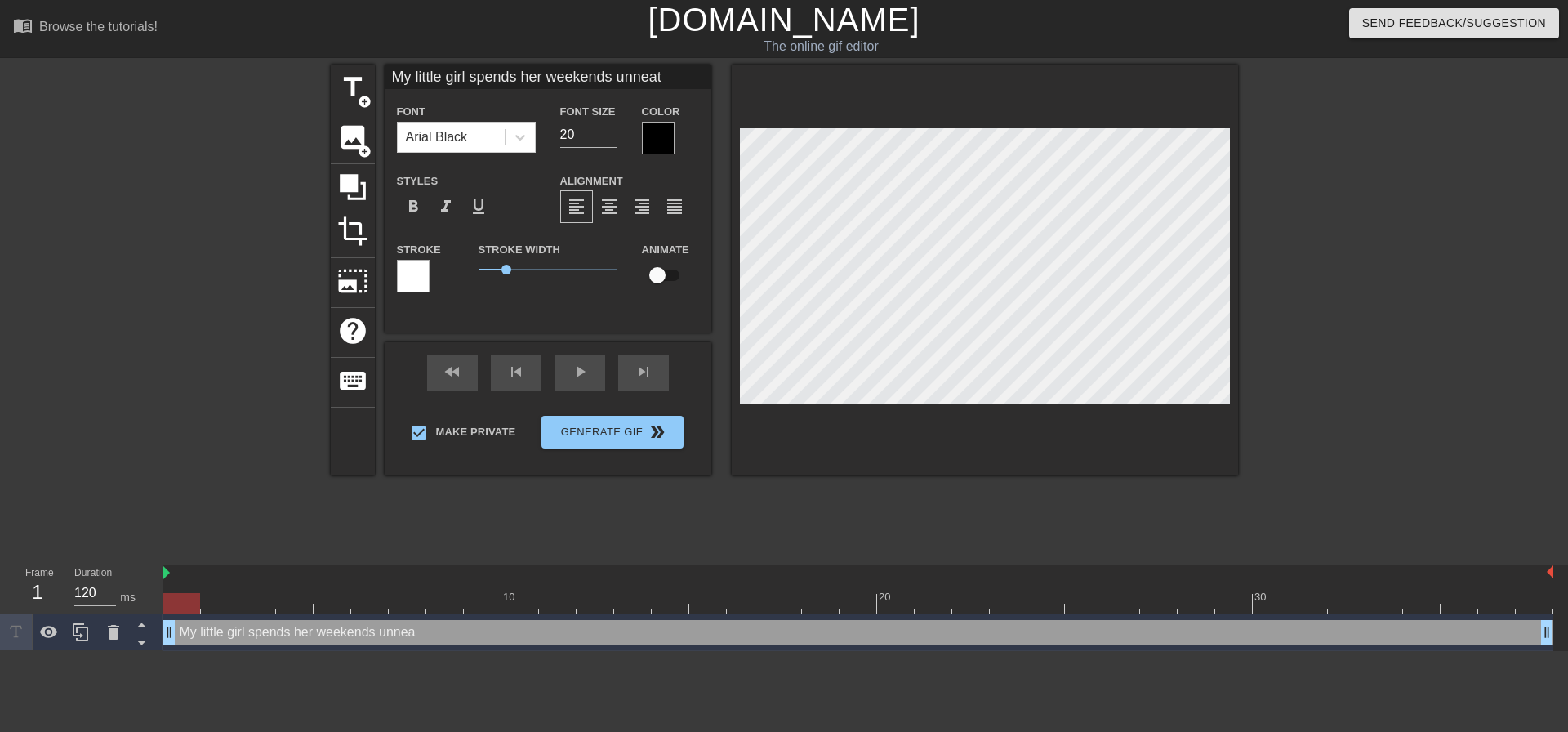
type textarea "My little girl spends her weekends unneath"
type input "My little girl spends her weekends unneat"
type textarea "My little girl spends her weekends unneat"
type input "My little girl spends her weekends unnea"
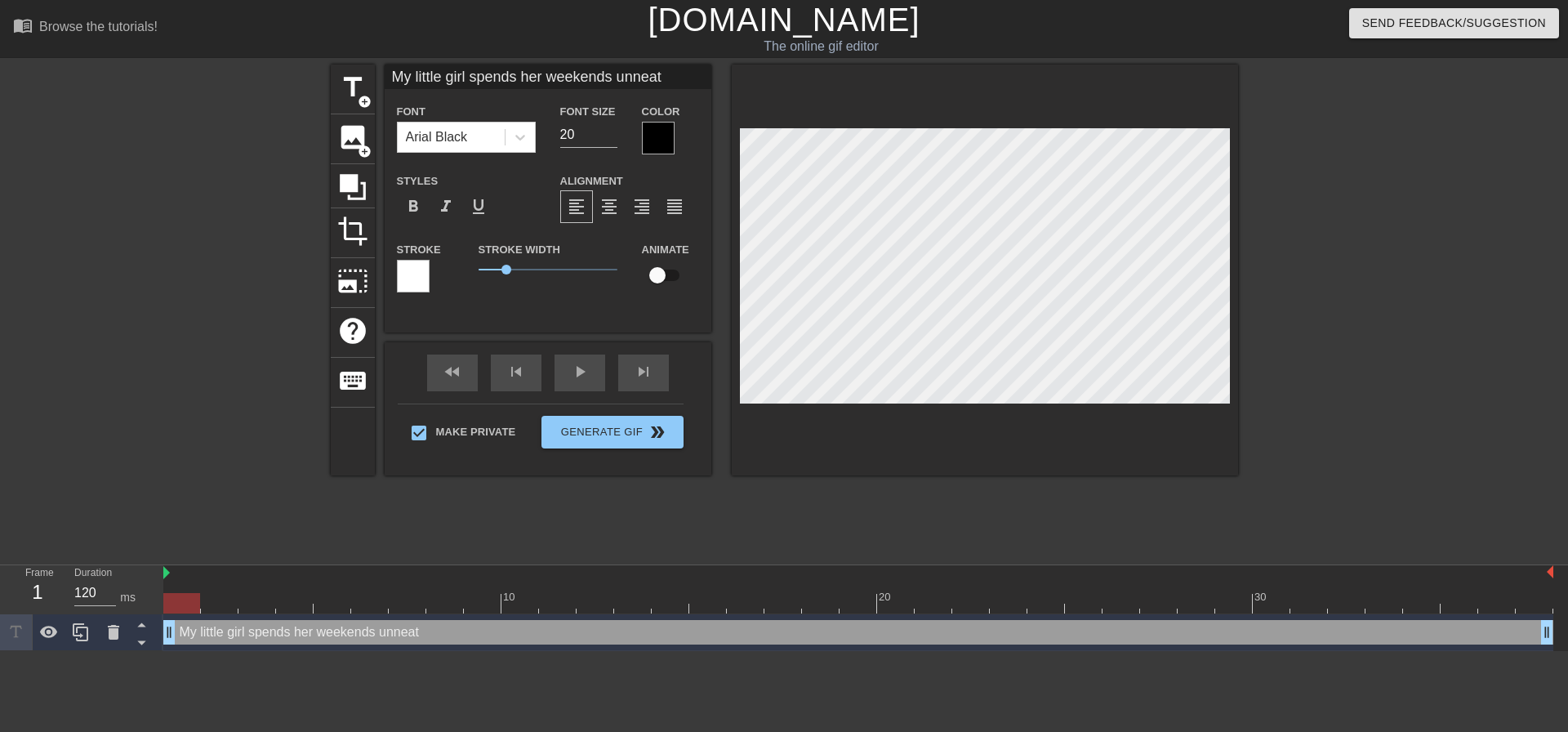
type textarea "My little girl spends her weekends unnea"
type input "My little girl spends her weekends unne"
type textarea "My little girl spends her weekends unne"
type input "My little girl spends her weekends unn"
type textarea "My little girl spends her weekends unn"
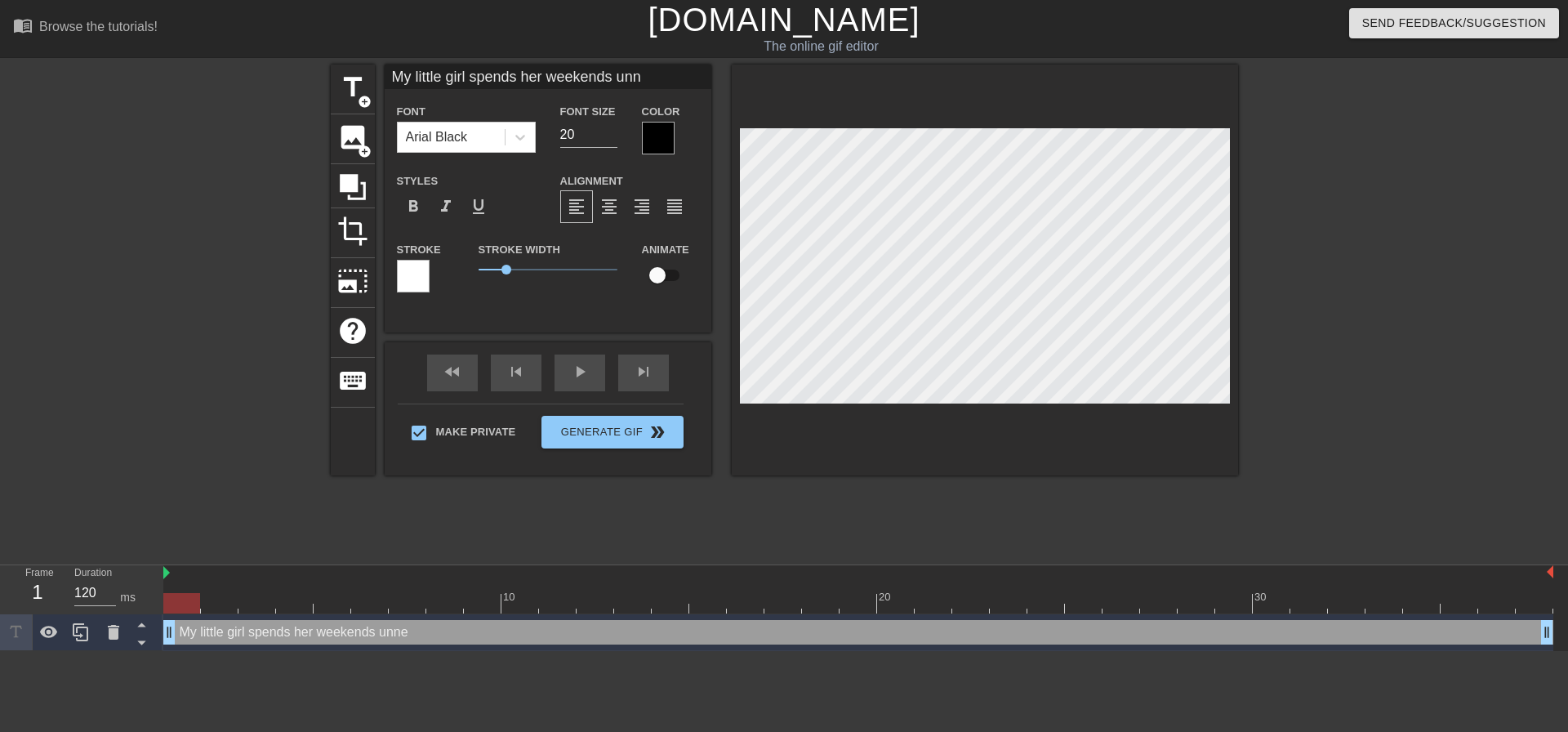
type input "My little girl spends her weekends un"
type textarea "My little girl spends her weekends un"
type input "My little girl spends her weekends u"
type textarea "My little girl spends her weekends u"
type input "My little girl spends her weekends"
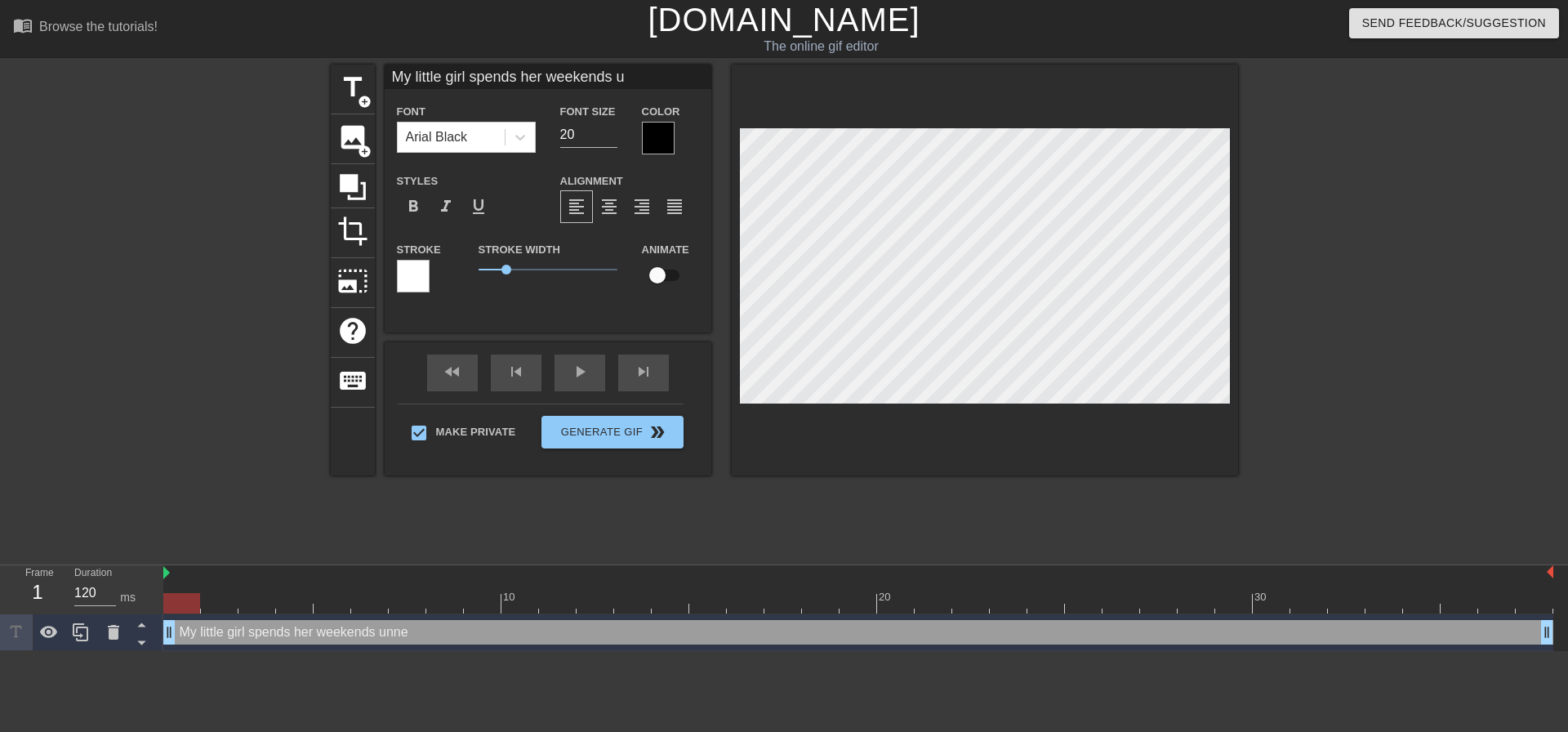
type textarea "My little girl spends her weekends"
type input "My little girl spends her weekends u"
type textarea "My little girl spends her weekends u"
type input "My little girl spends her weekends un"
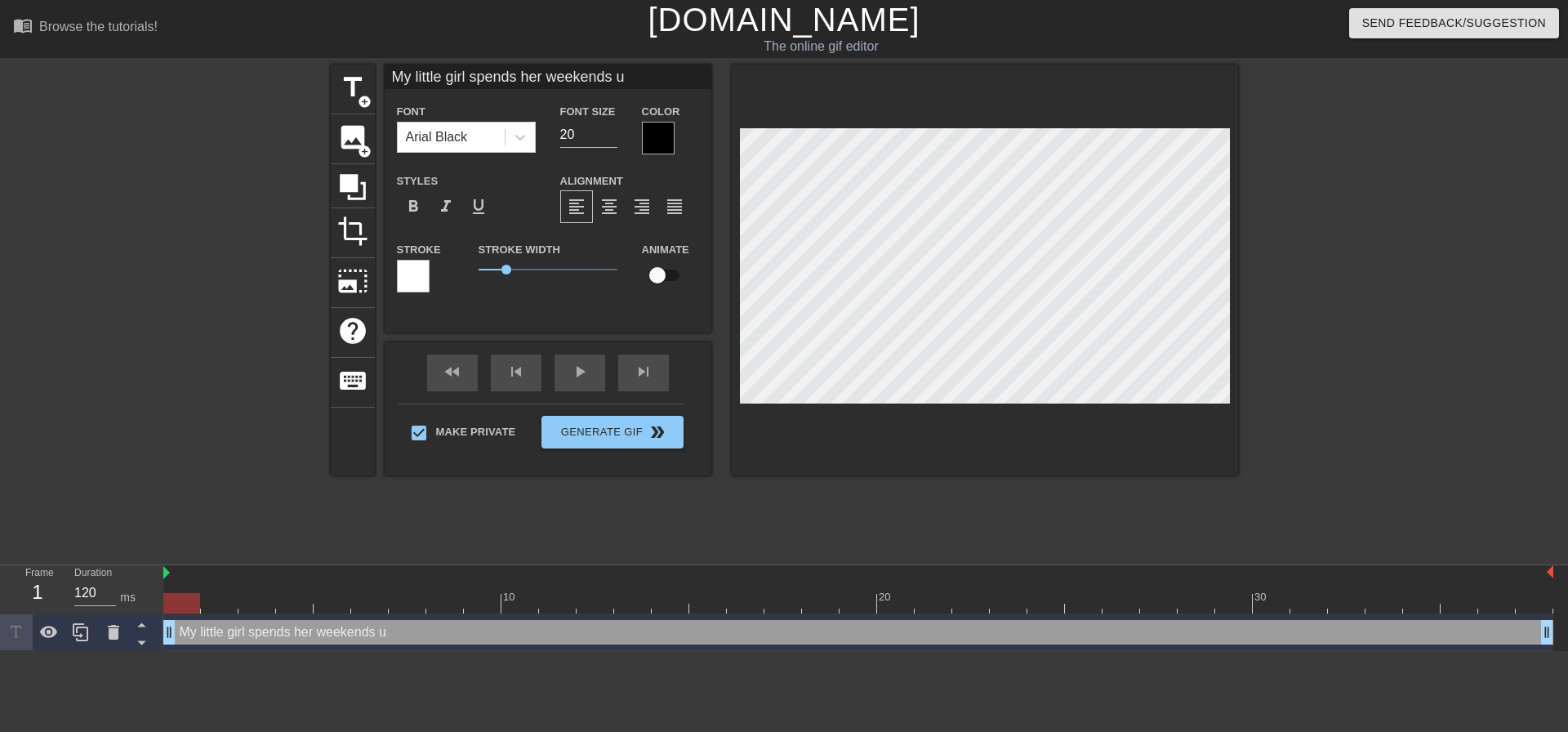
type textarea "My little girl spends her weekends un"
type input "My little girl spends her weekends und"
type textarea "My little girl spends her weekends und"
type input "My little girl spends her weekends unde"
type textarea "My little girl spends her weekends unde"
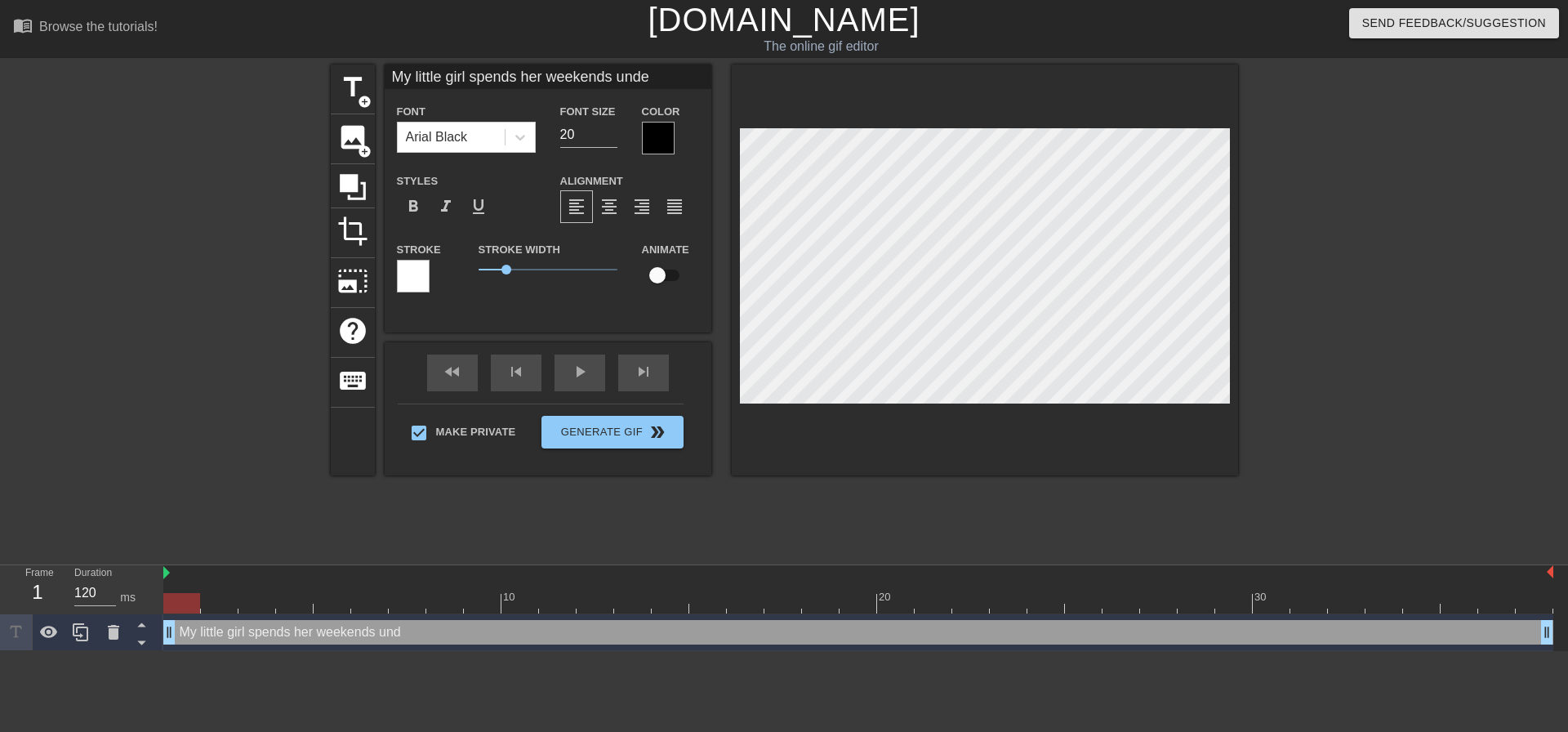
type input "My little girl spends her weekends under"
type textarea "My little girl spends her weekends under"
type input "My little girl spends her weekends undern"
type textarea "My little girl spends her weekends undern"
type input "My little girl spends her weekends underne"
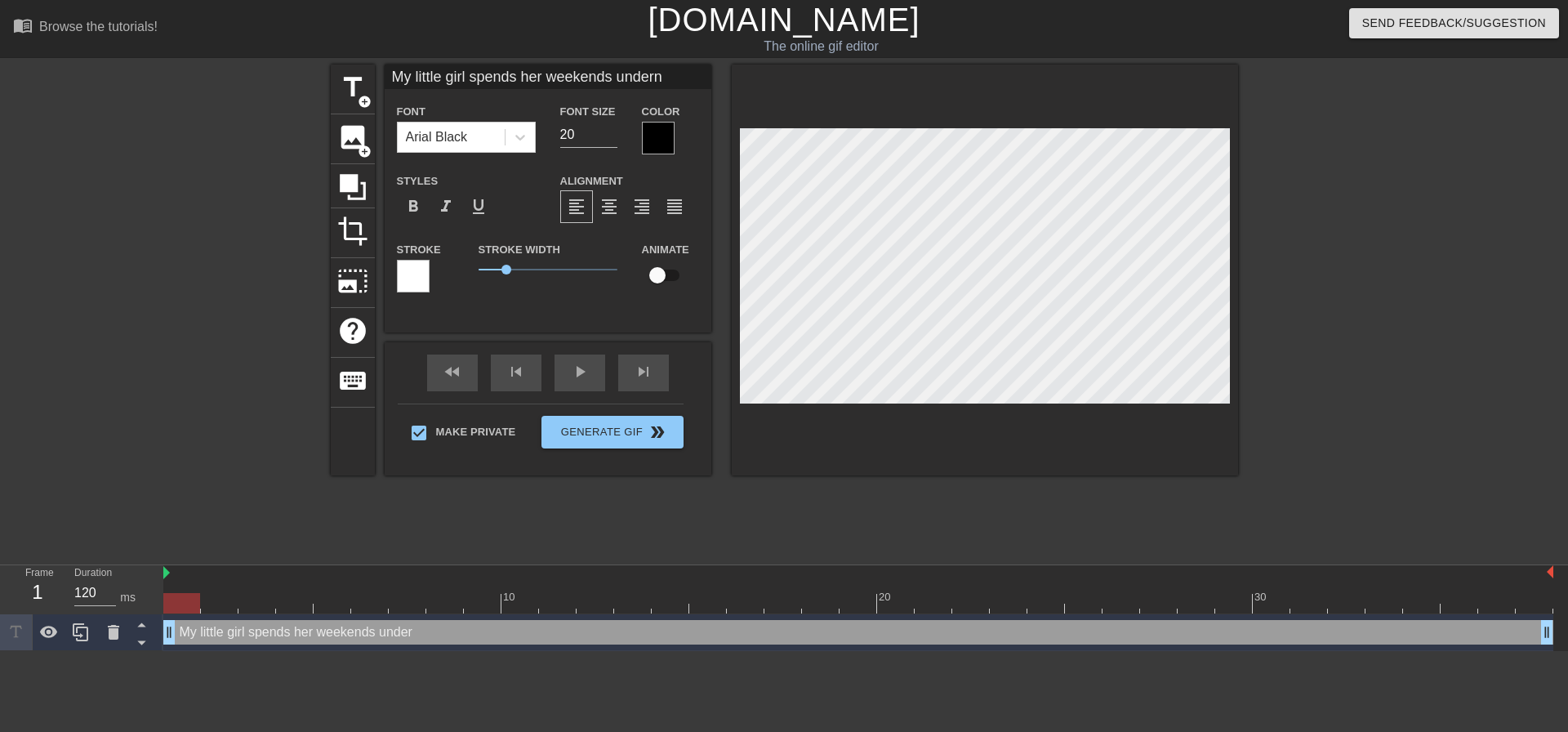
type textarea "My little girl spends her weekends underne"
type input "My little girl spends her weekends undernea"
type textarea "My little girl spends her weekends undernea"
type input "My little girl spends her weekends underneat"
type textarea "My little girl spends her weekends underneat"
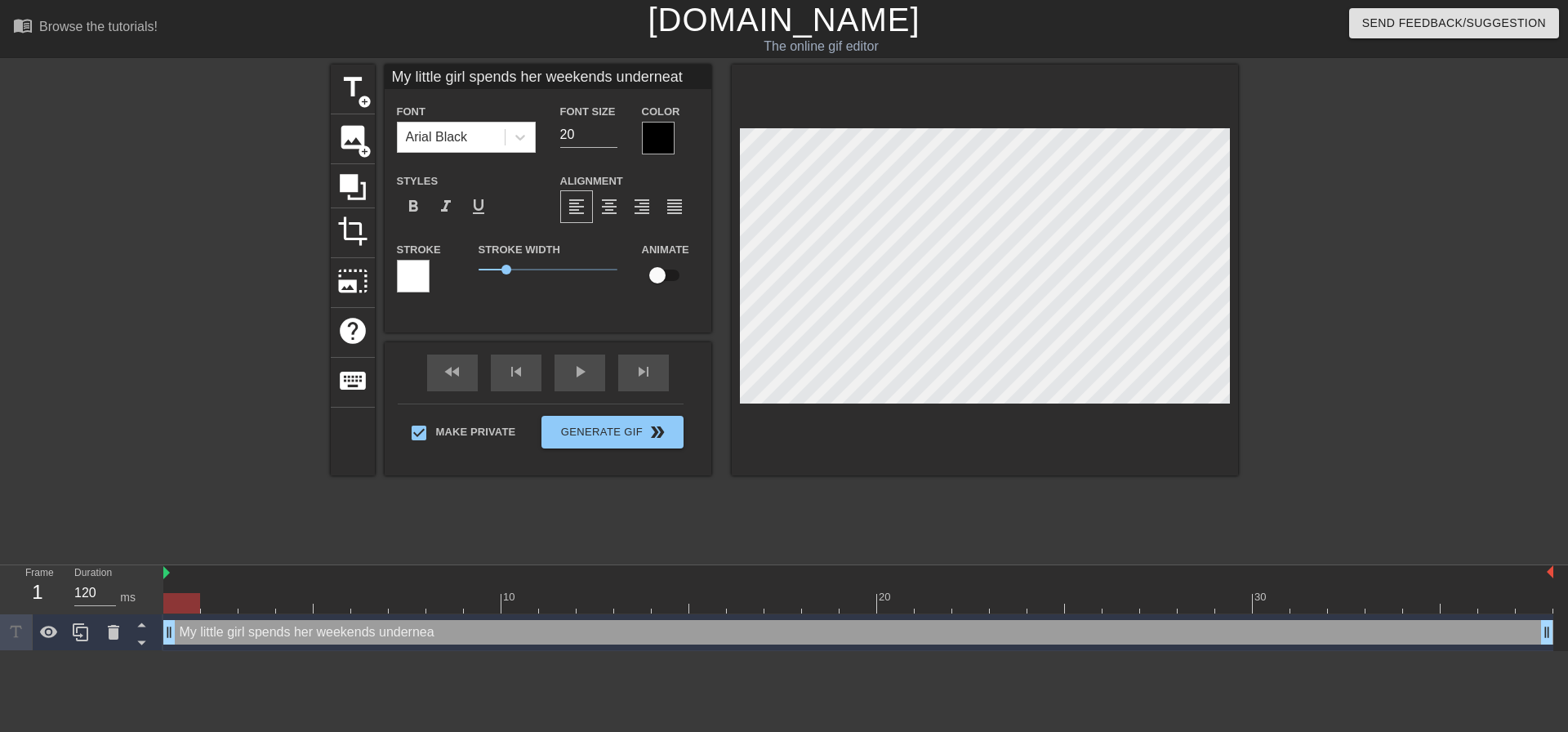
type input "My little girl spends her weekends underneath"
type textarea "My little girl spends her weekends underneath"
type input "My little girl spends her weekends underneath"
type textarea "My little girl spends her weekends underneath"
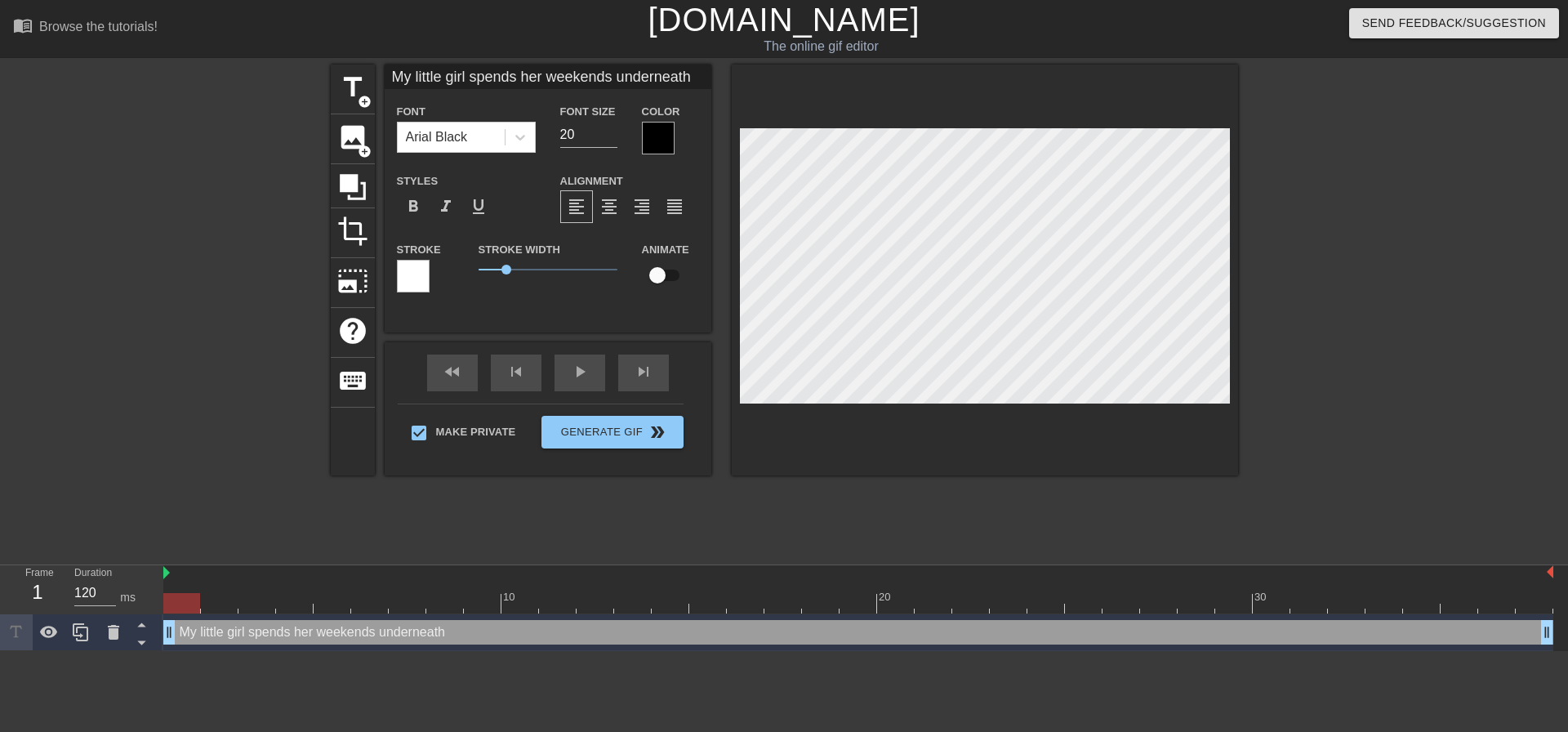
type input "My little girl spends her weekends underneath"
type textarea "My little girl spends her weekends underneath"
type input "My little girl spends her weekends underneath m"
type textarea "My little girl spends her weekends underneath m"
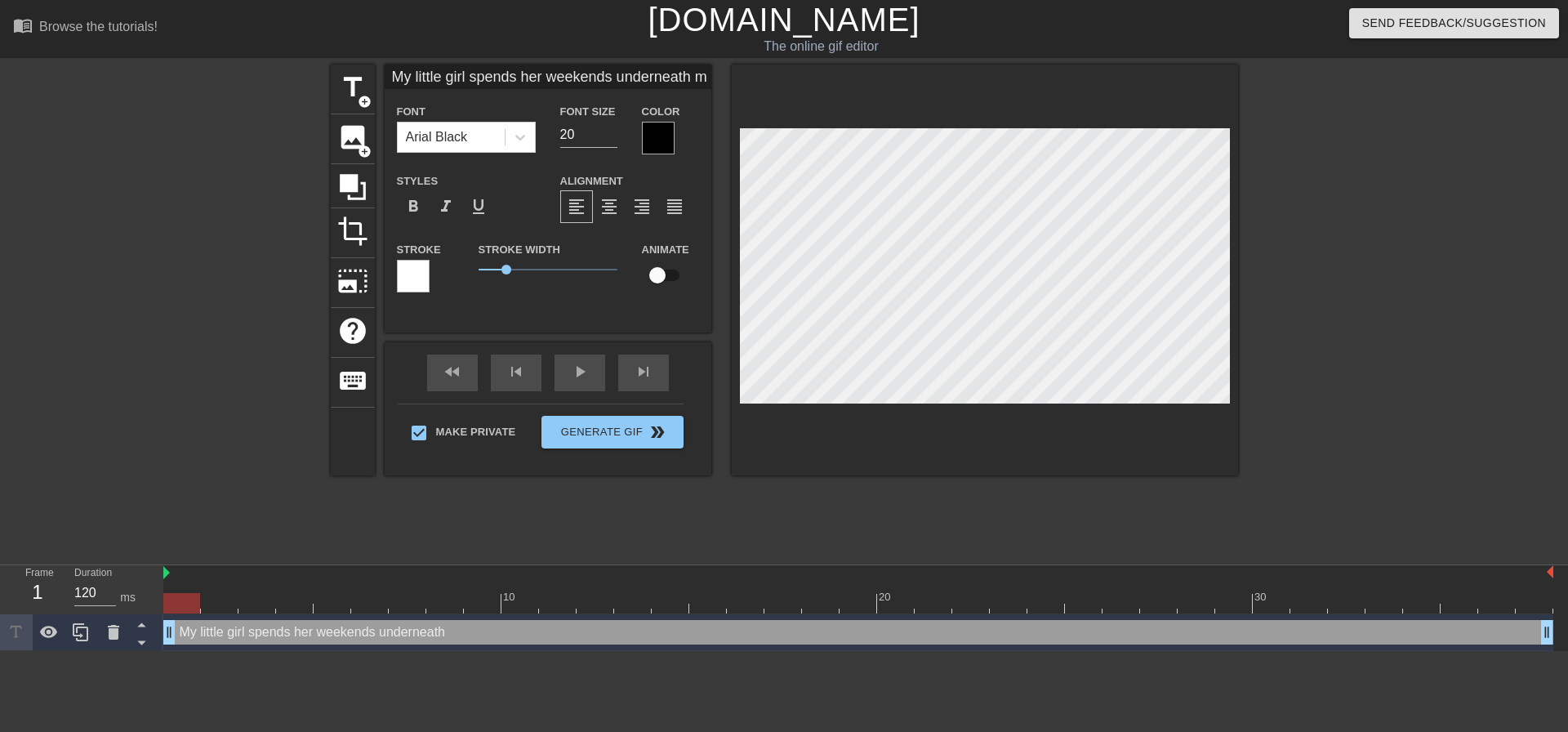
type input "My little girl spends her weekends underneath my"
type textarea "My little girl spends her weekends underneath my"
type input "My little girl spends her weekends underneath my"
type textarea "My little girl spends her weekends underneath my"
type input "My little girl spends her weekends underneath my h"
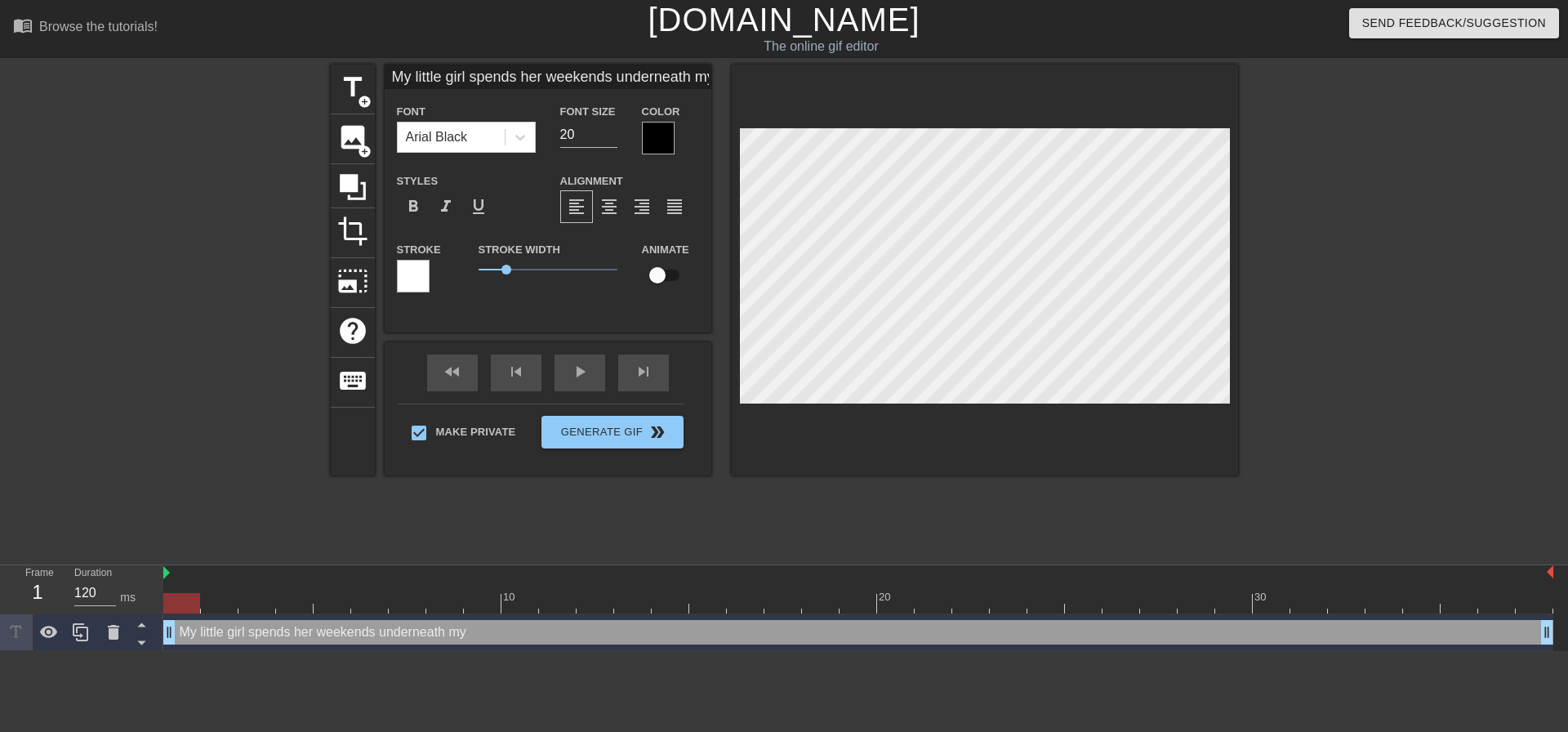
type textarea "My little girl spends her weekends underneath my h"
type input "My little girl spends her weekends underneath my hu"
type textarea "My little girl spends her weekends underneath my hu"
type input "My little girl spends her weekends underneath my hug"
type textarea "My little girl spends her weekends underneath my hug"
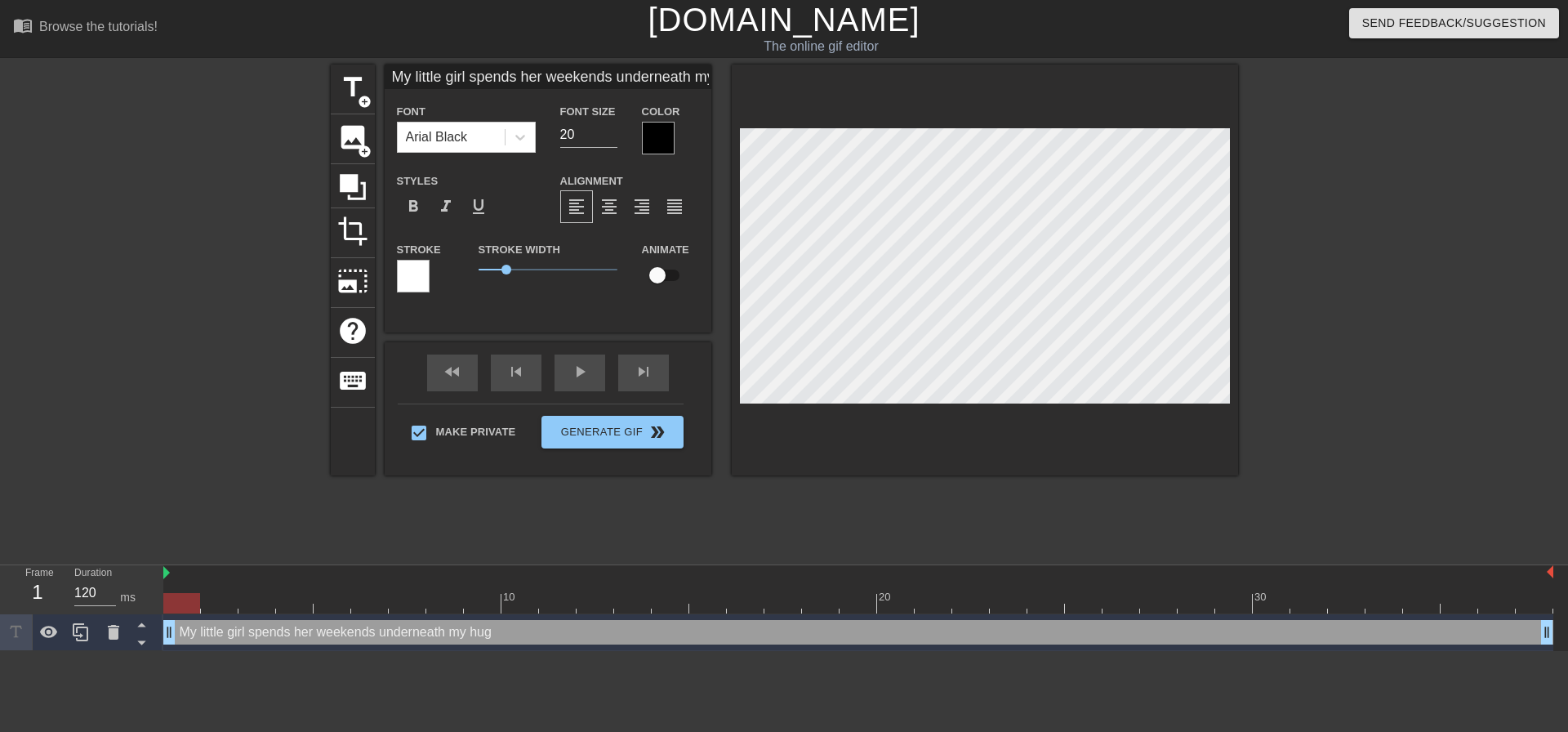
type input "My little girl spends her weekends underneath my huge"
type textarea "My little girl spends her weekends underneath my huge"
type input "My little girl spends her weekends underneath my huge"
type textarea "My little girl spends her weekends underneath my huge"
type input "My little girl spends her weekends underneath my huge c"
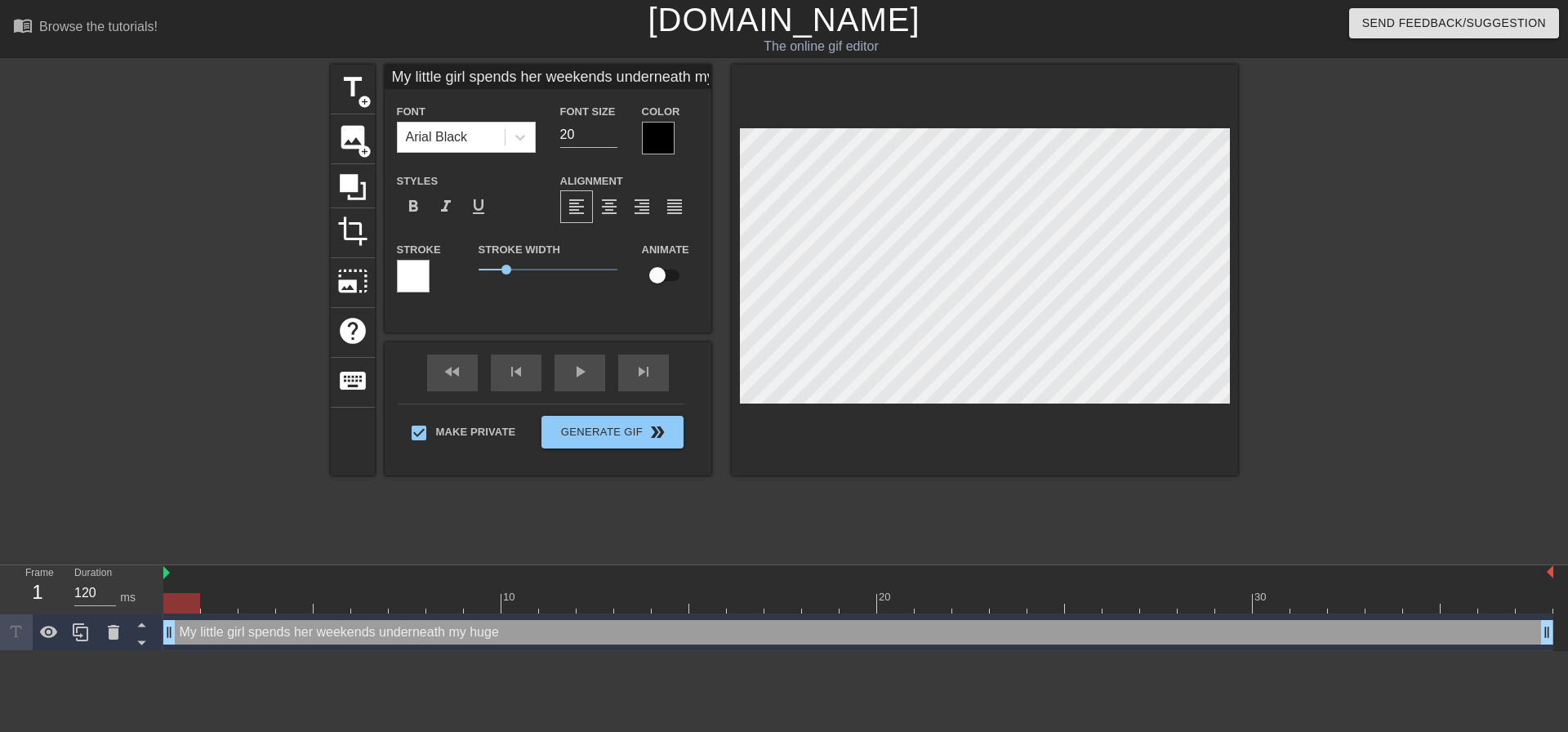
type textarea "My little girl spends her weekends underneath my huge c"
type input "My little girl spends her weekends underneath my huge co"
type textarea "My little girl spends her weekends underneath my huge co"
type input "My little girl spends her weekends underneath my huge coc"
type textarea "My little girl spends her weekends underneath my huge coc"
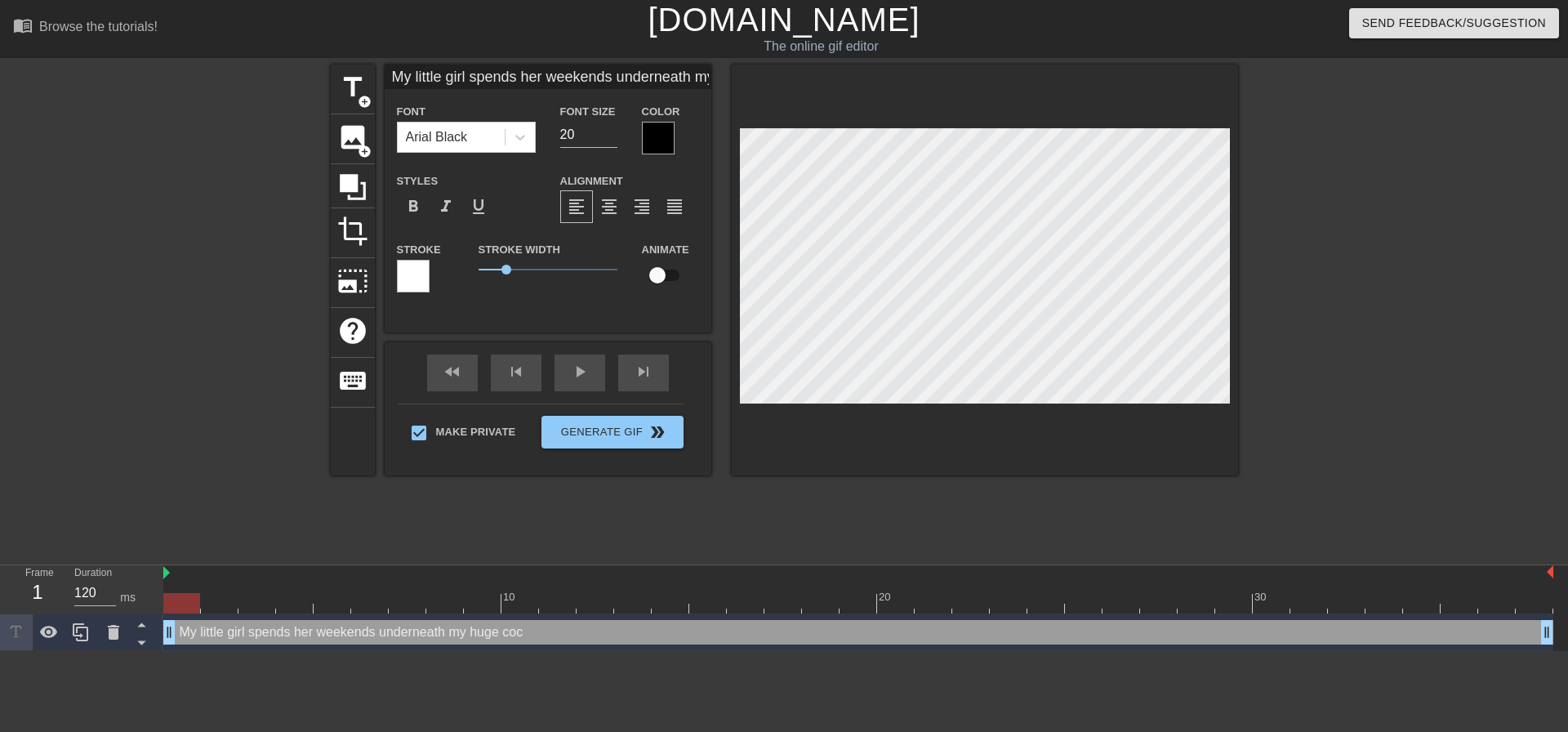
type input "My little girl spends her weekends underneath my huge cock"
type textarea "My little girl spends her weekends underneath my huge cock"
type input "My little girl spends her weekends underneath my huge cock,"
type textarea "My little girl spends her weekends underneath my huge cock,"
type input "My little girl spends her weekends underneath my huge cock,="
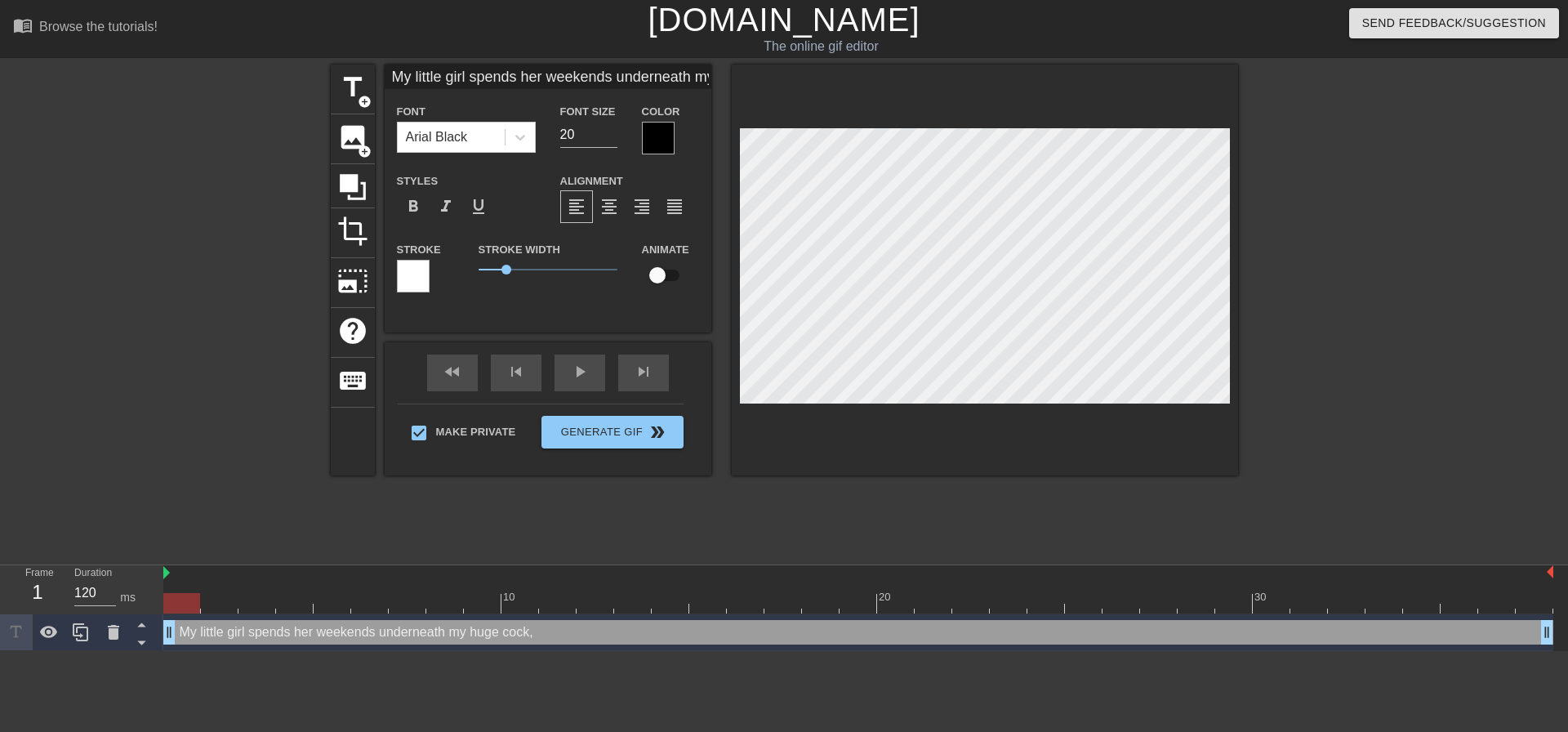
type textarea "My little girl spends her weekends underneath my huge cock,="
type input "My little girl spends her weekends underneath my huge cock,="
type textarea "My little girl spends her weekends underneath my huge cock,="
type input "My little girl spends her weekends underneath my huge cock,="
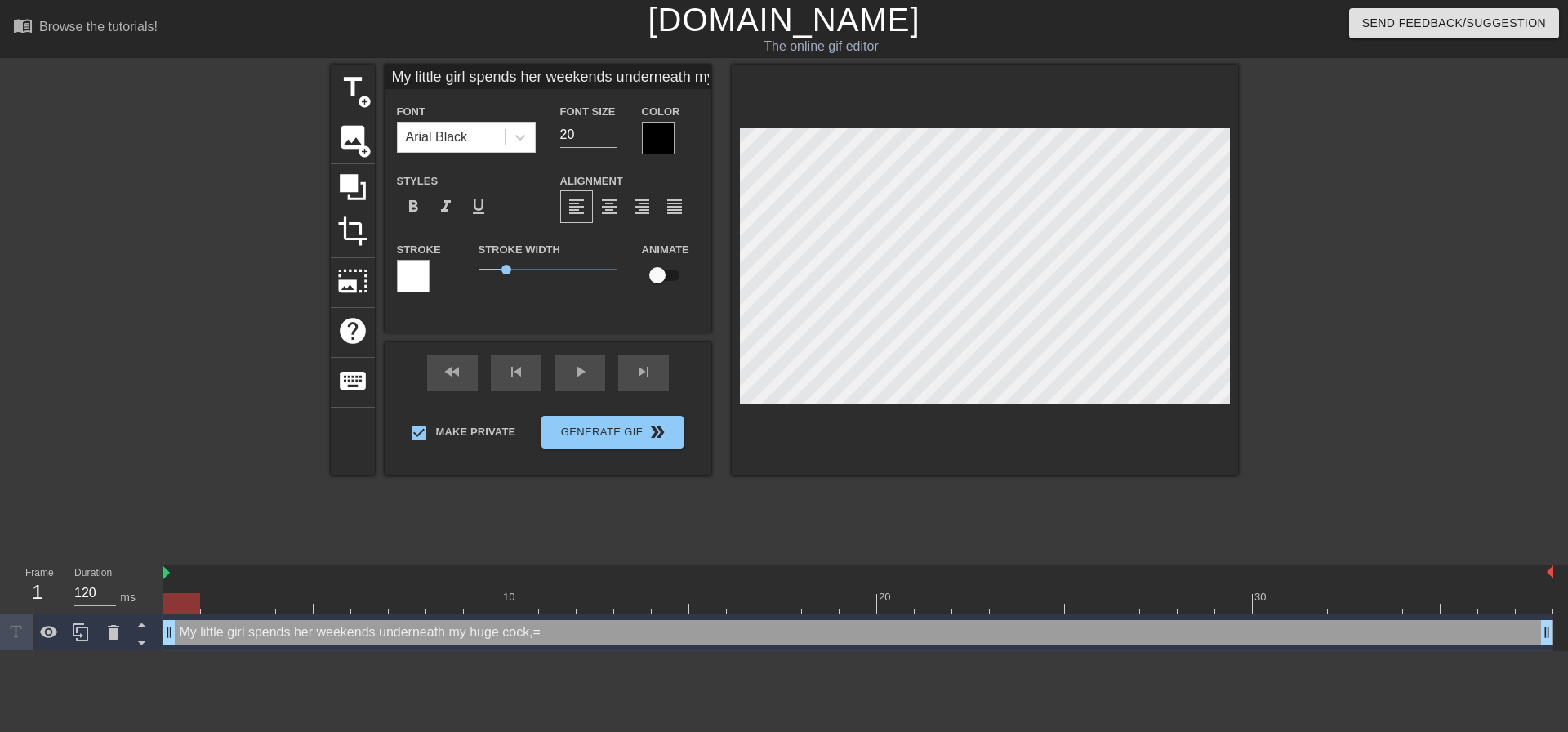
type textarea "My little girl spends her weekends underneath my huge cock,="
type input "My little girl spends her weekends underneath my huge cock,"
type textarea "My little girl spends her weekends underneath my huge cock,"
type input "My little girl spends her weekends underneath my huge cock,"
type textarea "My little girl spends her weekends underneath my huge cock,"
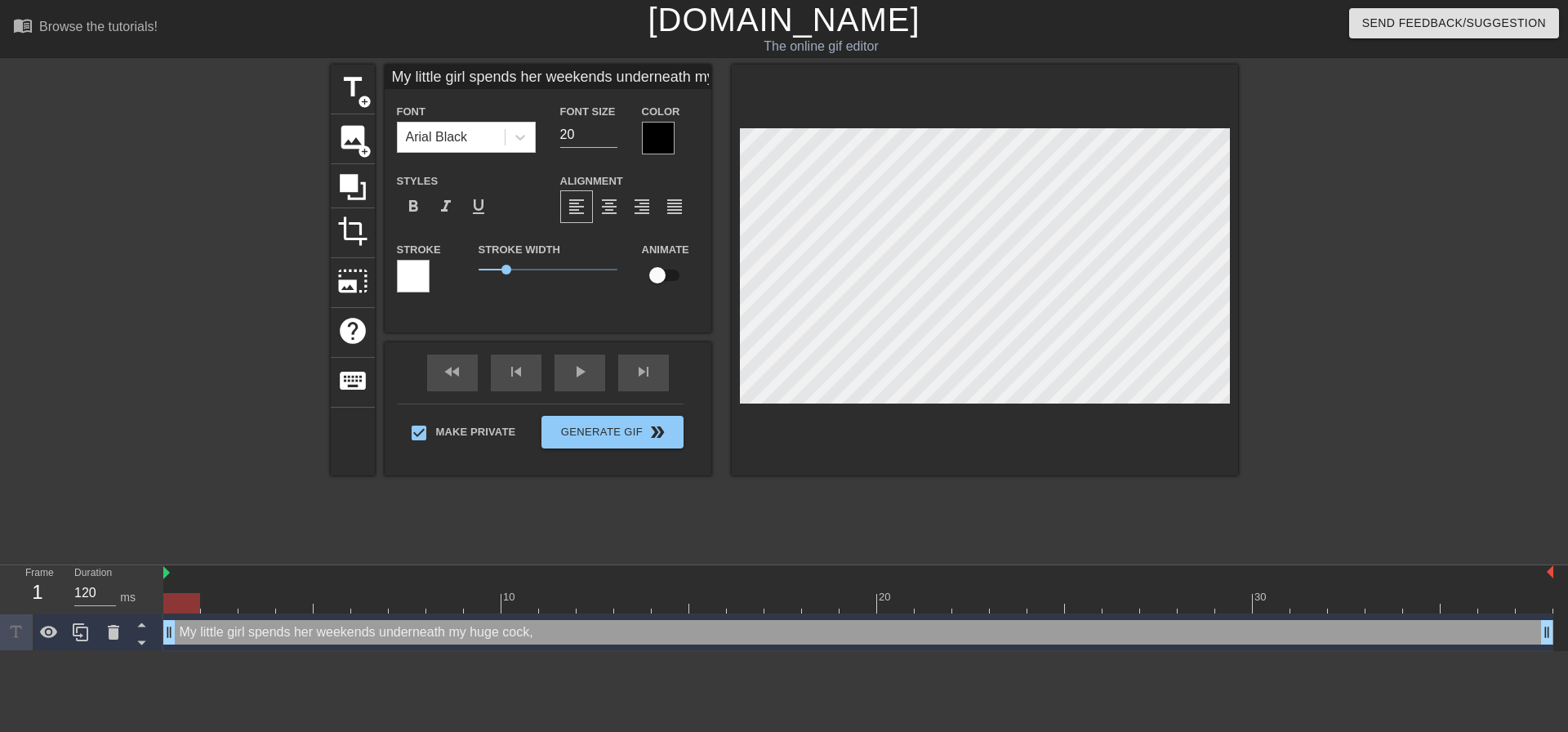
type input "My little girl spends her weekends underneath my huge cock,"
type textarea "My little girl spends her weekends underneath my huge cock,"
type input "My little girl spends her weekends underneath my huge cock"
type textarea "My little girl spends her weekends underneath my huge cock"
type input "My little girl spends her weekends underneath my huge cock"
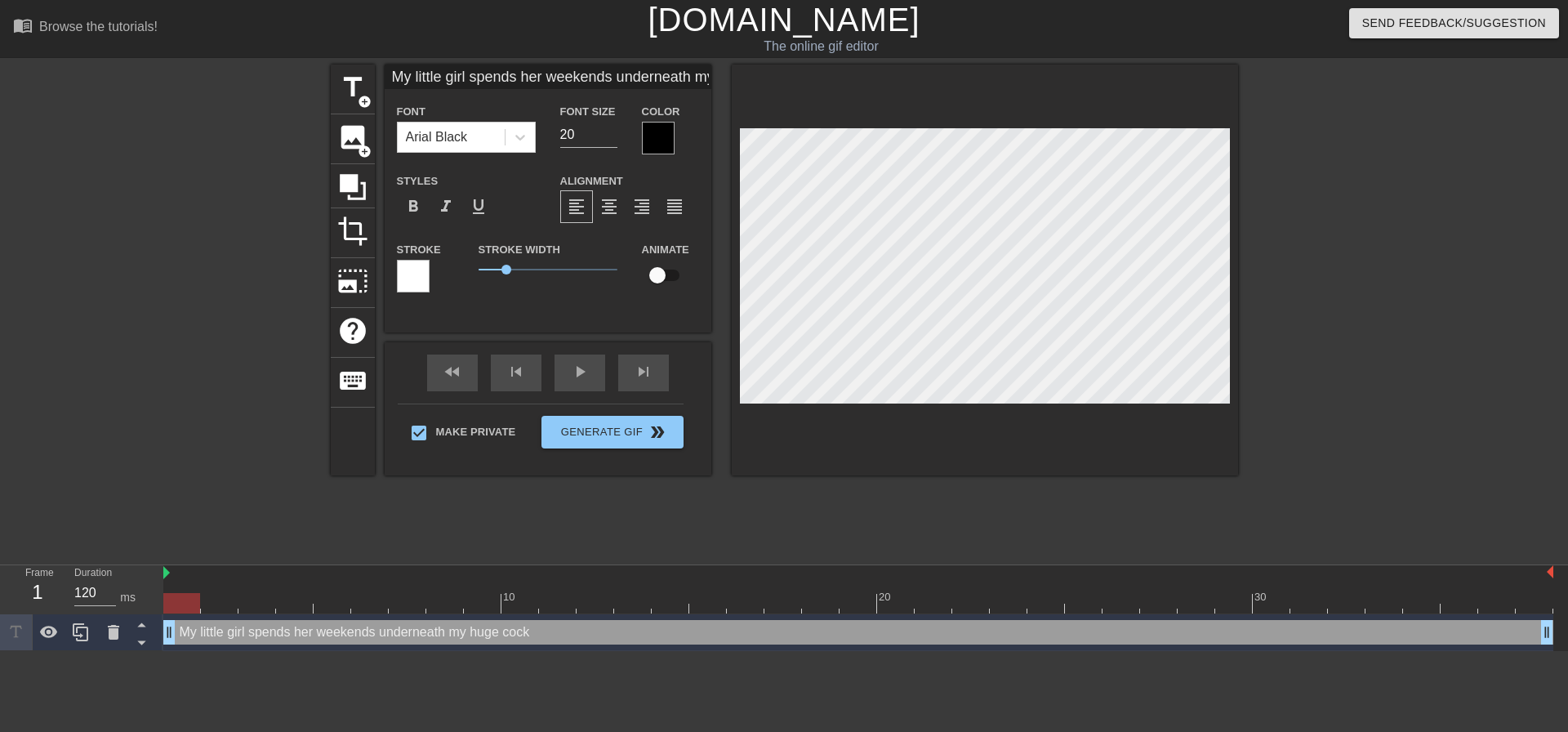
type textarea "My little girl spends her weekends underneath my huge cock"
type input "My little girl spends her weekends underneath my huge cock g"
type textarea "My little girl spends her weekends underneath my huge cock g"
type input "My little girl spends her weekends underneath my huge cock ge"
type textarea "My little girl spends her weekends underneath my huge cock ge"
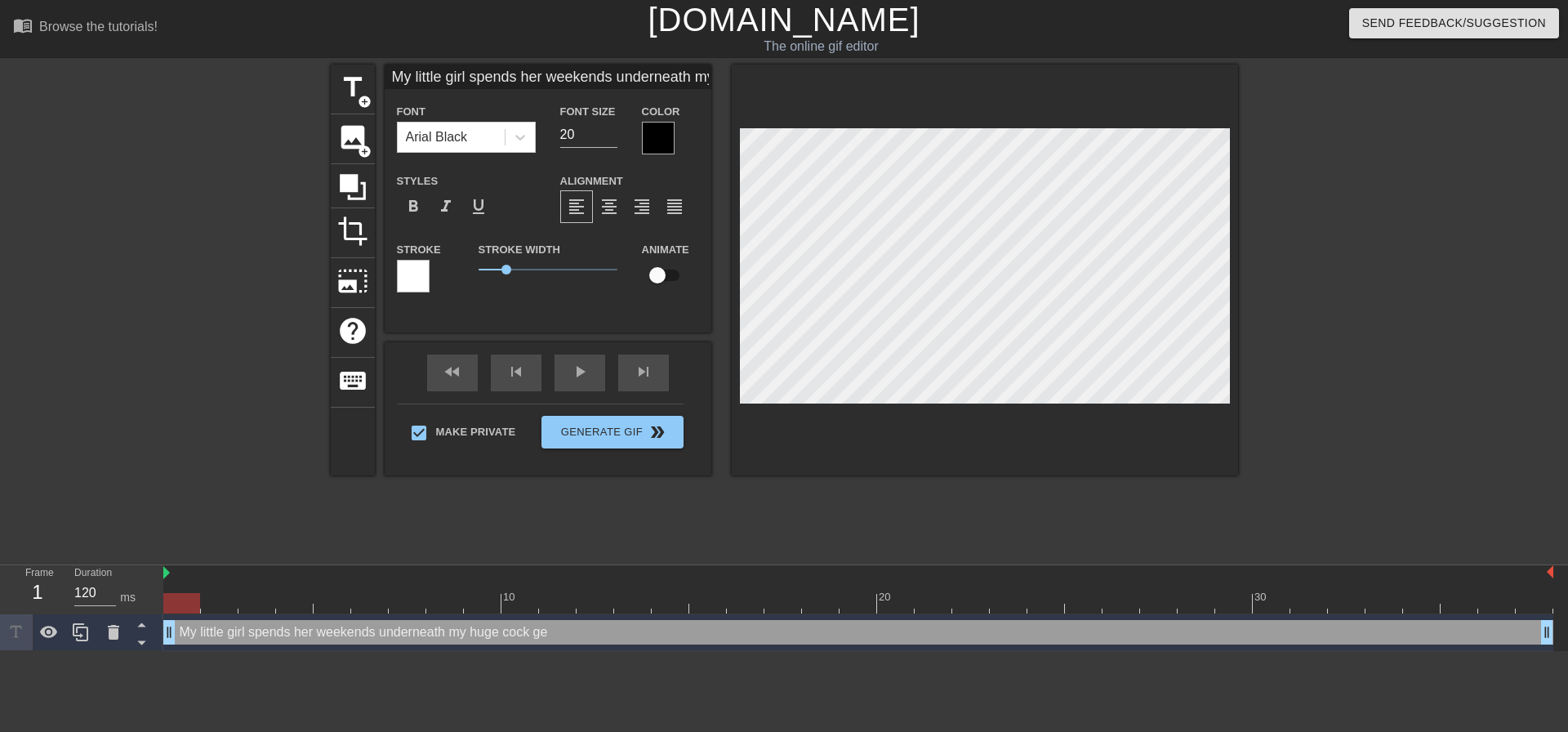
type input "My little girl spends her weekends underneath my huge cock get"
type textarea "My little girl spends her weekends underneath my huge cock get"
type input "My little girl spends her weekends underneath my huge cock gett"
type textarea "My little girl spends her weekends underneath my huge cock gett"
type input "My little girl spends her weekends underneath my huge cock getti"
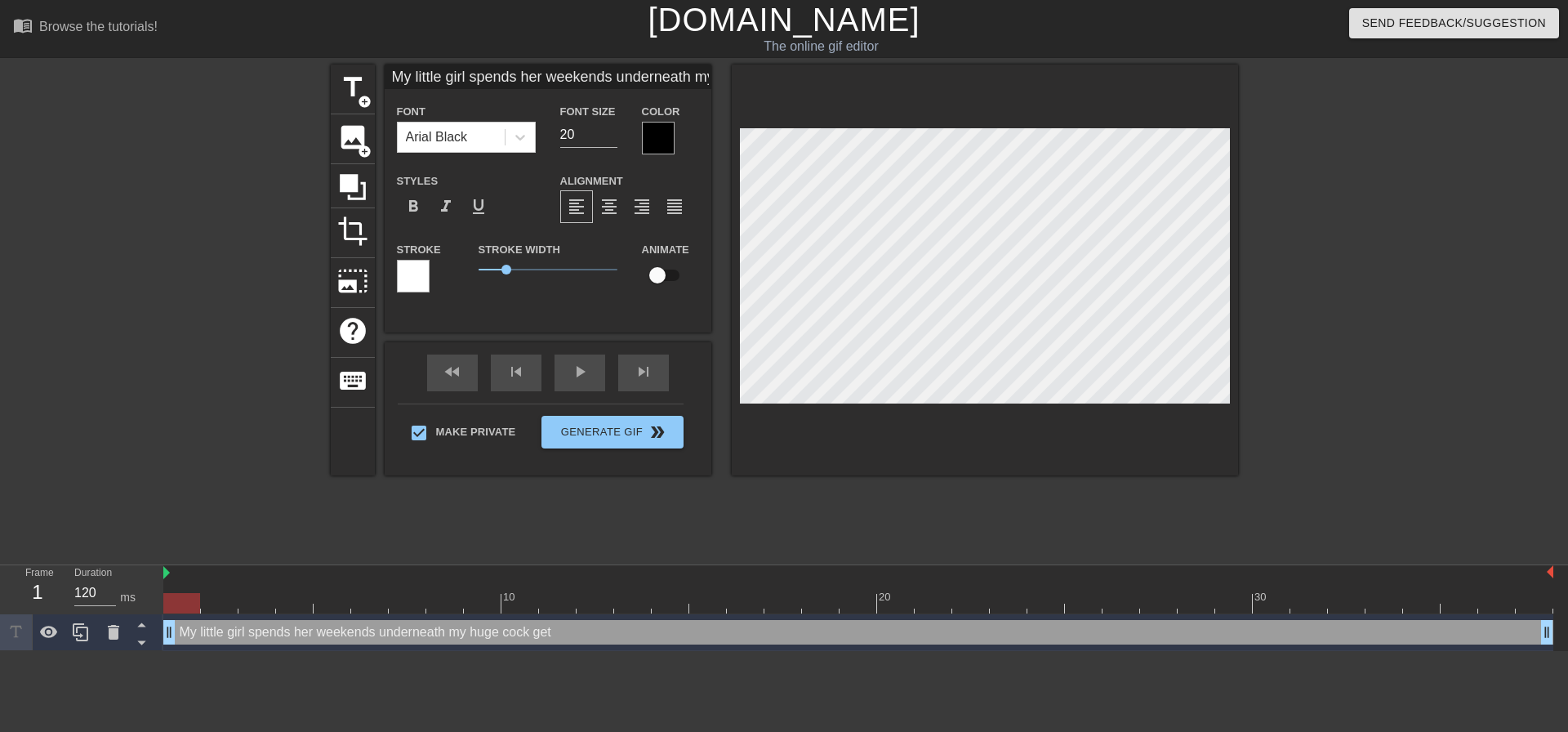
type textarea "My little girl spends her weekends underneath my huge cock getti"
type input "My little girl spends her weekends underneath my huge cock gettin"
type textarea "My little girl spends her weekends underneath my huge cock gettin"
type input "My little girl spends her weekends underneath my huge cock getting"
type textarea "My little girl spends her weekends underneath my huge cock getting"
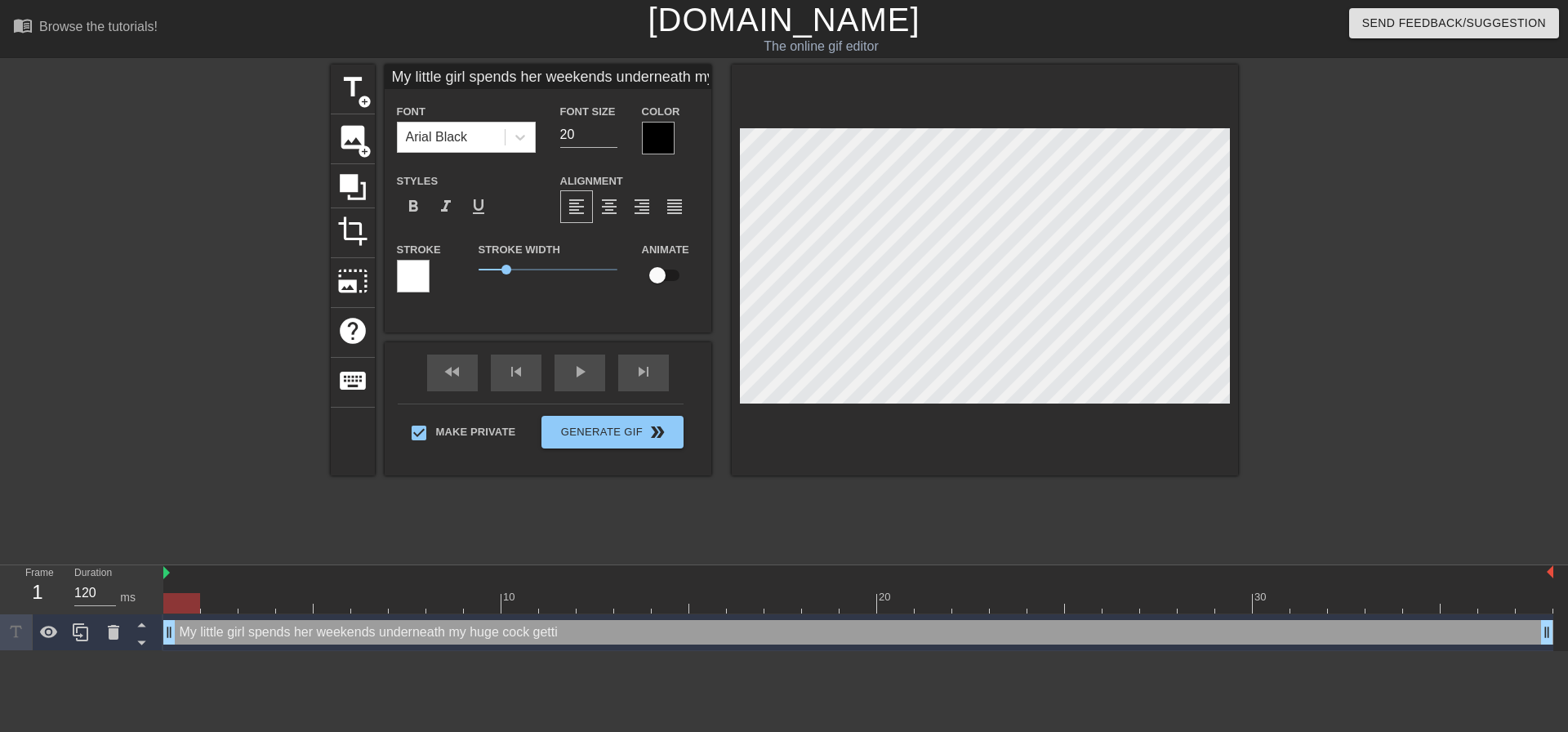
type input "My little girl spends her weekends underneath my huge cock getting"
type textarea "My little girl spends her weekends underneath my huge cock getting"
type input "My little girl spends her weekends underneath my huge cock getting p"
type textarea "My little girl spends her weekends underneath my huge cock getting p"
type input "My little girl spends her weekends underneath my huge cock getting pu"
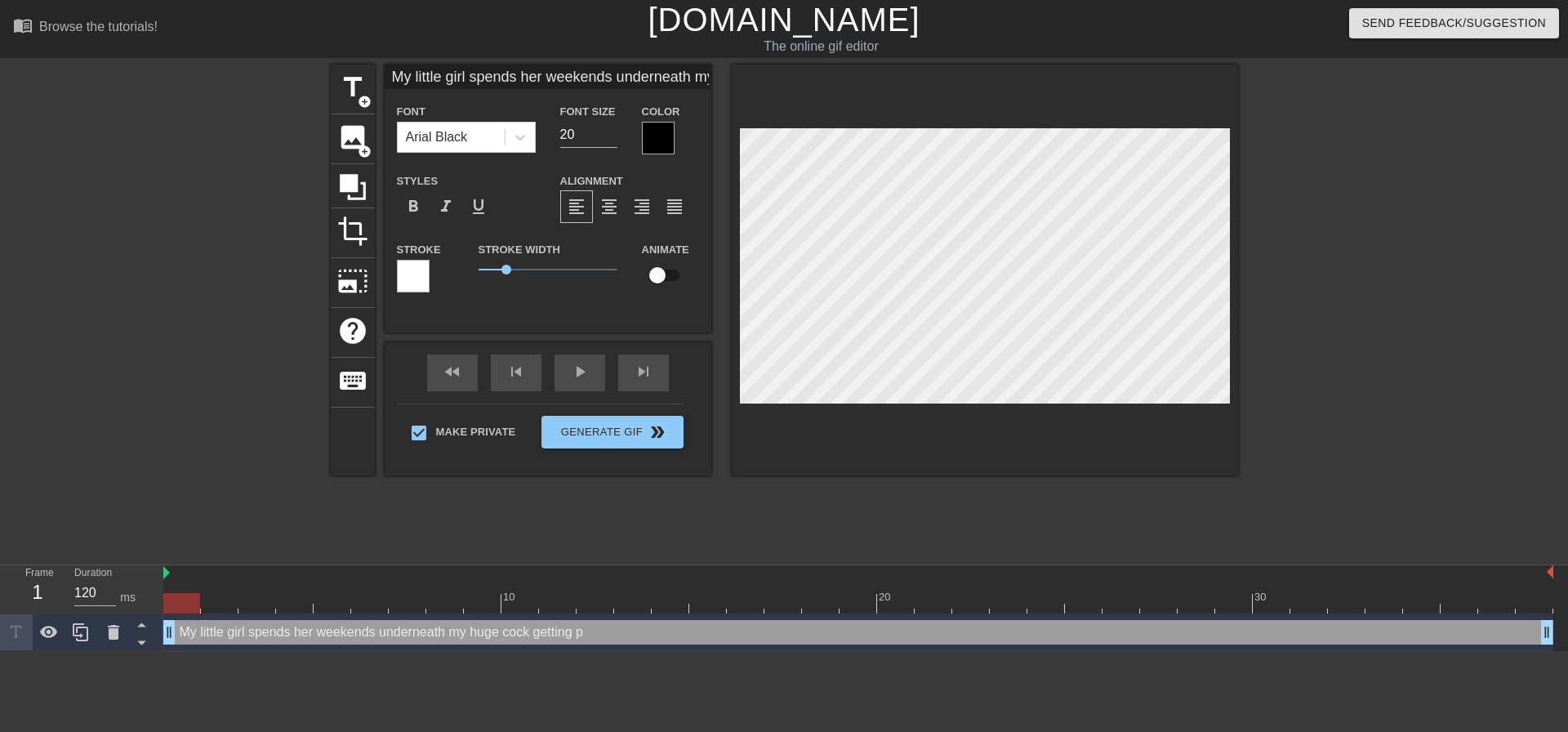
type textarea "My little girl spends her weekends underneath my huge cock getting pu"
type input "My little girl spends her weekends underneath my huge cock getting pum"
type textarea "My little girl spends her weekends underneath my huge cock getting pum"
type input "My little girl spends her weekends underneath my huge cock getting pump"
type textarea "My little girl spends her weekends underneath my huge cock getting pump"
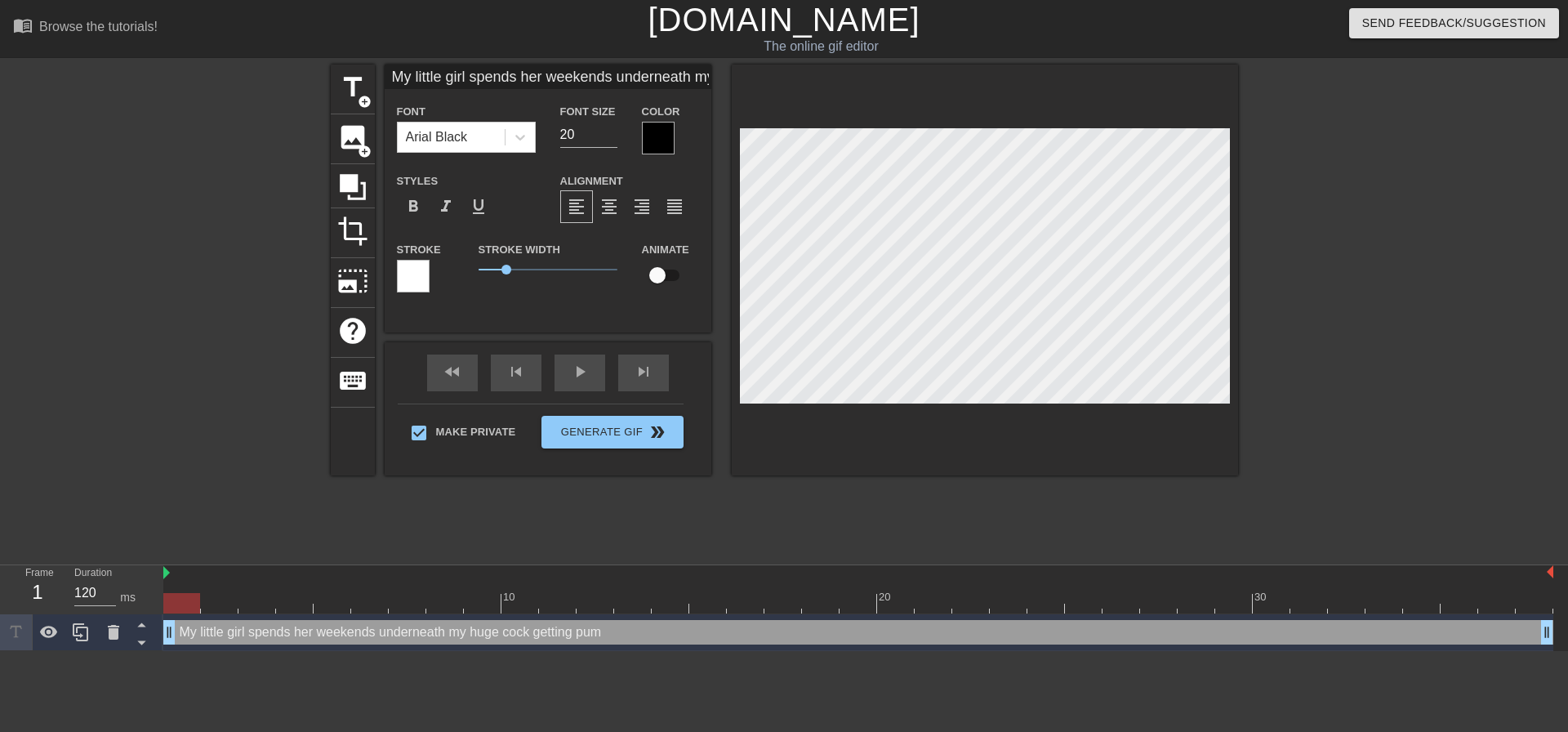
type input "My little girl spends her weekends underneath my huge cock getting pumpe"
type textarea "My little girl spends her weekends underneath my huge cock getting pumpe"
type input "My little girl spends her weekends underneath my huge cock getting pumped"
type textarea "My little girl spends her weekends underneath my huge cock getting pumped"
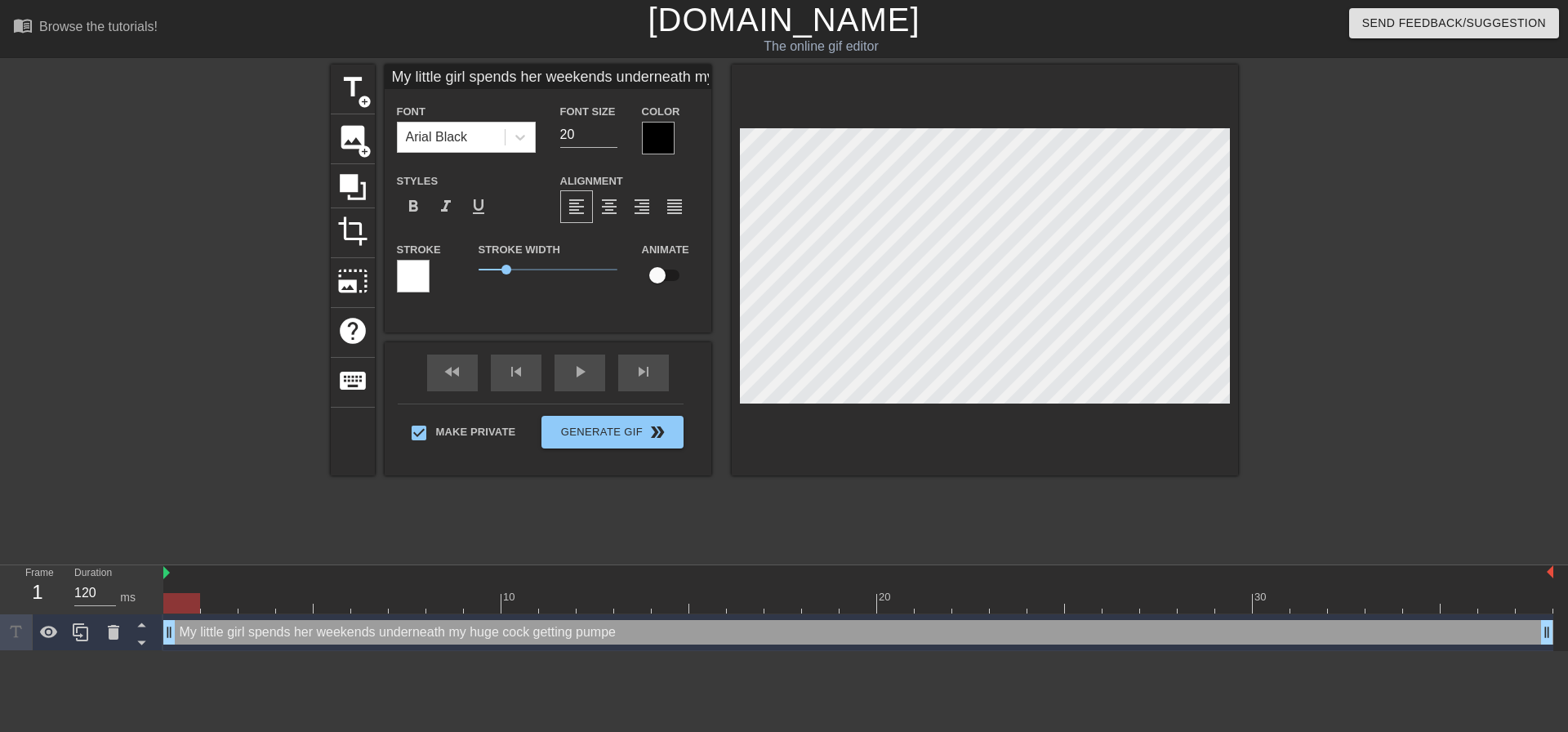
type input "My little girl spends her weekends underneath my huge cock getting pumped"
type textarea "My little girl spends her weekends underneath my huge cock getting pumped"
type input "My little girl spends her weekends underneath my huge cock getting pumped w"
type textarea "My little girl spends her weekends underneath my huge cock getting pumped w"
type input "My little girl spends her weekends underneath my huge cock getting pumped wi"
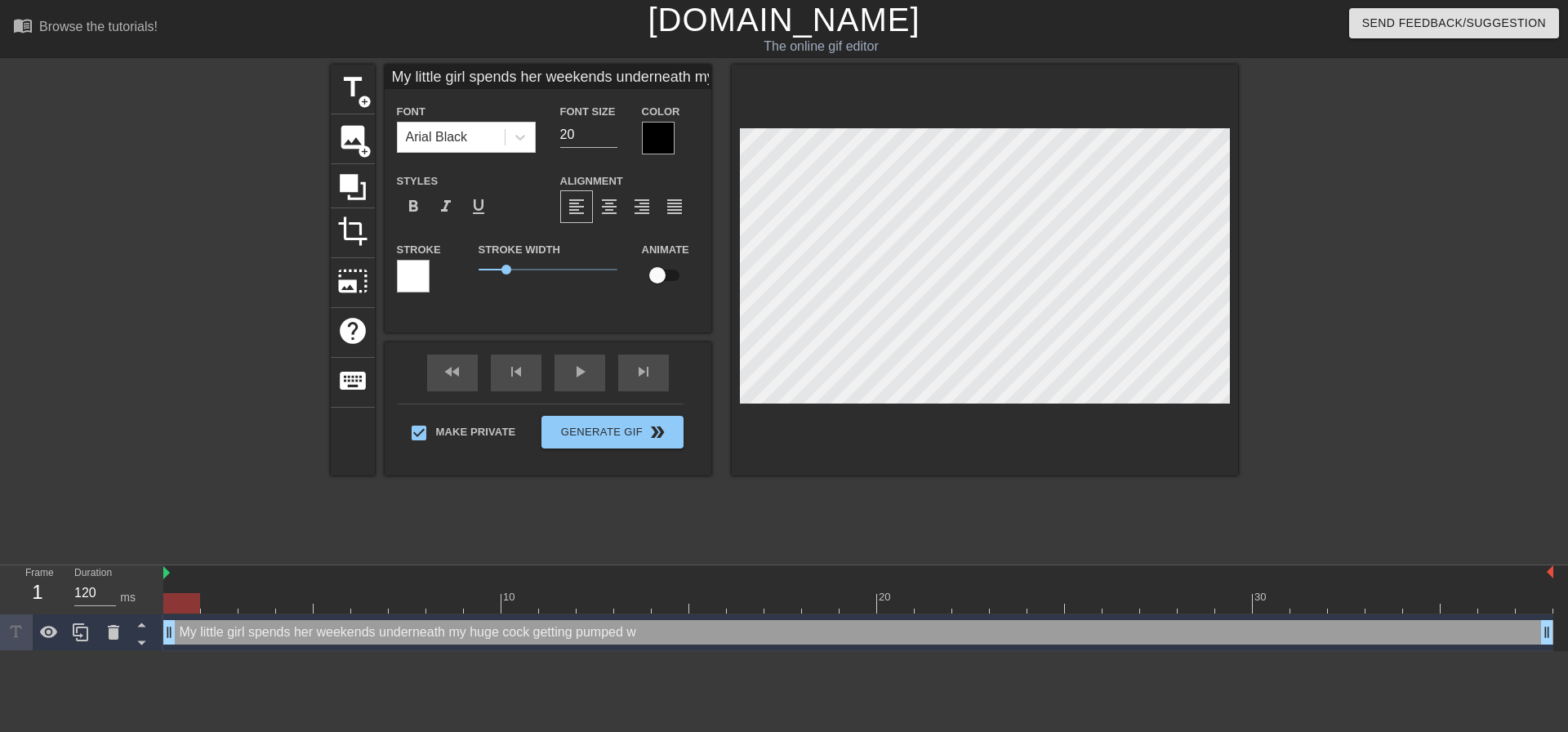
type textarea "My little girl spends her weekends underneath my huge cock getting pumped wi"
type input "My little girl spends her weekends underneath my huge cock getting pumped wit"
type textarea "My little girl spends her weekends underneath my huge cock getting pumped wit"
type input "My little girl spends her weekends underneath my huge cock getting pumped with"
type textarea "My little girl spends her weekends underneath my huge cock getting pumped with"
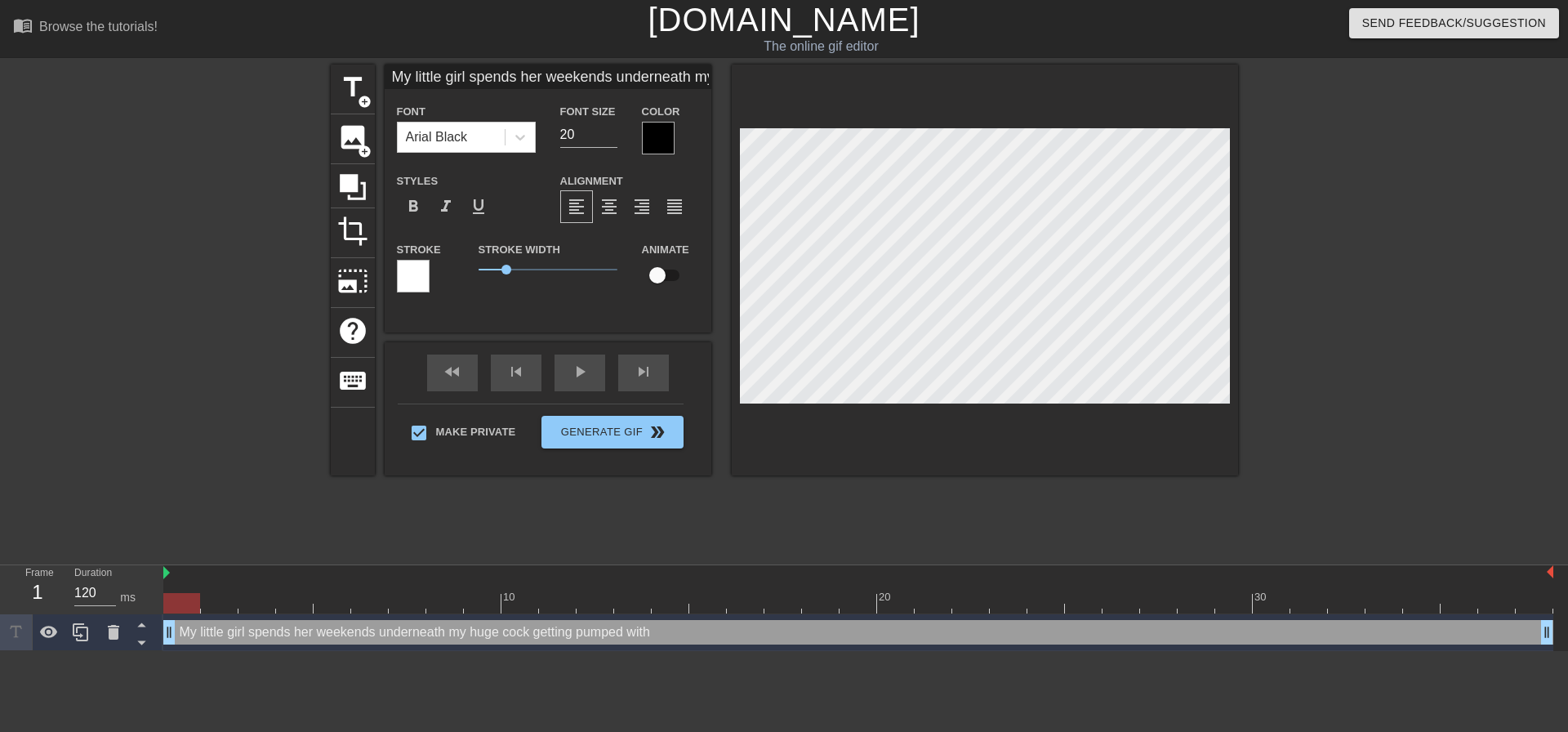
type input "My little girl spends her weekends underneath my huge cock getting pumped with"
type textarea "My little girl spends her weekends underneath my huge cock getting pumped with"
click at [614, 215] on span "format_align_center" at bounding box center [609, 206] width 19 height 19
click at [1234, 184] on div at bounding box center [985, 270] width 506 height 411
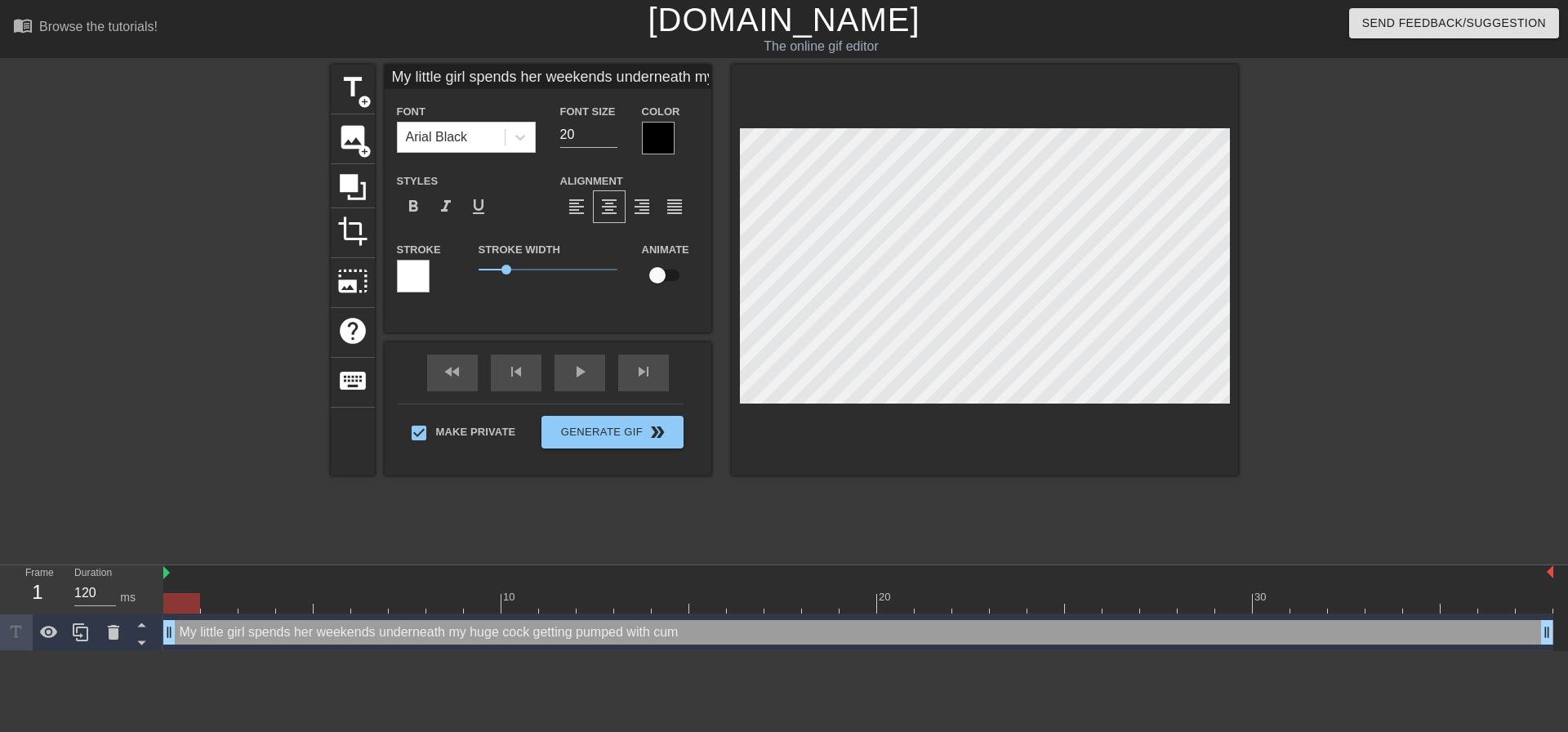
click at [1294, 178] on div at bounding box center [1381, 310] width 245 height 490
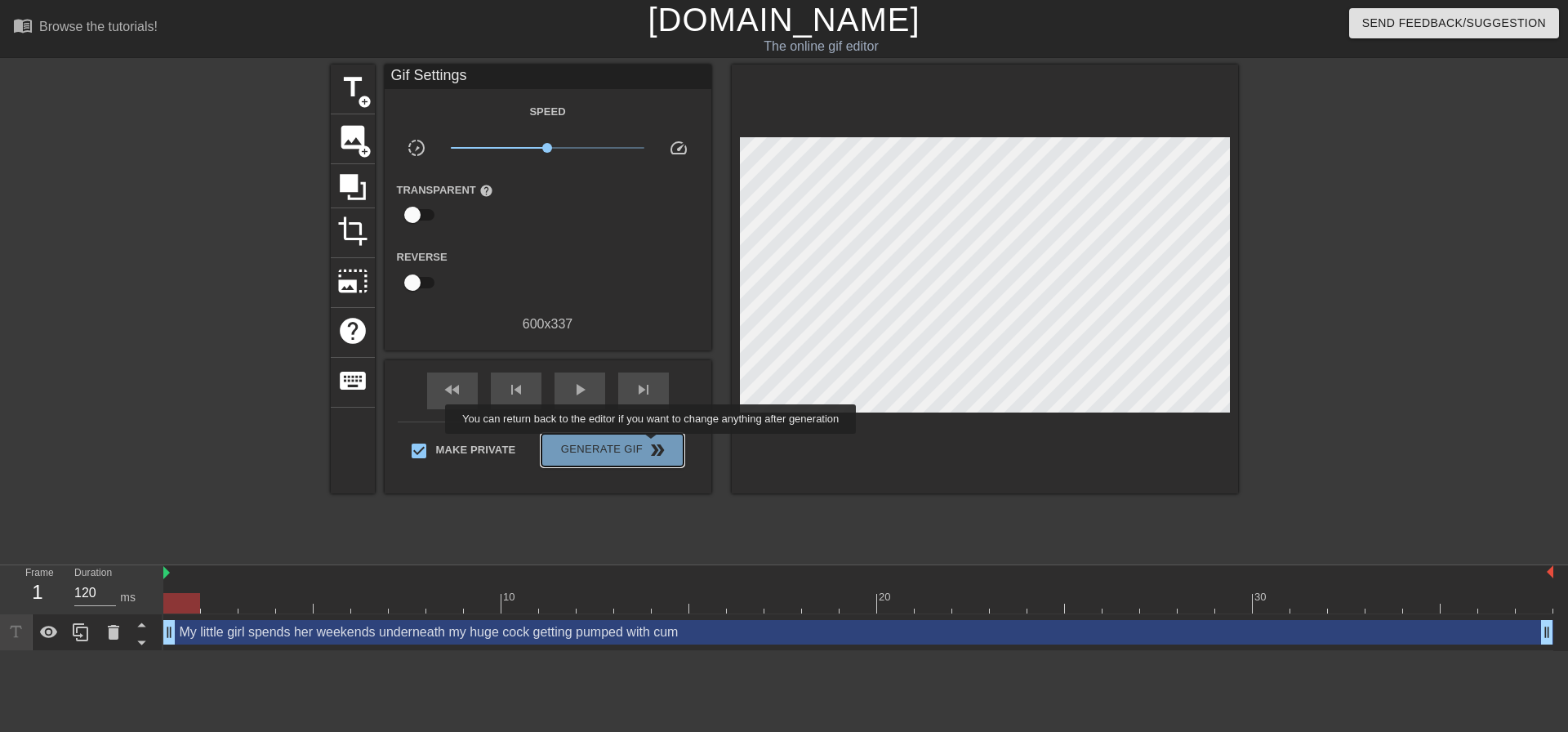
drag, startPoint x: 653, startPoint y: 446, endPoint x: 815, endPoint y: 467, distance: 163.4
click at [651, 446] on span "double_arrow" at bounding box center [658, 450] width 19 height 19
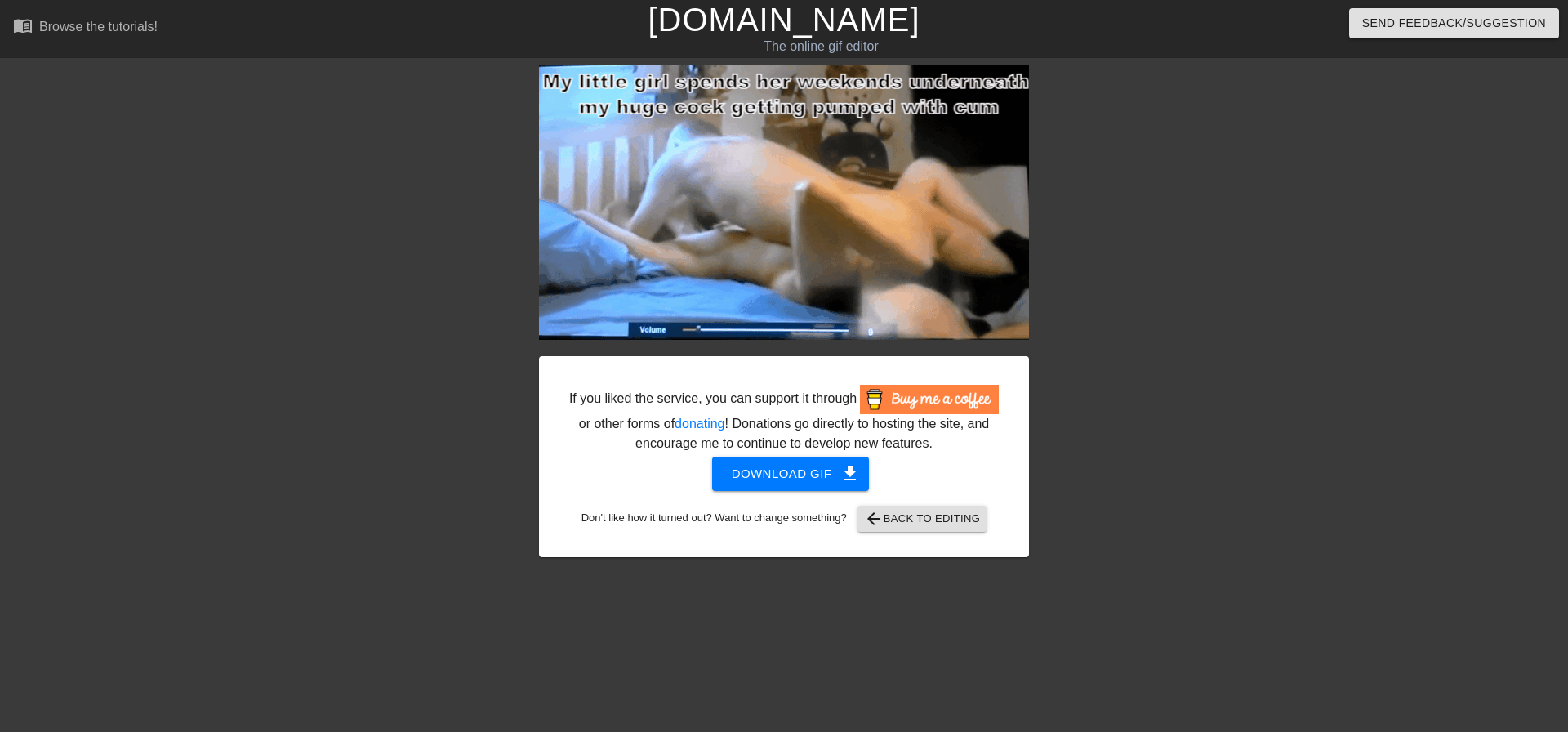
click at [1405, 168] on div "If you liked the service, you can support it through or other forms of donating…" at bounding box center [784, 311] width 1568 height 493
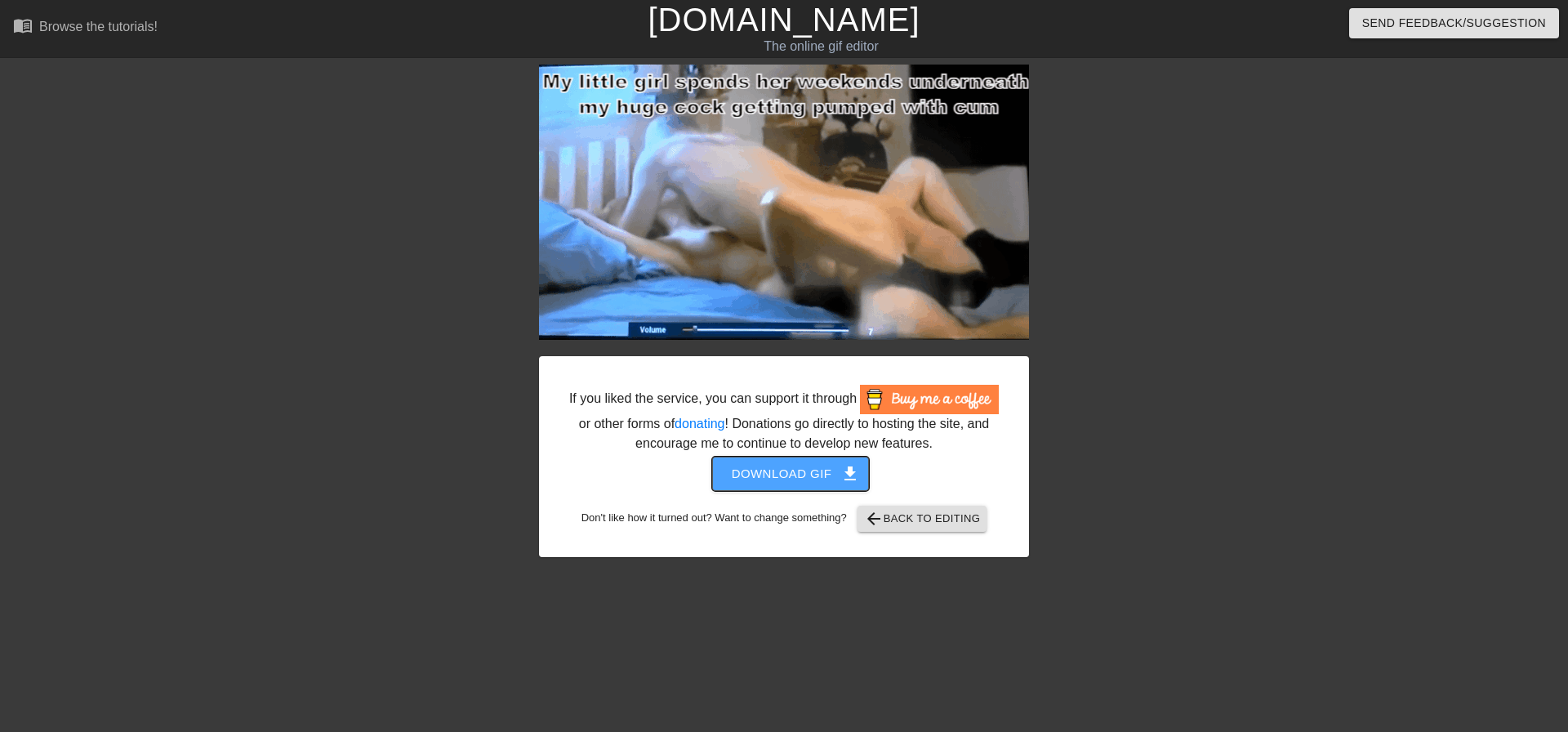
click at [845, 473] on span "get_app" at bounding box center [851, 474] width 19 height 19
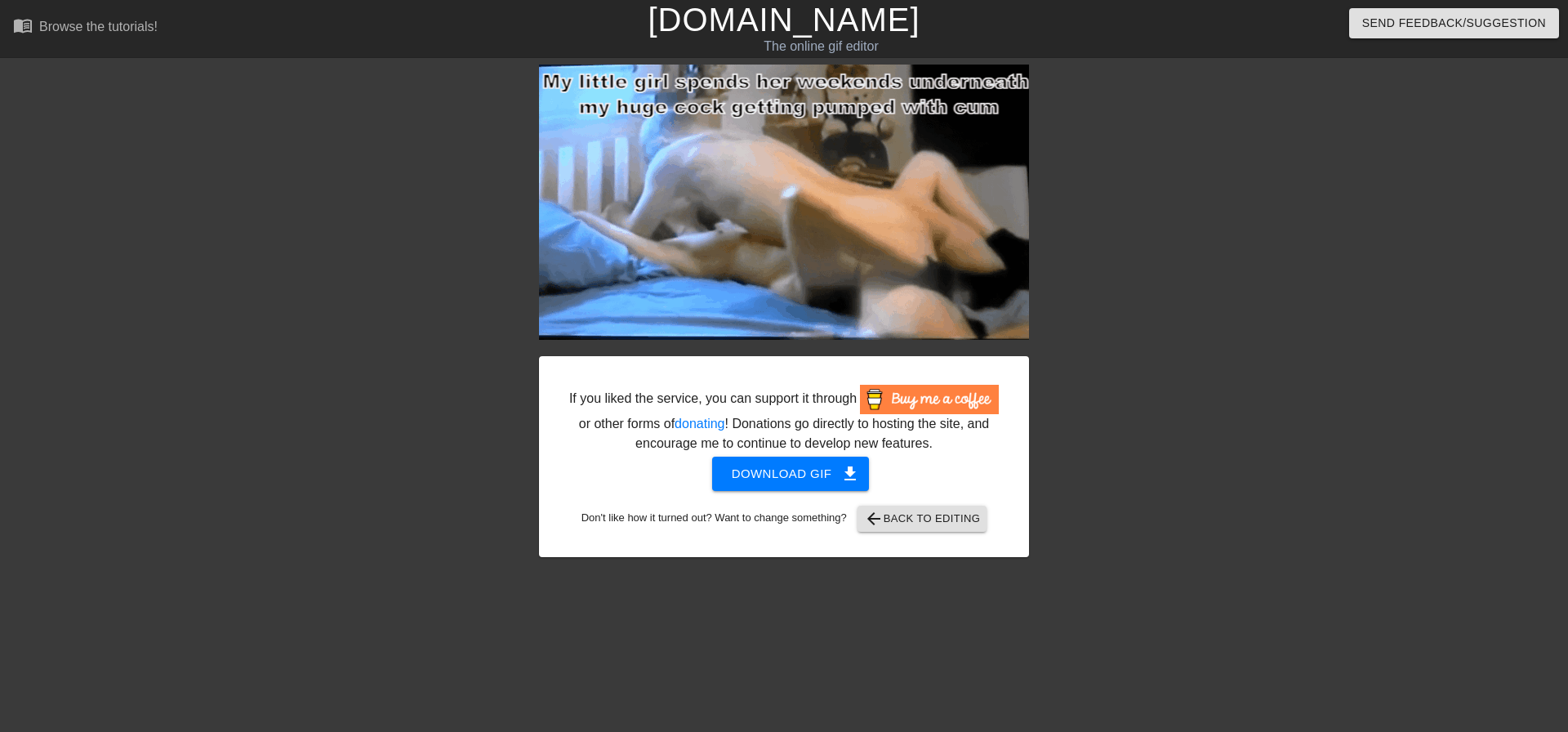
click at [1178, 307] on div at bounding box center [1172, 310] width 245 height 490
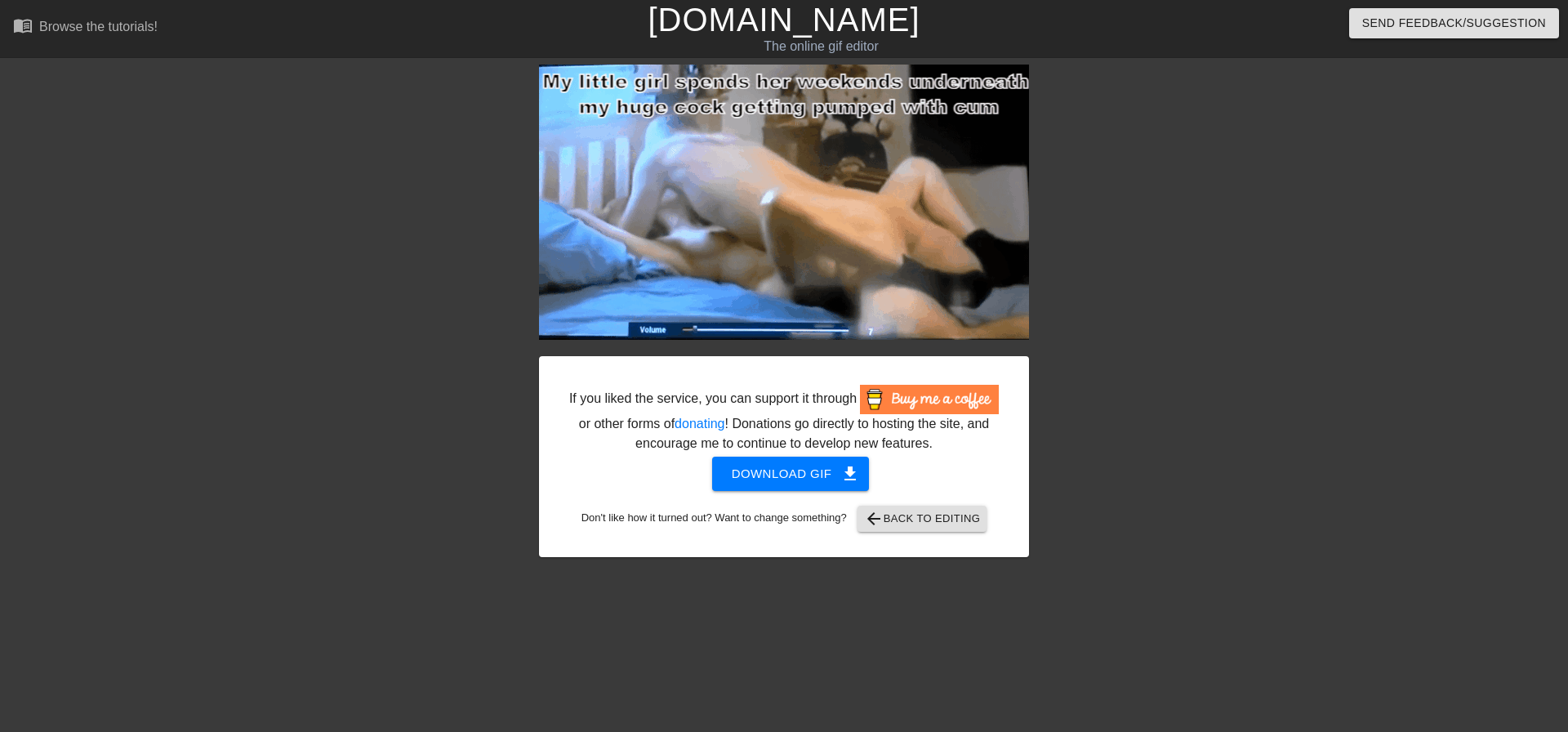
click at [119, 110] on div "If you liked the service, you can support it through or other forms of donating…" at bounding box center [784, 311] width 1568 height 493
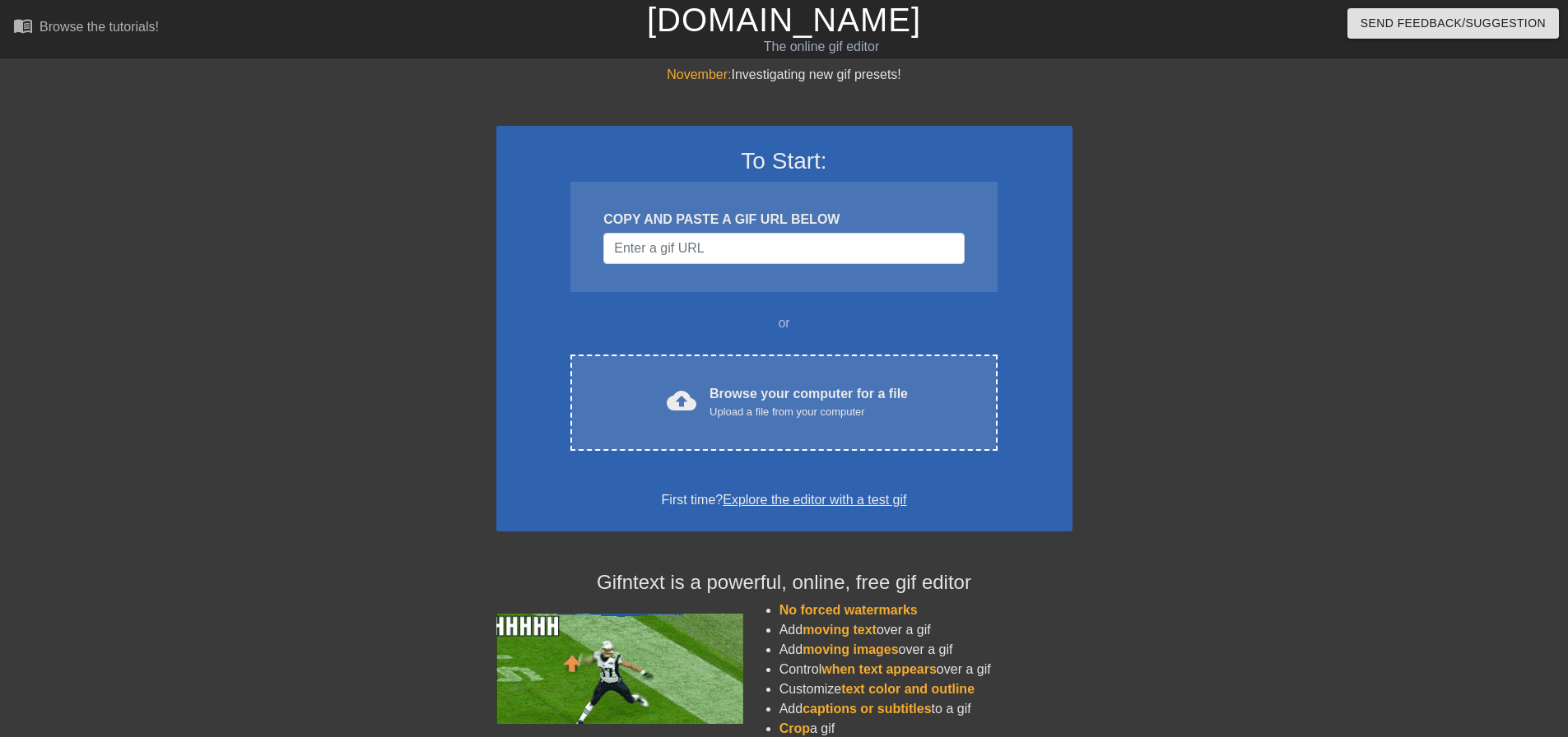
click at [830, 455] on div "To Start: COPY AND PASTE A GIF URL BELOW or cloud_upload Browse your computer f…" at bounding box center [784, 329] width 576 height 406
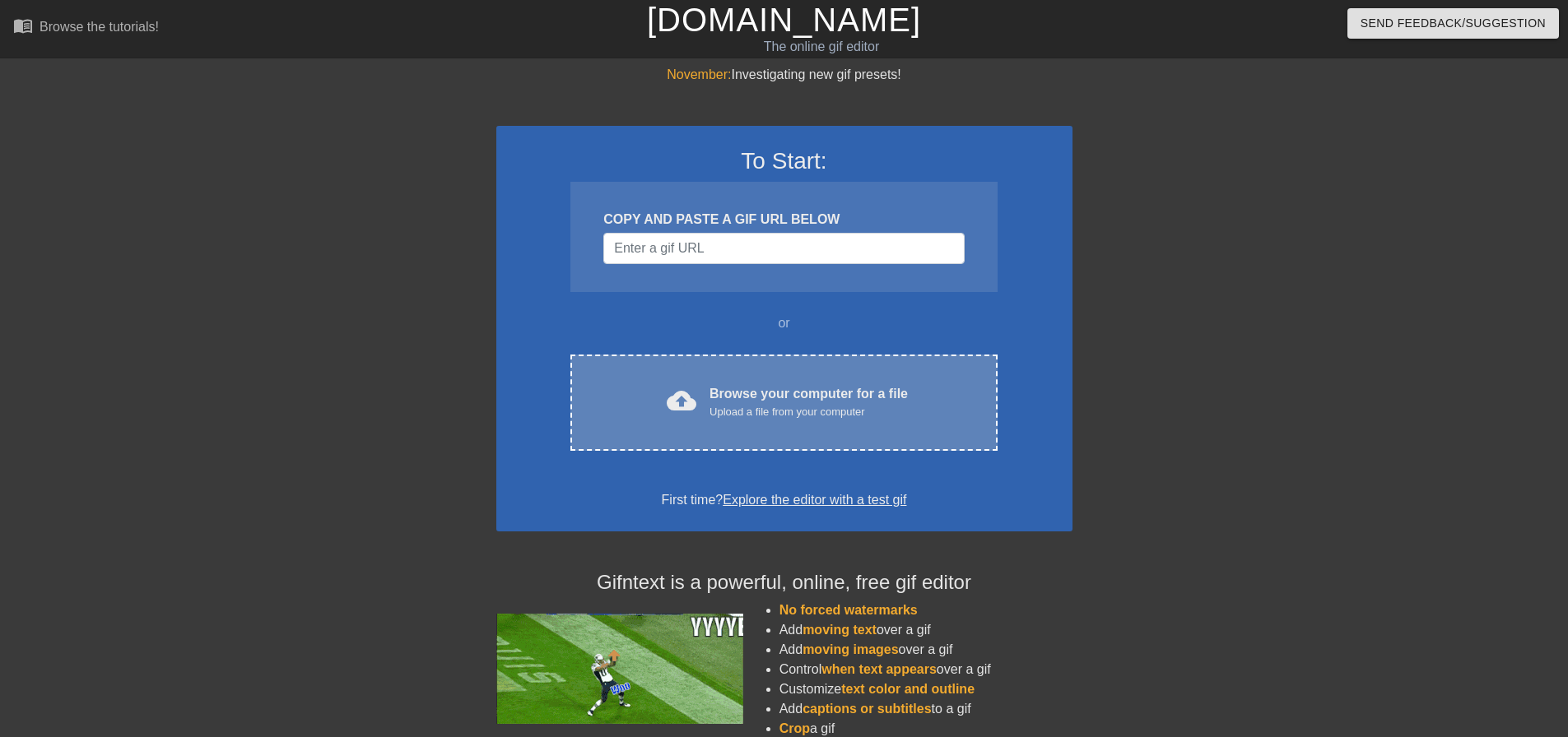
click at [832, 404] on div "Upload a file from your computer" at bounding box center [808, 412] width 198 height 17
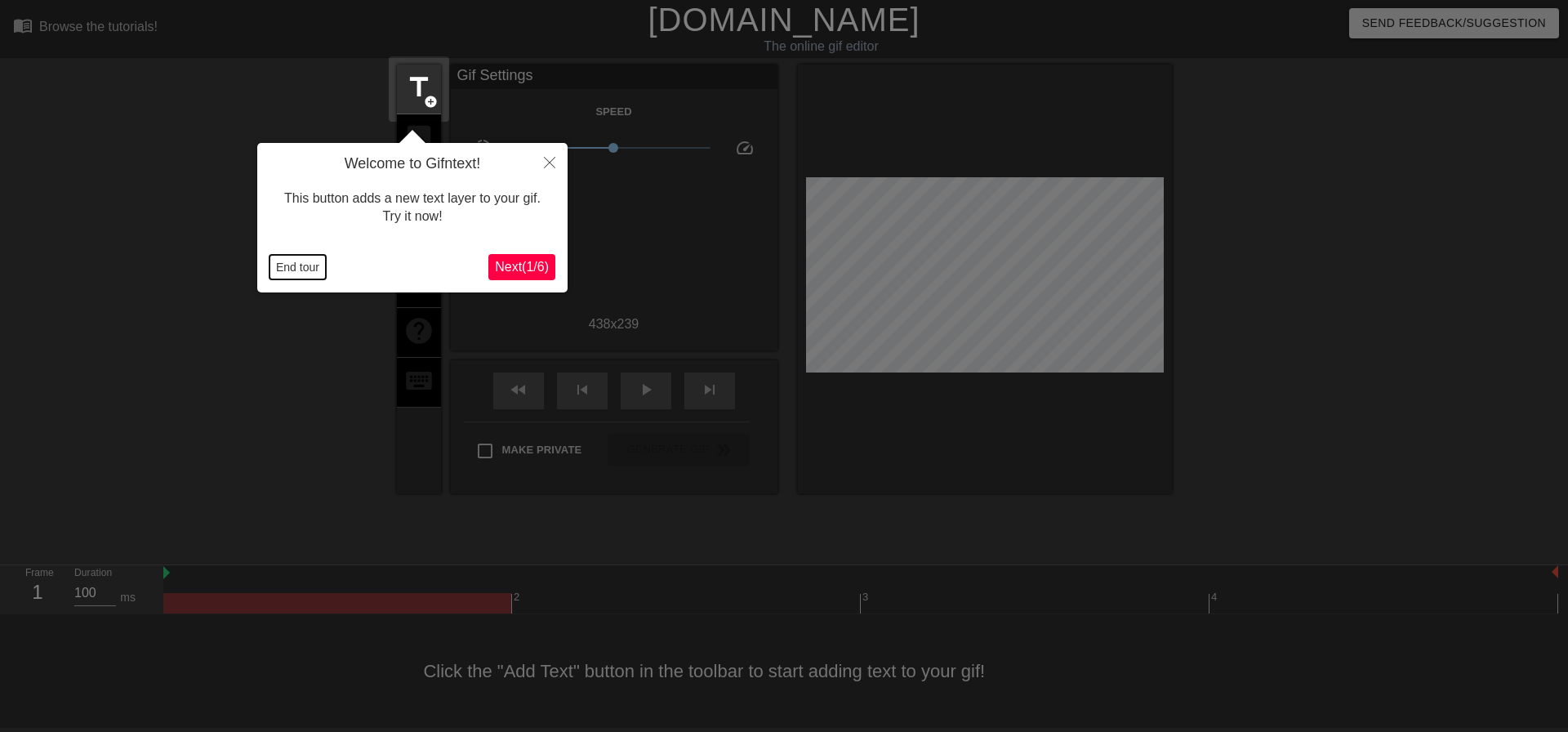
click at [307, 263] on button "End tour" at bounding box center [298, 266] width 56 height 24
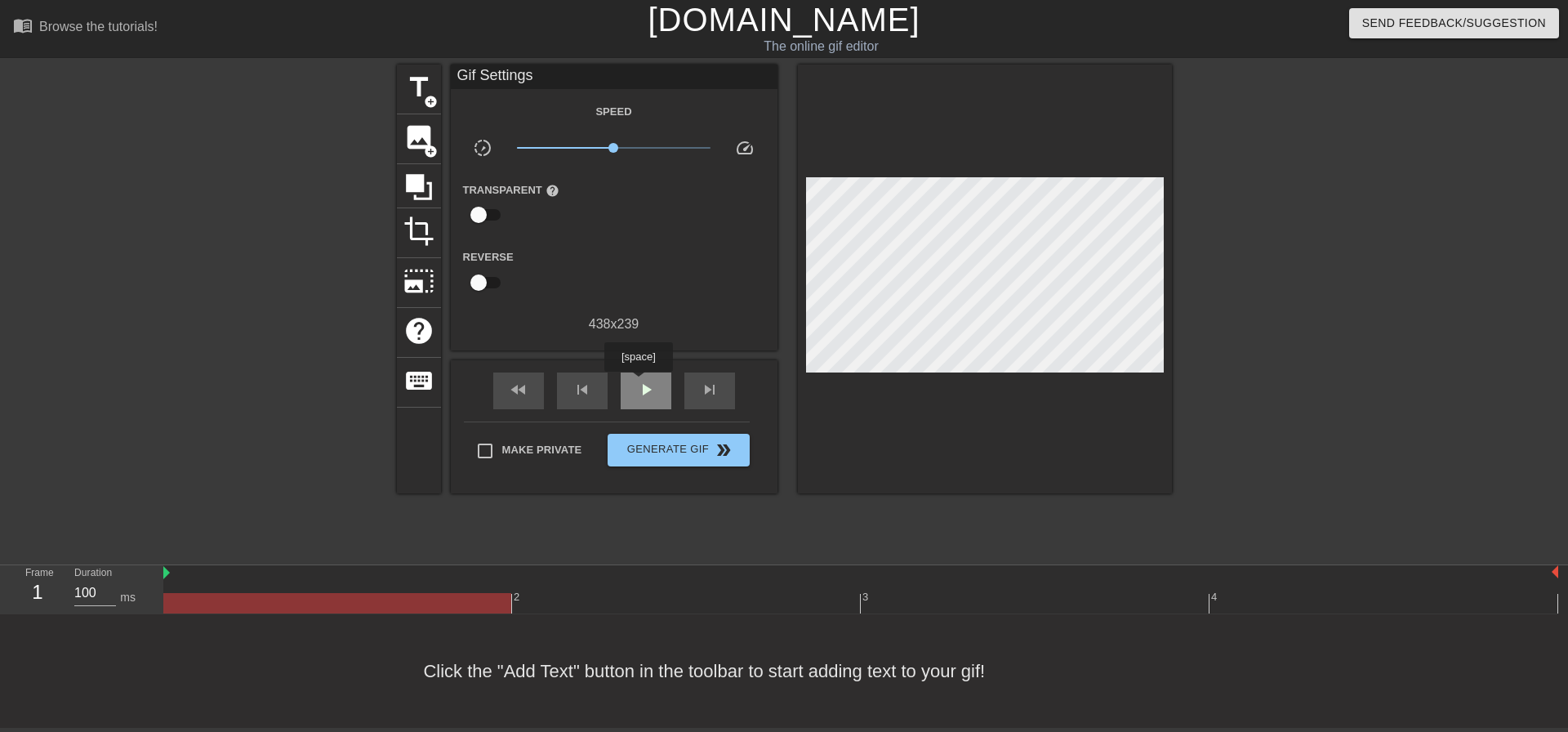
click at [638, 380] on span "play_arrow" at bounding box center [646, 390] width 19 height 19
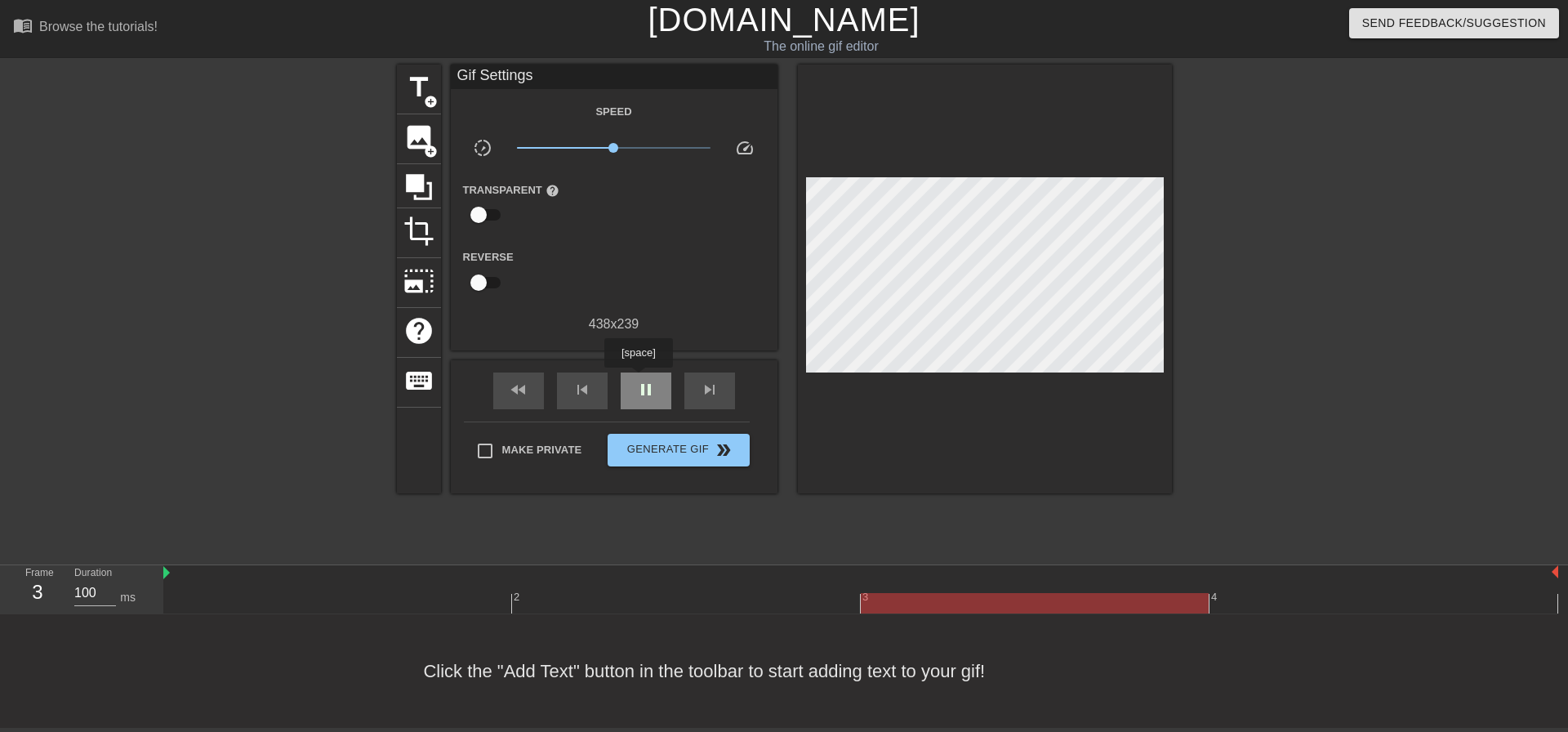
click at [638, 380] on span "pause" at bounding box center [646, 390] width 19 height 19
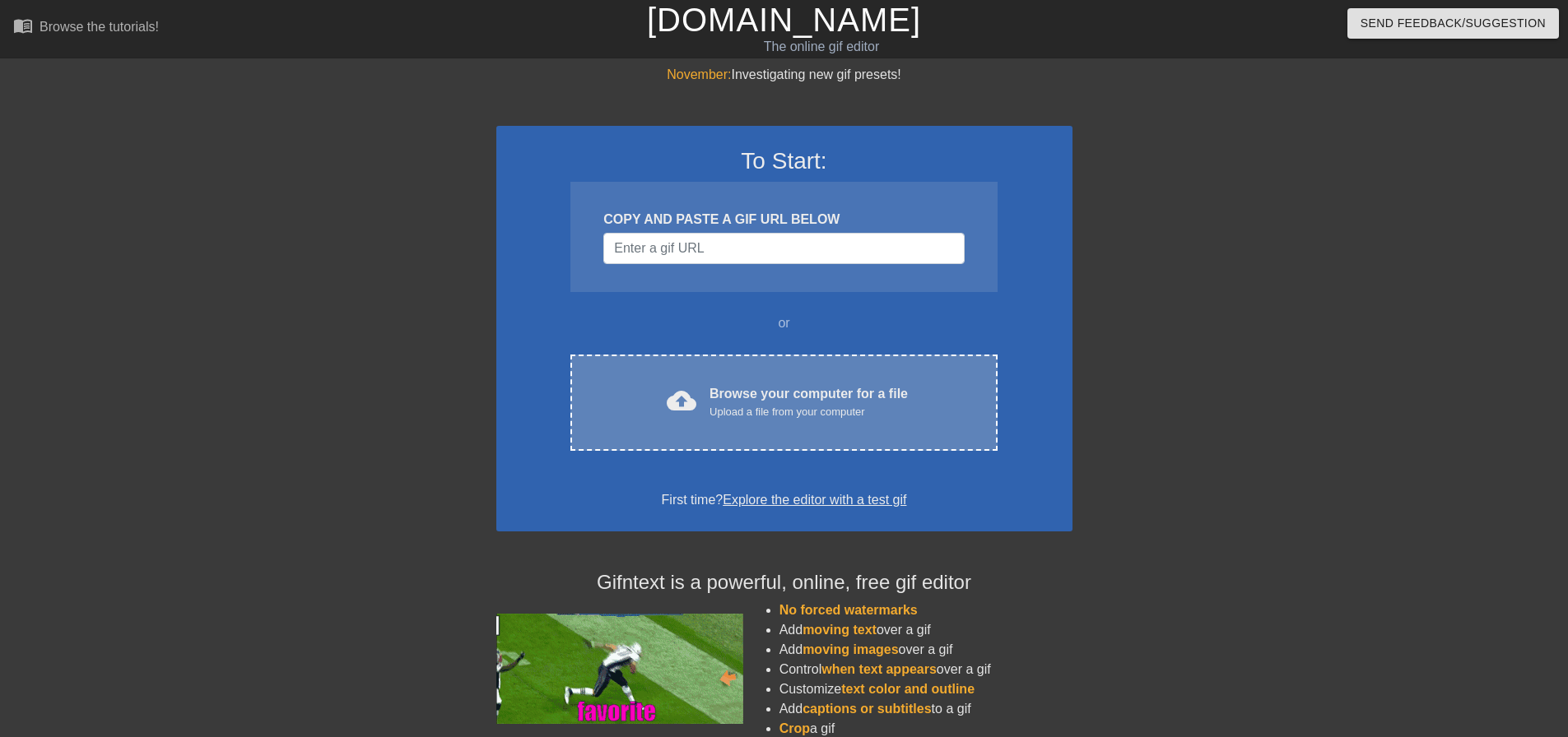
click at [753, 417] on div "Upload a file from your computer" at bounding box center [808, 412] width 198 height 17
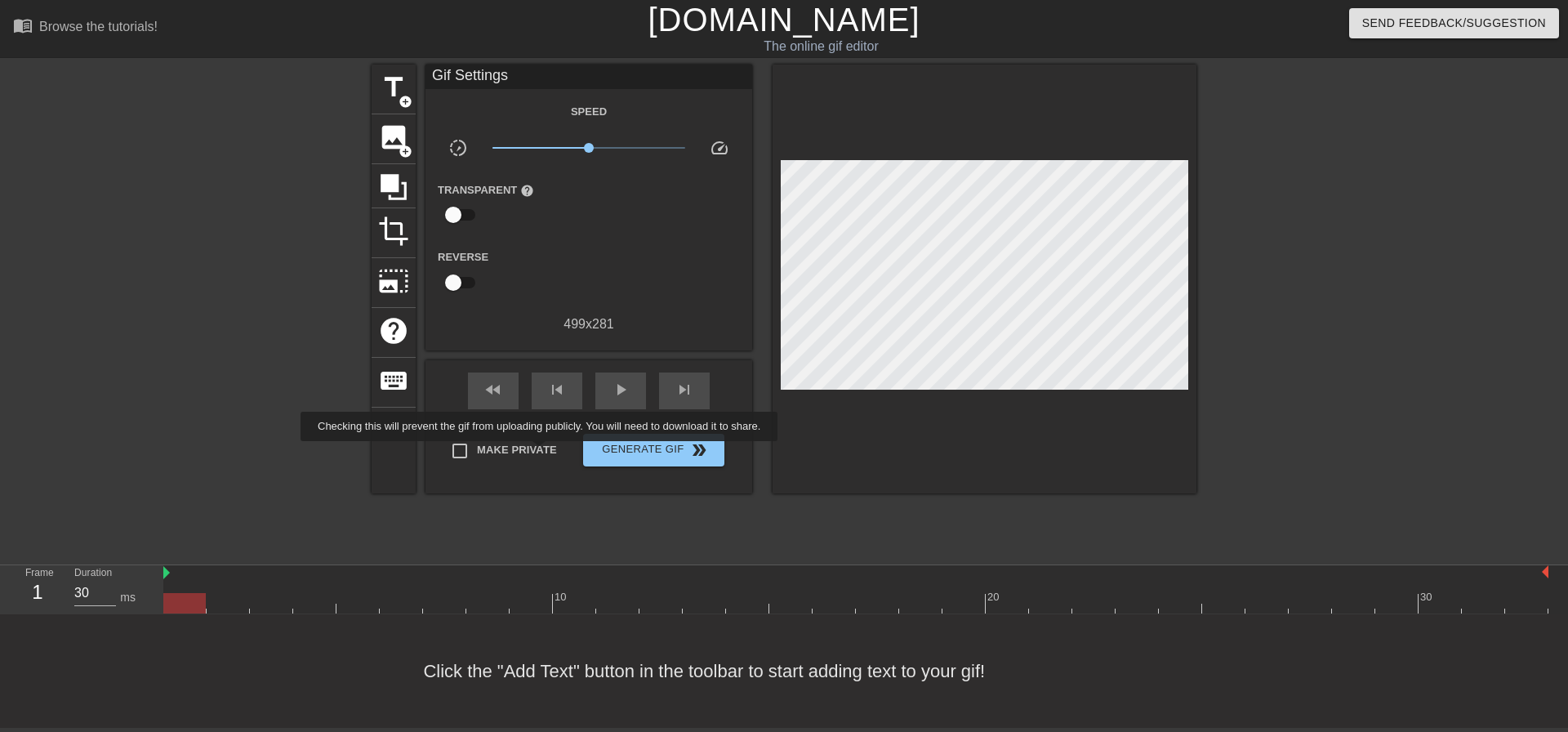
click at [542, 452] on span "Make Private" at bounding box center [517, 449] width 80 height 16
click at [477, 452] on input "Make Private" at bounding box center [460, 451] width 35 height 35
checkbox input "true"
click at [397, 85] on span "title" at bounding box center [393, 88] width 31 height 31
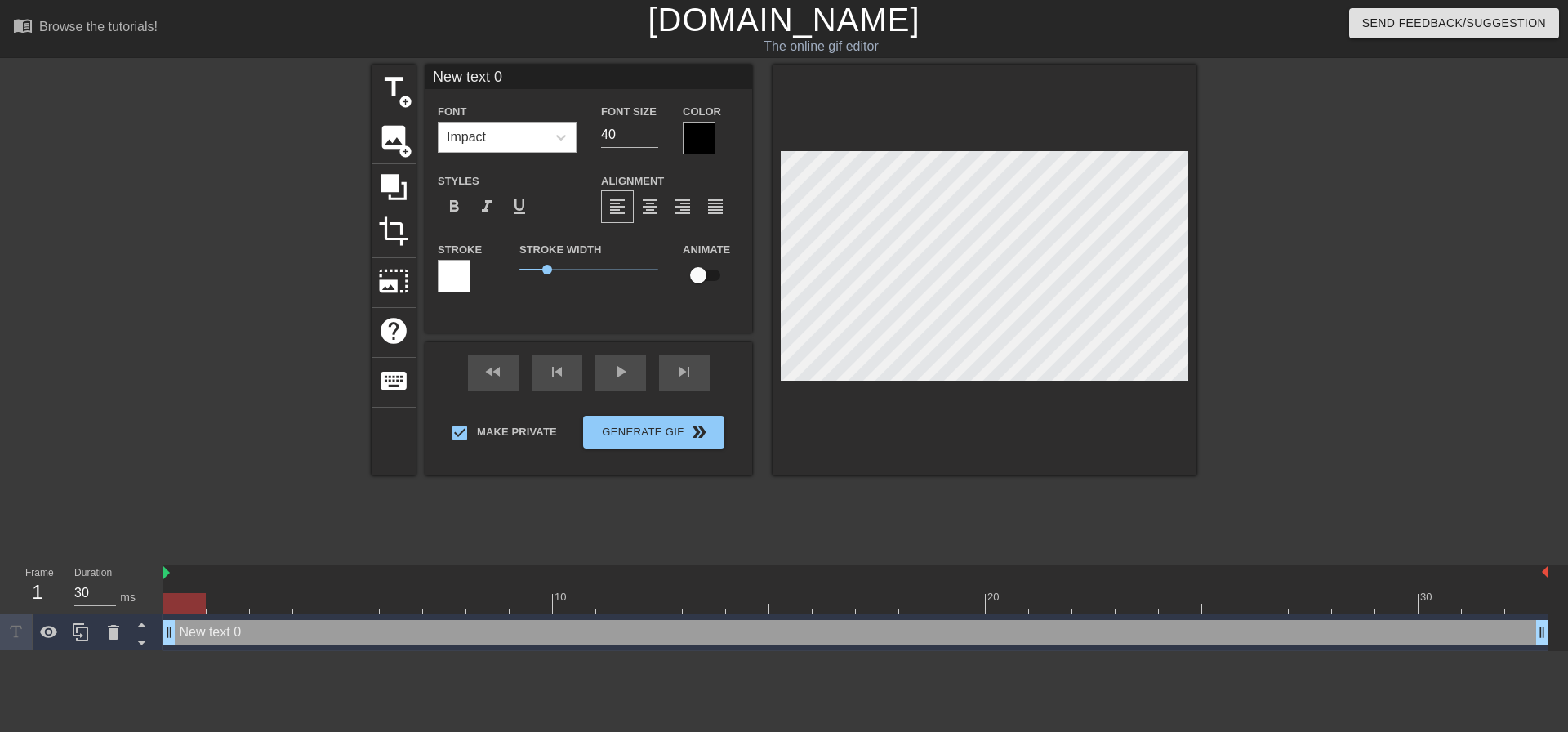
click at [576, 139] on div "Impact" at bounding box center [507, 137] width 139 height 31
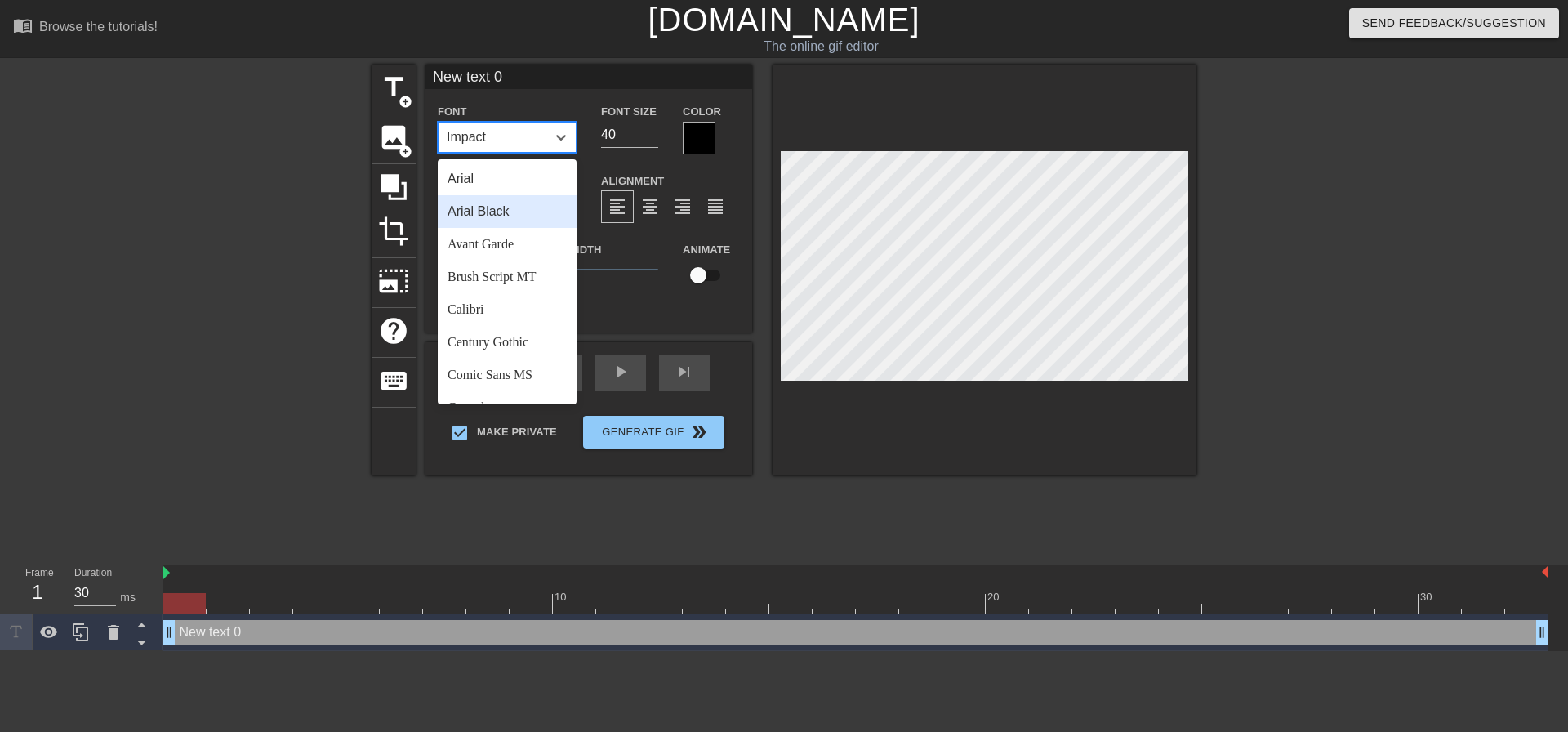
click at [494, 218] on div "Arial Black" at bounding box center [507, 211] width 139 height 33
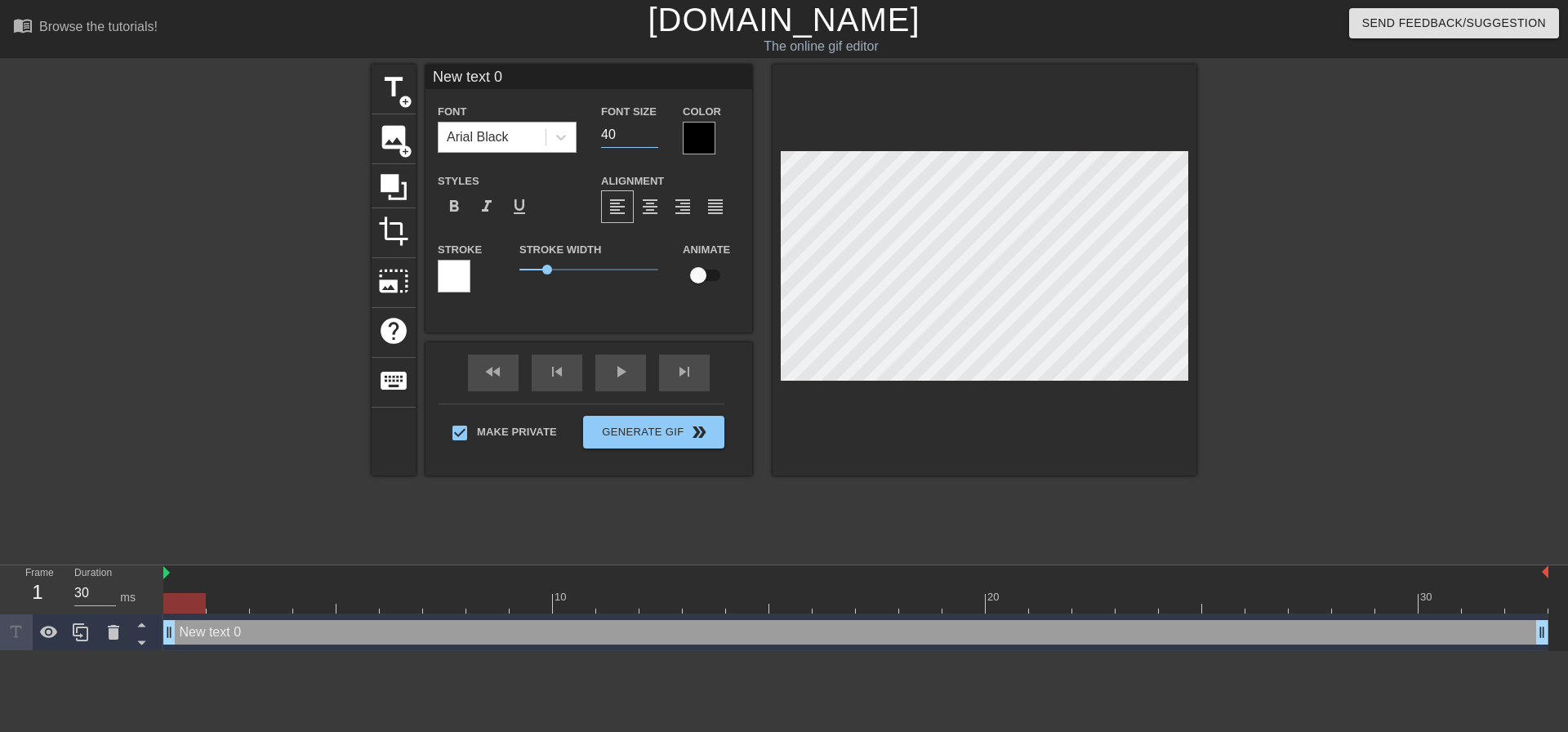
drag, startPoint x: 617, startPoint y: 129, endPoint x: 485, endPoint y: 135, distance: 132.1
click at [510, 134] on div "Font Arial Black Font Size 40 Color" at bounding box center [588, 127] width 327 height 53
type input "20"
click at [662, 207] on div "format_align_center" at bounding box center [650, 206] width 33 height 33
